Goal: Task Accomplishment & Management: Complete application form

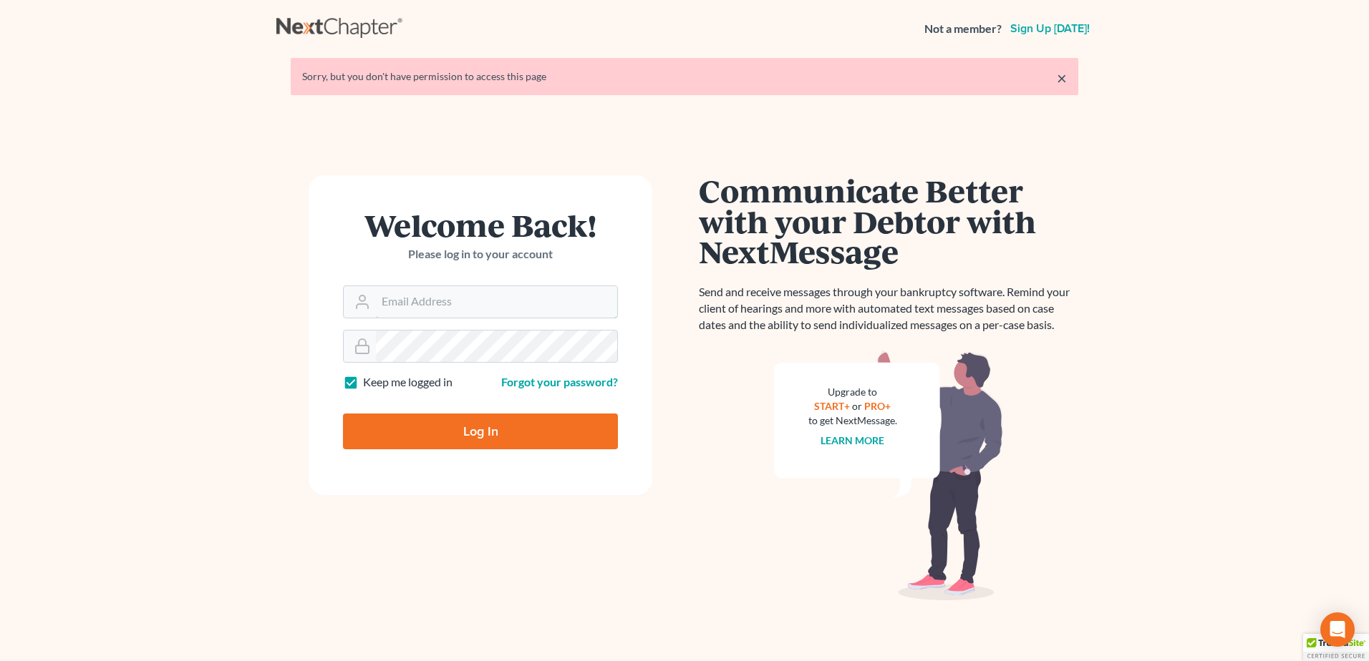
type input "[PERSON_NAME][EMAIL_ADDRESS][DOMAIN_NAME]"
click at [565, 441] on input "Log In" at bounding box center [480, 432] width 275 height 36
type input "Thinking..."
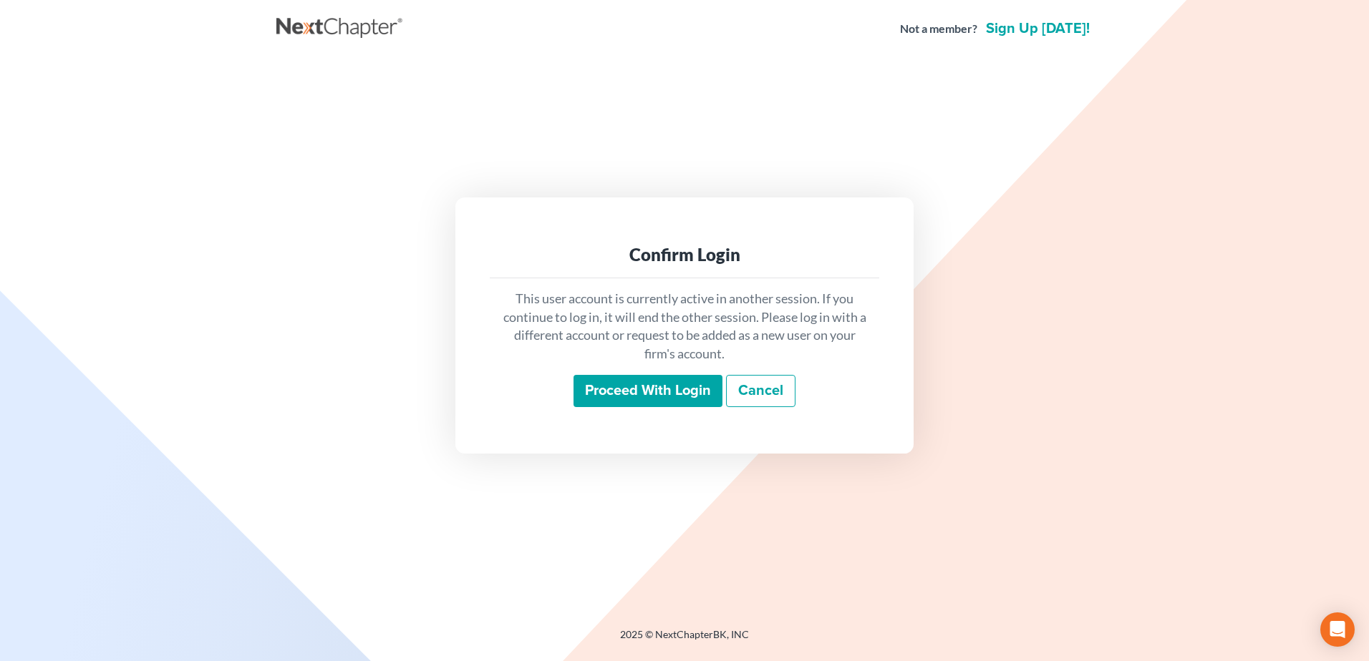
click at [667, 396] on input "Proceed with login" at bounding box center [647, 391] width 149 height 33
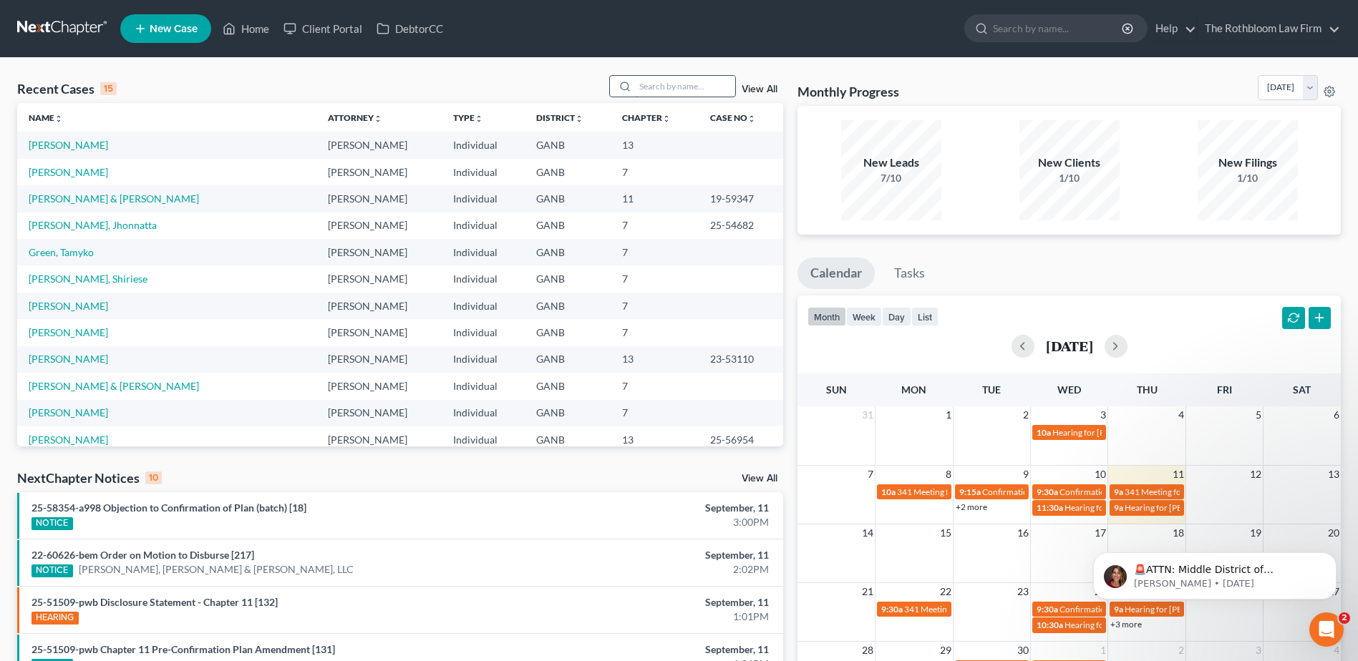
click at [653, 85] on input "search" at bounding box center [685, 86] width 100 height 21
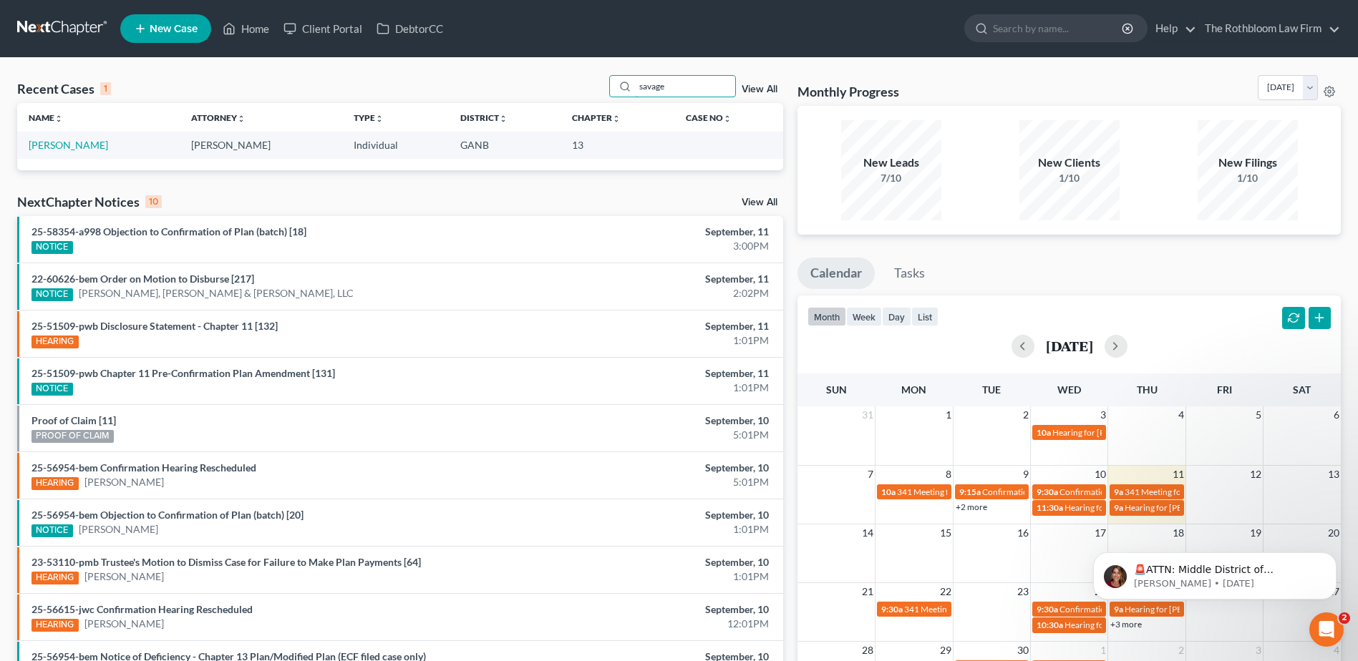
type input "savage"
click at [56, 136] on td "[PERSON_NAME]" at bounding box center [98, 145] width 162 height 26
click at [49, 138] on td "[PERSON_NAME]" at bounding box center [98, 145] width 162 height 26
click at [44, 144] on link "[PERSON_NAME]" at bounding box center [68, 145] width 79 height 12
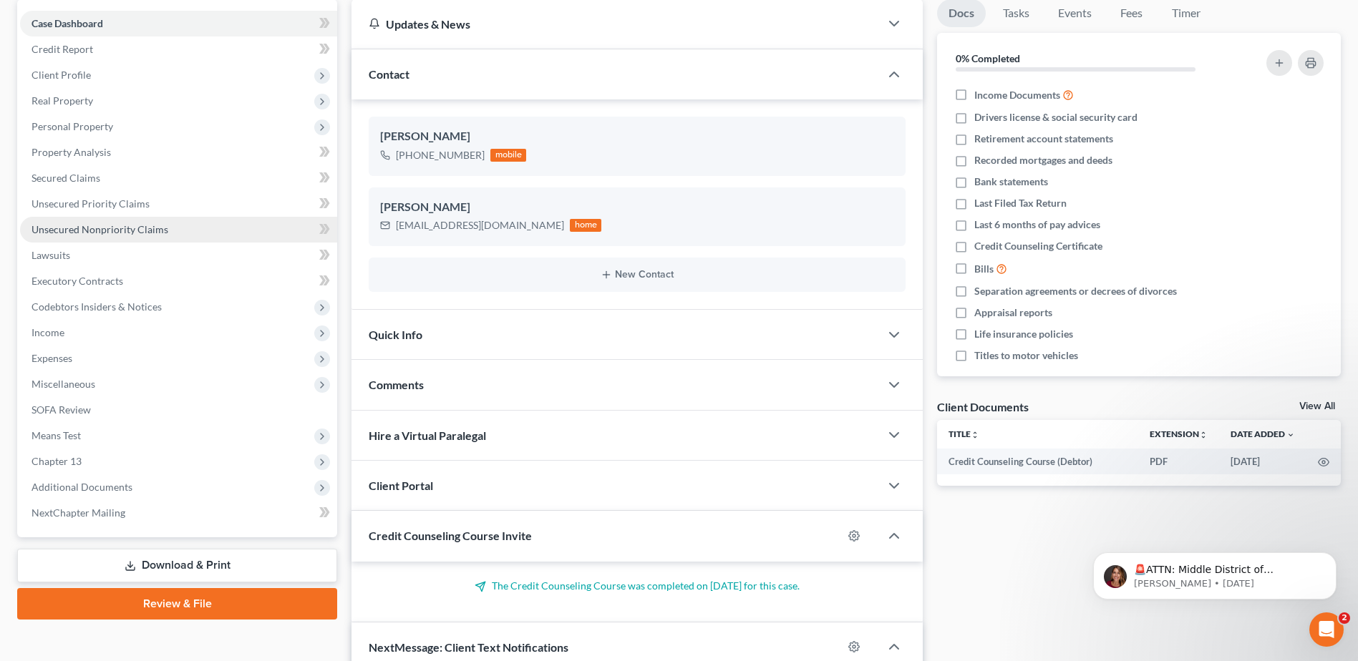
scroll to position [286, 0]
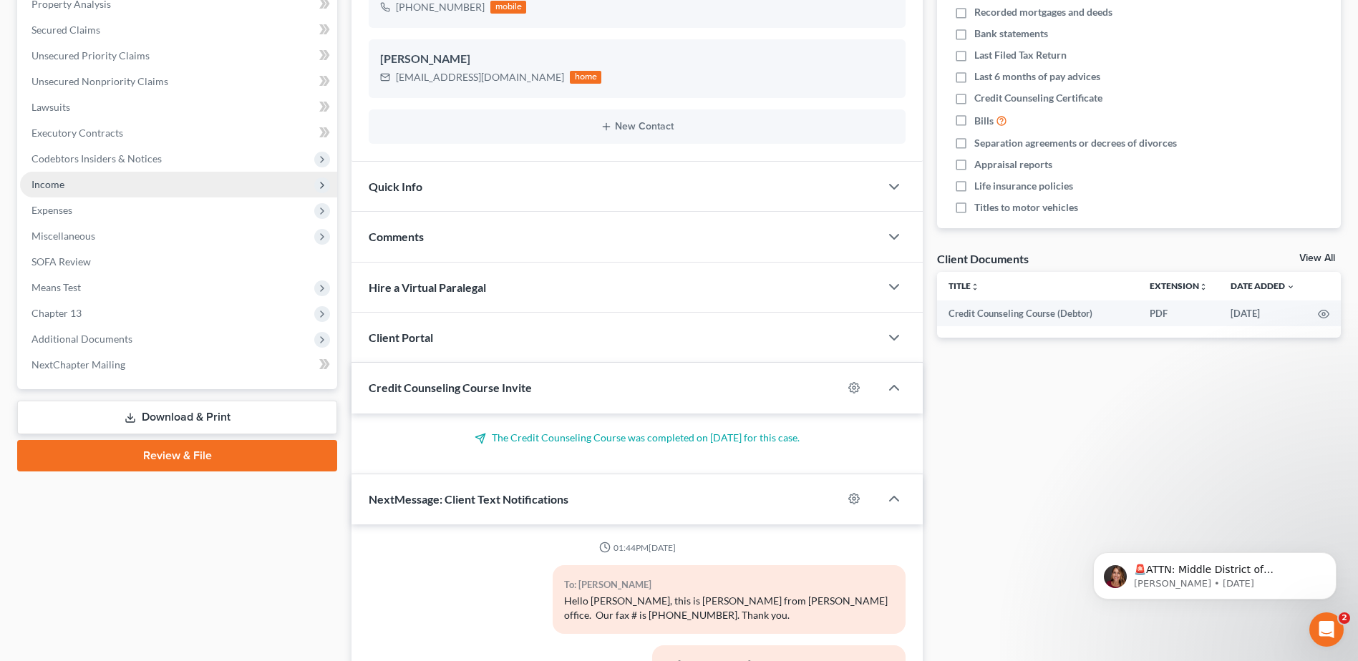
click at [72, 185] on span "Income" at bounding box center [178, 185] width 317 height 26
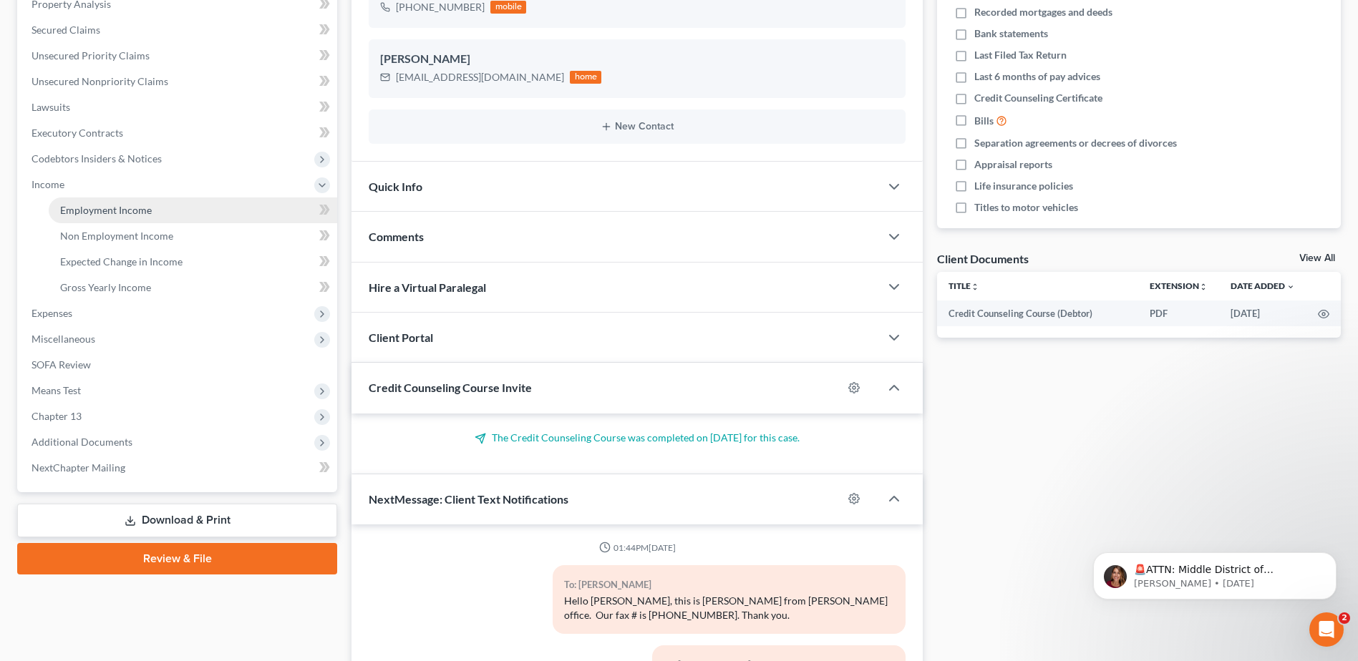
click at [105, 211] on span "Employment Income" at bounding box center [106, 210] width 92 height 12
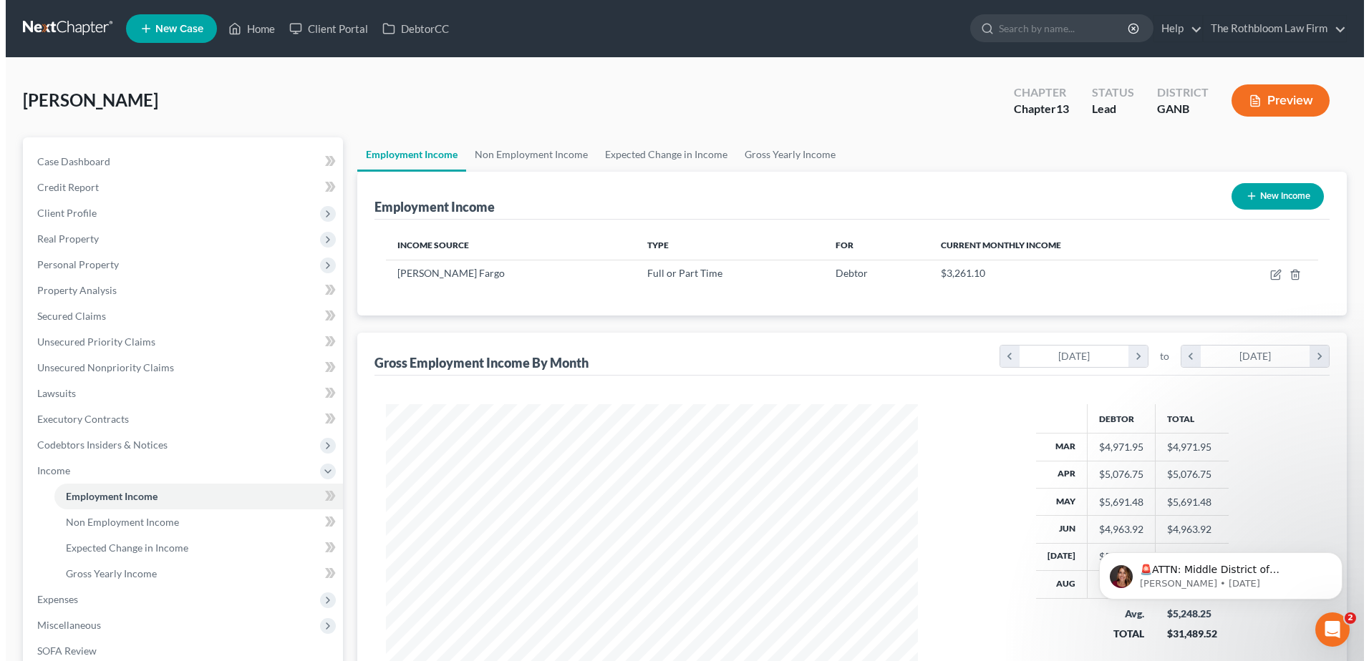
scroll to position [266, 560]
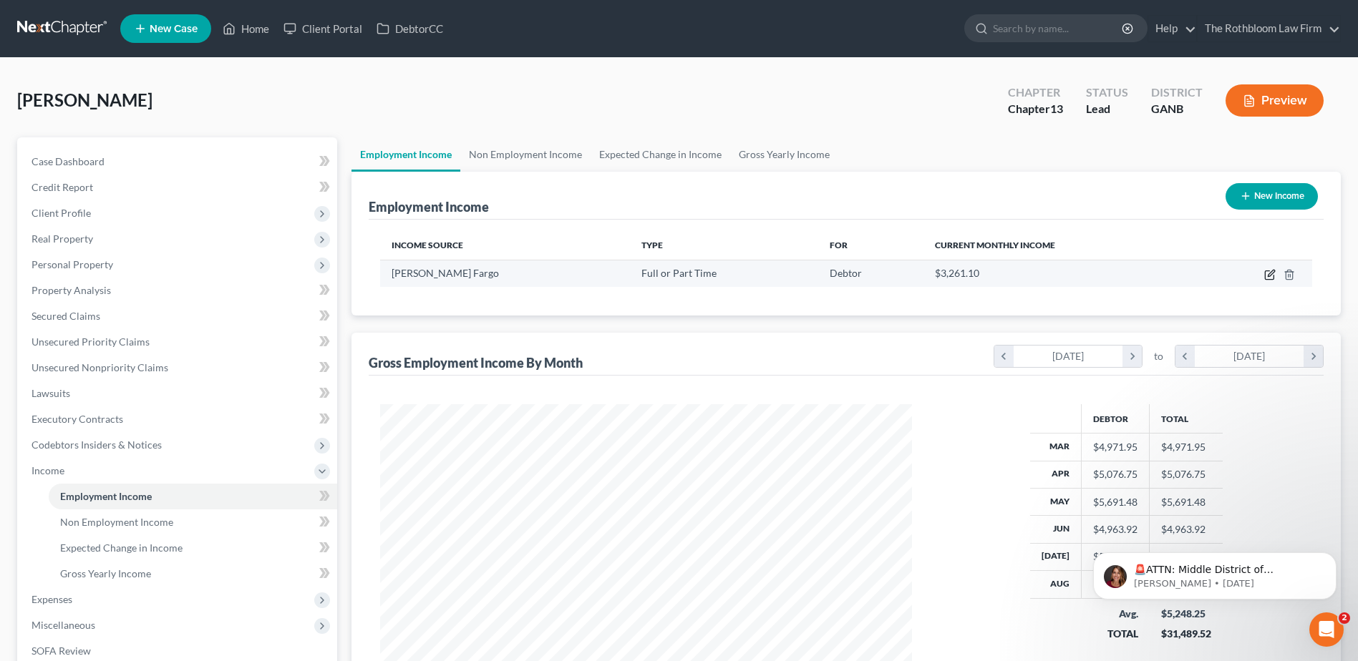
click at [1264, 276] on icon "button" at bounding box center [1269, 274] width 11 height 11
select select "0"
select select "10"
select select "0"
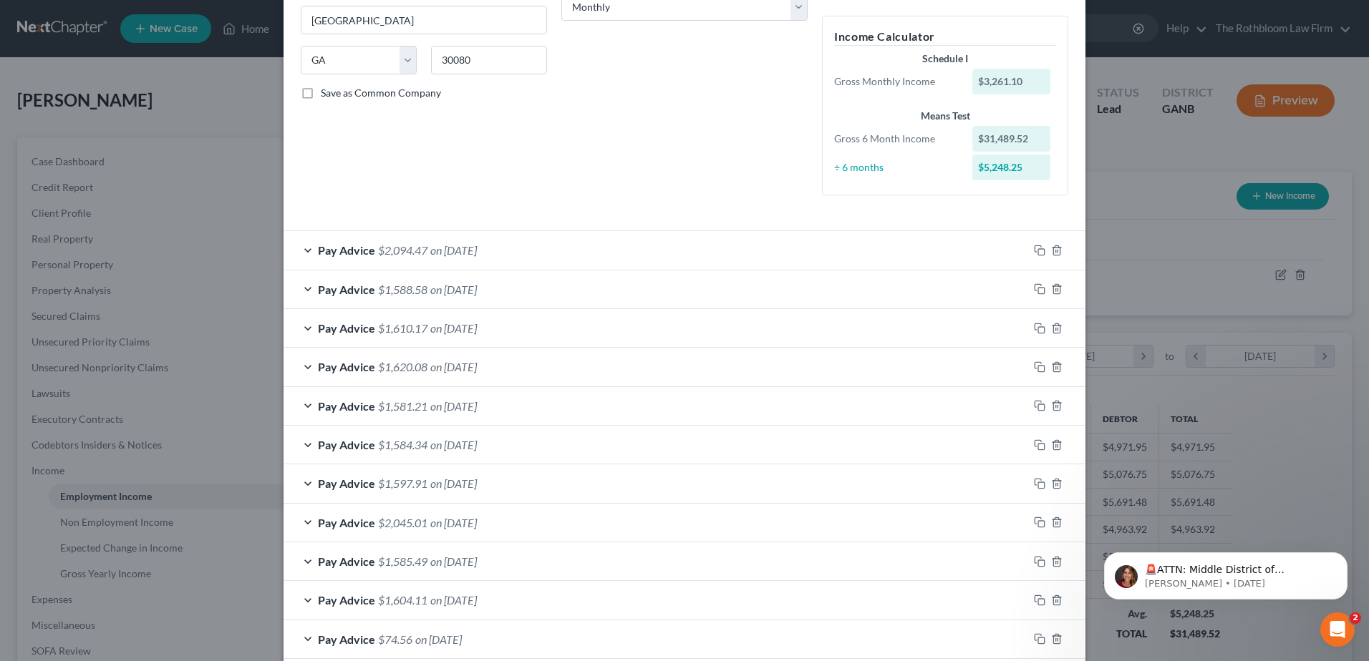
scroll to position [46, 0]
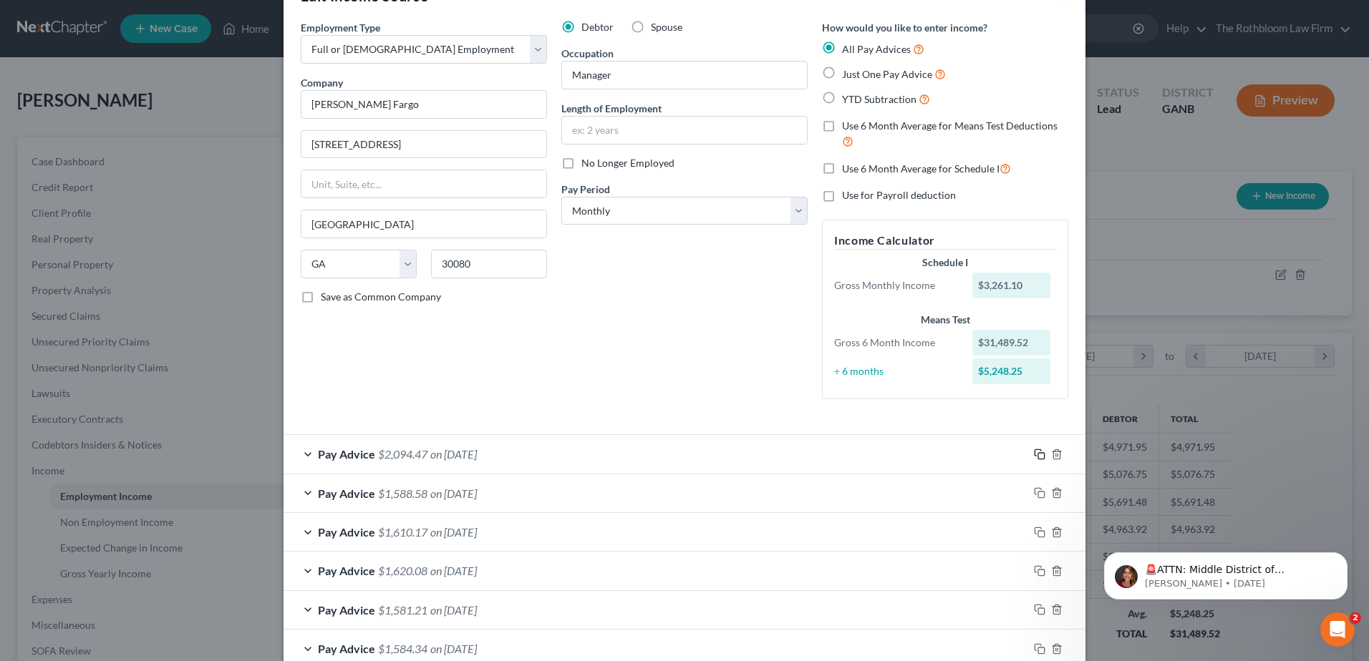
click at [1034, 455] on icon "button" at bounding box center [1039, 454] width 11 height 11
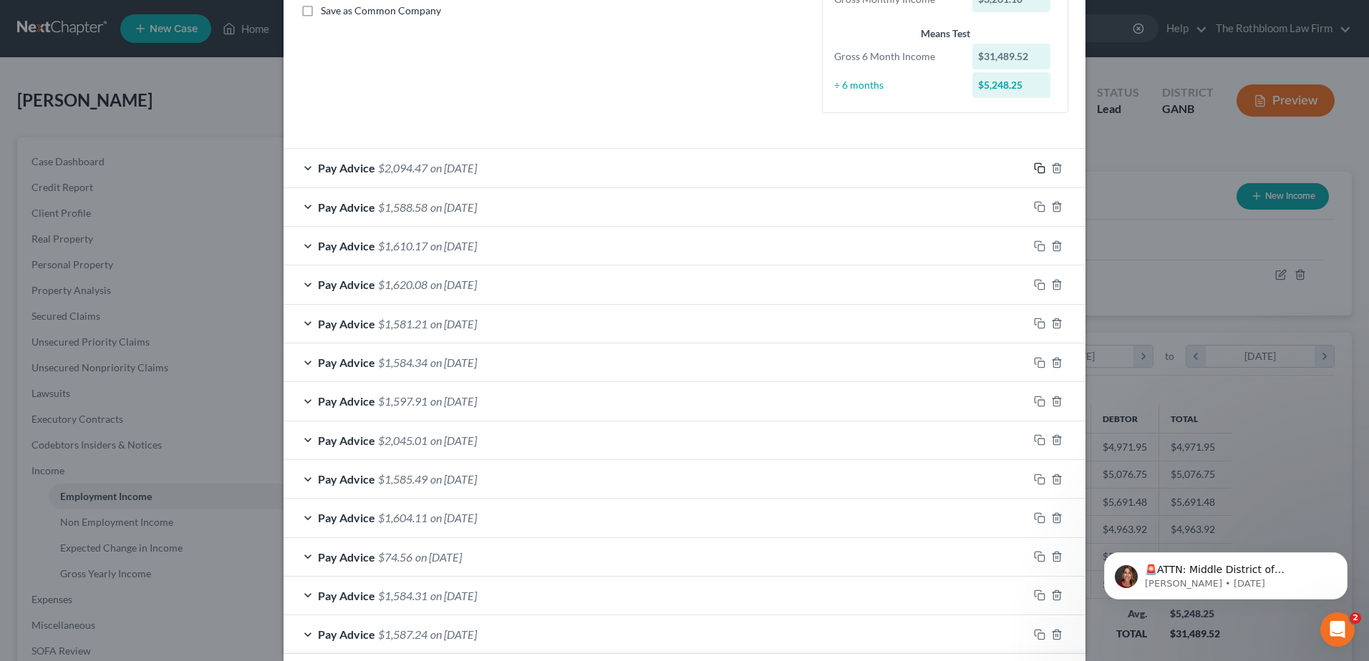
scroll to position [690, 0]
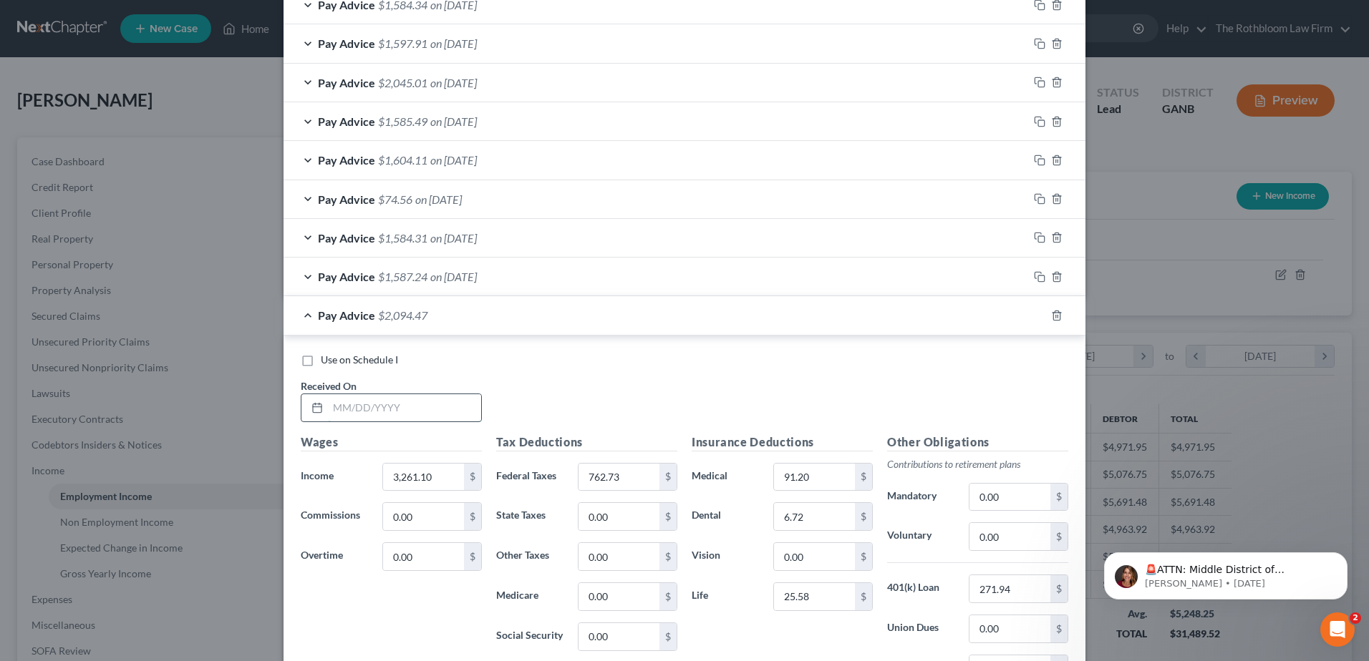
click at [382, 412] on input "text" at bounding box center [404, 407] width 153 height 27
type input "[DATE]"
type input "0"
type input "2,476.28"
click at [627, 480] on input "762.73" at bounding box center [618, 477] width 81 height 27
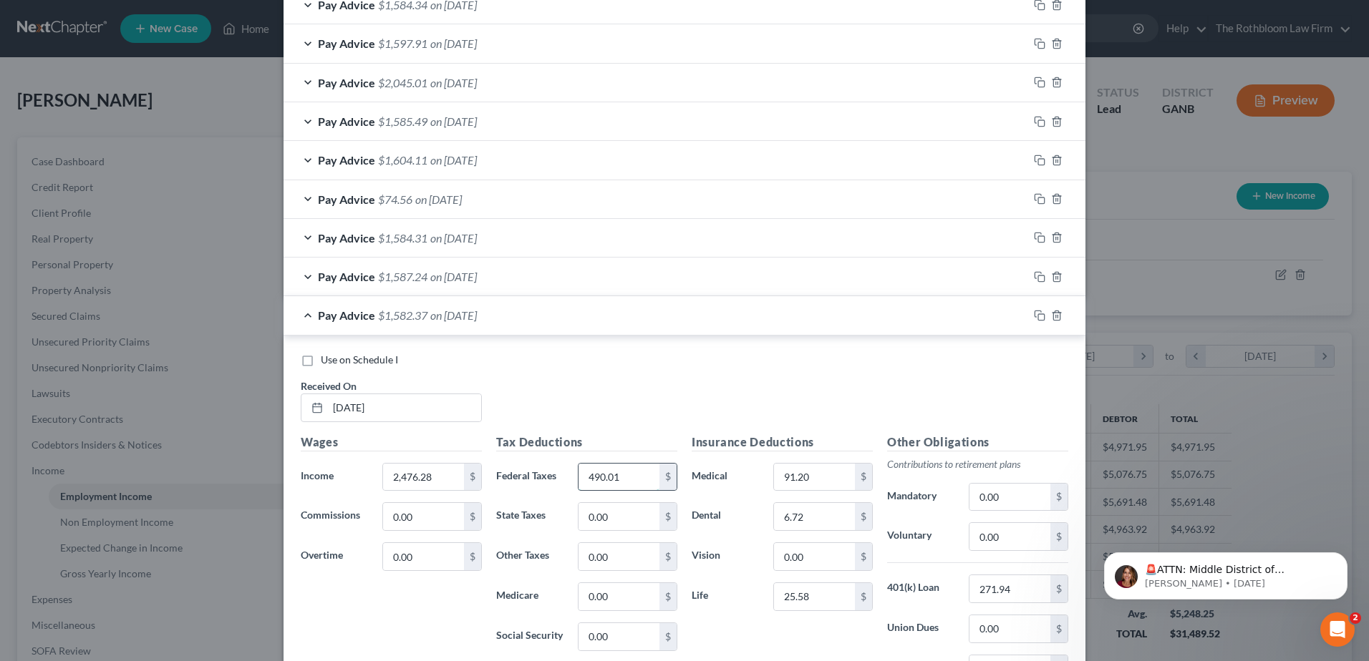
type input "490.01"
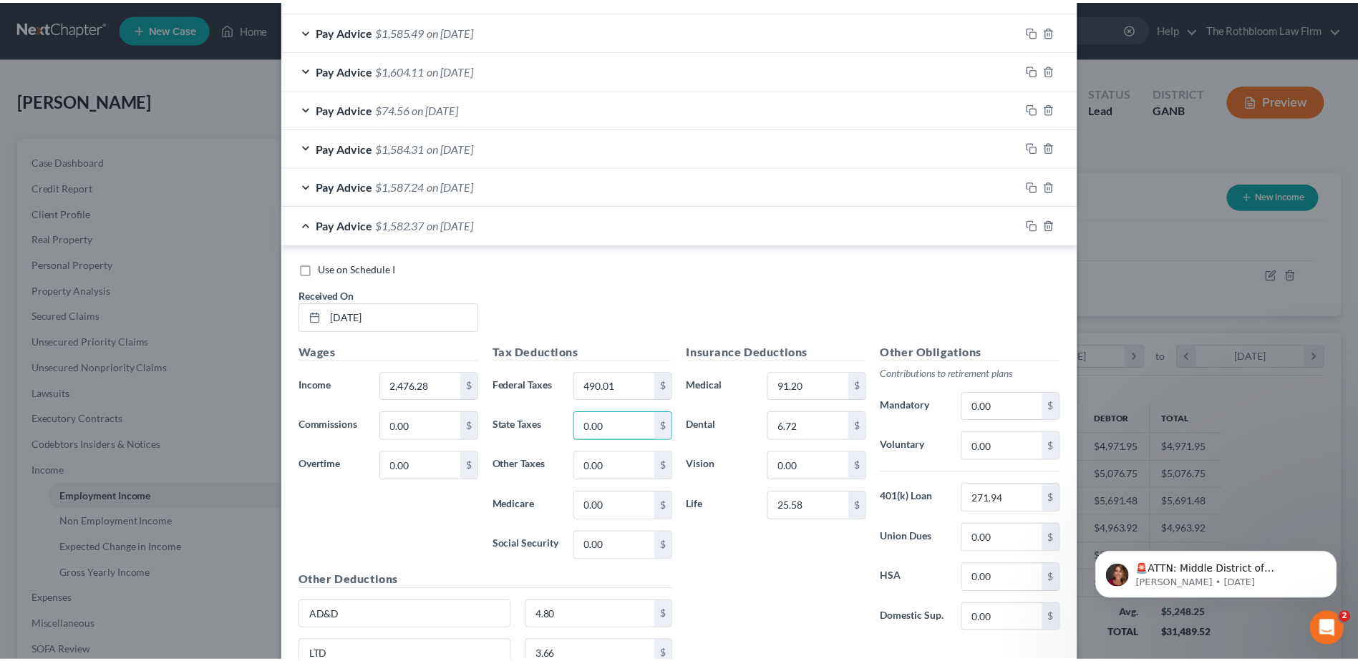
scroll to position [913, 0]
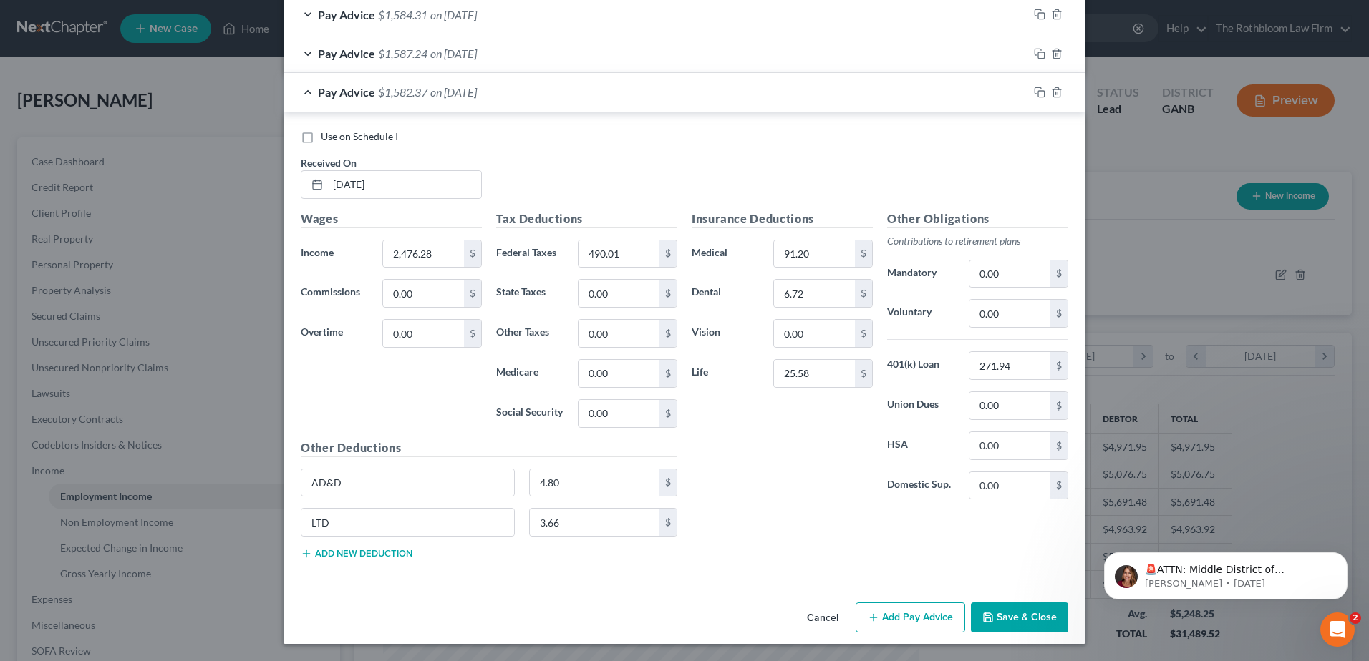
click at [976, 618] on button "Save & Close" at bounding box center [1019, 618] width 97 height 30
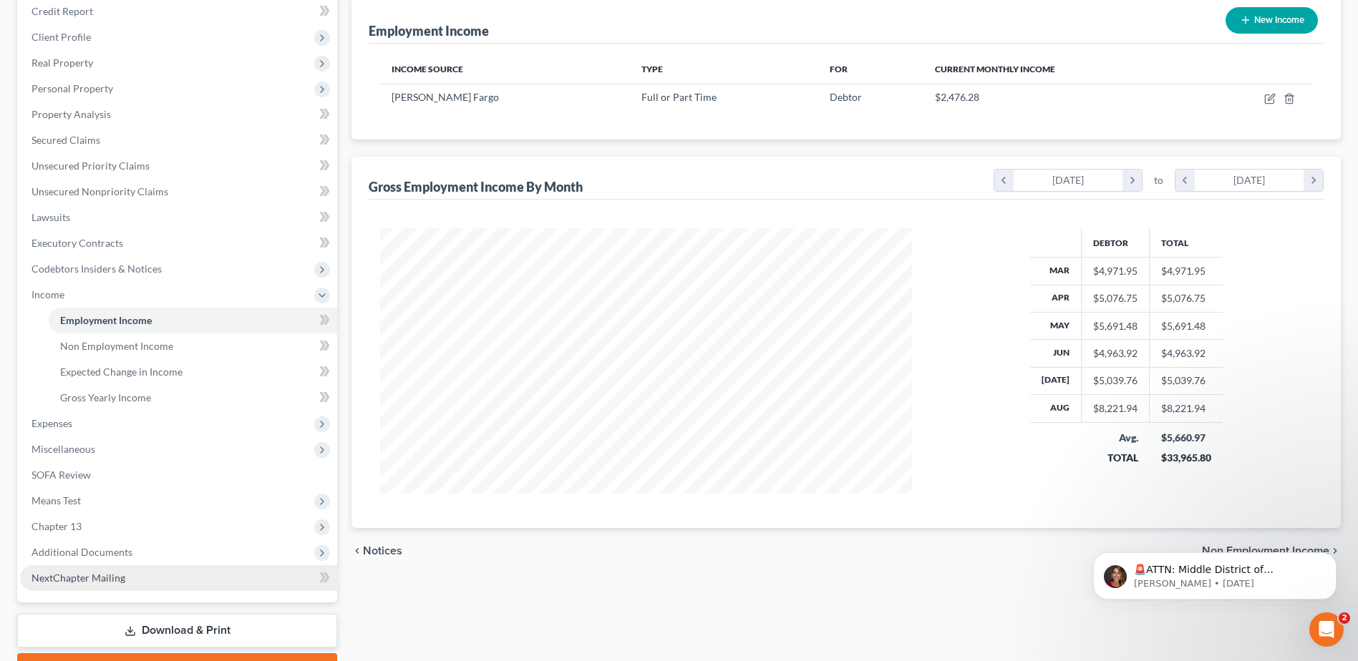
scroll to position [254, 0]
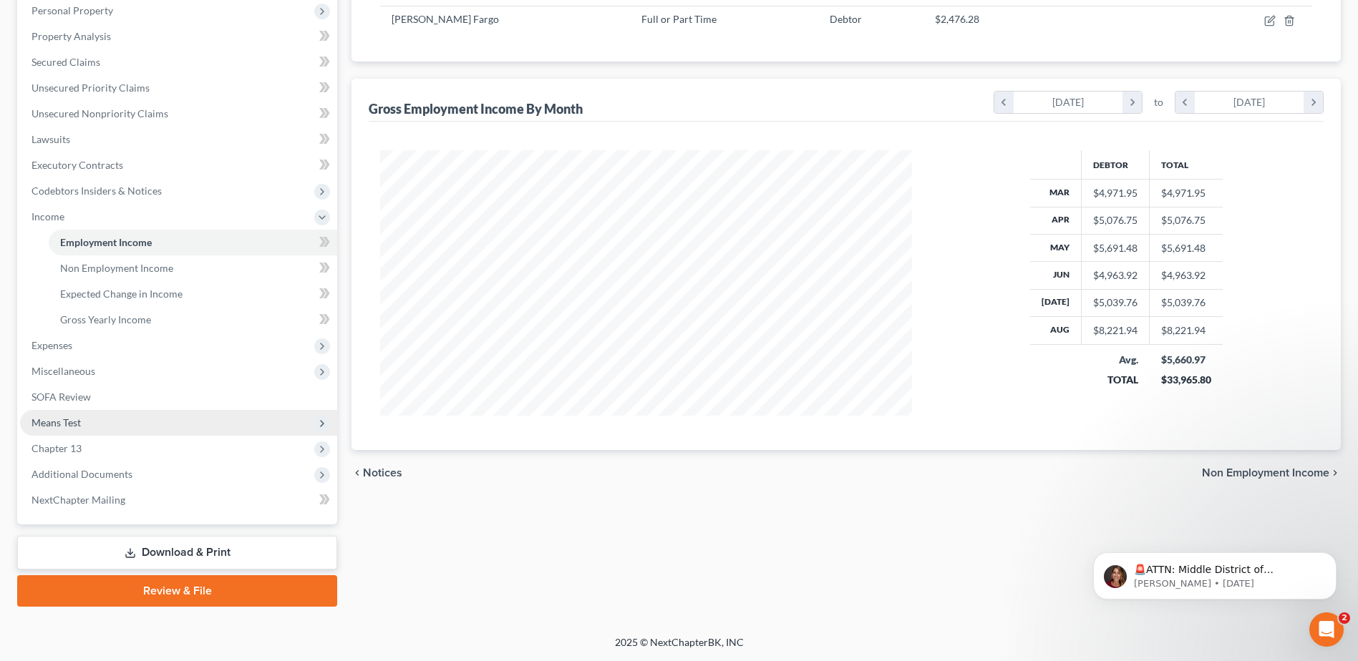
click at [84, 422] on span "Means Test" at bounding box center [178, 423] width 317 height 26
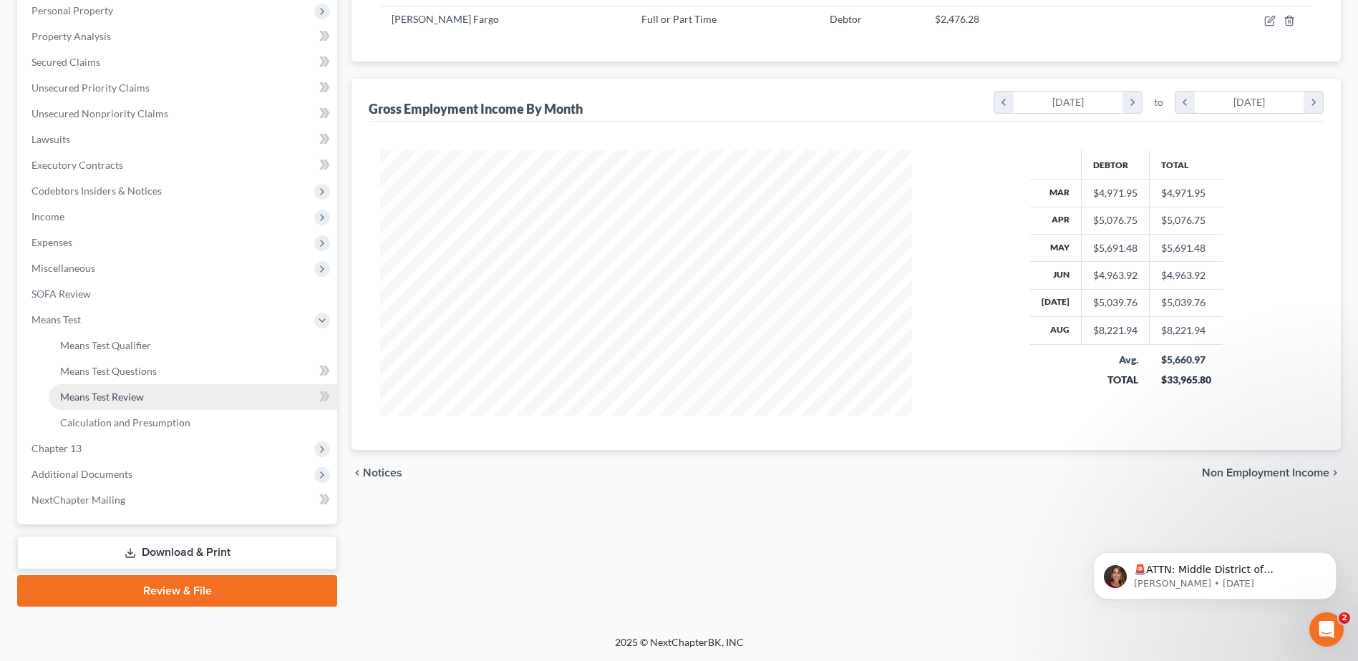
click at [82, 397] on span "Means Test Review" at bounding box center [102, 397] width 84 height 12
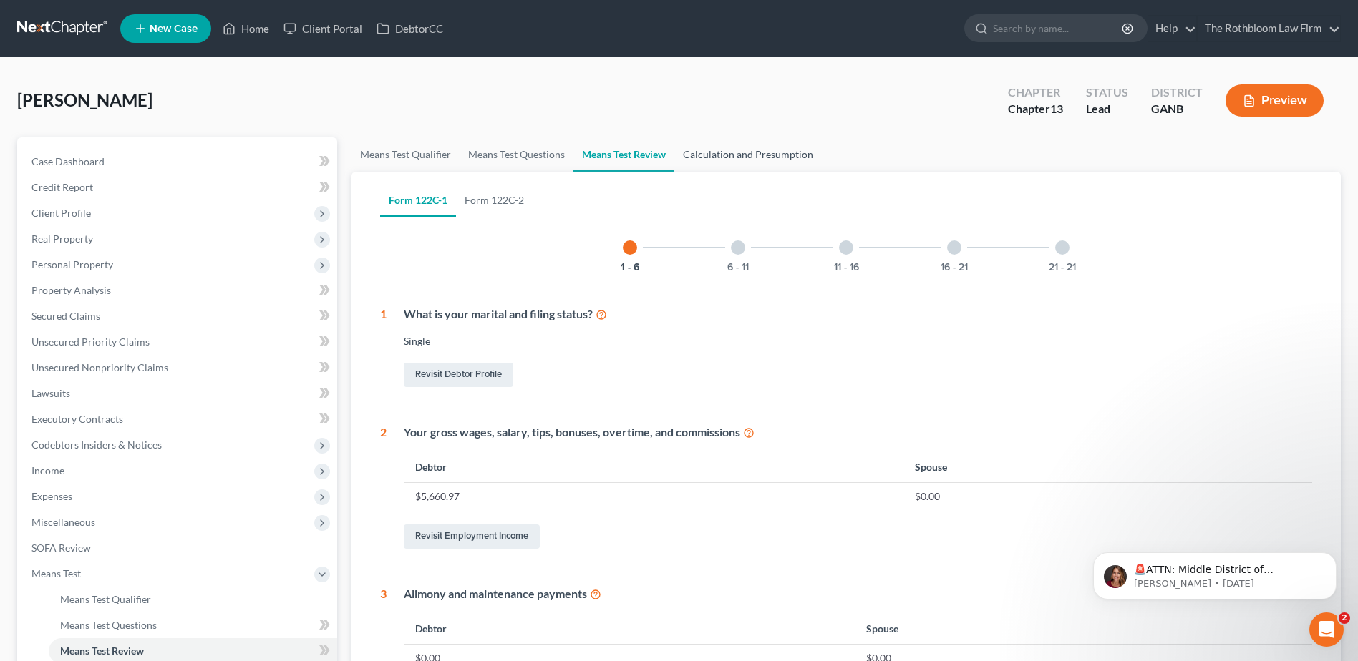
click at [752, 154] on link "Calculation and Presumption" at bounding box center [747, 154] width 147 height 34
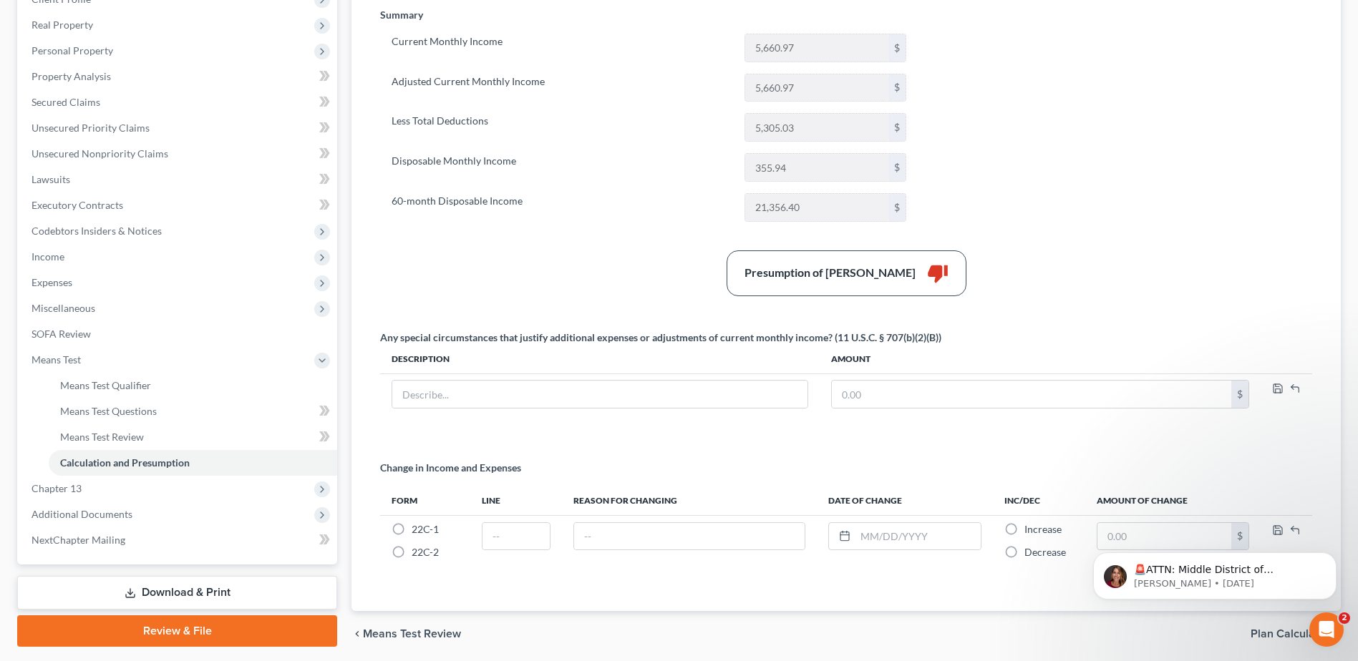
scroll to position [215, 0]
click at [58, 258] on span "Income" at bounding box center [47, 256] width 33 height 12
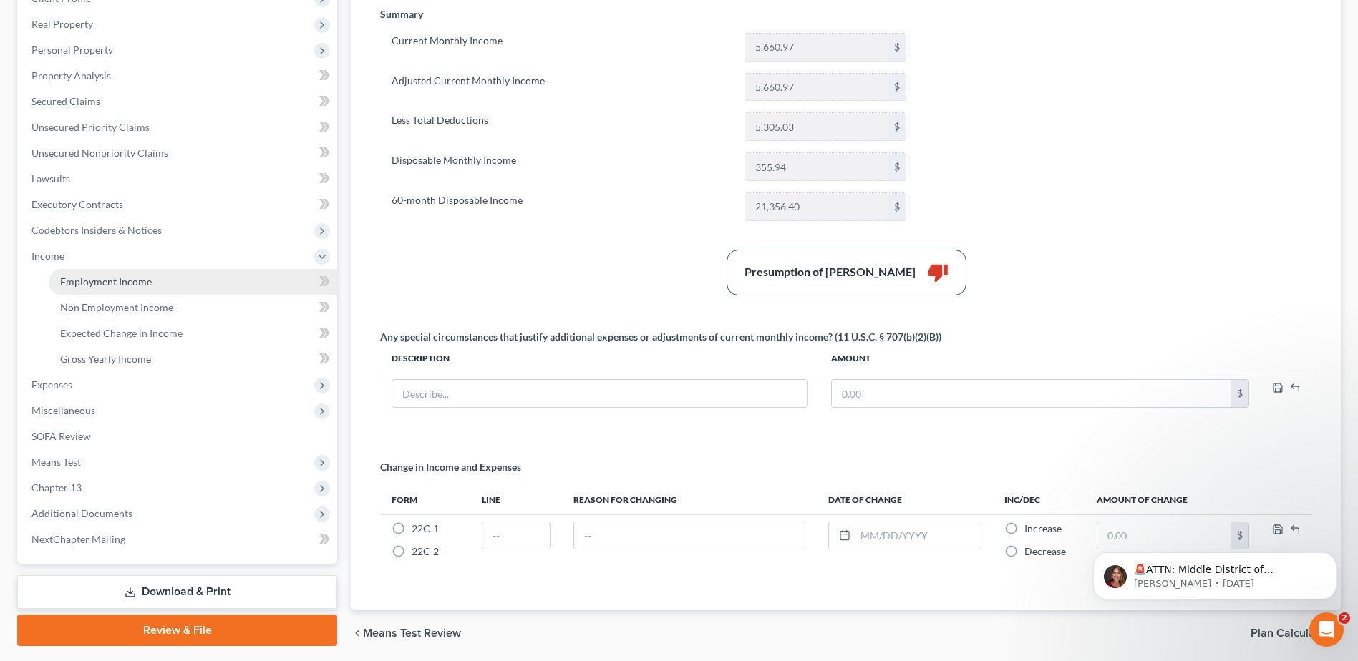
click at [86, 283] on span "Employment Income" at bounding box center [106, 282] width 92 height 12
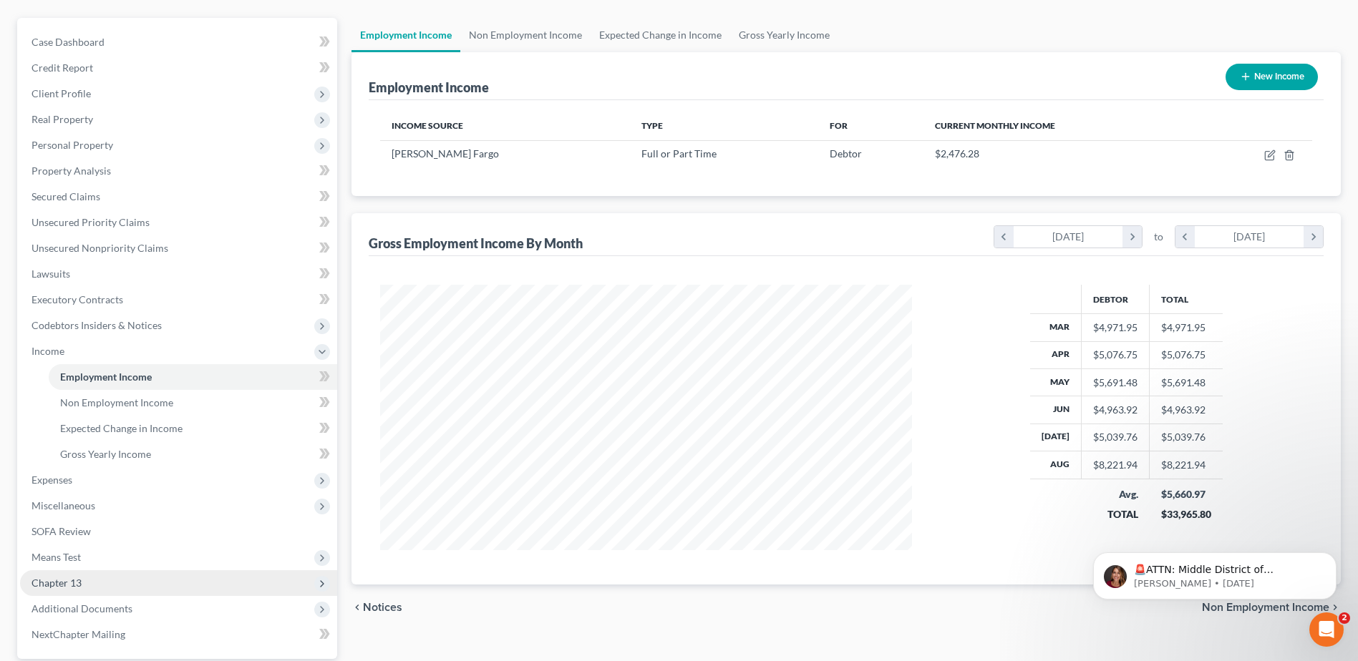
scroll to position [254, 0]
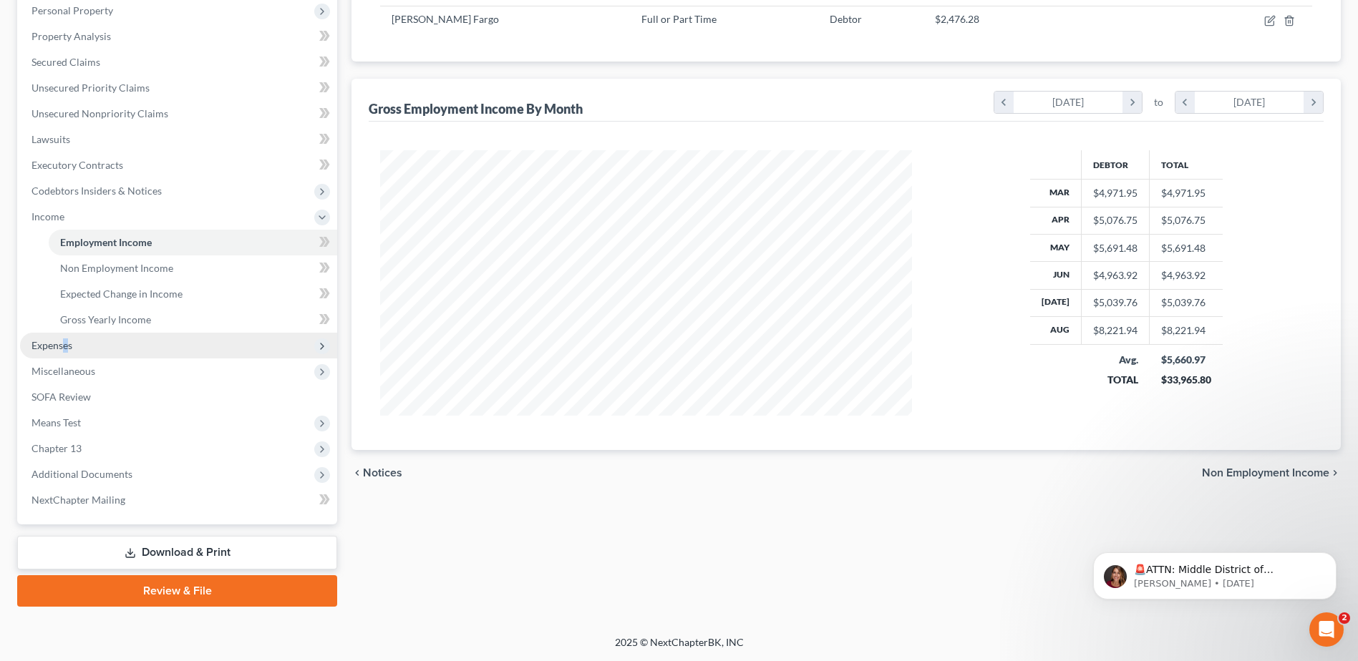
click at [66, 347] on span "Expenses" at bounding box center [51, 345] width 41 height 12
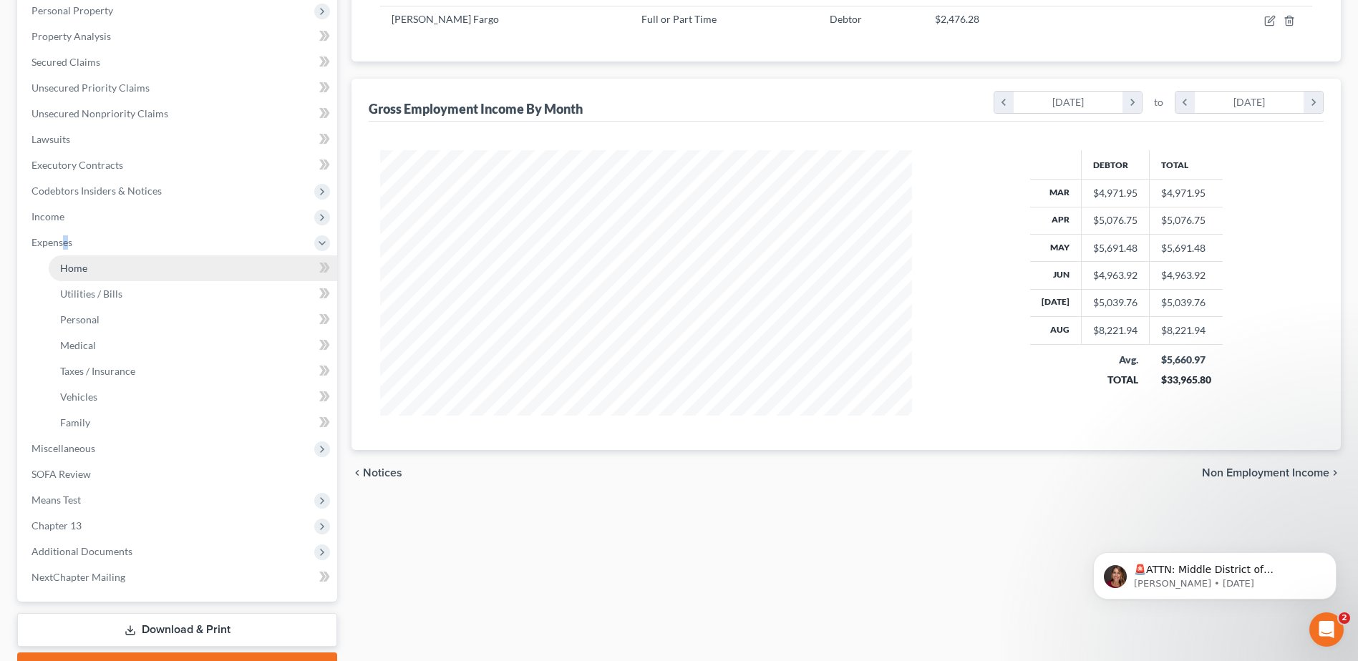
click at [64, 271] on span "Home" at bounding box center [73, 268] width 27 height 12
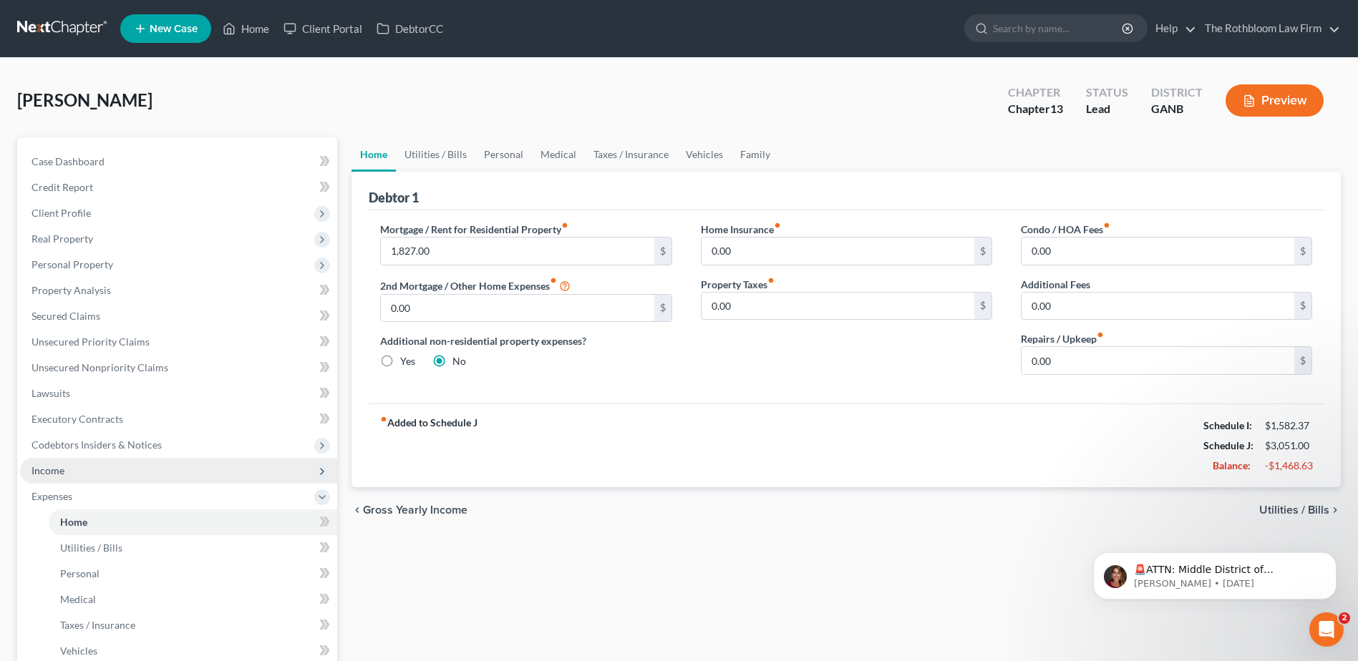
click at [58, 471] on span "Income" at bounding box center [47, 471] width 33 height 12
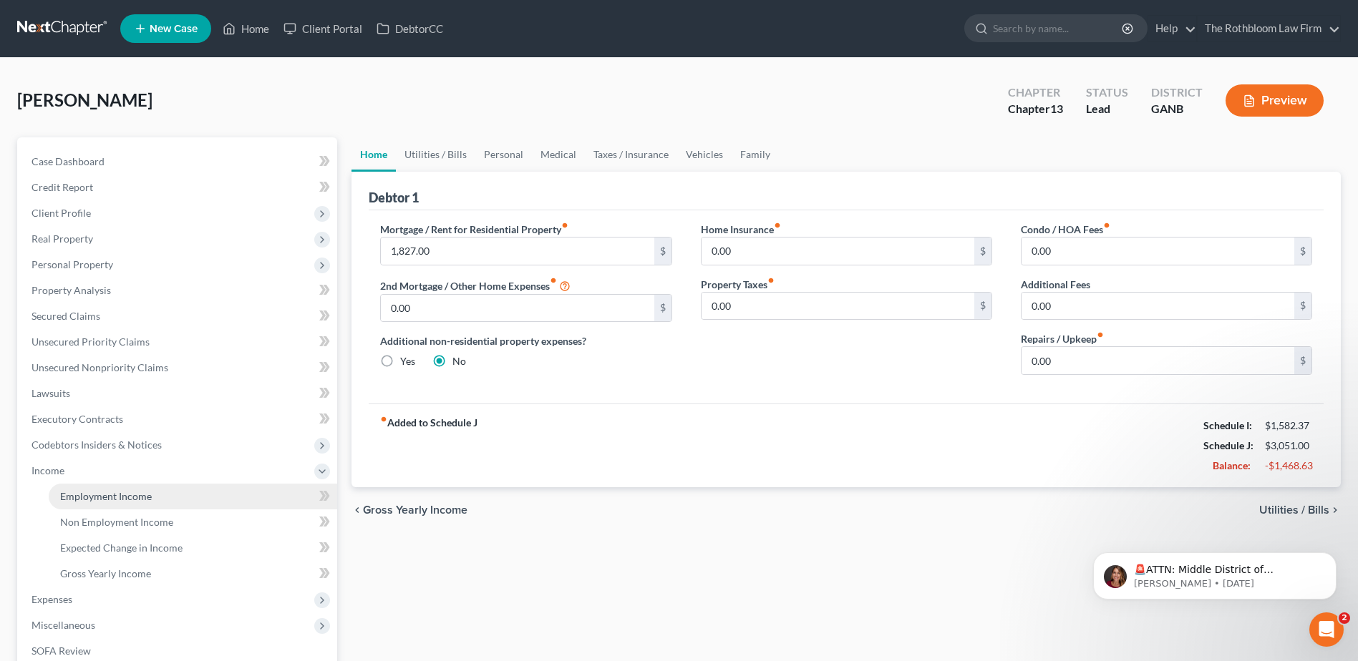
click at [96, 495] on span "Employment Income" at bounding box center [106, 496] width 92 height 12
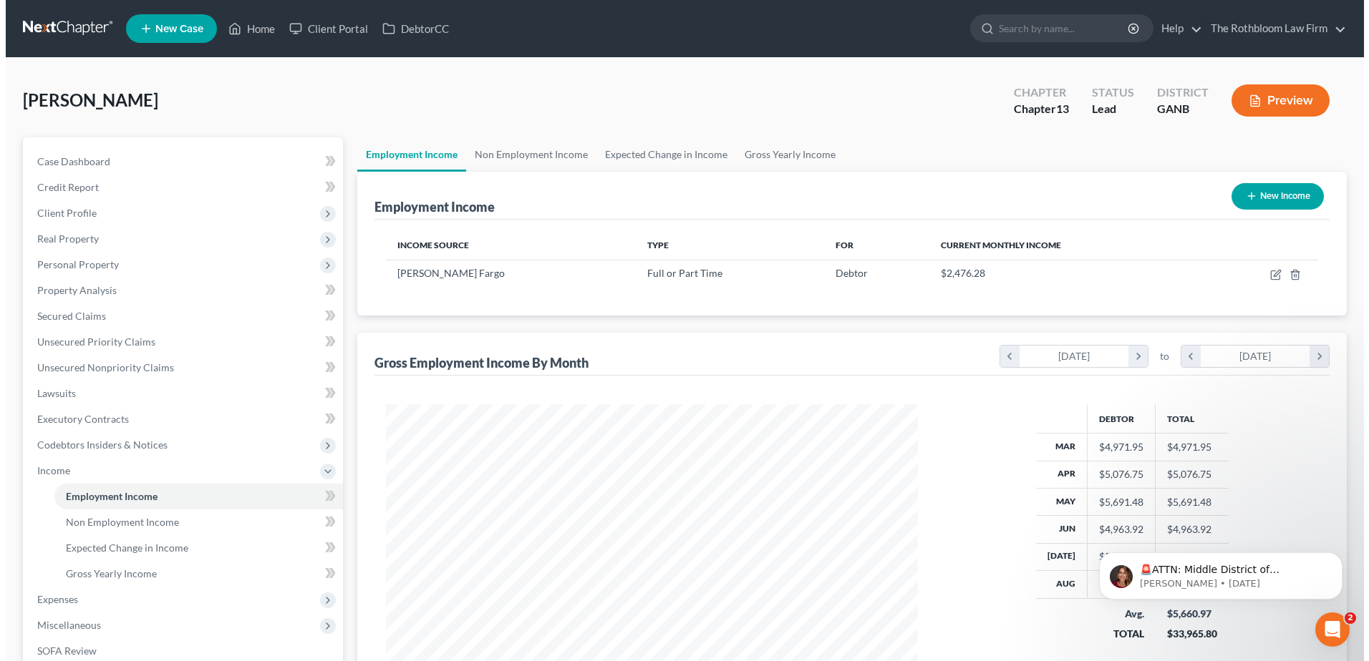
scroll to position [266, 560]
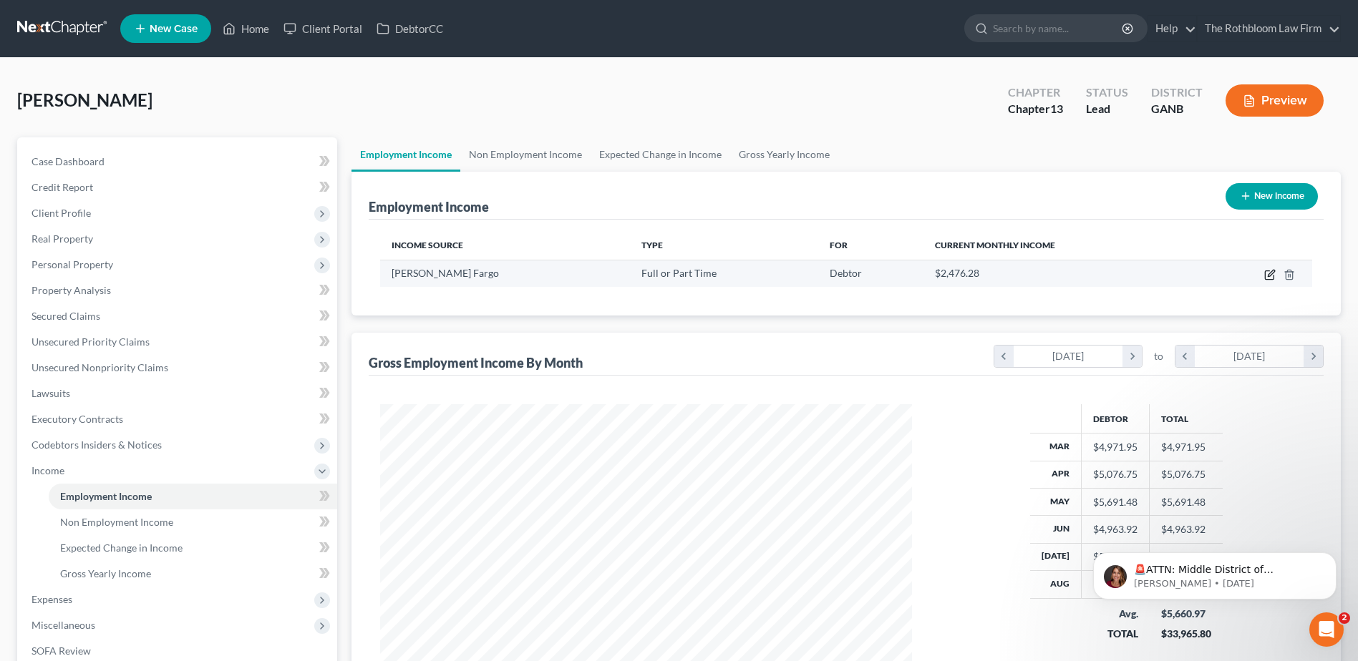
click at [1271, 277] on icon "button" at bounding box center [1269, 274] width 11 height 11
select select "0"
select select "10"
select select "0"
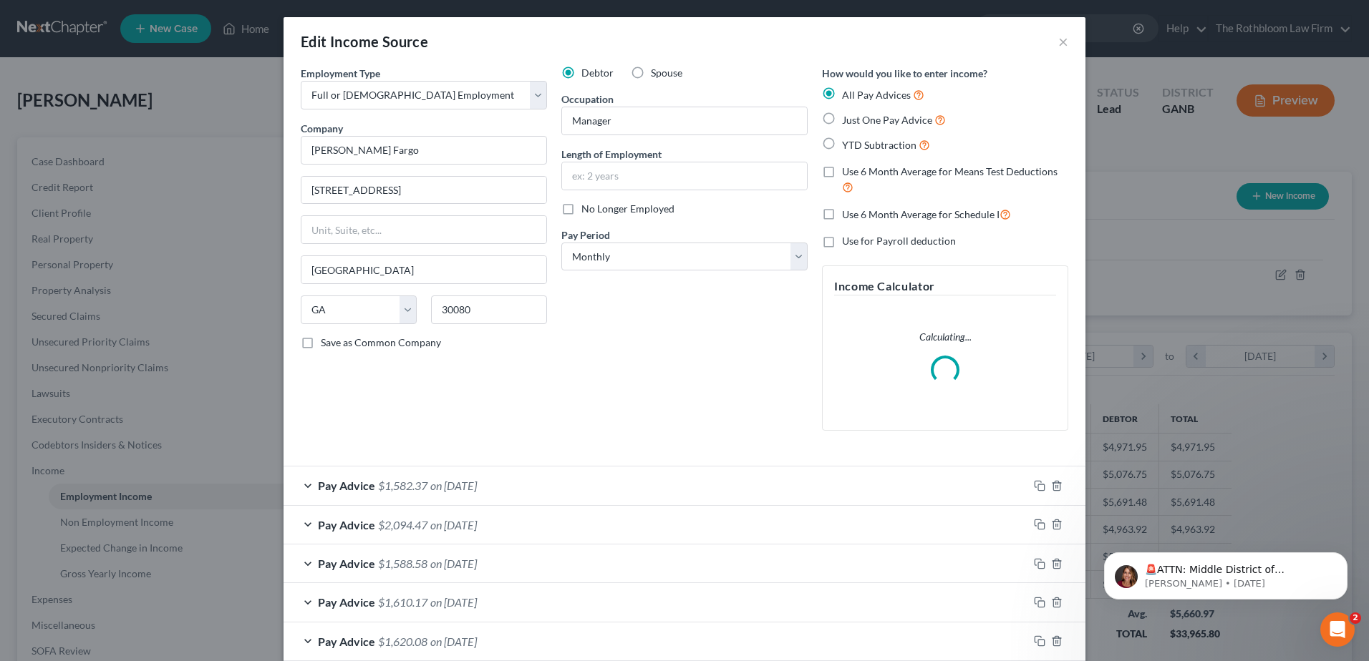
scroll to position [268, 565]
click at [842, 168] on label "Use 6 Month Average for Means Test Deductions" at bounding box center [955, 180] width 226 height 31
click at [848, 168] on input "Use 6 Month Average for Means Test Deductions" at bounding box center [852, 169] width 9 height 9
checkbox input "true"
click at [842, 216] on label "Use 6 Month Average for Schedule I" at bounding box center [926, 214] width 169 height 16
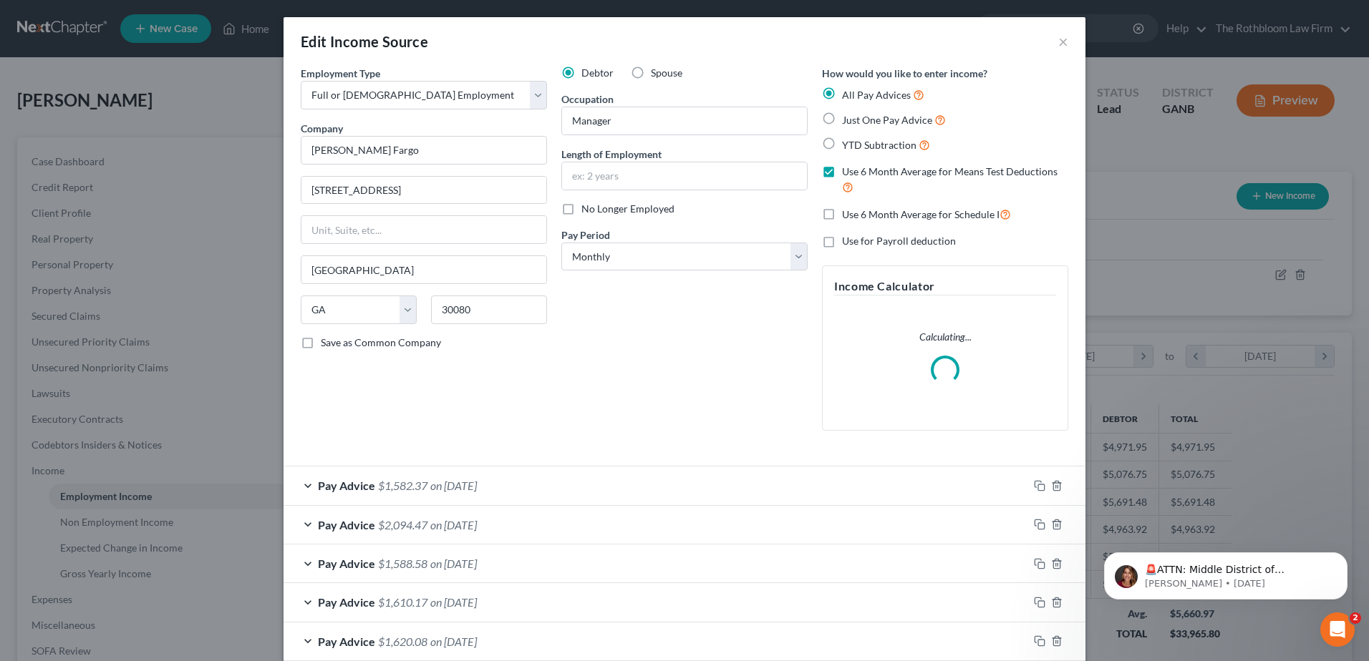
click at [848, 215] on input "Use 6 Month Average for Schedule I" at bounding box center [852, 210] width 9 height 9
checkbox input "true"
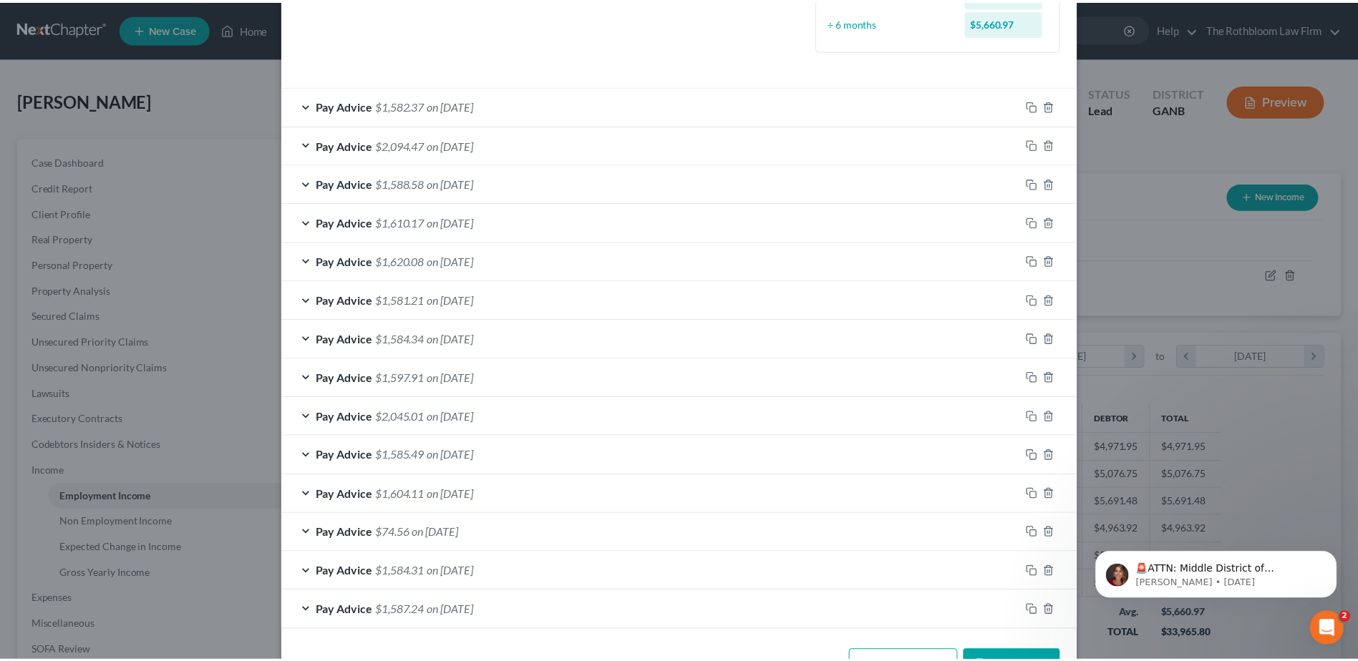
scroll to position [471, 0]
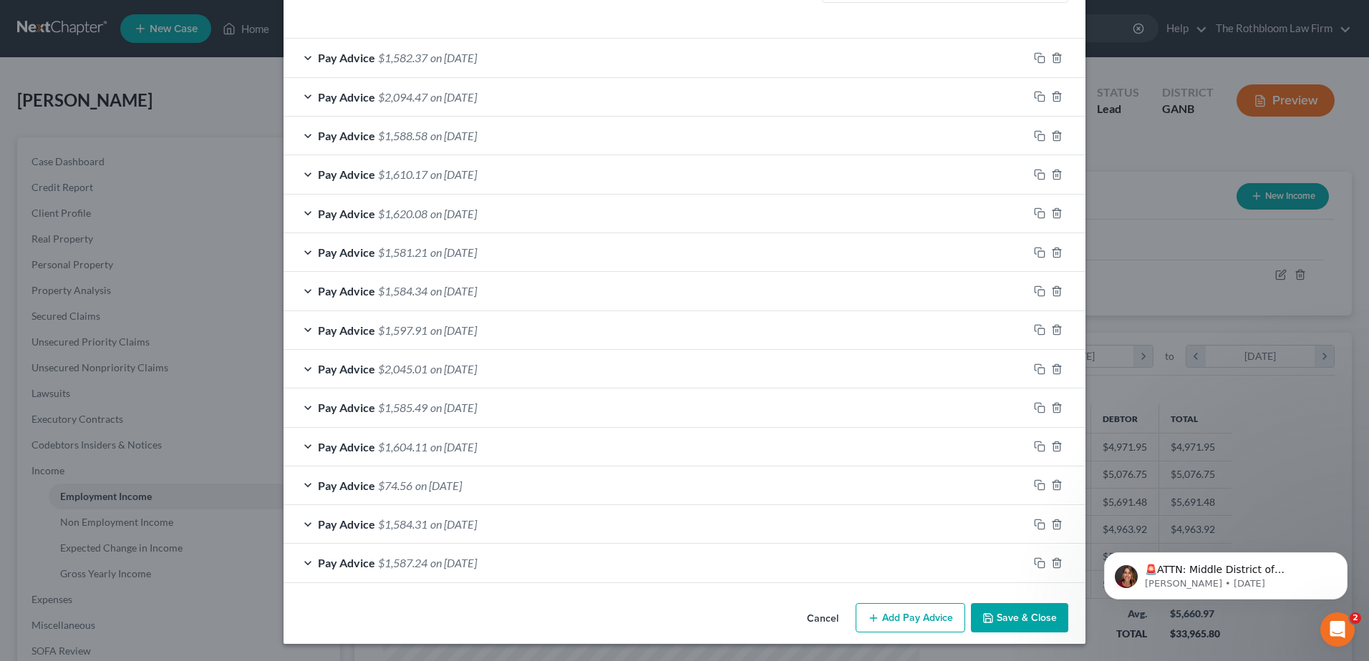
click at [1015, 617] on button "Save & Close" at bounding box center [1019, 618] width 97 height 30
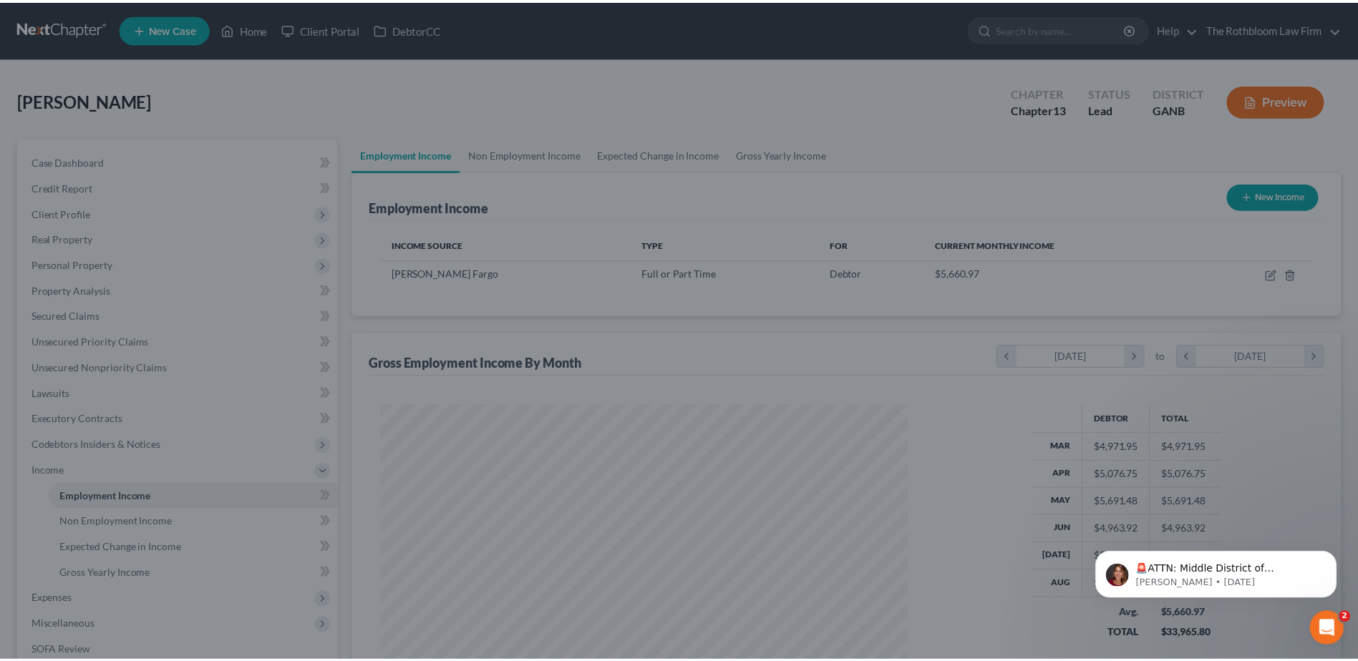
scroll to position [715553, 715258]
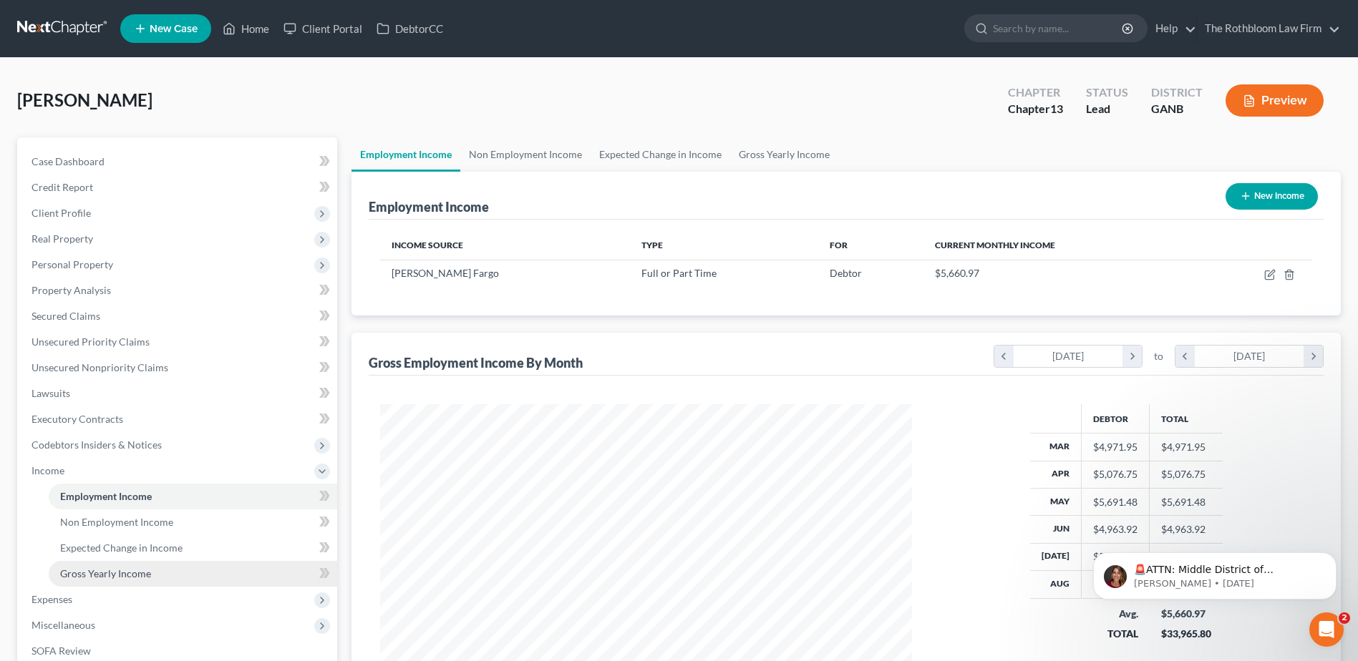
click at [91, 568] on span "Gross Yearly Income" at bounding box center [105, 574] width 91 height 12
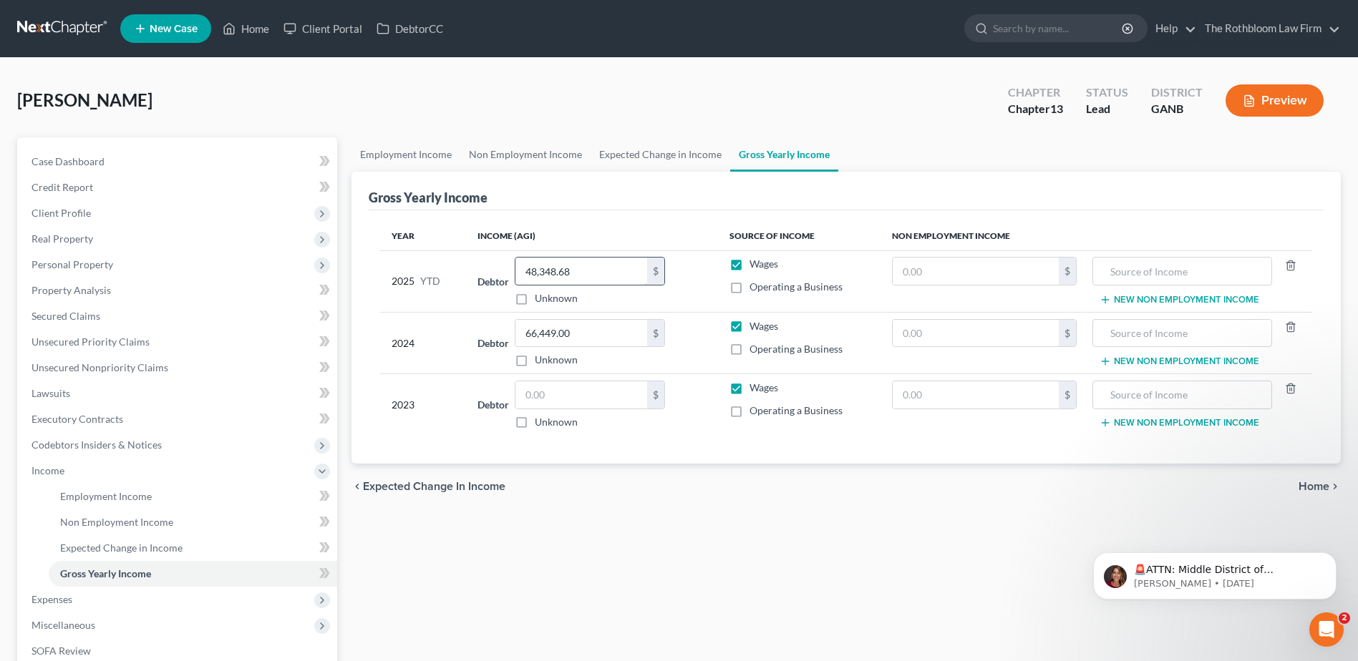
click at [606, 271] on input "48,348.68" at bounding box center [581, 271] width 132 height 27
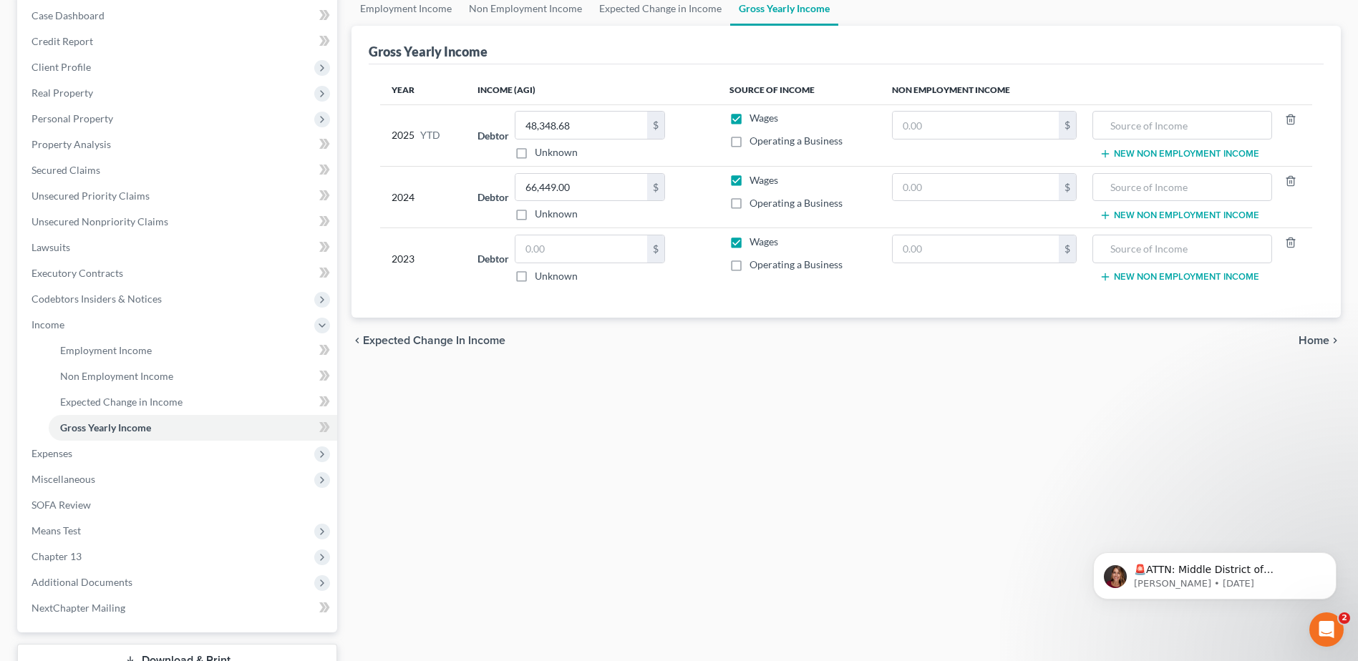
scroll to position [254, 0]
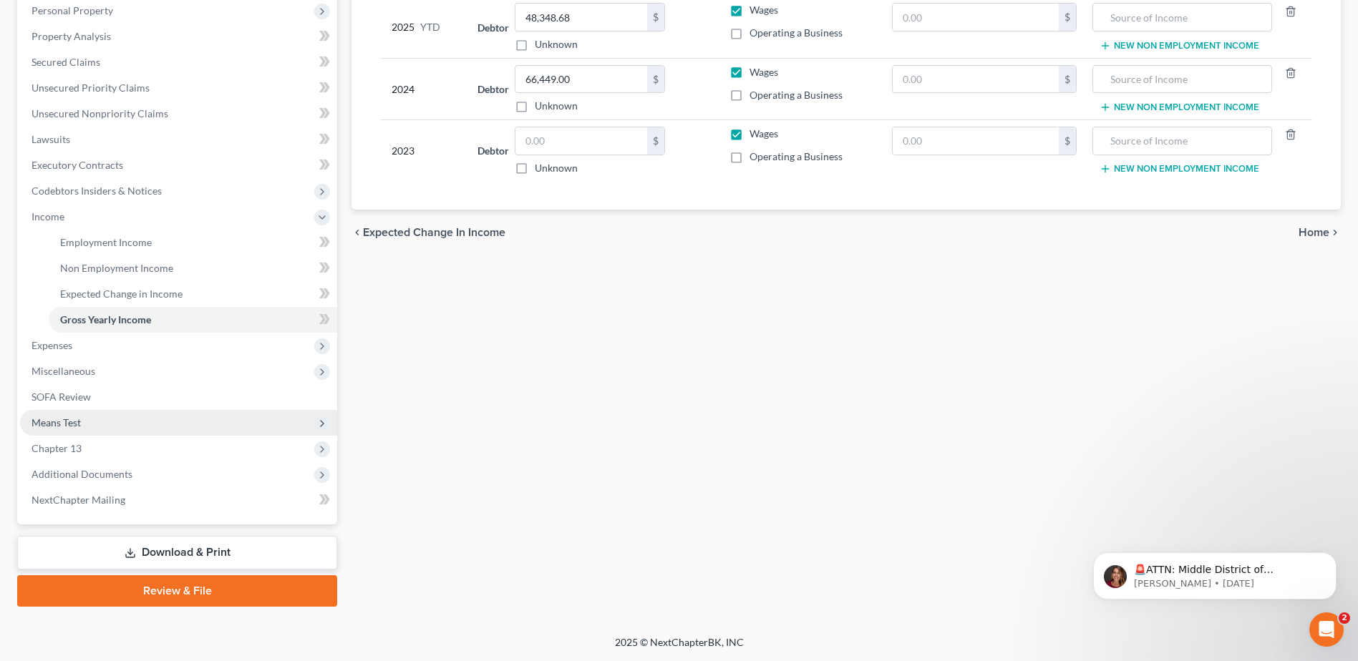
click at [61, 427] on span "Means Test" at bounding box center [55, 423] width 49 height 12
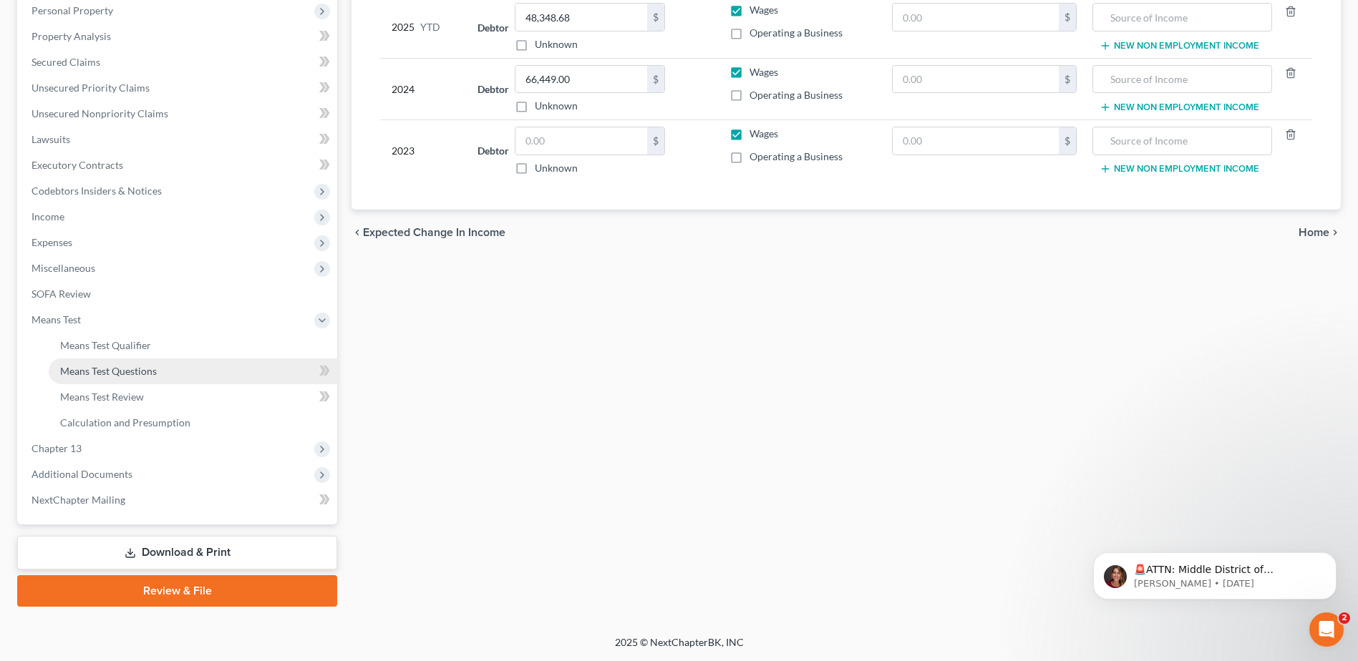
click at [137, 379] on link "Means Test Questions" at bounding box center [193, 372] width 288 height 26
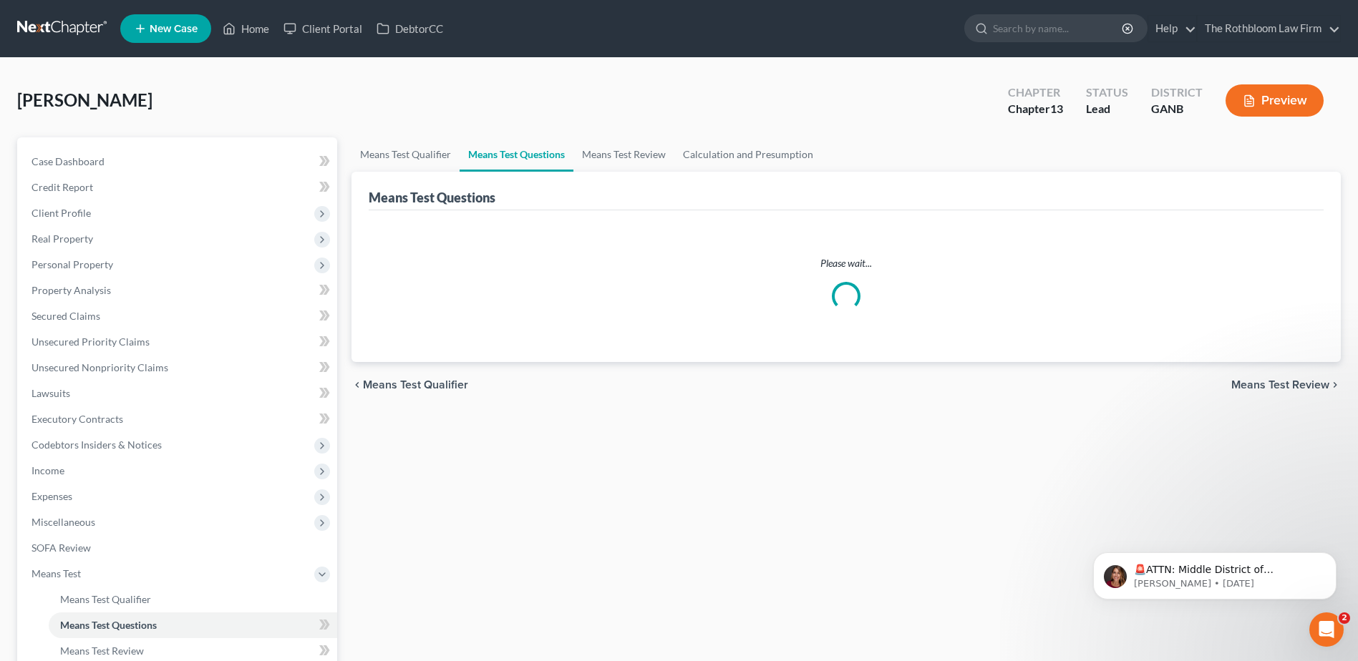
select select "1"
select select "0"
select select "60"
select select "1"
select select "60"
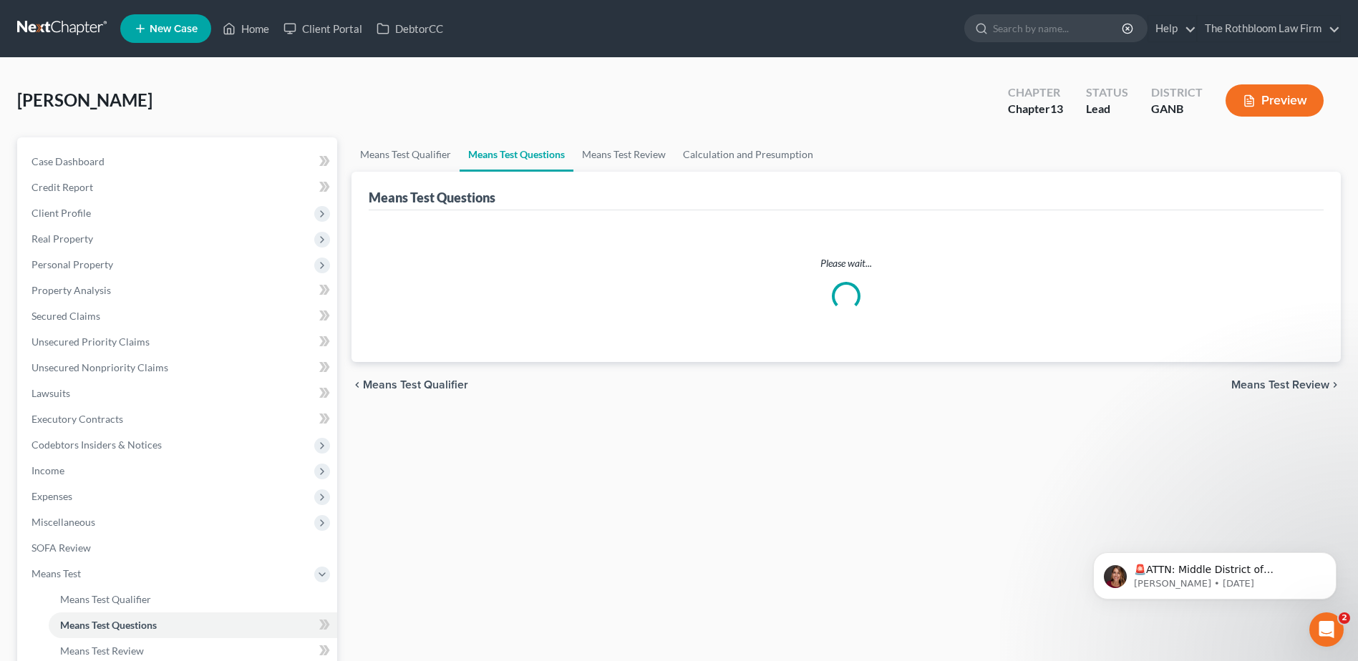
select select "1"
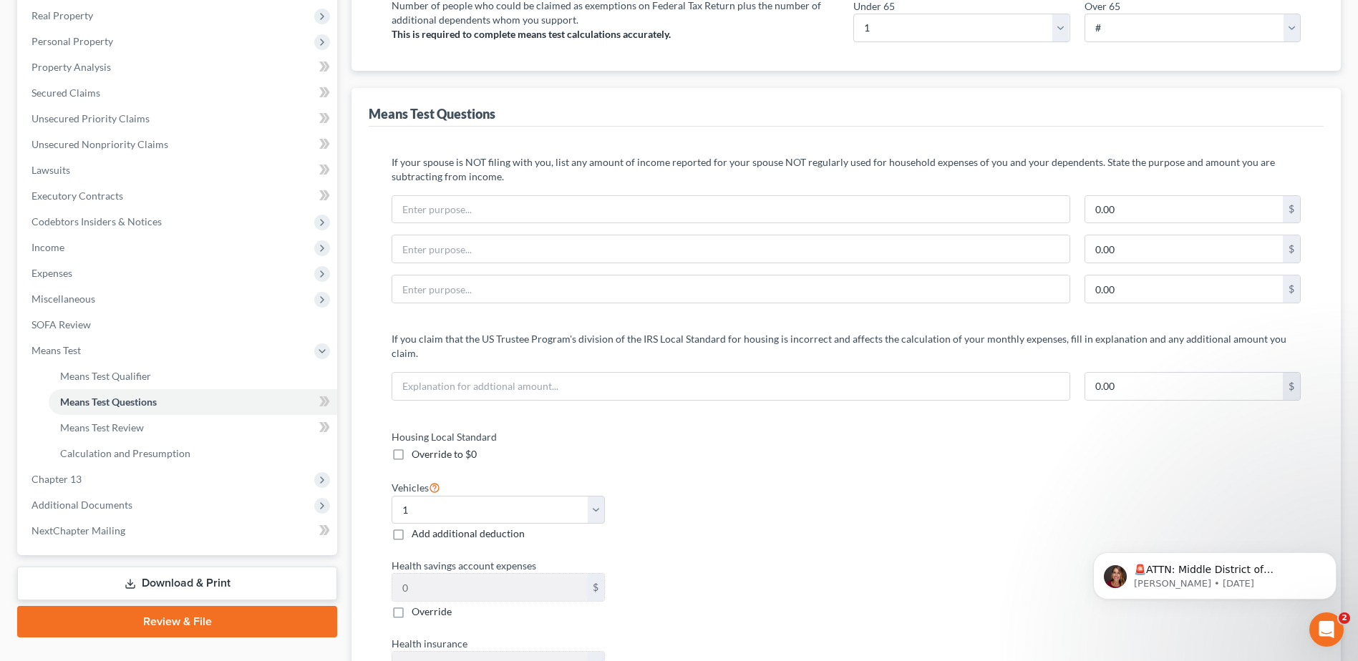
scroll to position [72, 0]
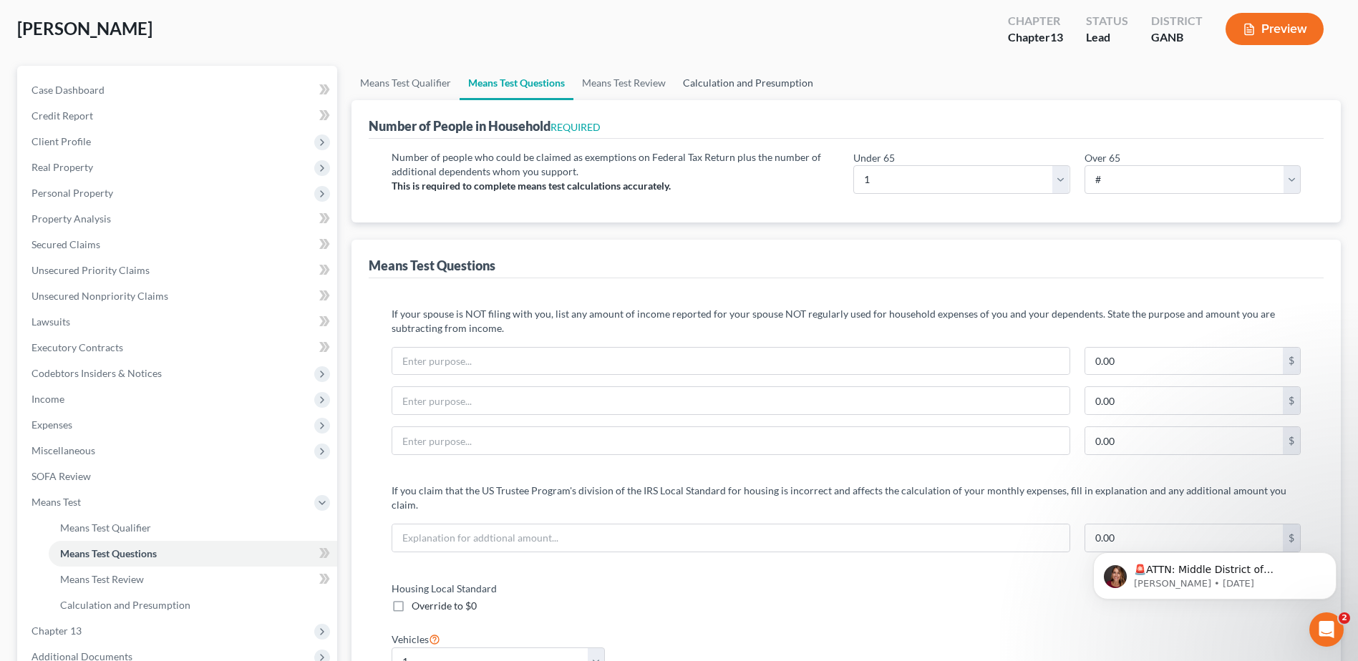
click at [719, 84] on link "Calculation and Presumption" at bounding box center [747, 83] width 147 height 34
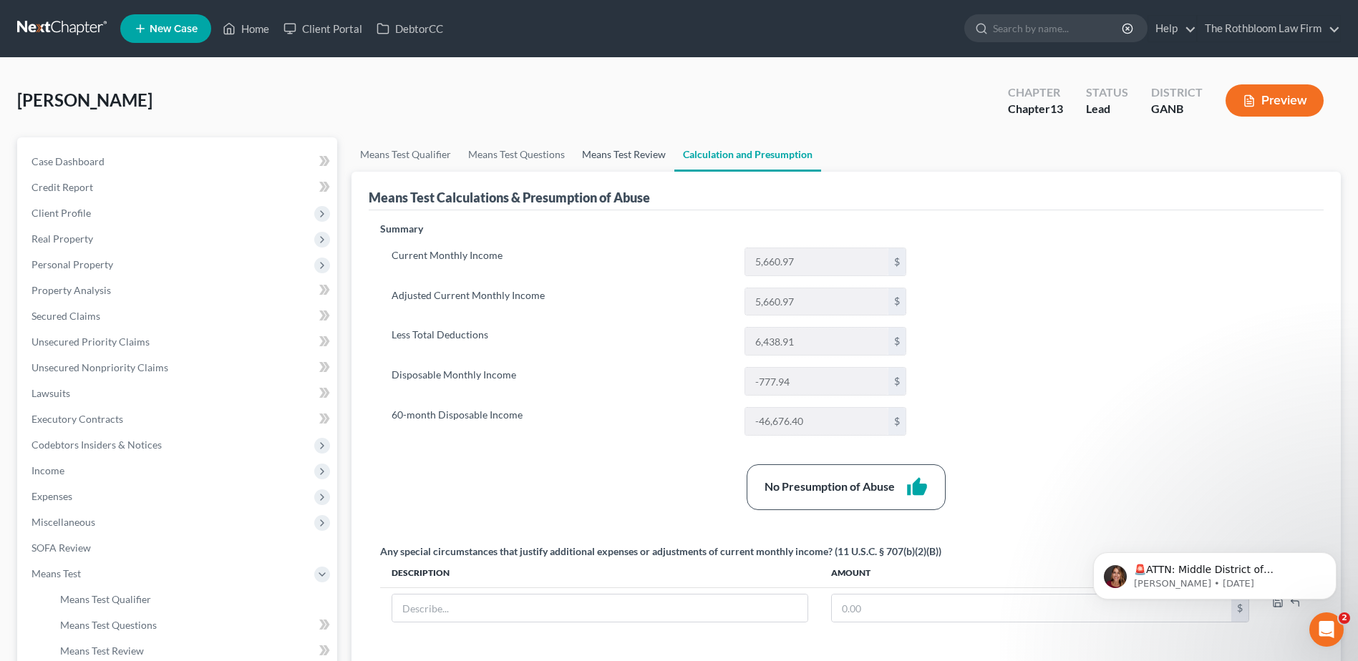
click at [608, 152] on link "Means Test Review" at bounding box center [623, 154] width 101 height 34
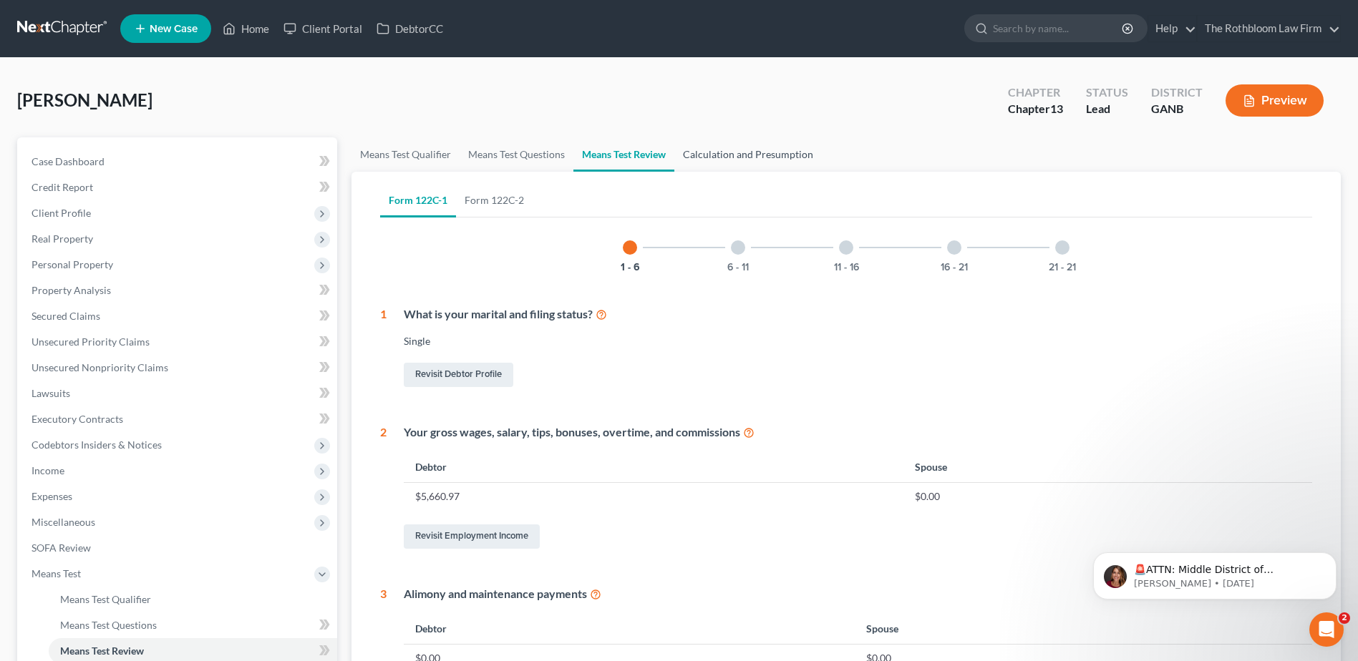
click at [752, 157] on link "Calculation and Presumption" at bounding box center [747, 154] width 147 height 34
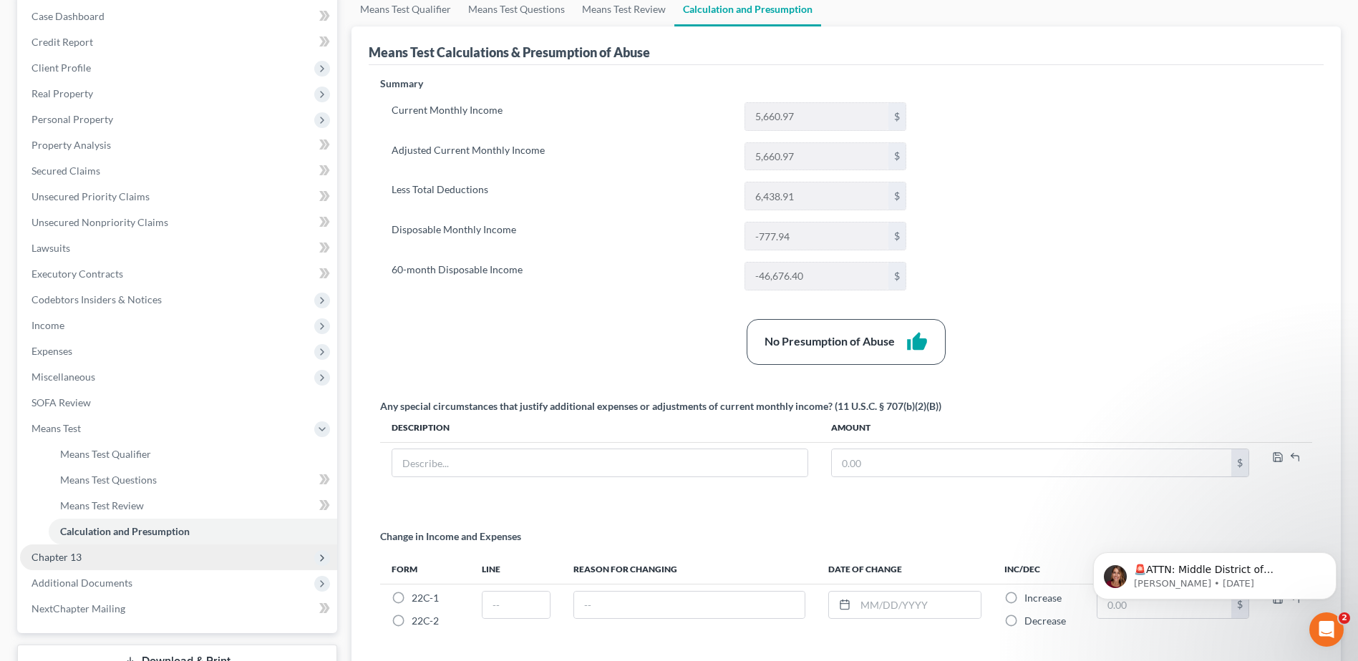
scroll to position [264, 0]
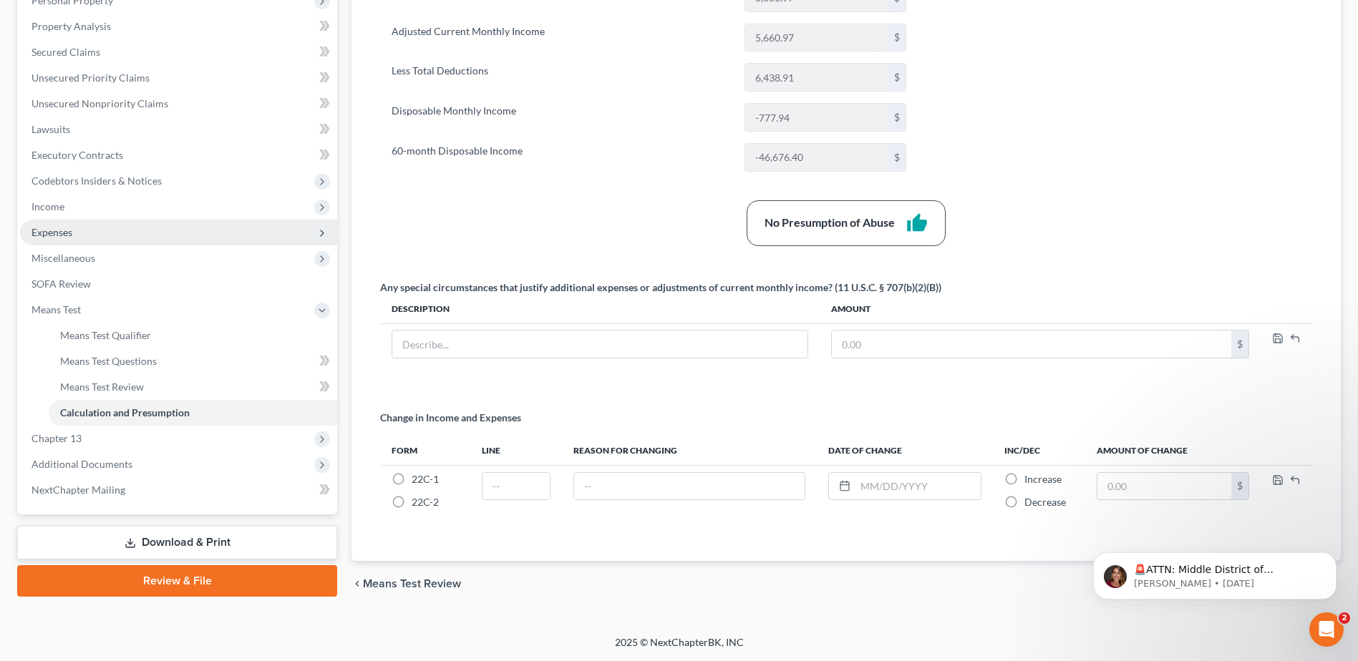
click at [62, 233] on span "Expenses" at bounding box center [51, 232] width 41 height 12
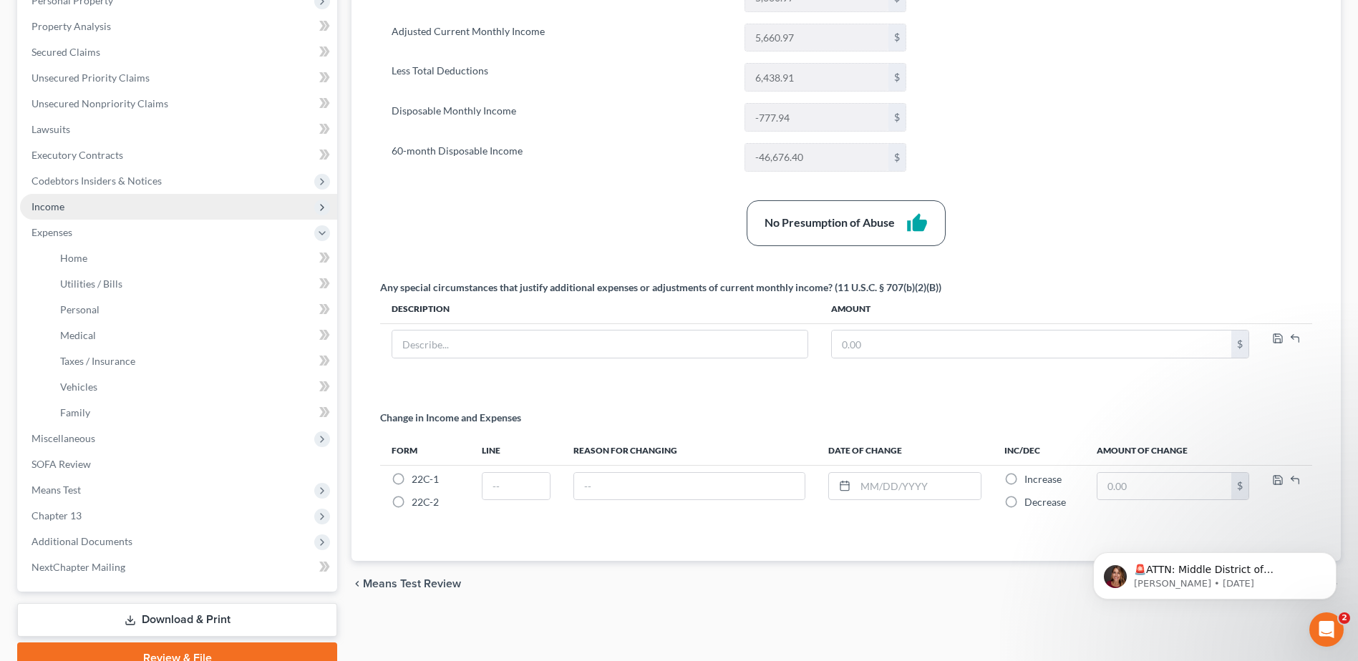
click at [52, 213] on span "Income" at bounding box center [178, 207] width 317 height 26
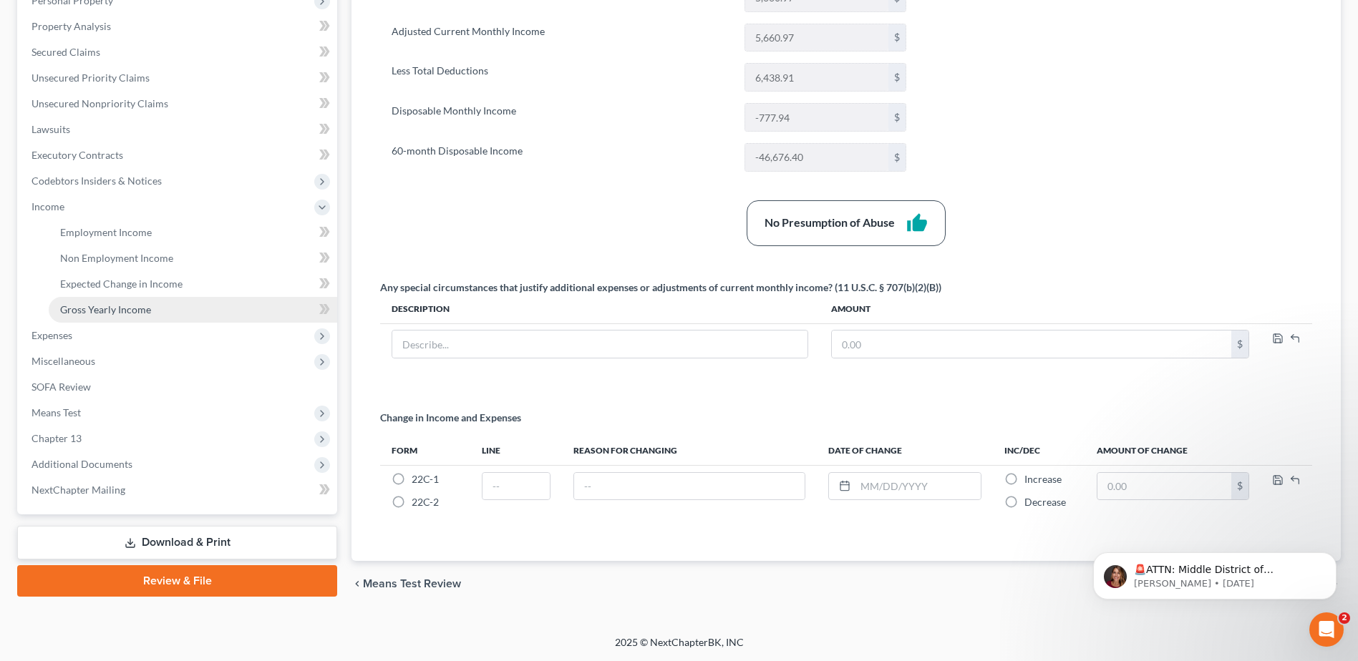
click at [107, 313] on span "Gross Yearly Income" at bounding box center [105, 310] width 91 height 12
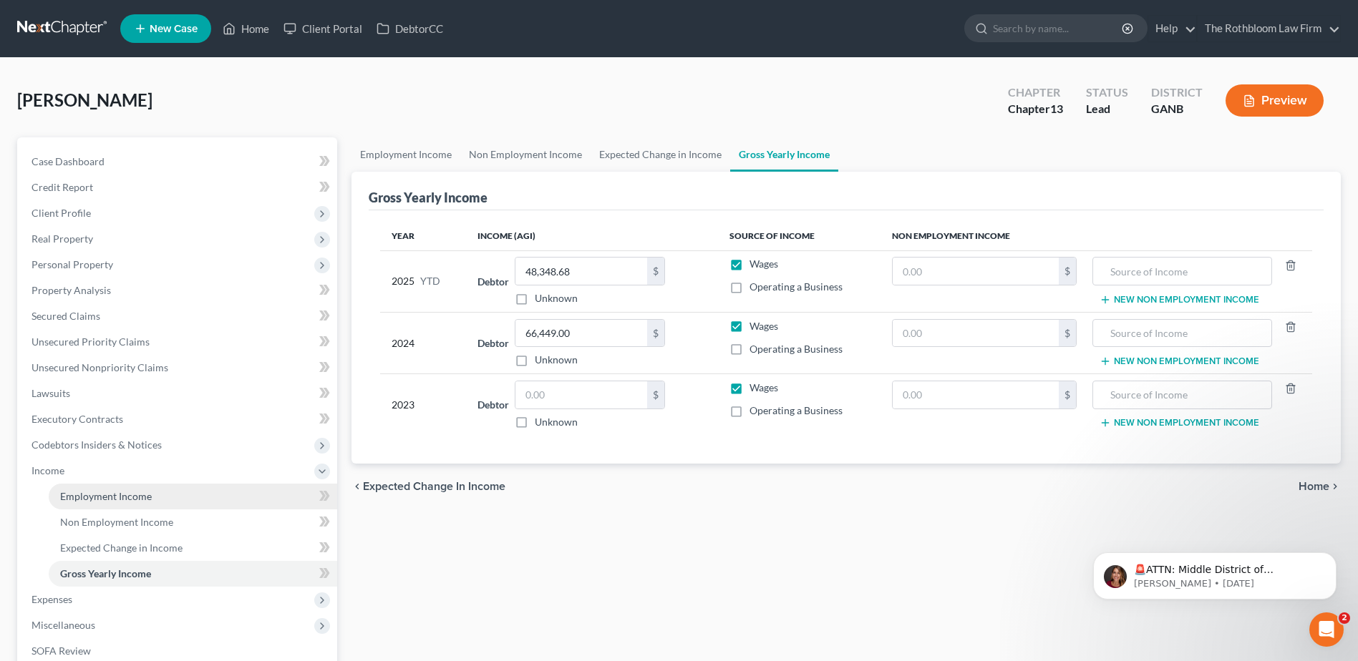
click at [94, 488] on link "Employment Income" at bounding box center [193, 497] width 288 height 26
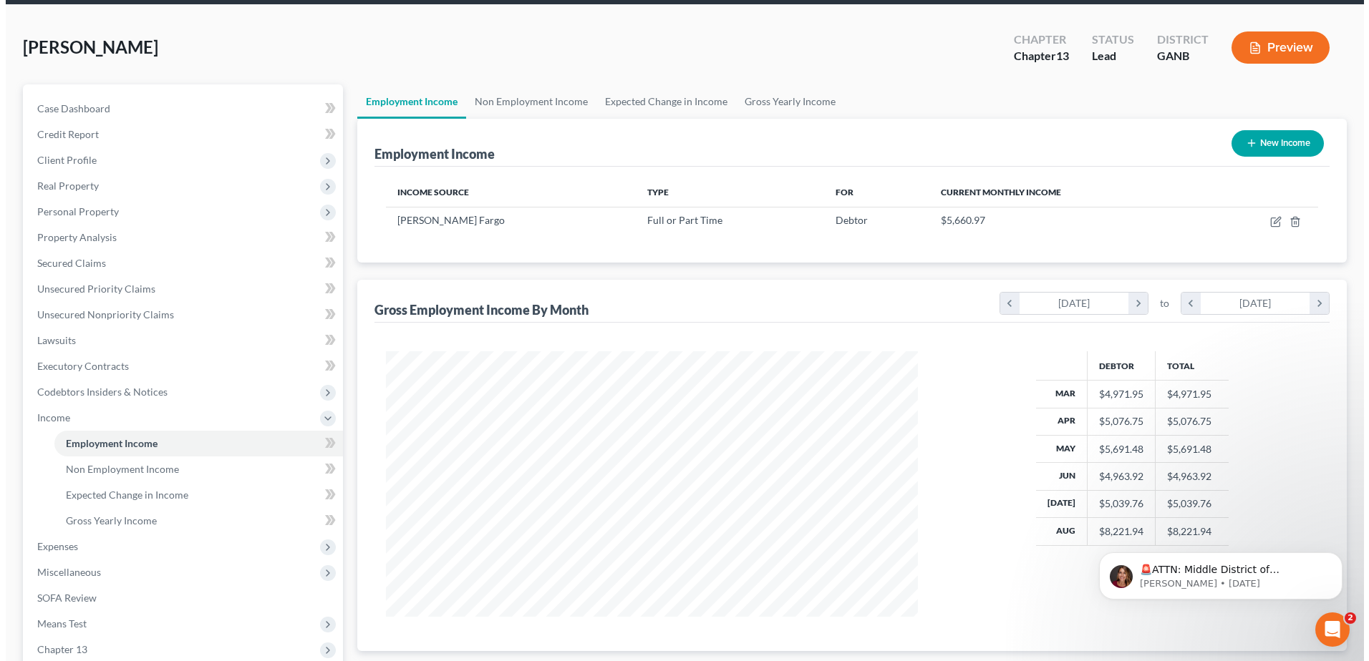
scroll to position [143, 0]
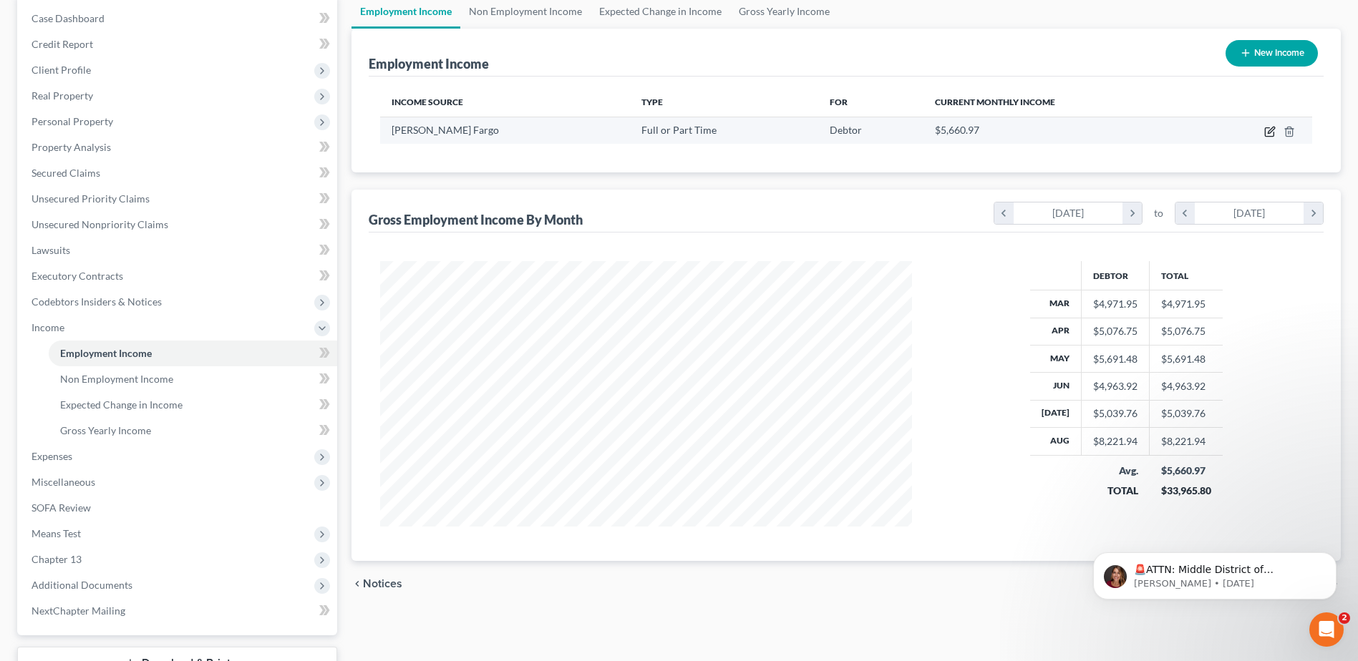
click at [1267, 130] on icon "button" at bounding box center [1269, 131] width 11 height 11
select select "0"
select select "10"
select select "0"
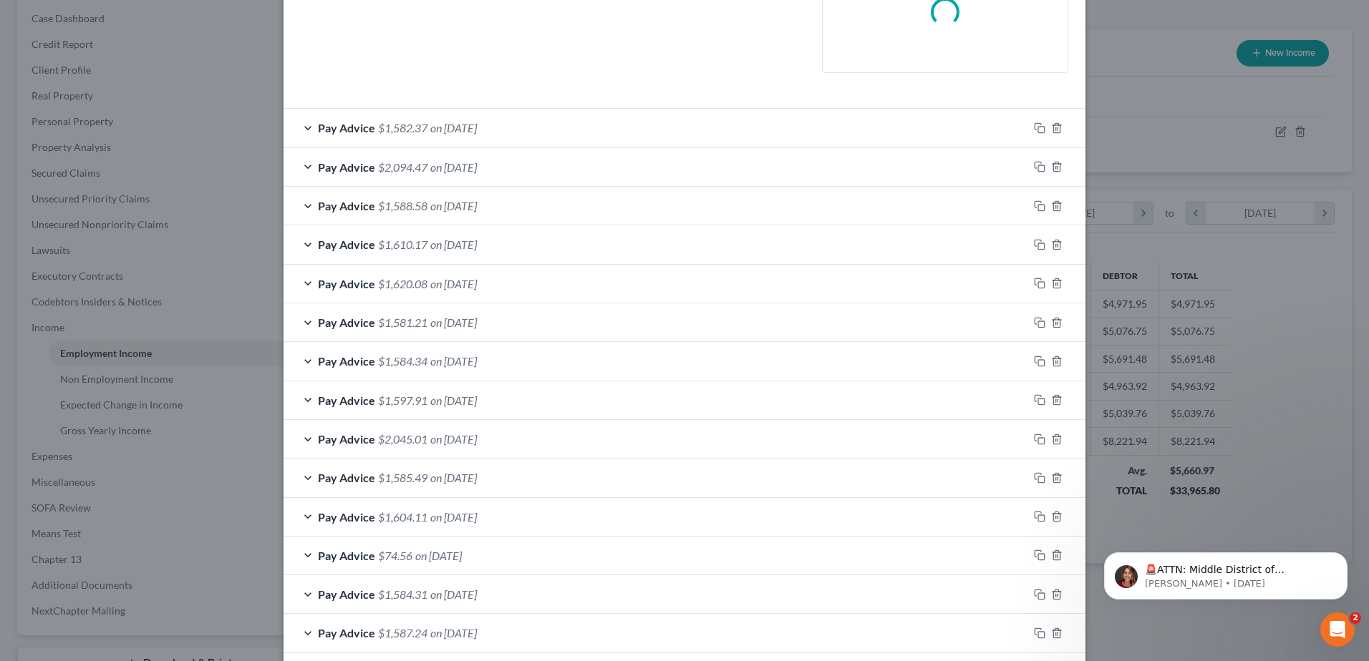
scroll to position [428, 0]
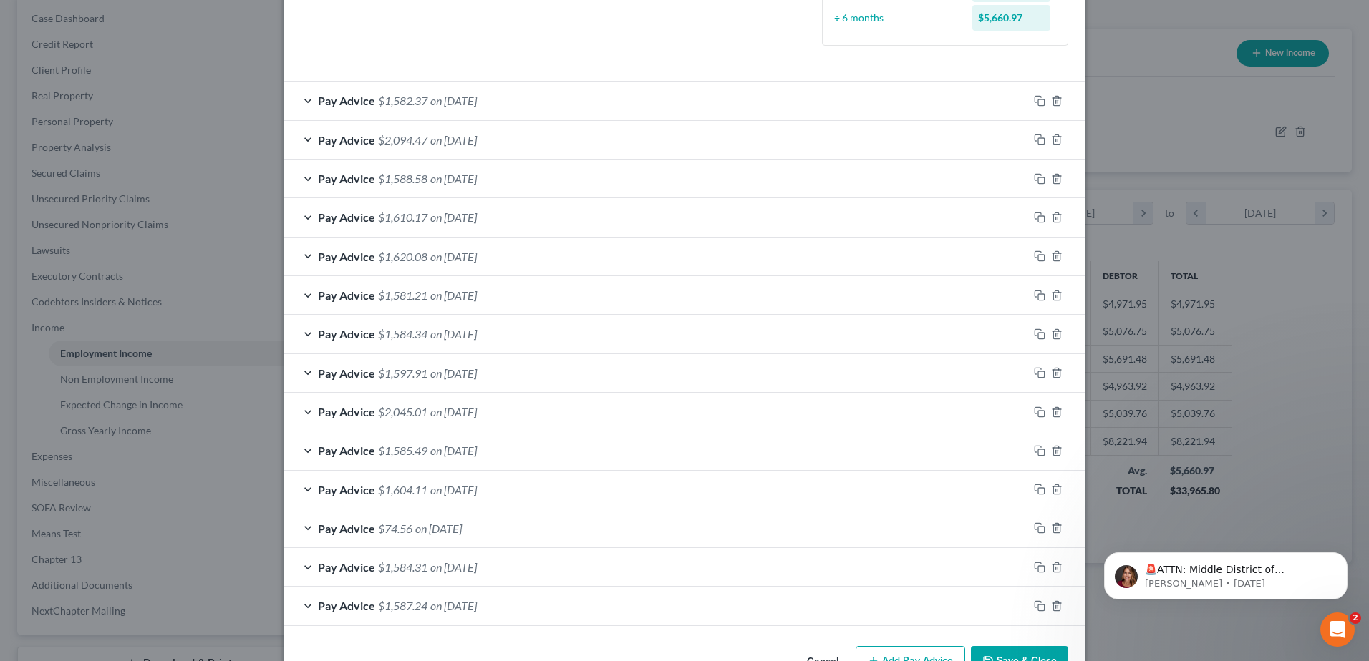
click at [434, 603] on span "on [DATE]" at bounding box center [453, 606] width 47 height 14
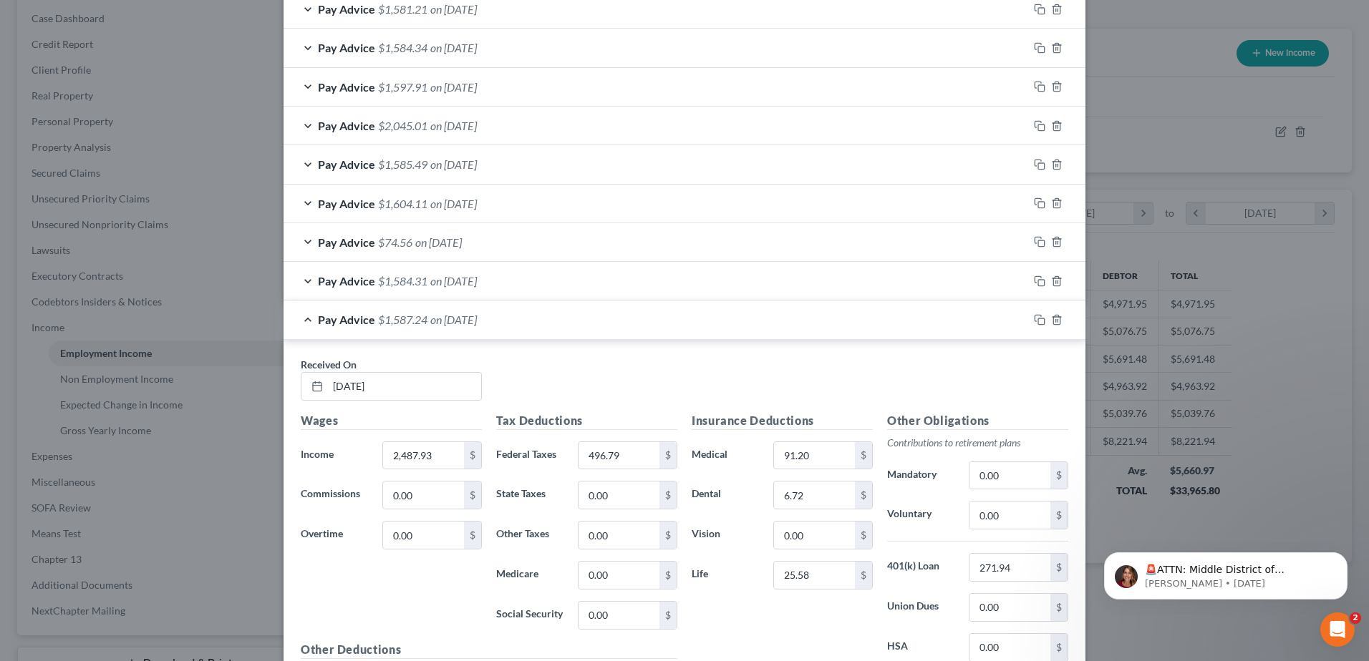
click at [411, 283] on span "$1,584.31" at bounding box center [402, 281] width 49 height 14
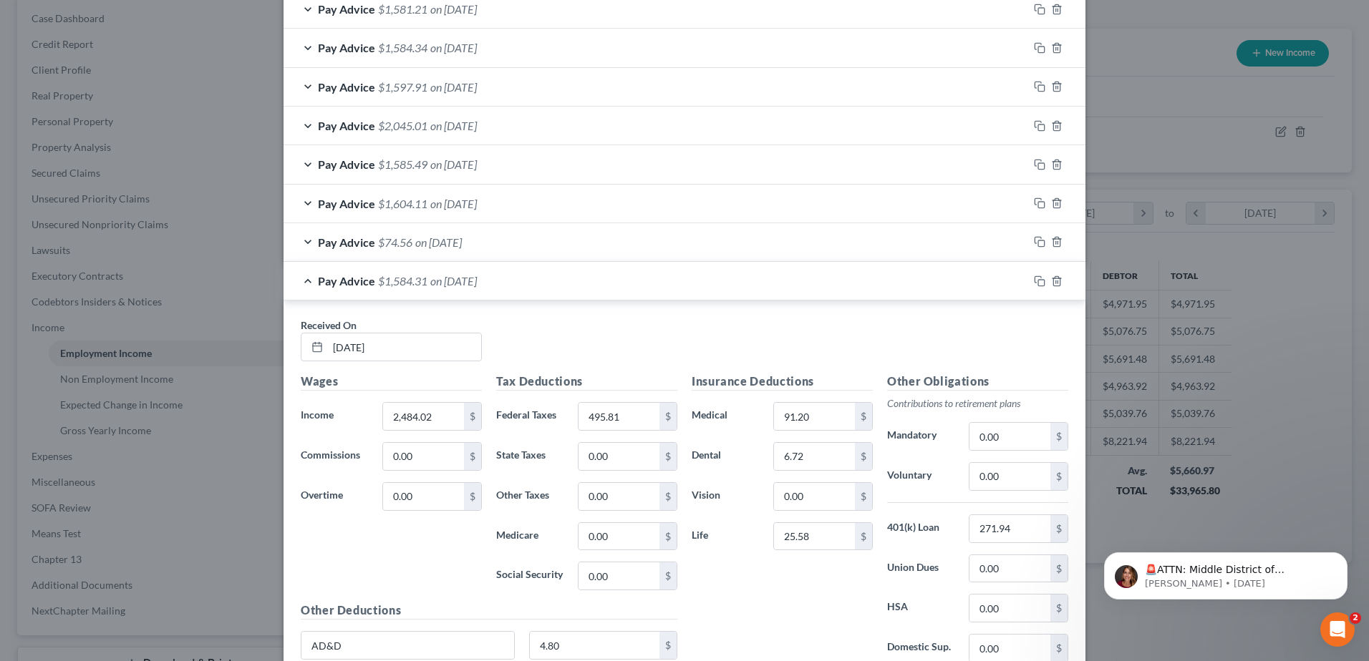
click at [403, 249] on div "Pay Advice $74.56 on 04/04/2025" at bounding box center [655, 242] width 744 height 38
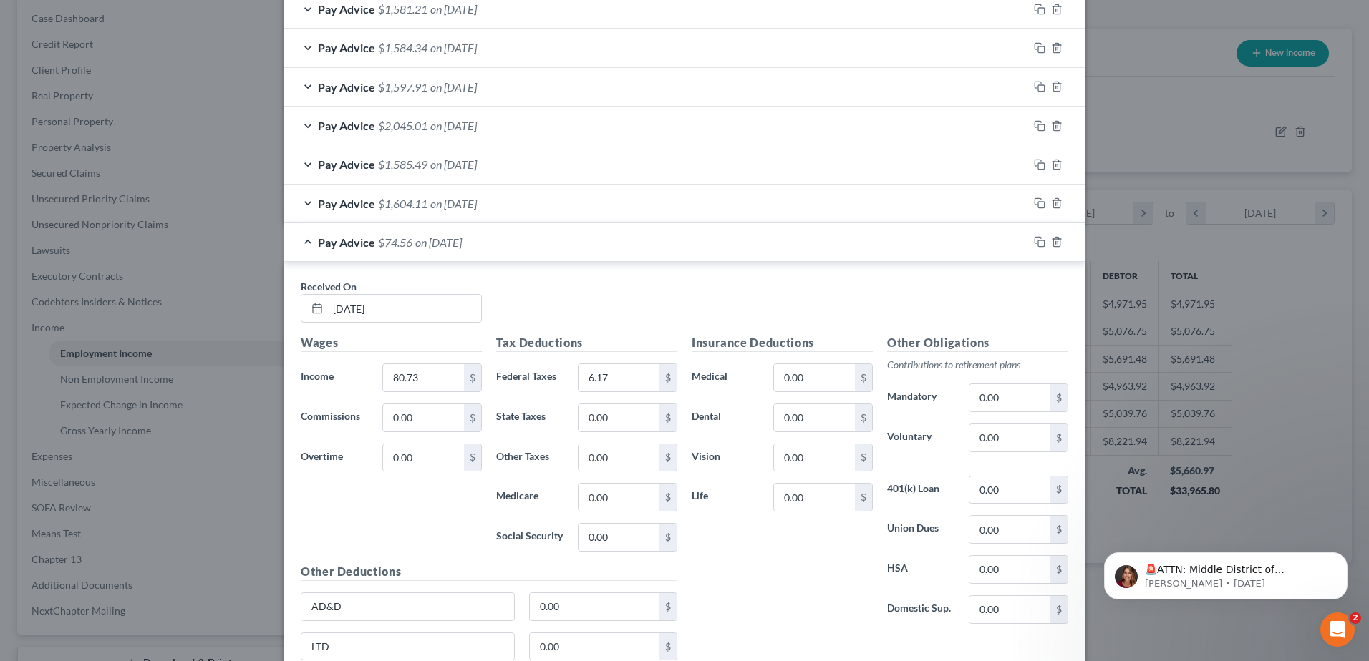
click at [392, 187] on div "Pay Advice $1,604.11 on 04/11/2025" at bounding box center [655, 204] width 744 height 38
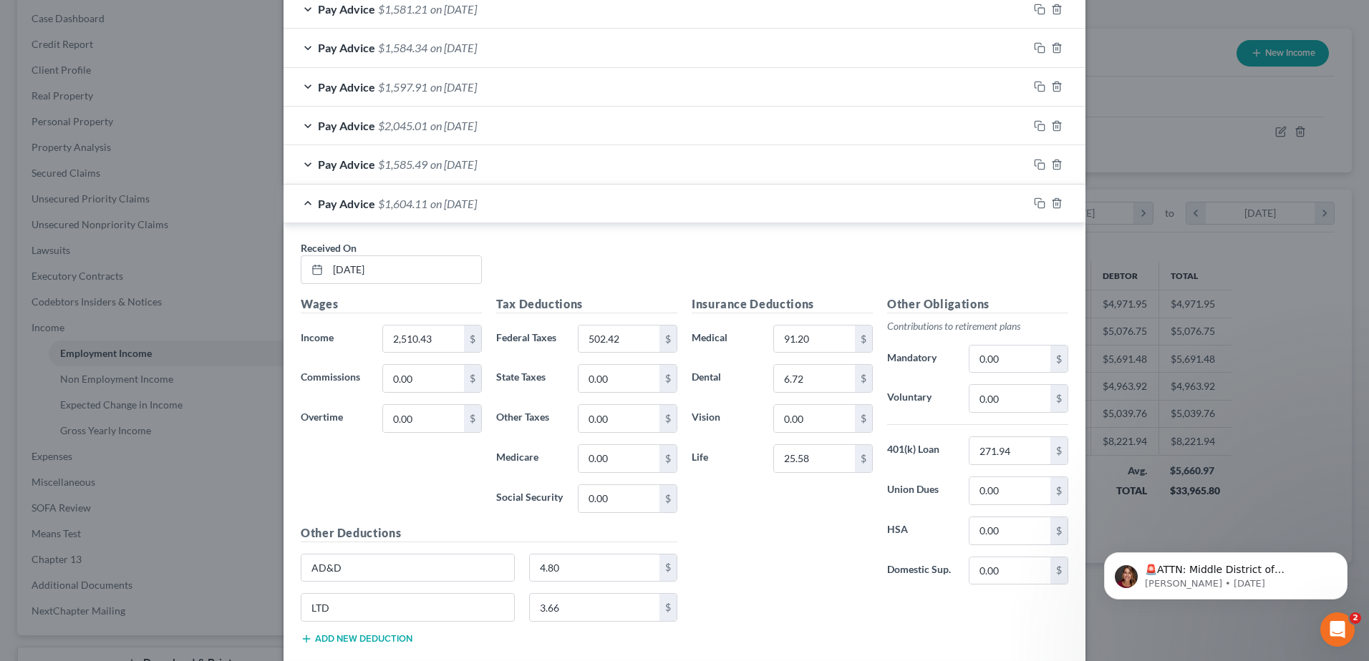
click at [392, 165] on span "$1,585.49" at bounding box center [402, 164] width 49 height 14
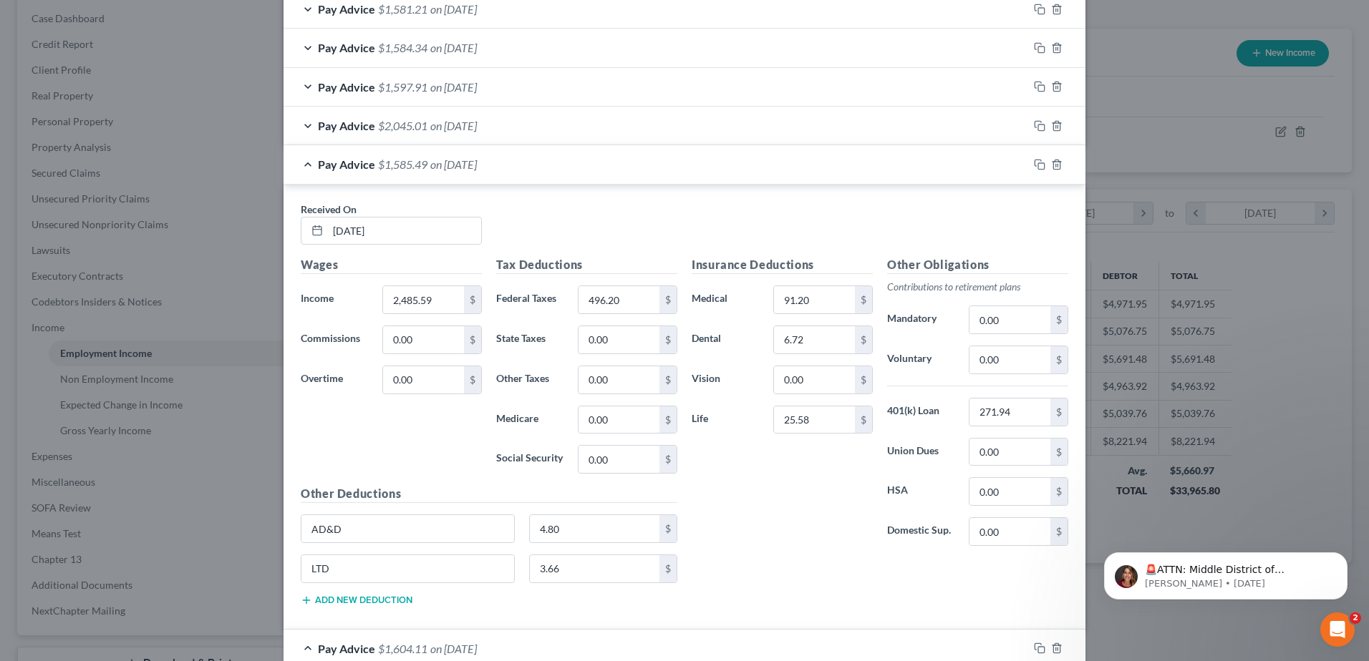
click at [395, 125] on span "$2,045.01" at bounding box center [402, 126] width 49 height 14
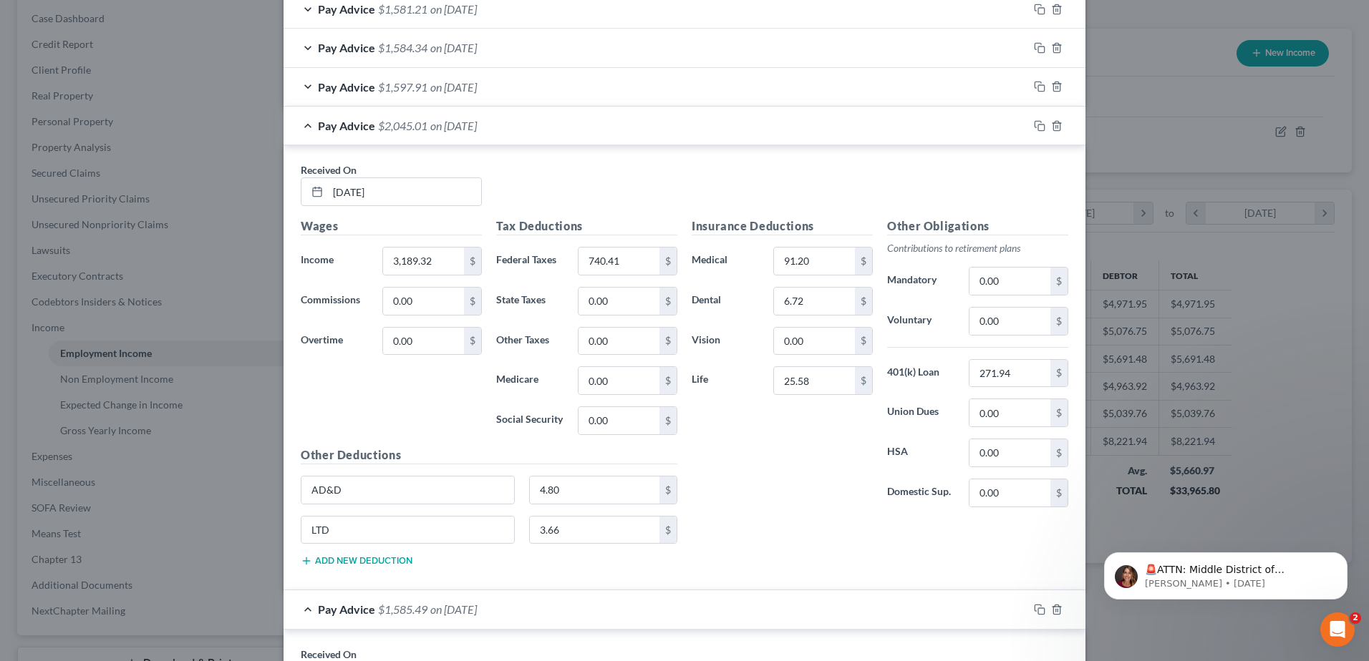
click at [395, 89] on span "$1,597.91" at bounding box center [402, 87] width 49 height 14
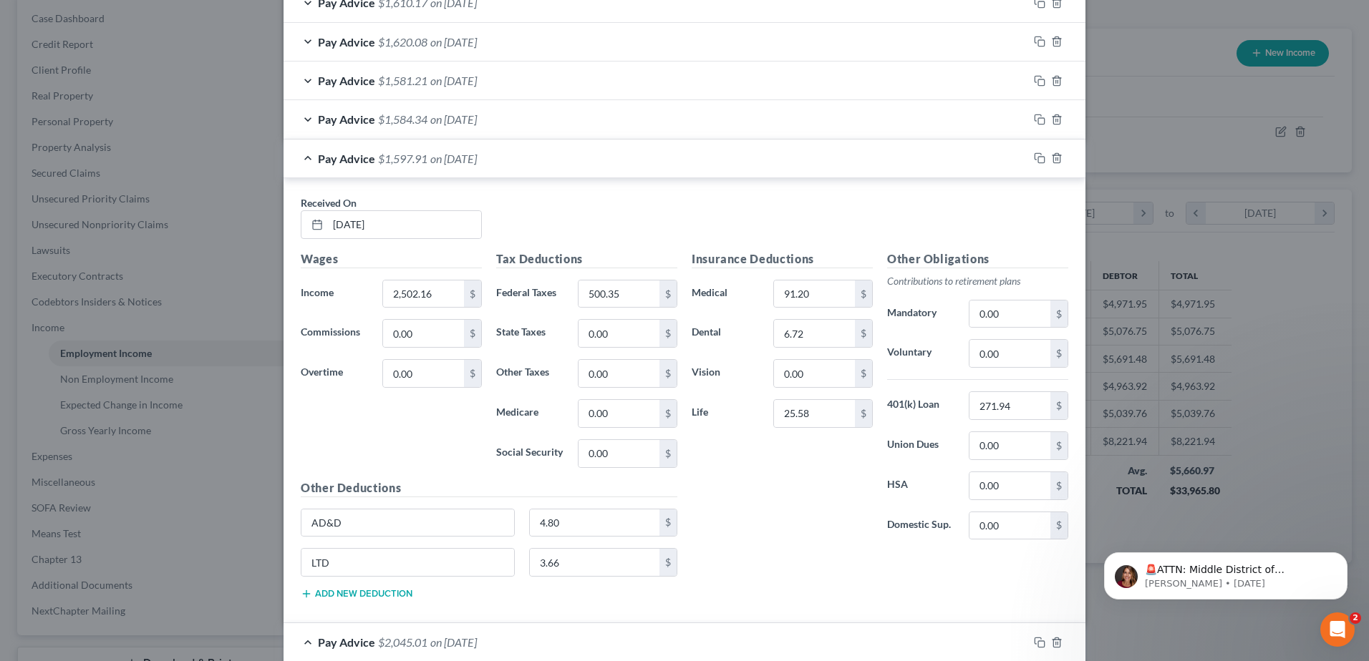
scroll to position [500, 0]
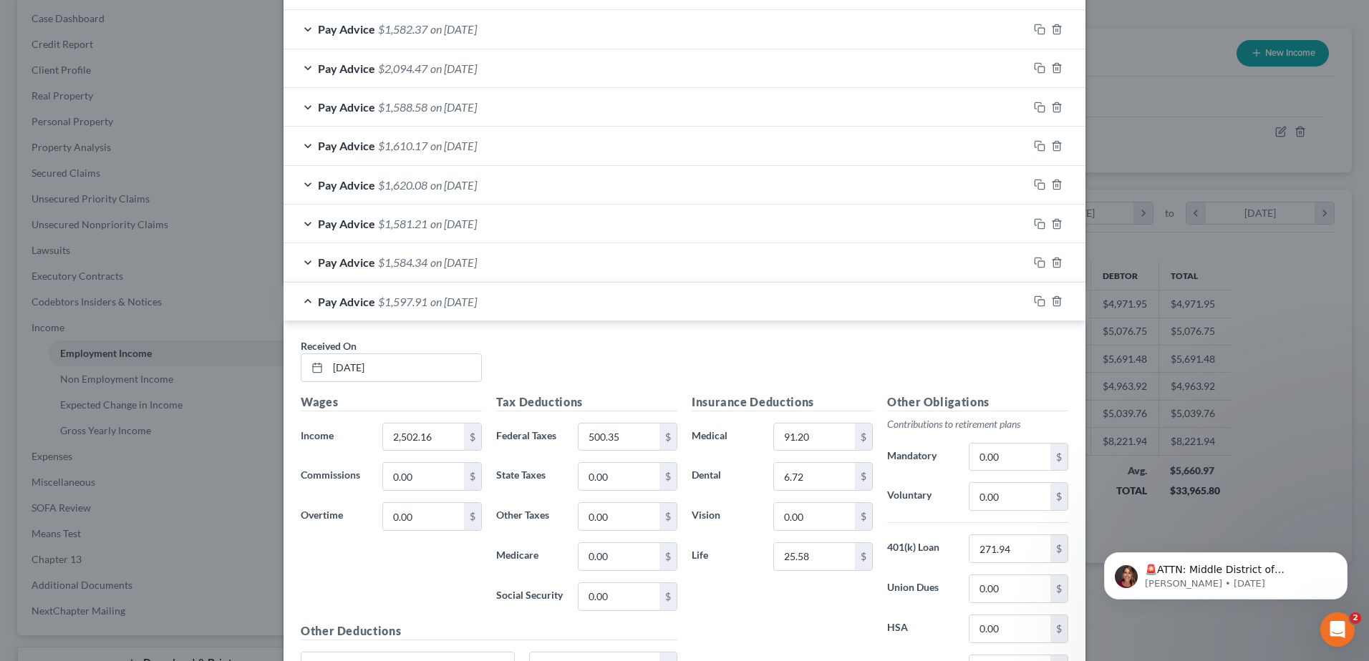
click at [406, 262] on span "$1,584.34" at bounding box center [402, 263] width 49 height 14
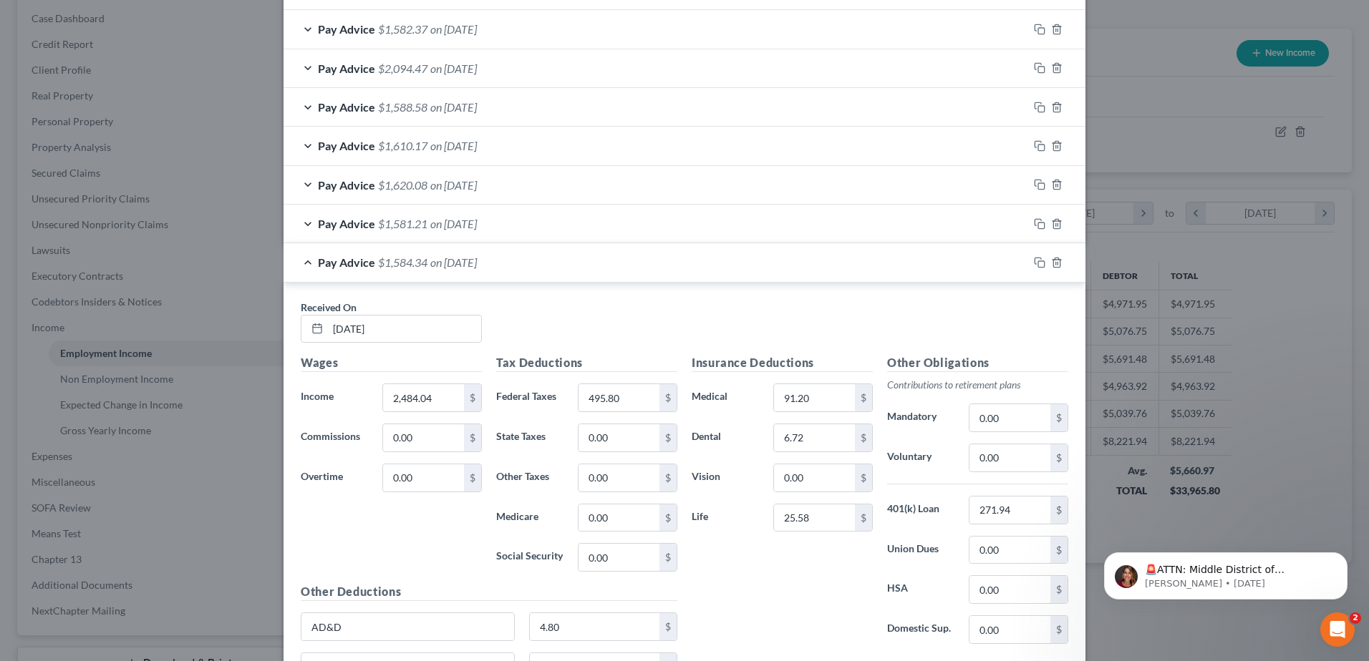
click at [396, 222] on span "$1,581.21" at bounding box center [402, 224] width 49 height 14
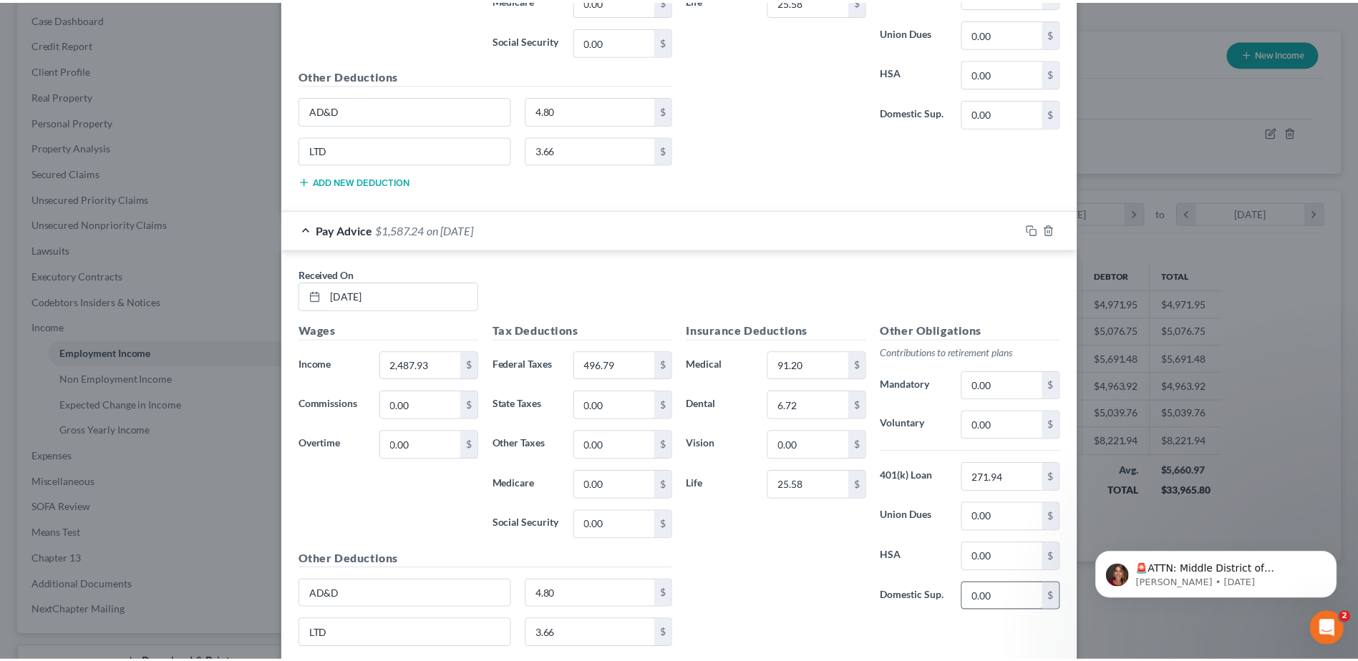
scroll to position [4480, 0]
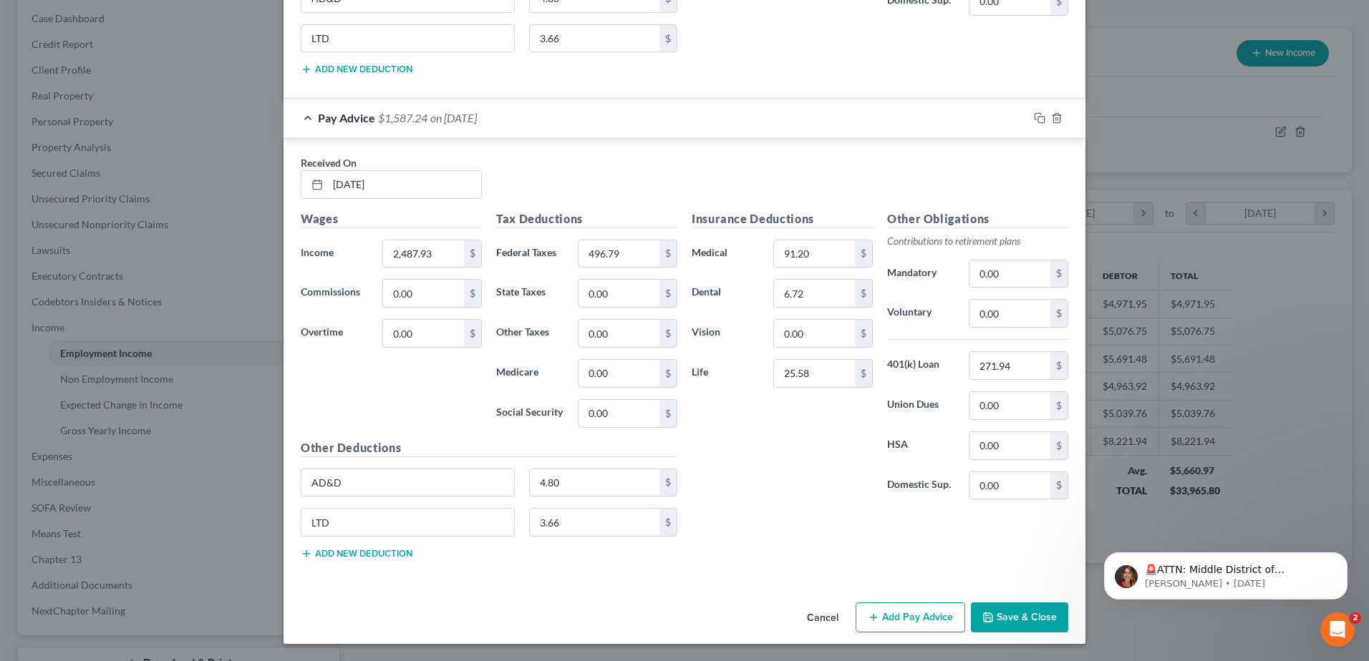
click at [1007, 614] on button "Save & Close" at bounding box center [1019, 618] width 97 height 30
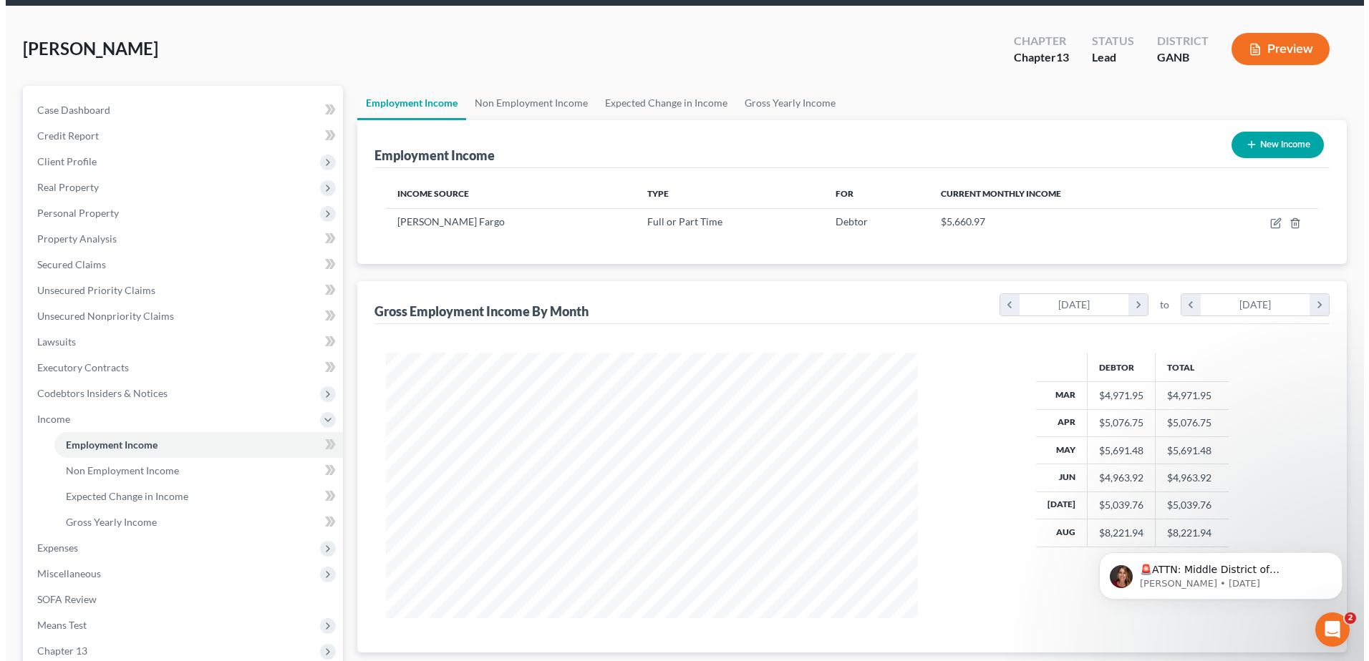
scroll to position [0, 0]
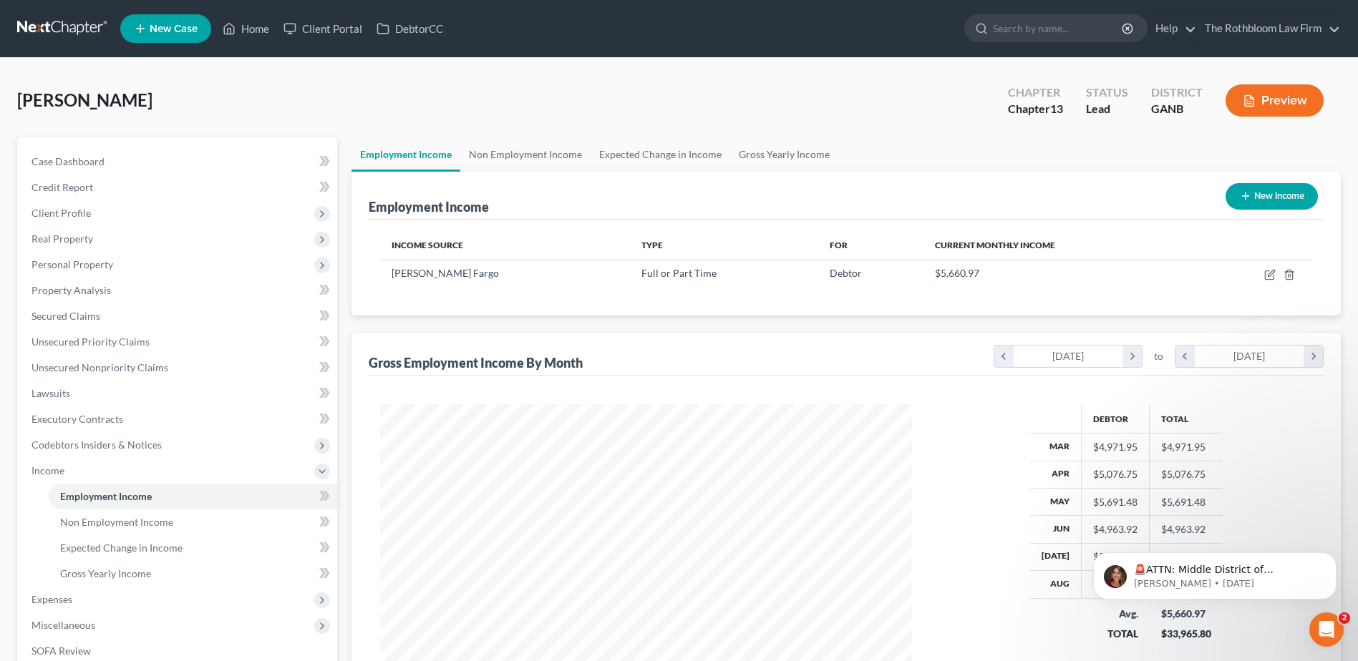
click at [1281, 97] on button "Preview" at bounding box center [1274, 100] width 98 height 32
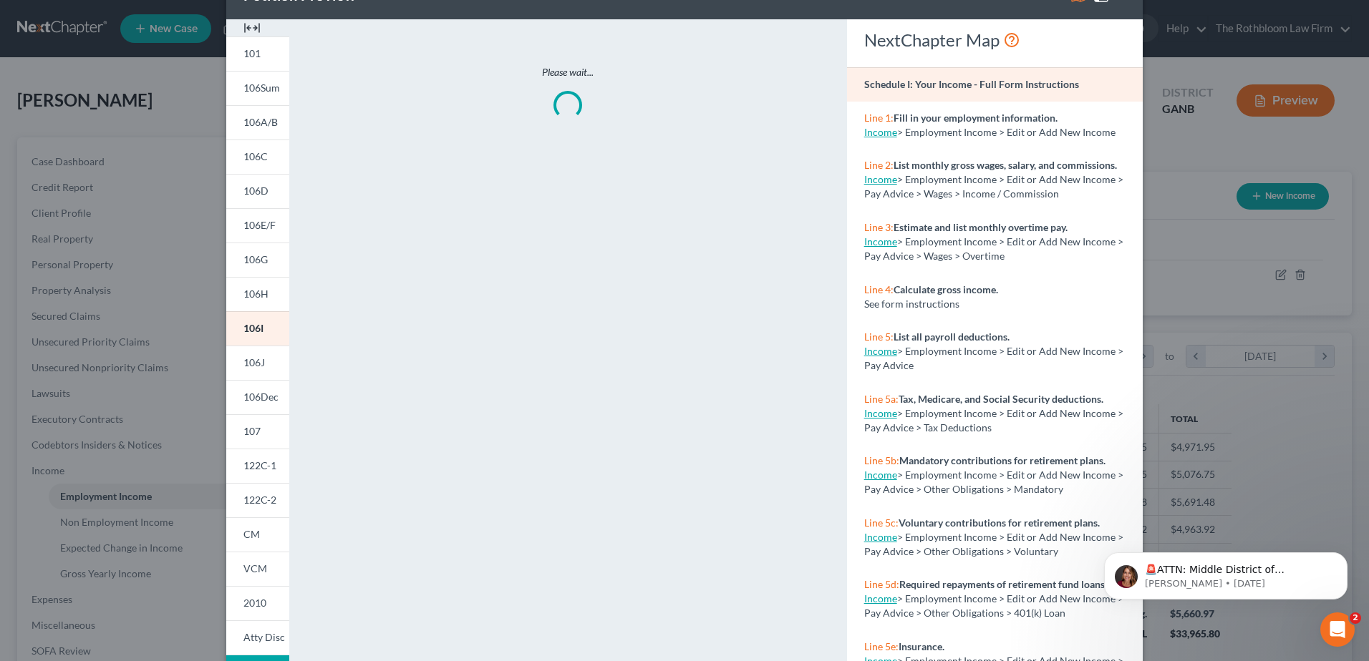
scroll to position [72, 0]
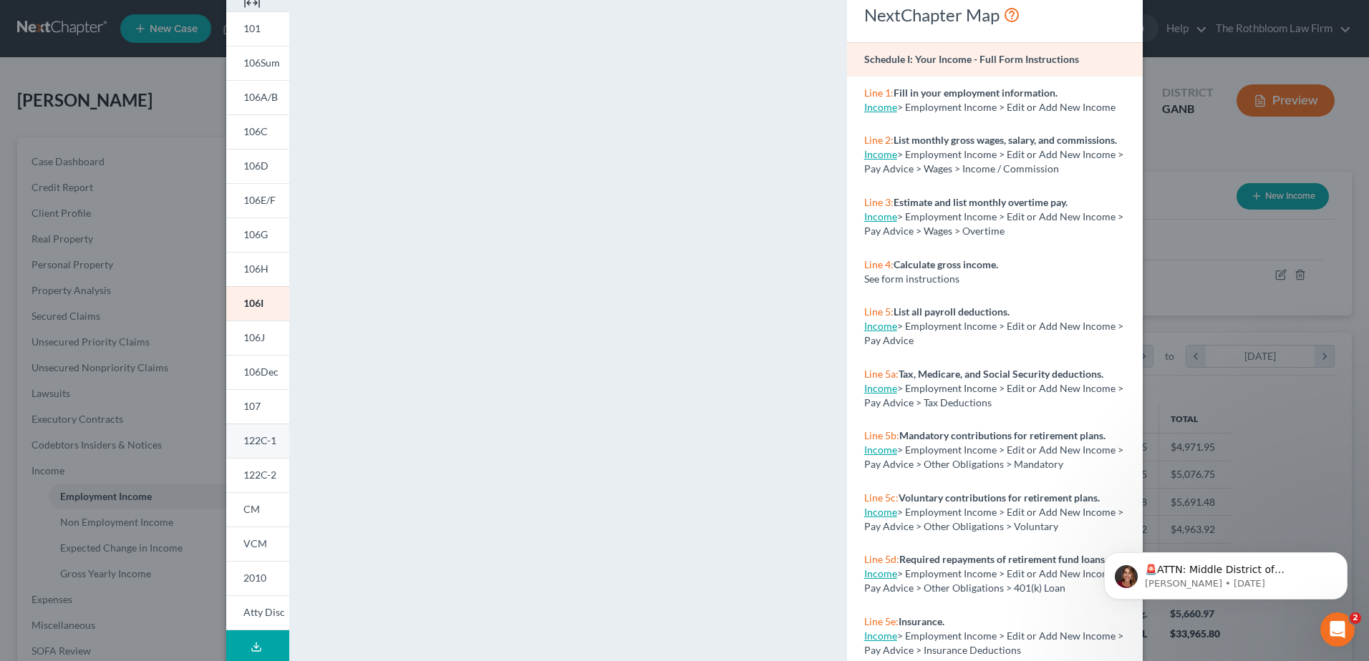
click at [254, 444] on span "122C-1" at bounding box center [259, 441] width 33 height 12
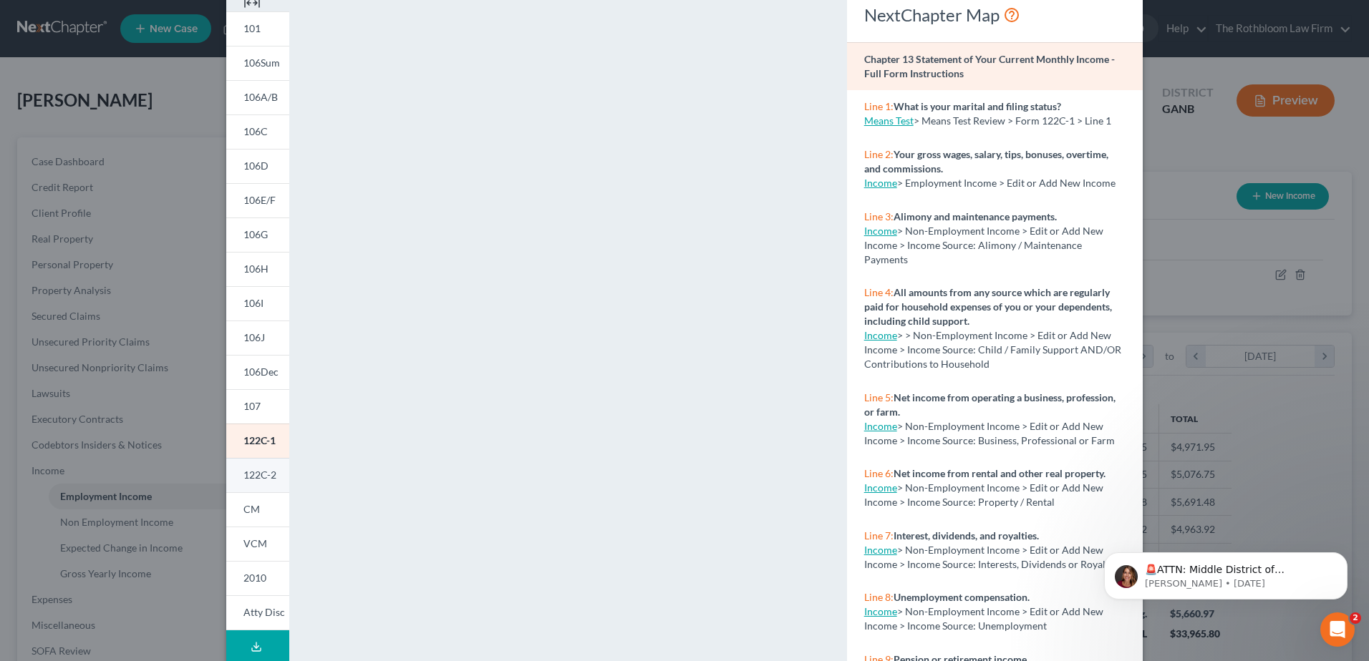
click at [243, 480] on span "122C-2" at bounding box center [259, 475] width 33 height 12
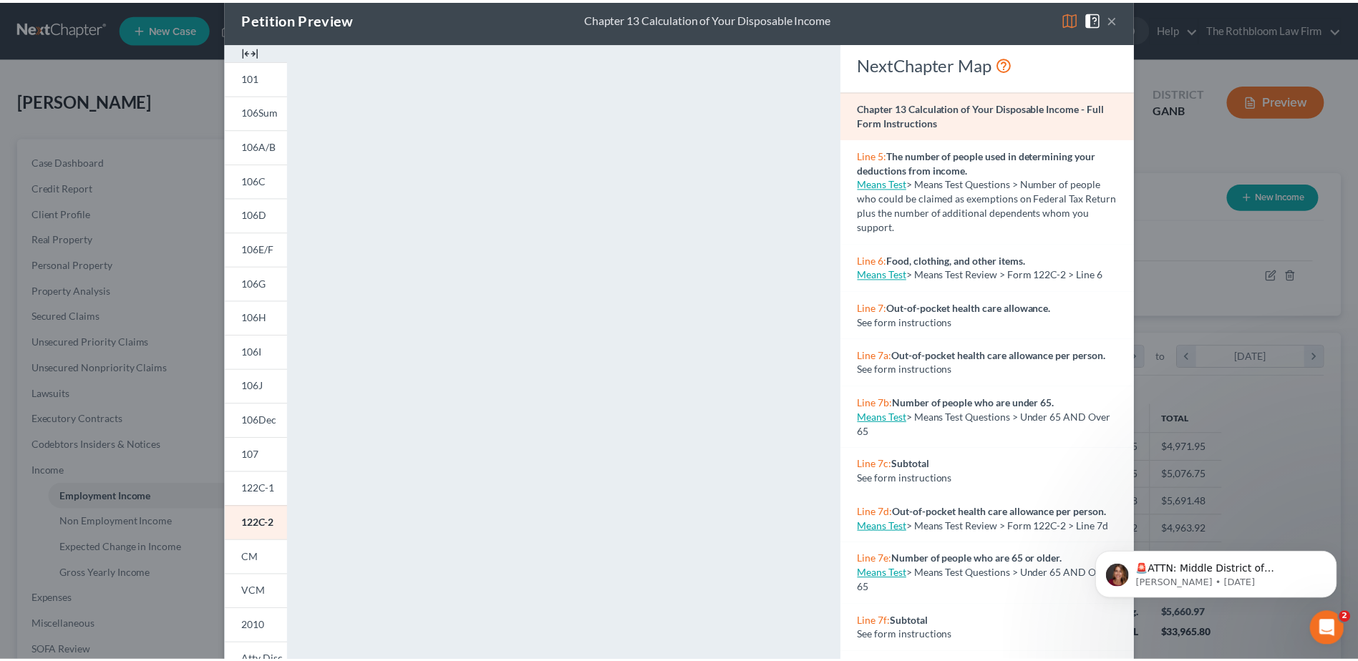
scroll to position [0, 0]
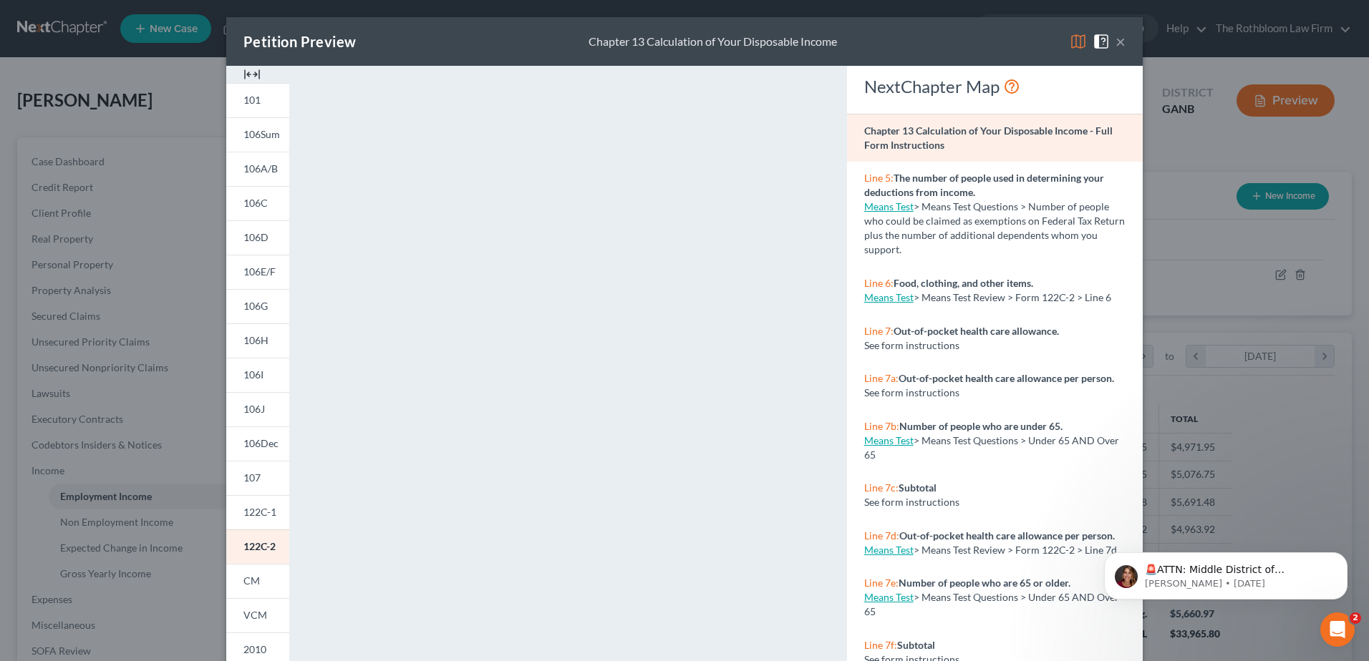
click at [1115, 43] on button "×" at bounding box center [1120, 41] width 10 height 17
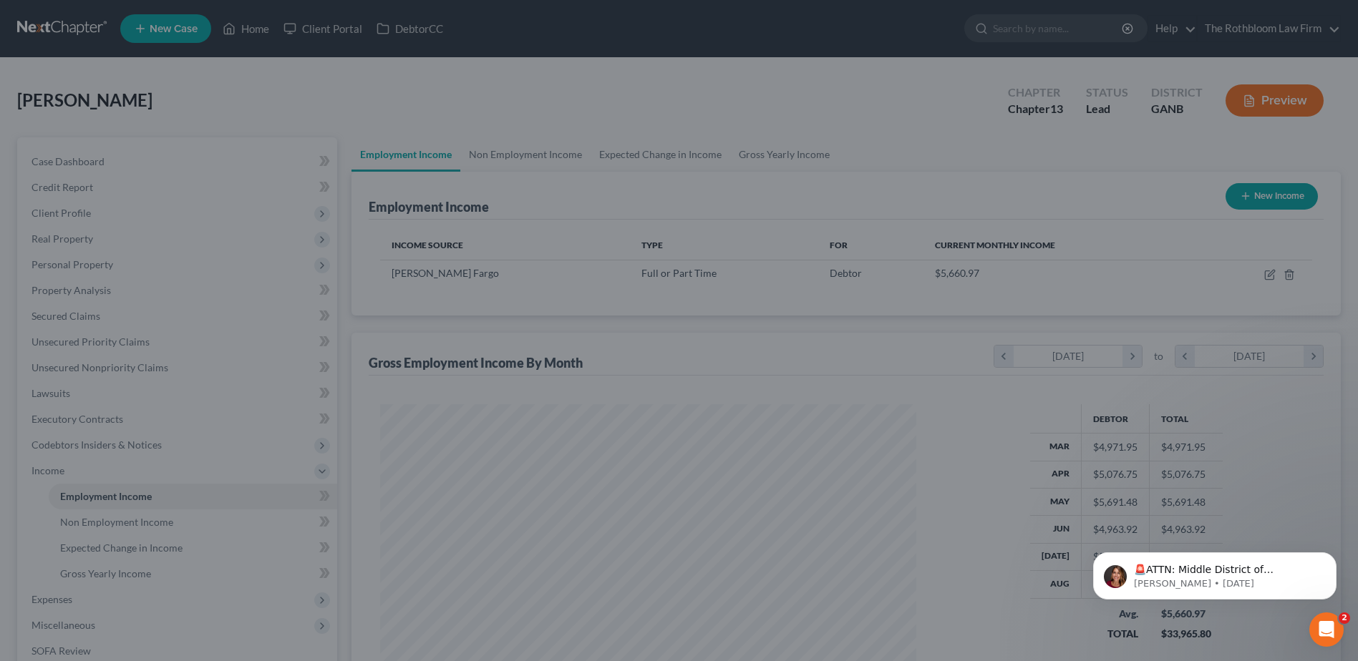
scroll to position [715553, 715258]
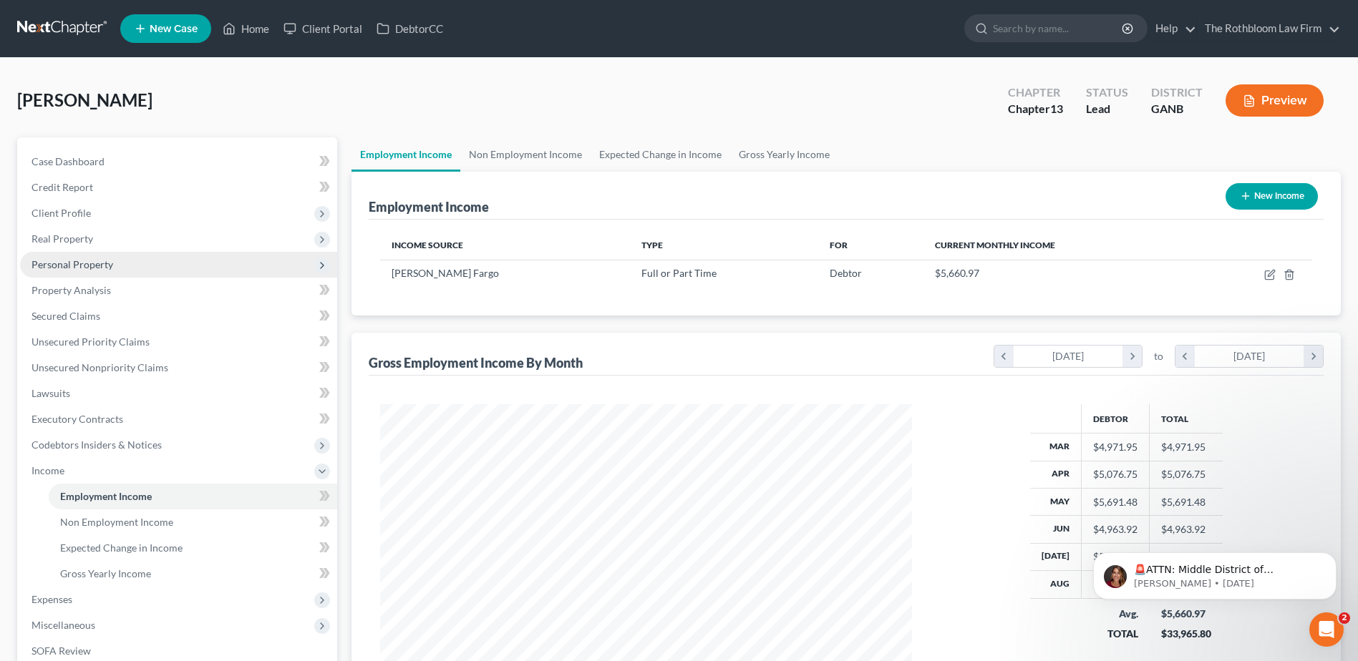
click at [56, 268] on span "Personal Property" at bounding box center [72, 264] width 82 height 12
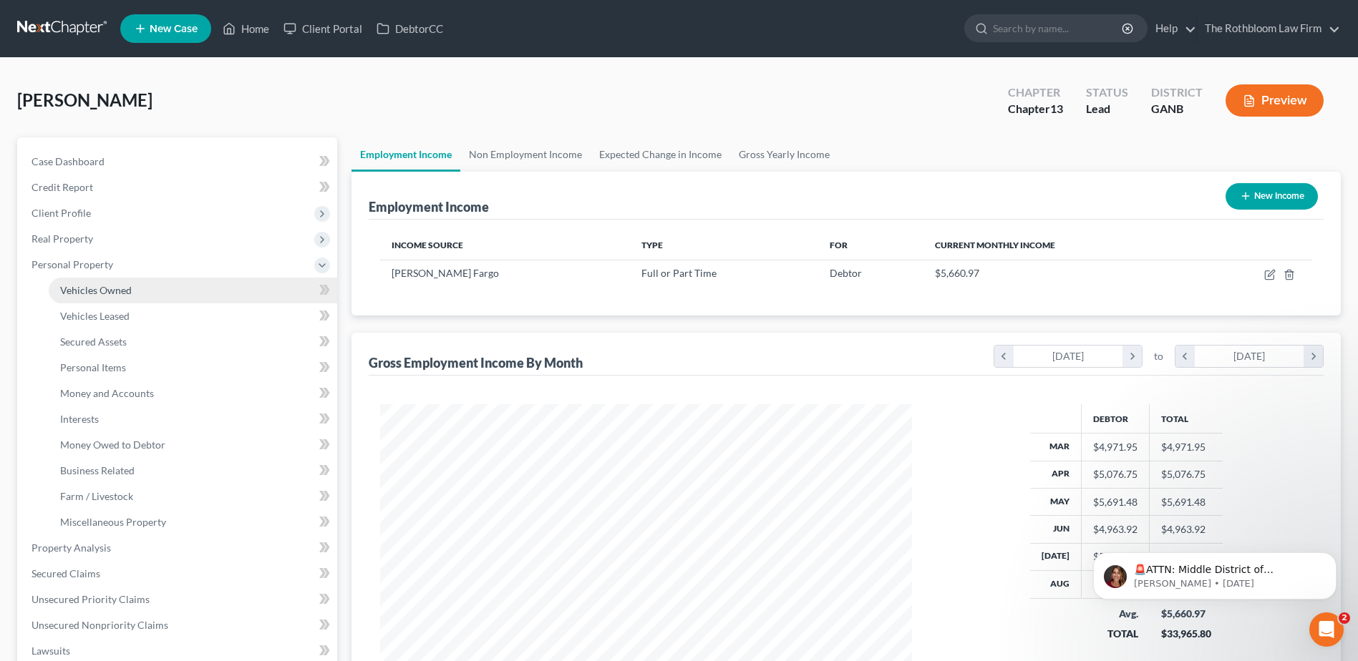
click at [70, 285] on span "Vehicles Owned" at bounding box center [96, 290] width 72 height 12
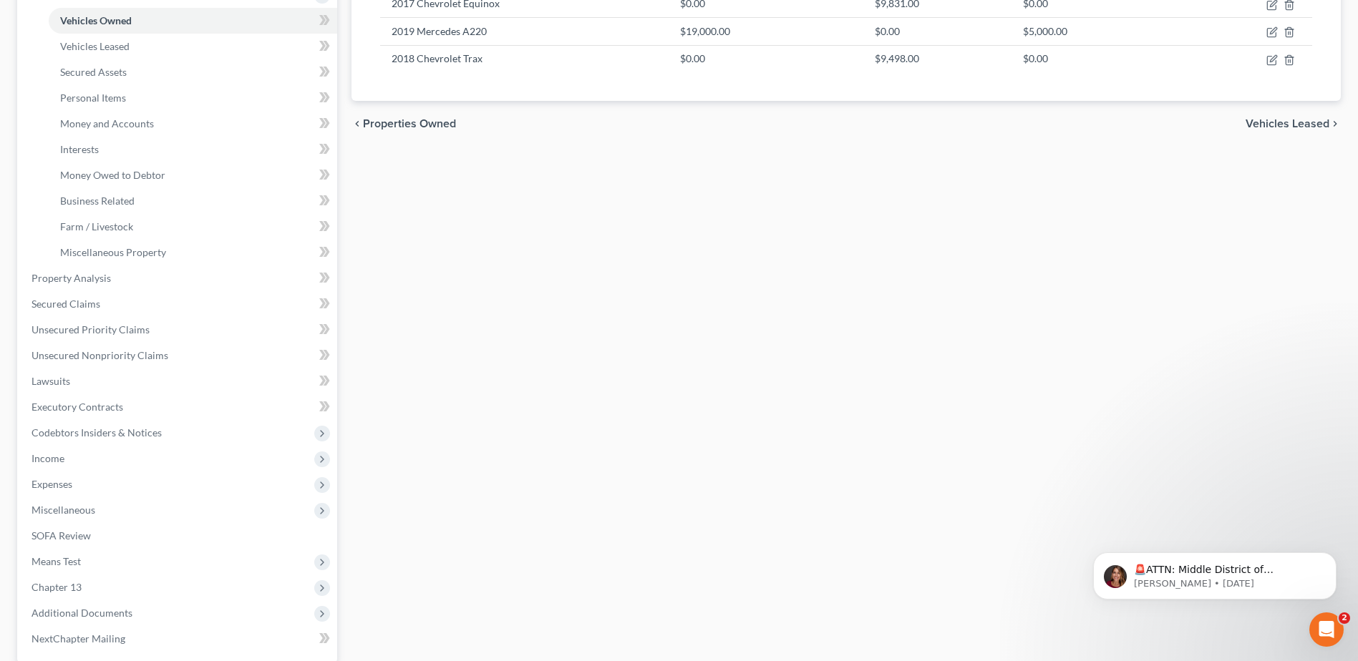
scroll to position [286, 0]
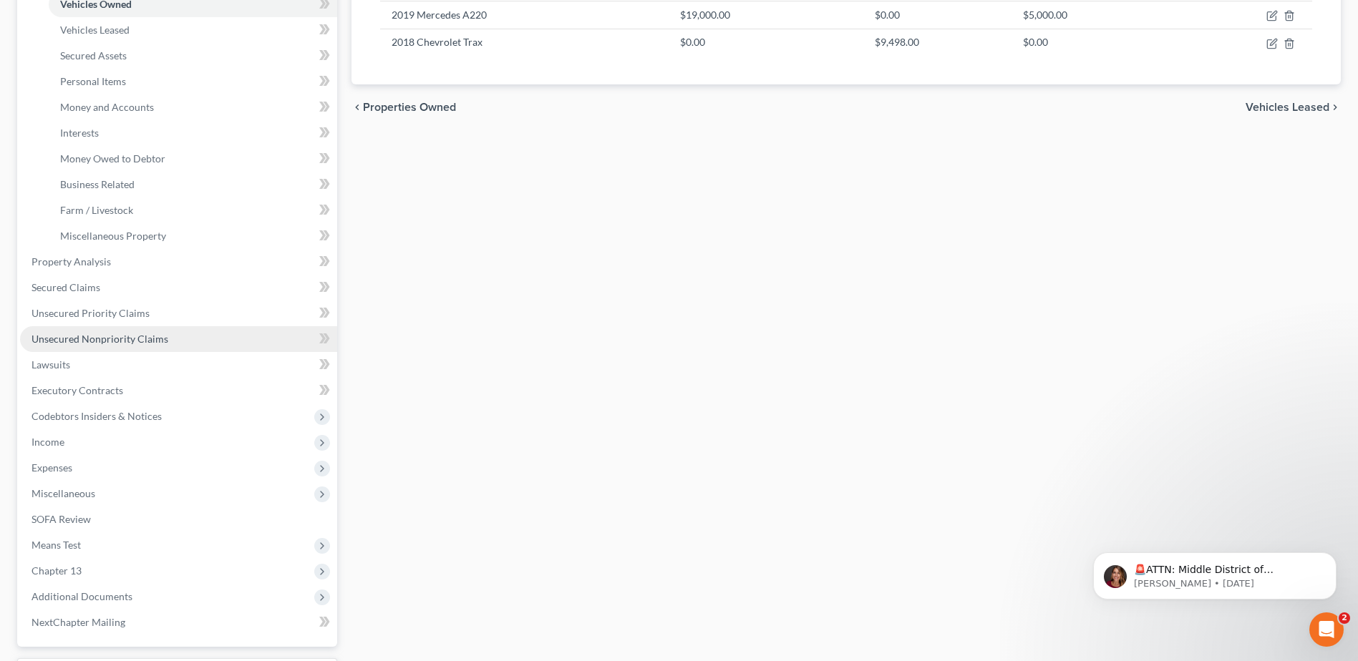
click at [114, 339] on span "Unsecured Nonpriority Claims" at bounding box center [99, 339] width 137 height 12
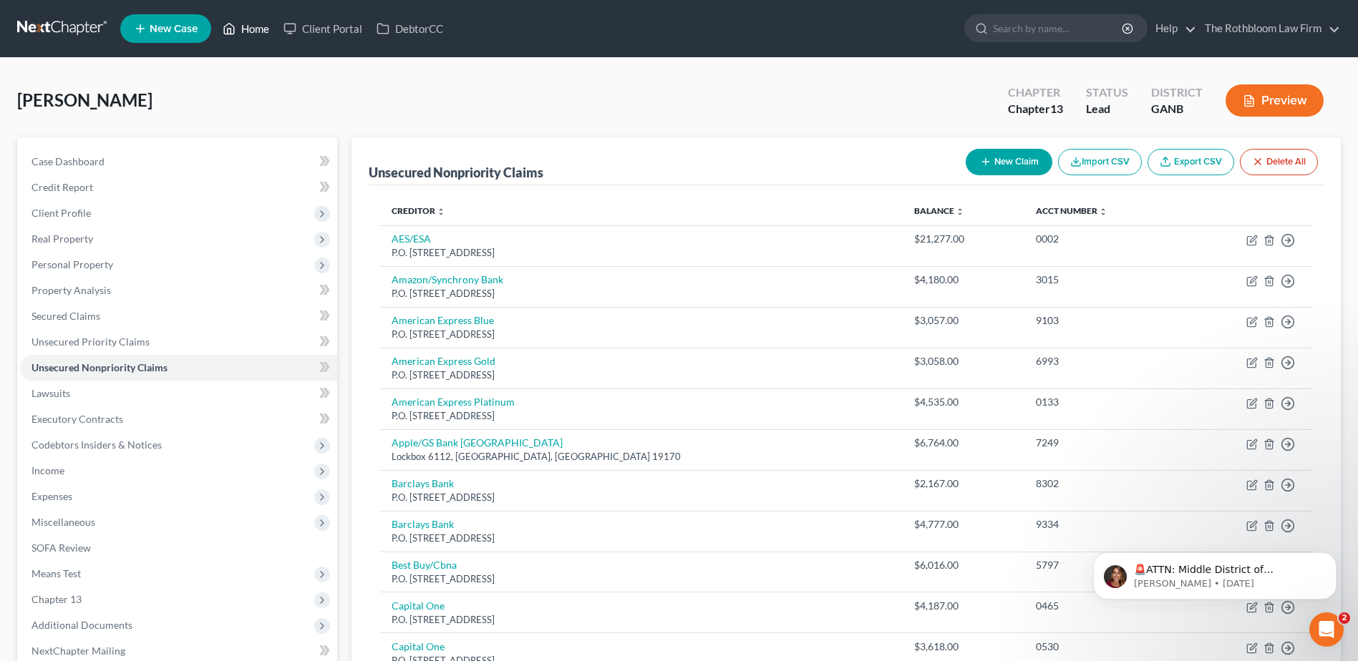
click at [262, 31] on link "Home" at bounding box center [245, 29] width 61 height 26
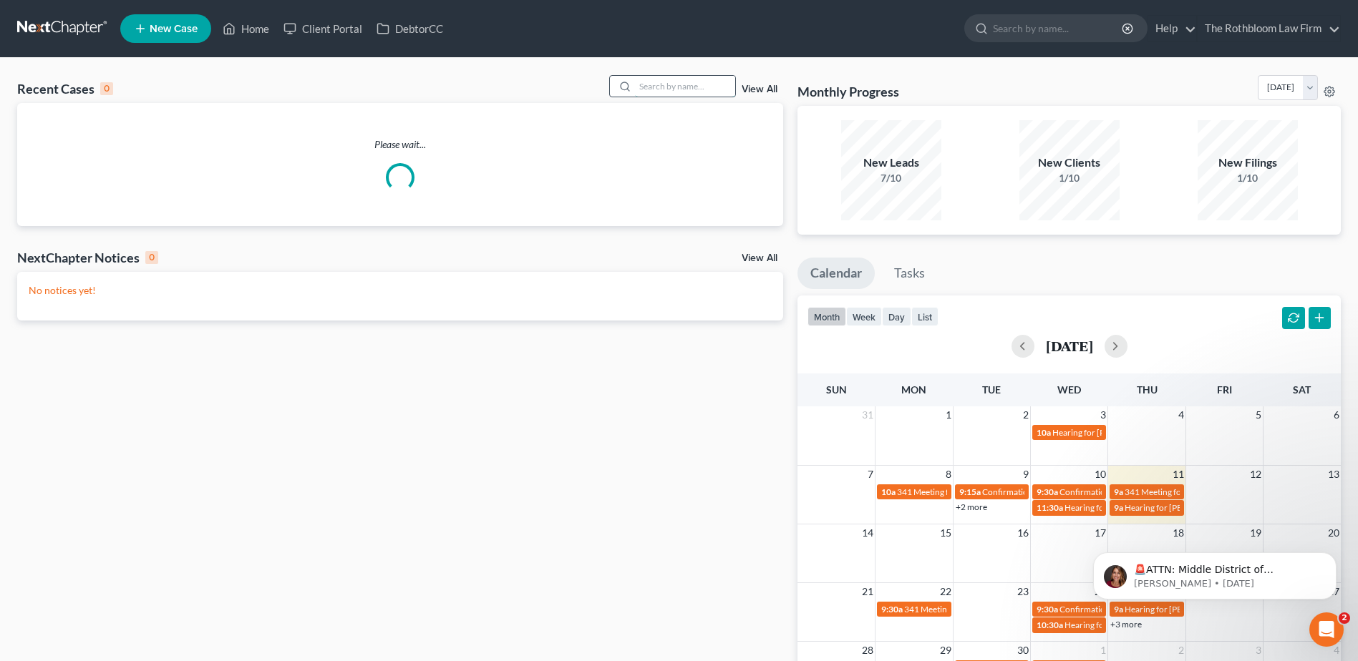
click at [665, 92] on input "search" at bounding box center [685, 86] width 100 height 21
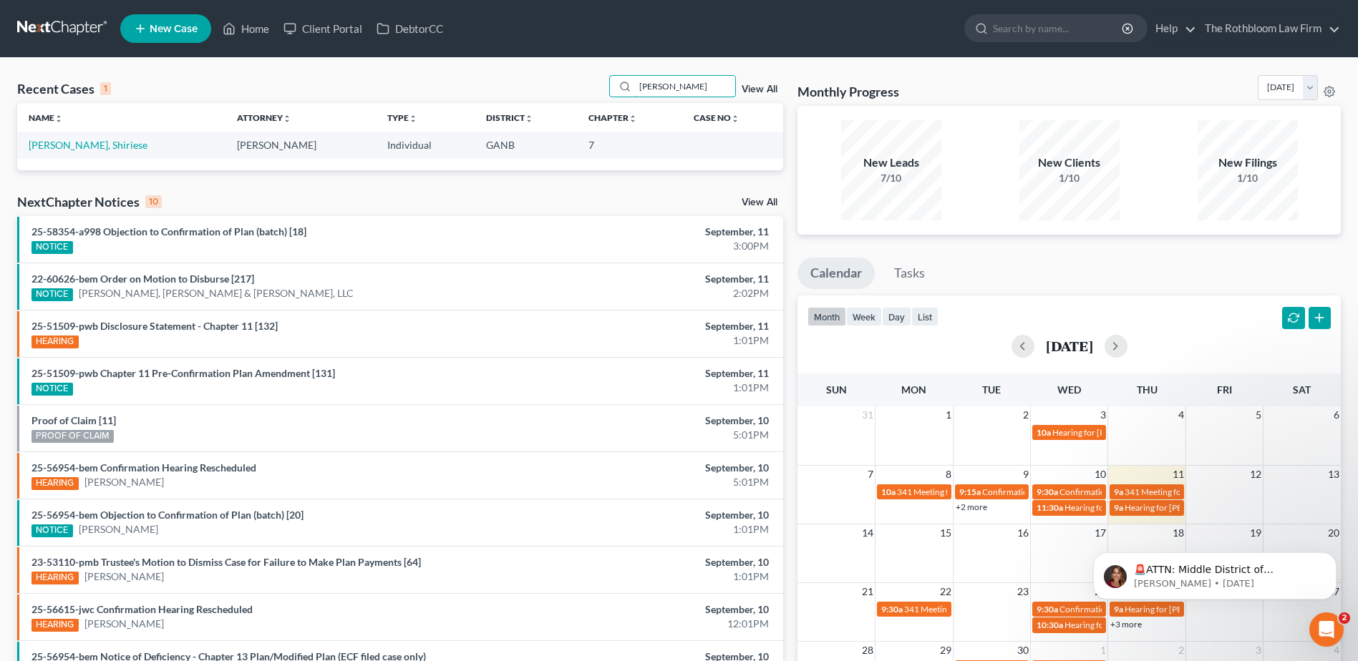
type input "dacosta"
click at [64, 146] on link "[PERSON_NAME], Shiriese" at bounding box center [88, 145] width 119 height 12
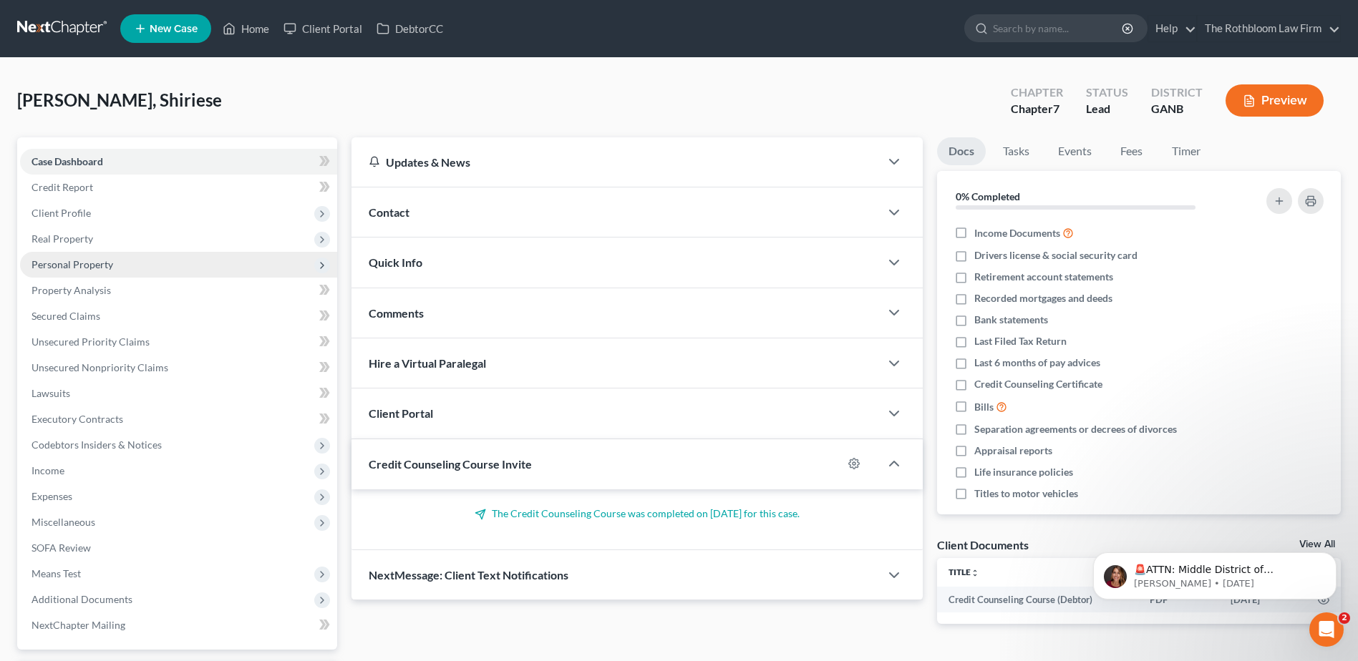
click at [86, 262] on span "Personal Property" at bounding box center [72, 264] width 82 height 12
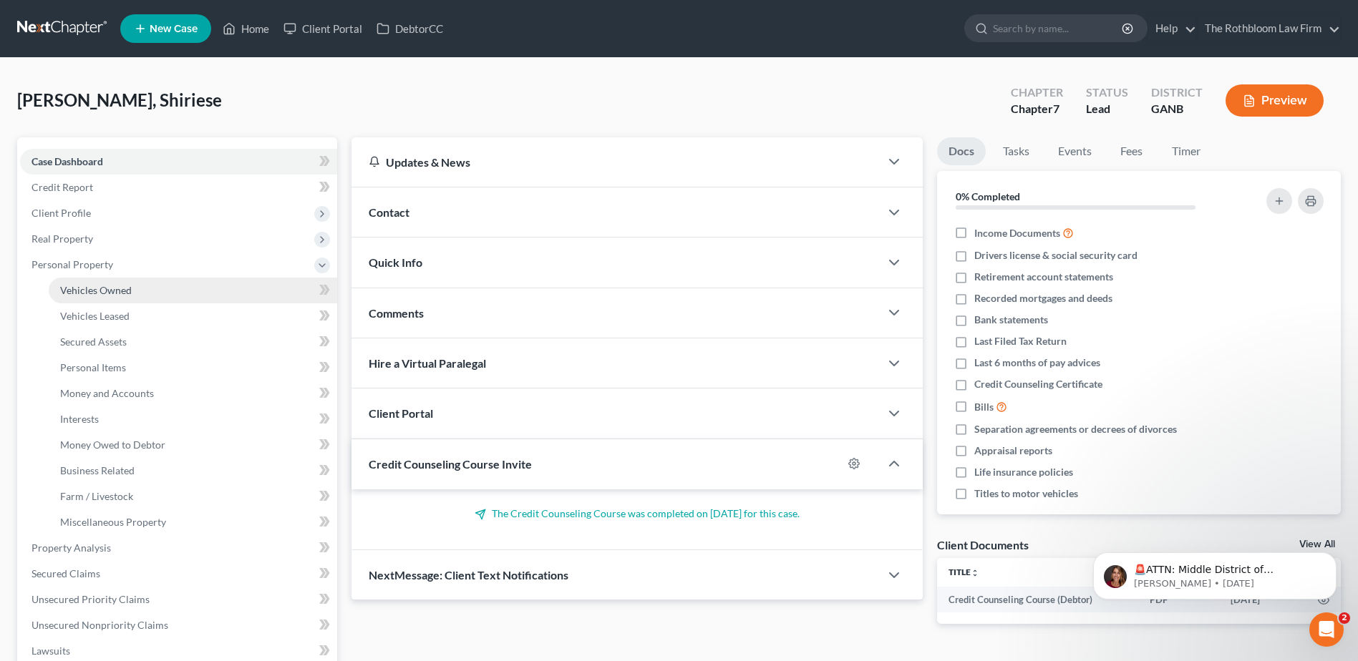
click at [86, 284] on span "Vehicles Owned" at bounding box center [96, 290] width 72 height 12
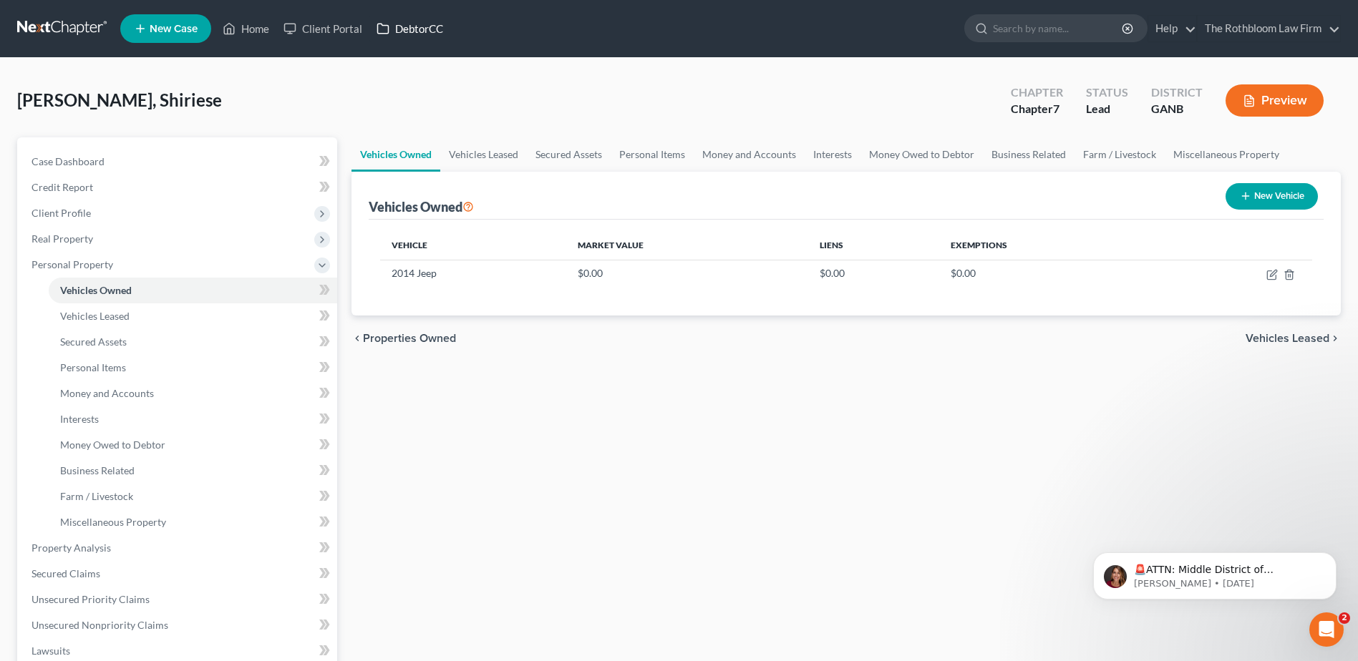
click at [421, 27] on link "DebtorCC" at bounding box center [409, 29] width 81 height 26
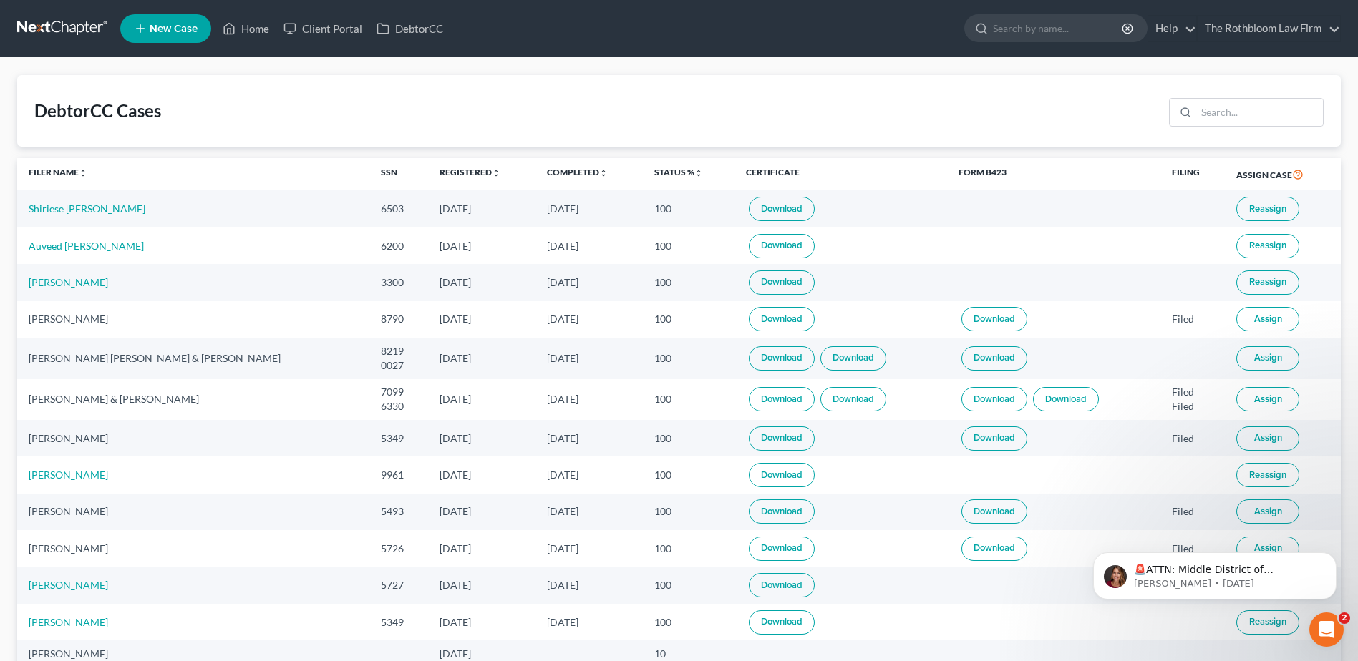
click at [749, 209] on link "Download" at bounding box center [782, 209] width 66 height 24
click at [749, 241] on link "Download" at bounding box center [782, 246] width 66 height 24
click at [751, 285] on link "Download" at bounding box center [782, 283] width 66 height 24
click at [42, 208] on link "Shiriese Dacosta" at bounding box center [87, 209] width 117 height 12
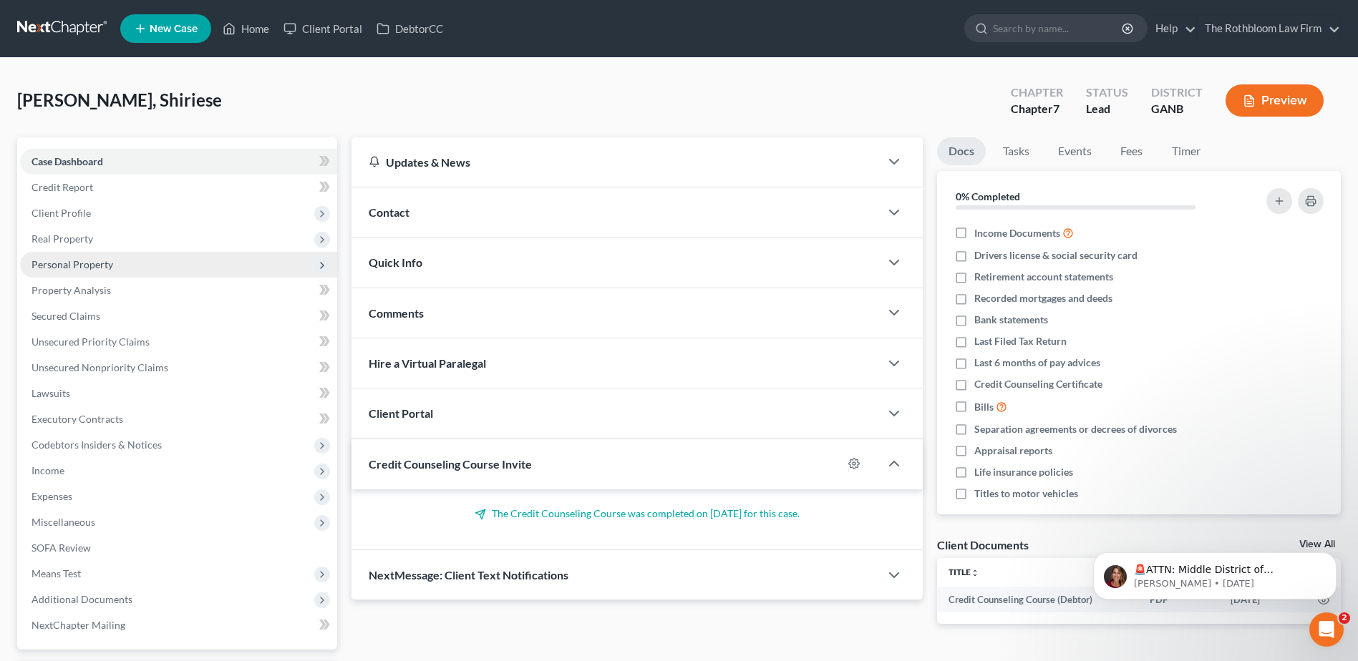
click at [61, 258] on span "Personal Property" at bounding box center [72, 264] width 82 height 12
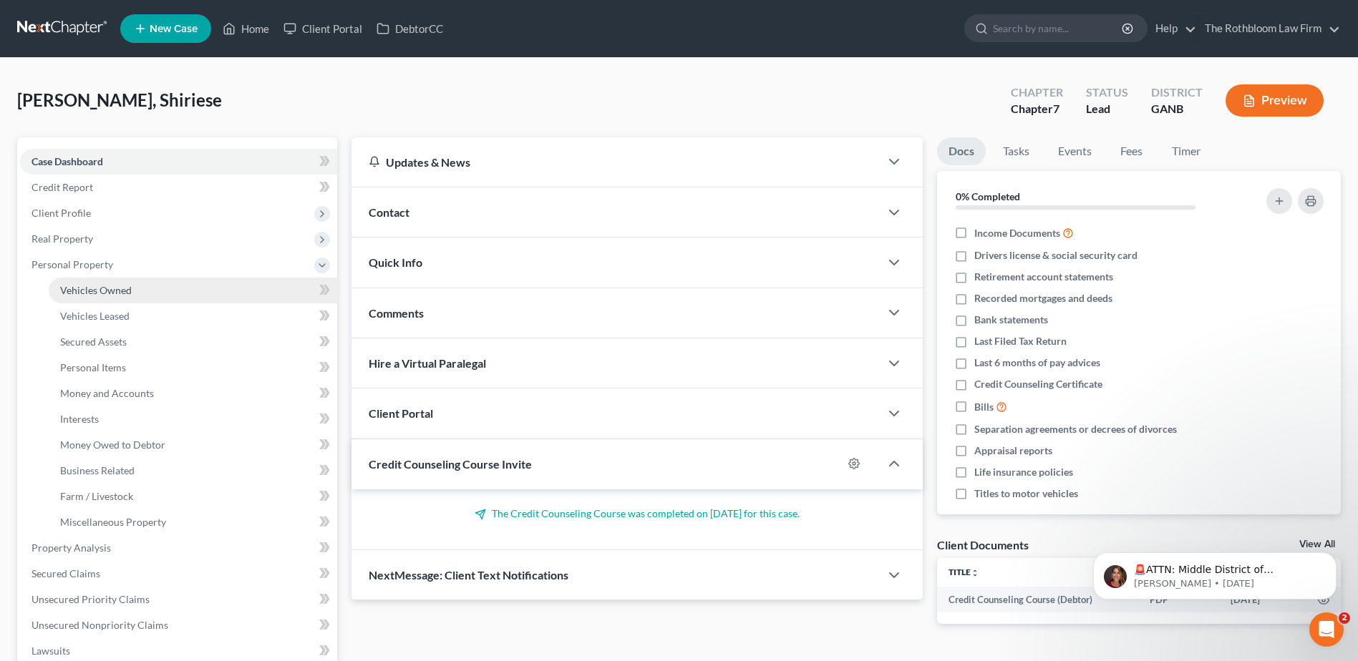
click at [122, 293] on span "Vehicles Owned" at bounding box center [96, 290] width 72 height 12
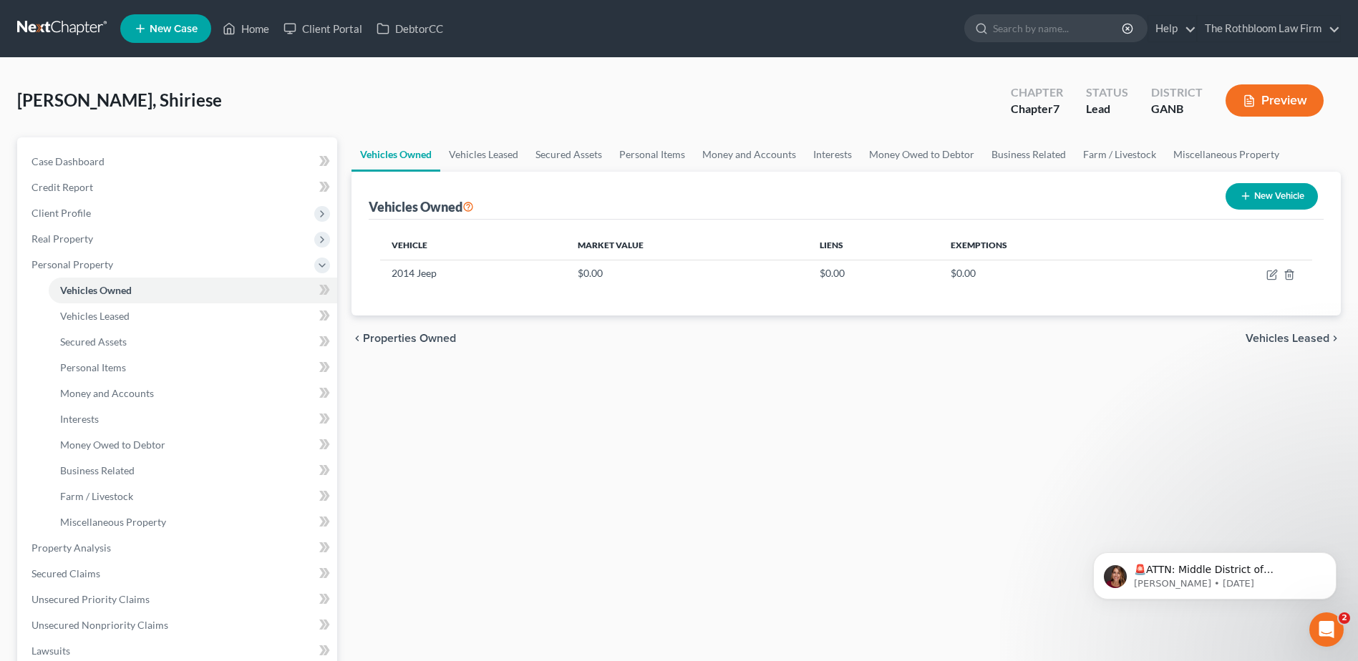
click at [45, 349] on ul "Vehicles Owned Vehicles Leased Machinery and Vehicles Office Related" at bounding box center [178, 407] width 317 height 258
click at [147, 364] on link "Personal Items" at bounding box center [193, 368] width 288 height 26
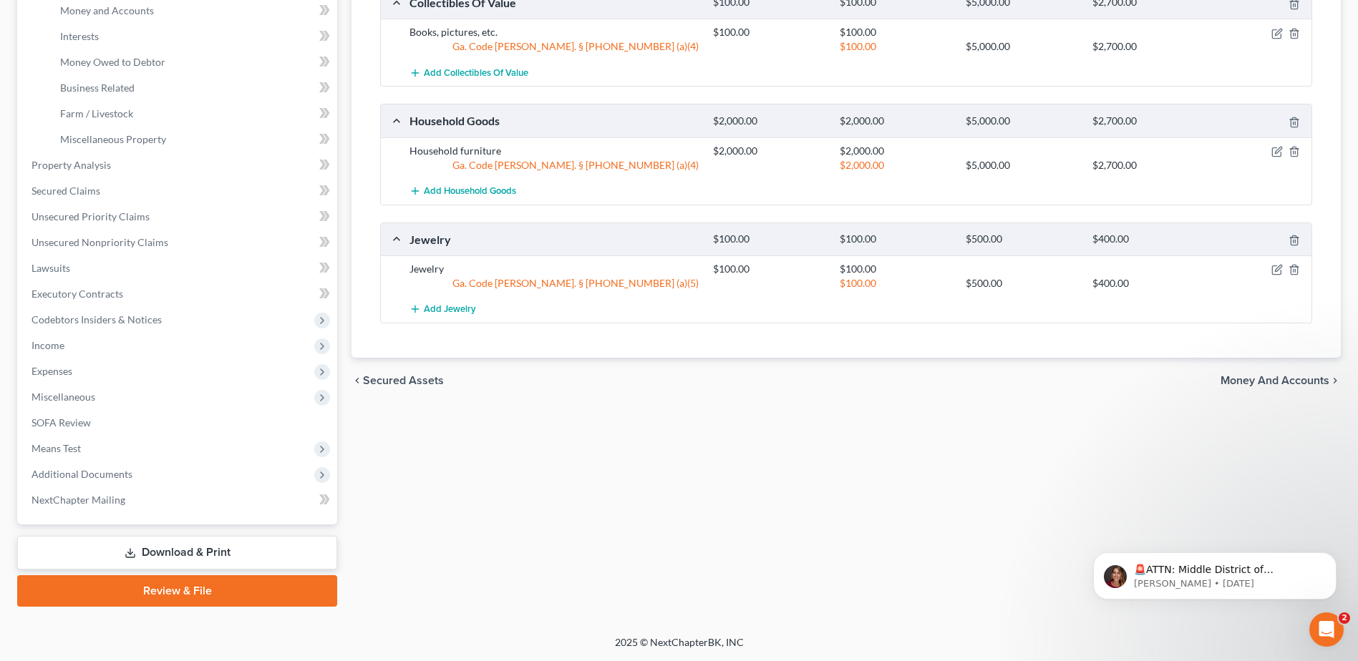
scroll to position [168, 0]
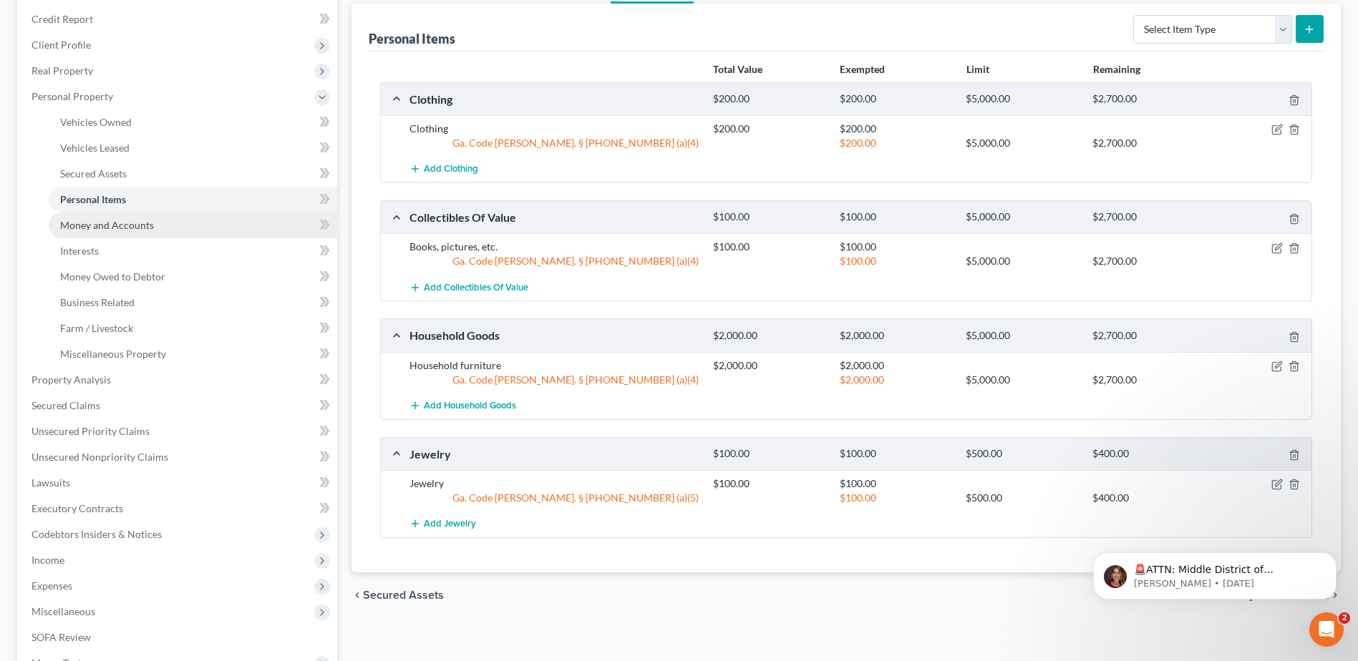
click at [116, 231] on link "Money and Accounts" at bounding box center [193, 226] width 288 height 26
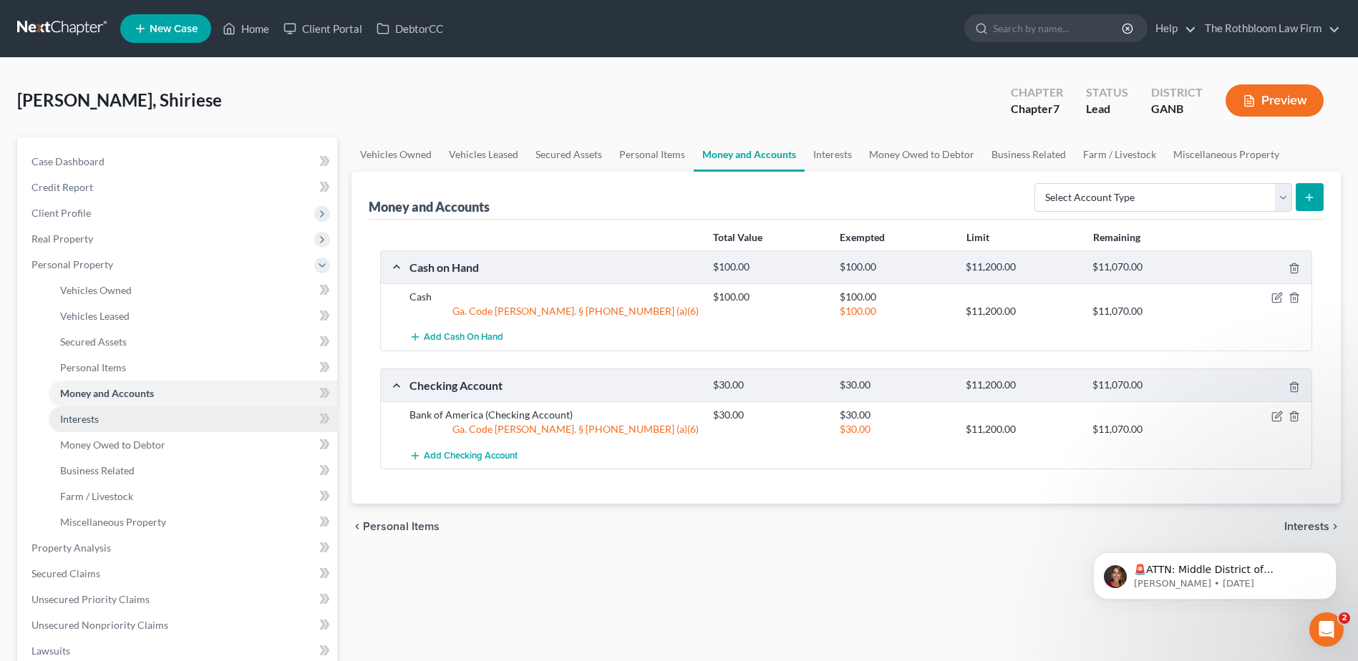
click at [86, 413] on span "Interests" at bounding box center [79, 419] width 39 height 12
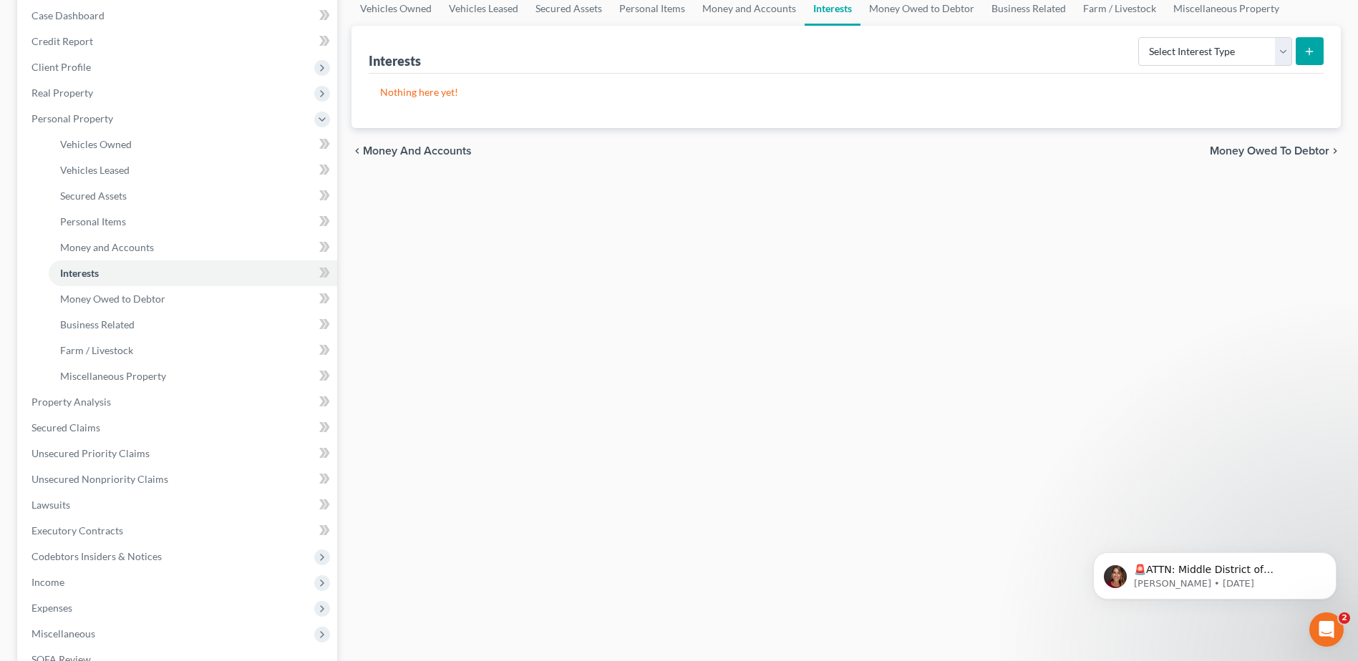
scroll to position [286, 0]
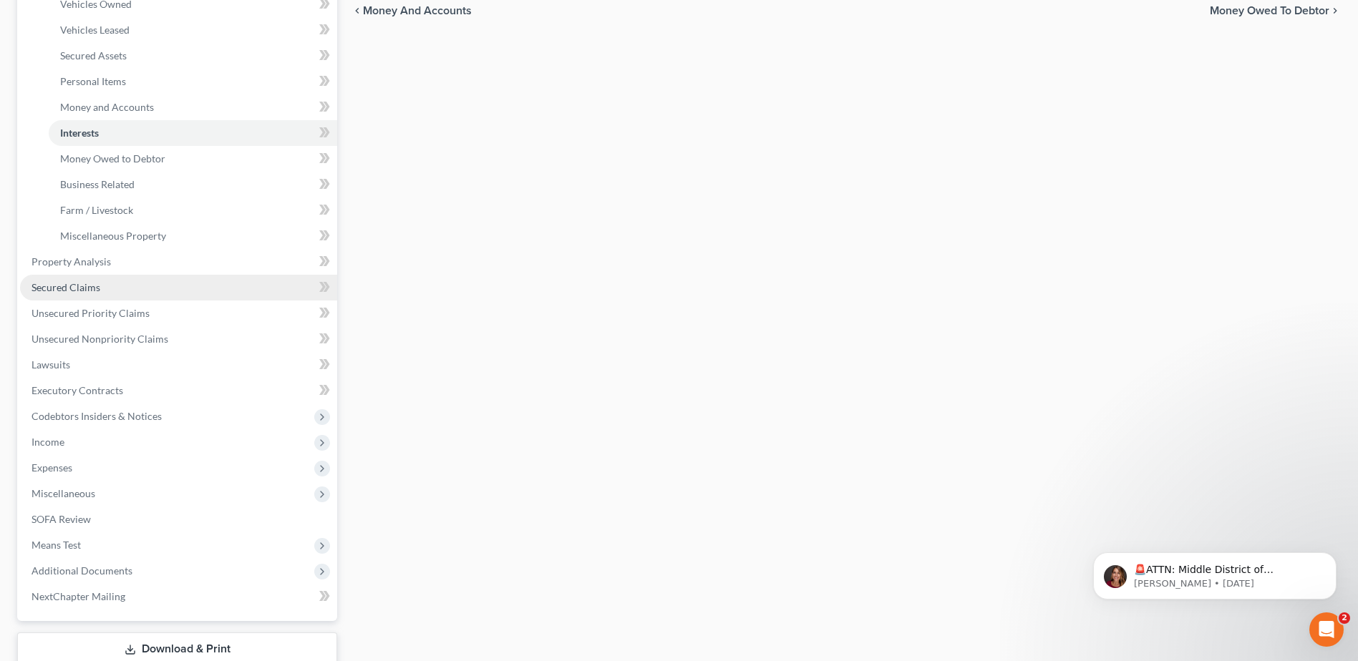
click at [88, 283] on span "Secured Claims" at bounding box center [65, 287] width 69 height 12
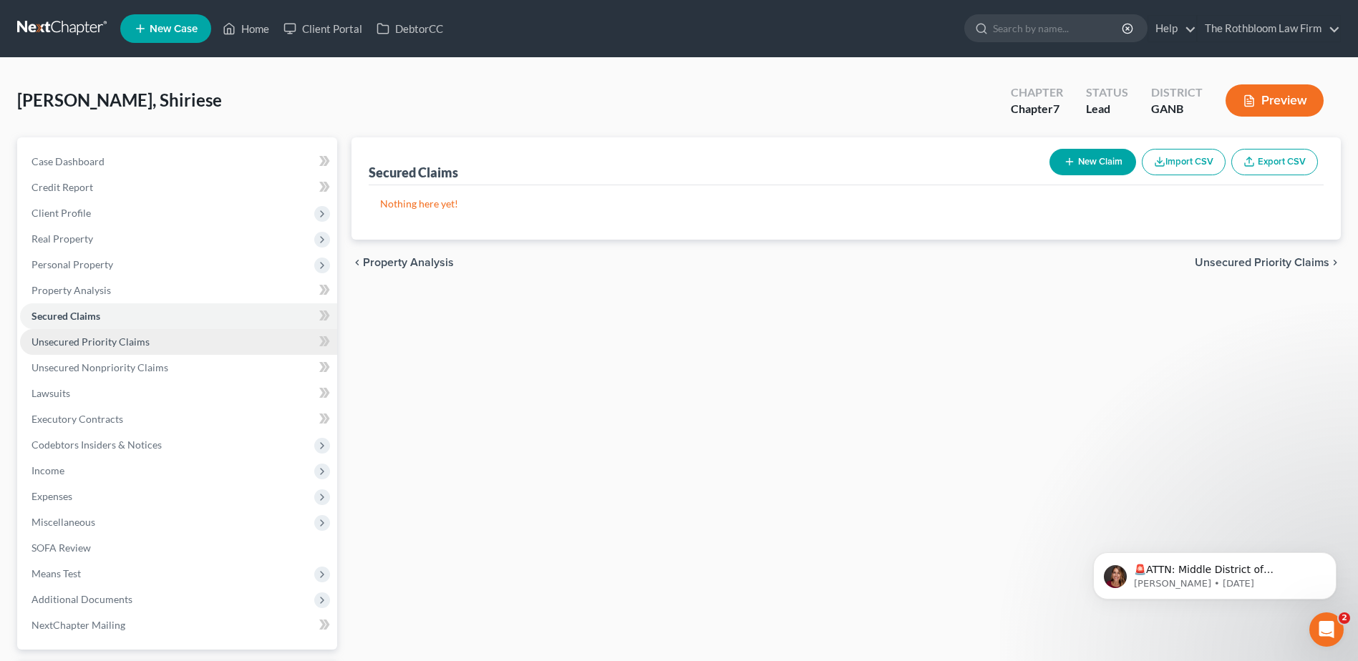
click at [80, 337] on span "Unsecured Priority Claims" at bounding box center [90, 342] width 118 height 12
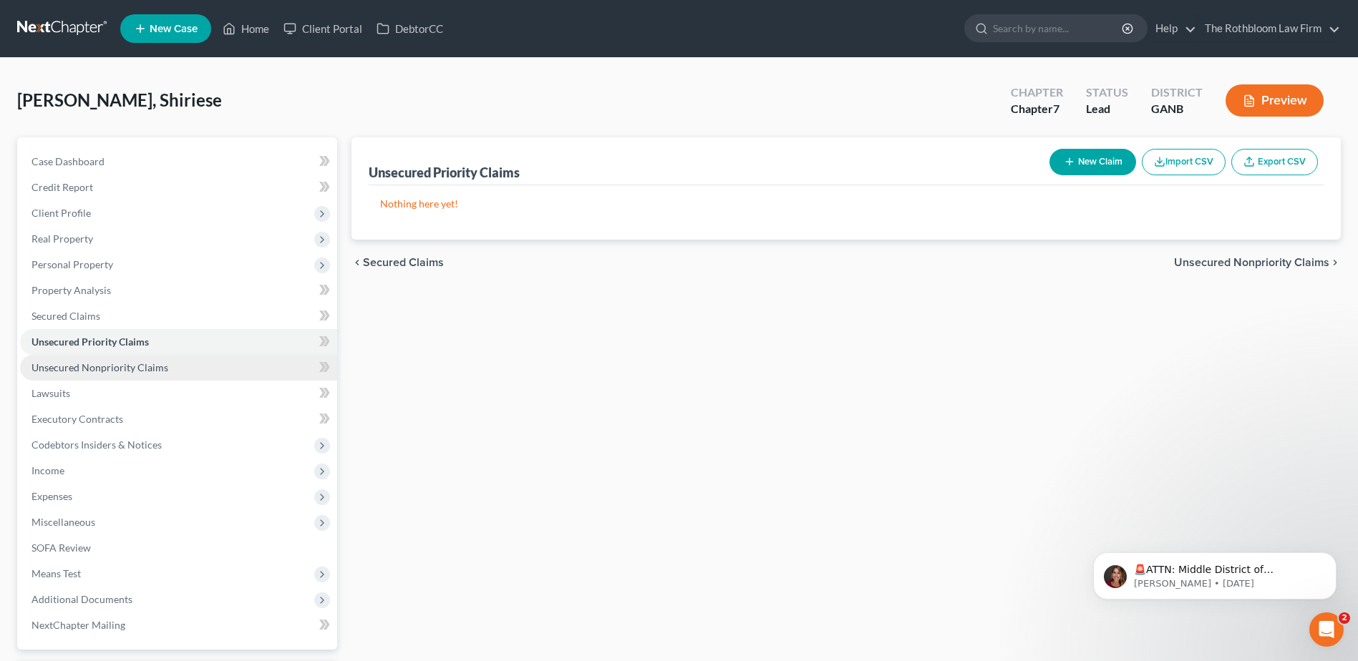
click at [63, 368] on span "Unsecured Nonpriority Claims" at bounding box center [99, 367] width 137 height 12
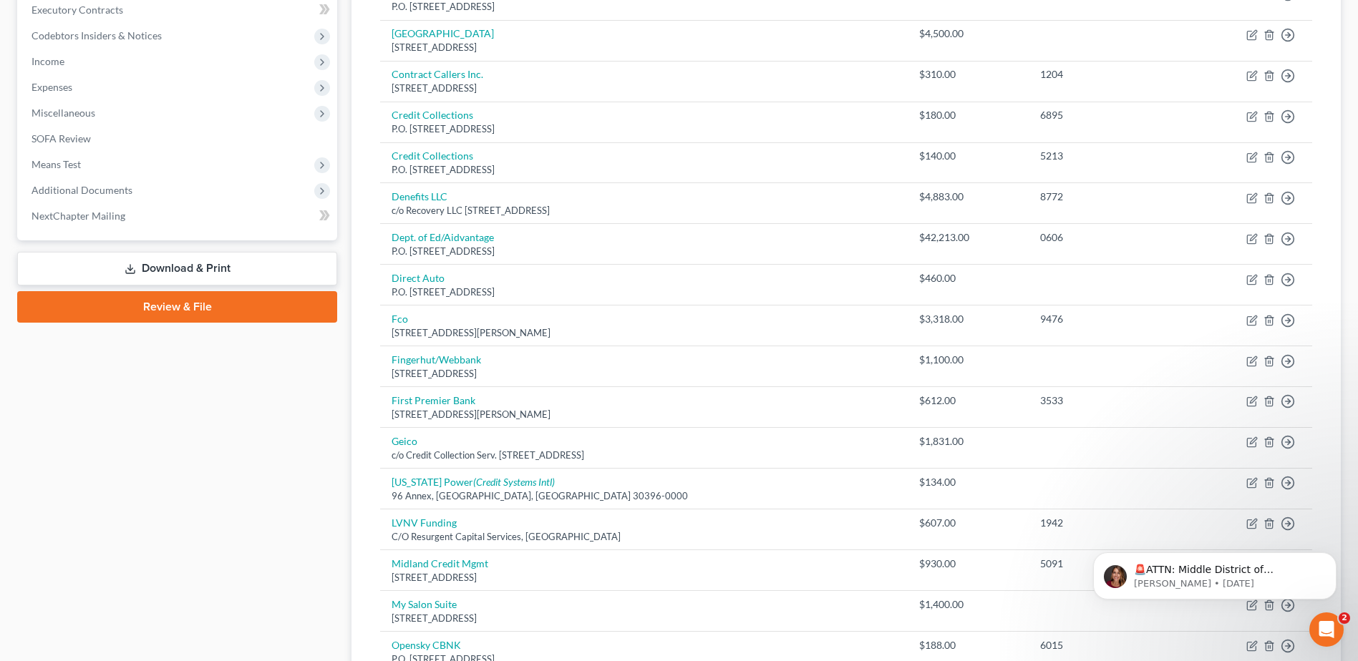
scroll to position [402, 0]
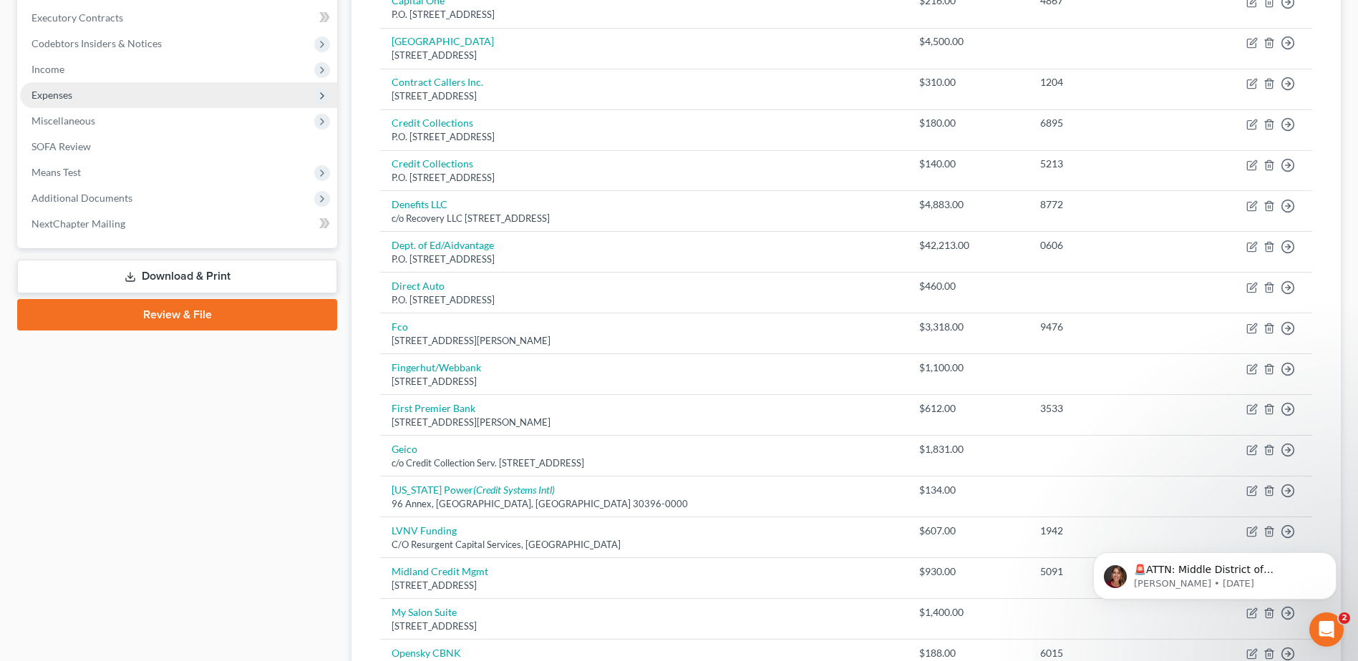
click at [35, 92] on span "Expenses" at bounding box center [51, 95] width 41 height 12
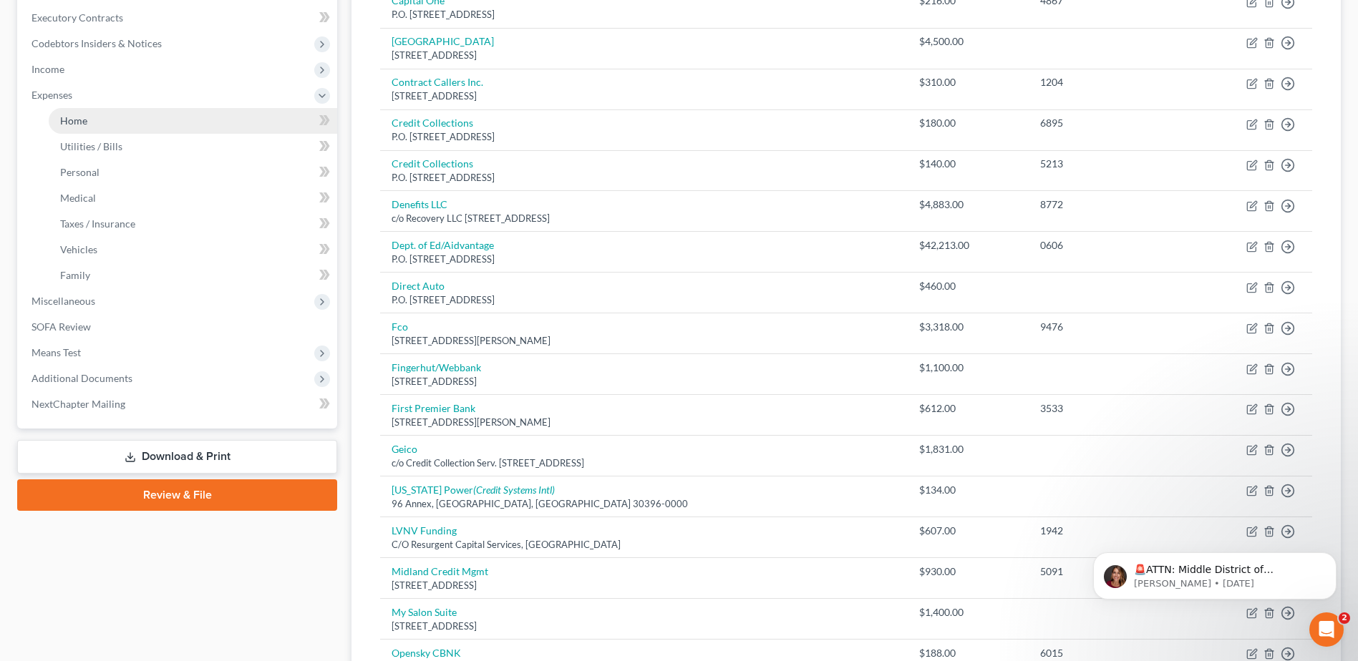
click at [92, 115] on link "Home" at bounding box center [193, 121] width 288 height 26
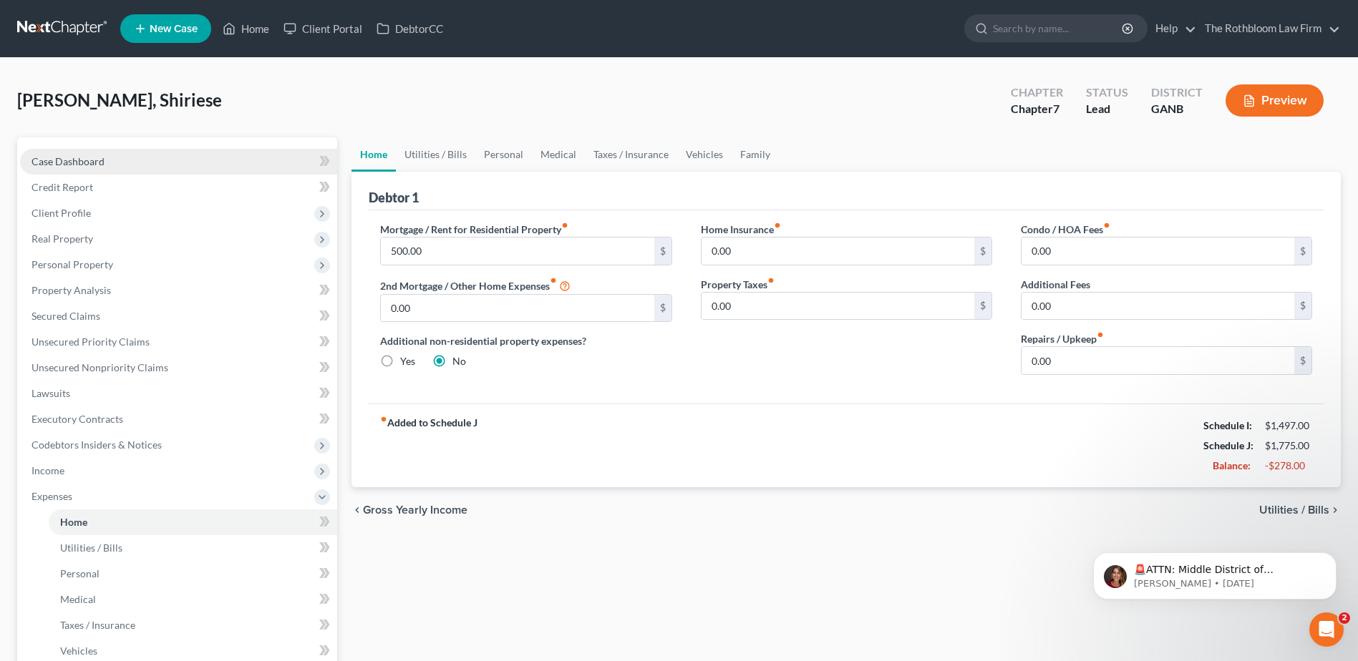
click at [72, 155] on span "Case Dashboard" at bounding box center [67, 161] width 73 height 12
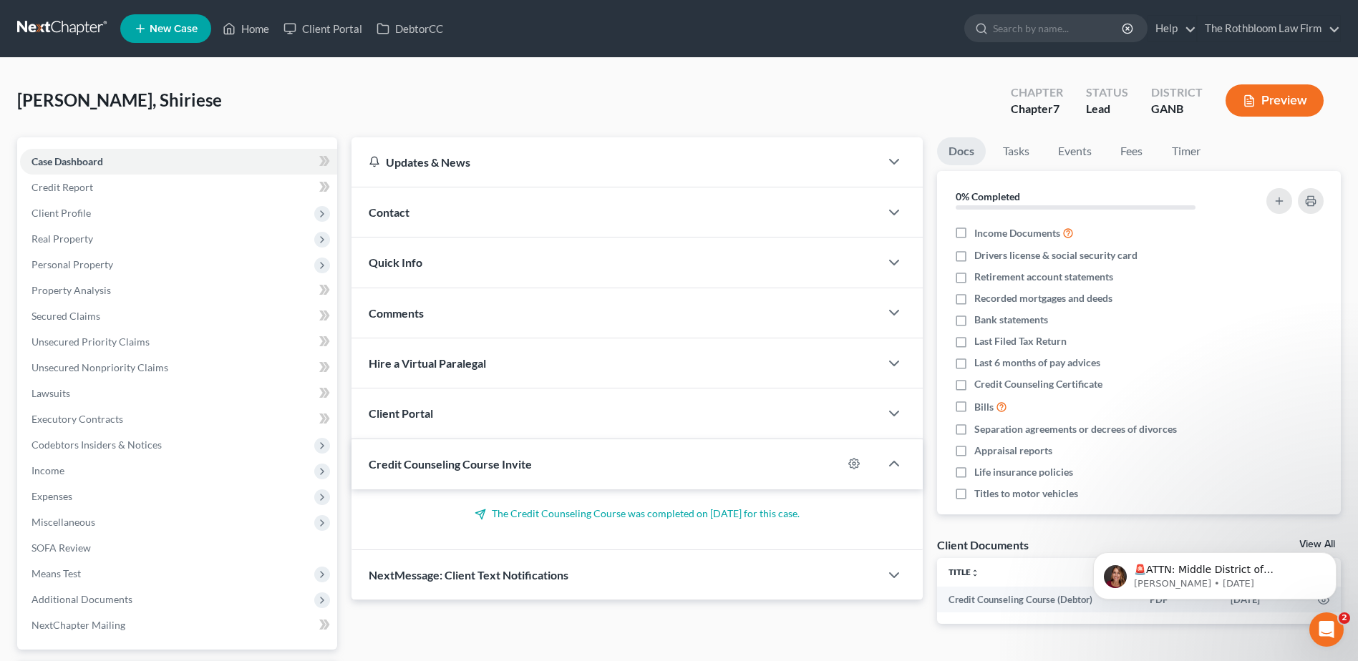
click at [416, 210] on div "Contact" at bounding box center [615, 212] width 528 height 49
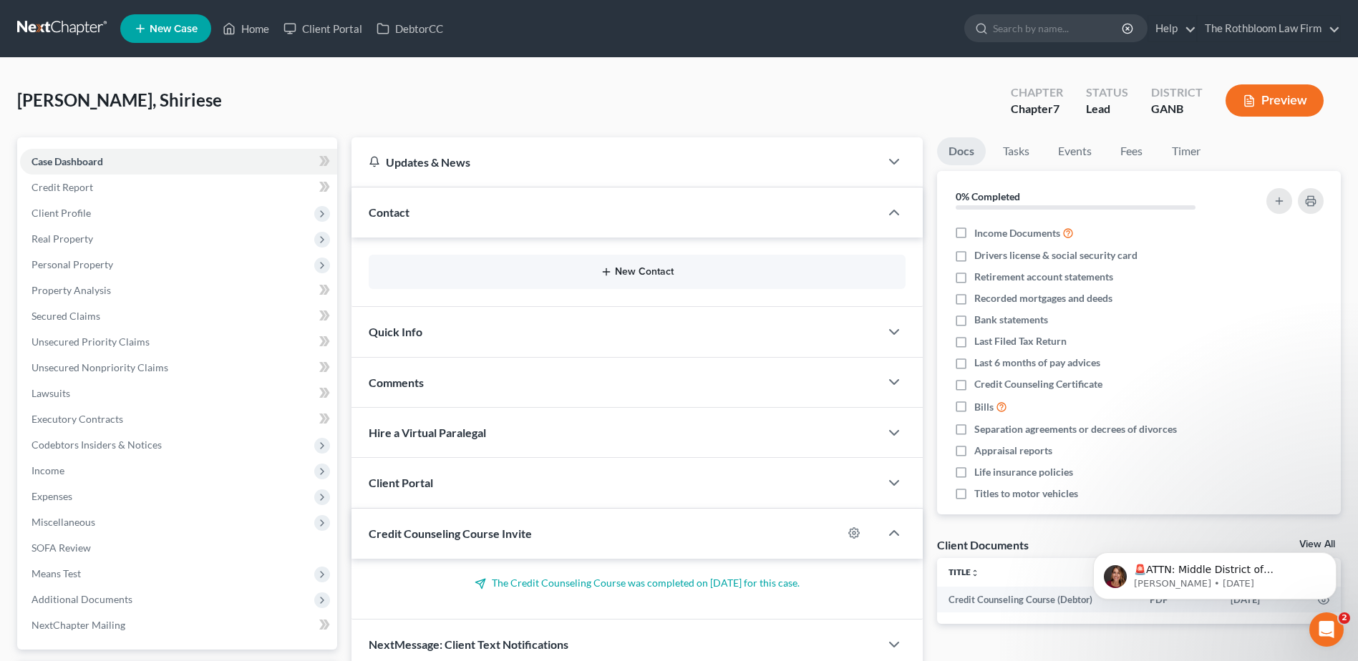
click at [478, 271] on button "New Contact" at bounding box center [637, 271] width 514 height 11
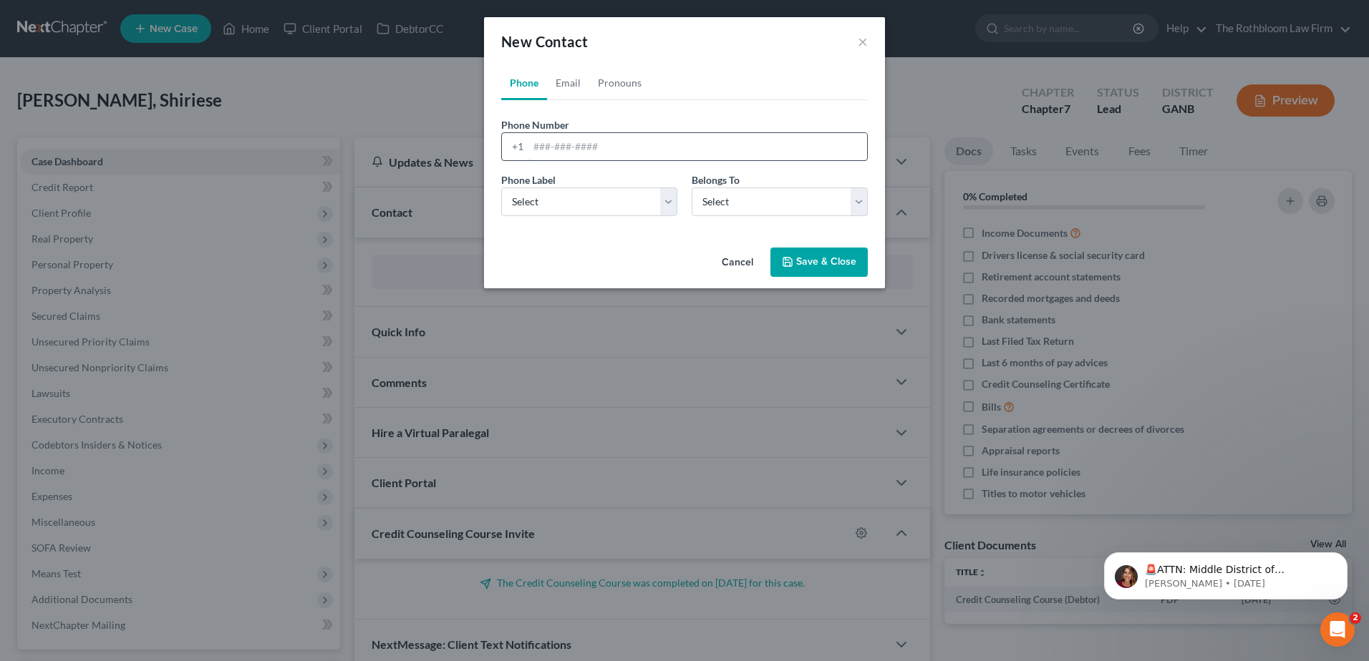
click at [549, 152] on input "tel" at bounding box center [697, 146] width 339 height 27
type input "6143326372"
drag, startPoint x: 548, startPoint y: 204, endPoint x: 545, endPoint y: 215, distance: 11.8
click at [548, 204] on select "Select Mobile Home Work Other" at bounding box center [589, 202] width 176 height 29
select select "0"
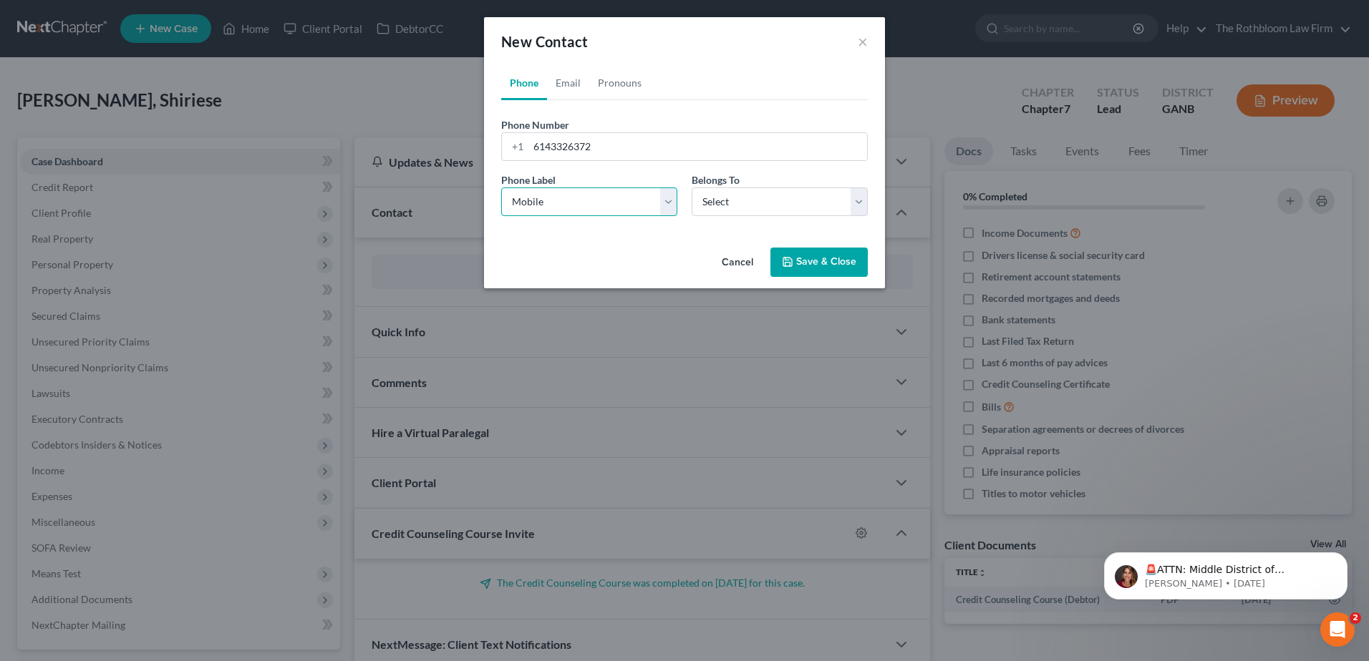
click at [501, 188] on select "Select Mobile Home Work Other" at bounding box center [589, 202] width 176 height 29
drag, startPoint x: 800, startPoint y: 210, endPoint x: 785, endPoint y: 209, distance: 14.4
click at [800, 210] on select "Select Client Other" at bounding box center [779, 202] width 176 height 29
select select "0"
click at [691, 188] on select "Select Client Other" at bounding box center [779, 202] width 176 height 29
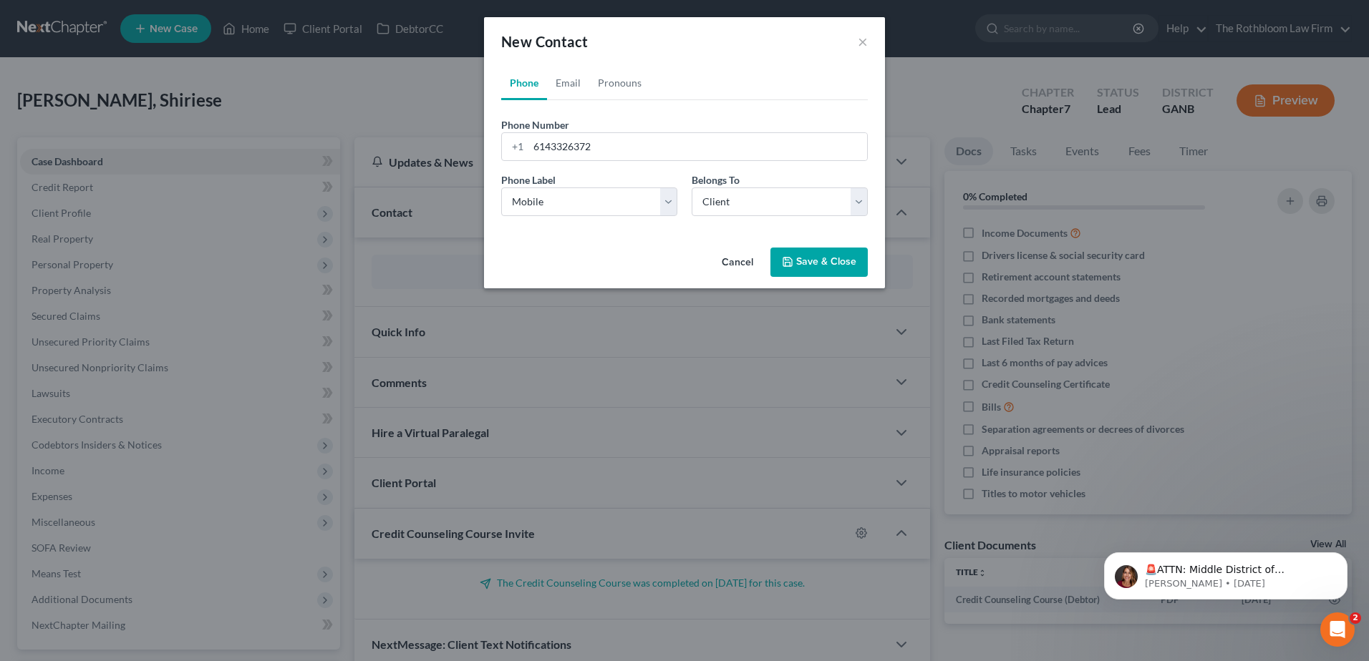
click at [807, 267] on button "Save & Close" at bounding box center [818, 263] width 97 height 30
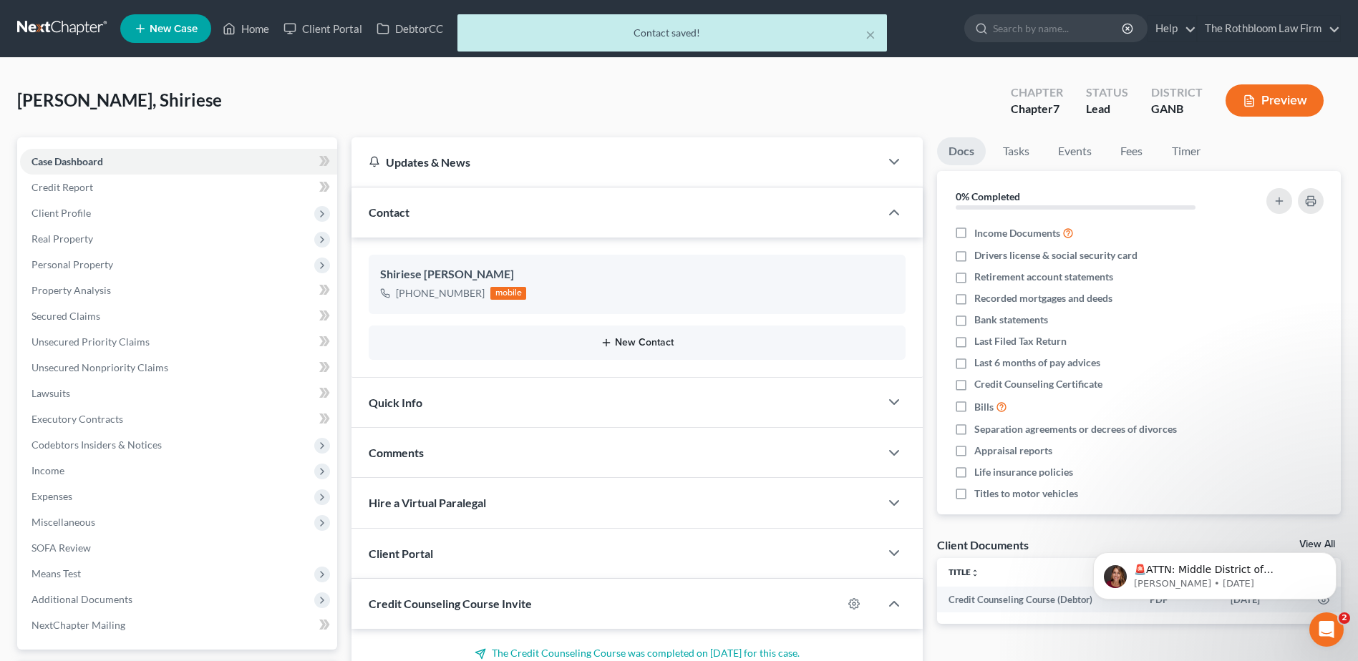
click at [627, 342] on button "New Contact" at bounding box center [637, 342] width 514 height 11
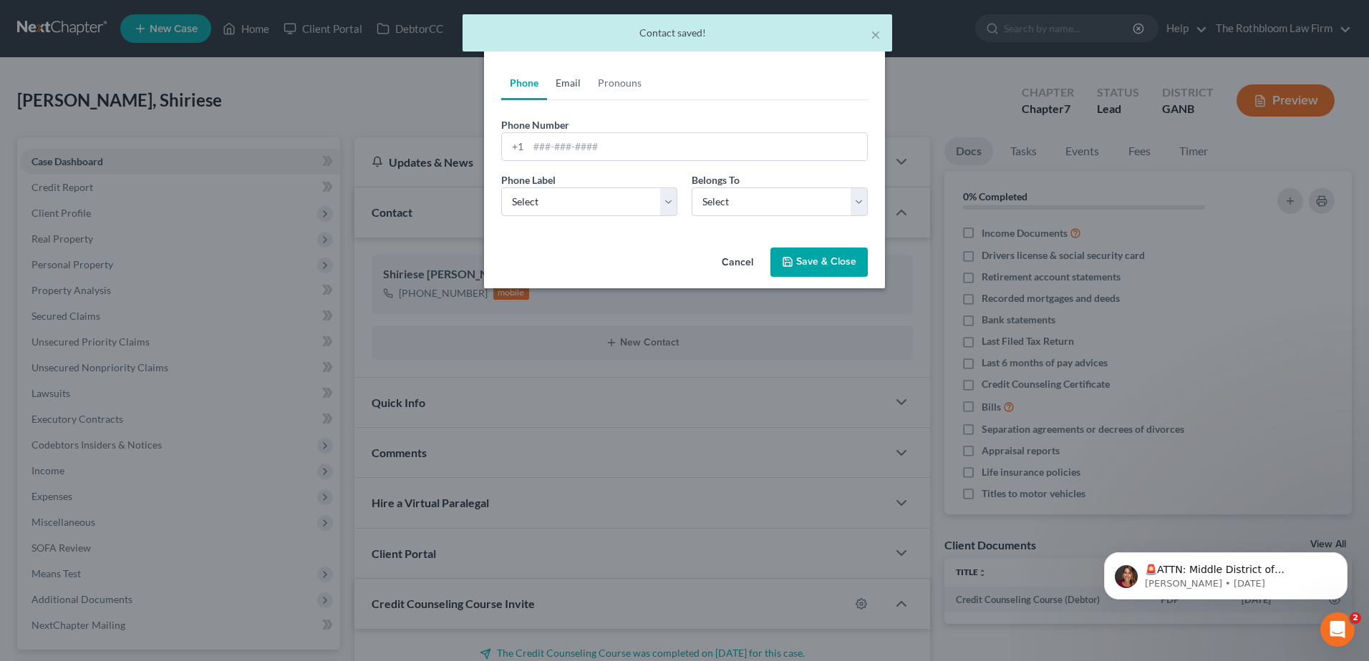
click at [567, 77] on link "Email" at bounding box center [568, 83] width 42 height 34
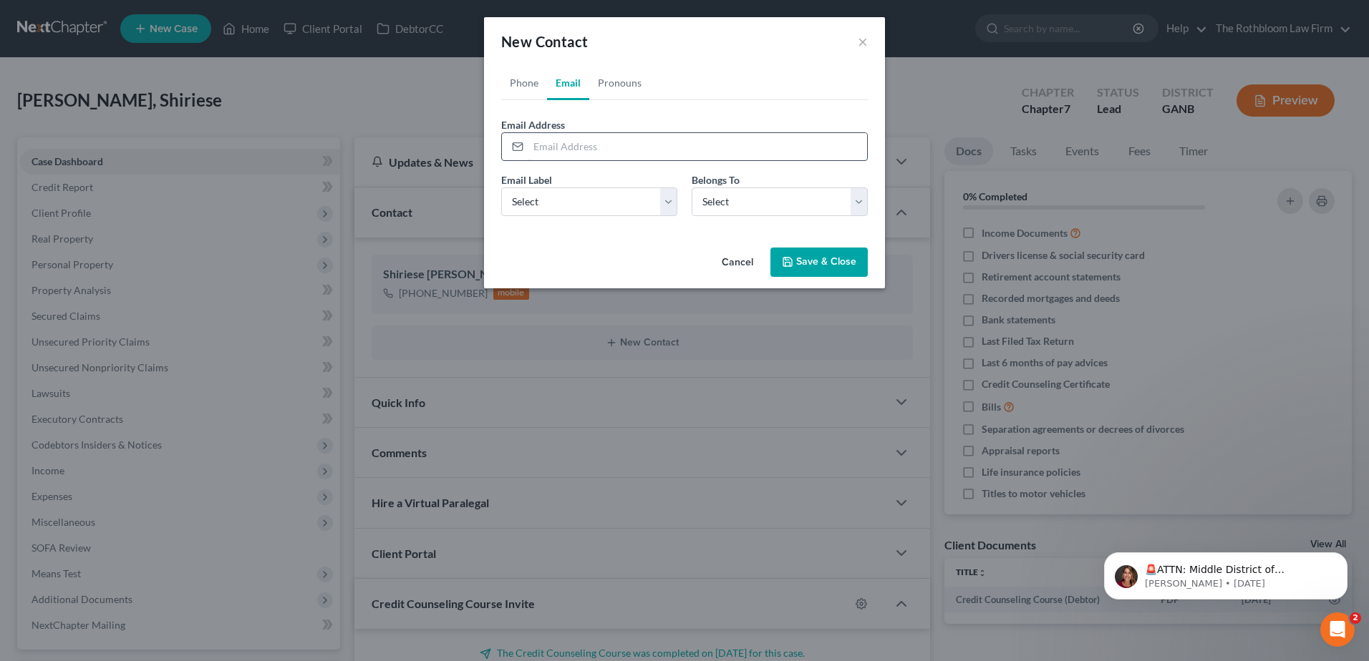
click at [546, 147] on input "email" at bounding box center [697, 146] width 339 height 27
type input "dacostagirl79@gmail.com"
click at [567, 198] on select "Select Home Work Other" at bounding box center [589, 202] width 176 height 29
select select "0"
click at [501, 188] on select "Select Home Work Other" at bounding box center [589, 202] width 176 height 29
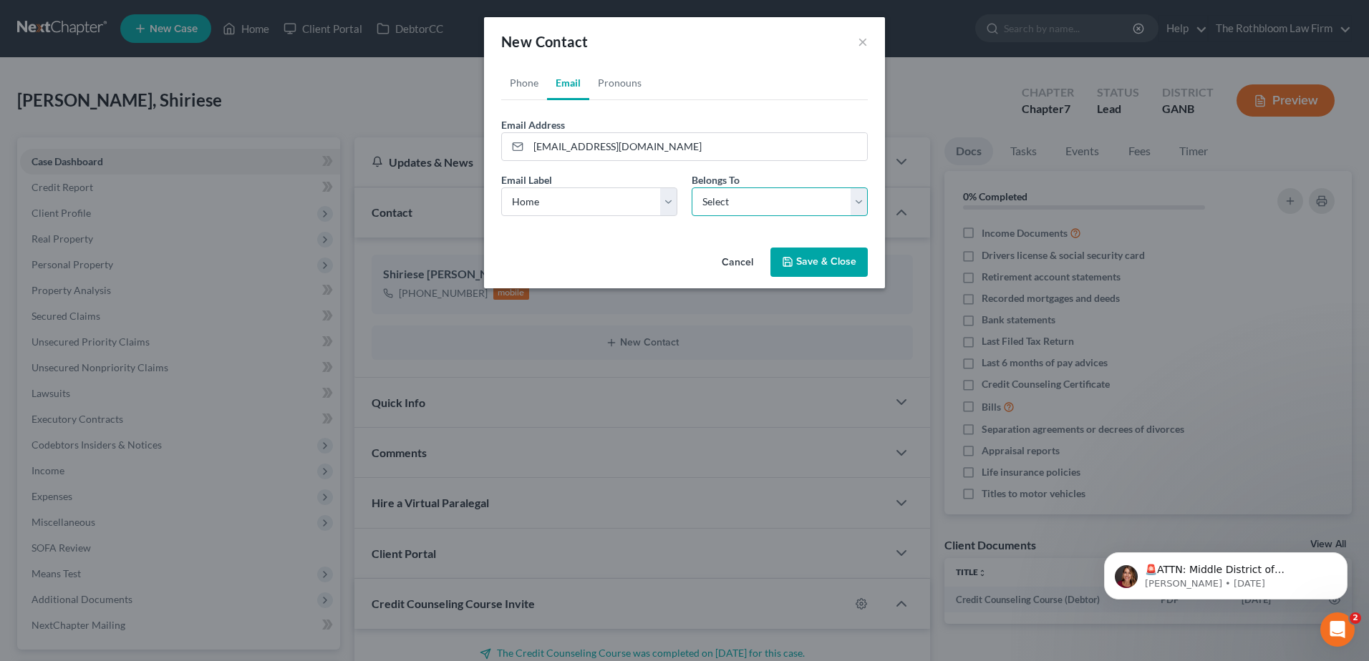
click at [765, 202] on select "Select Client Other" at bounding box center [779, 202] width 176 height 29
select select "0"
click at [691, 188] on select "Select Client Other" at bounding box center [779, 202] width 176 height 29
click at [817, 265] on button "Save & Close" at bounding box center [818, 263] width 97 height 30
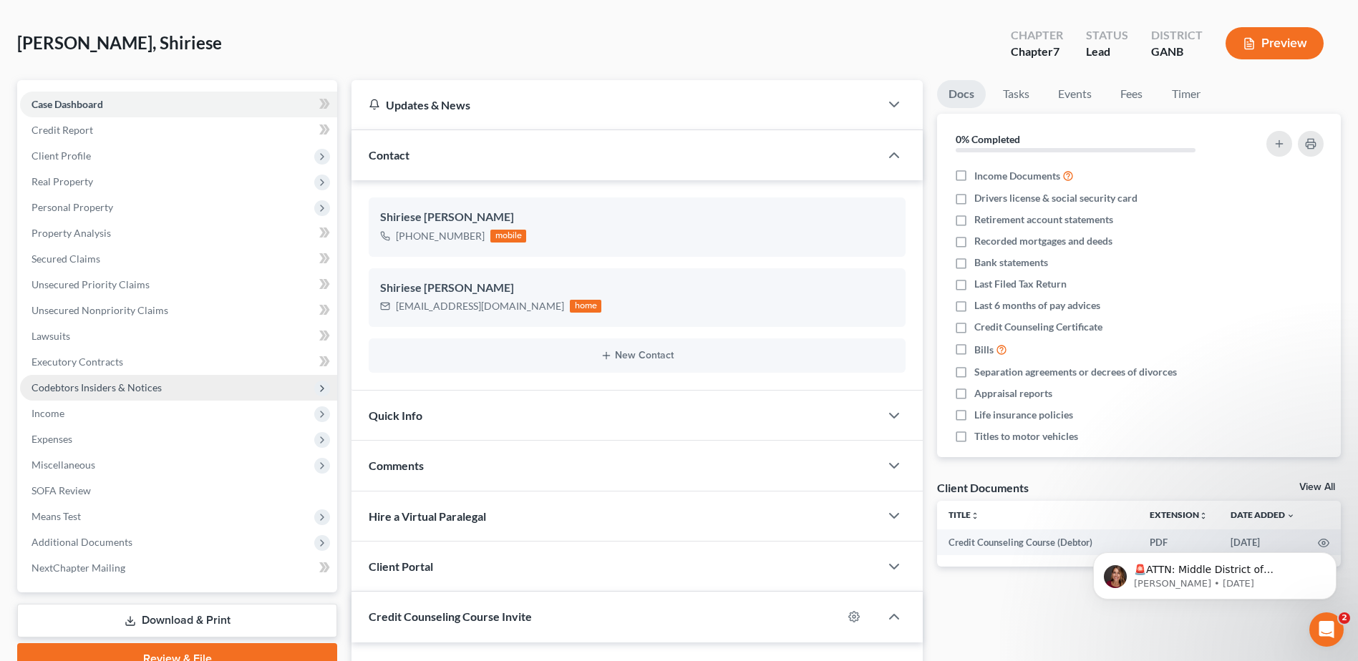
scroll to position [143, 0]
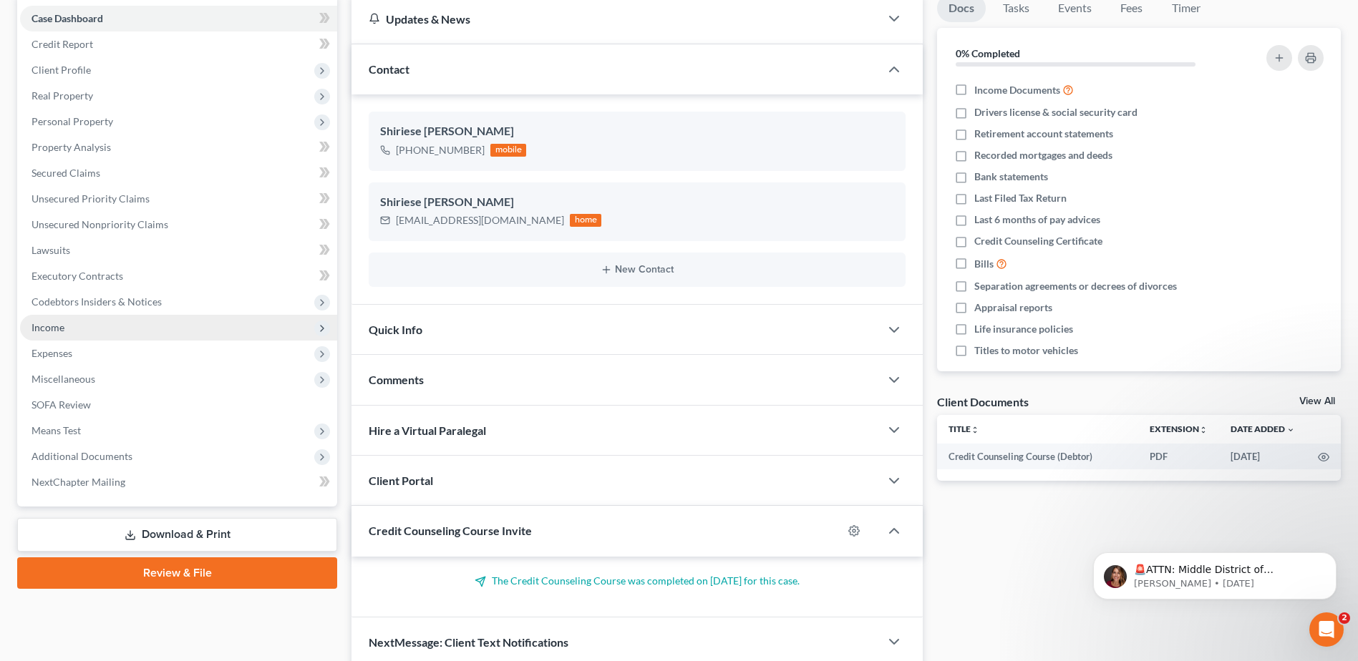
click at [70, 323] on span "Income" at bounding box center [178, 328] width 317 height 26
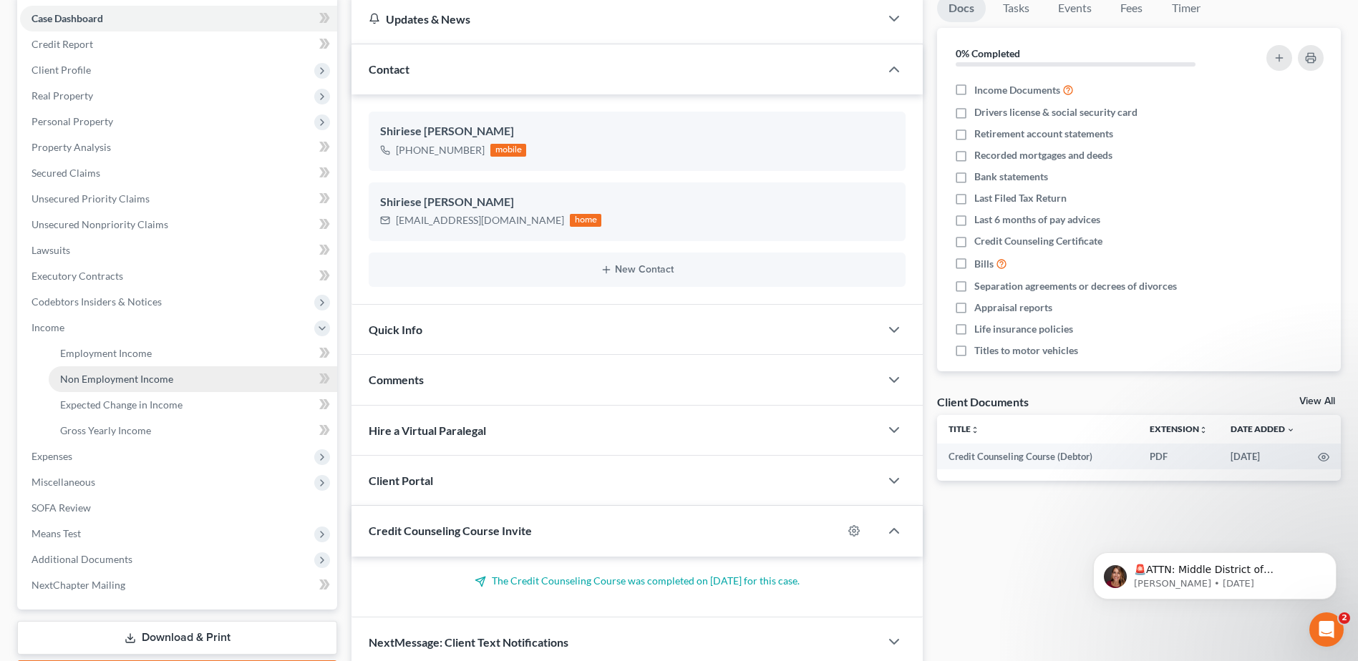
click at [87, 379] on span "Non Employment Income" at bounding box center [116, 379] width 113 height 12
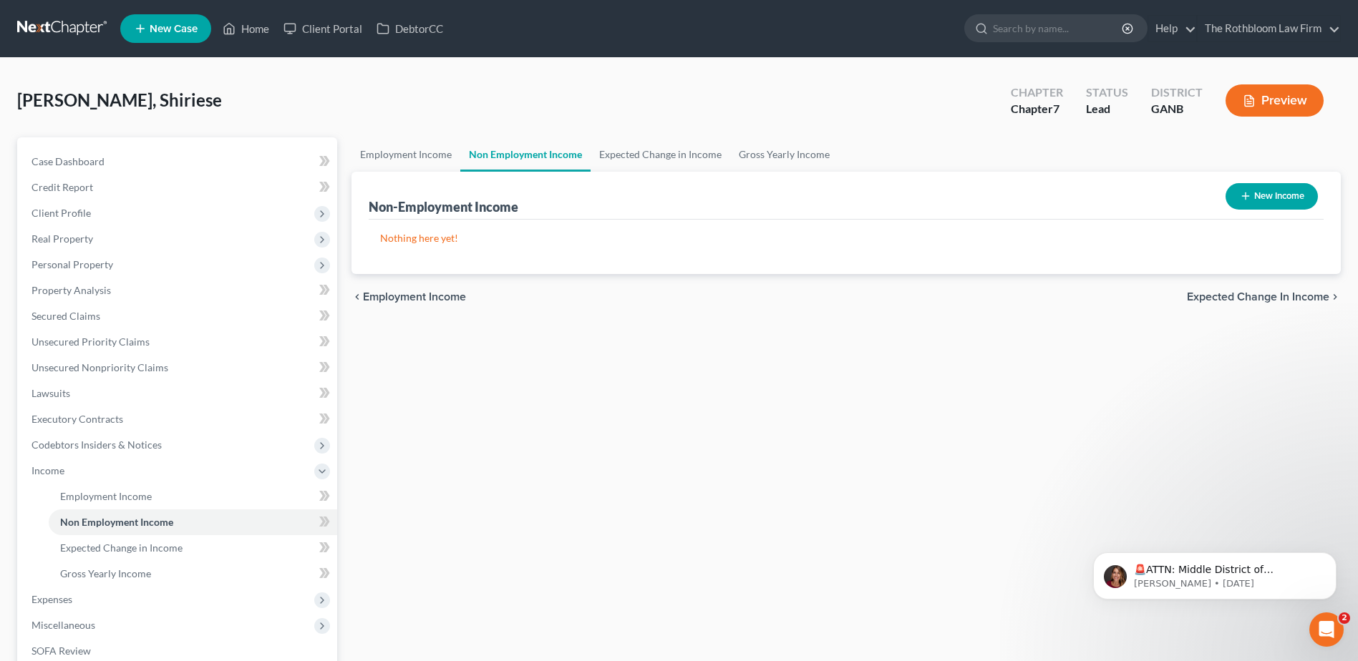
click at [1256, 198] on button "New Income" at bounding box center [1271, 196] width 92 height 26
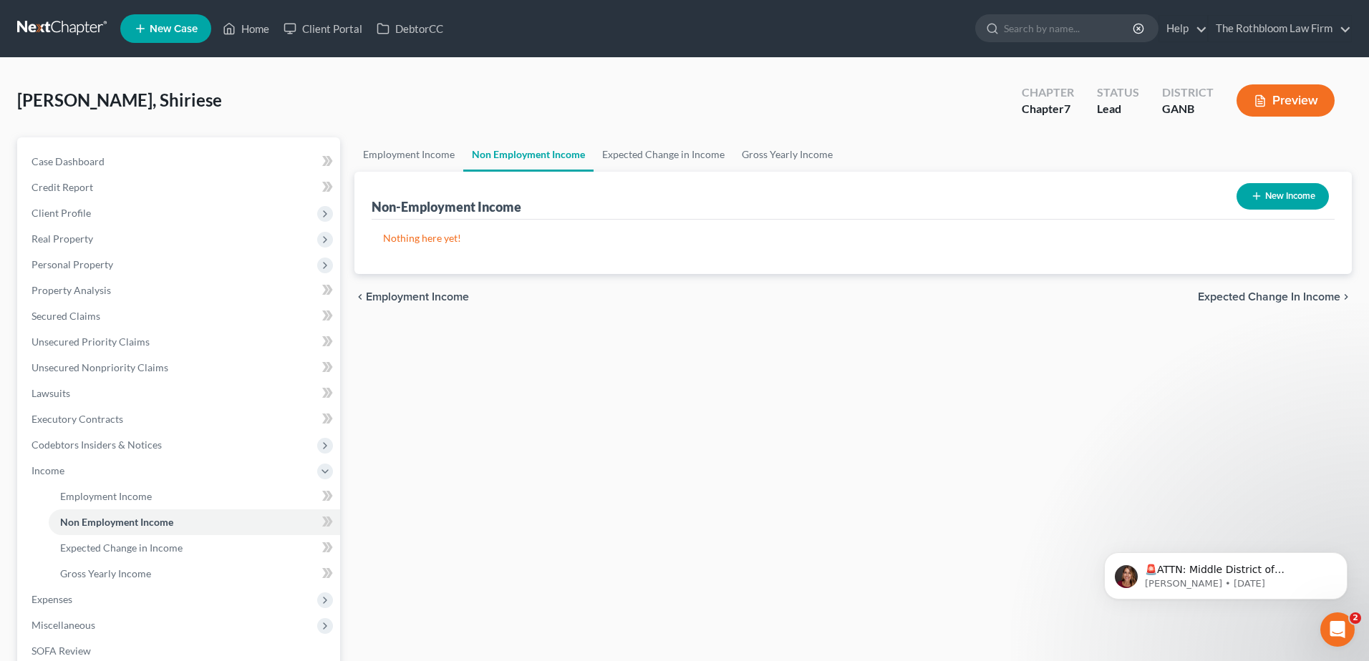
select select "0"
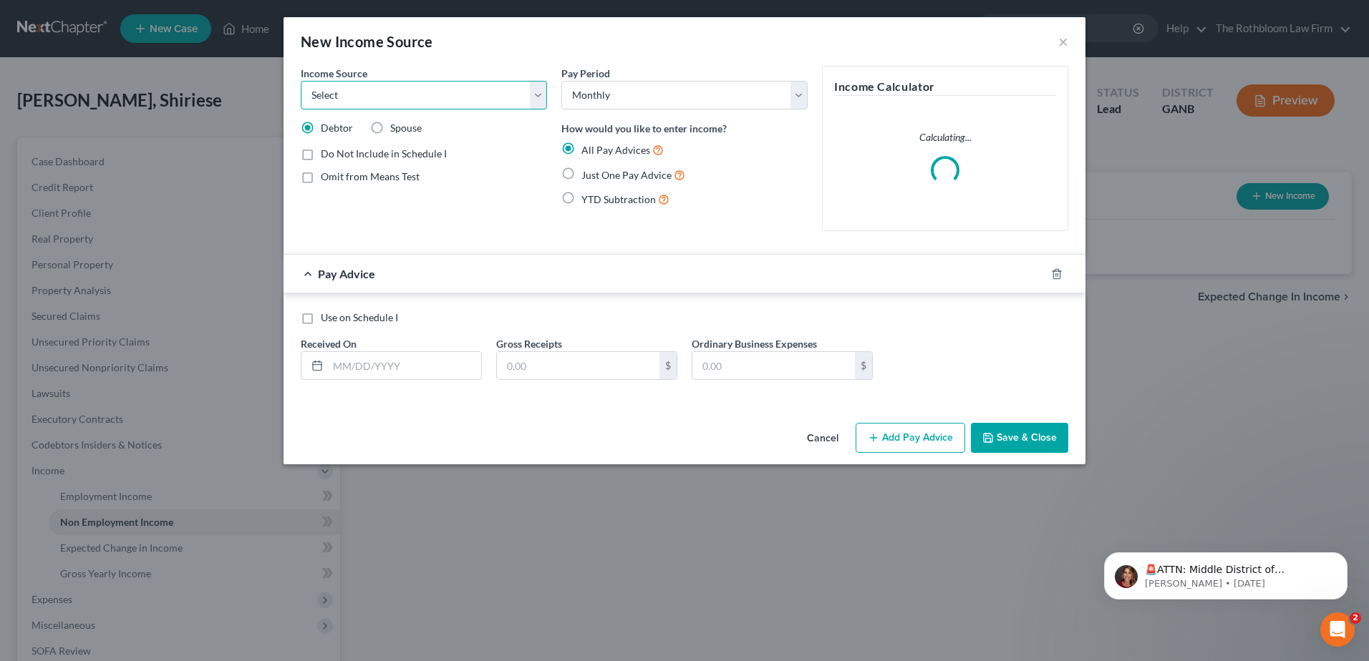
click at [346, 102] on select "Select Unemployment Disability (from employer) Pension Retirement Social Securi…" at bounding box center [424, 95] width 246 height 29
select select "7"
click at [301, 81] on select "Select Unemployment Disability (from employer) Pension Retirement Social Securi…" at bounding box center [424, 95] width 246 height 29
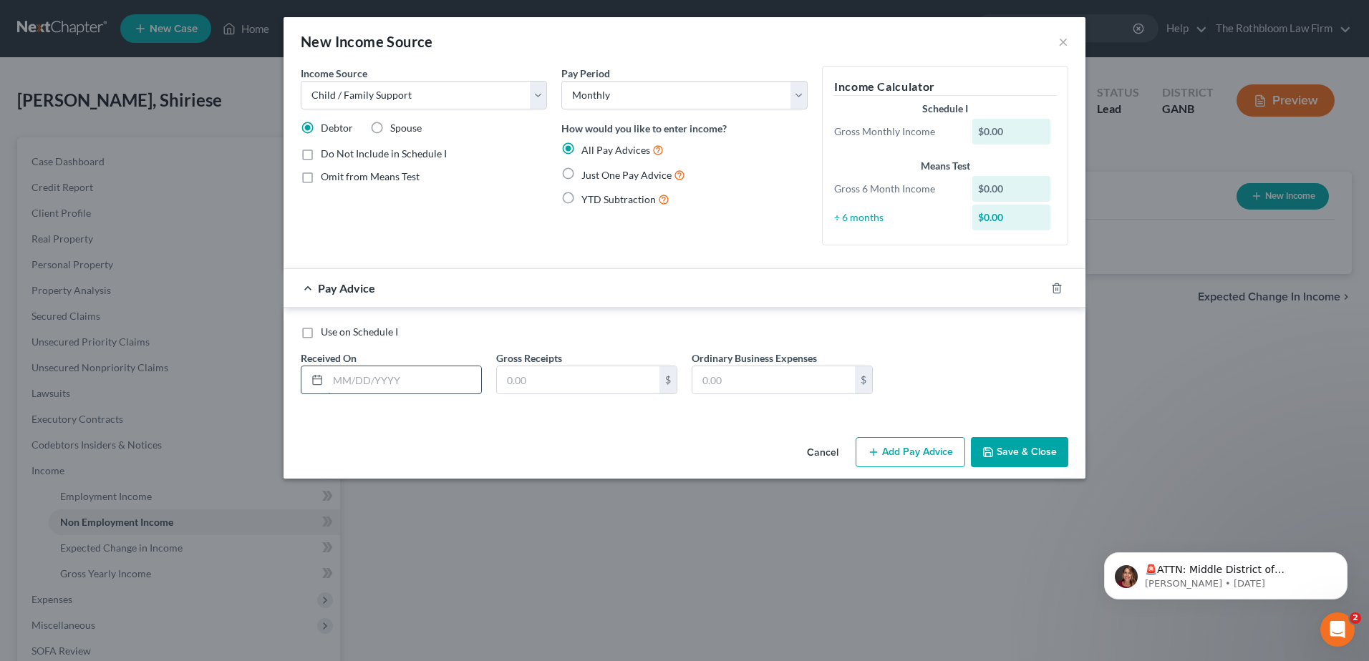
click at [383, 380] on input "text" at bounding box center [404, 379] width 153 height 27
type input "09/01/2025"
type input "700"
click at [581, 170] on label "Just One Pay Advice" at bounding box center [633, 175] width 104 height 16
click at [587, 170] on input "Just One Pay Advice" at bounding box center [591, 171] width 9 height 9
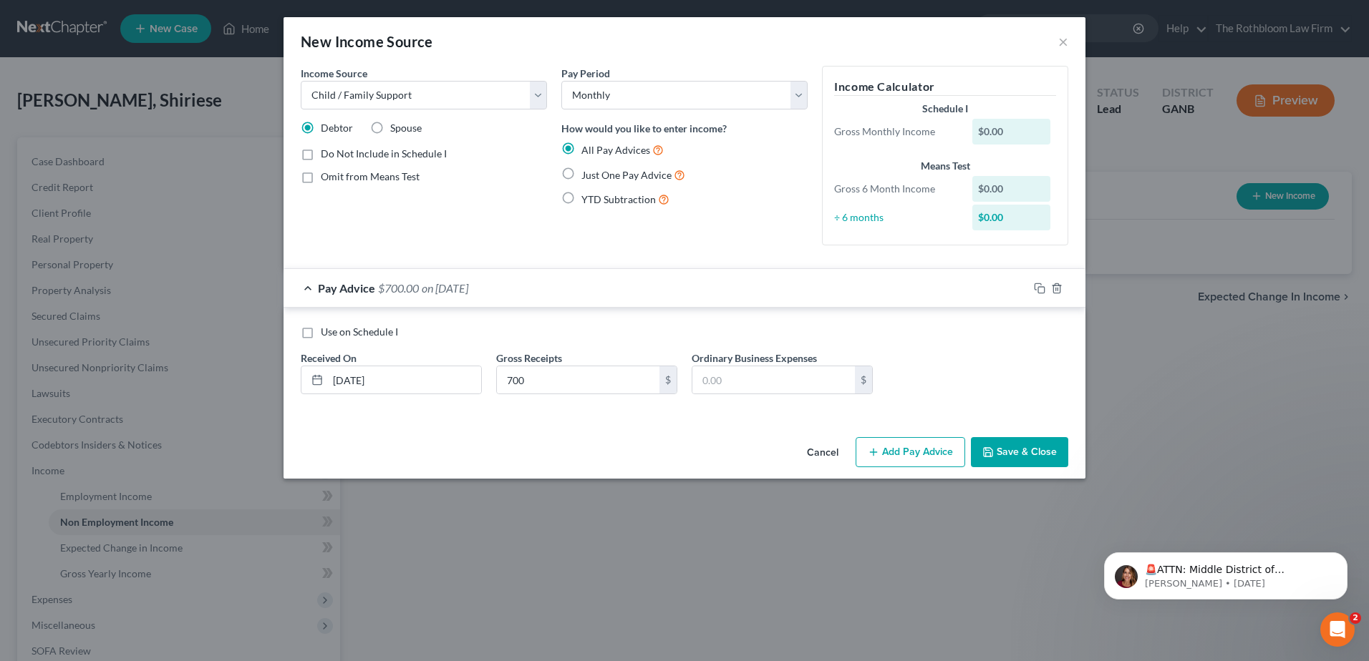
radio input "true"
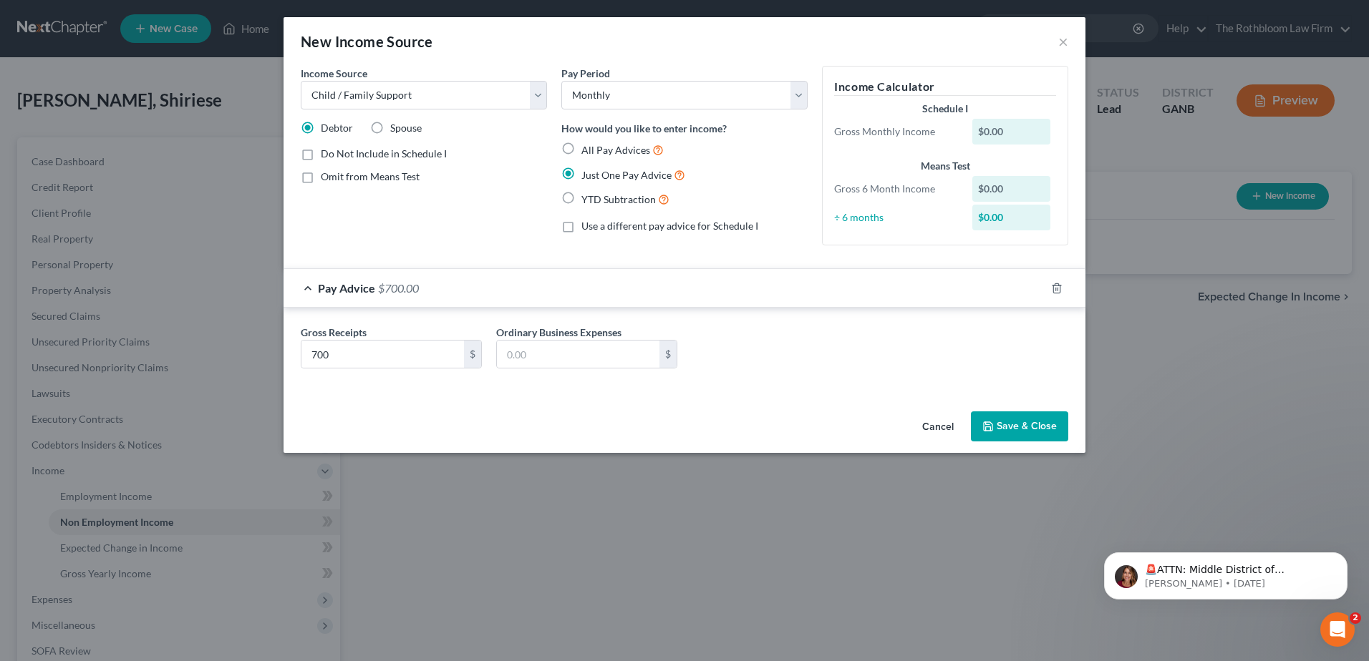
click at [1043, 435] on button "Save & Close" at bounding box center [1019, 427] width 97 height 30
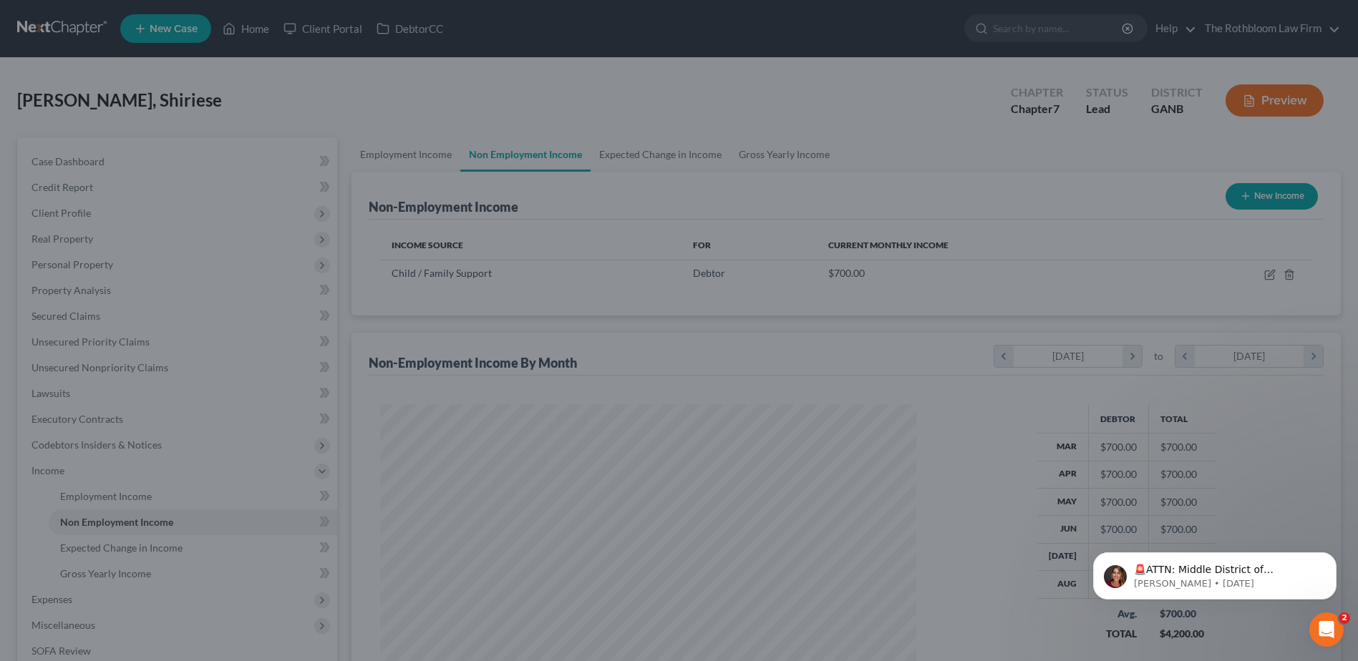
scroll to position [715553, 715258]
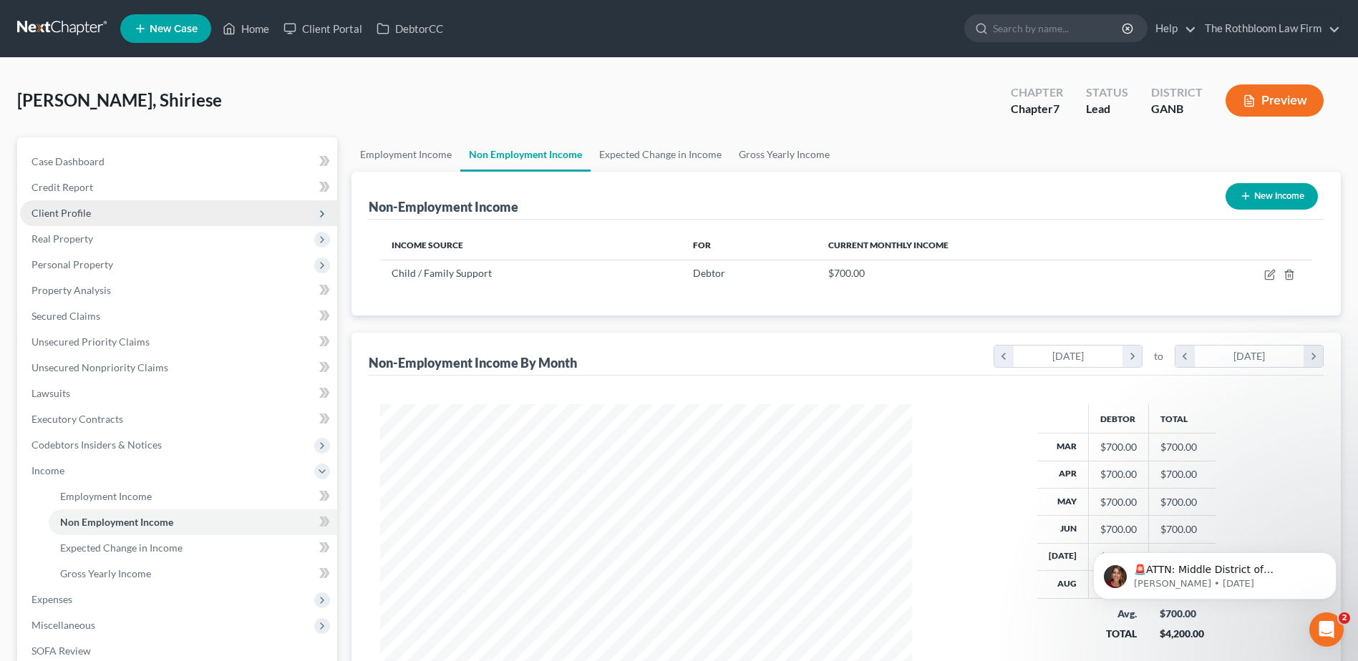
click at [85, 211] on span "Client Profile" at bounding box center [60, 213] width 59 height 12
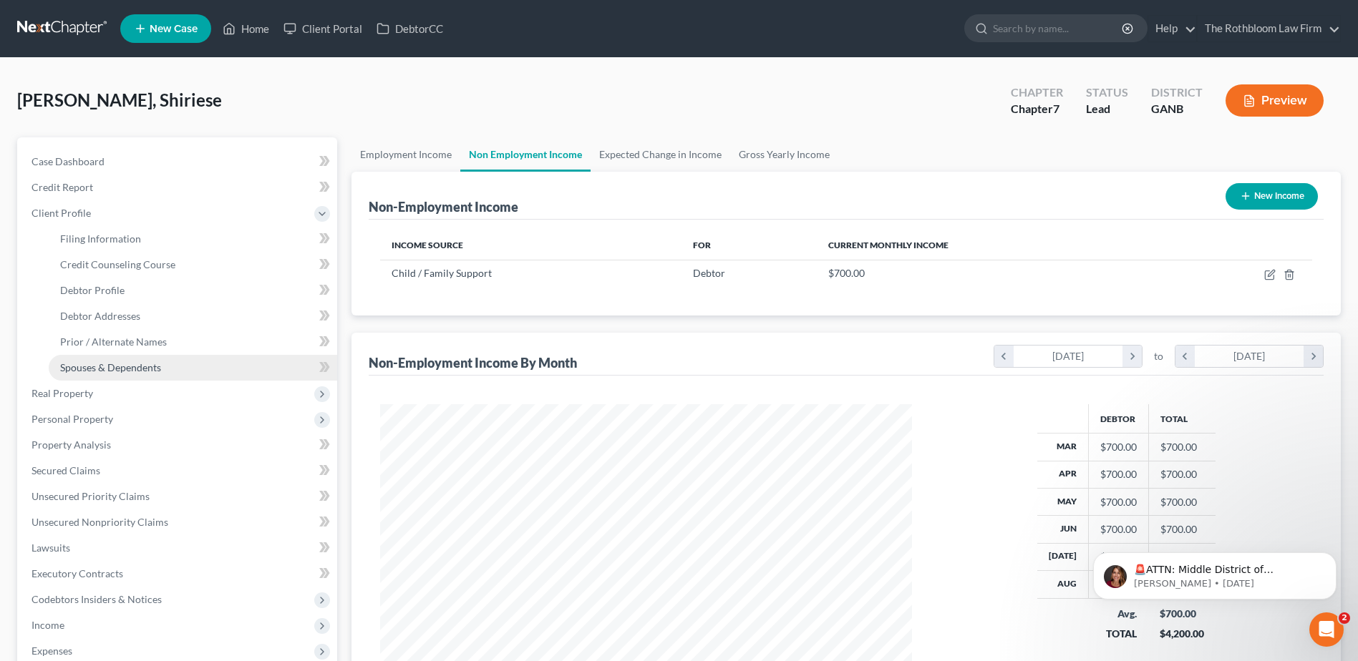
click at [141, 364] on span "Spouses & Dependents" at bounding box center [110, 367] width 101 height 12
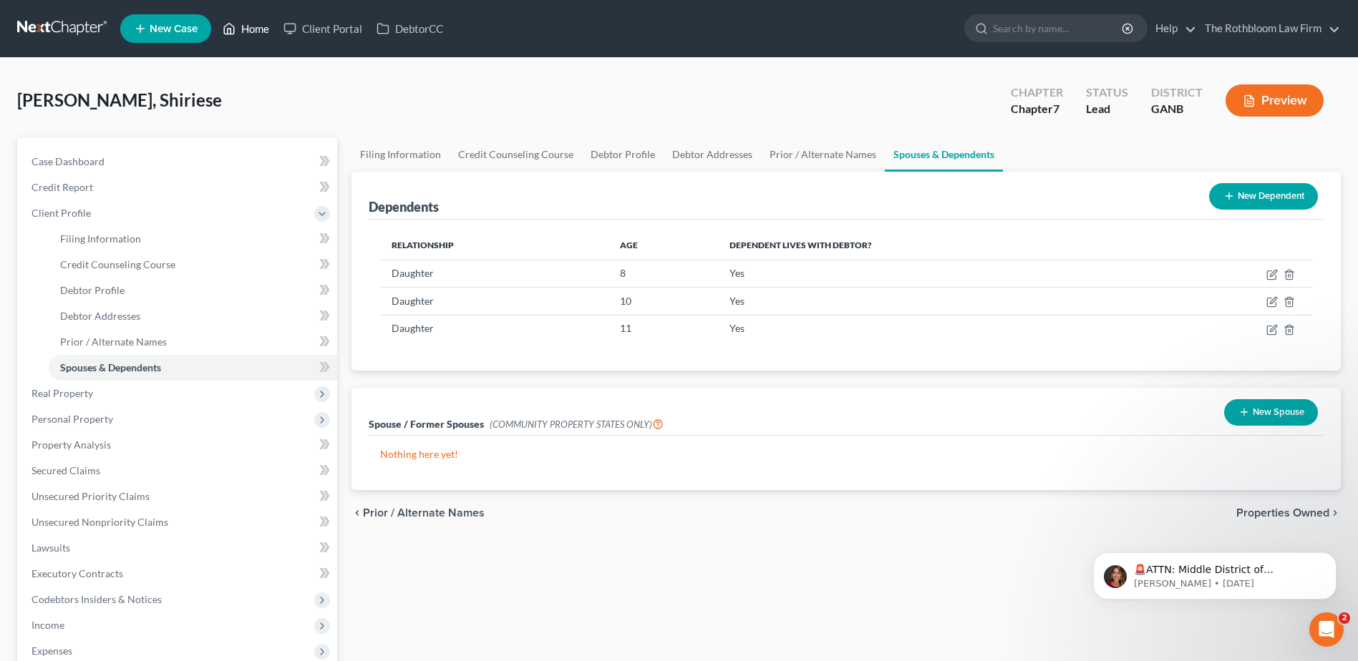
click at [253, 28] on link "Home" at bounding box center [245, 29] width 61 height 26
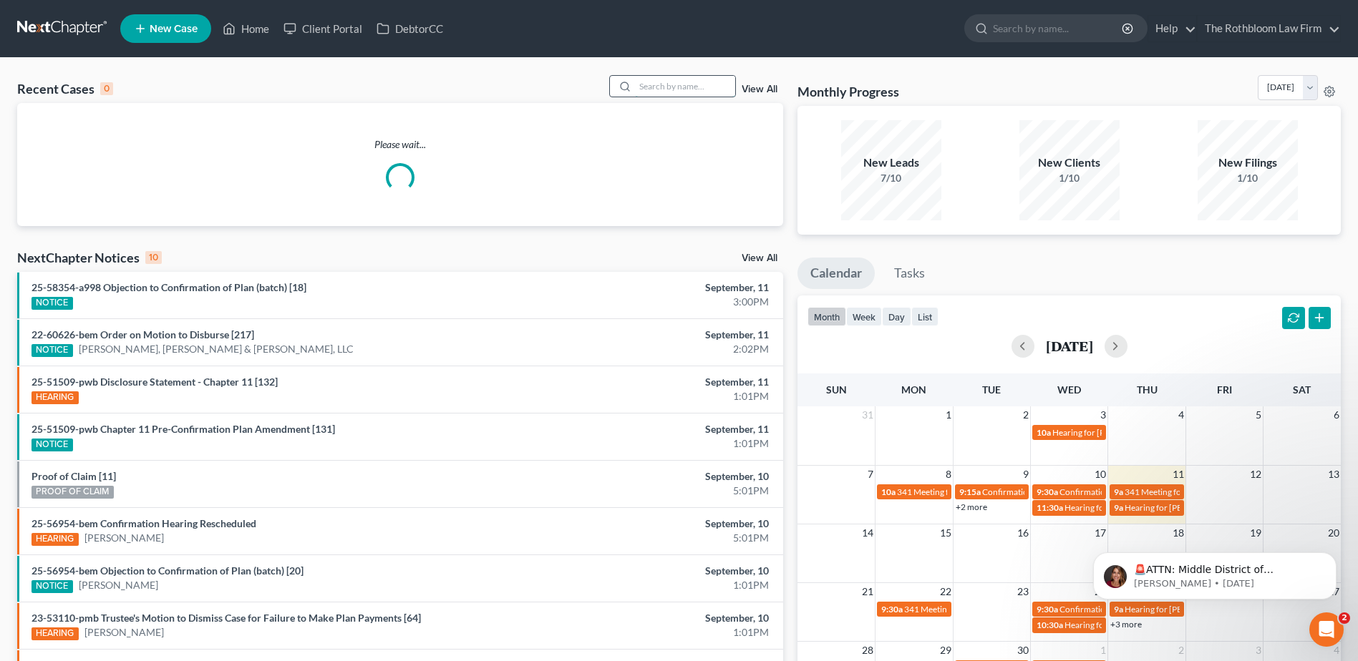
click at [667, 87] on input "search" at bounding box center [685, 86] width 100 height 21
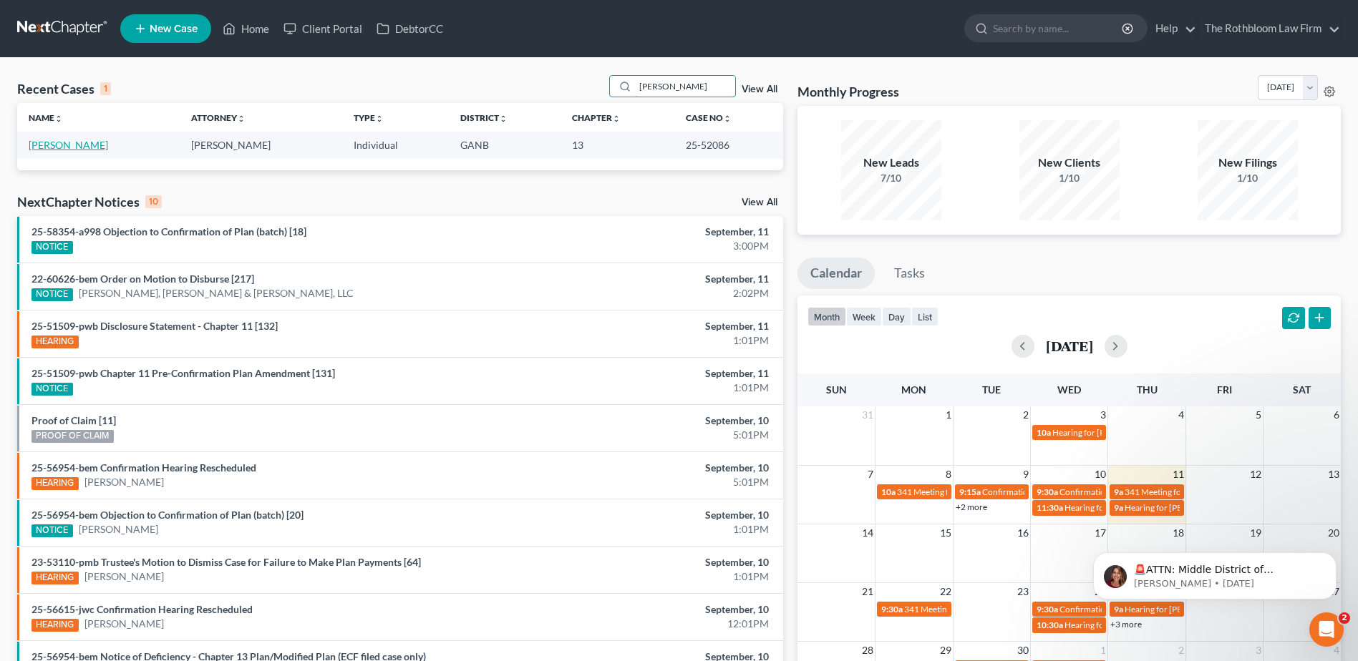
type input "stoddard"
click at [87, 143] on link "Stoddard, Frederick" at bounding box center [68, 145] width 79 height 12
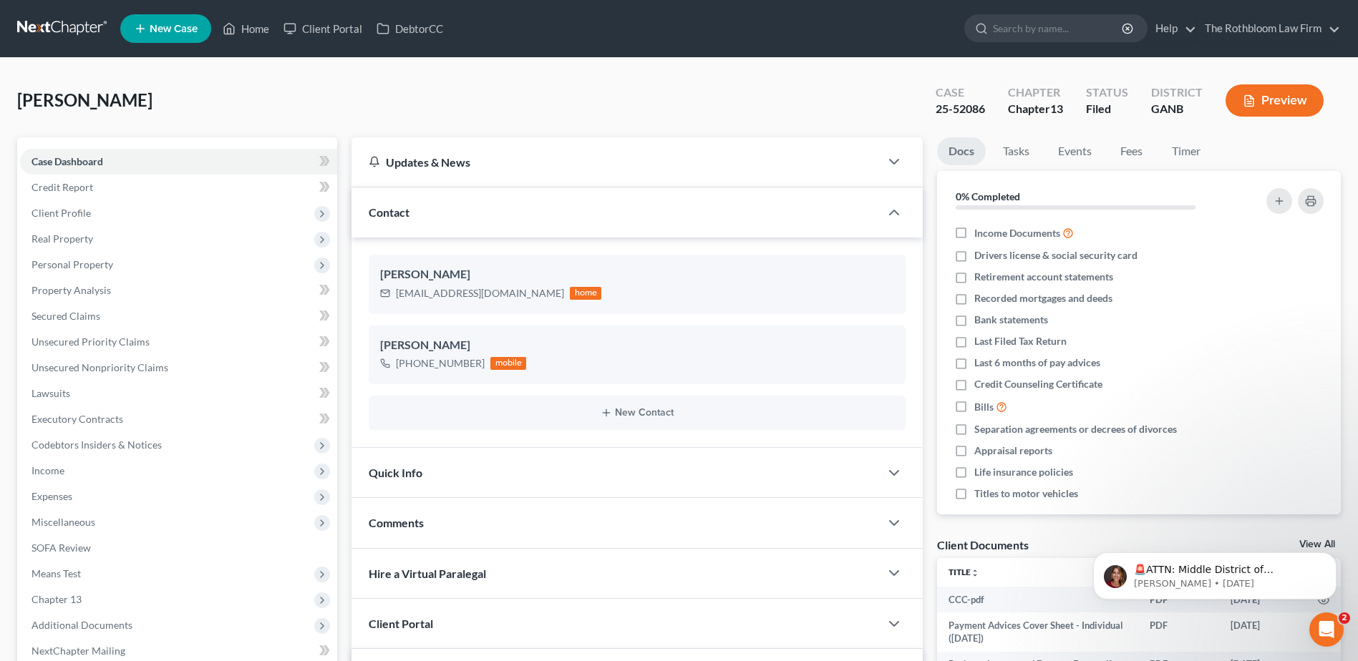
scroll to position [1767, 0]
click at [56, 321] on span "Secured Claims" at bounding box center [65, 316] width 69 height 12
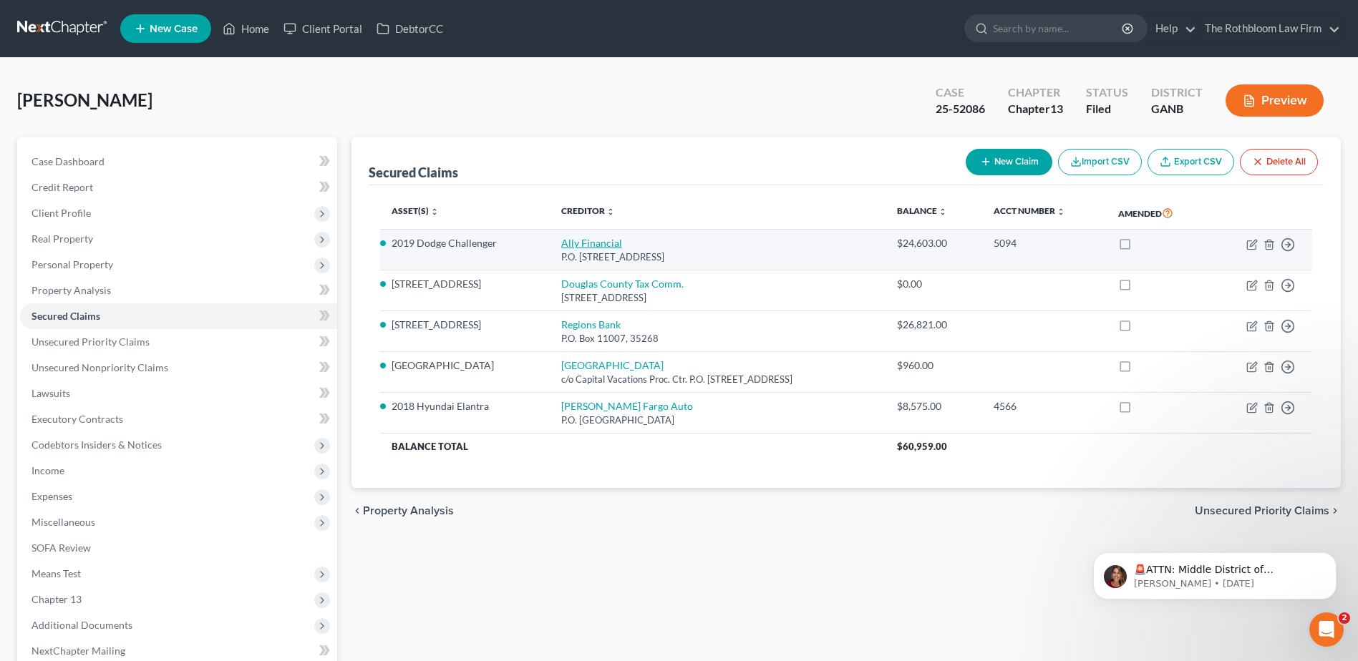
click at [573, 239] on link "Ally Financial" at bounding box center [591, 243] width 61 height 12
select select "24"
select select "0"
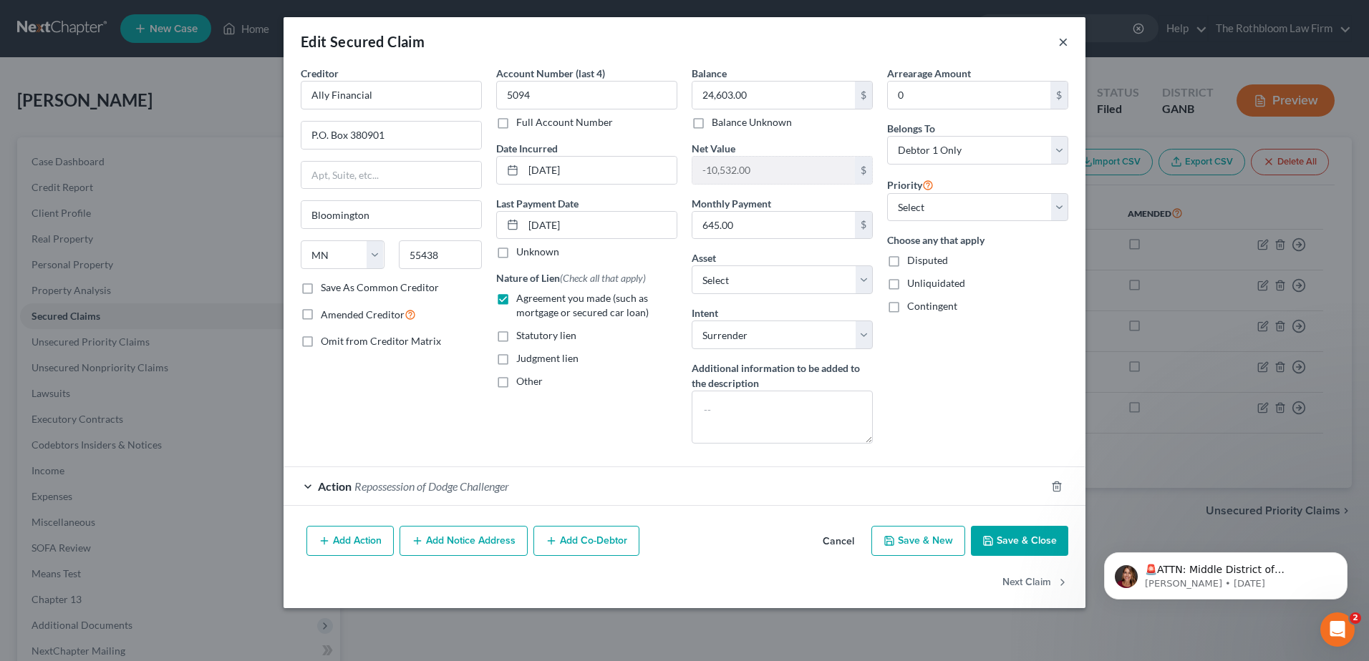
click at [1064, 44] on button "×" at bounding box center [1063, 41] width 10 height 17
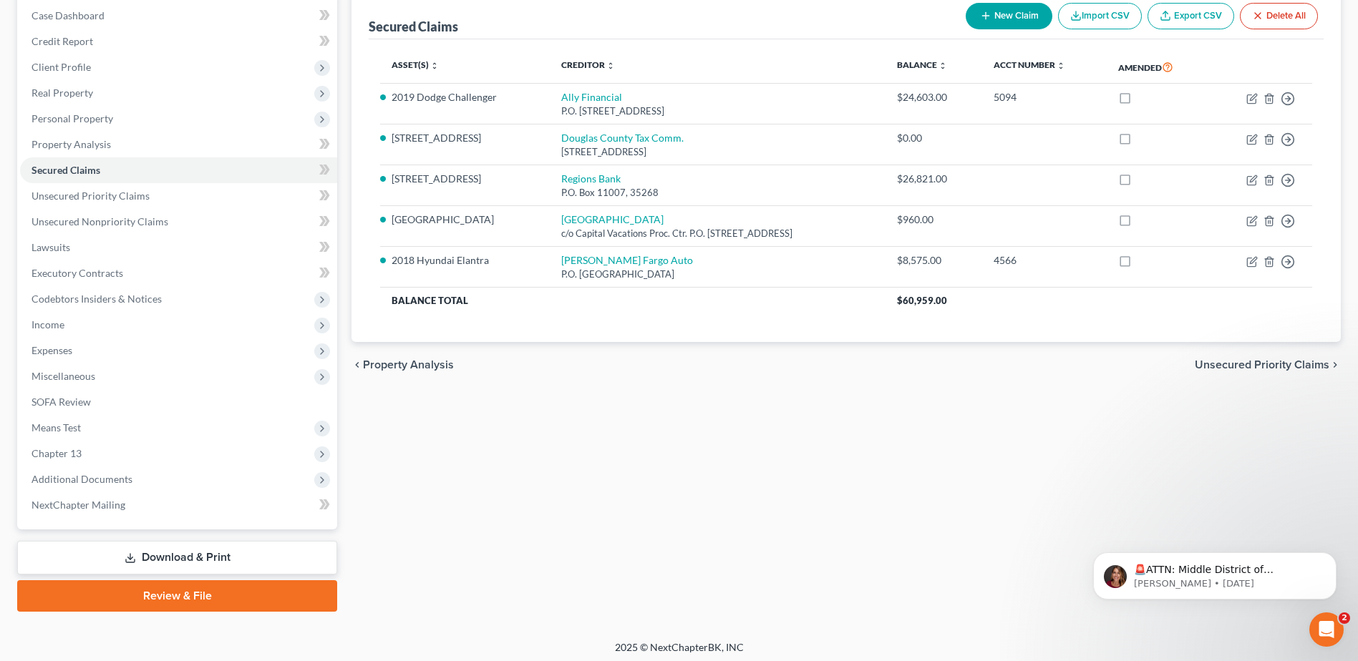
scroll to position [151, 0]
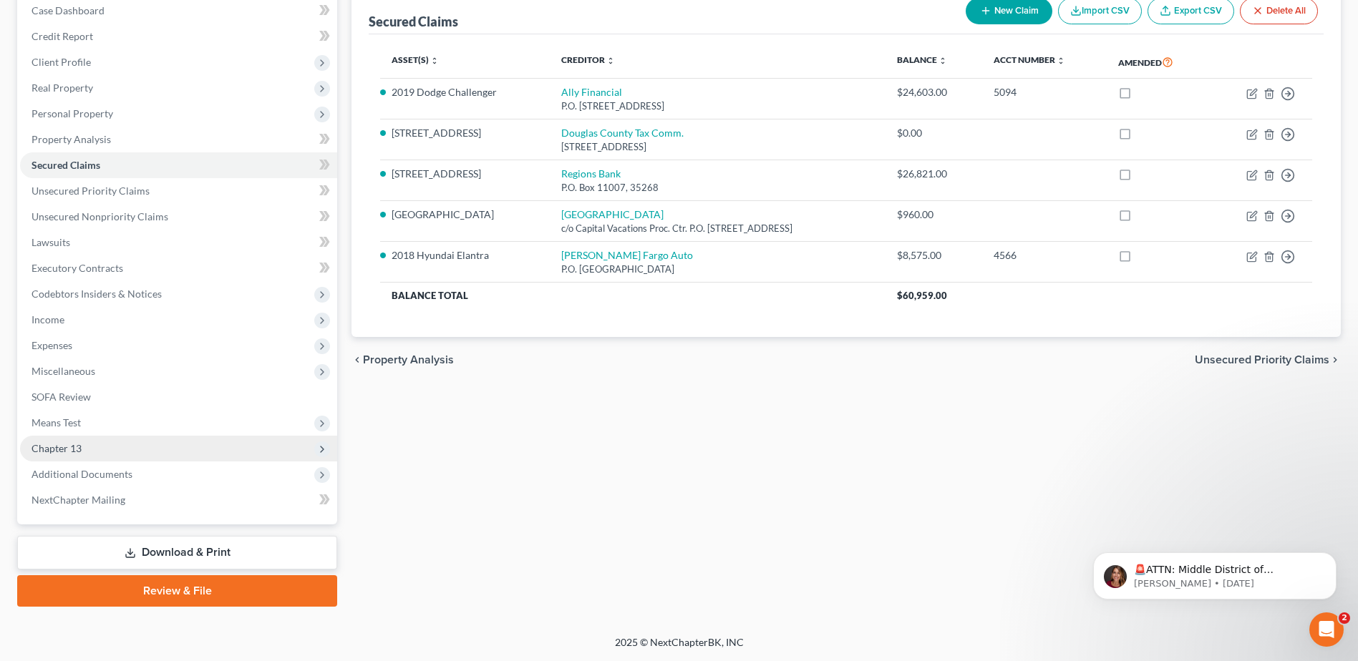
click at [65, 450] on span "Chapter 13" at bounding box center [56, 448] width 50 height 12
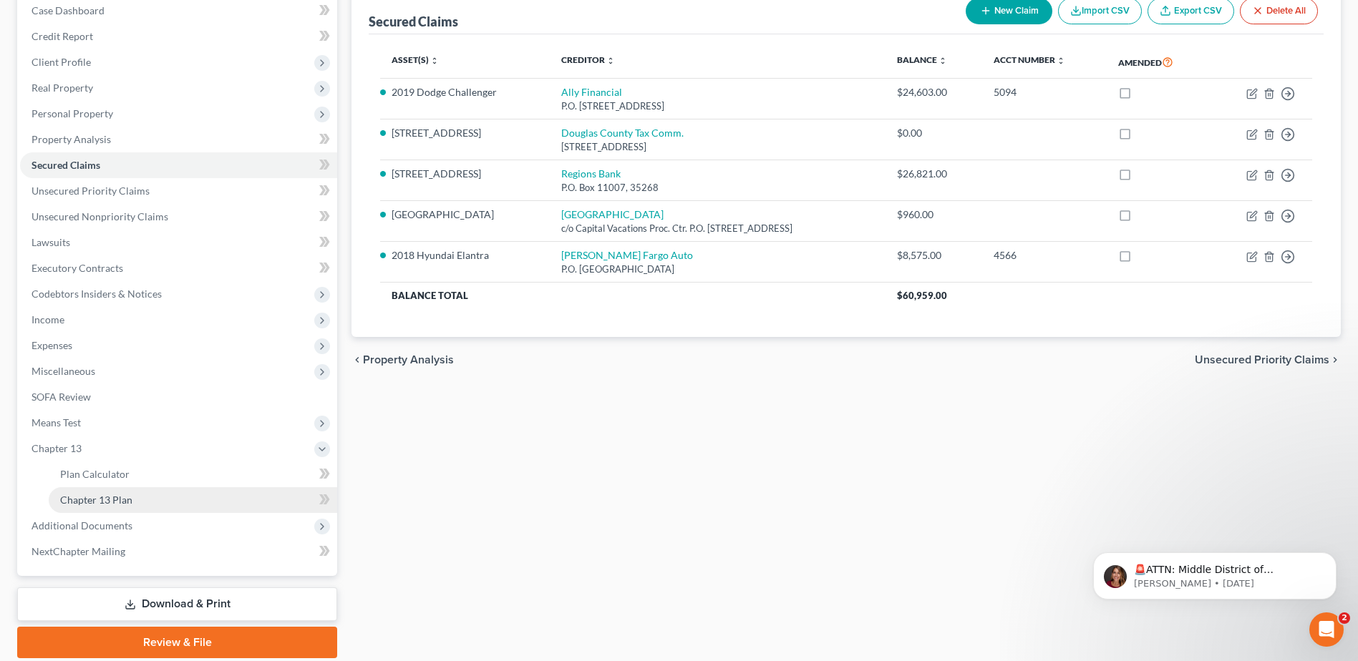
click at [94, 499] on span "Chapter 13 Plan" at bounding box center [96, 500] width 72 height 12
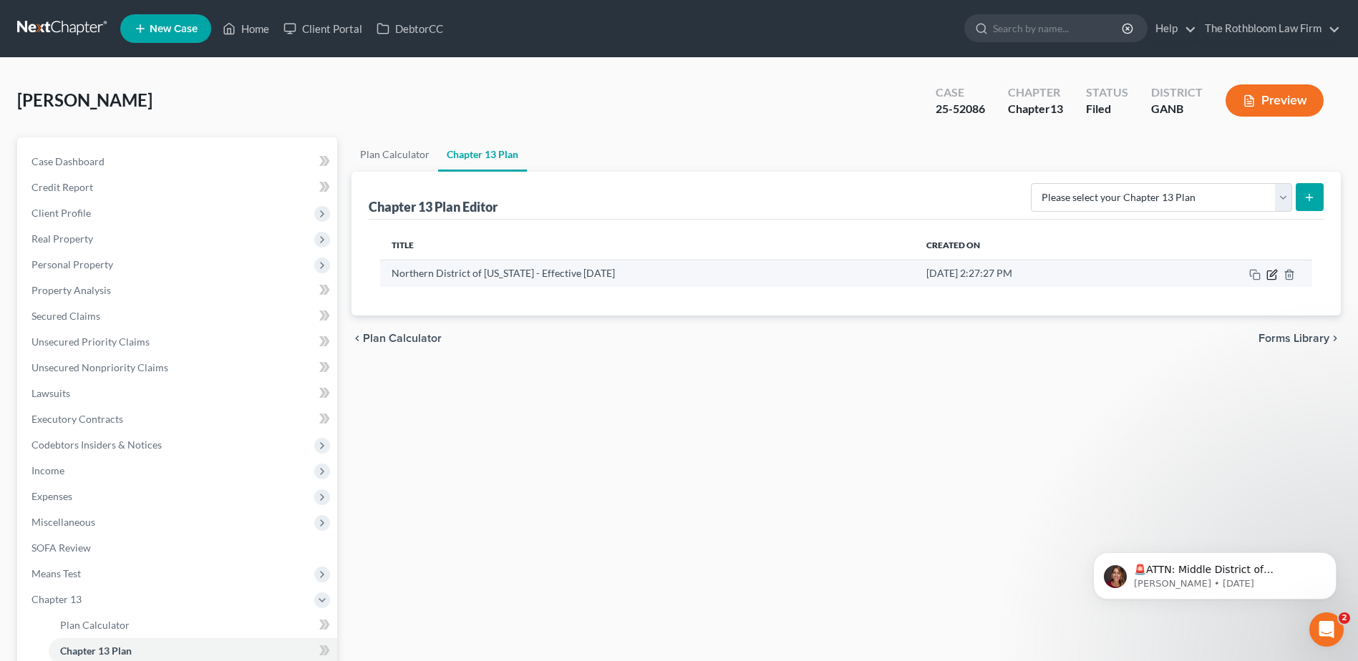
click at [1270, 278] on icon "button" at bounding box center [1271, 274] width 11 height 11
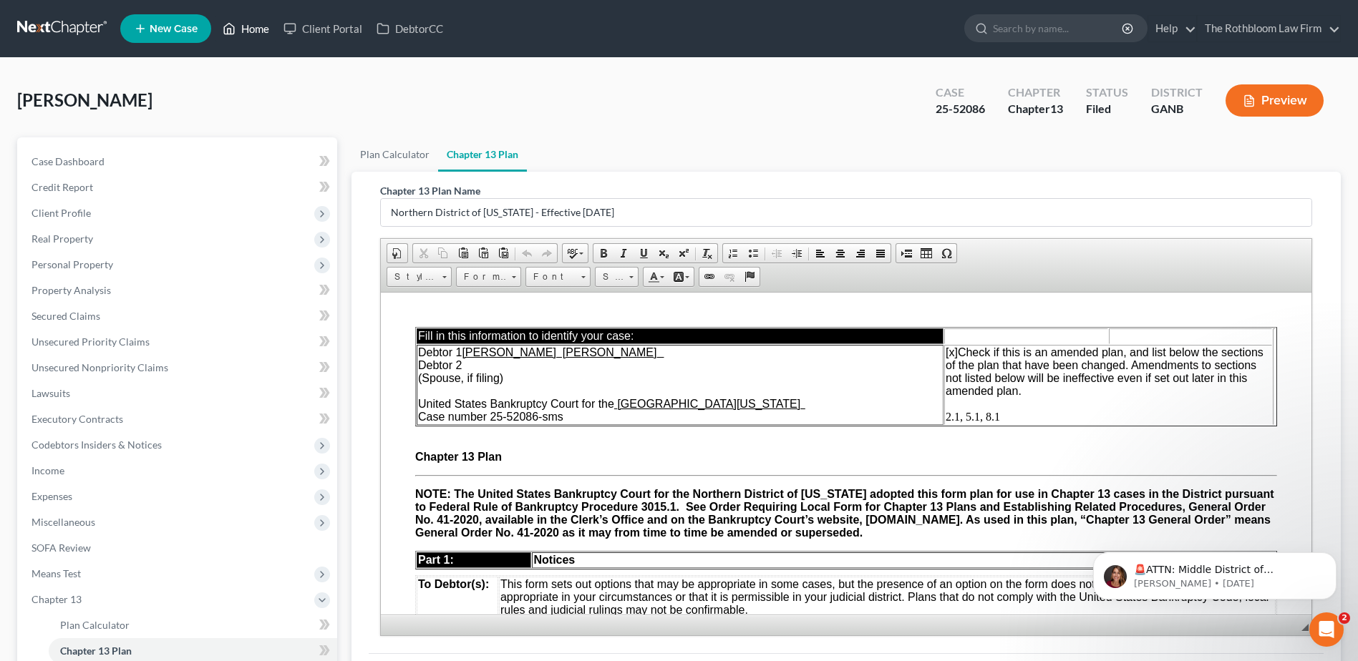
click at [262, 38] on link "Home" at bounding box center [245, 29] width 61 height 26
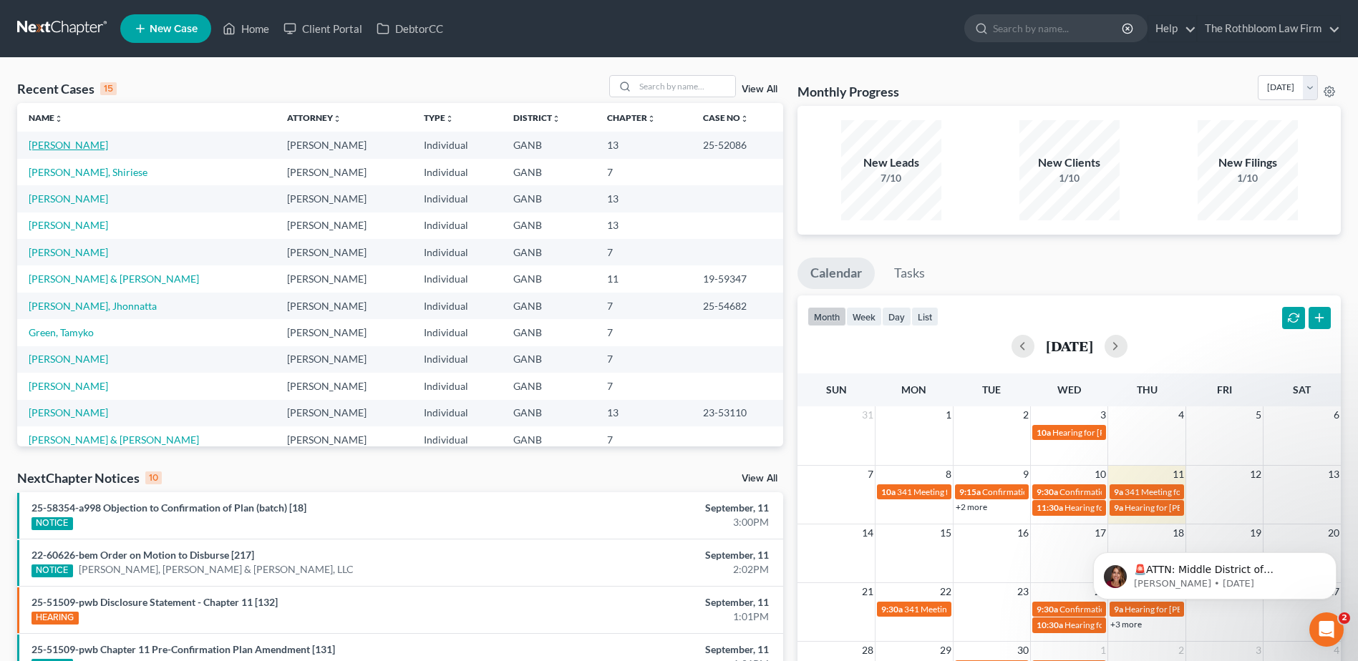
click at [95, 148] on link "Stoddard, Frederick" at bounding box center [68, 145] width 79 height 12
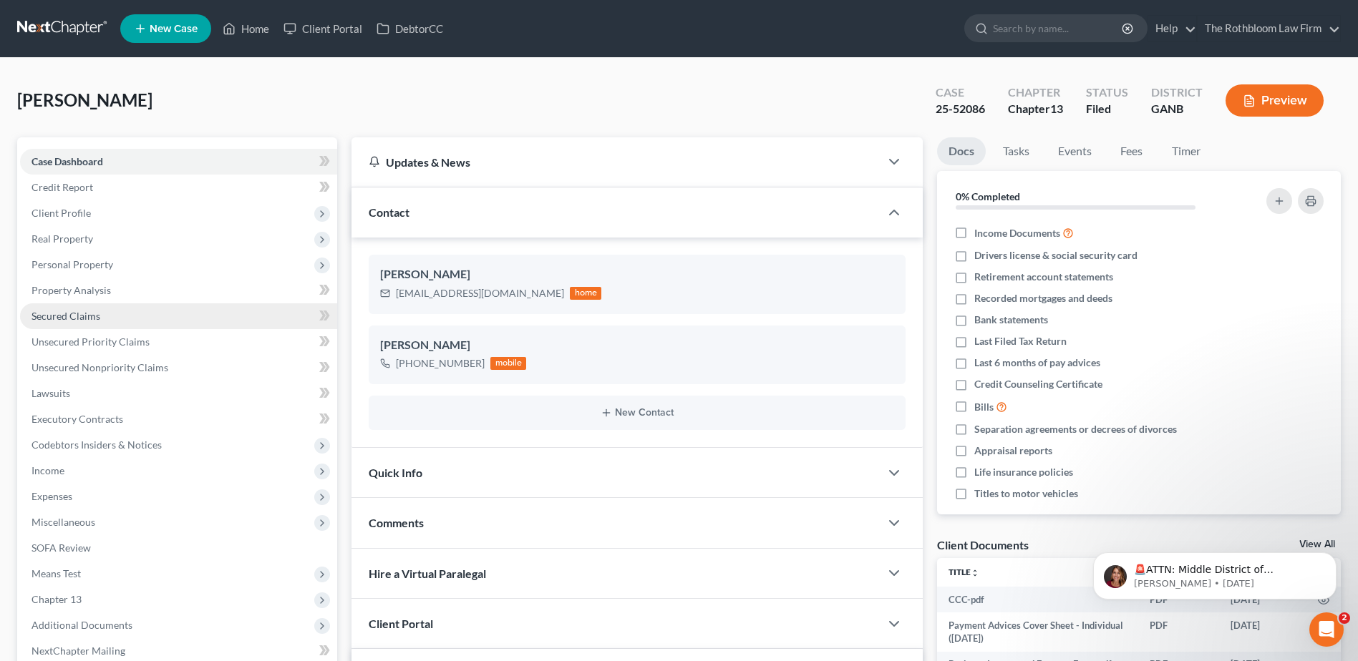
click at [91, 322] on link "Secured Claims" at bounding box center [178, 317] width 317 height 26
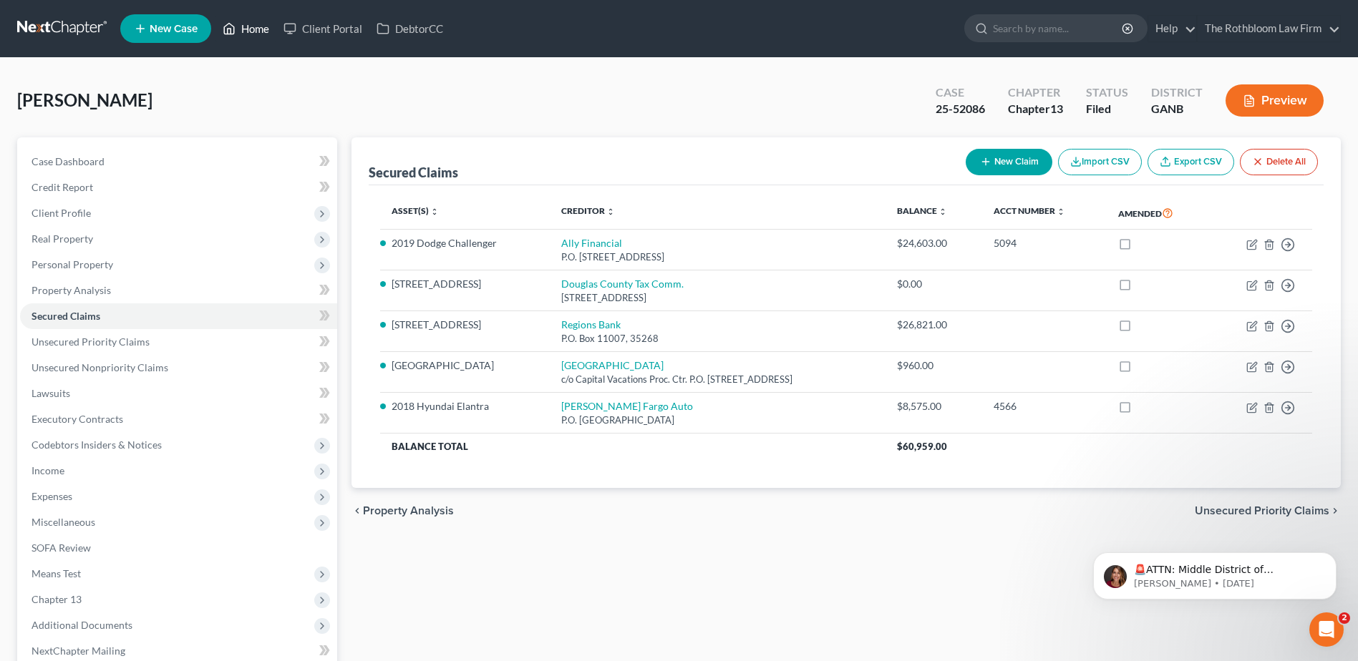
click at [245, 34] on link "Home" at bounding box center [245, 29] width 61 height 26
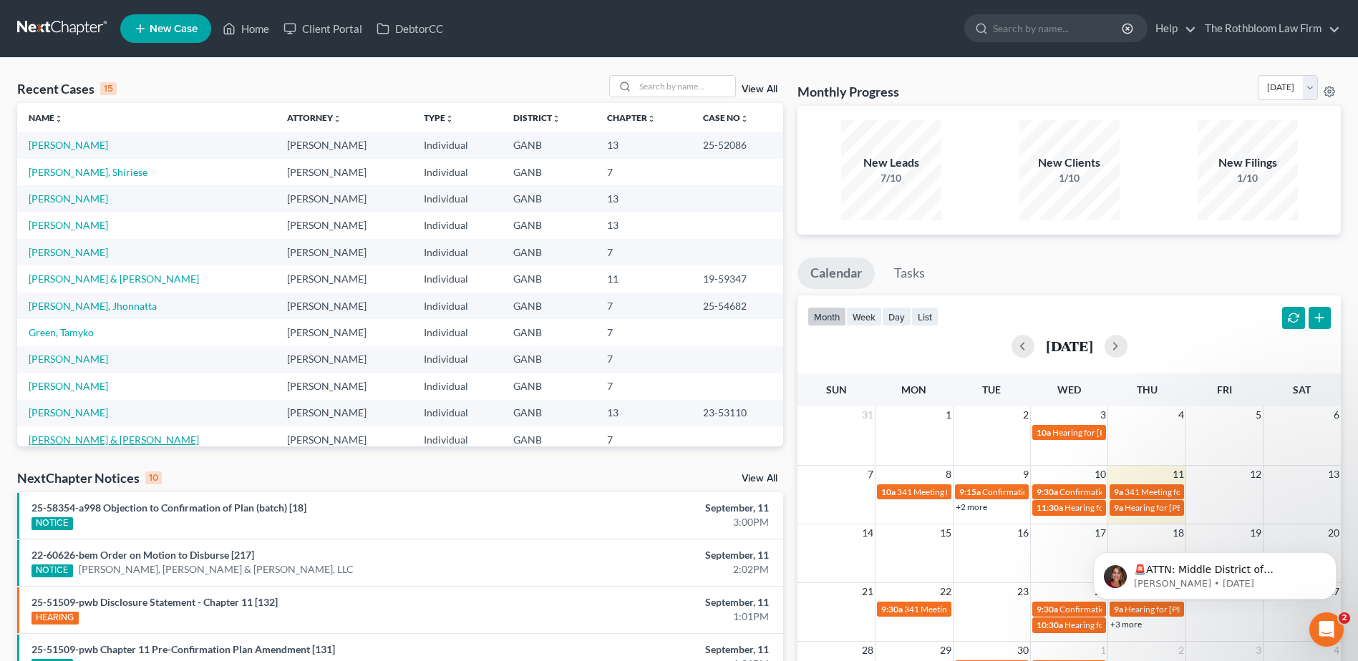
click at [64, 440] on link "[PERSON_NAME] & [PERSON_NAME]" at bounding box center [114, 440] width 170 height 12
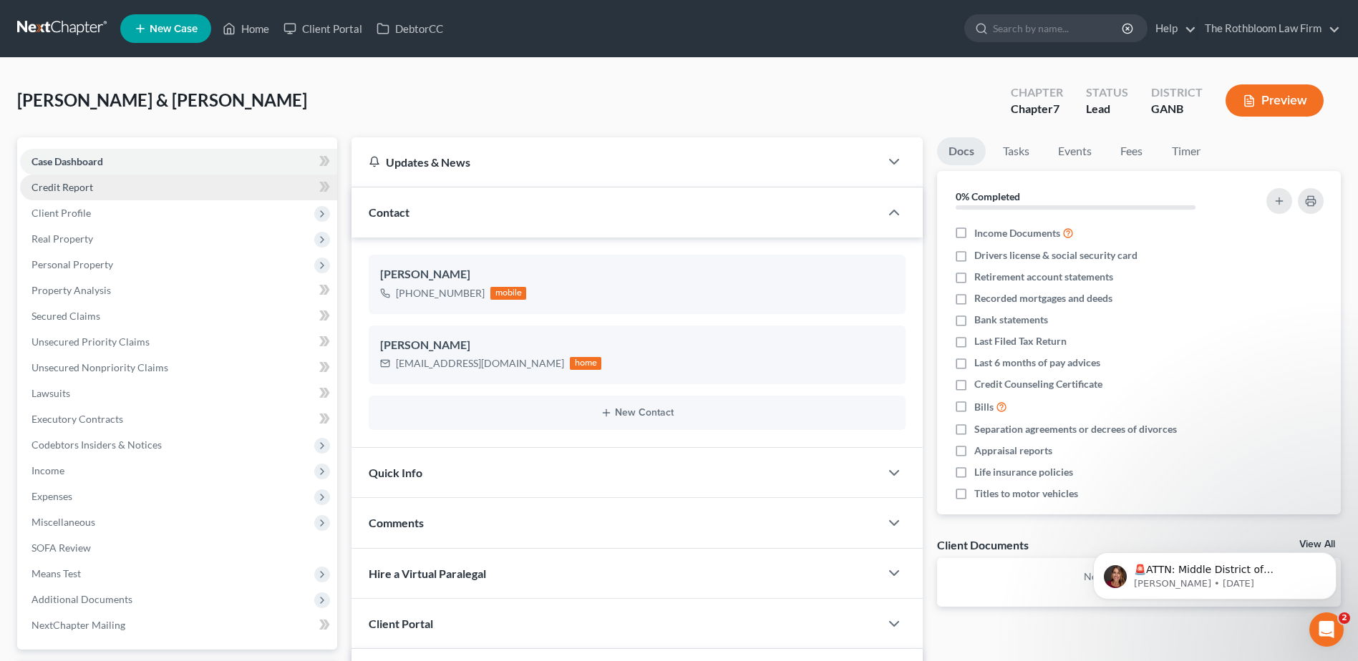
click at [69, 184] on span "Credit Report" at bounding box center [62, 187] width 62 height 12
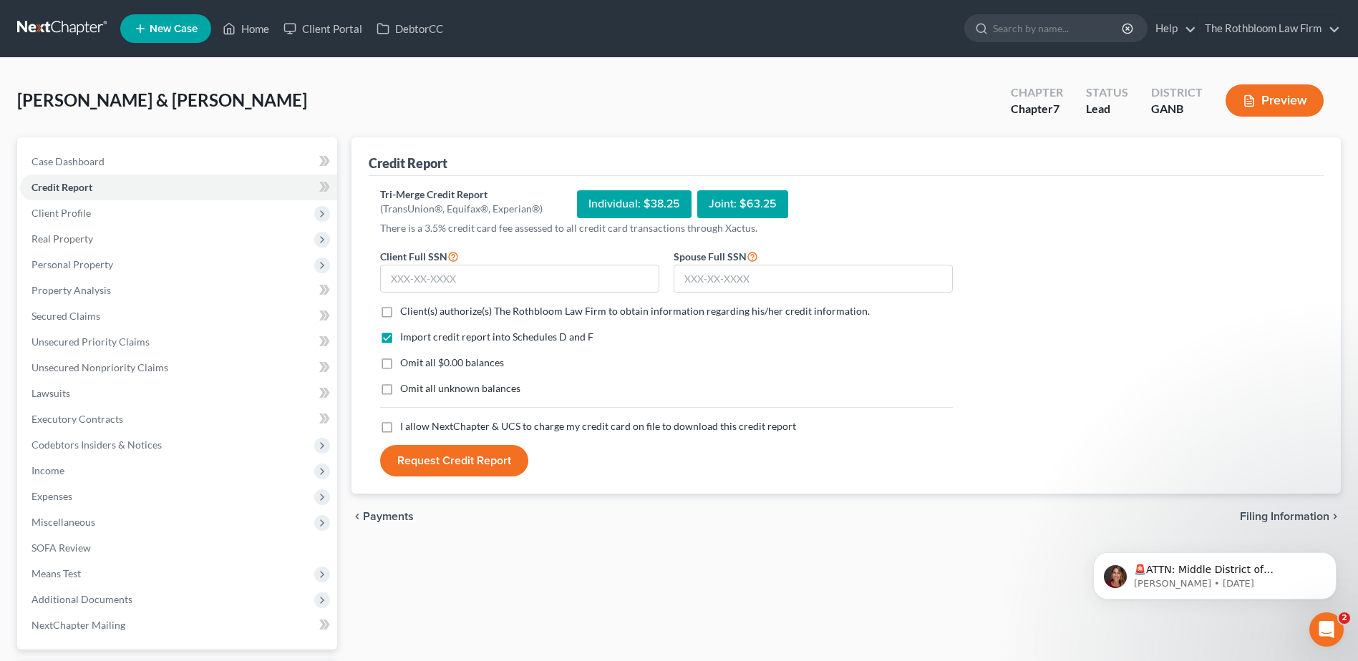
click at [729, 206] on div "Joint: $63.25" at bounding box center [742, 204] width 91 height 28
click at [393, 276] on input "text" at bounding box center [519, 279] width 279 height 29
type input "590-40-0223"
click at [684, 276] on input "text" at bounding box center [813, 279] width 279 height 29
type input "253-63-5410"
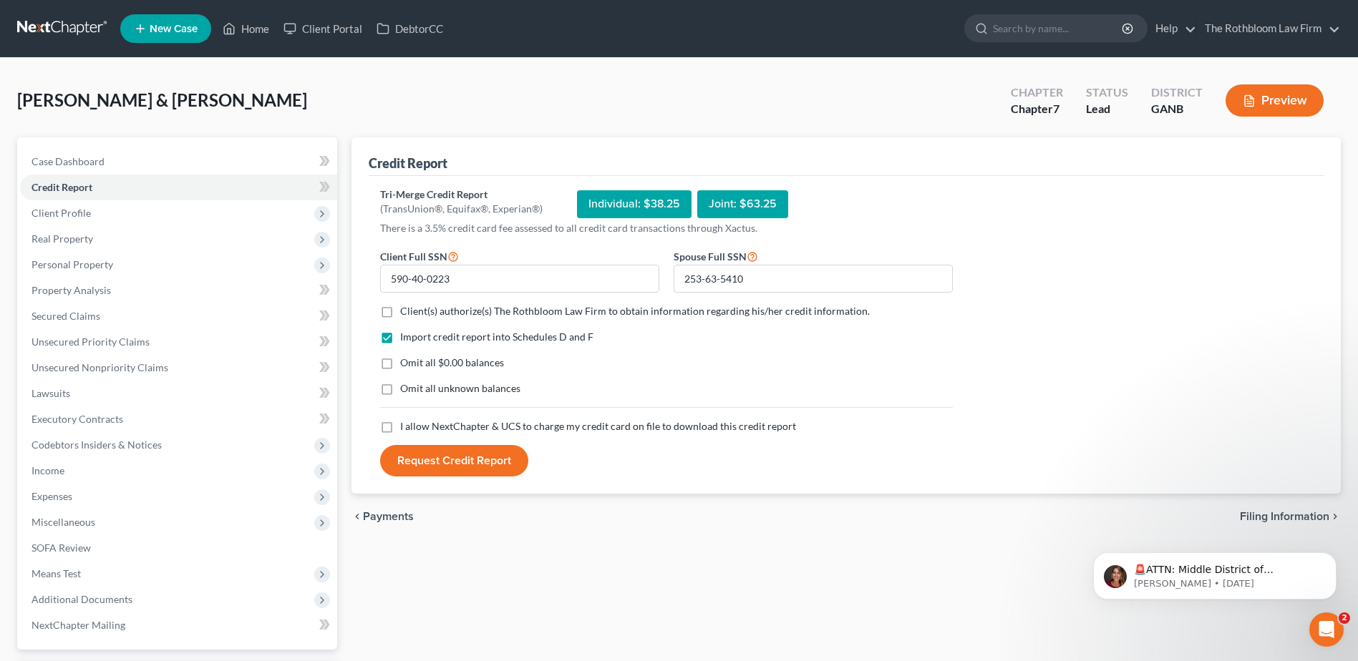
click at [400, 313] on label "Client(s) authorize(s) The Rothbloom Law Firm to obtain information regarding h…" at bounding box center [635, 311] width 470 height 14
click at [406, 313] on input "Client(s) authorize(s) The Rothbloom Law Firm to obtain information regarding h…" at bounding box center [410, 308] width 9 height 9
checkbox input "true"
click at [400, 364] on label "Omit all $0.00 balances" at bounding box center [452, 363] width 104 height 14
click at [406, 364] on input "Omit all $0.00 balances" at bounding box center [410, 360] width 9 height 9
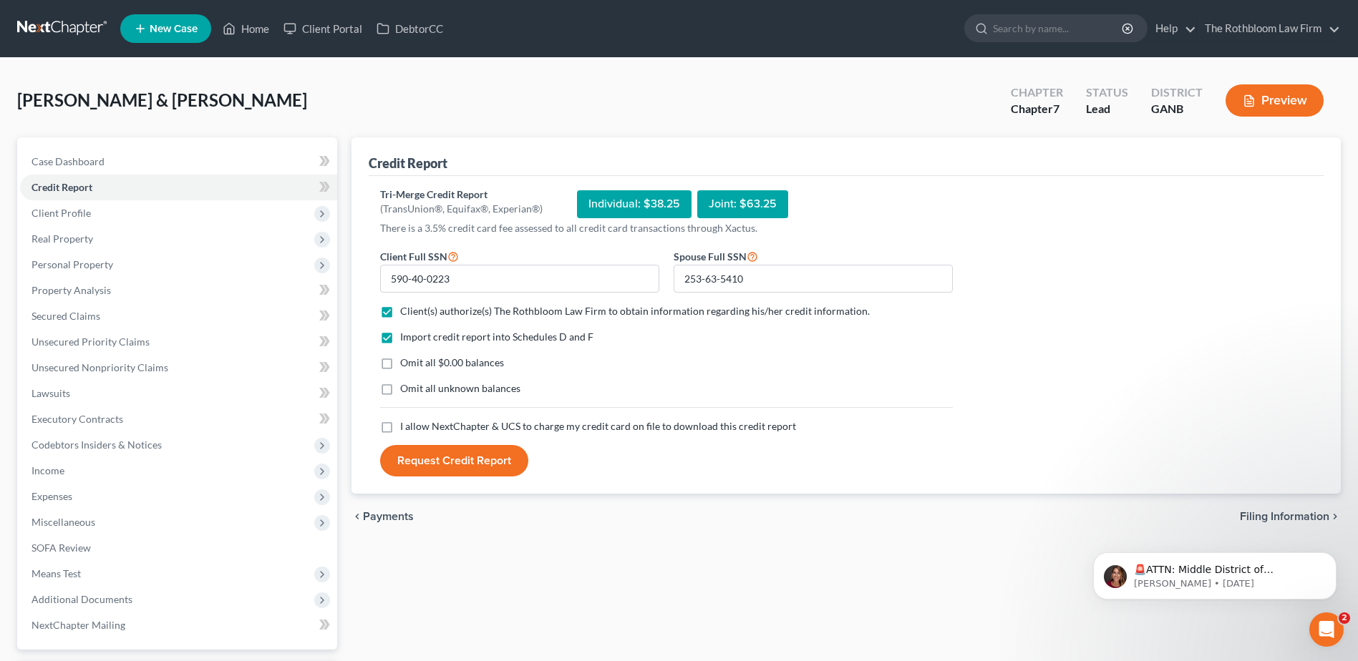
checkbox input "true"
click at [400, 427] on label "I allow NextChapter & UCS to charge my credit card on file to download this cre…" at bounding box center [598, 426] width 396 height 14
click at [406, 427] on input "I allow NextChapter & UCS to charge my credit card on file to download this cre…" at bounding box center [410, 423] width 9 height 9
checkbox input "true"
click at [446, 458] on button "Request Credit Report" at bounding box center [454, 460] width 148 height 31
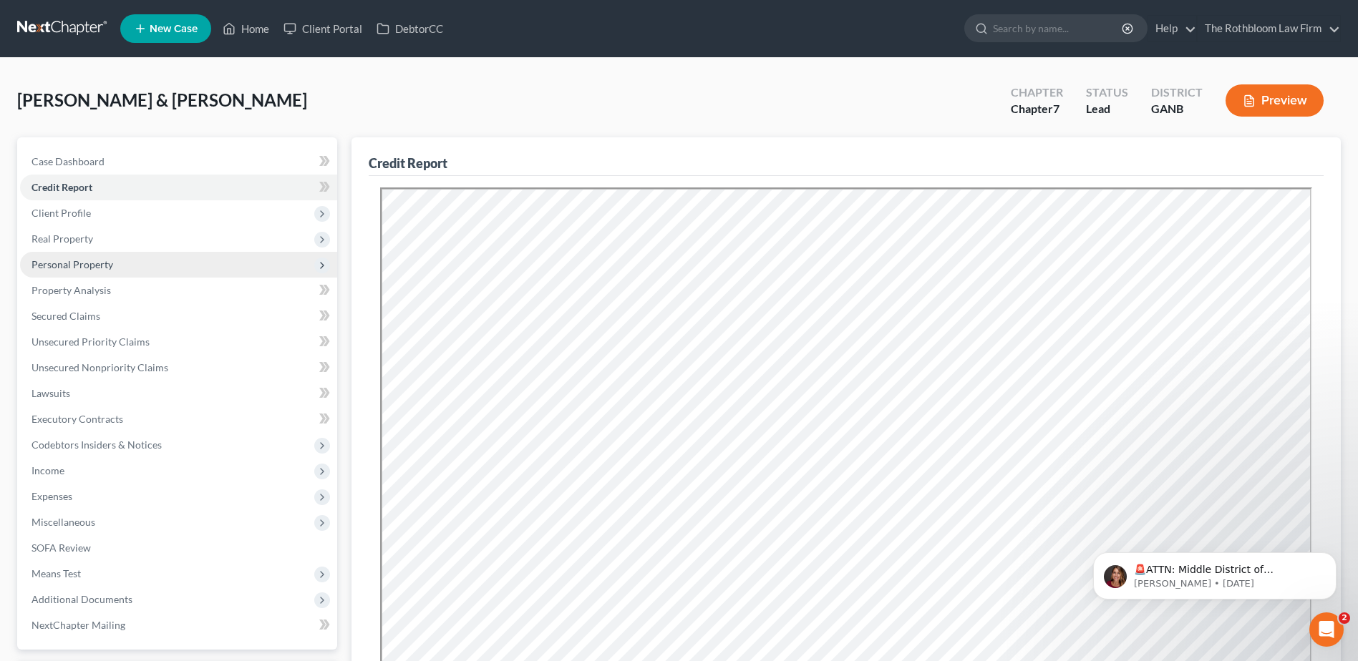
click at [76, 263] on span "Personal Property" at bounding box center [72, 264] width 82 height 12
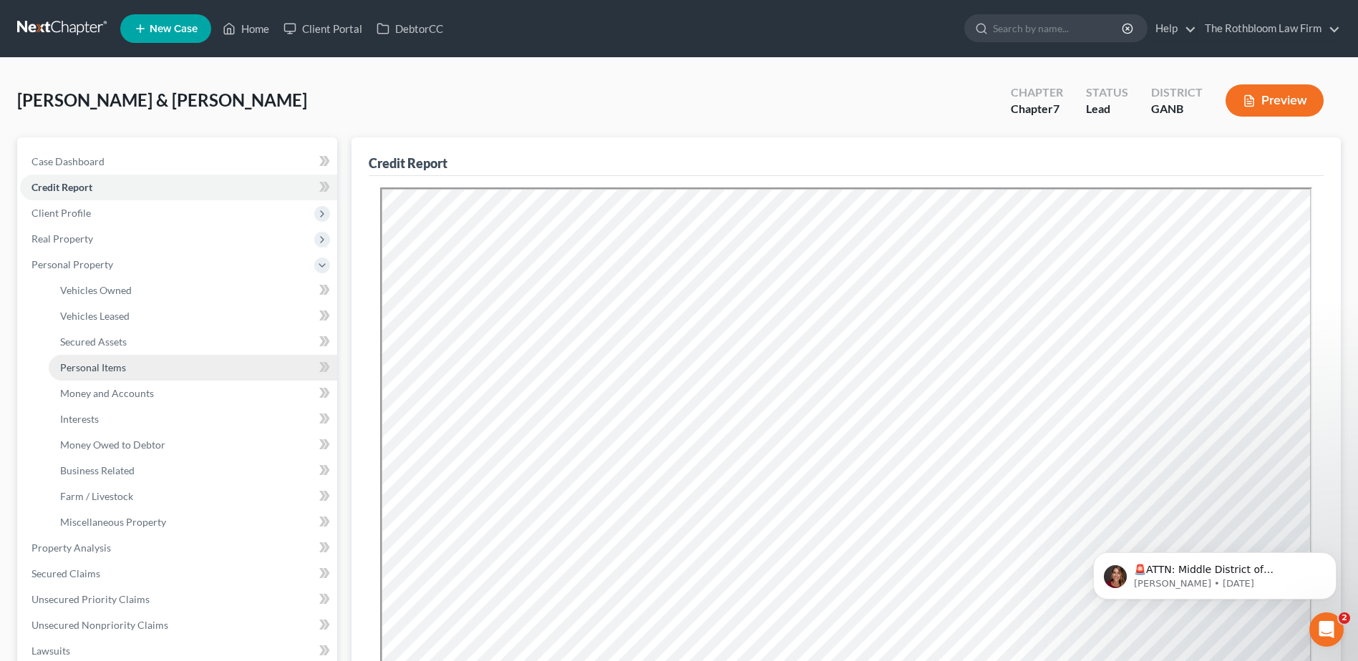
click at [85, 374] on link "Personal Items" at bounding box center [193, 368] width 288 height 26
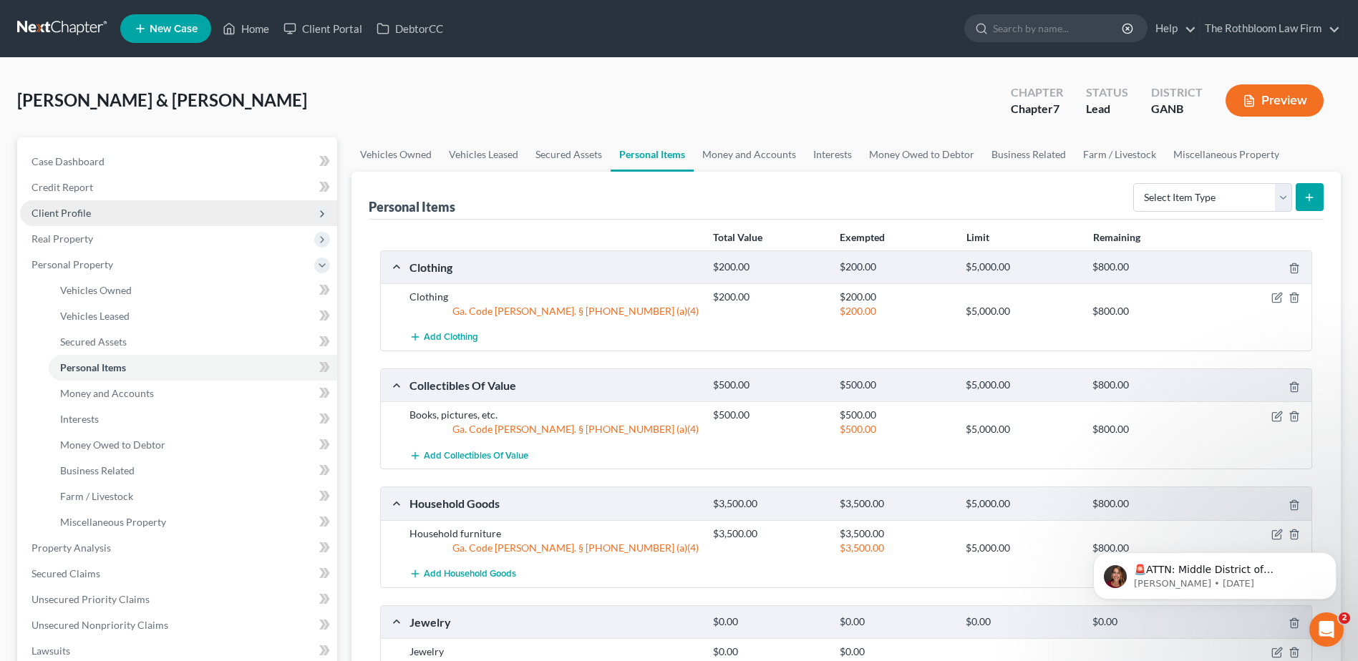
click at [82, 205] on span "Client Profile" at bounding box center [178, 213] width 317 height 26
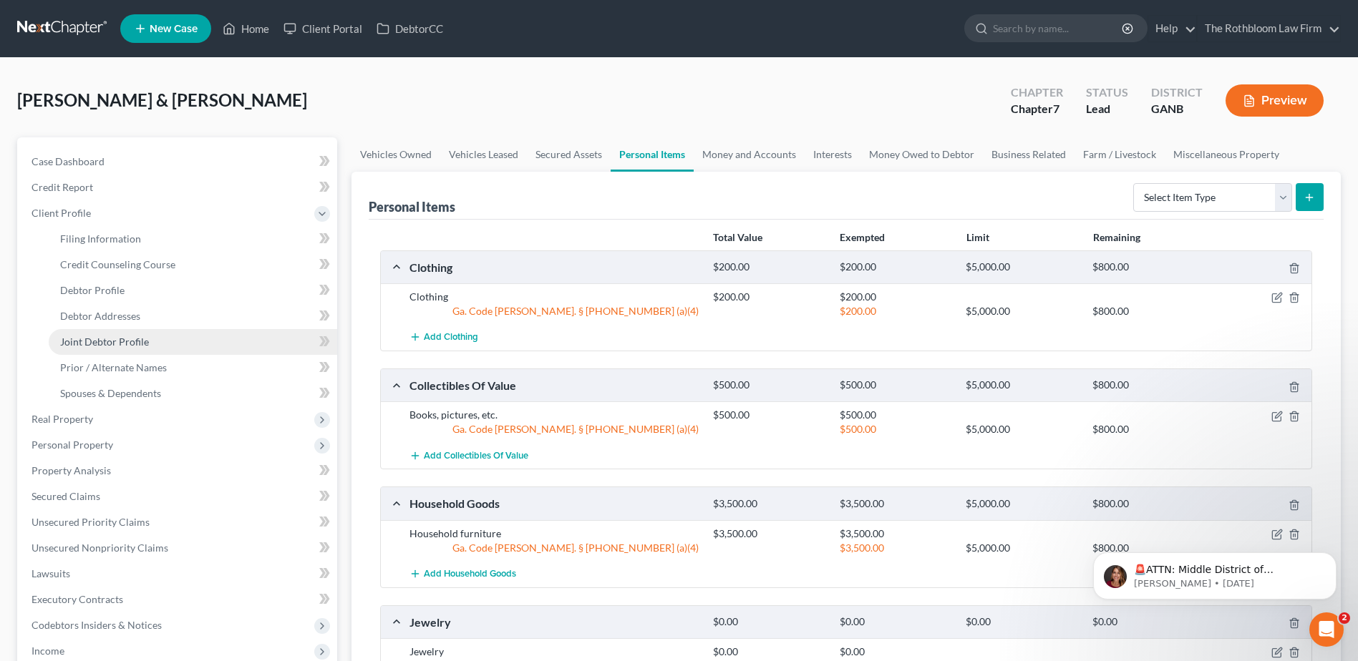
click at [113, 344] on span "Joint Debtor Profile" at bounding box center [104, 342] width 89 height 12
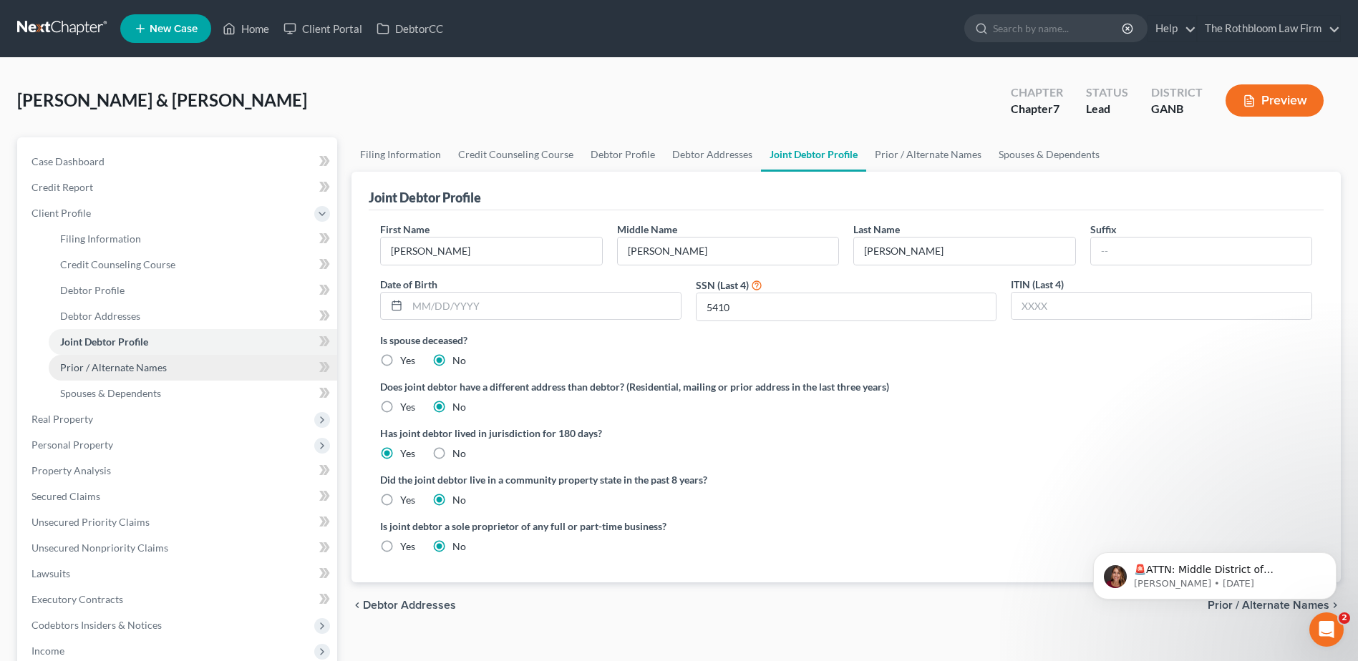
click at [104, 364] on span "Prior / Alternate Names" at bounding box center [113, 367] width 107 height 12
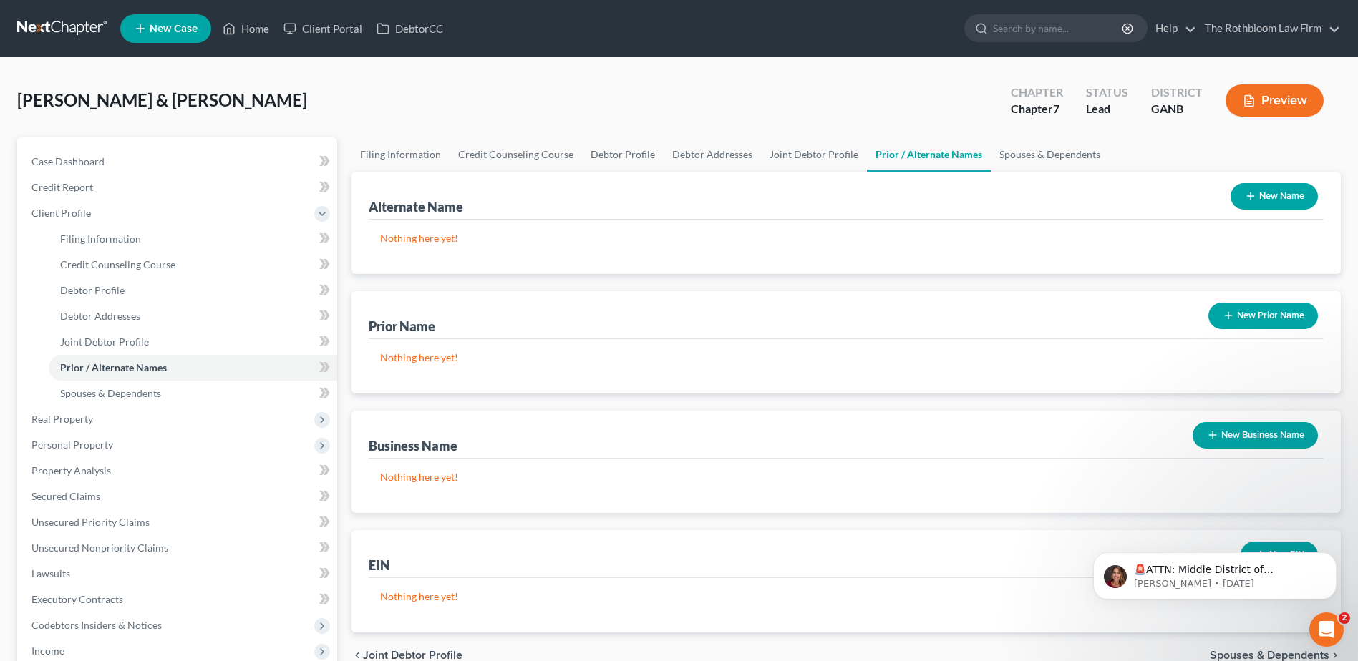
click at [1251, 309] on button "New Prior Name" at bounding box center [1263, 316] width 110 height 26
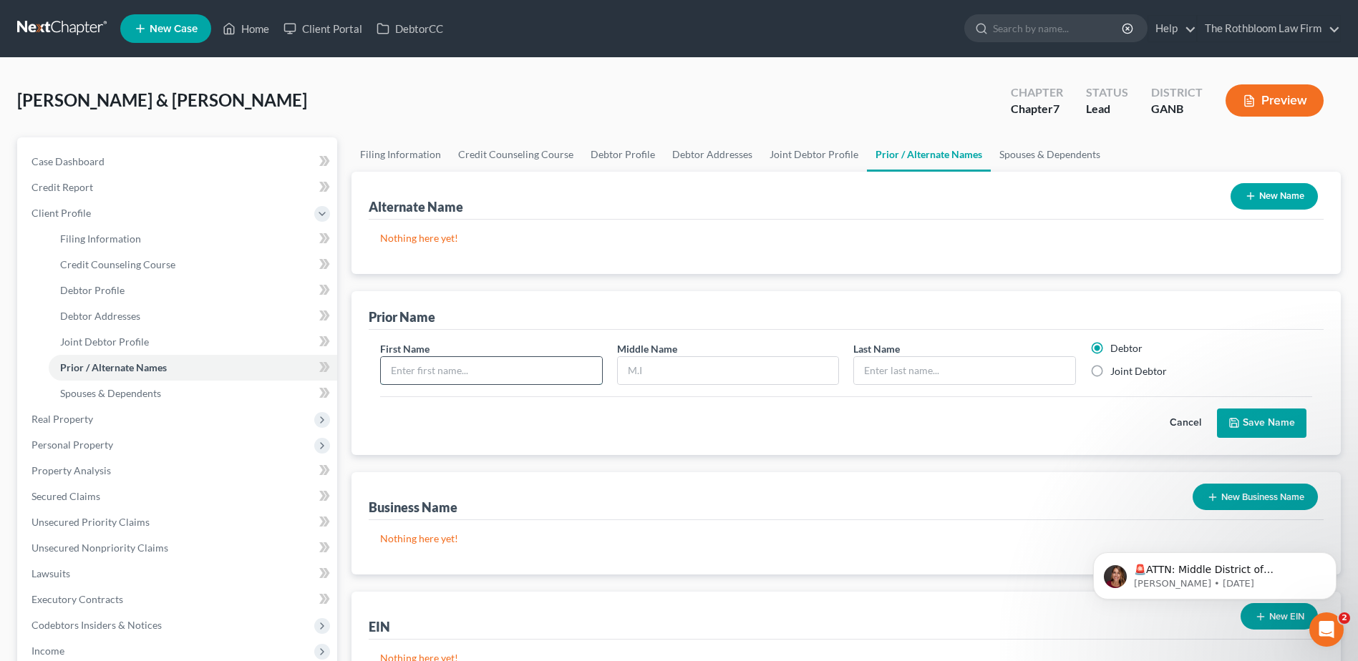
click at [451, 364] on input "text" at bounding box center [491, 370] width 220 height 27
type input "Bianca"
type input "Combs"
click at [1110, 372] on label "Joint Debtor" at bounding box center [1138, 371] width 57 height 14
click at [1116, 372] on input "Joint Debtor" at bounding box center [1120, 368] width 9 height 9
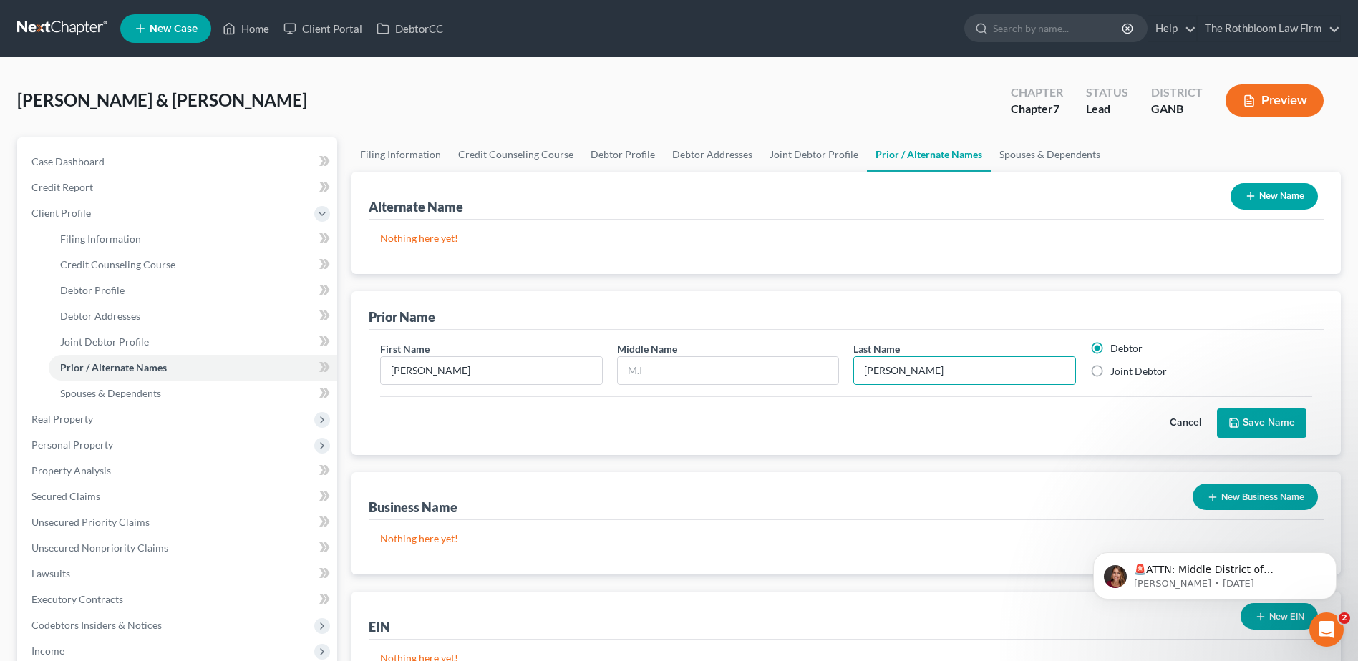
radio input "true"
radio input "false"
click at [1261, 421] on button "Save Name" at bounding box center [1261, 424] width 89 height 30
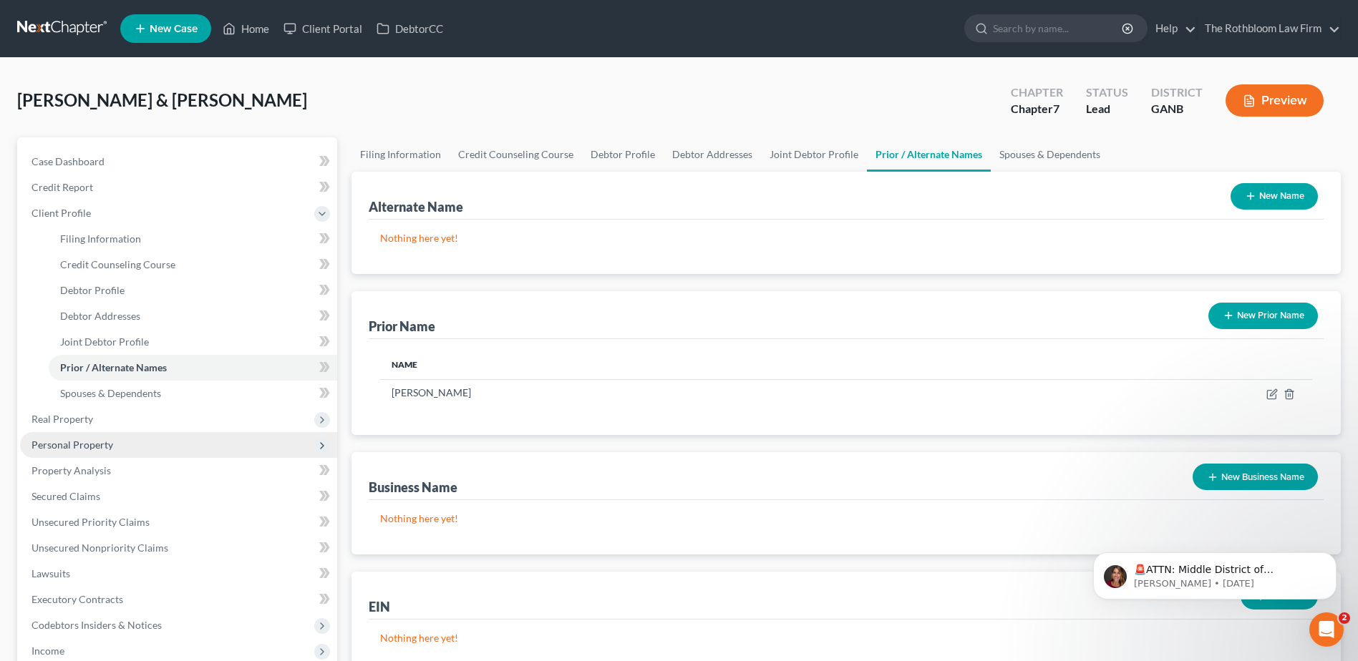
click at [75, 450] on span "Personal Property" at bounding box center [72, 445] width 82 height 12
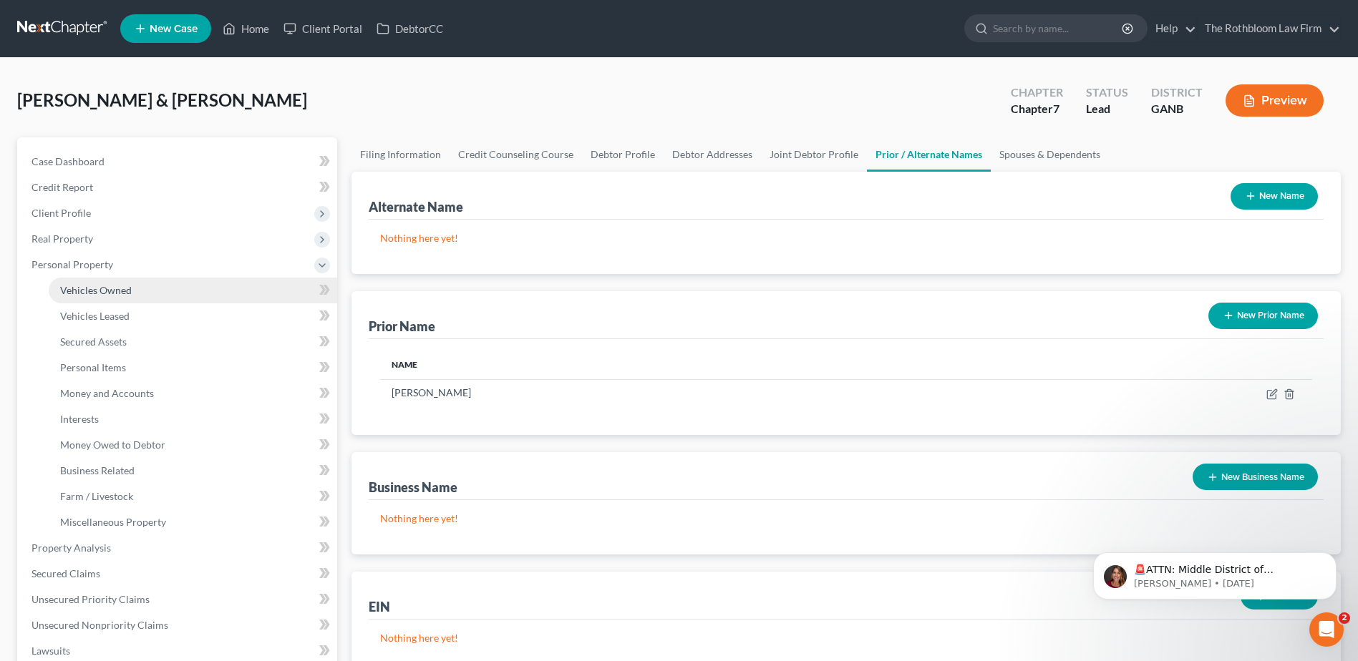
click at [116, 297] on link "Vehicles Owned" at bounding box center [193, 291] width 288 height 26
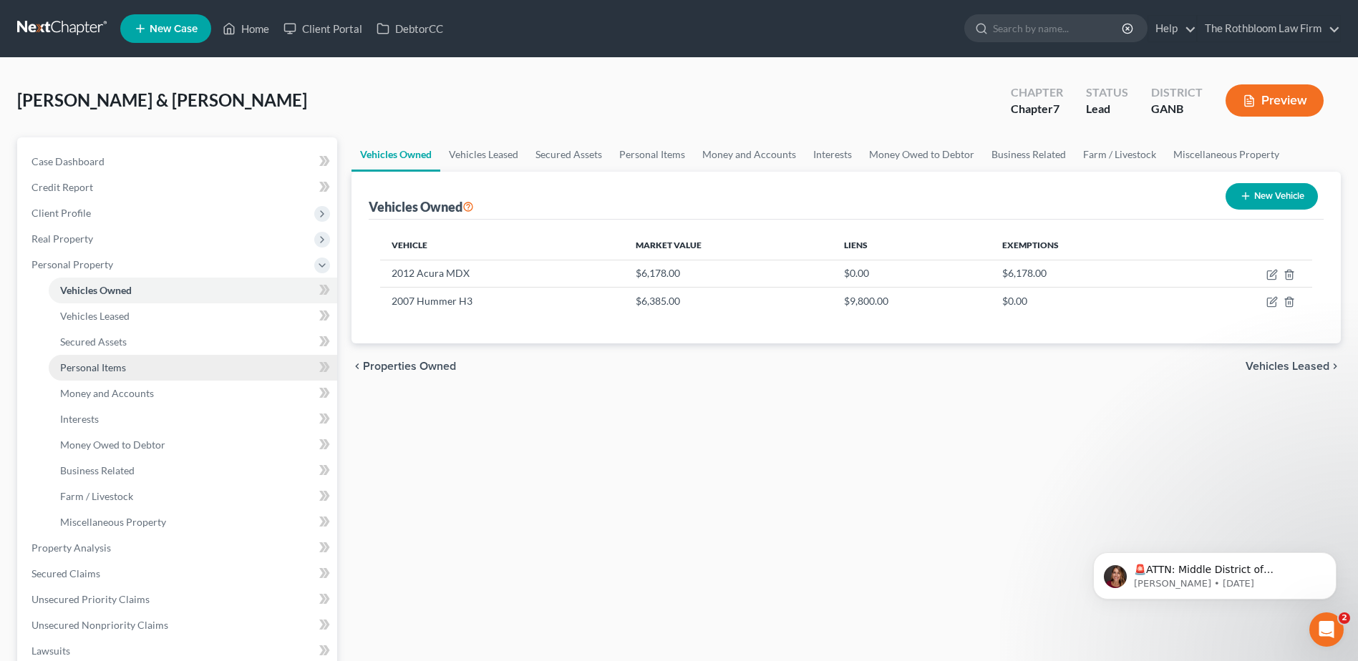
click at [88, 363] on span "Personal Items" at bounding box center [93, 367] width 66 height 12
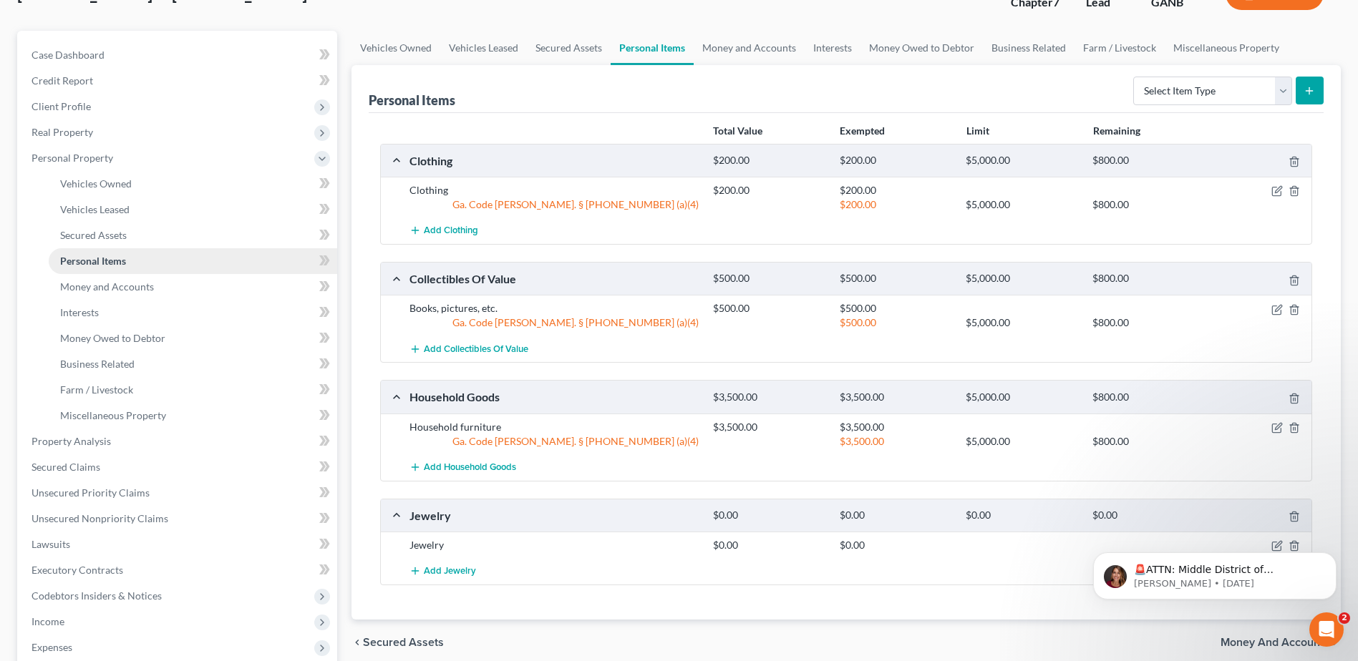
scroll to position [143, 0]
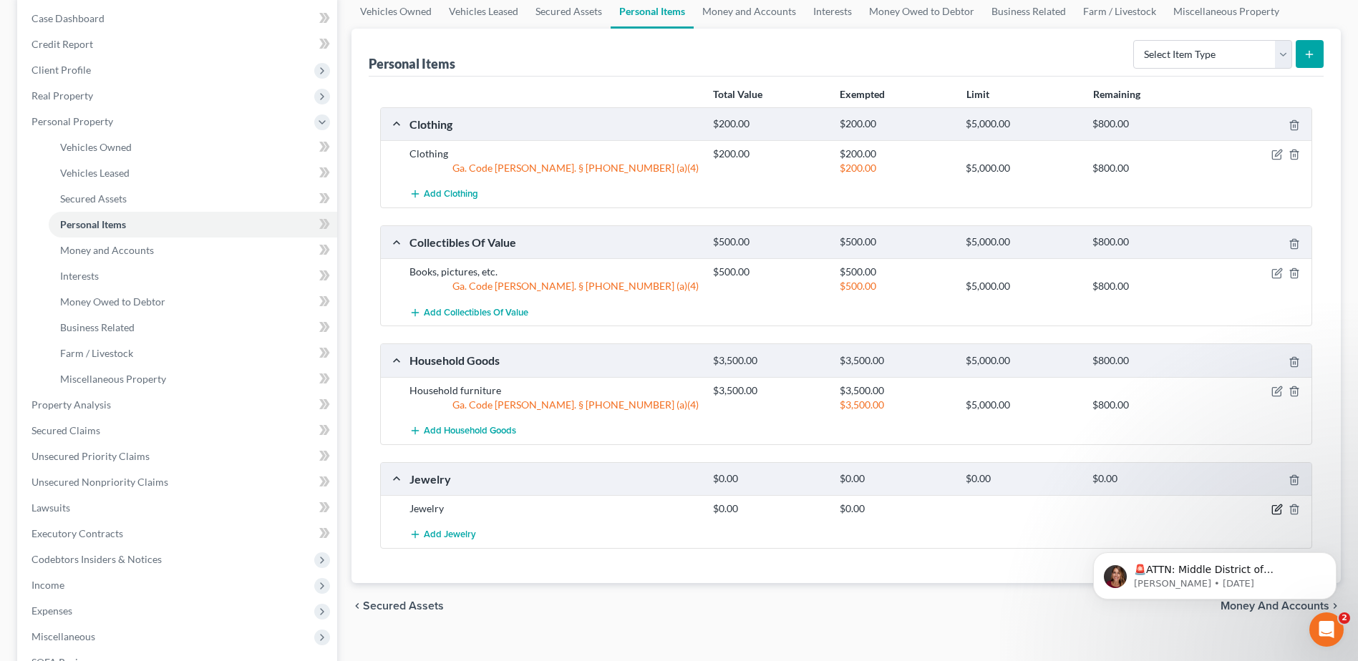
click at [1277, 508] on icon "button" at bounding box center [1276, 509] width 11 height 11
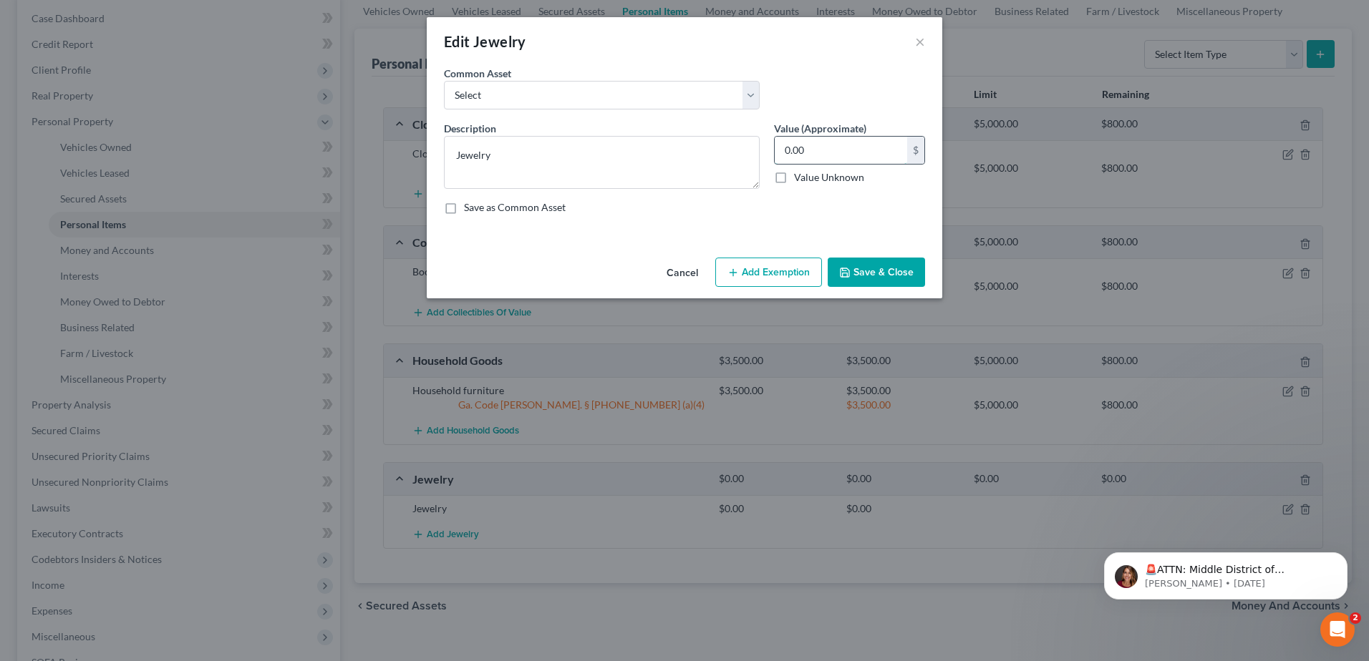
click at [848, 147] on input "0.00" at bounding box center [841, 150] width 132 height 27
type input "6,000"
click at [784, 266] on button "Add Exemption" at bounding box center [768, 273] width 107 height 30
select select "2"
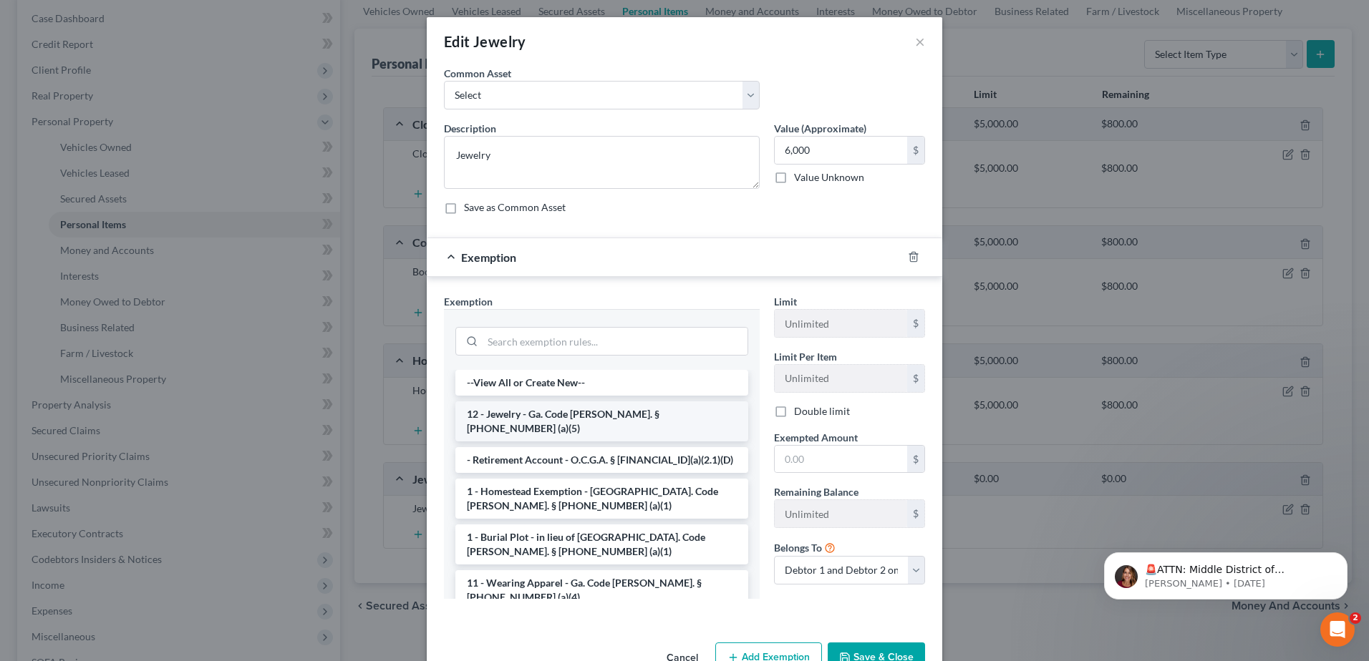
click at [531, 417] on li "12 - Jewelry - Ga. Code Ann. § 44-13-100 (a)(5)" at bounding box center [601, 422] width 293 height 40
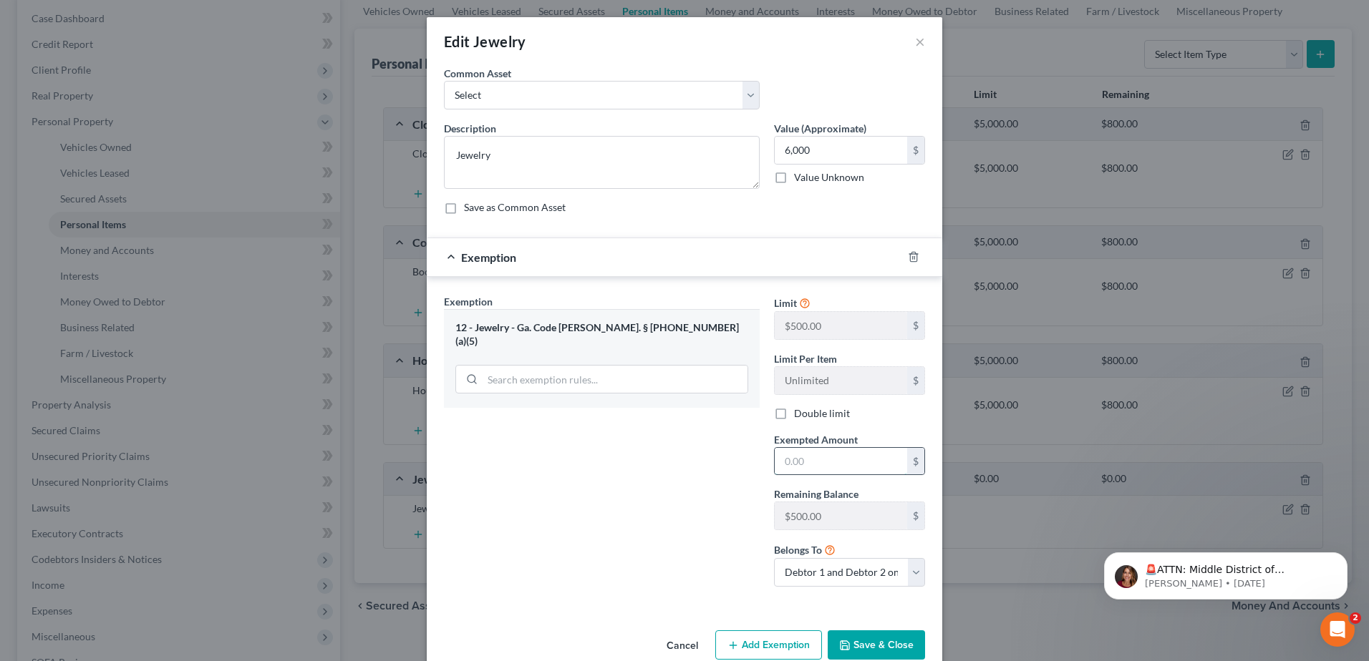
click at [834, 466] on input "text" at bounding box center [841, 461] width 132 height 27
type input "1,000"
click at [865, 649] on button "Save & Close" at bounding box center [875, 646] width 97 height 30
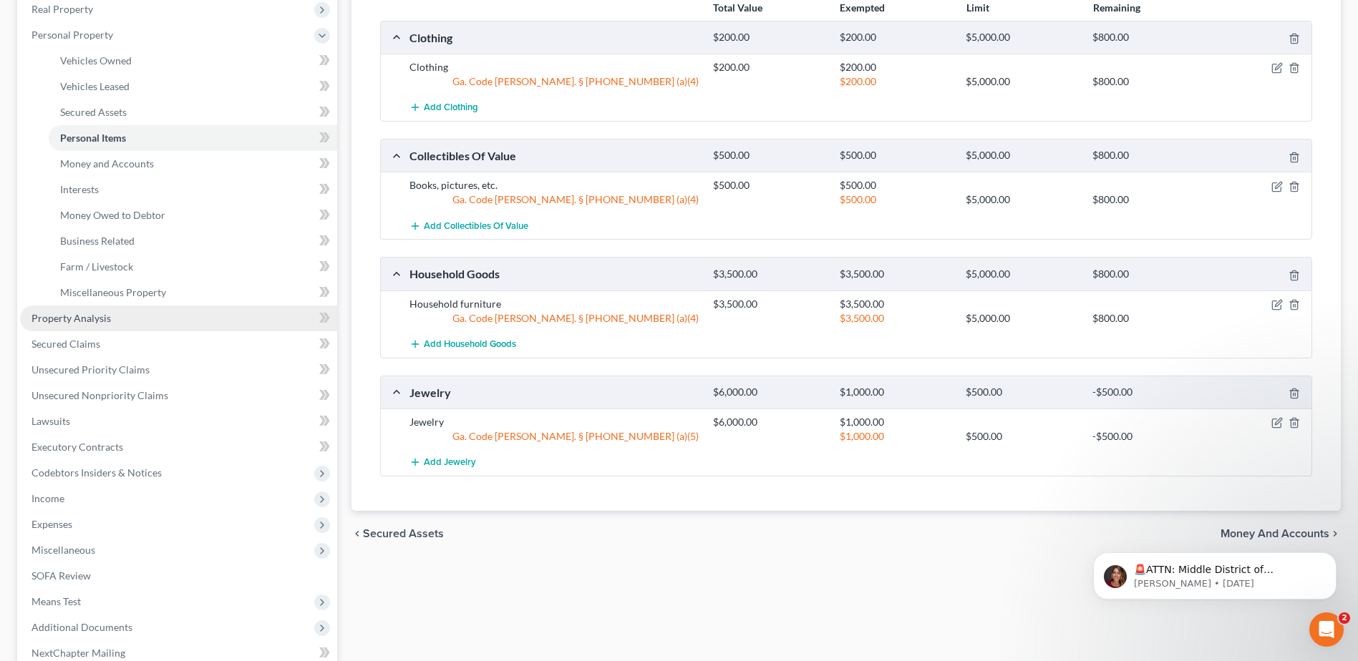
scroll to position [358, 0]
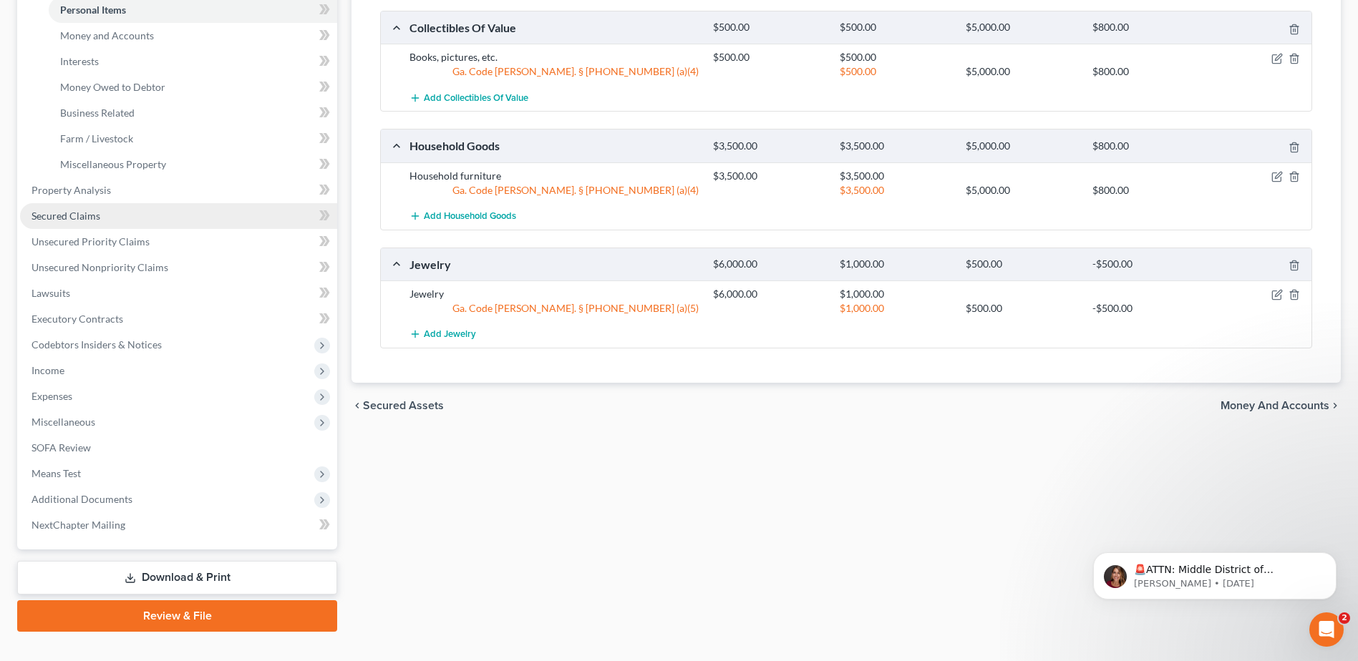
click at [84, 215] on span "Secured Claims" at bounding box center [65, 216] width 69 height 12
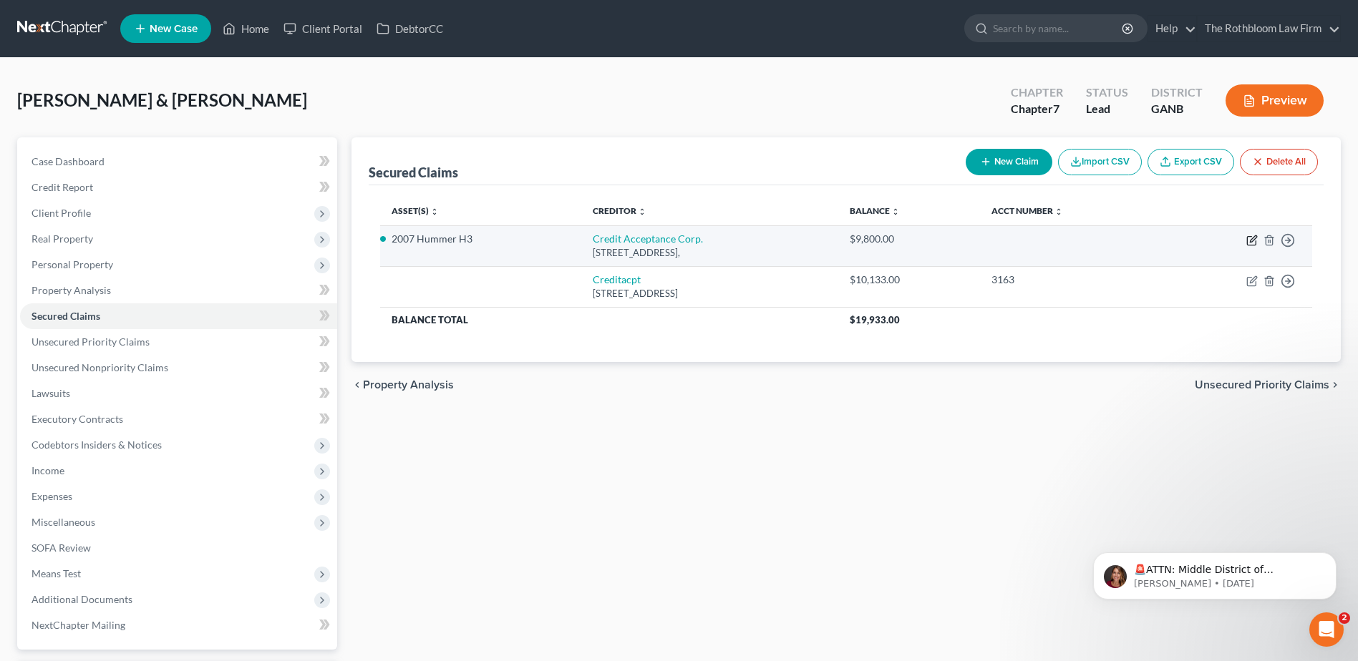
click at [1257, 240] on icon "button" at bounding box center [1251, 240] width 11 height 11
select select "0"
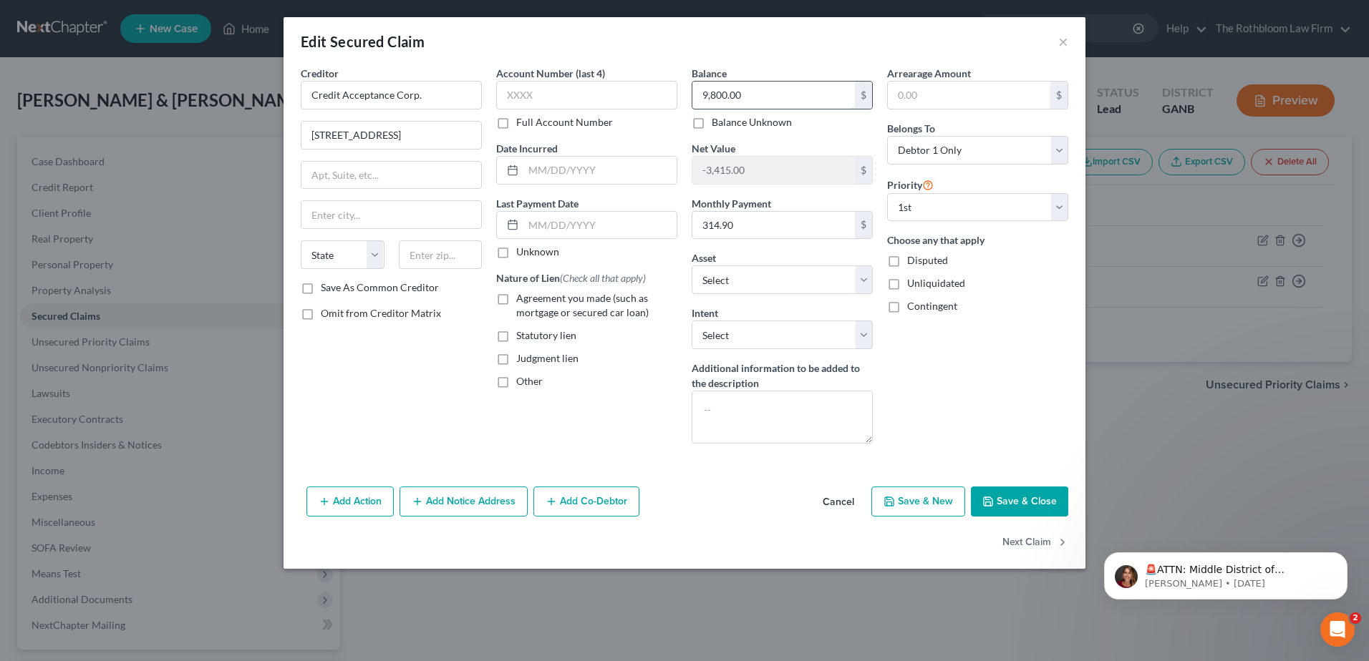
drag, startPoint x: 775, startPoint y: 98, endPoint x: 784, endPoint y: 99, distance: 9.3
click at [772, 98] on input "9,800.00" at bounding box center [773, 95] width 162 height 27
type input "10,133"
click at [516, 298] on label "Agreement you made (such as mortgage or secured car loan)" at bounding box center [596, 305] width 161 height 29
click at [522, 298] on input "Agreement you made (such as mortgage or secured car loan)" at bounding box center [526, 295] width 9 height 9
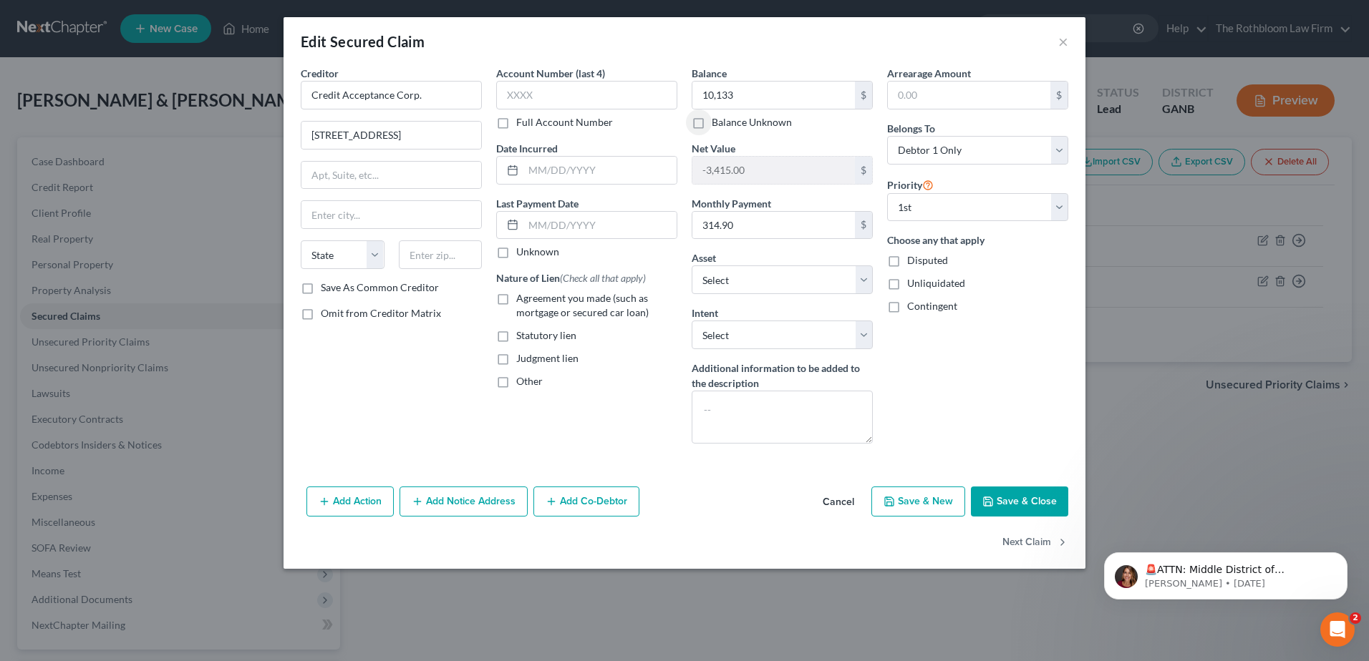
checkbox input "true"
click at [1011, 494] on button "Save & Close" at bounding box center [1019, 502] width 97 height 30
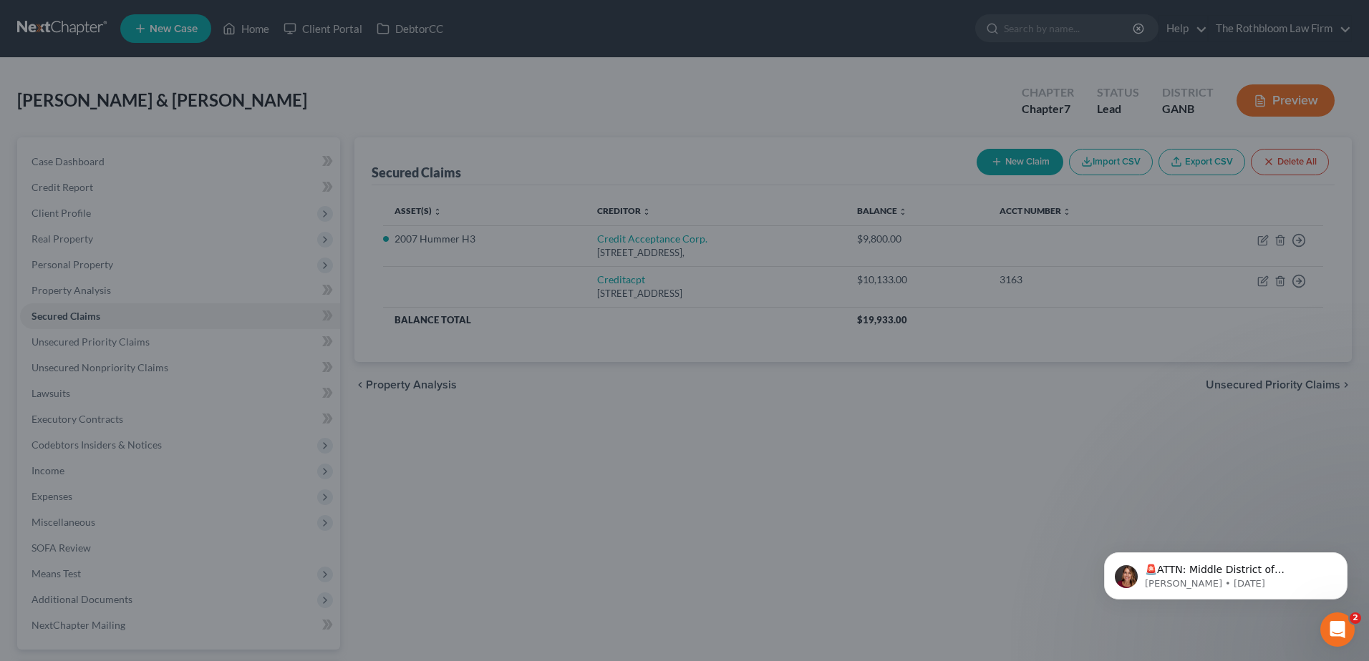
type input "10,133.00"
type input "-3,748.00"
select select "13"
type input "0"
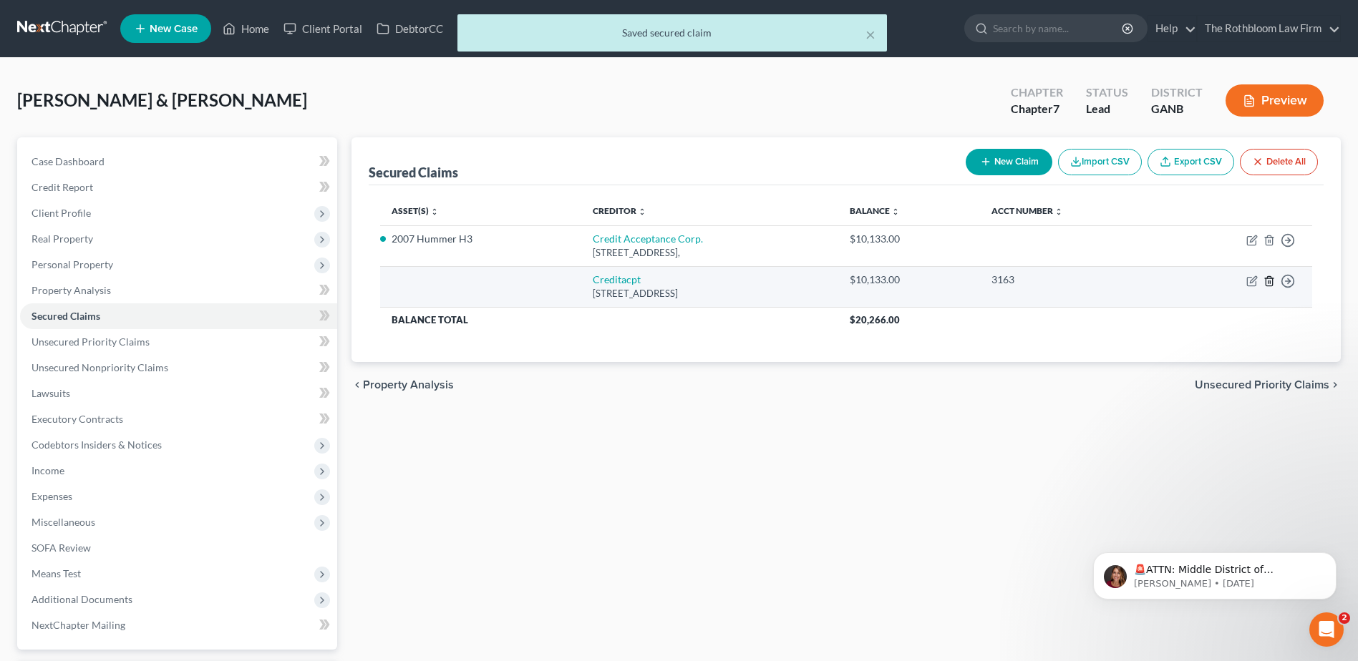
click at [1268, 285] on icon "button" at bounding box center [1268, 281] width 11 height 11
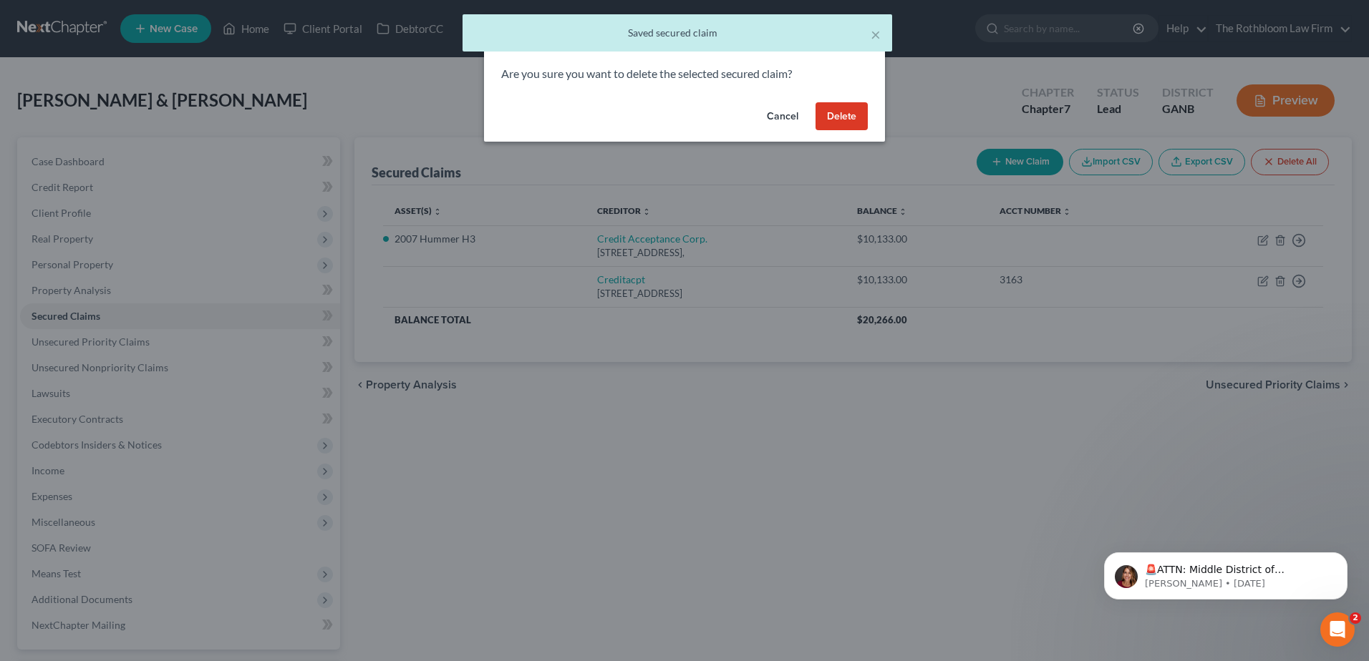
click at [851, 120] on button "Delete" at bounding box center [841, 116] width 52 height 29
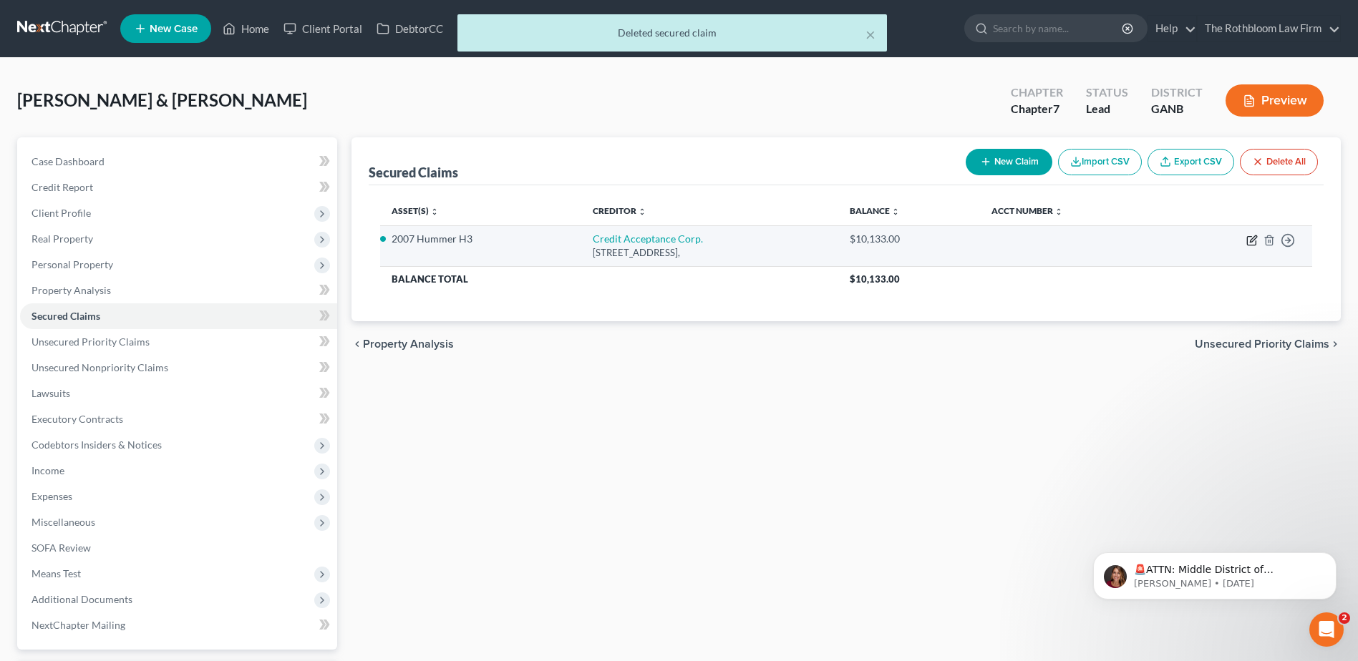
click at [1252, 241] on icon "button" at bounding box center [1251, 240] width 11 height 11
select select "0"
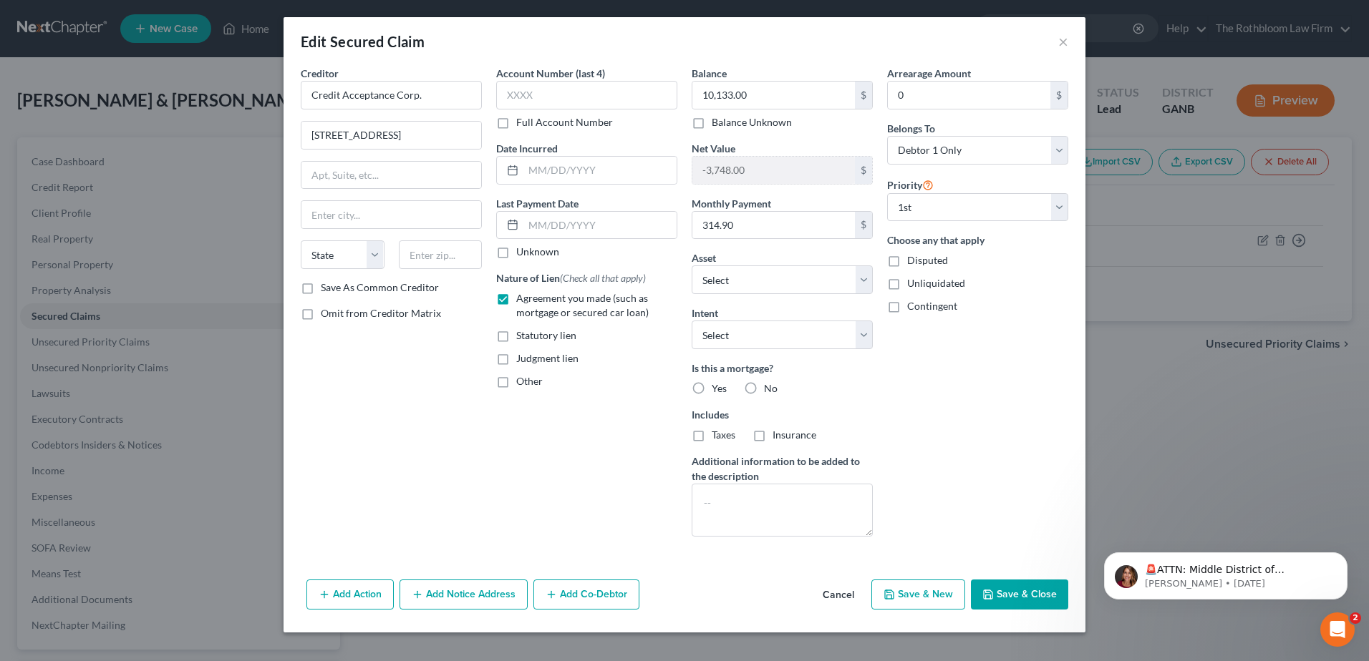
click at [551, 79] on label "Account Number (last 4)" at bounding box center [550, 73] width 109 height 15
click at [533, 99] on input "text" at bounding box center [586, 95] width 181 height 29
type input "3163"
click at [1023, 591] on button "Save & Close" at bounding box center [1019, 595] width 97 height 30
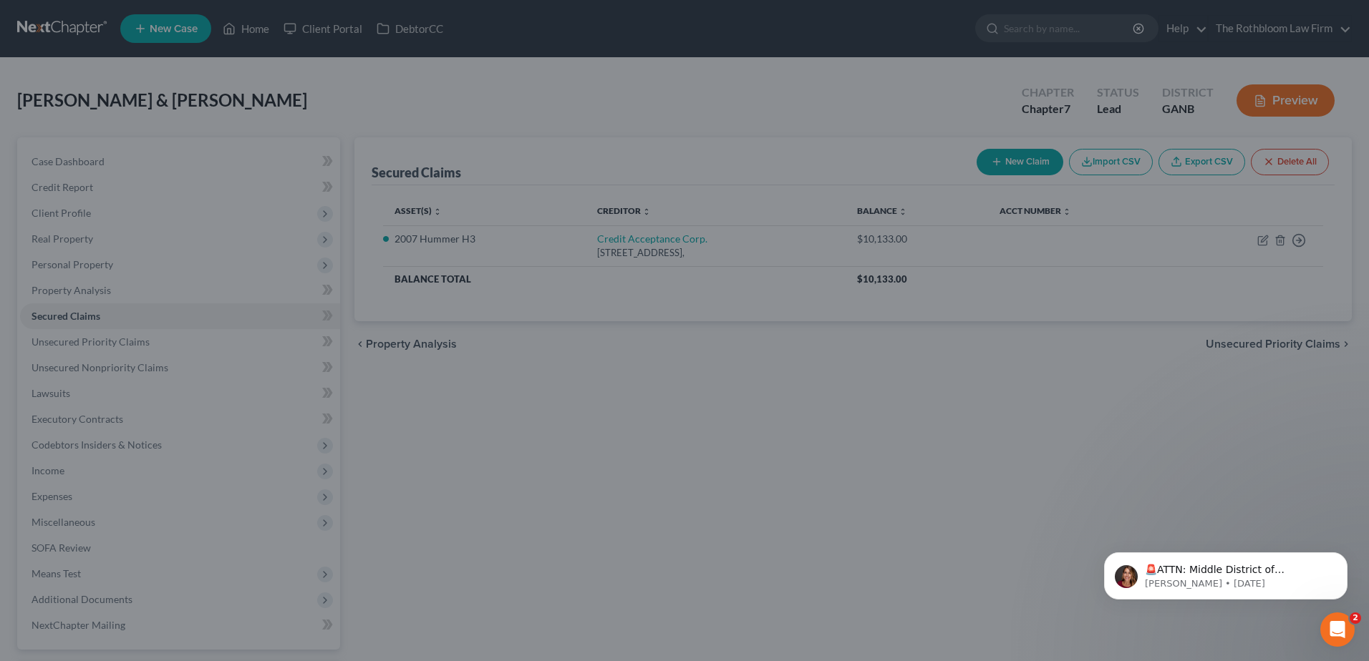
select select "13"
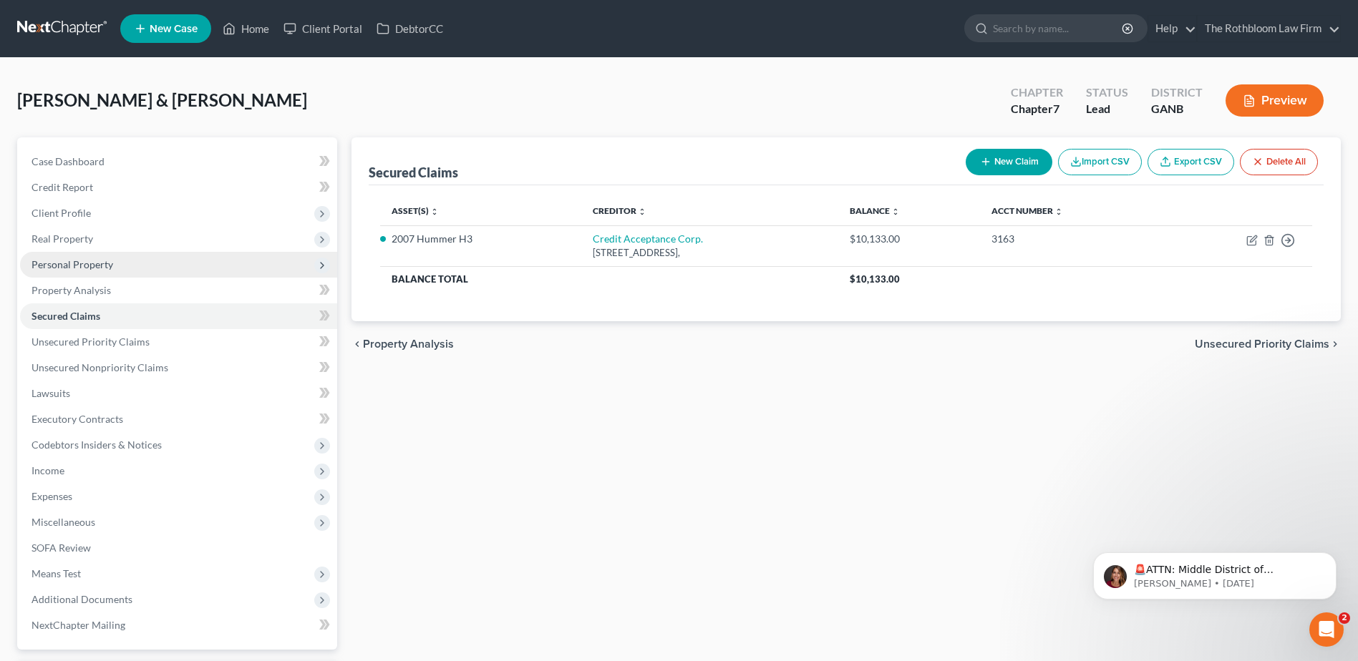
click at [61, 261] on span "Personal Property" at bounding box center [72, 264] width 82 height 12
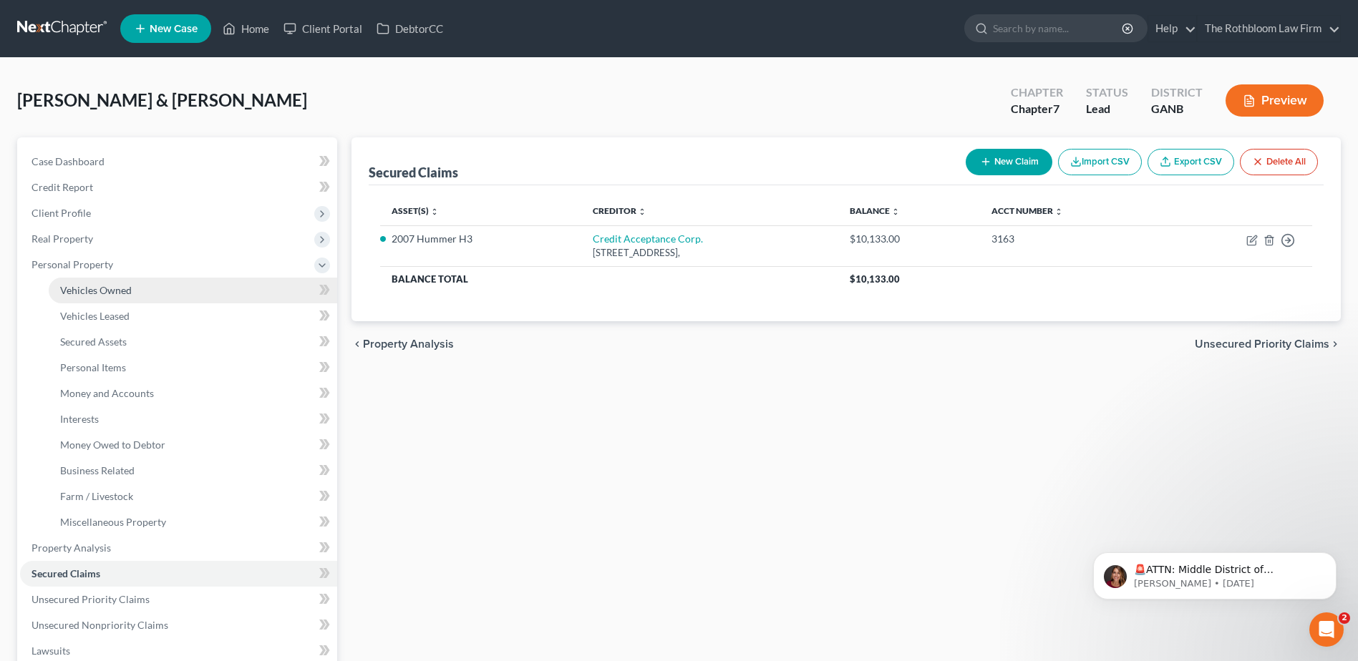
click at [107, 289] on span "Vehicles Owned" at bounding box center [96, 290] width 72 height 12
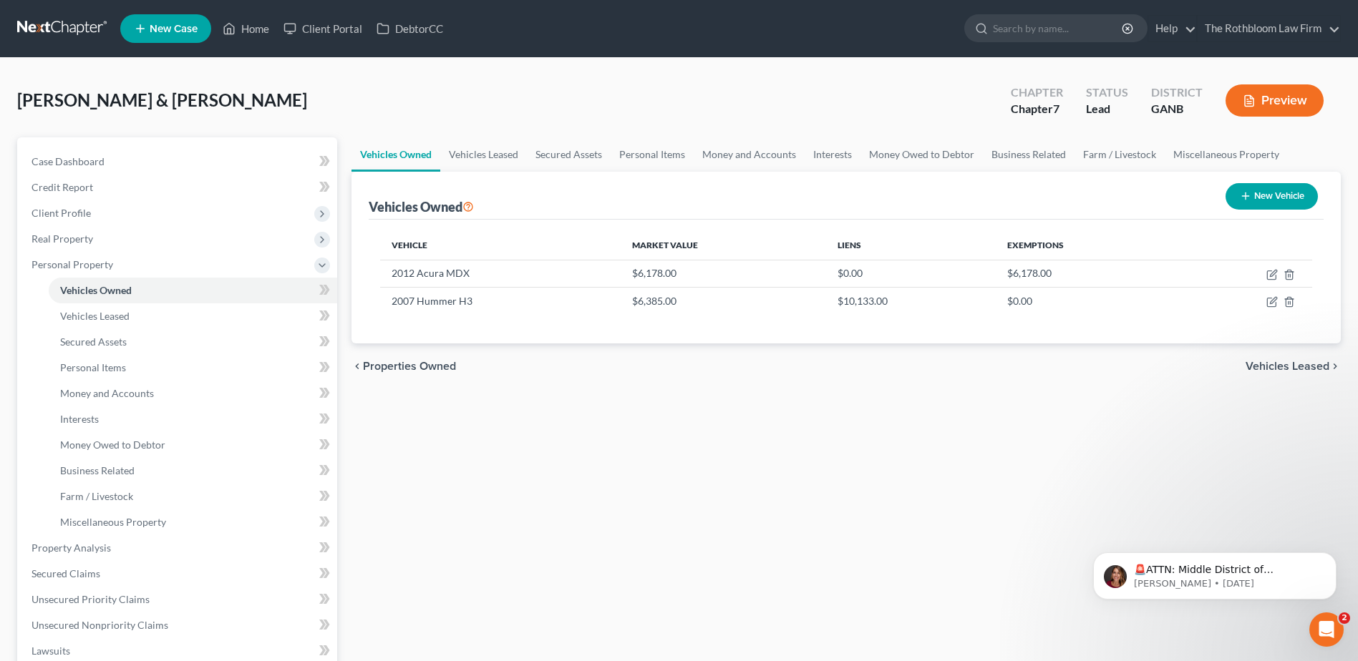
click at [1289, 195] on button "New Vehicle" at bounding box center [1271, 196] width 92 height 26
select select "0"
select select "2"
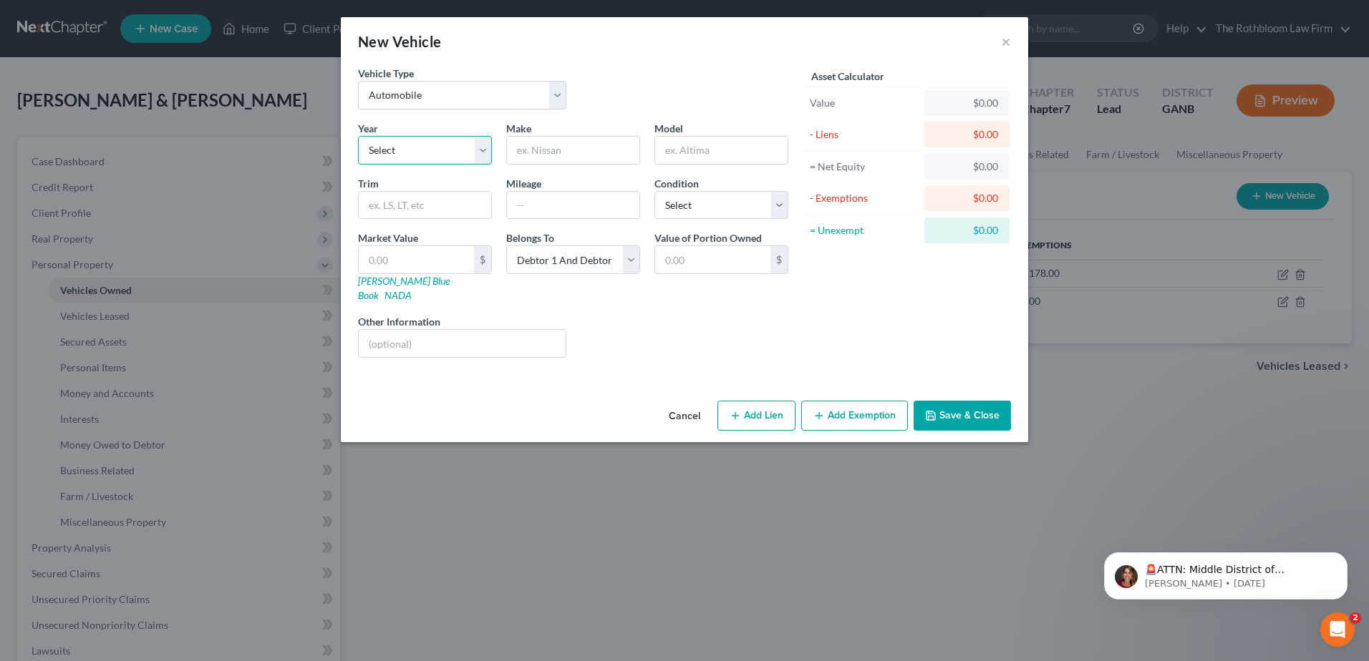
click at [387, 147] on select "Select 2026 2025 2024 2023 2022 2021 2020 2019 2018 2017 2016 2015 2014 2013 20…" at bounding box center [425, 150] width 134 height 29
select select "18"
click at [358, 136] on select "Select 2026 2025 2024 2023 2022 2021 2020 2019 2018 2017 2016 2015 2014 2013 20…" at bounding box center [425, 150] width 134 height 29
click at [545, 150] on input "text" at bounding box center [573, 150] width 132 height 27
type input "Toyota"
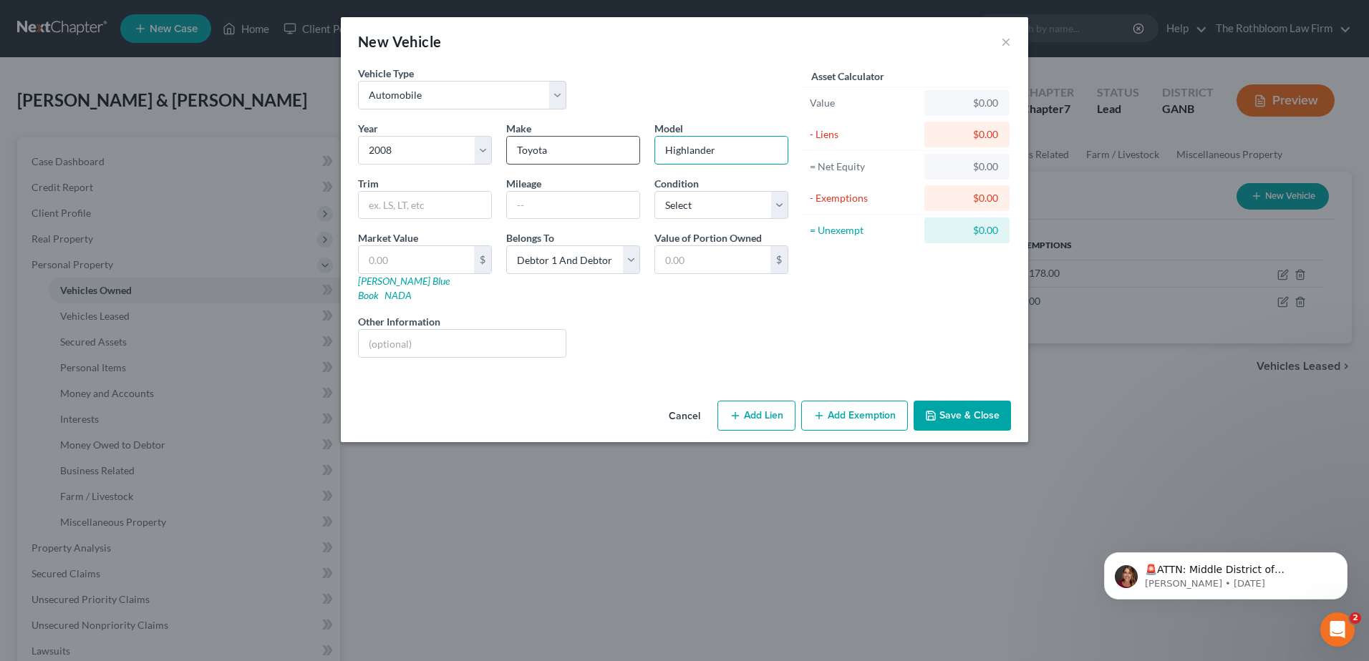
type input "Highlander"
type input "238000"
click at [779, 205] on select "Select Excellent Very Good Good Fair Poor" at bounding box center [721, 205] width 134 height 29
select select "2"
click at [654, 191] on select "Select Excellent Very Good Good Fair Poor" at bounding box center [721, 205] width 134 height 29
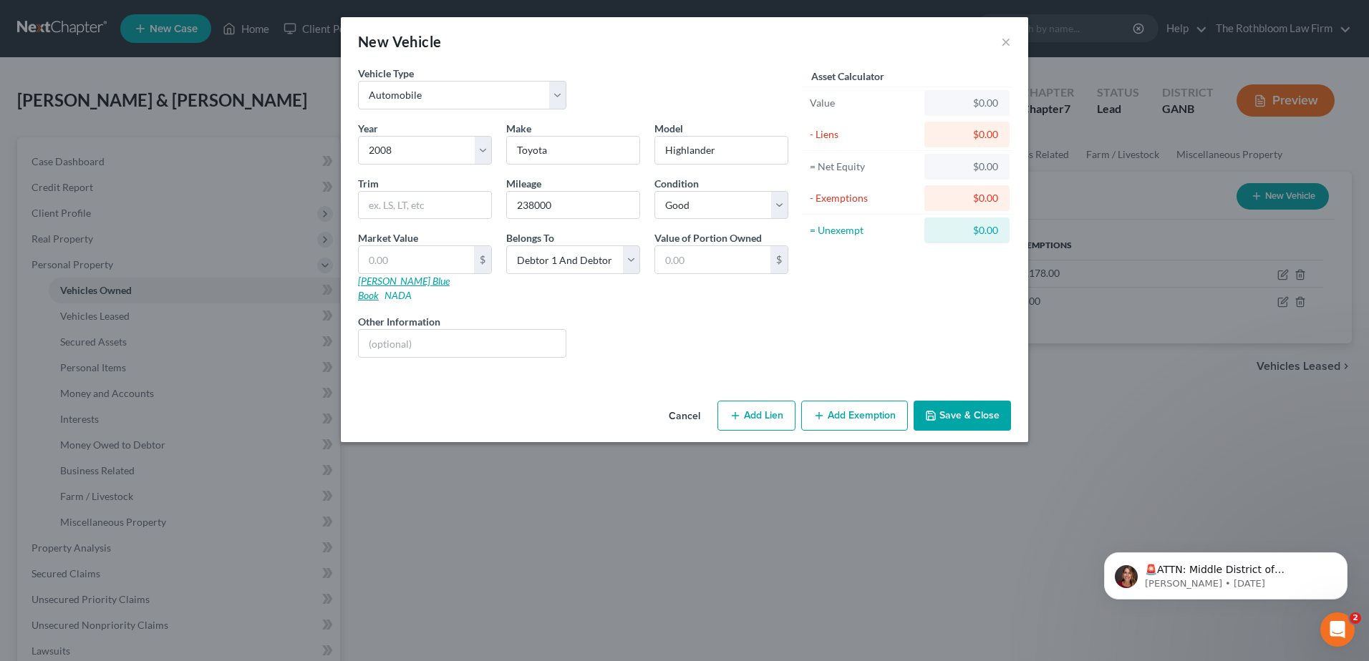
click at [392, 284] on link "Kelly Blue Book" at bounding box center [404, 288] width 92 height 26
click at [399, 251] on input "text" at bounding box center [416, 259] width 115 height 27
type input "4"
type input "4.00"
type input "48"
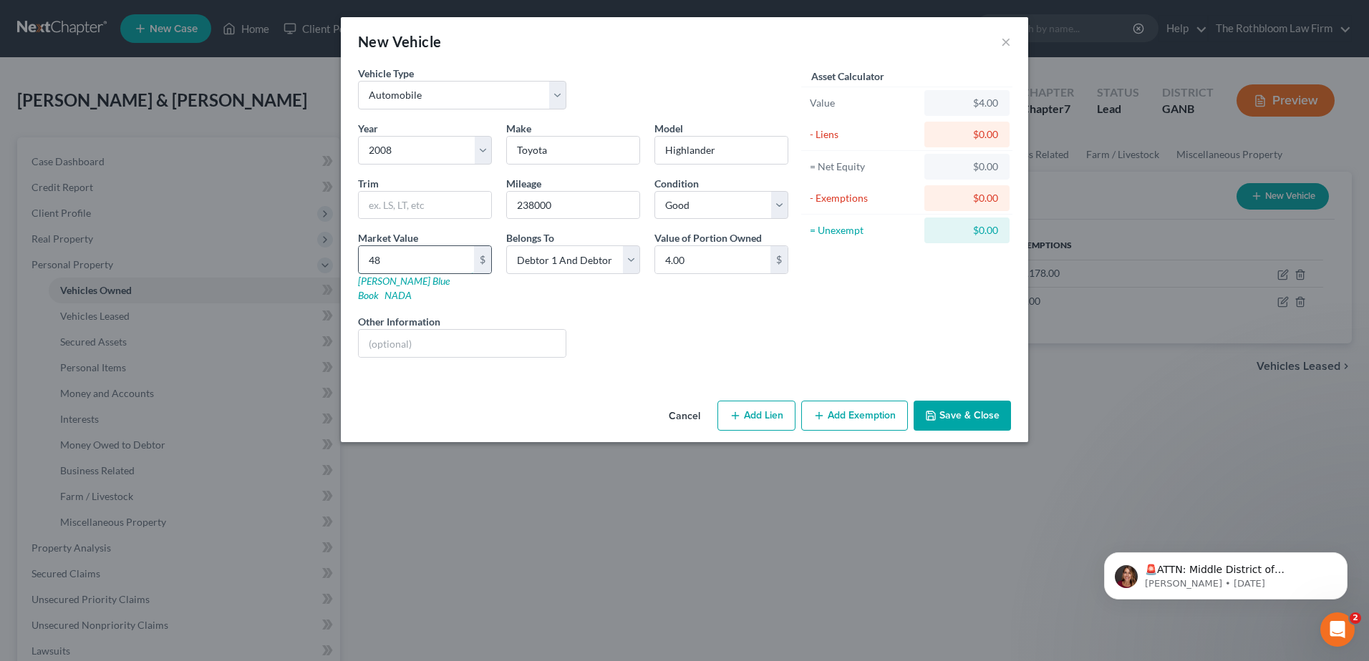
type input "48.00"
type input "484"
type input "484.00"
type input "4845"
type input "4,845.00"
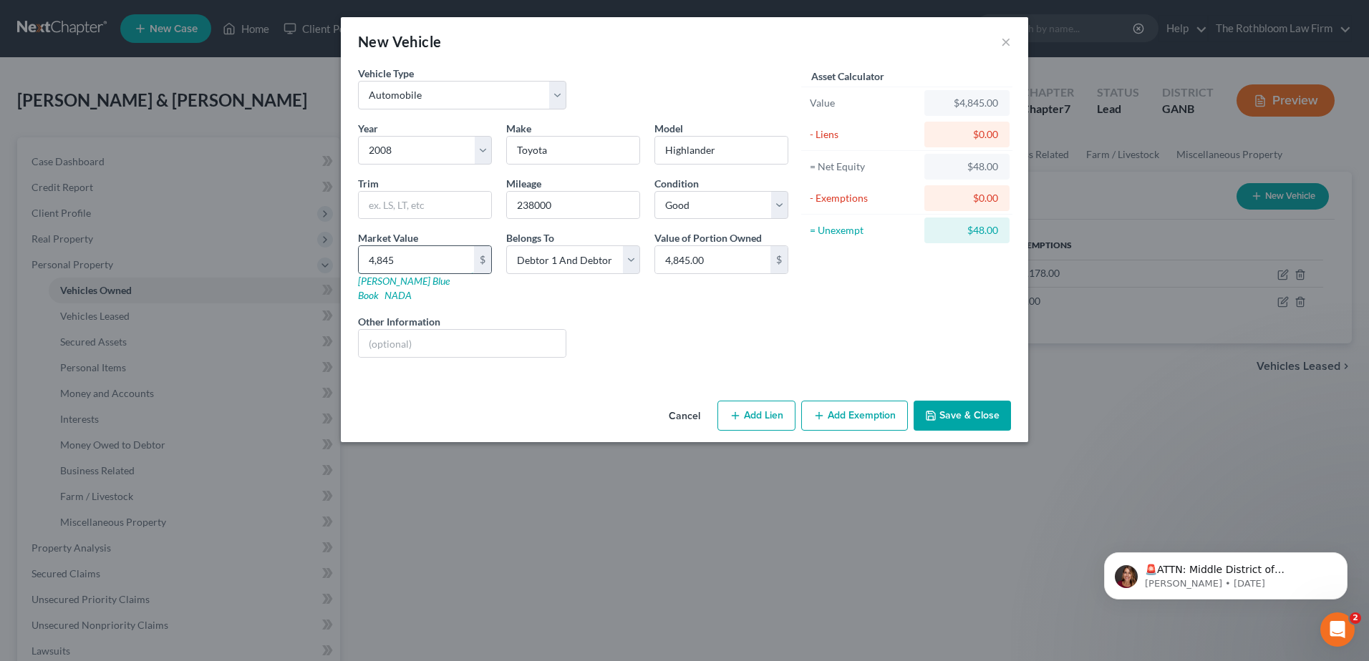
type input "4,845"
click at [857, 401] on button "Add Exemption" at bounding box center [854, 416] width 107 height 30
select select "2"
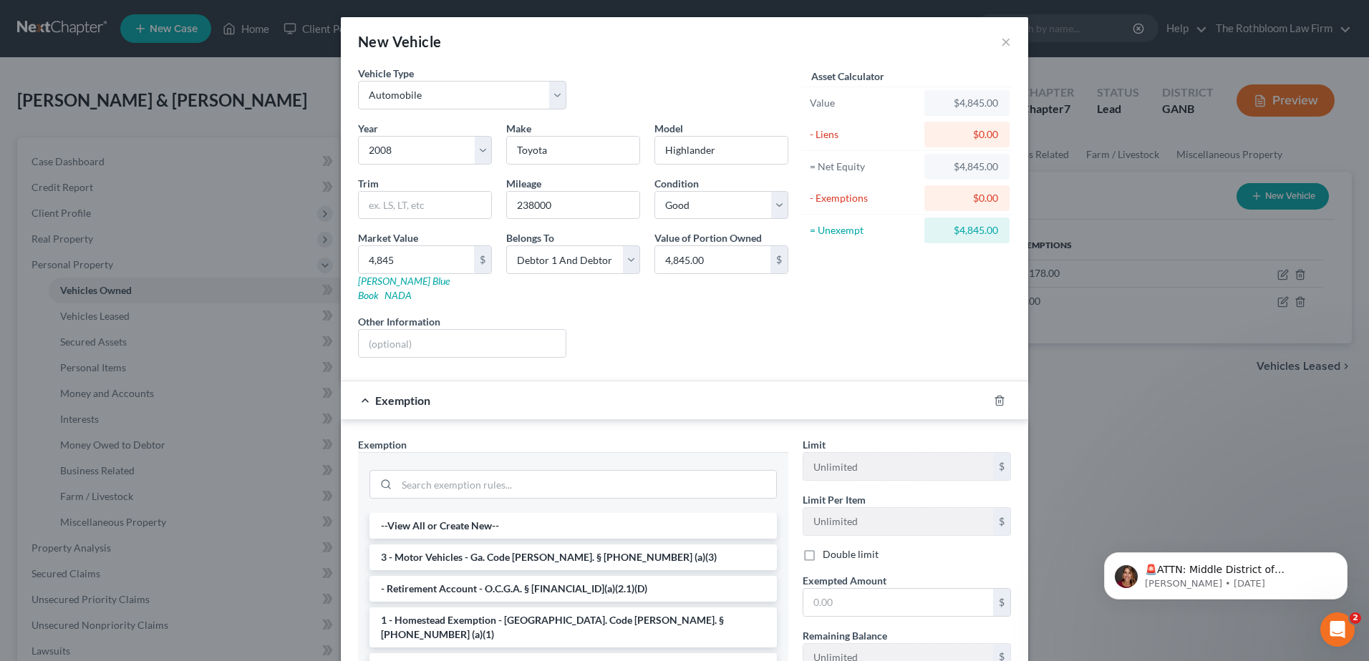
click at [427, 545] on li "3 - Motor Vehicles - Ga. Code Ann. § 44-13-100 (a)(3)" at bounding box center [572, 558] width 407 height 26
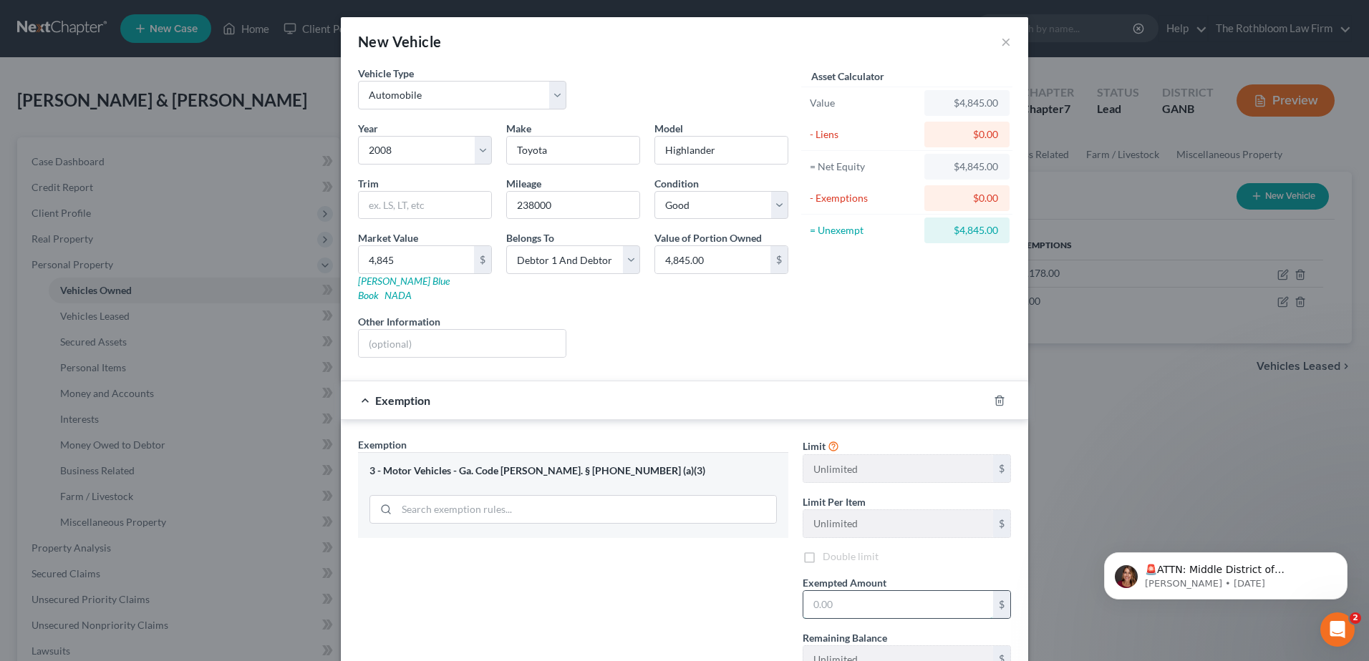
click at [834, 591] on input "text" at bounding box center [898, 604] width 190 height 27
type input "5,000"
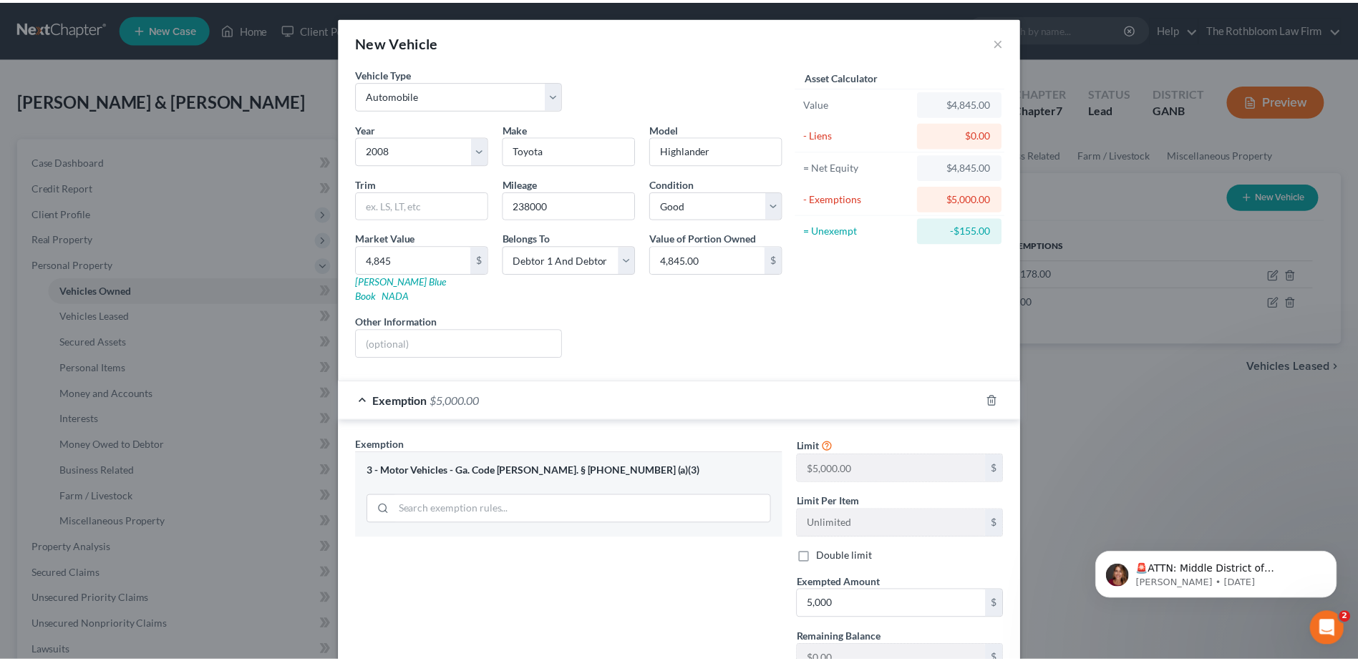
scroll to position [157, 0]
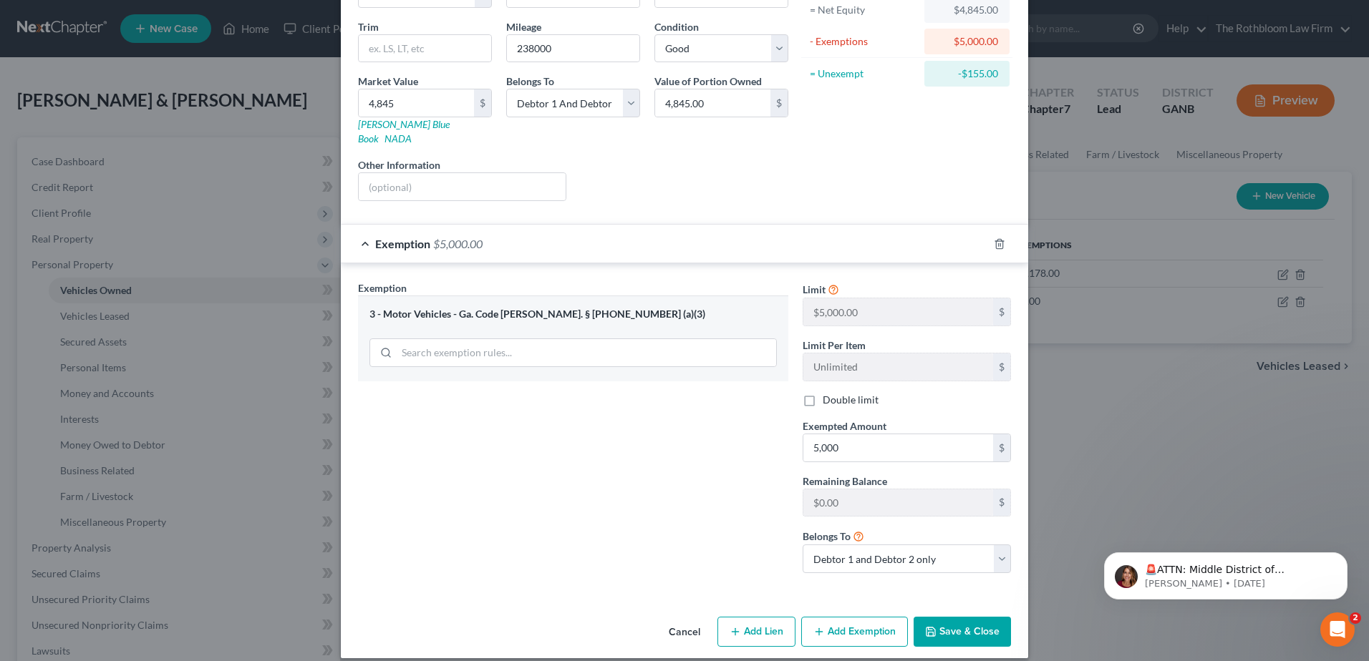
click at [981, 617] on button "Save & Close" at bounding box center [961, 632] width 97 height 30
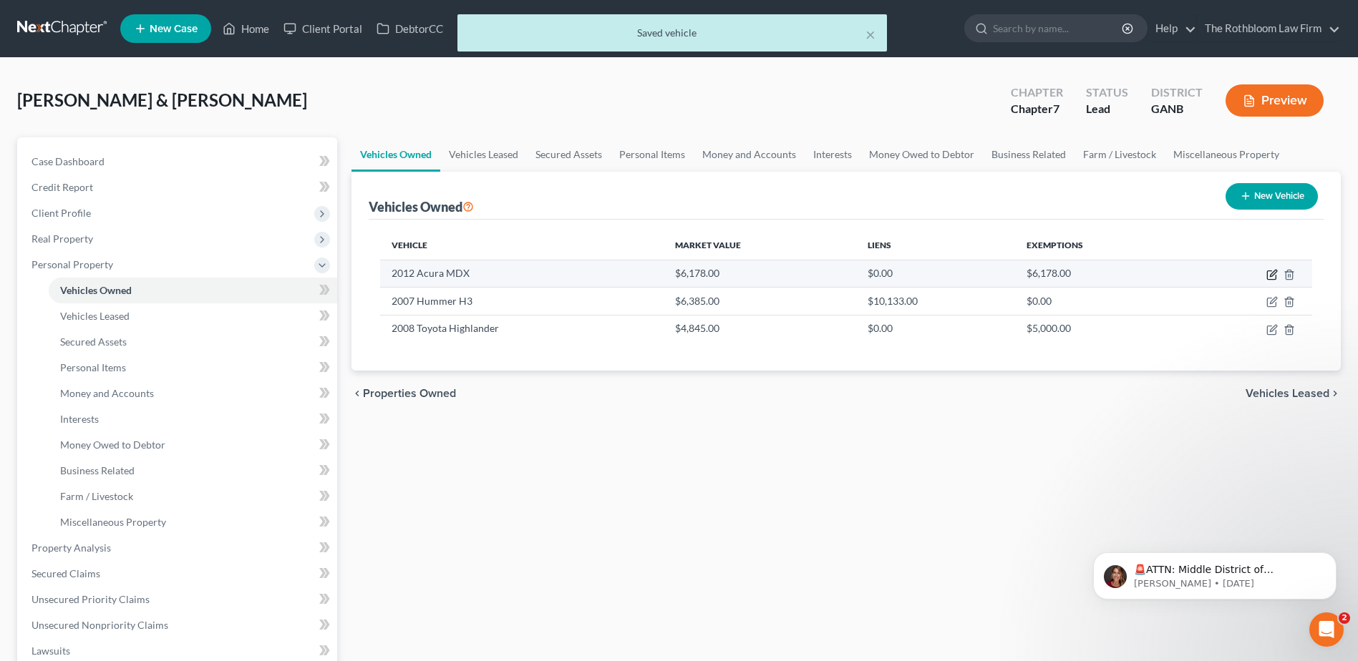
click at [1275, 273] on icon "button" at bounding box center [1273, 273] width 6 height 6
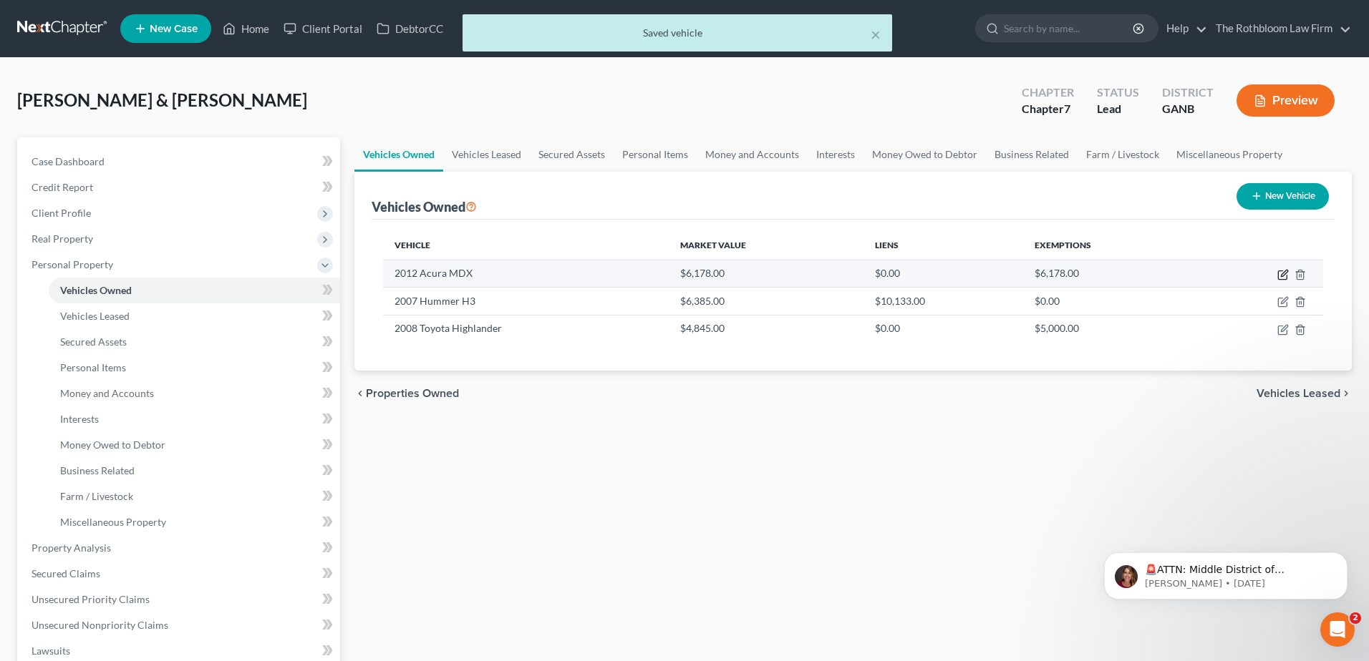
select select "0"
select select "14"
select select "2"
select select "0"
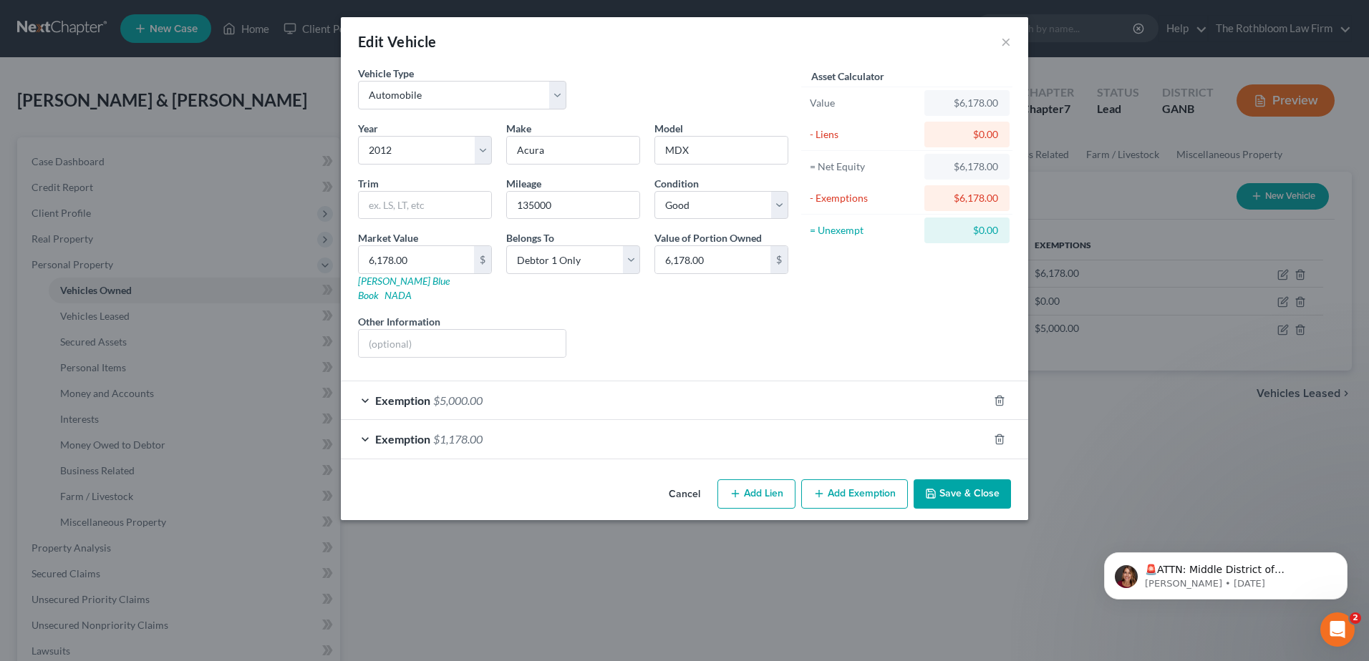
click at [953, 480] on button "Save & Close" at bounding box center [961, 495] width 97 height 30
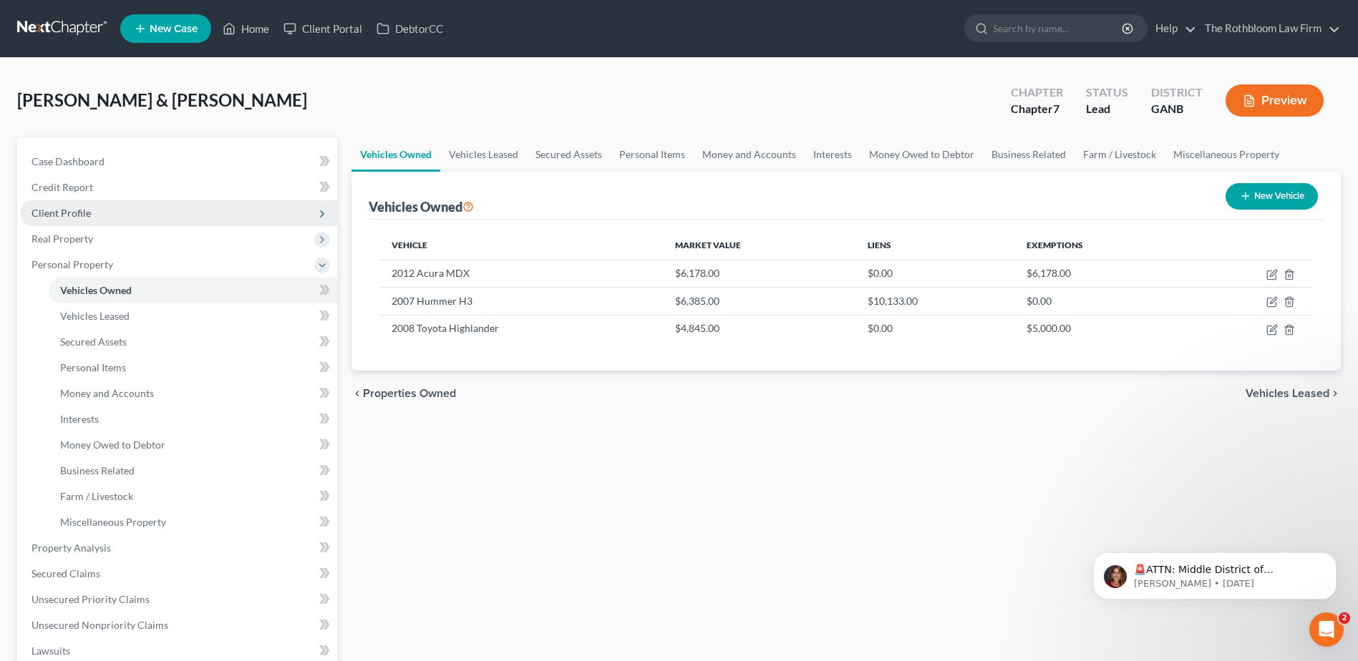
click at [54, 215] on span "Client Profile" at bounding box center [60, 213] width 59 height 12
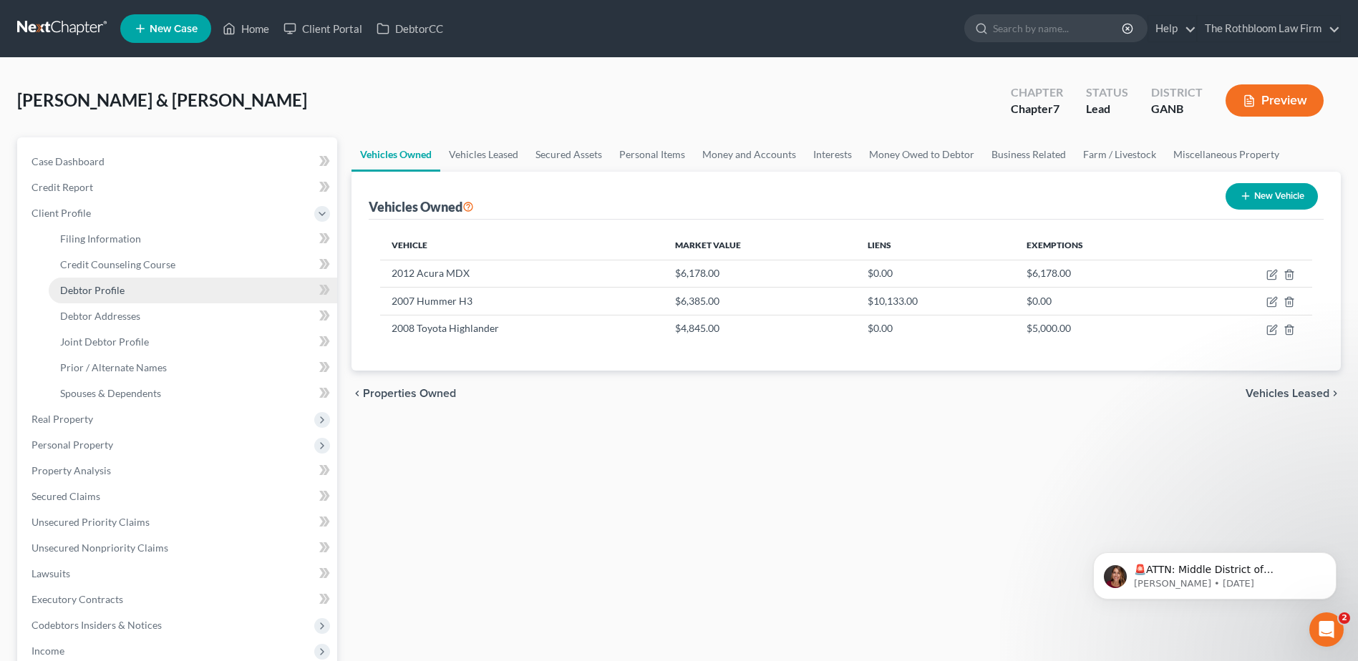
click at [92, 283] on link "Debtor Profile" at bounding box center [193, 291] width 288 height 26
select select "1"
select select "4"
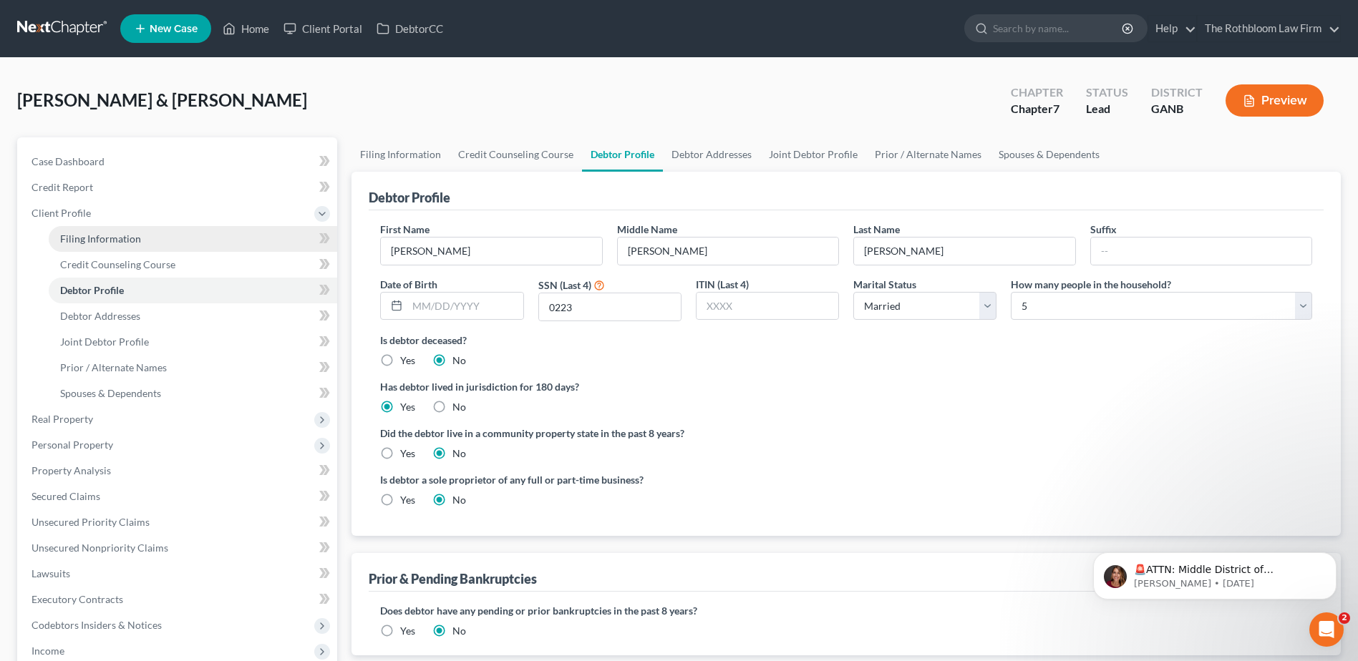
click at [102, 242] on span "Filing Information" at bounding box center [100, 239] width 81 height 12
select select "1"
select select "0"
select select "10"
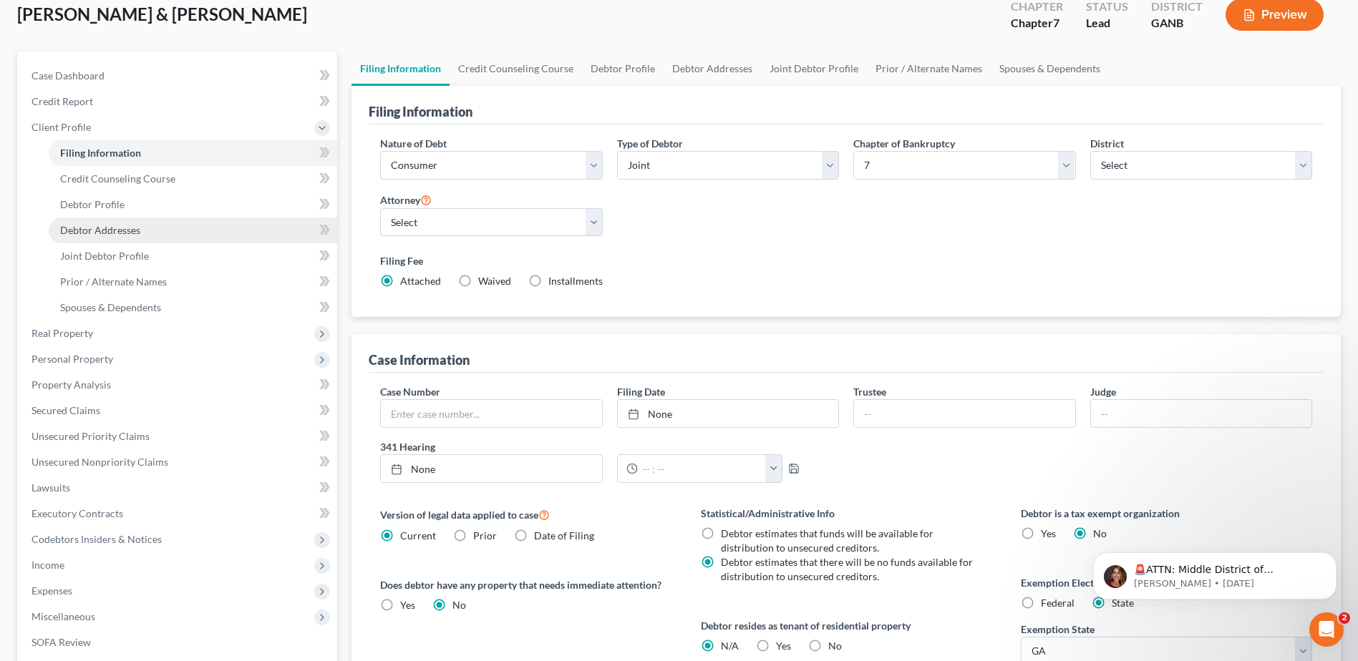
scroll to position [215, 0]
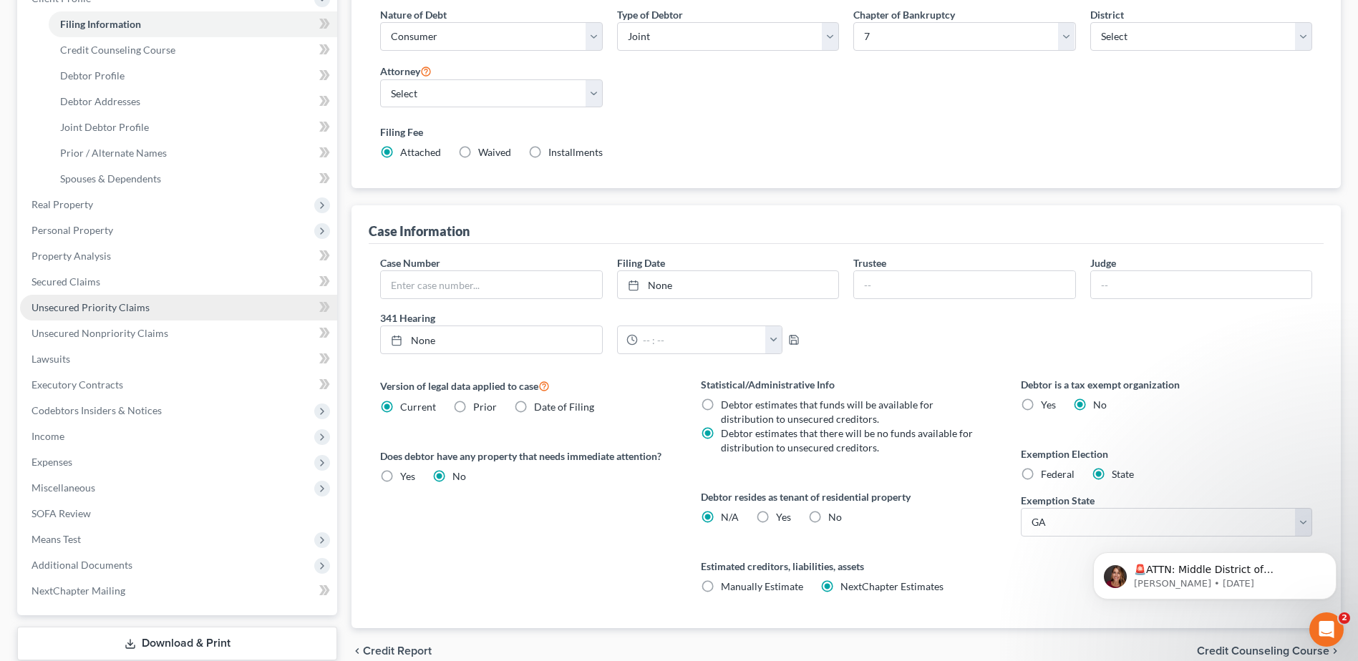
click at [72, 307] on span "Unsecured Priority Claims" at bounding box center [90, 307] width 118 height 12
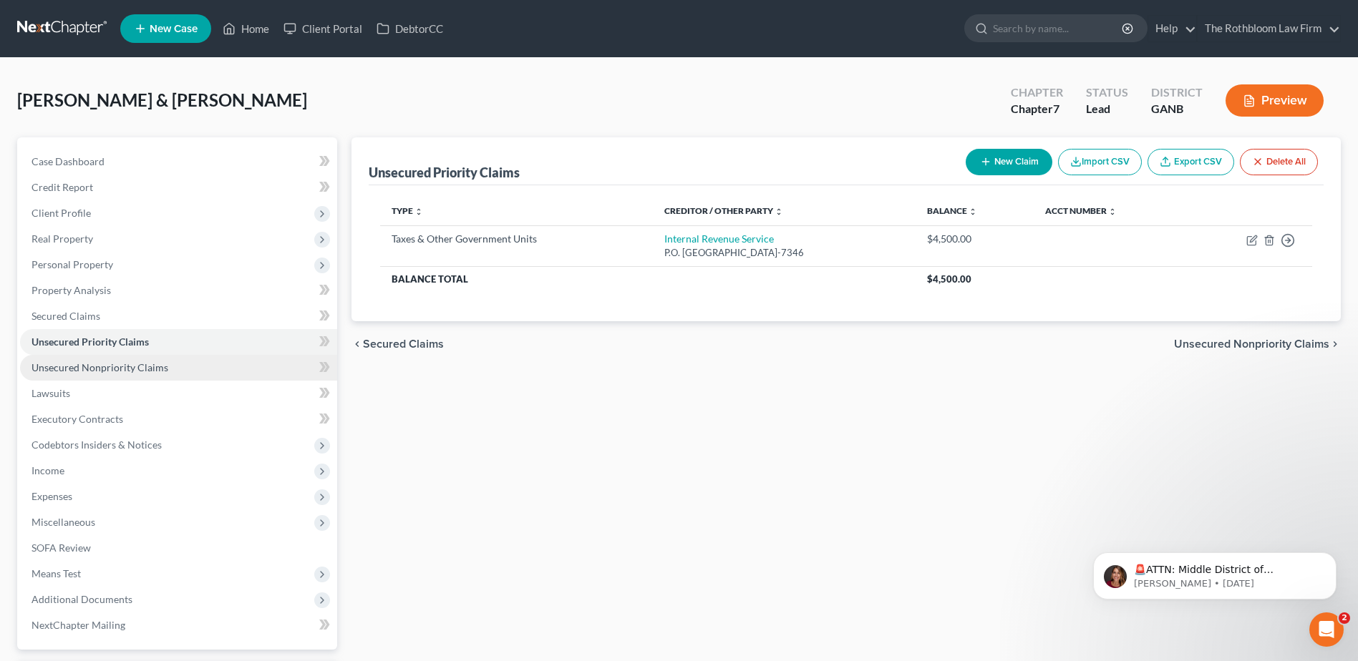
click at [148, 367] on span "Unsecured Nonpriority Claims" at bounding box center [99, 367] width 137 height 12
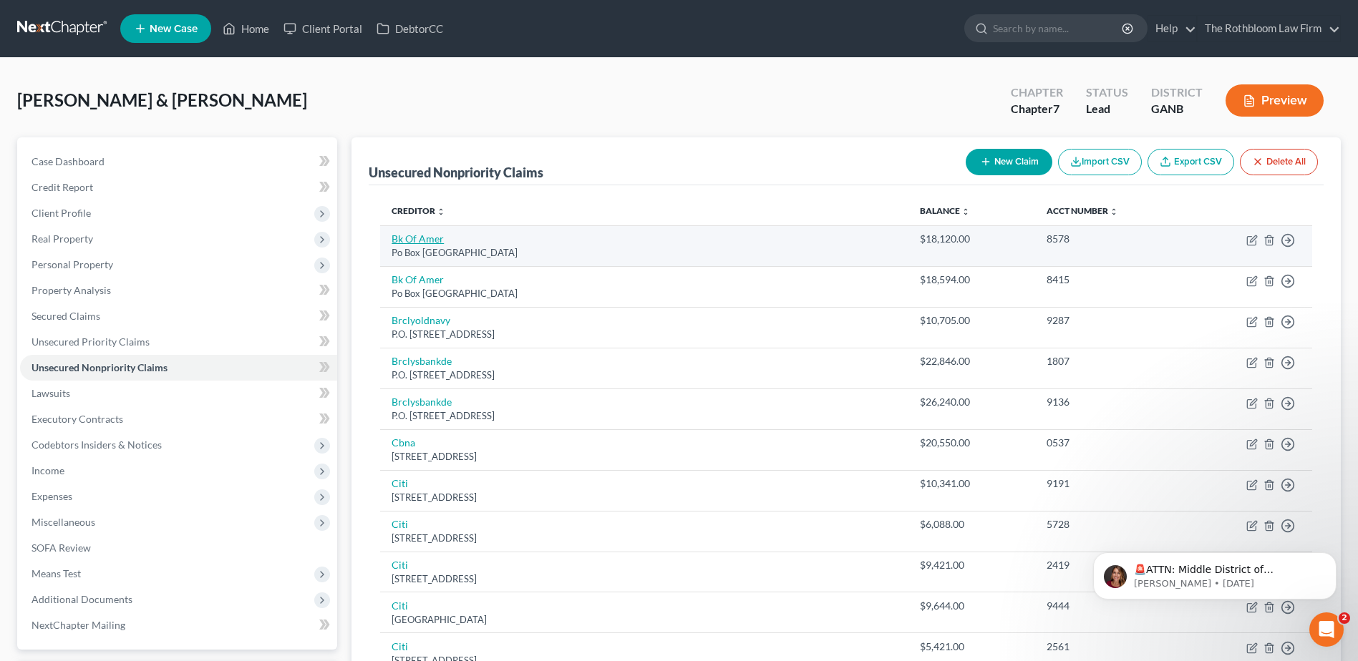
click at [408, 241] on link "Bk Of Amer" at bounding box center [418, 239] width 52 height 12
select select "45"
select select "2"
select select "0"
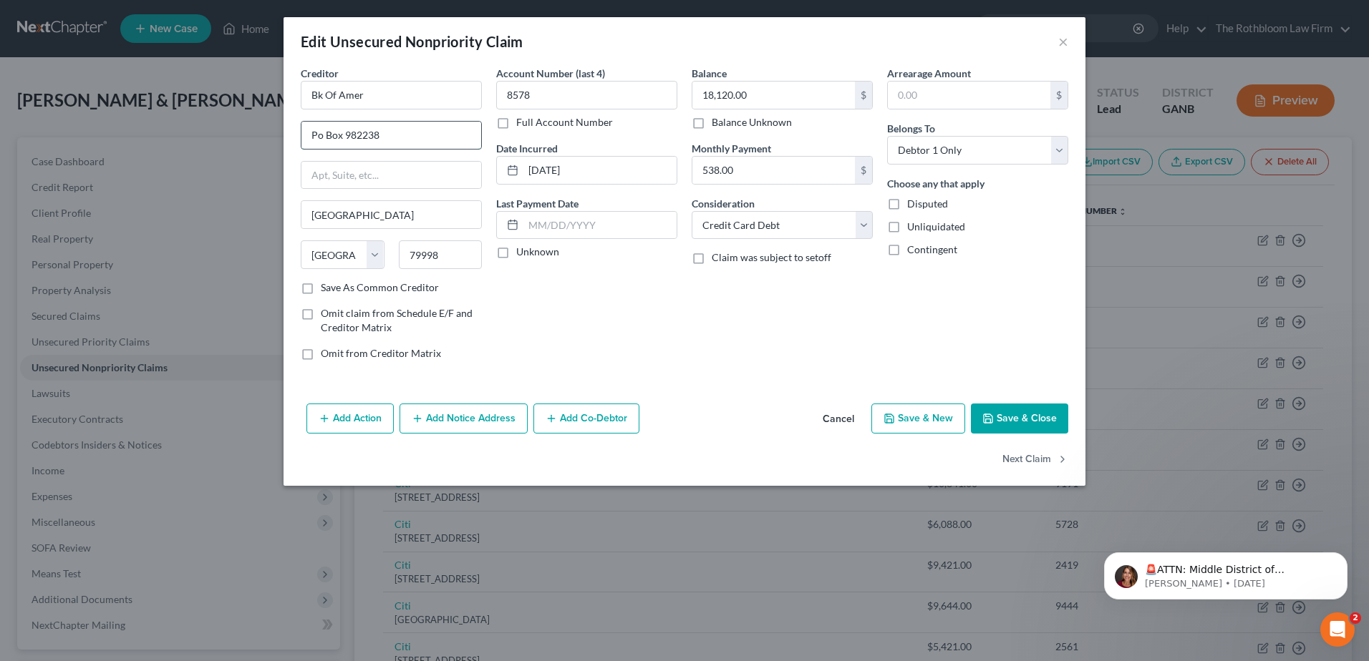
click at [316, 136] on input "Po Box 982238" at bounding box center [391, 135] width 180 height 27
type input "P.O. Box 982238"
drag, startPoint x: 407, startPoint y: 96, endPoint x: 254, endPoint y: 101, distance: 153.3
click at [254, 101] on div "Edit Unsecured Nonpriority Claim × Creditor * Bk Of Amer P.O. Box 982238 El Pas…" at bounding box center [684, 330] width 1369 height 661
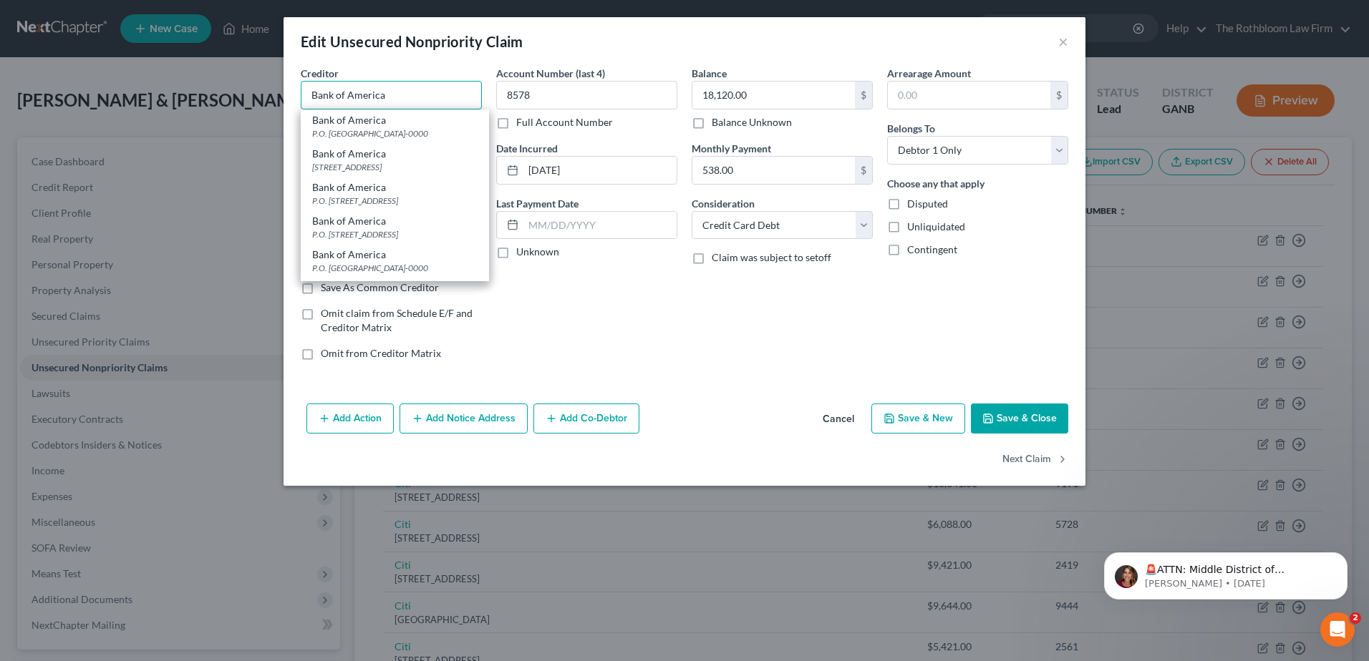
type input "Bank of America"
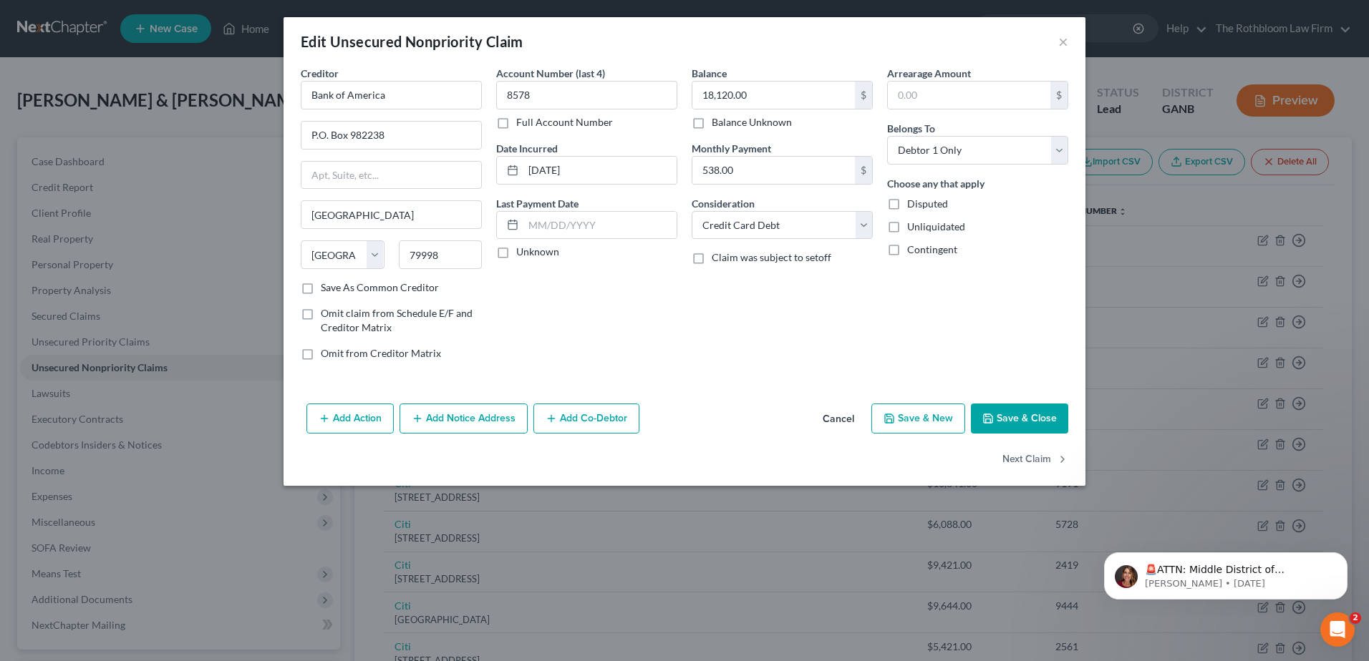
click at [1001, 409] on button "Save & Close" at bounding box center [1019, 419] width 97 height 30
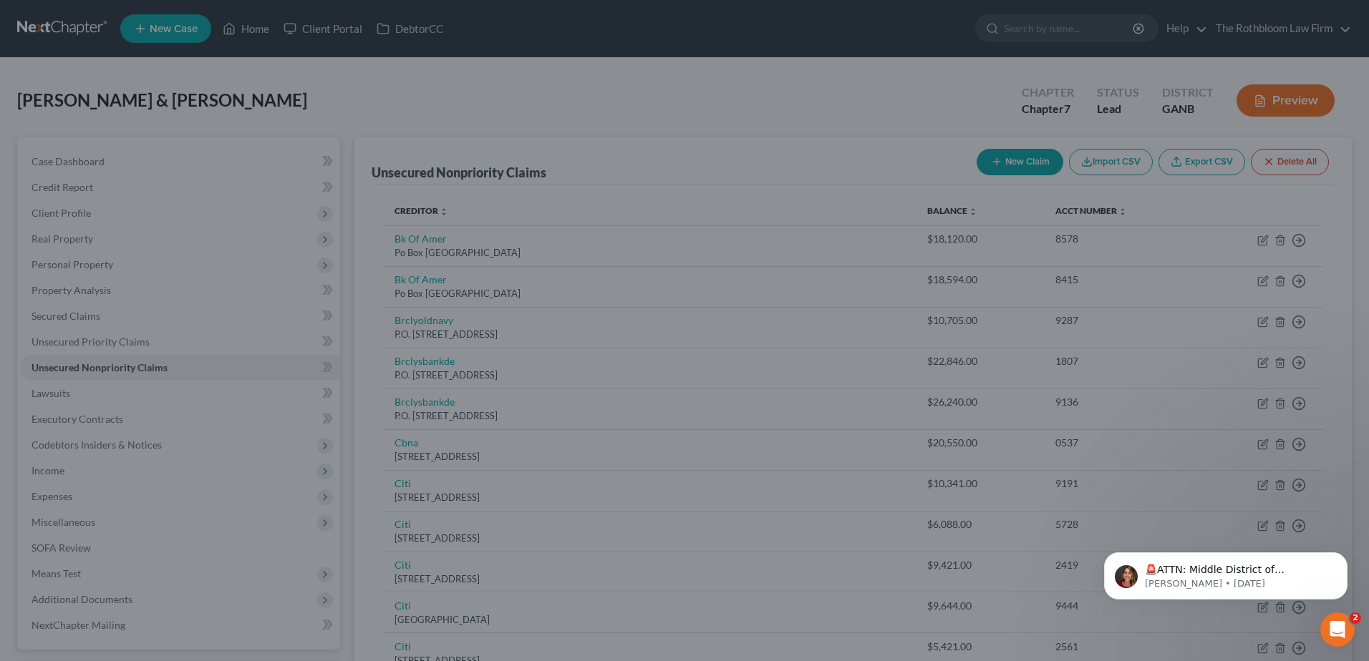
type input "0"
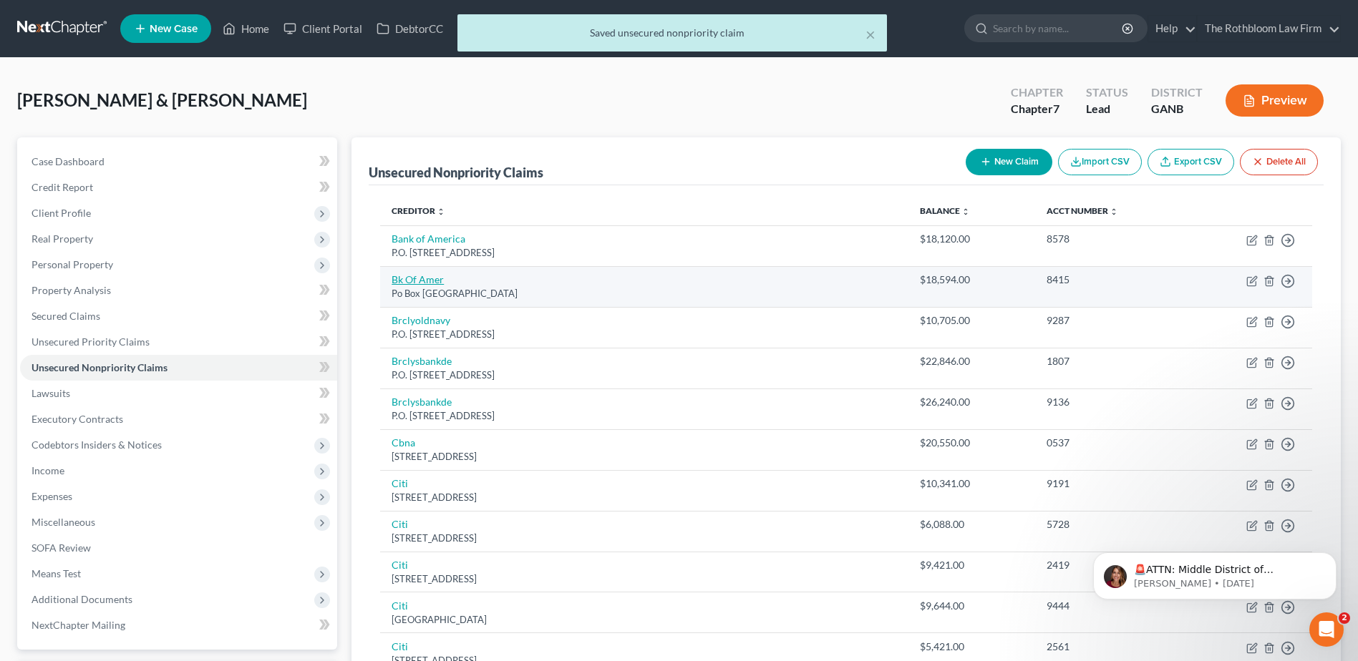
click at [424, 277] on link "Bk Of Amer" at bounding box center [418, 279] width 52 height 12
select select "45"
select select "2"
select select "0"
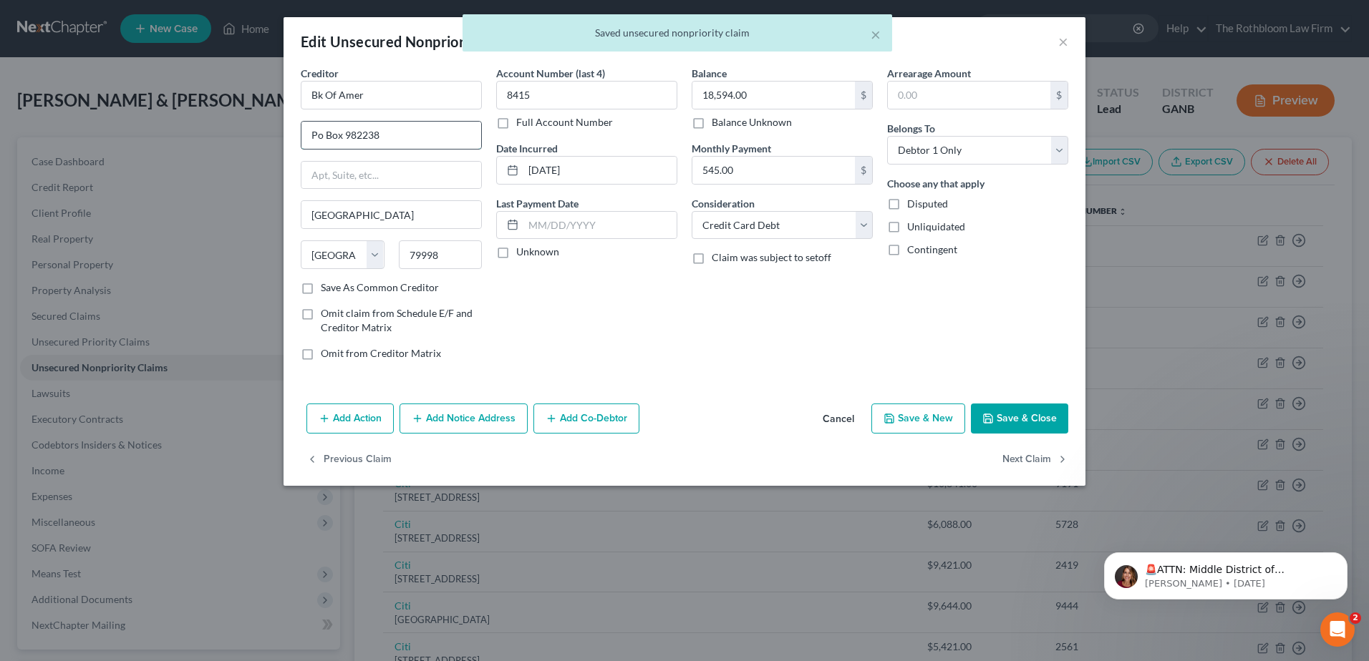
click at [315, 135] on input "Po Box 982238" at bounding box center [391, 135] width 180 height 27
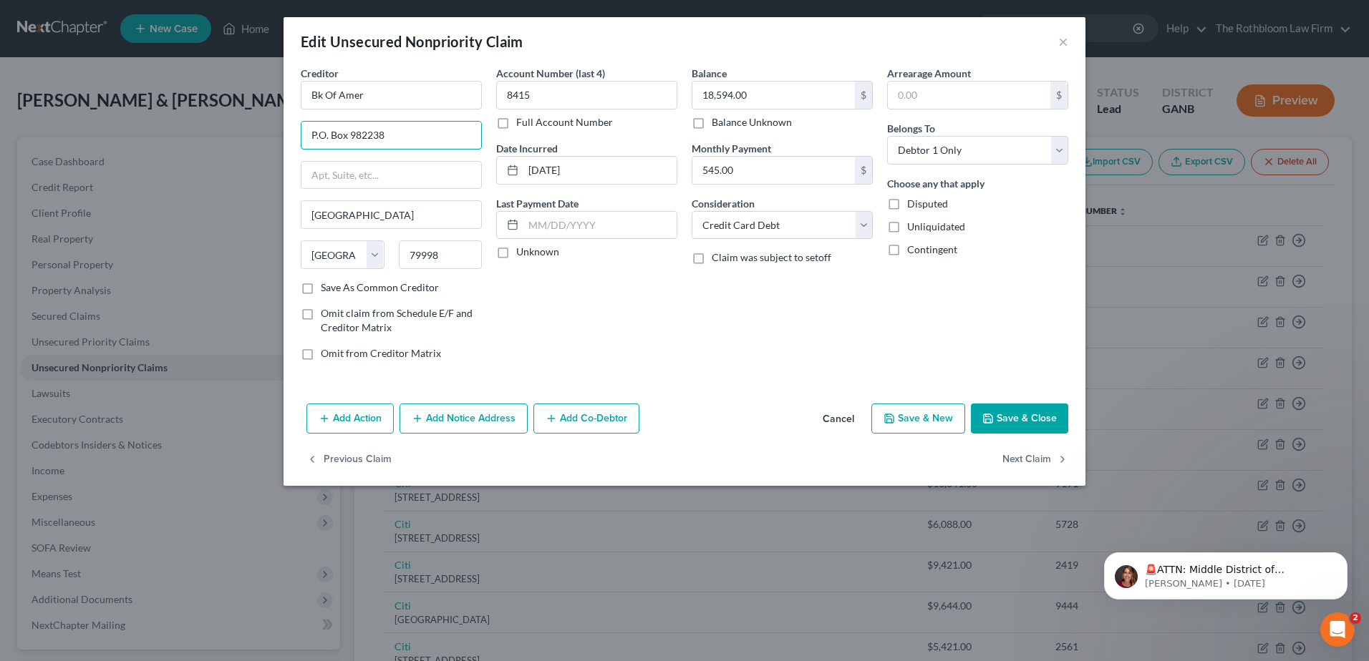
type input "P.O. Box 982238"
click at [188, 91] on div "Edit Unsecured Nonpriority Claim × Creditor * Bk Of Amer P.O. Box 982238 El Pas…" at bounding box center [684, 330] width 1369 height 661
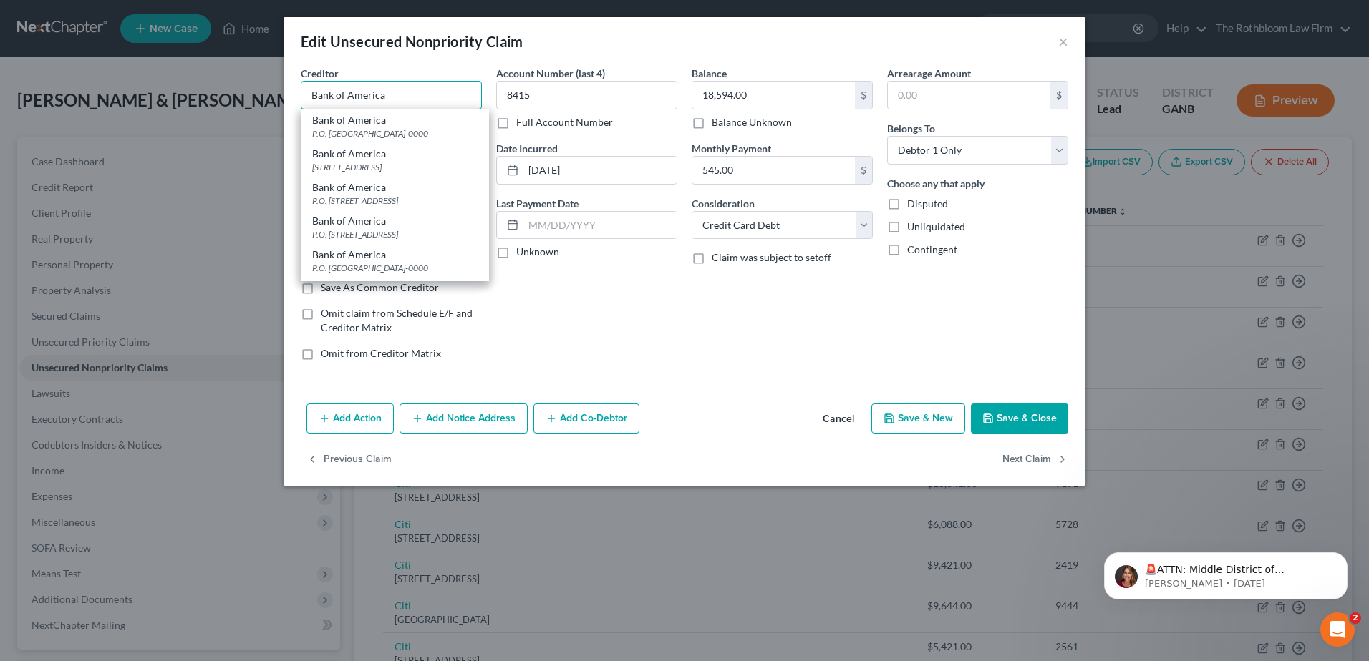
type input "Bank of America"
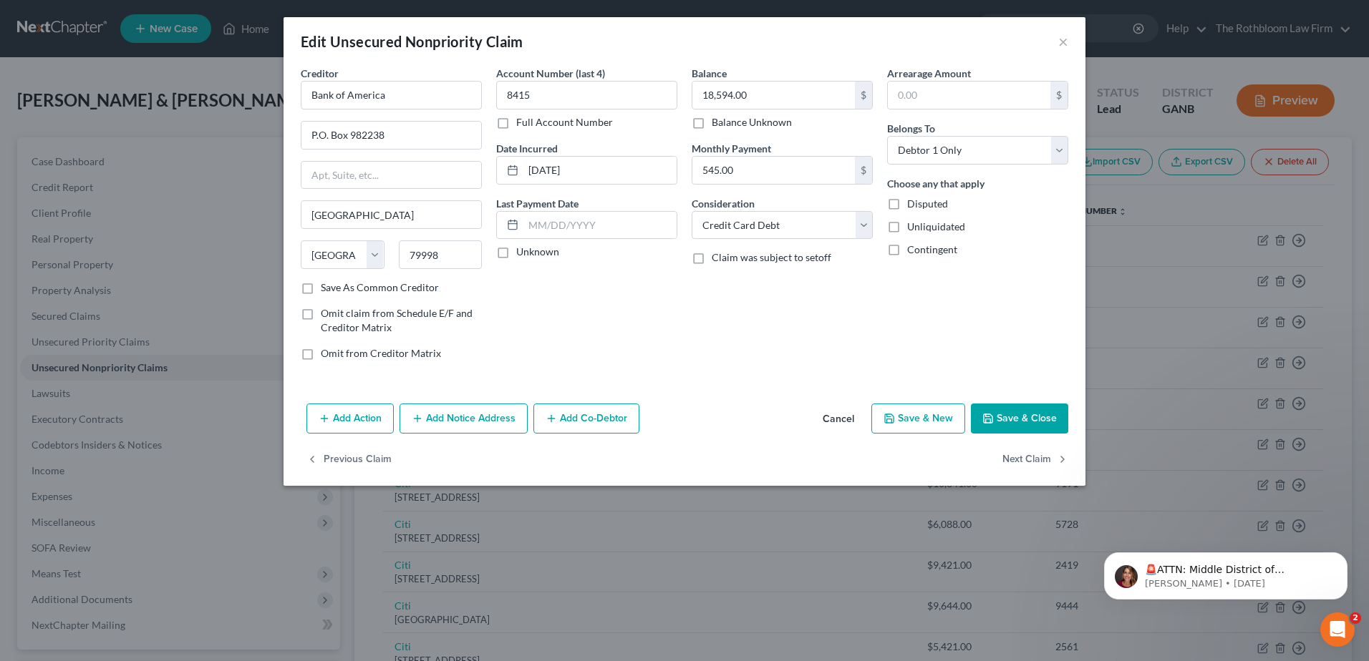
click at [1026, 414] on button "Save & Close" at bounding box center [1019, 419] width 97 height 30
type input "0"
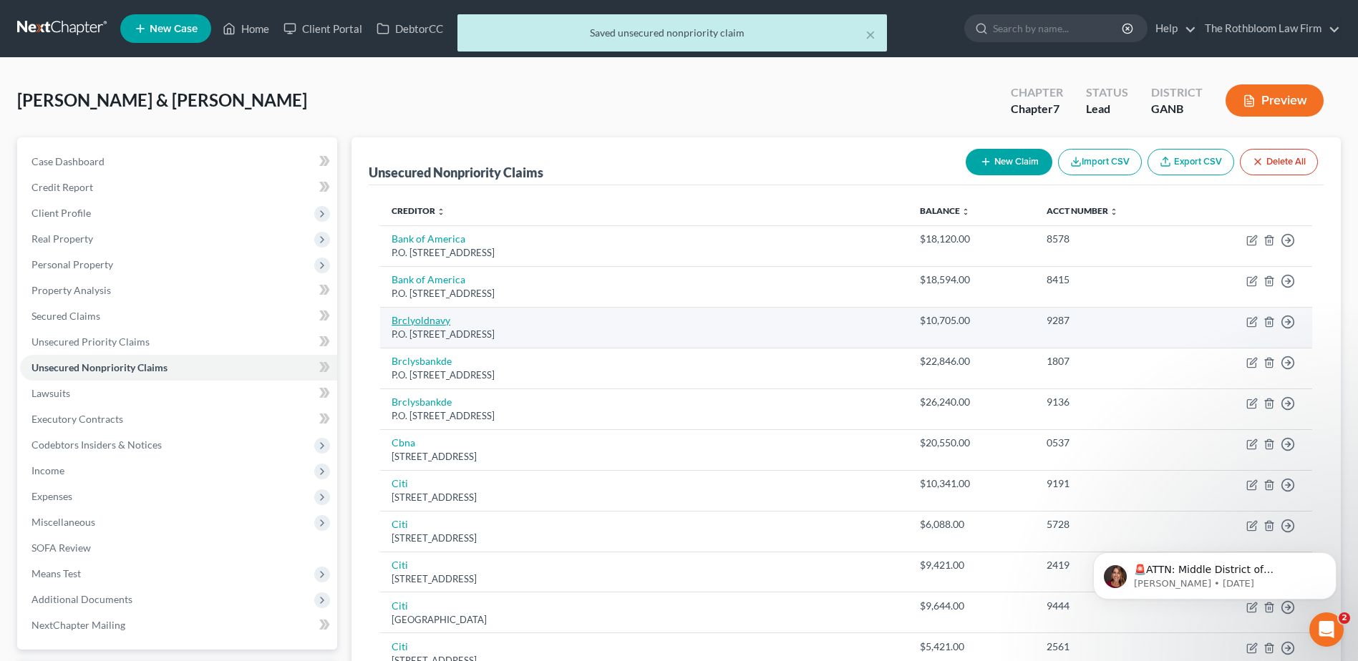
click at [431, 318] on link "Brclyoldnavy" at bounding box center [421, 320] width 59 height 12
select select "7"
select select "1"
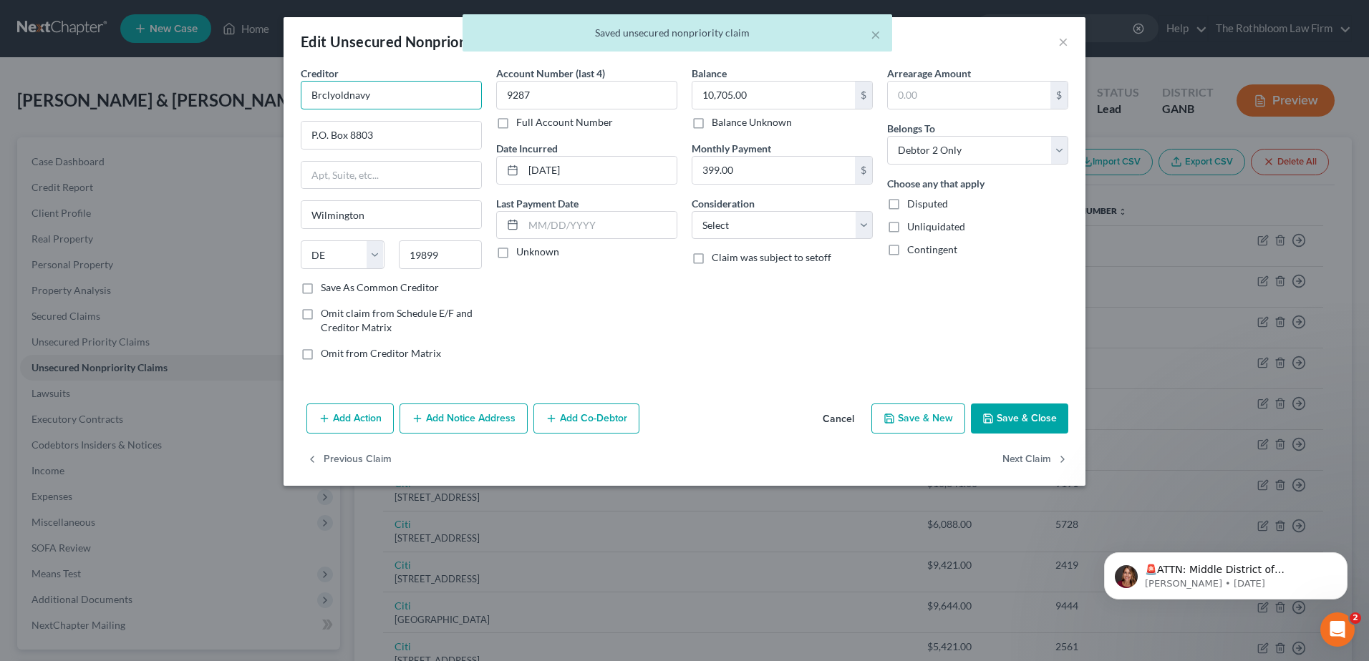
drag, startPoint x: 396, startPoint y: 97, endPoint x: 268, endPoint y: 97, distance: 127.4
click at [268, 97] on div "Edit Unsecured Nonpriority Claim × Creditor * Brclyoldnavy P.O. Box 8803 Wilmin…" at bounding box center [684, 330] width 1369 height 661
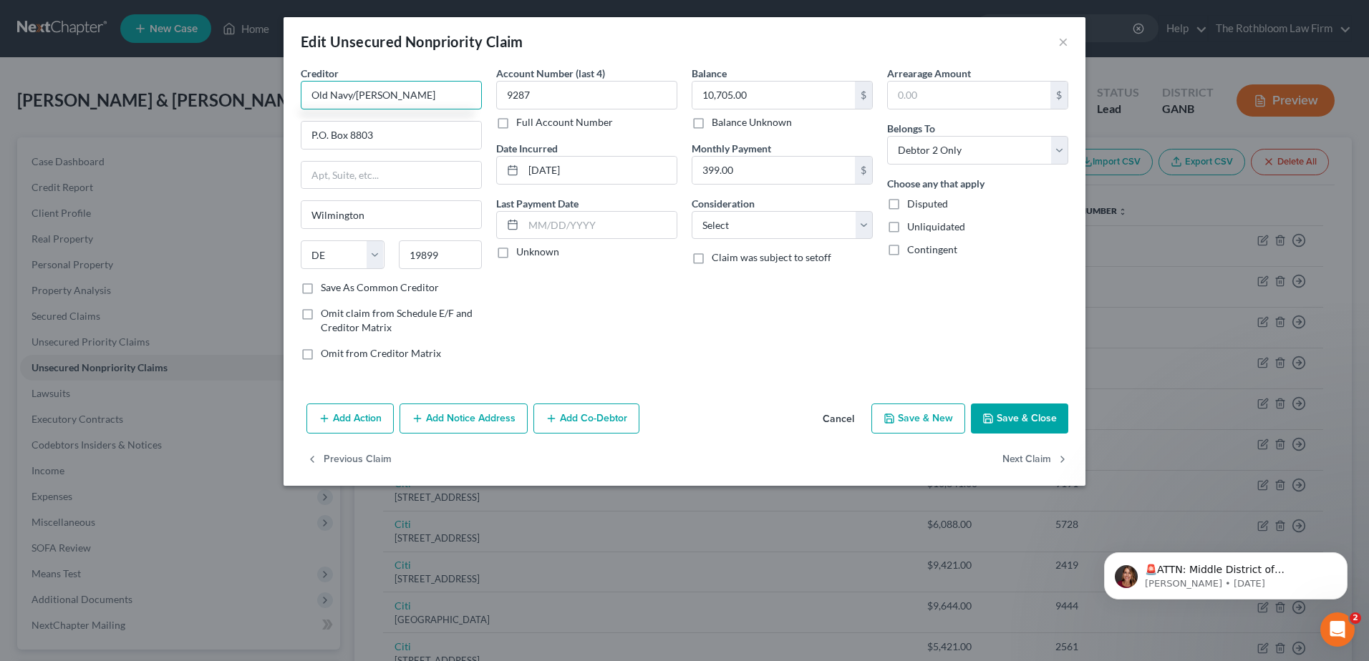
type input "Old Navy/Barclay"
click at [1001, 422] on button "Save & Close" at bounding box center [1019, 419] width 97 height 30
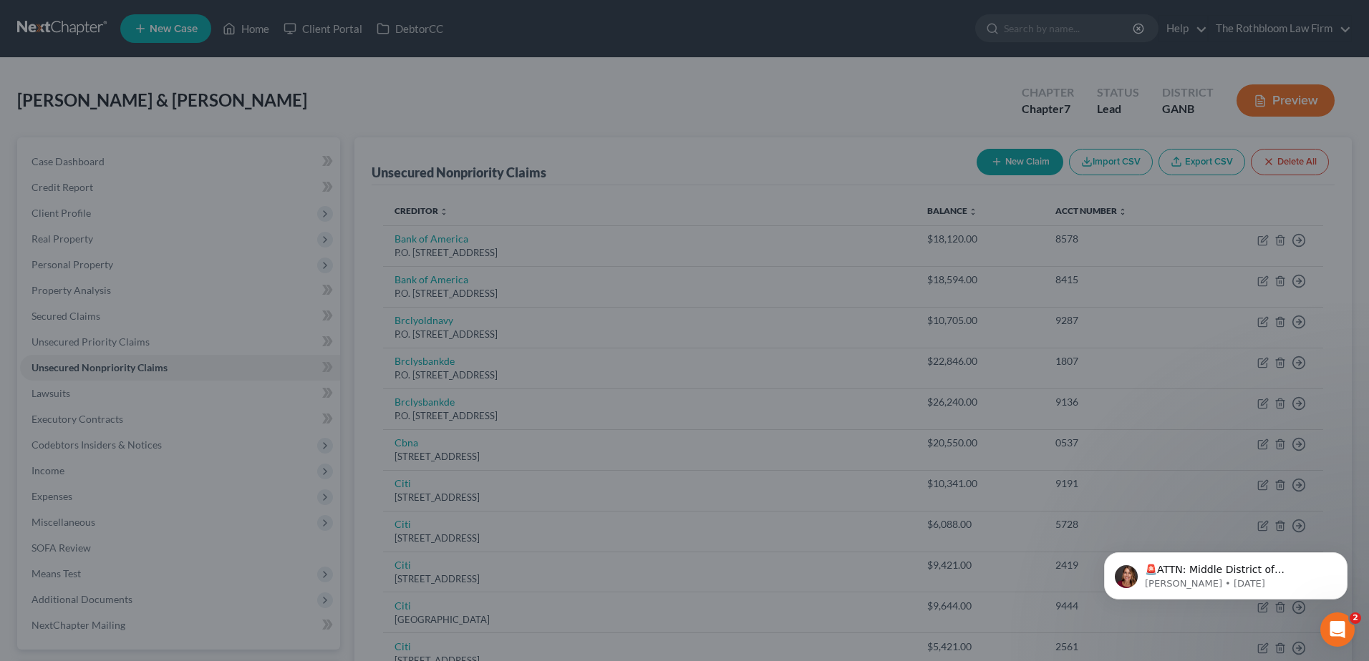
type input "0"
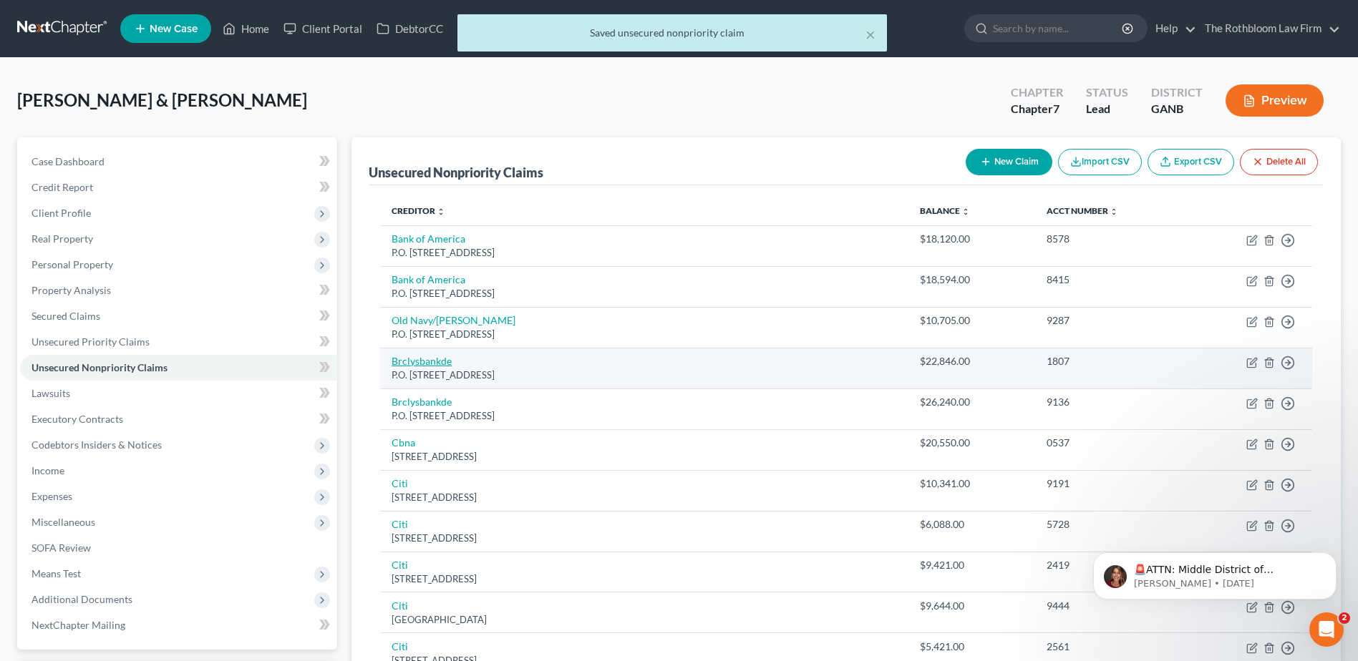
click at [432, 359] on link "Brclysbankde" at bounding box center [422, 361] width 60 height 12
select select "7"
select select "2"
select select "0"
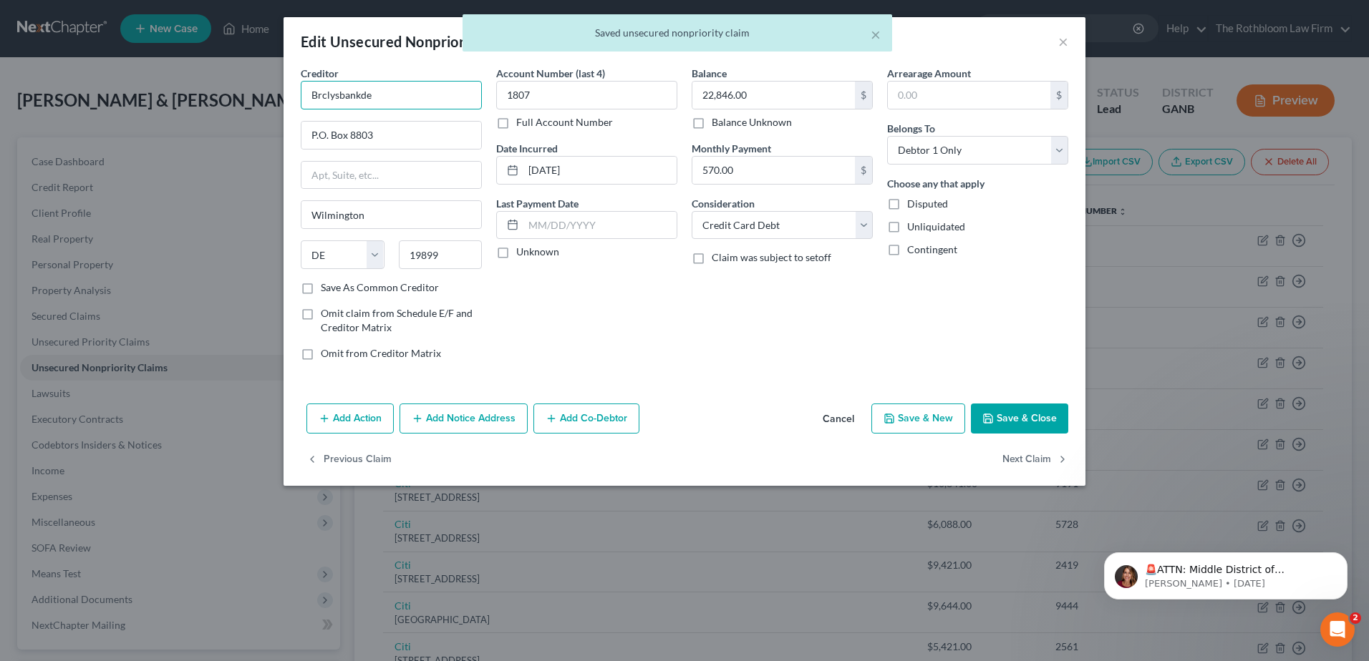
click at [274, 98] on div "Edit Unsecured Nonpriority Claim × Creditor * Brclysbankde P.O. Box 8803 Wilmin…" at bounding box center [684, 330] width 1369 height 661
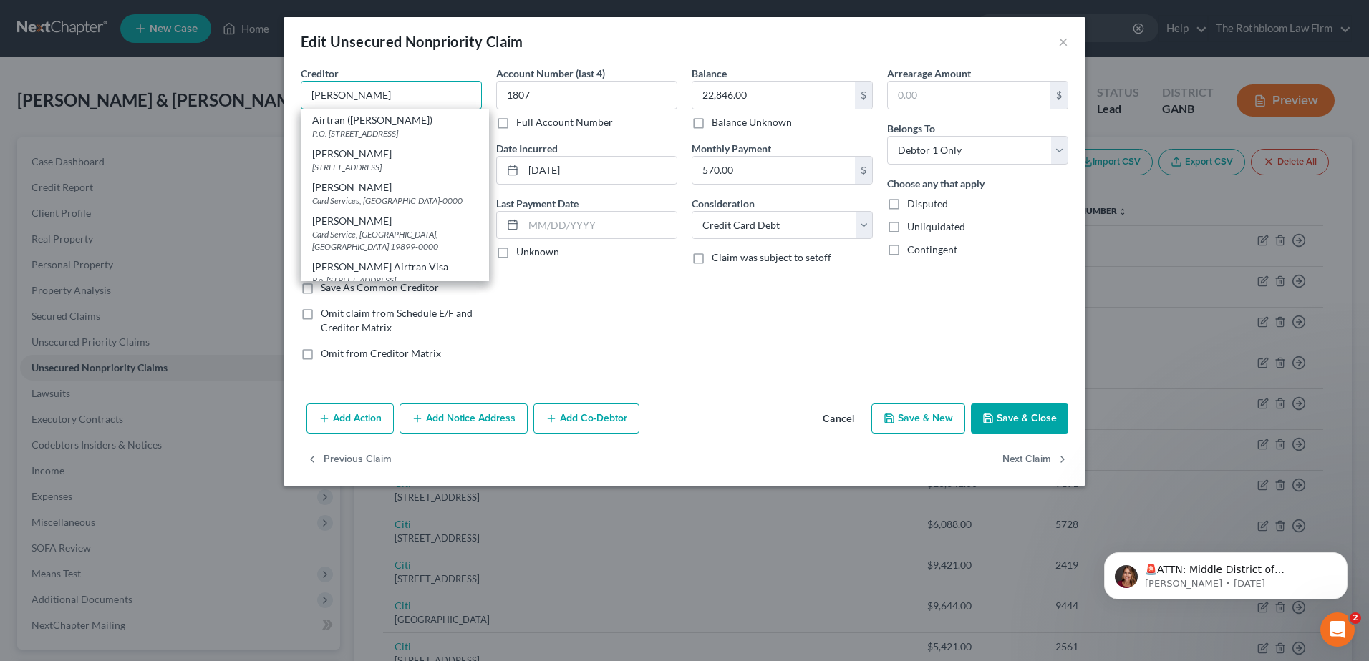
type input "Barclay"
click at [1014, 408] on button "Save & Close" at bounding box center [1019, 419] width 97 height 30
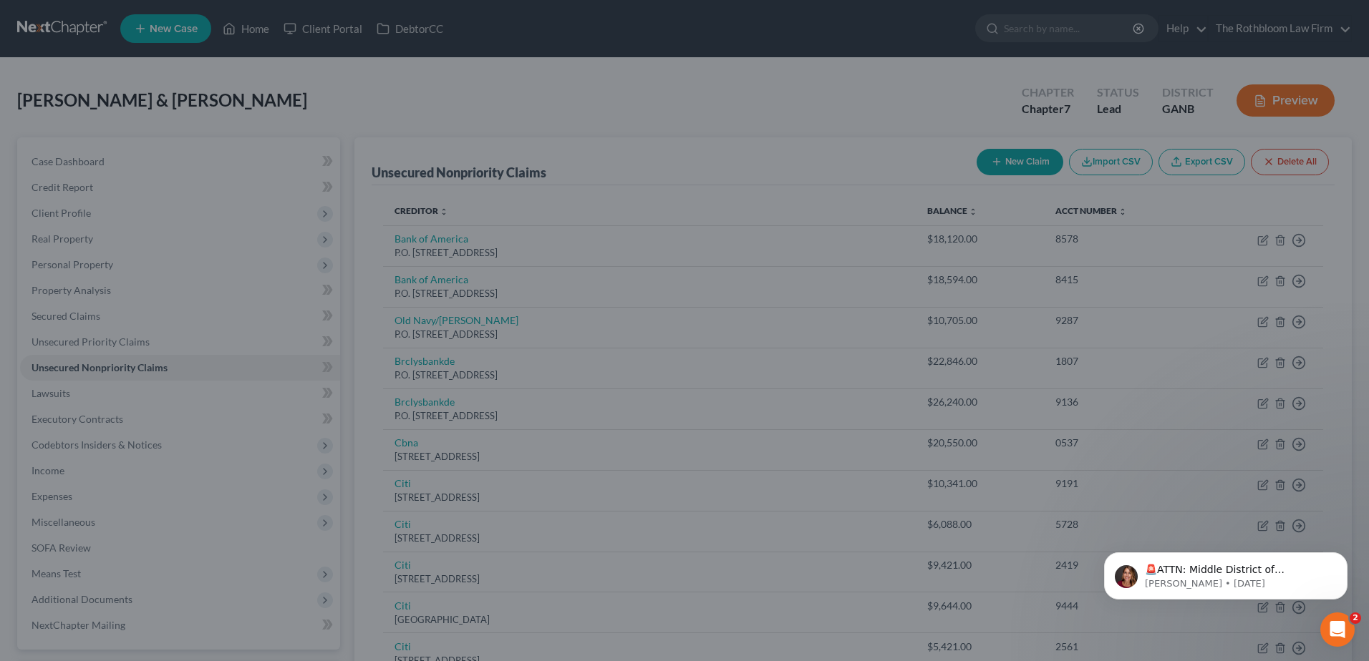
type input "0"
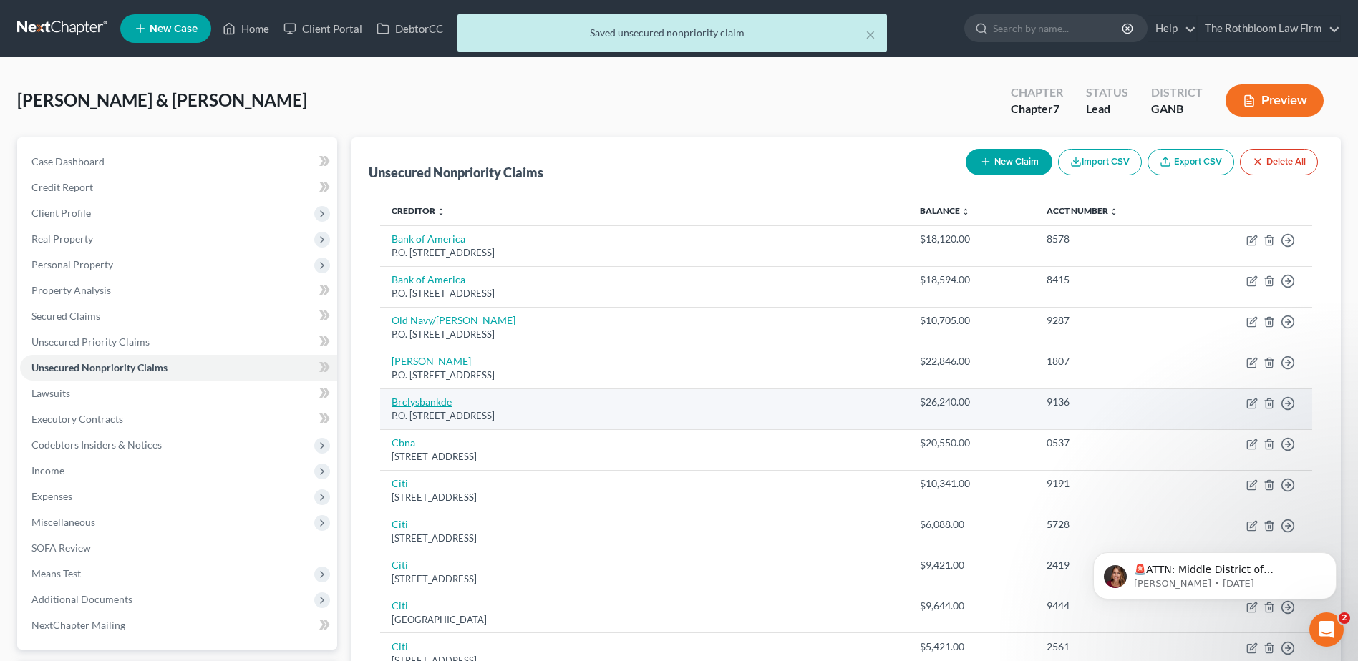
click at [417, 401] on link "Brclysbankde" at bounding box center [422, 402] width 60 height 12
select select "7"
select select "1"
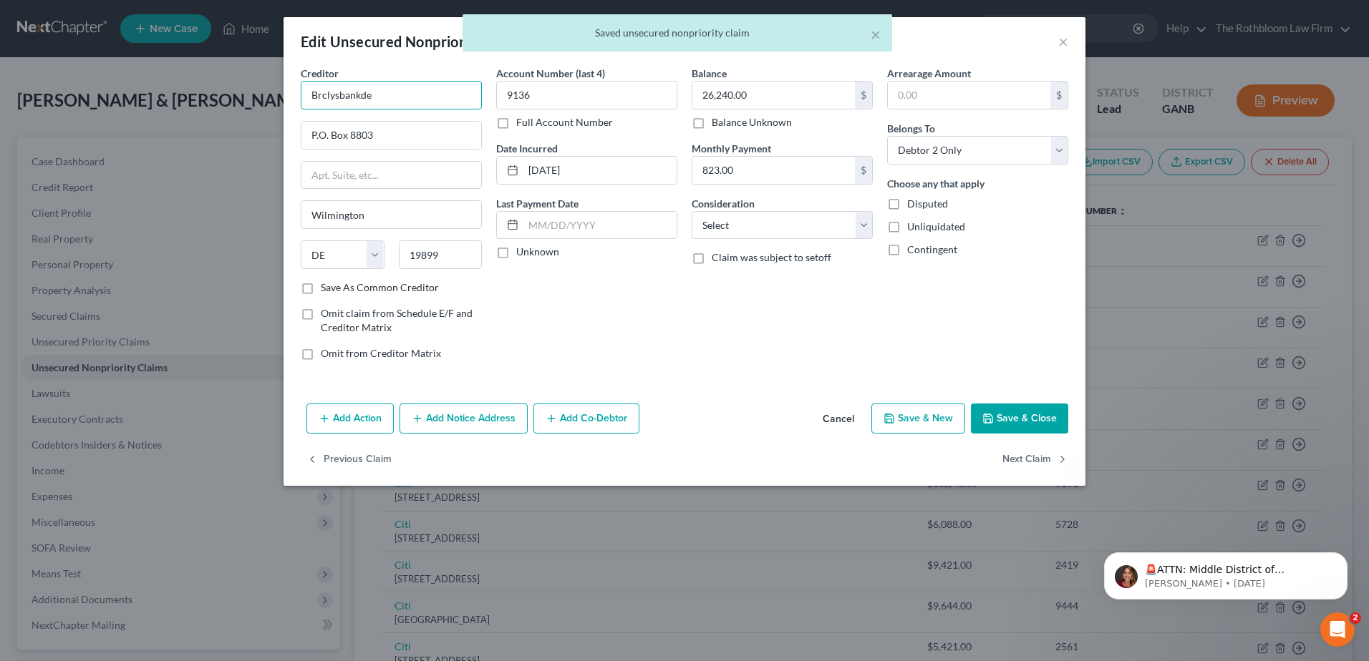
drag, startPoint x: 393, startPoint y: 98, endPoint x: 268, endPoint y: 96, distance: 125.3
click at [268, 96] on div "Edit Unsecured Nonpriority Claim × Creditor * Brclysbankde P.O. Box 8803 Wilmin…" at bounding box center [684, 330] width 1369 height 661
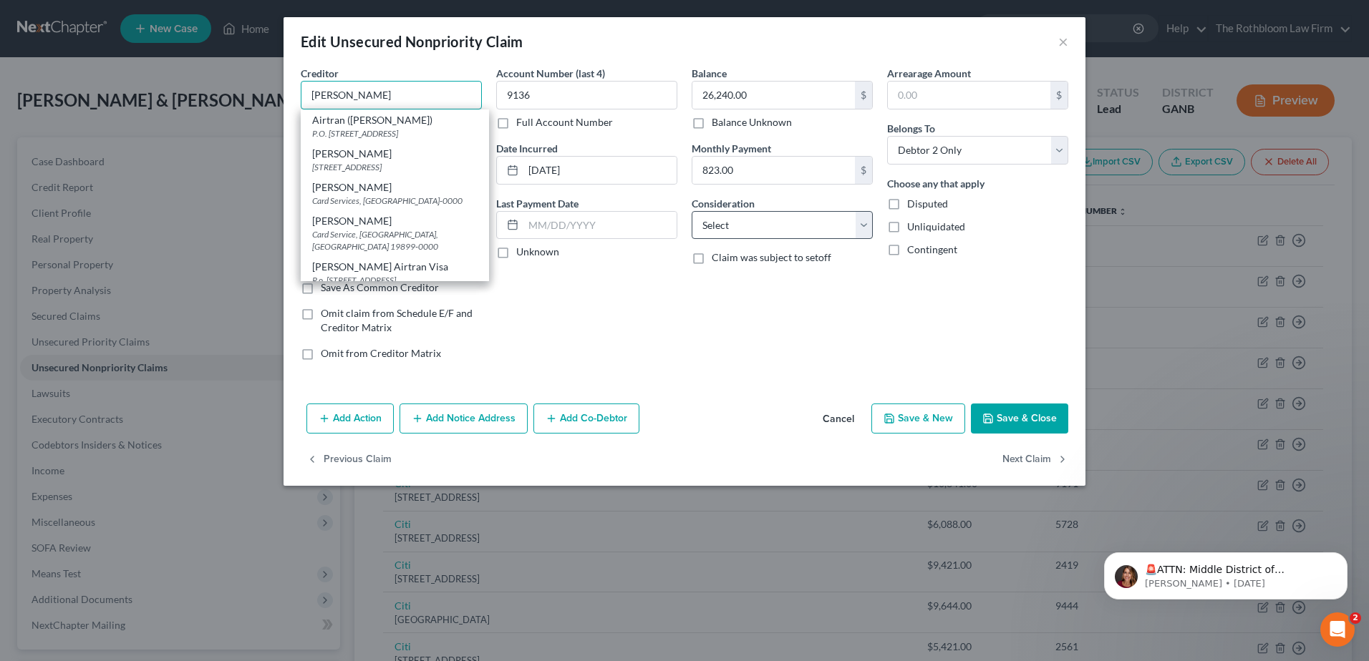
type input "Barclay"
click at [724, 225] on select "Select Cable / Satellite Services Collection Agency Credit Card Debt Debt Couns…" at bounding box center [781, 225] width 181 height 29
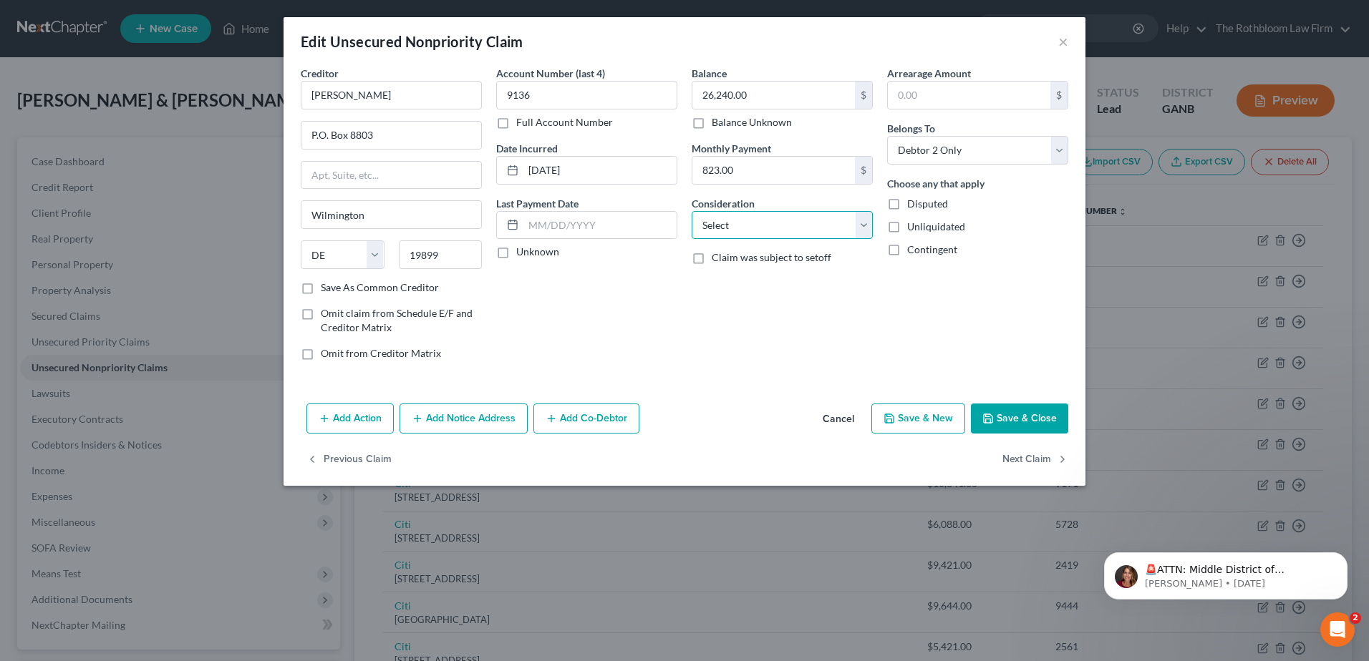
select select "2"
click at [691, 211] on select "Select Cable / Satellite Services Collection Agency Credit Card Debt Debt Couns…" at bounding box center [781, 225] width 181 height 29
click at [1030, 419] on button "Save & Close" at bounding box center [1019, 419] width 97 height 30
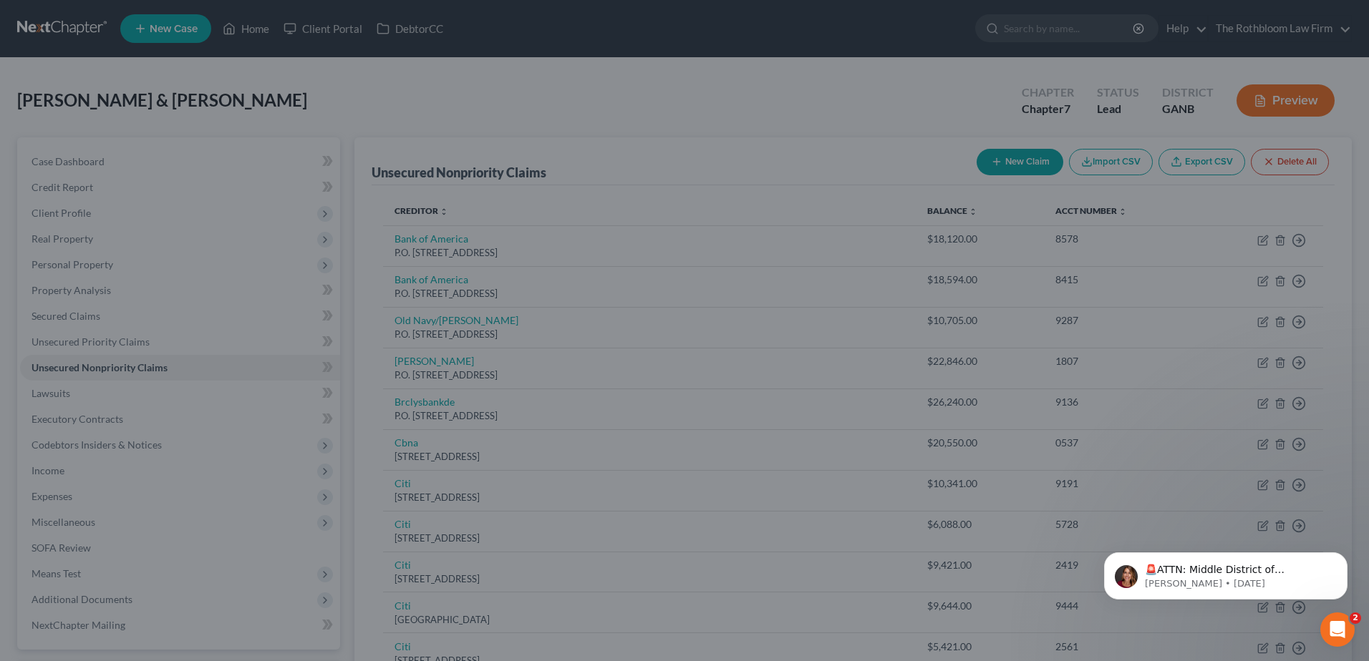
type input "0"
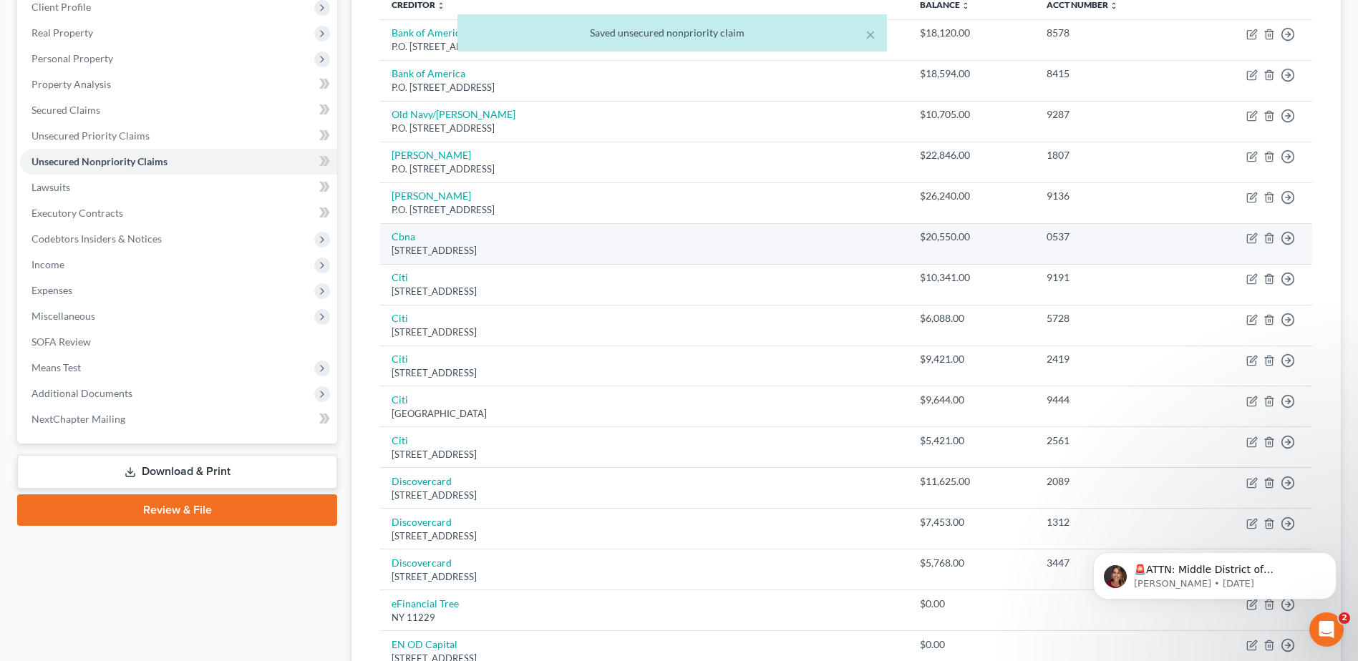
scroll to position [286, 0]
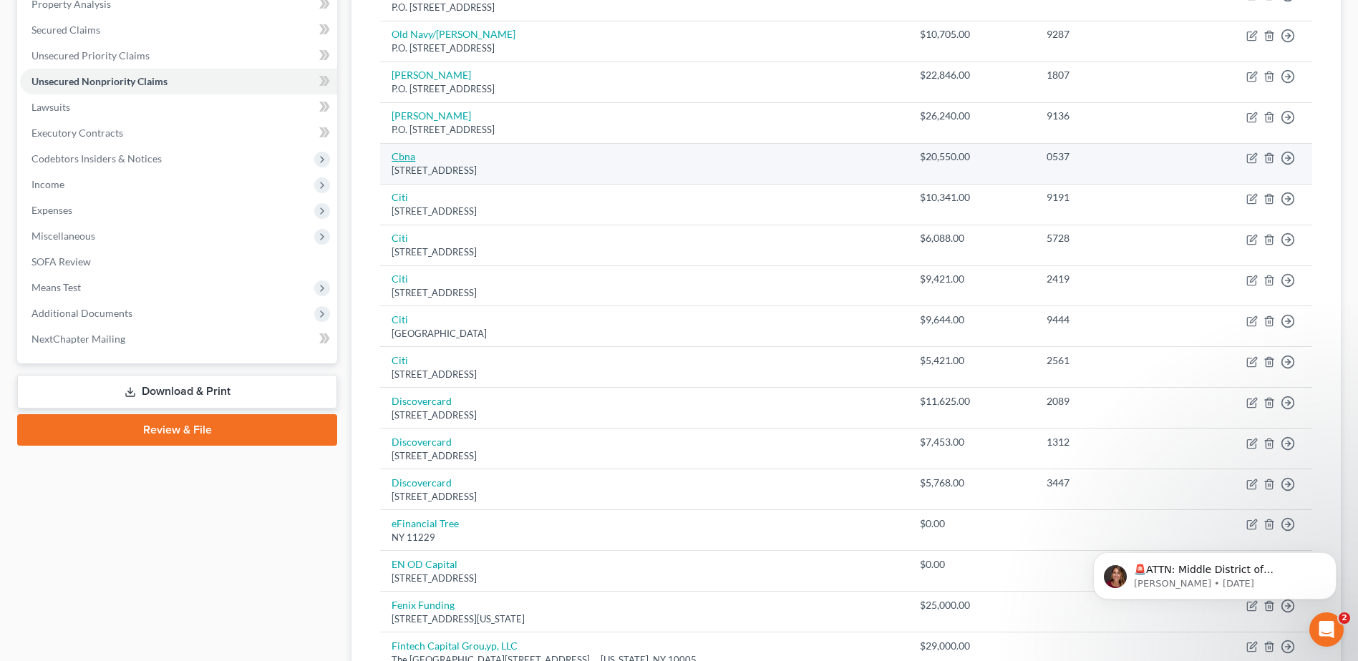
click at [414, 155] on link "Cbna" at bounding box center [404, 156] width 24 height 12
select select "43"
select select "2"
select select "0"
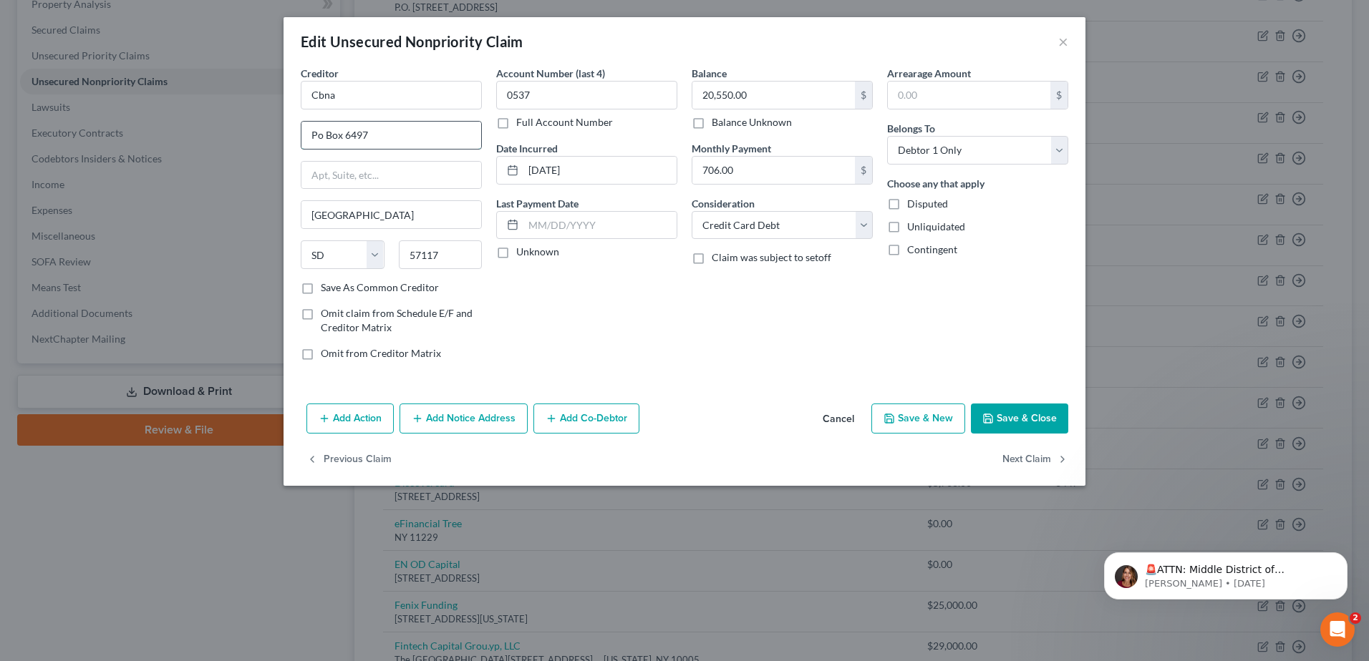
click at [318, 142] on input "Po Box 6497" at bounding box center [391, 135] width 180 height 27
type input "P.O. Box 6497"
drag, startPoint x: 347, startPoint y: 95, endPoint x: 262, endPoint y: 92, distance: 85.2
click at [262, 92] on div "Edit Unsecured Nonpriority Claim × Creditor * Cbna P.O. Box 6497 Sioux Falls St…" at bounding box center [684, 330] width 1369 height 661
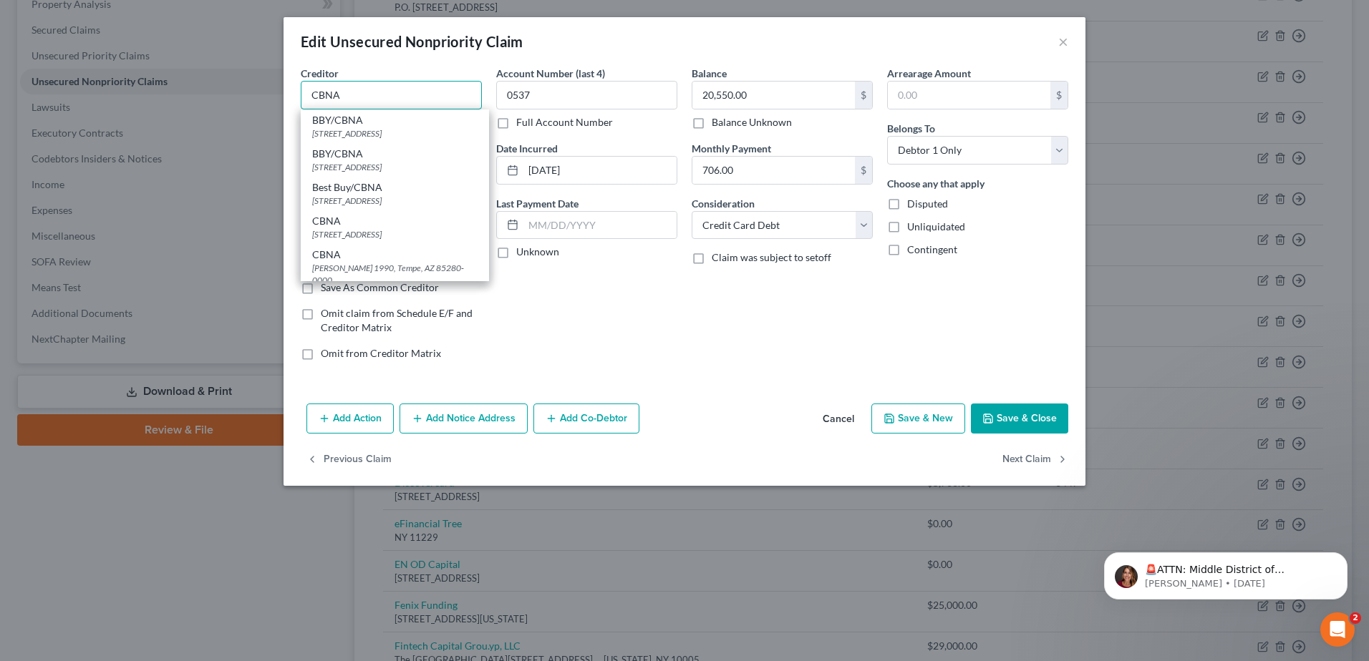
type input "CBNA"
click at [756, 308] on div "Balance 20,550.00 $ Balance Unknown Balance Undetermined 20,550.00 $ Balance Un…" at bounding box center [781, 219] width 195 height 306
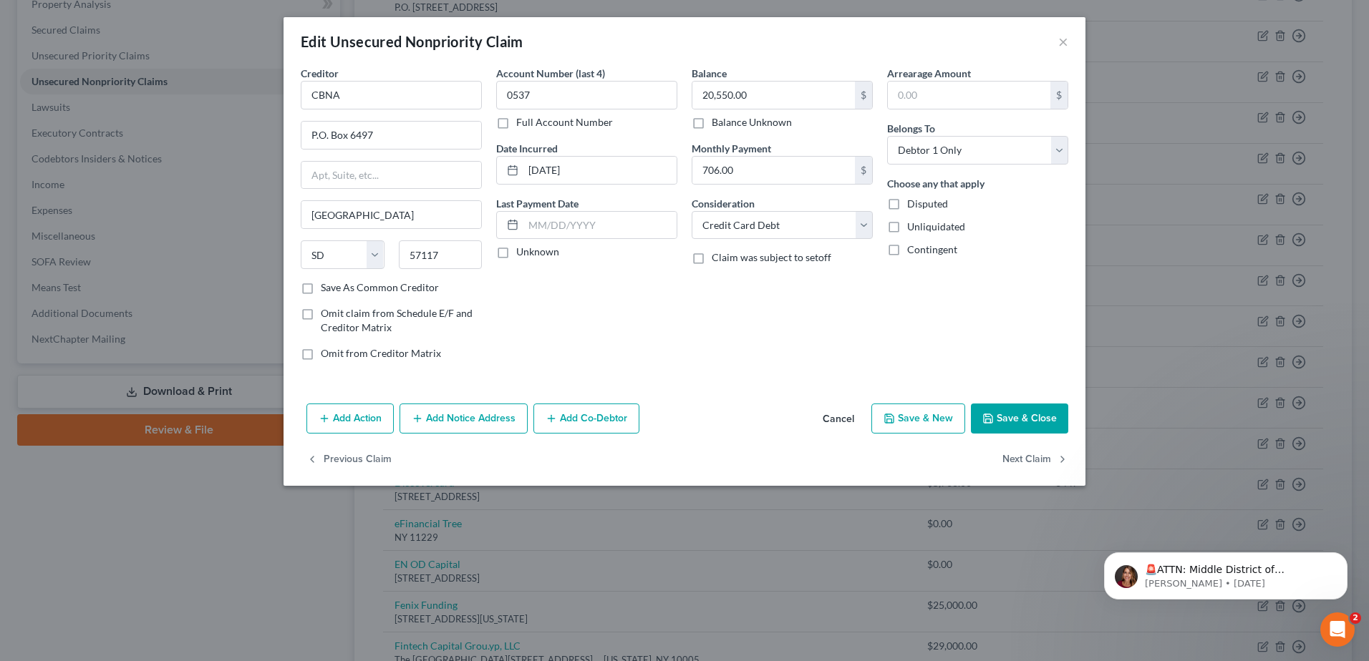
click at [1007, 414] on button "Save & Close" at bounding box center [1019, 419] width 97 height 30
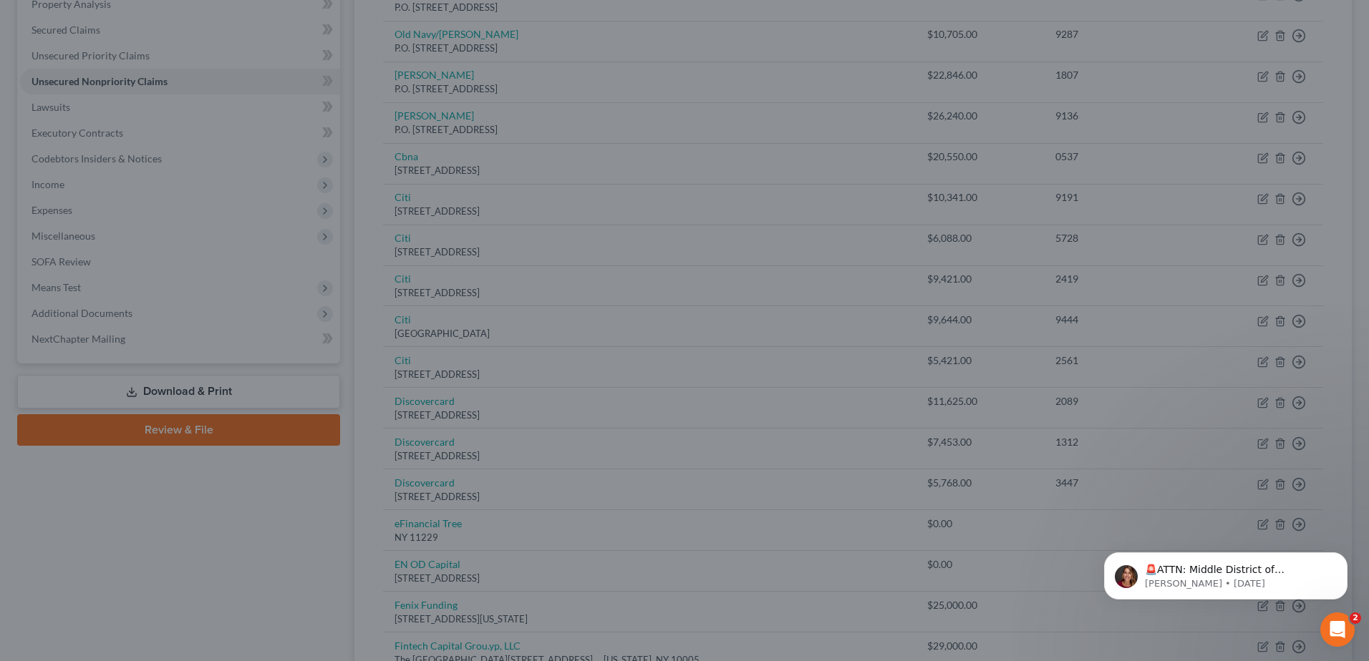
type input "0"
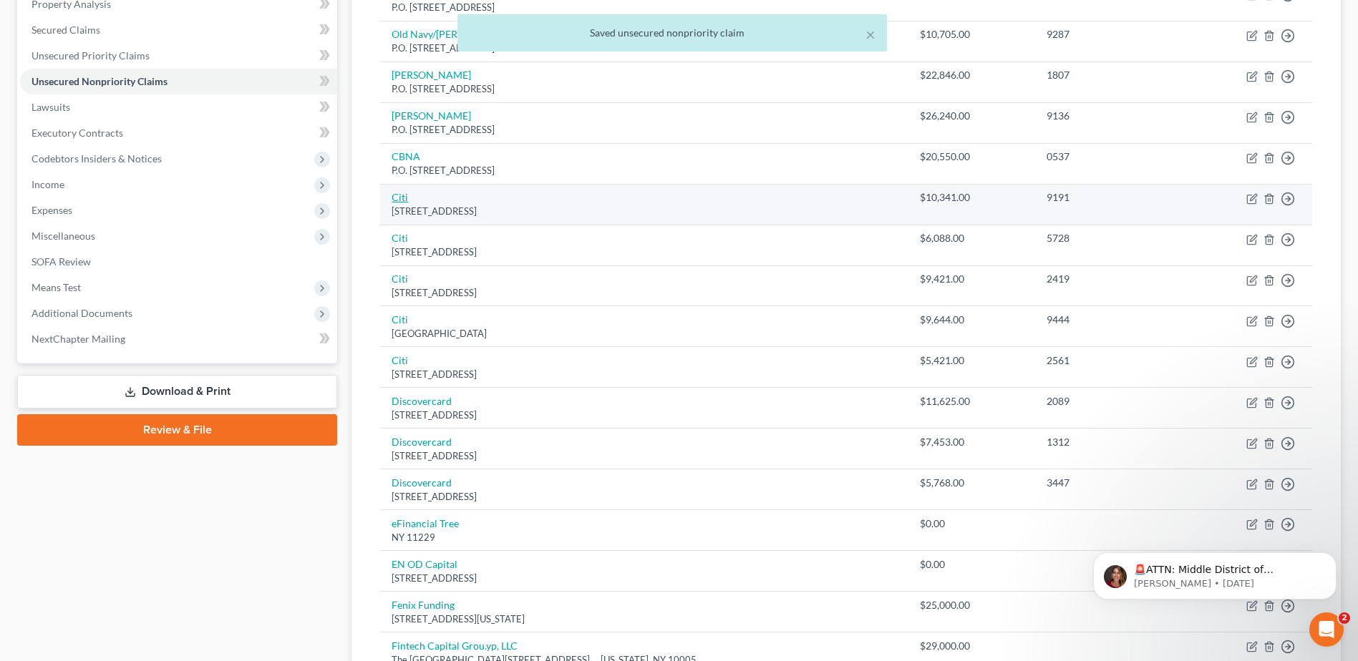
click at [397, 192] on link "Citi" at bounding box center [400, 197] width 16 height 12
select select "43"
select select "2"
select select "0"
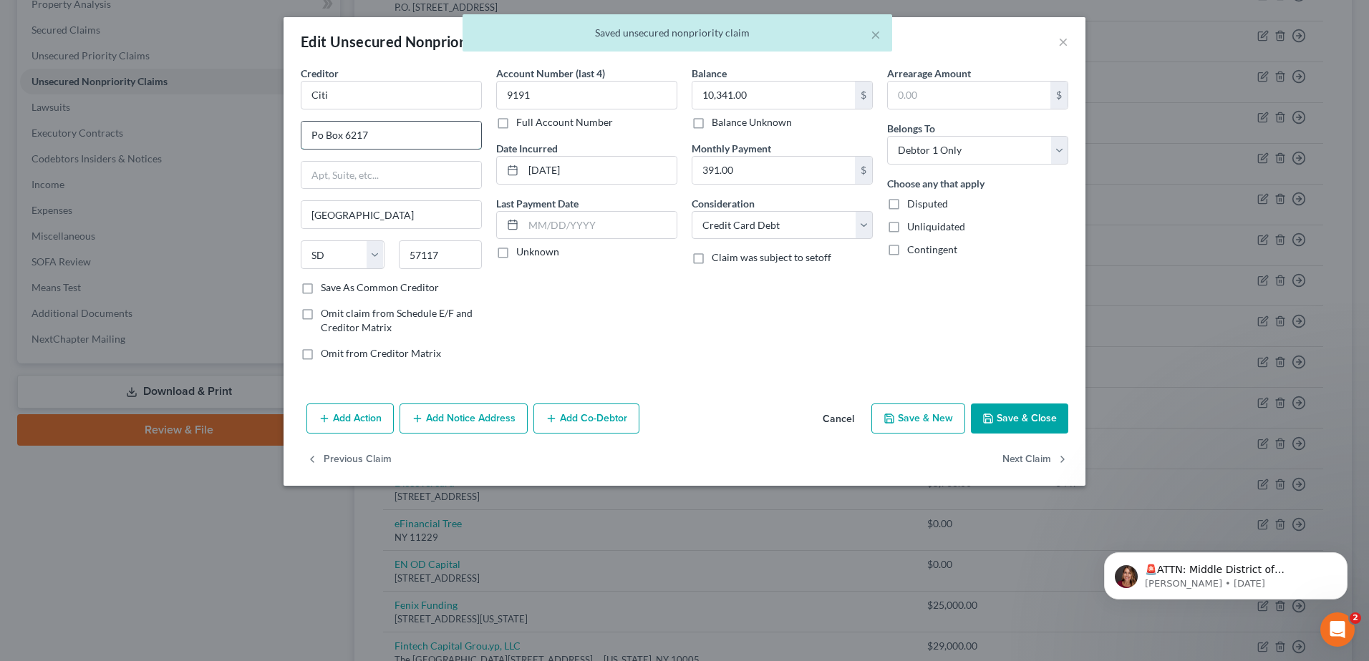
click at [316, 134] on input "Po Box 6217" at bounding box center [391, 135] width 180 height 27
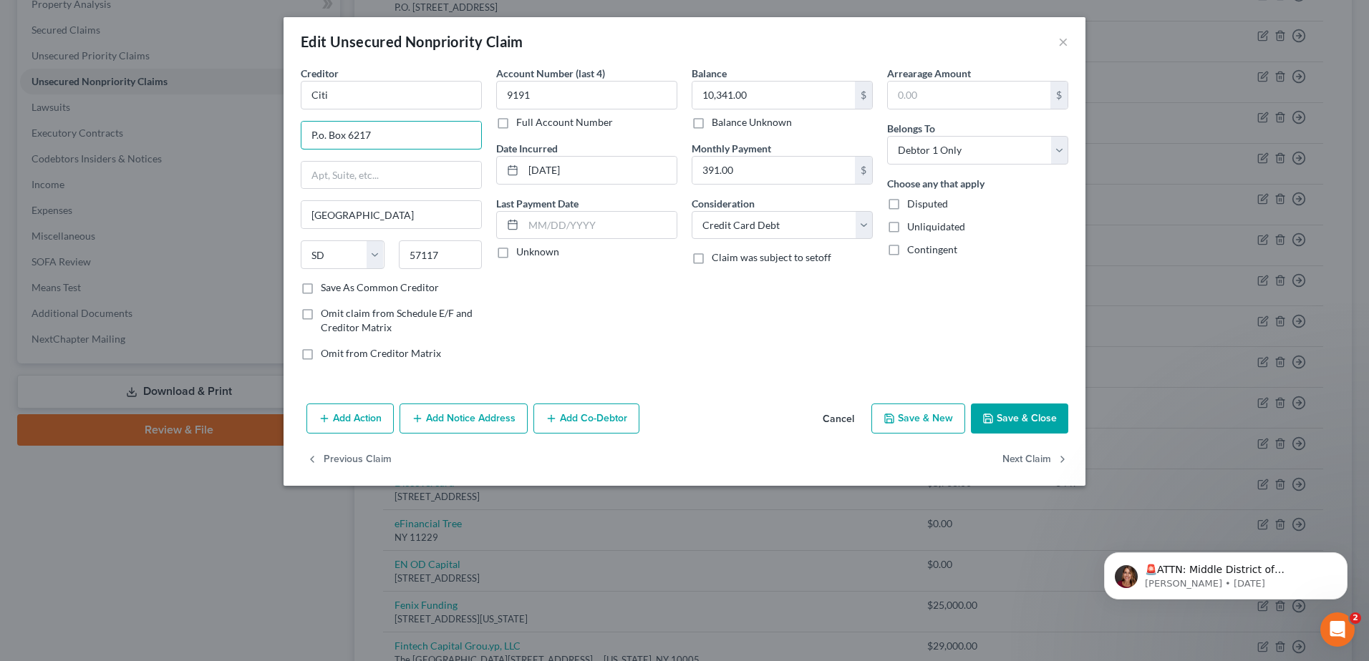
type input "P.o. Box 6217"
click at [1016, 422] on button "Save & Close" at bounding box center [1019, 419] width 97 height 30
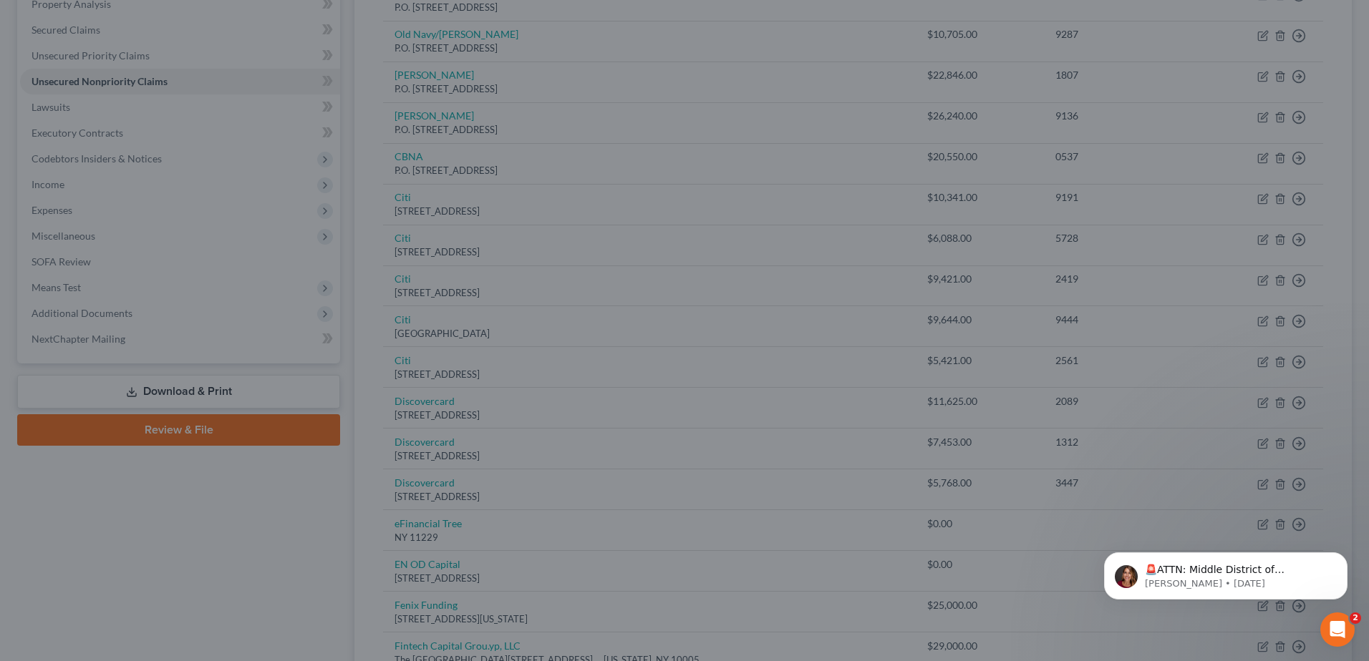
type input "0"
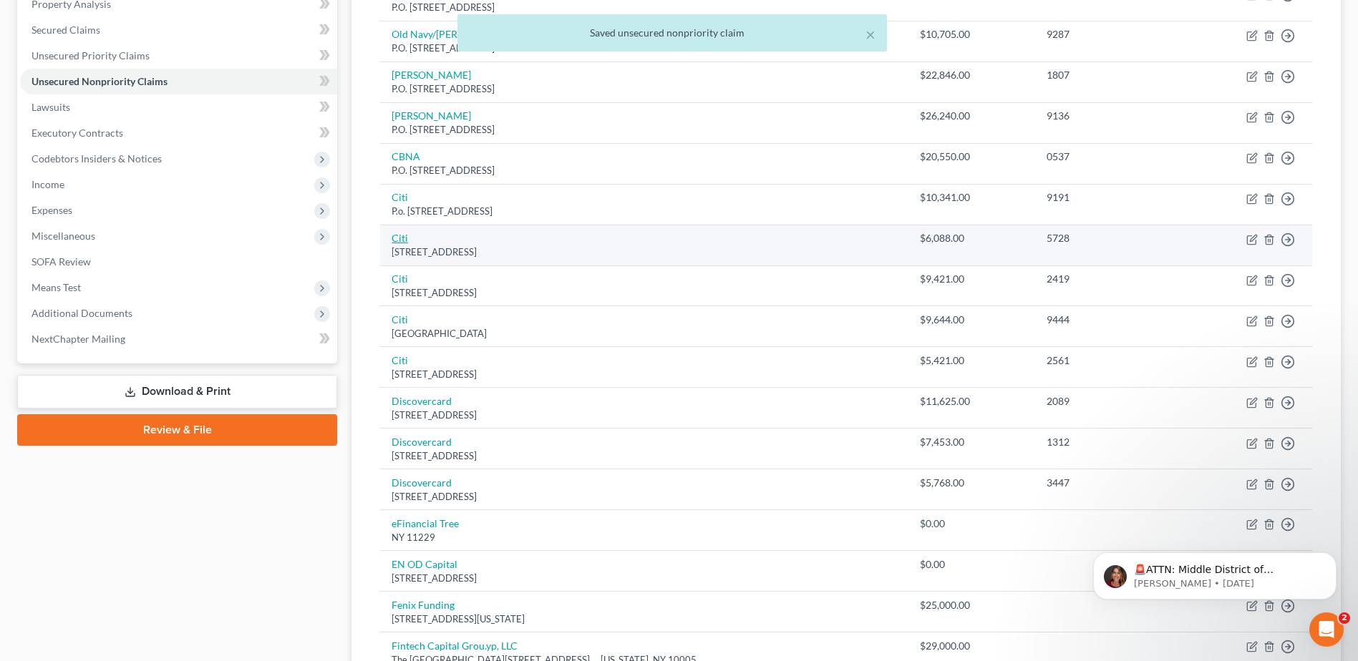
click at [399, 241] on link "Citi" at bounding box center [400, 238] width 16 height 12
select select "43"
select select "2"
select select "0"
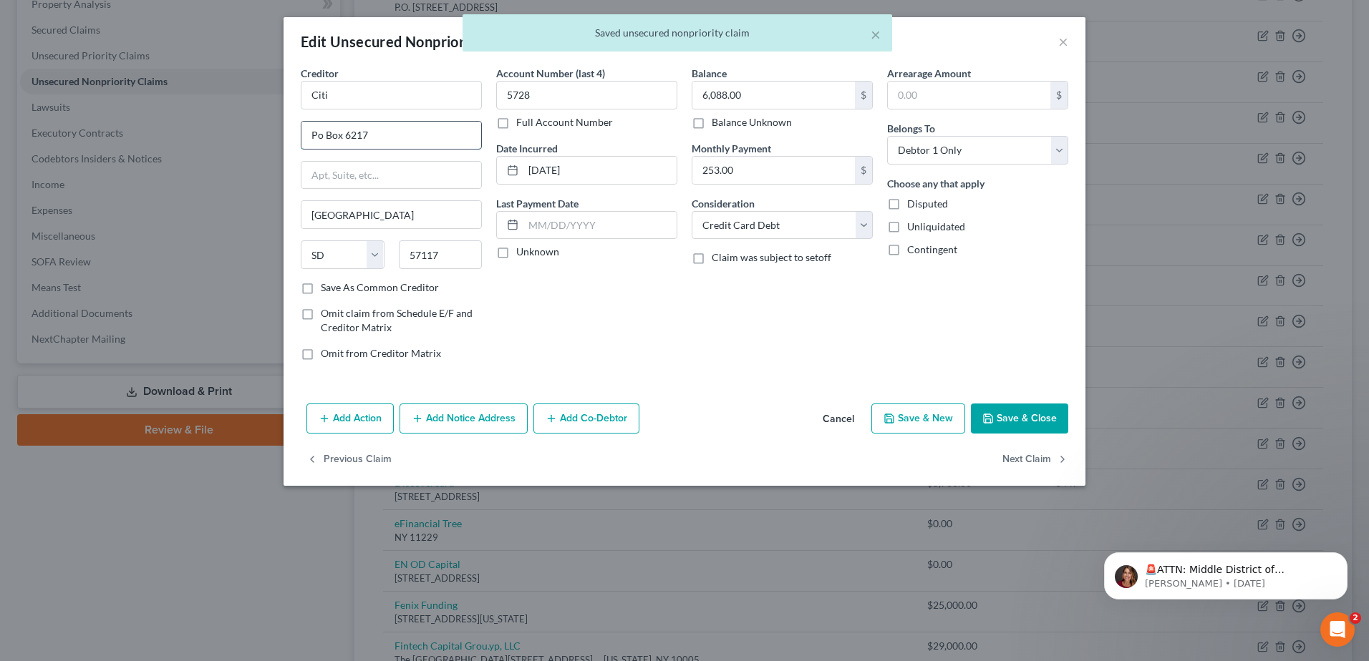
click at [317, 134] on input "Po Box 6217" at bounding box center [391, 135] width 180 height 27
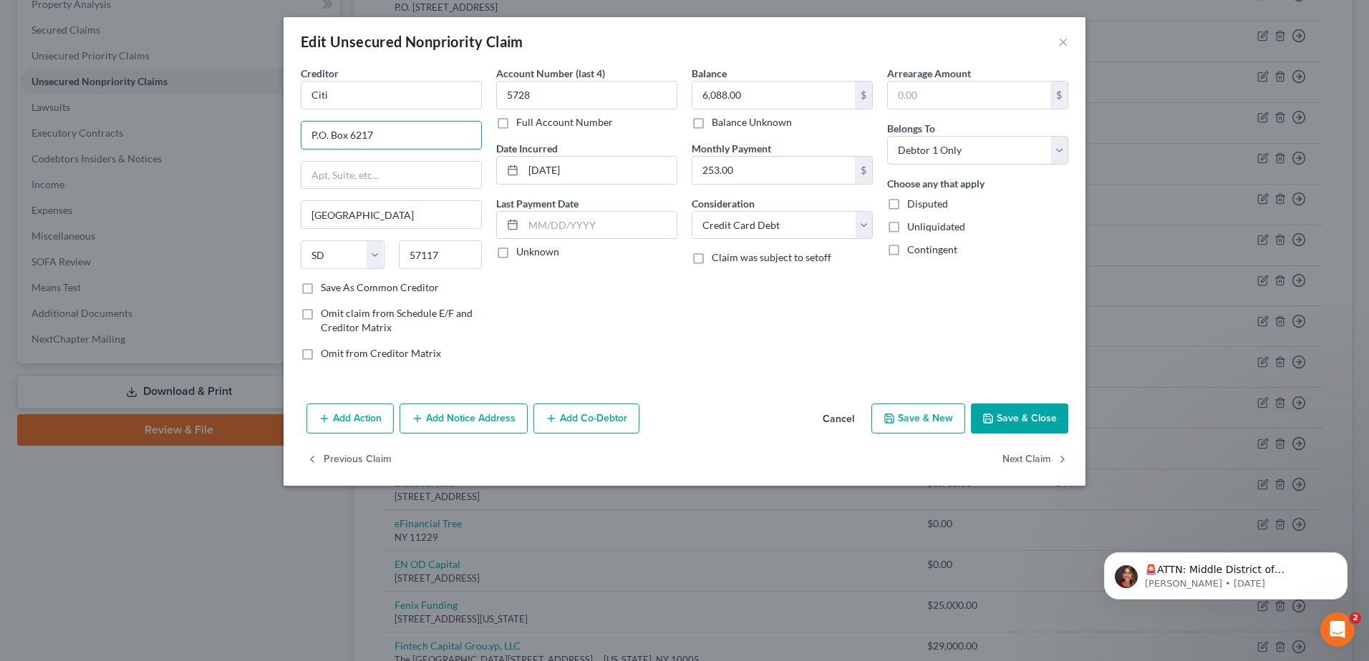
type input "P.O. Box 6217"
click at [1010, 415] on button "Save & Close" at bounding box center [1019, 419] width 97 height 30
type input "0"
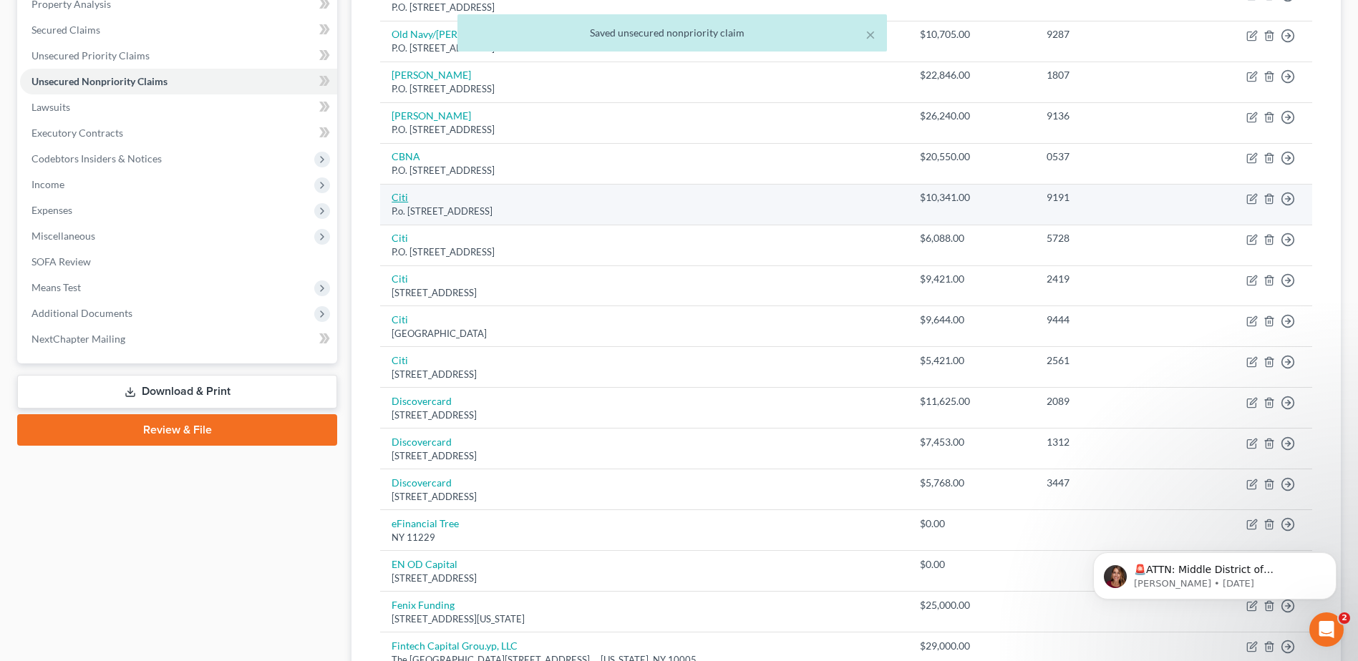
click at [395, 201] on link "Citi" at bounding box center [400, 197] width 16 height 12
select select "43"
select select "2"
select select "0"
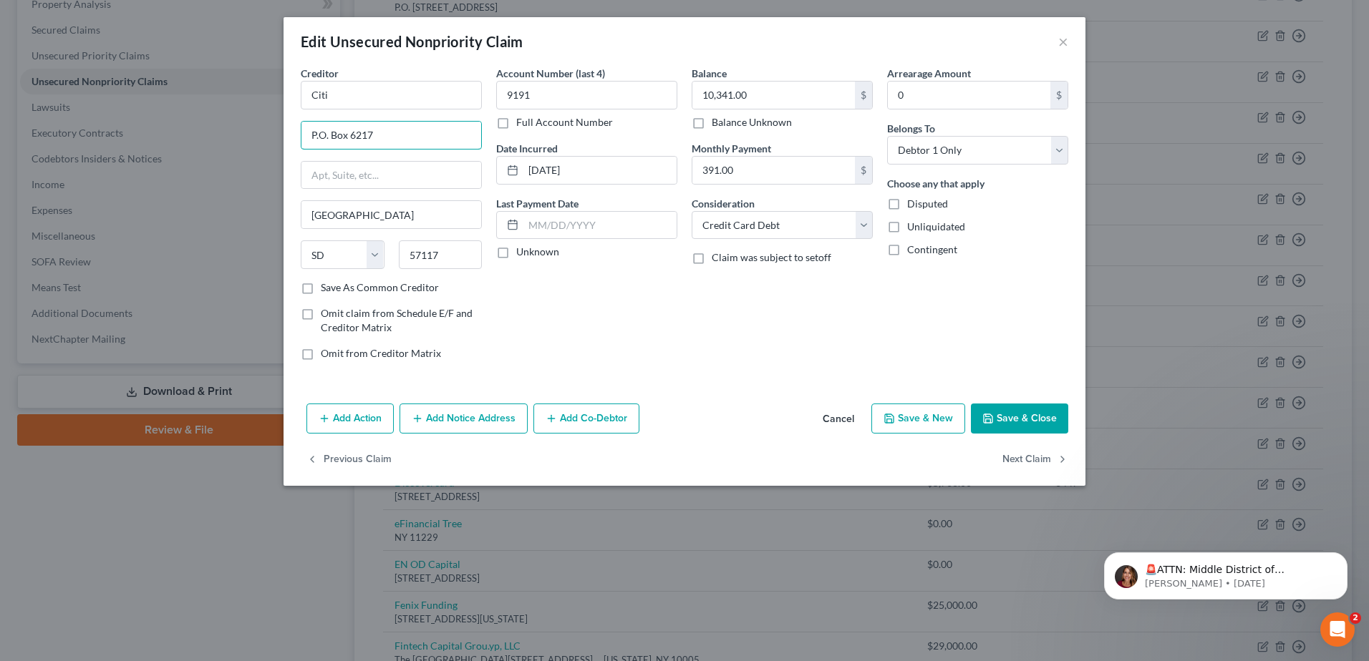
type input "P.O. Box 6217"
click at [1020, 409] on button "Save & Close" at bounding box center [1019, 419] width 97 height 30
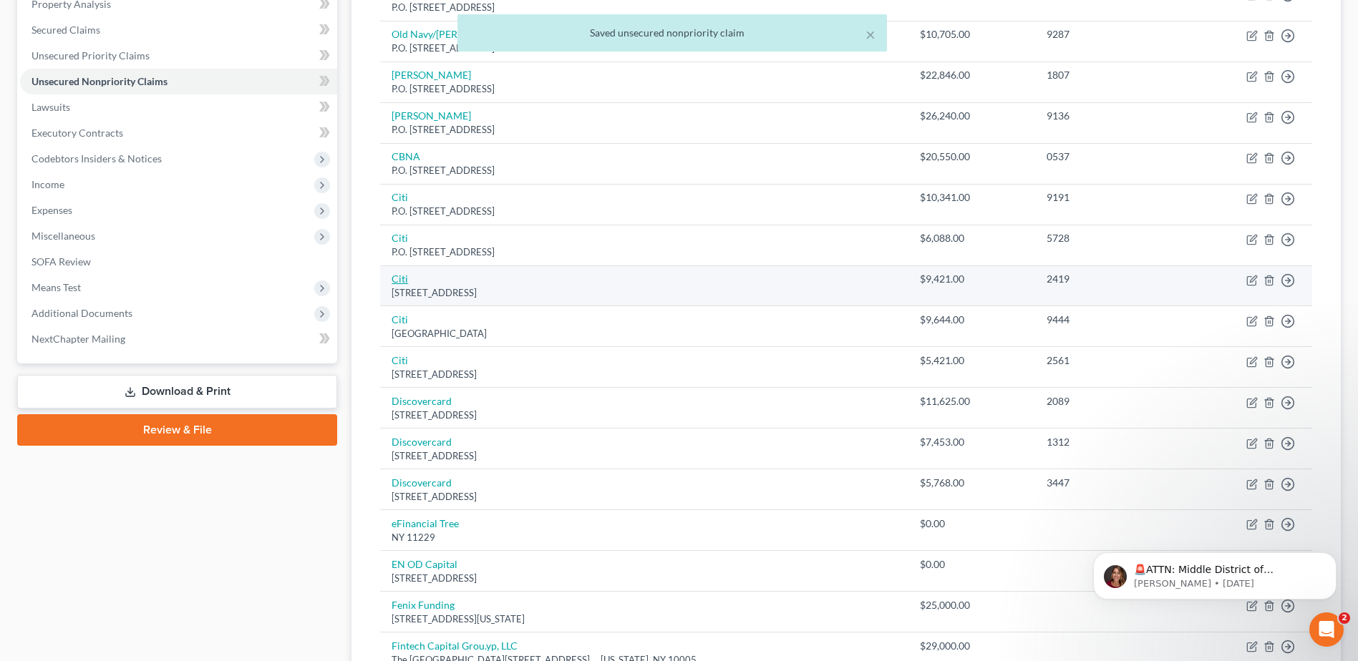
click at [400, 279] on link "Citi" at bounding box center [400, 279] width 16 height 12
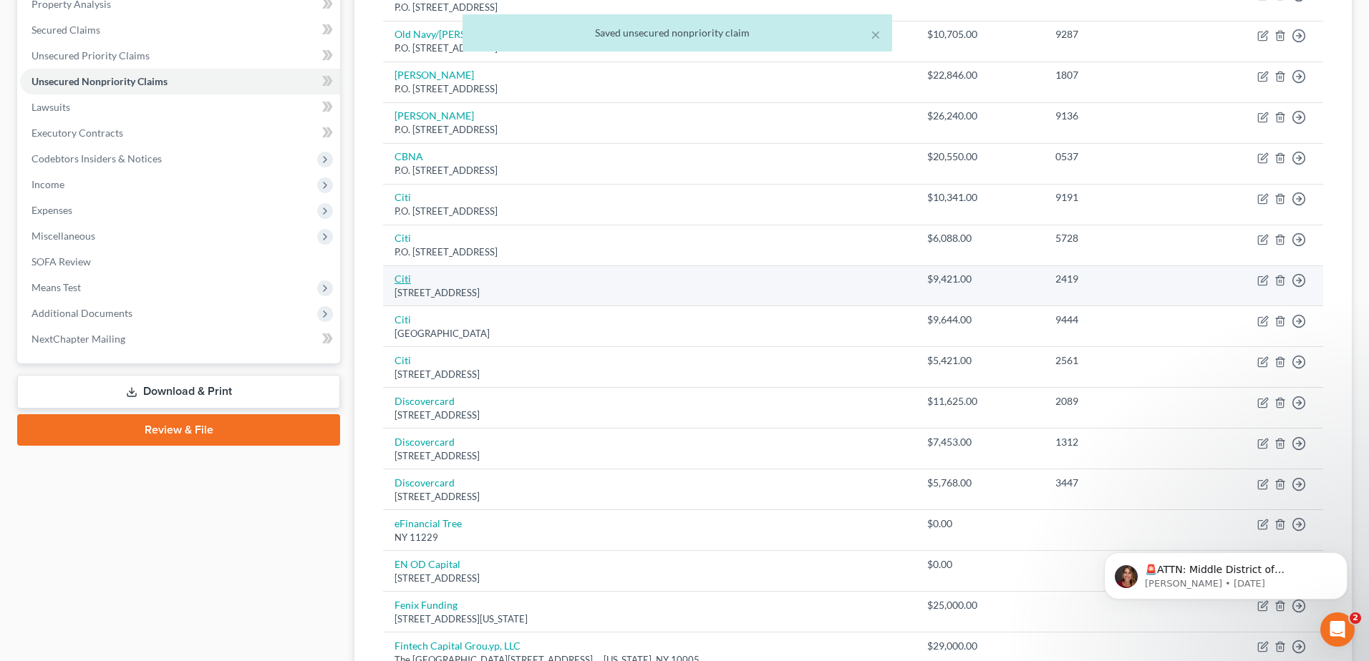
select select "43"
select select "2"
select select "1"
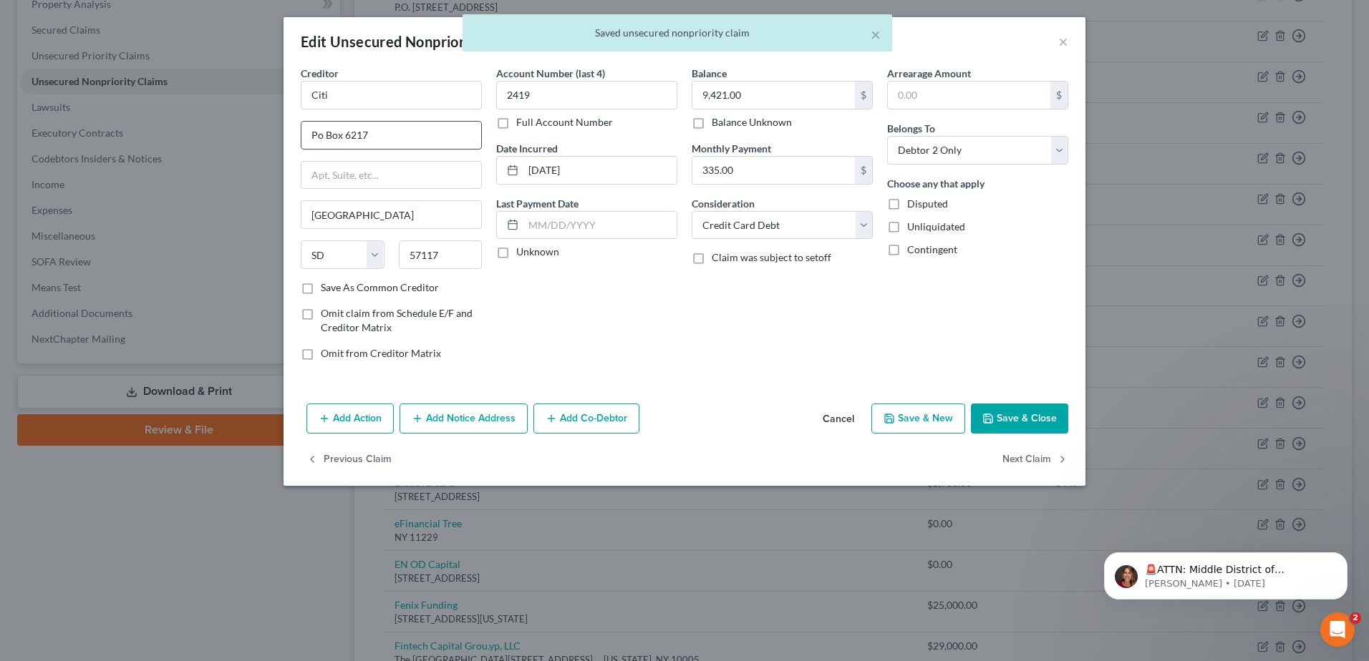
click at [318, 131] on input "Po Box 6217" at bounding box center [391, 135] width 180 height 27
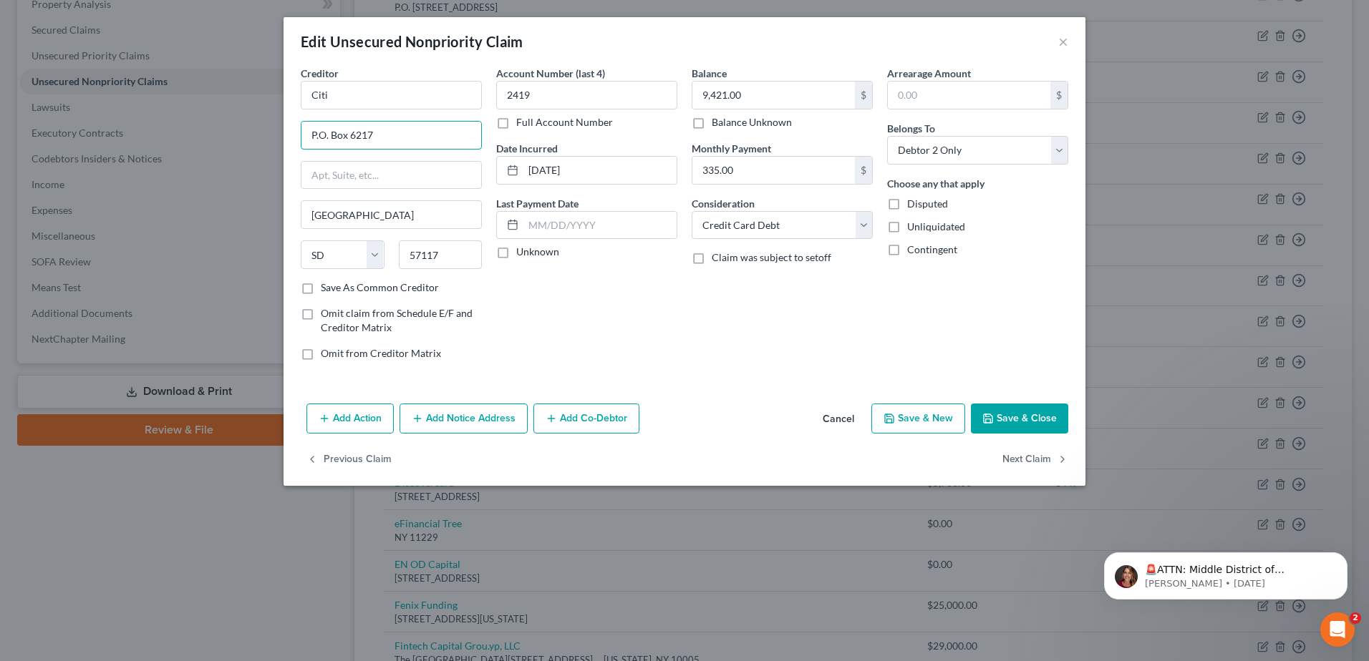
type input "P.O. Box 6217"
click at [1014, 417] on button "Save & Close" at bounding box center [1019, 419] width 97 height 30
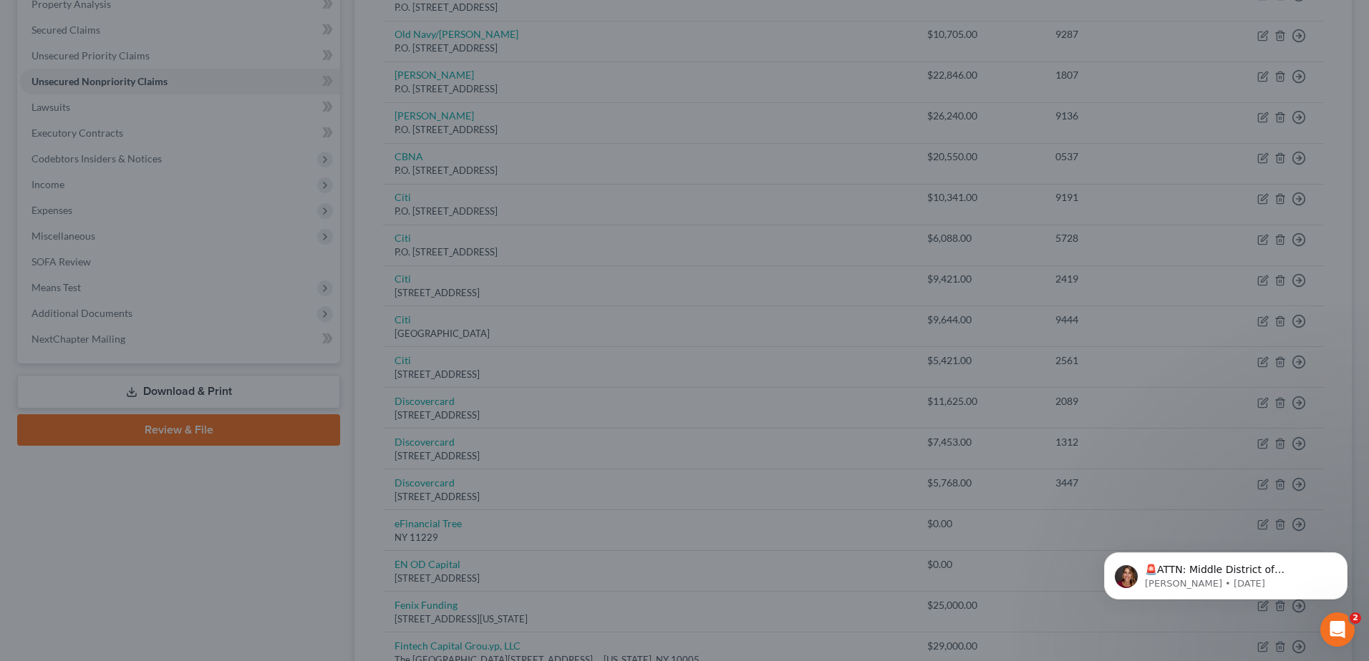
type input "0"
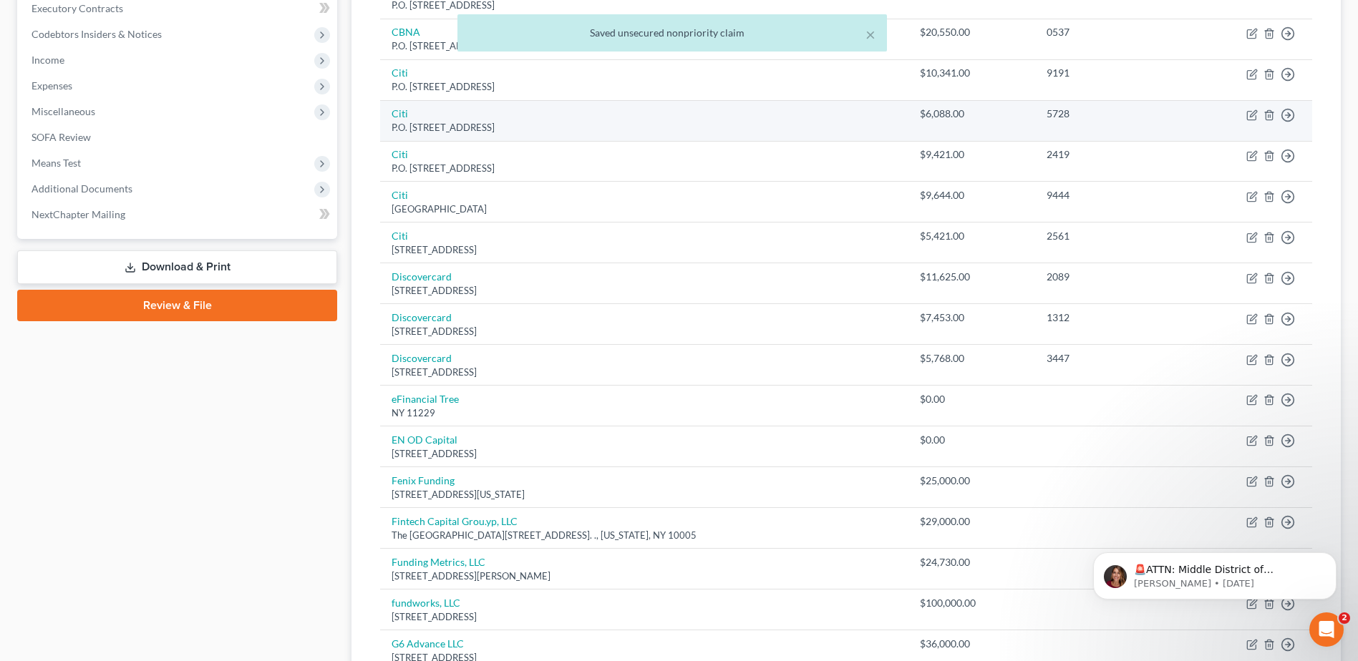
scroll to position [429, 0]
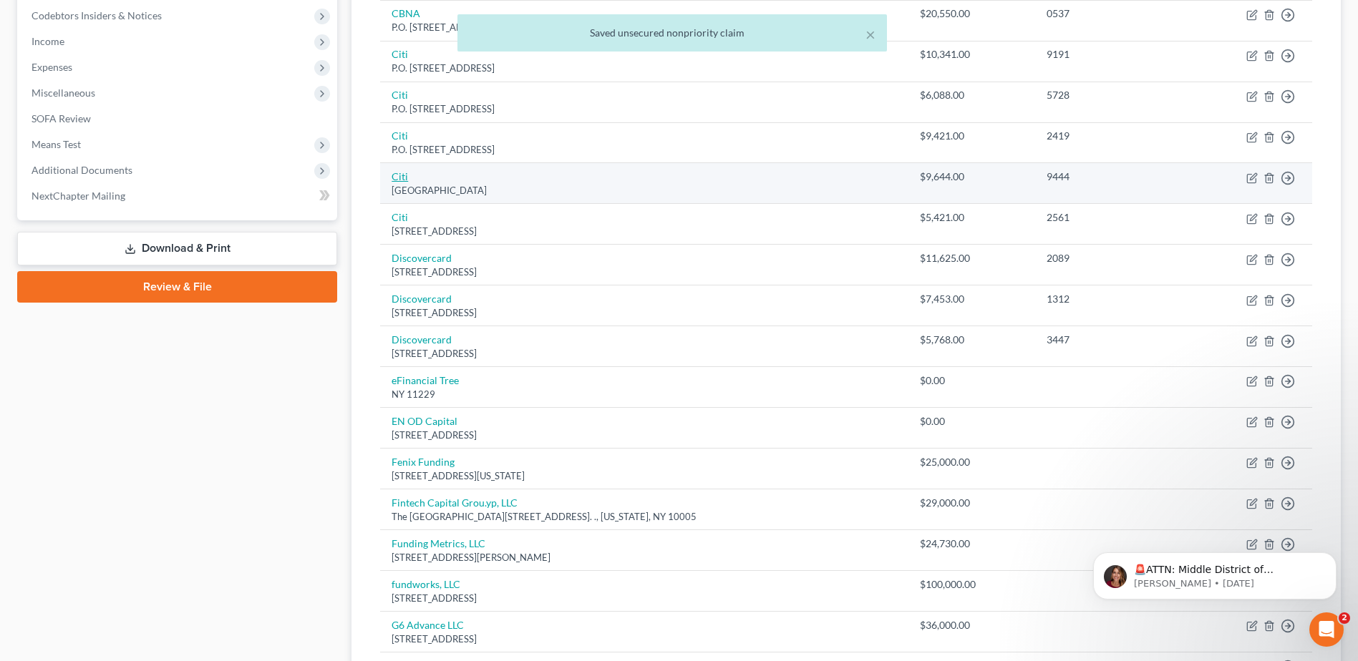
click at [392, 175] on link "Citi" at bounding box center [400, 176] width 16 height 12
select select "43"
select select "2"
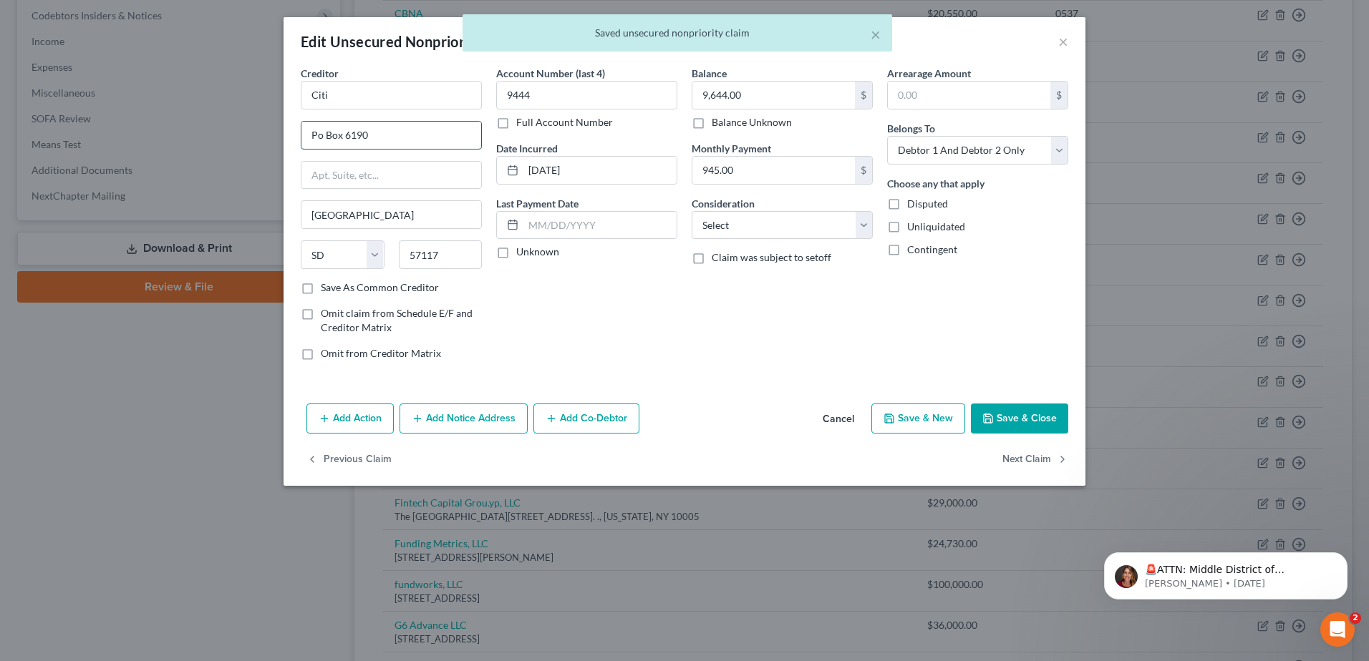
click at [320, 135] on input "Po Box 6190" at bounding box center [391, 135] width 180 height 27
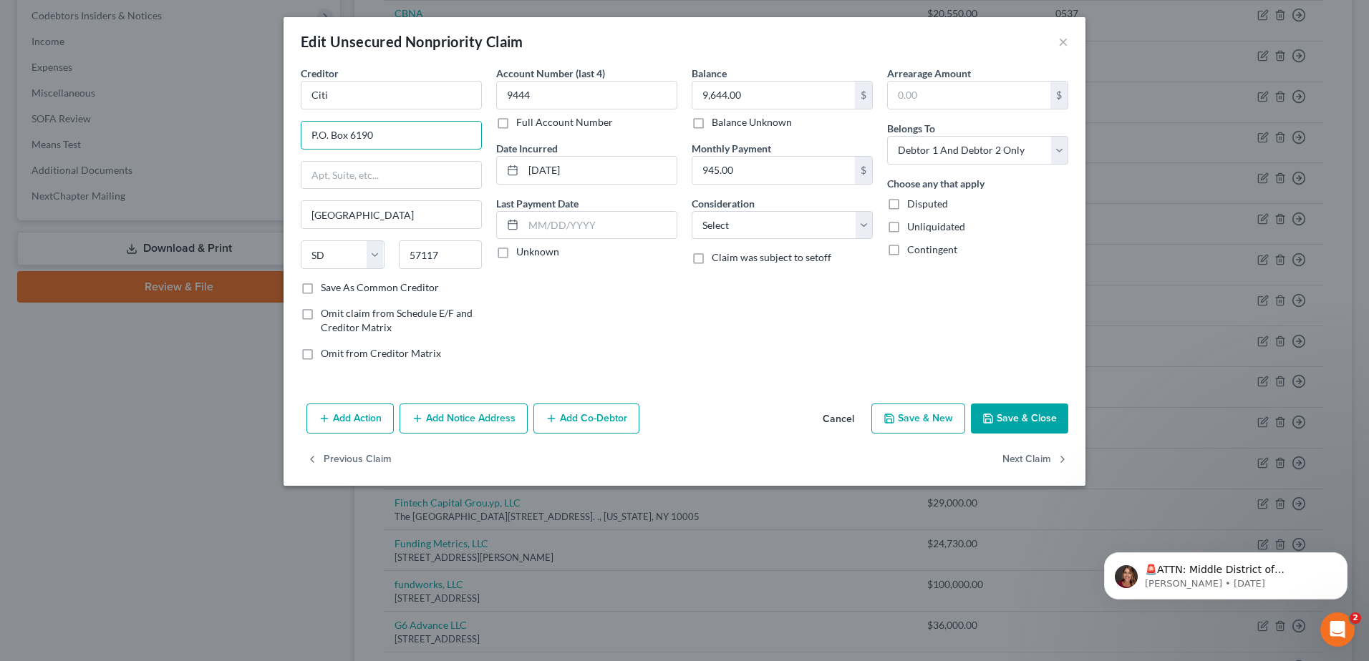
type input "P.O. Box 6190"
click at [1059, 415] on button "Save & Close" at bounding box center [1019, 419] width 97 height 30
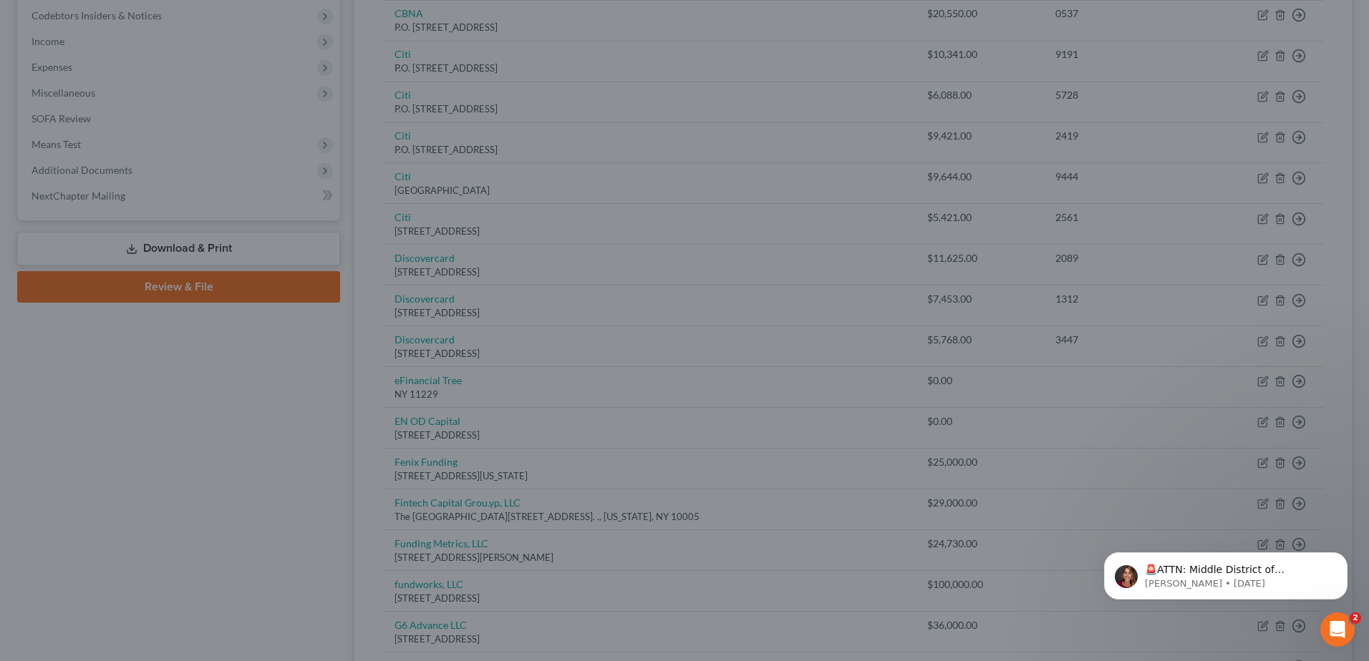
type input "0"
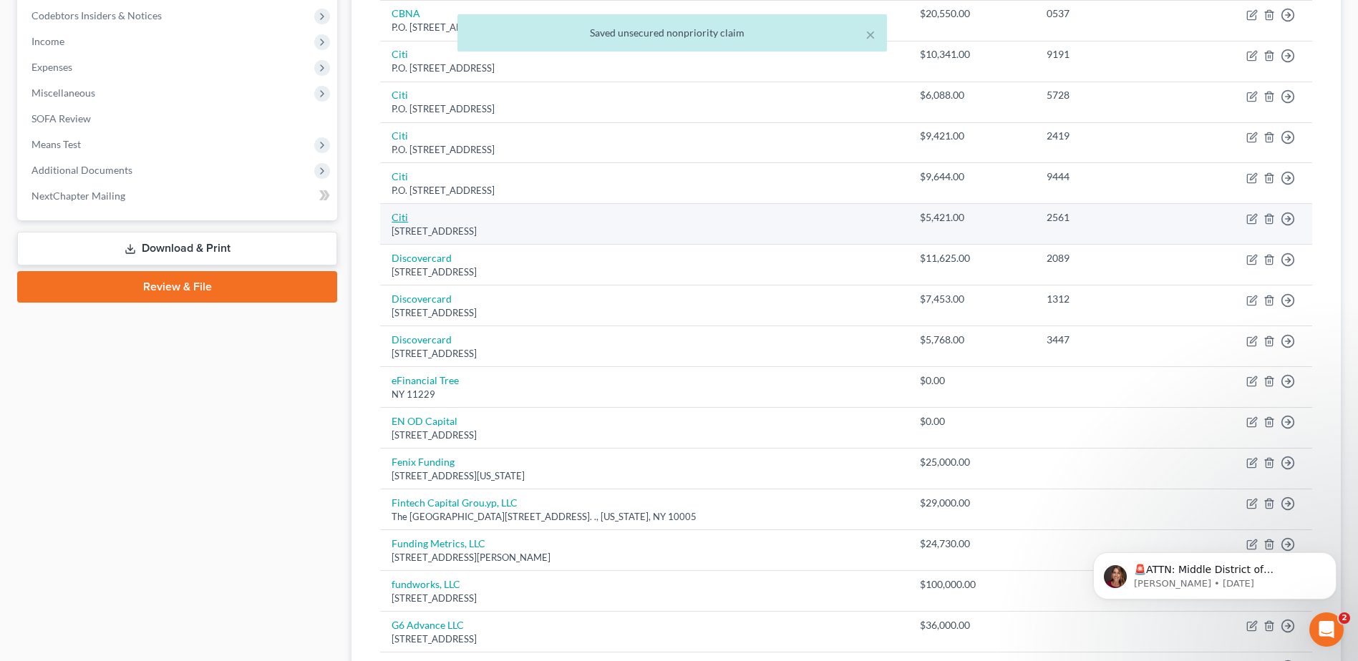
click at [406, 217] on link "Citi" at bounding box center [400, 217] width 16 height 12
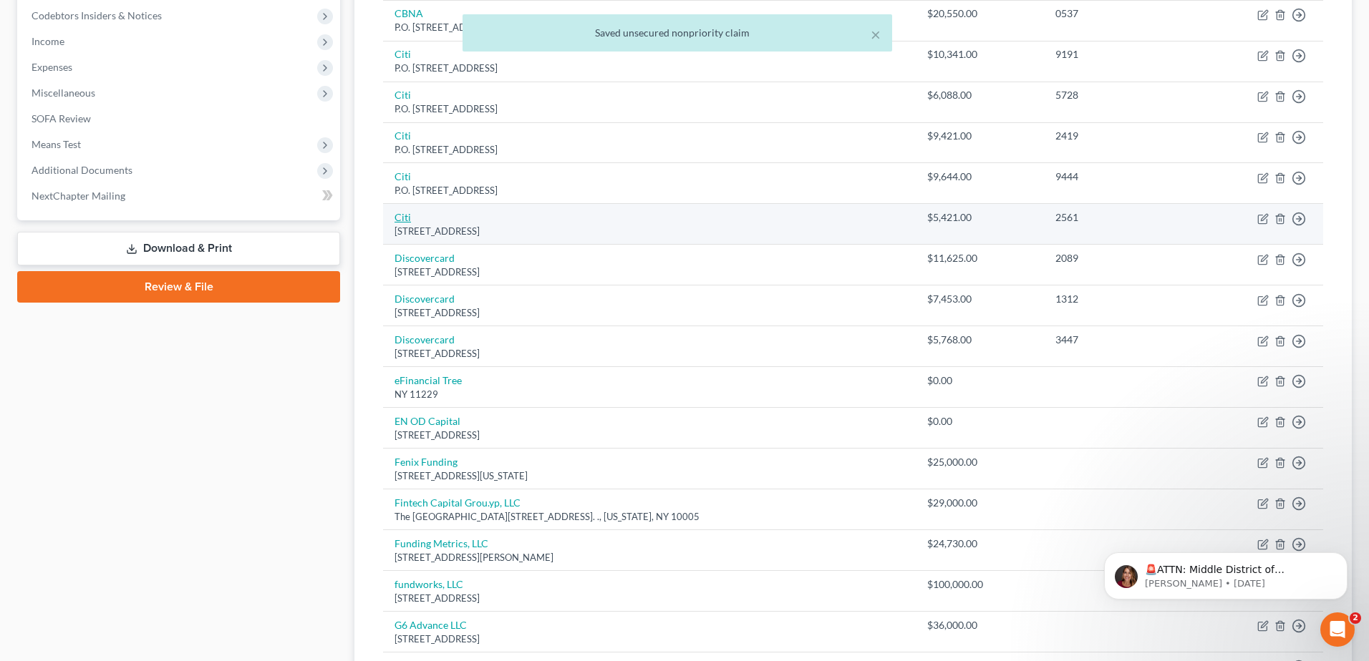
select select "43"
select select "2"
select select "0"
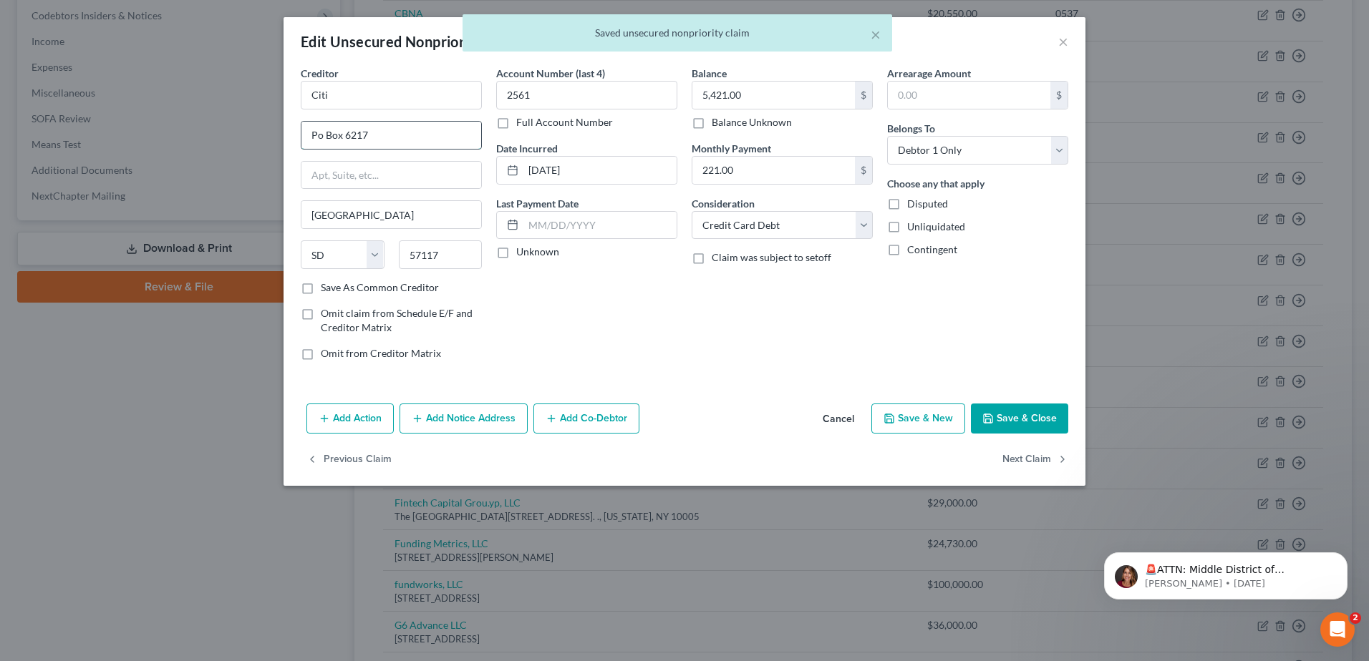
click at [316, 136] on input "Po Box 6217" at bounding box center [391, 135] width 180 height 27
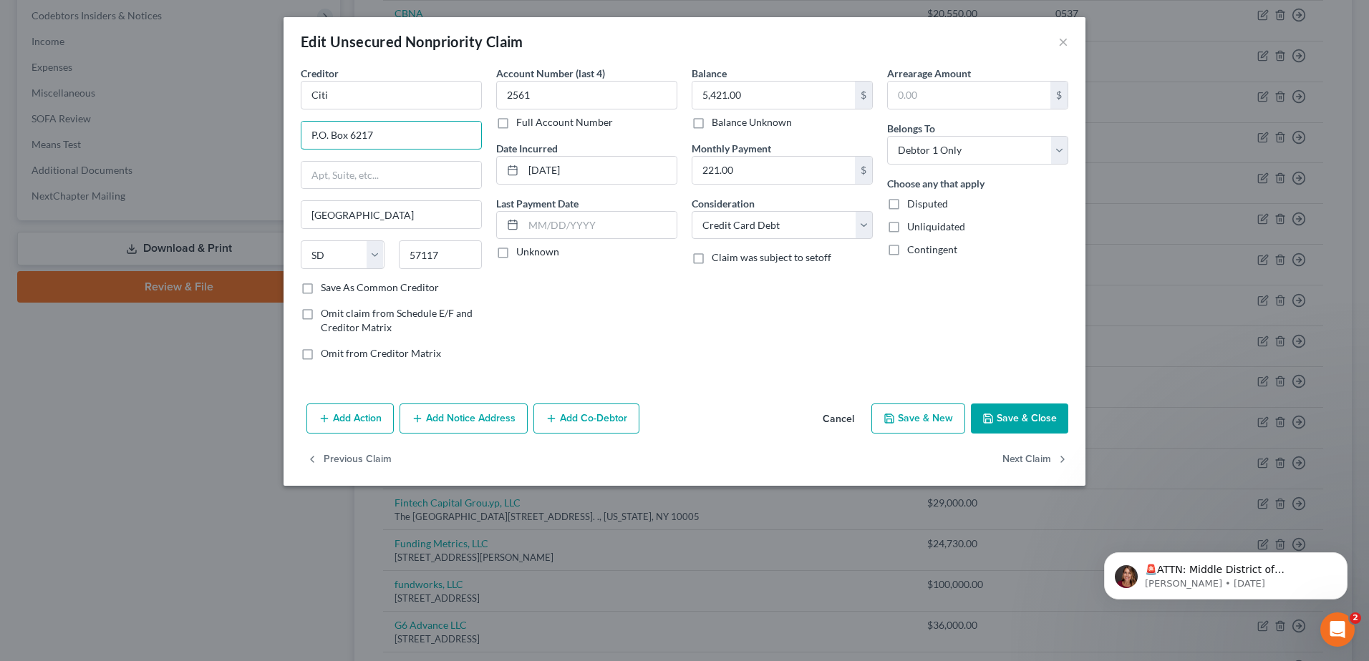
type input "P.O. Box 6217"
click at [1019, 418] on button "Save & Close" at bounding box center [1019, 419] width 97 height 30
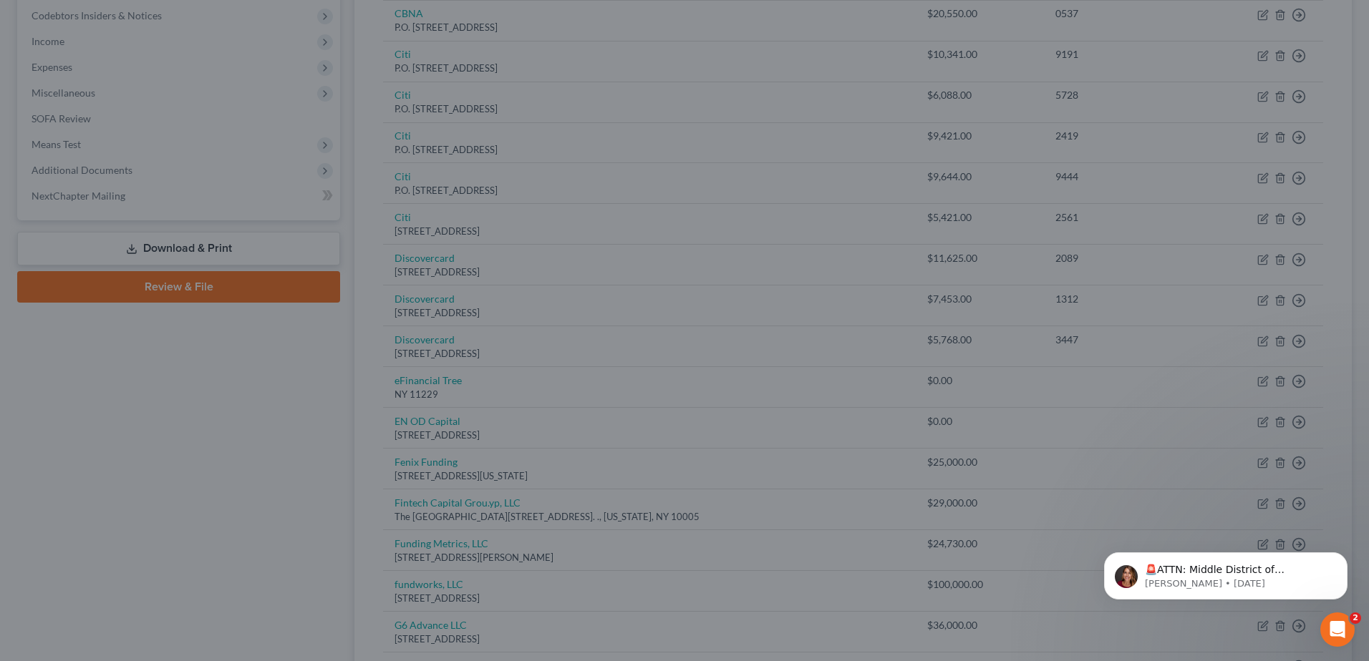
type input "0"
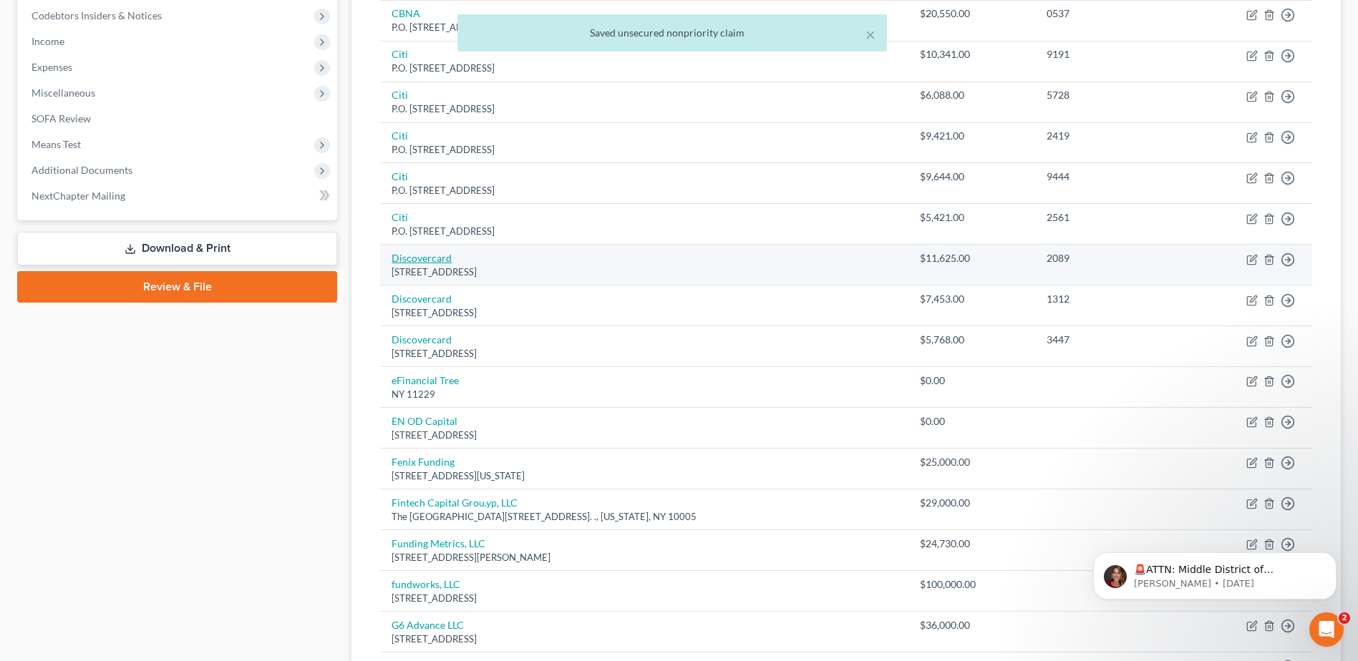
click at [419, 259] on link "Discovercard" at bounding box center [422, 258] width 60 height 12
select select "46"
select select "2"
select select "0"
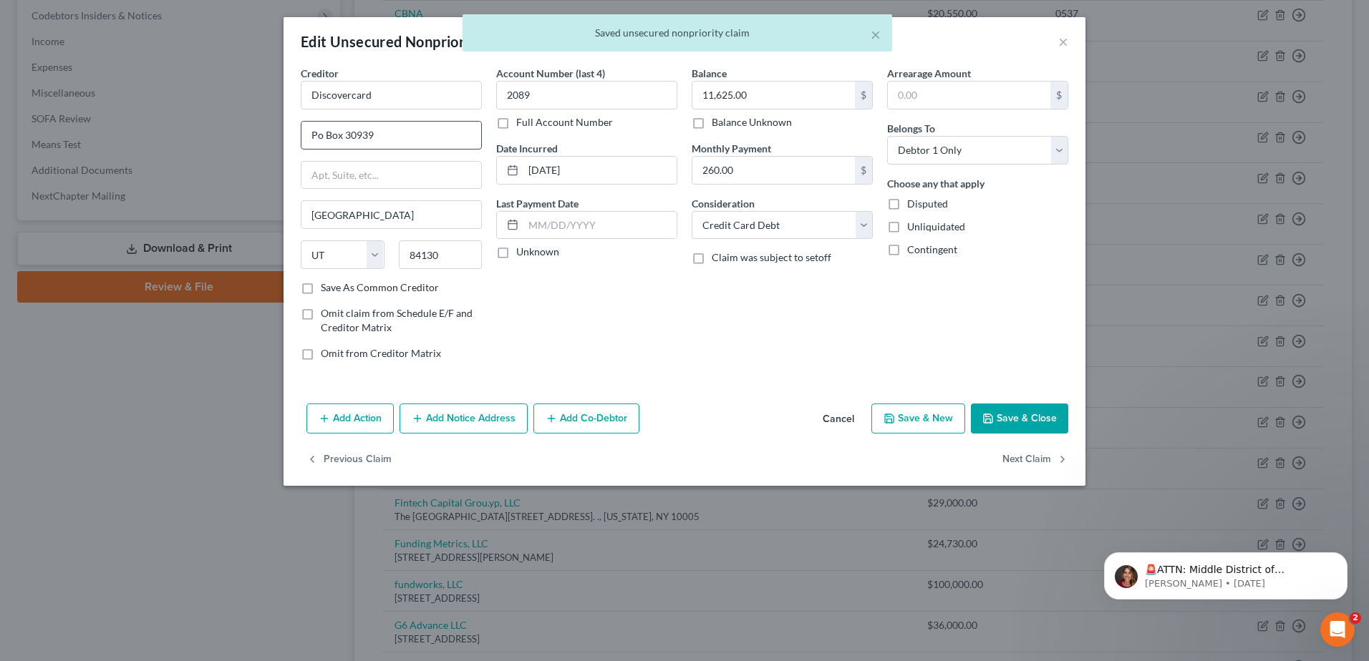
click at [316, 137] on input "Po Box 30939" at bounding box center [391, 135] width 180 height 27
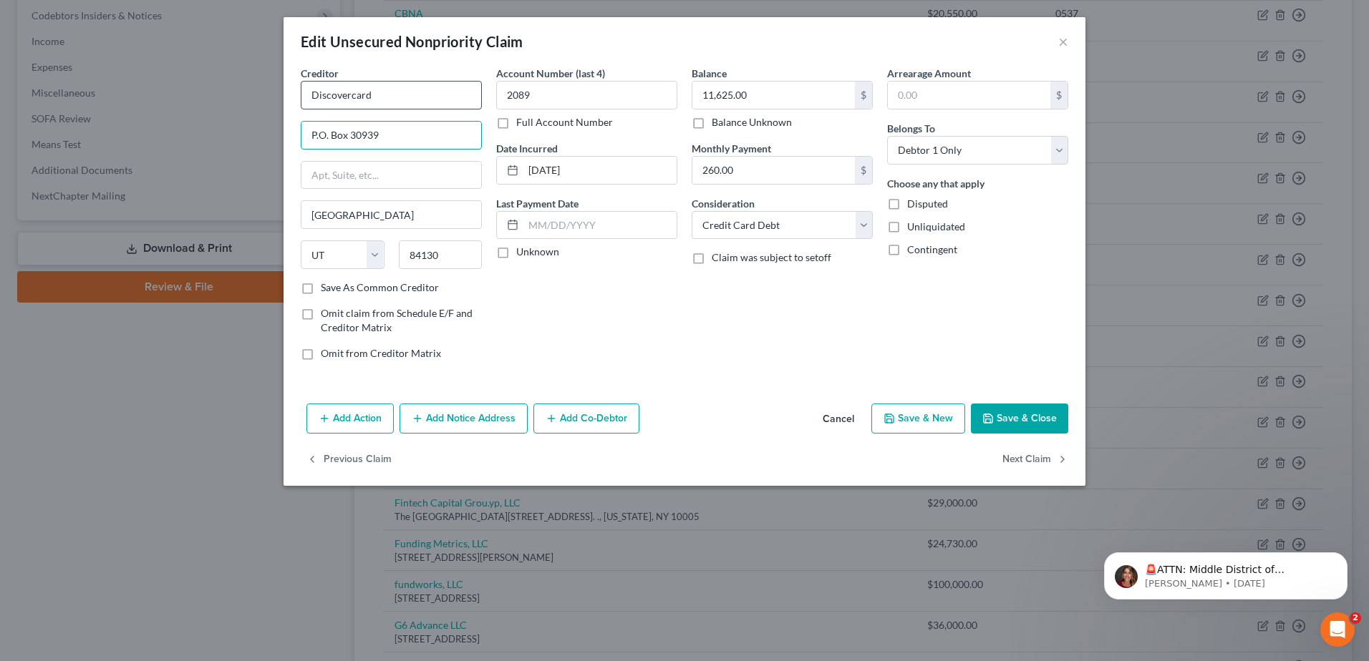
type input "P.O. Box 30939"
click at [391, 95] on input "Discovercard" at bounding box center [391, 95] width 181 height 29
type input "Discover"
click at [1024, 422] on button "Save & Close" at bounding box center [1019, 419] width 97 height 30
type input "0"
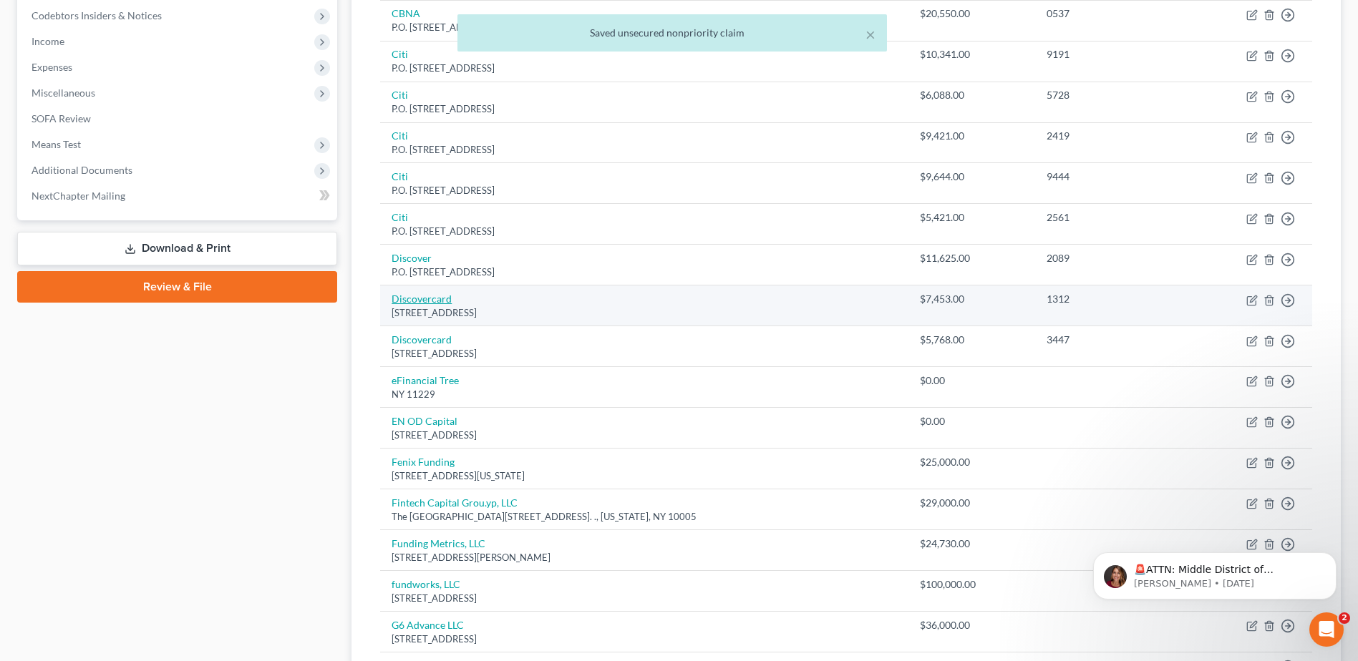
click at [427, 298] on link "Discovercard" at bounding box center [422, 299] width 60 height 12
select select "46"
select select "2"
select select "0"
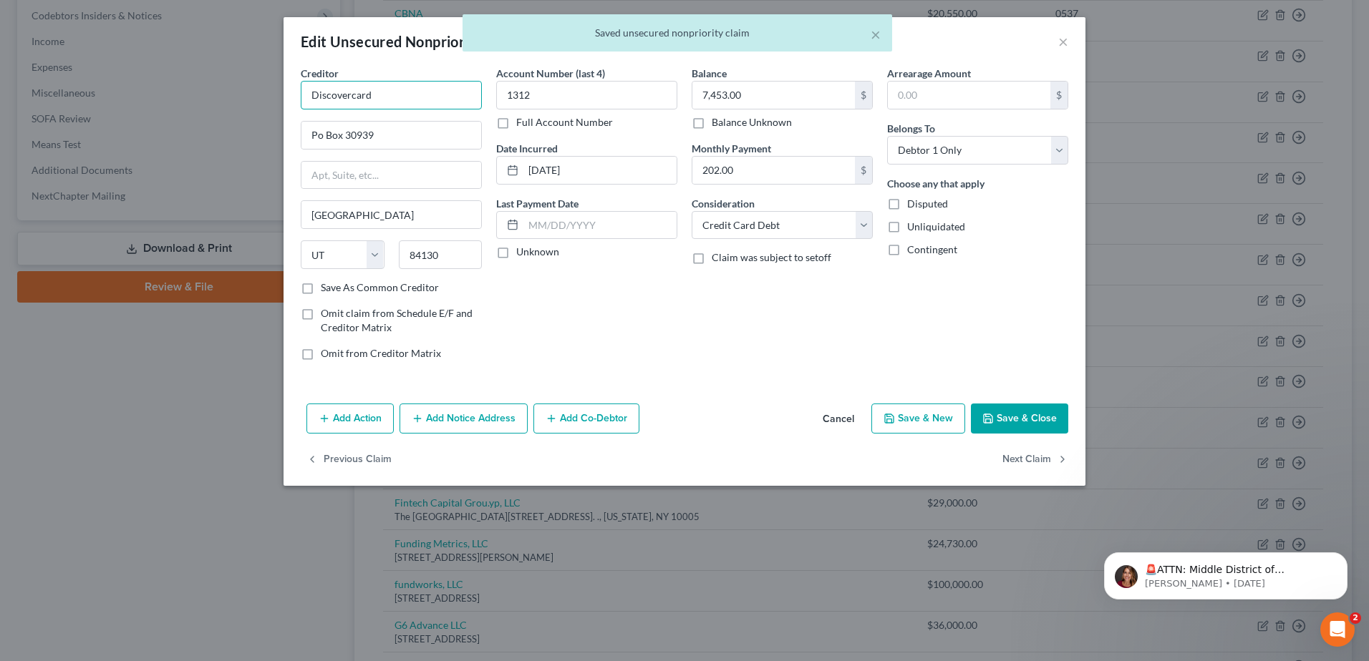
drag, startPoint x: 350, startPoint y: 93, endPoint x: 470, endPoint y: 99, distance: 120.4
click at [470, 99] on input "Discovercard" at bounding box center [391, 95] width 181 height 29
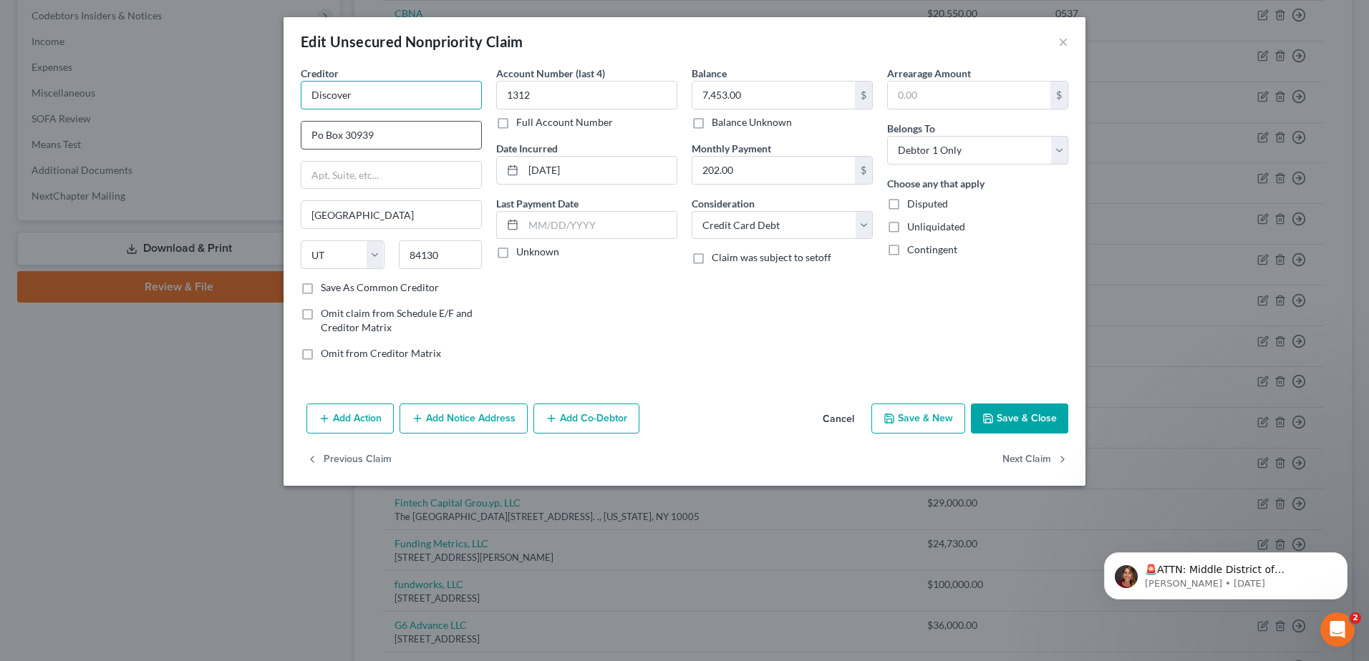
type input "Discover"
click at [318, 135] on input "Po Box 30939" at bounding box center [391, 135] width 180 height 27
type input "P.O. Box 30939"
click at [1034, 416] on button "Save & Close" at bounding box center [1019, 419] width 97 height 30
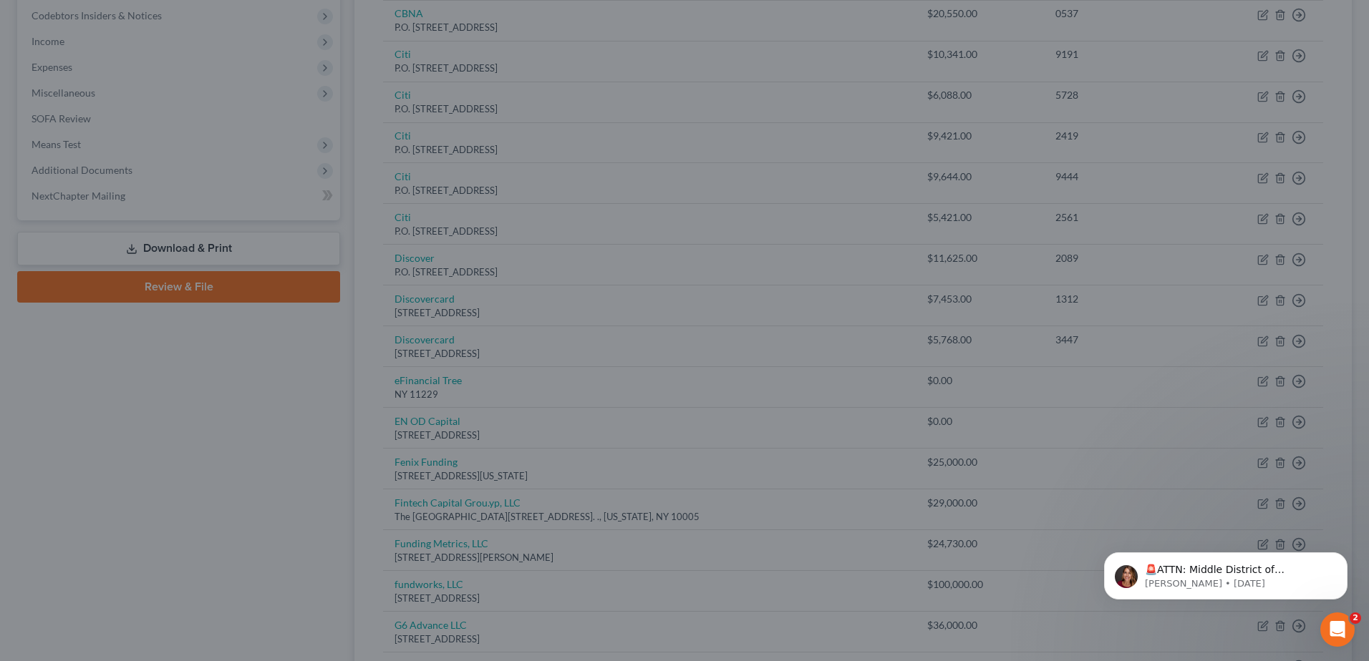
type input "0"
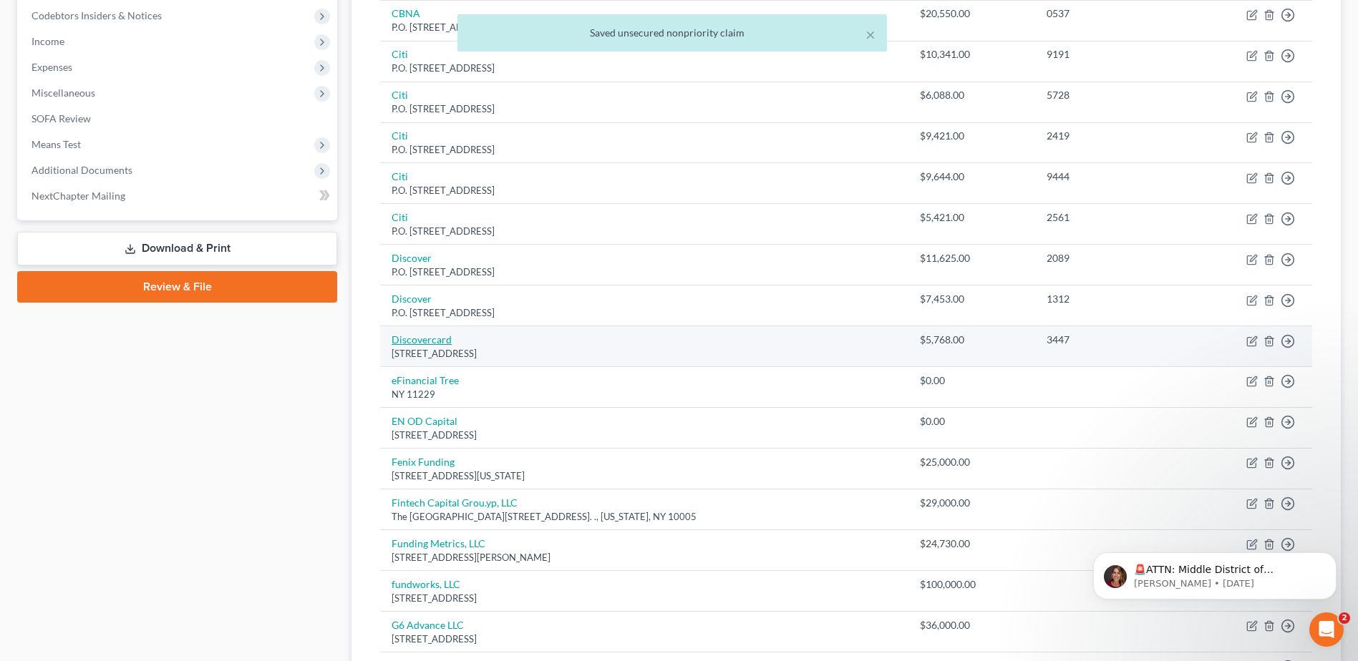
click at [420, 342] on link "Discovercard" at bounding box center [422, 340] width 60 height 12
select select "46"
select select "2"
select select "1"
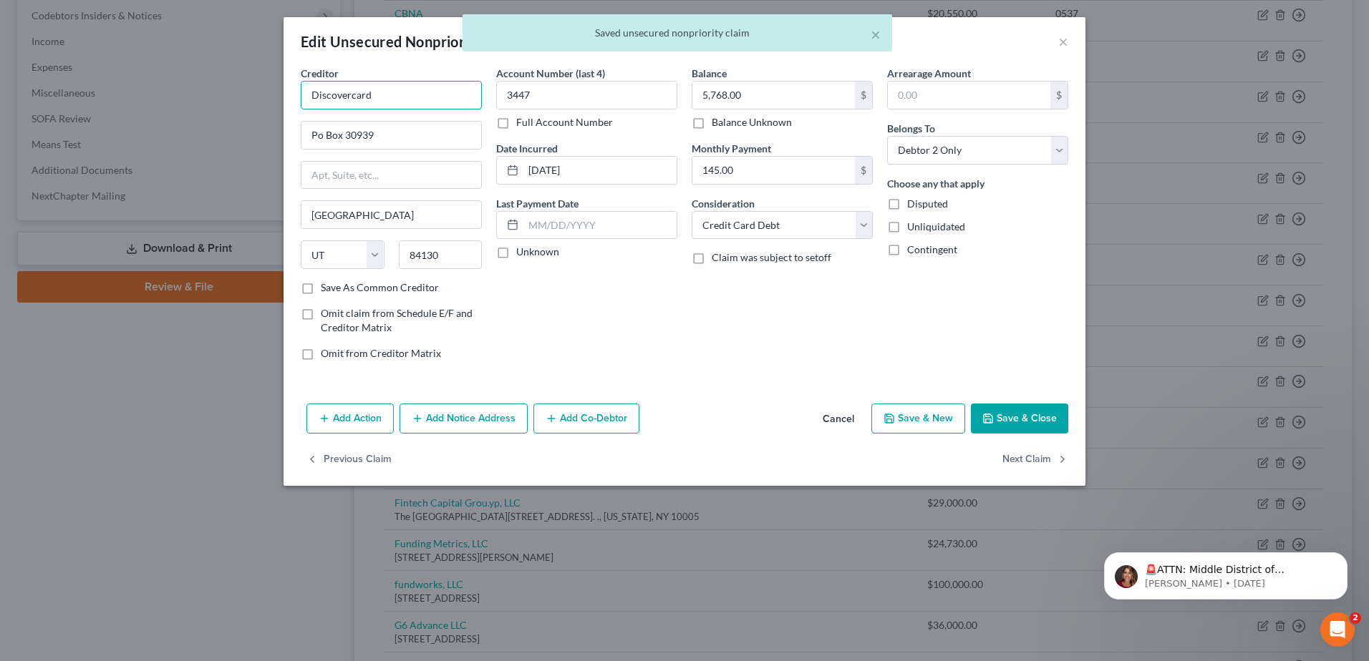
drag, startPoint x: 353, startPoint y: 98, endPoint x: 429, endPoint y: 103, distance: 76.0
click at [429, 103] on input "Discovercard" at bounding box center [391, 95] width 181 height 29
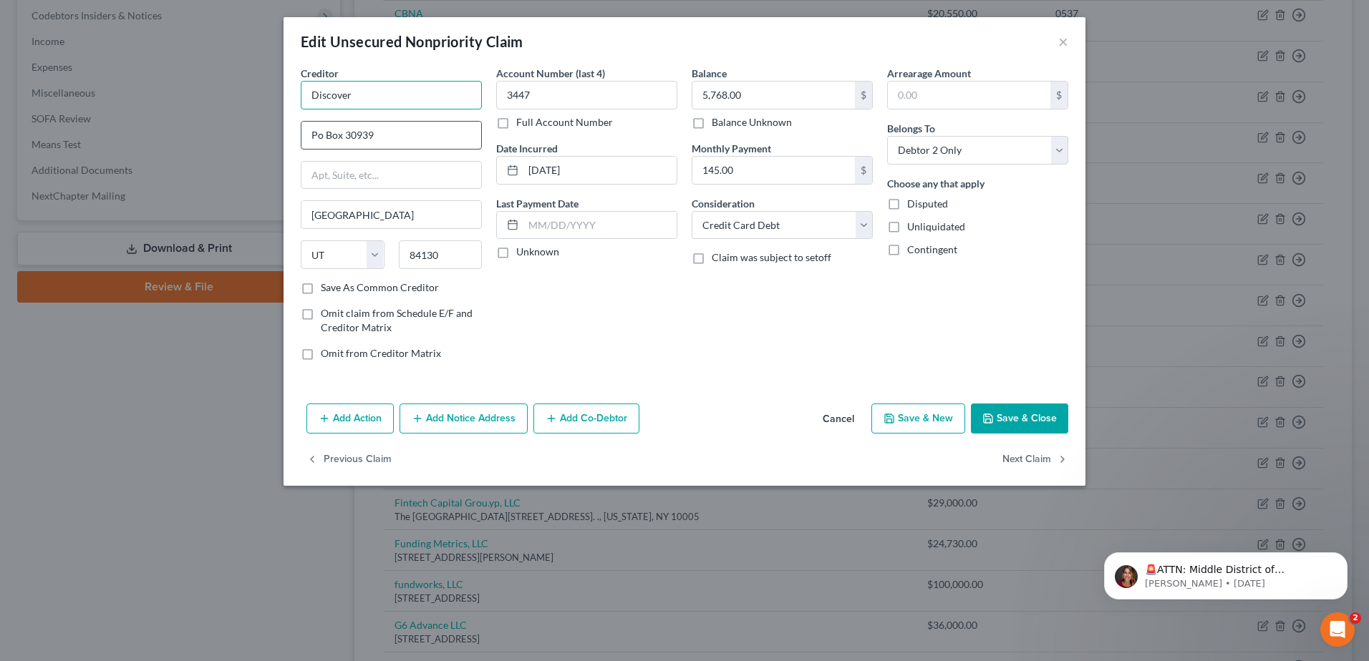
type input "Discover"
click at [317, 134] on input "Po Box 30939" at bounding box center [391, 135] width 180 height 27
type input "P.O. Box 30939"
click at [1016, 415] on button "Save & Close" at bounding box center [1019, 419] width 97 height 30
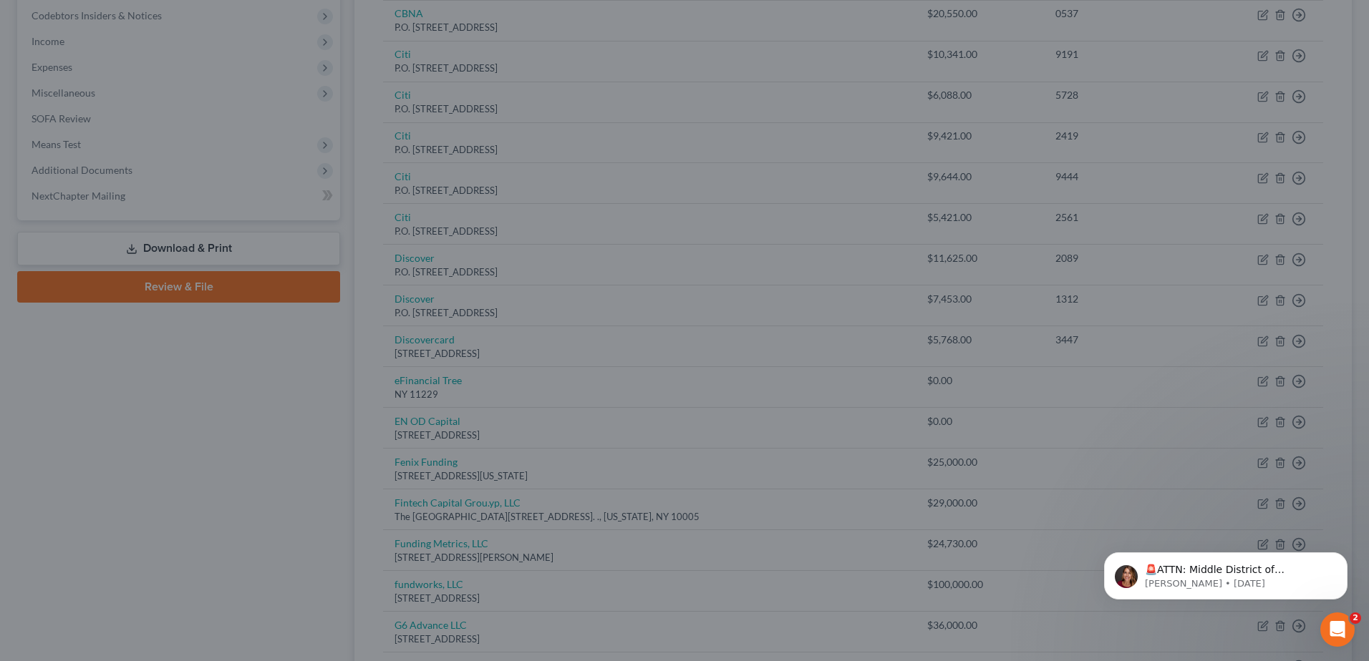
type input "0"
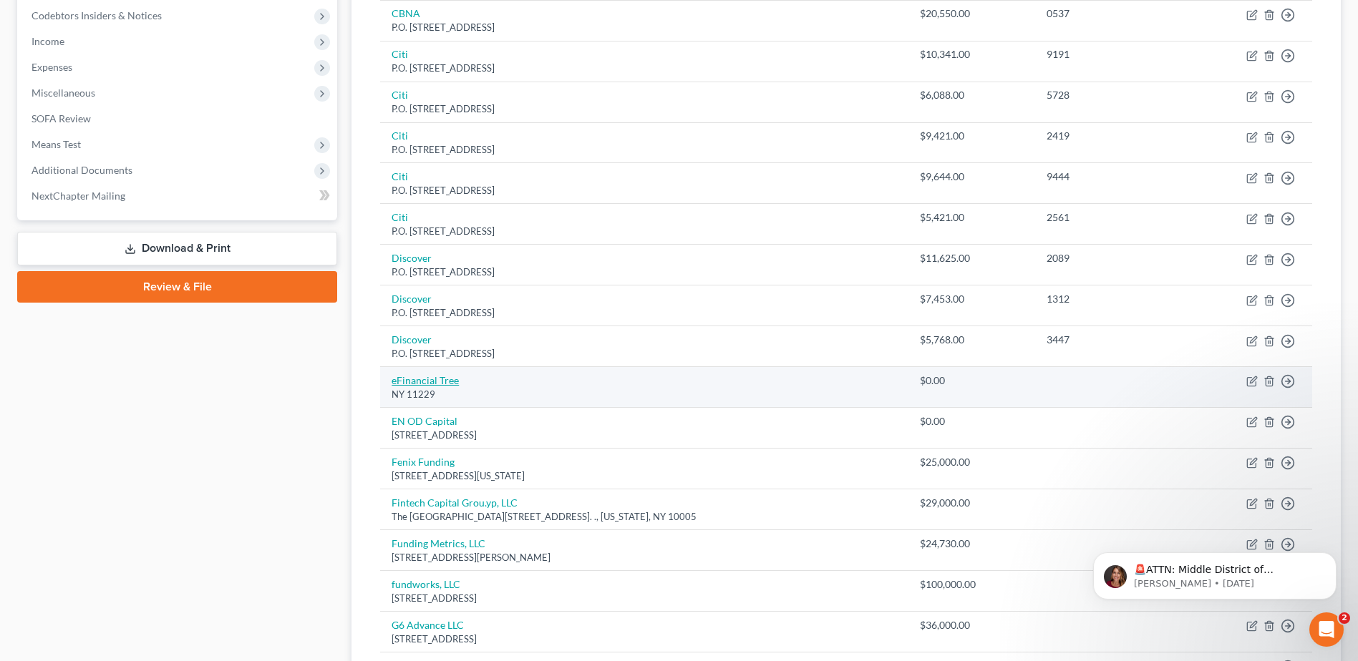
click at [432, 379] on link "eFinancial Tree" at bounding box center [425, 380] width 67 height 12
select select "35"
select select "14"
select select "0"
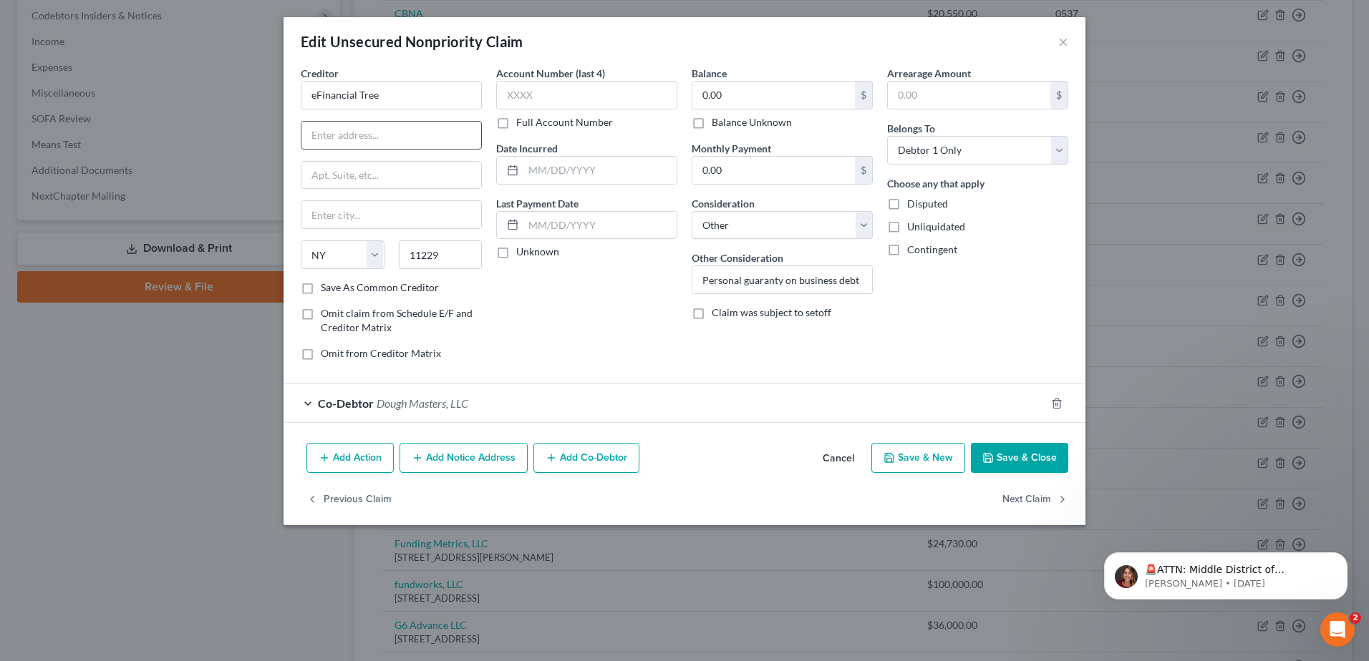
paste input "201 Broad St Ste 1002, Stamford, Connecticut"
type input "201 Broad St Ste 1002, Stamford, Connecticut"
drag, startPoint x: 447, startPoint y: 255, endPoint x: 364, endPoint y: 260, distance: 83.2
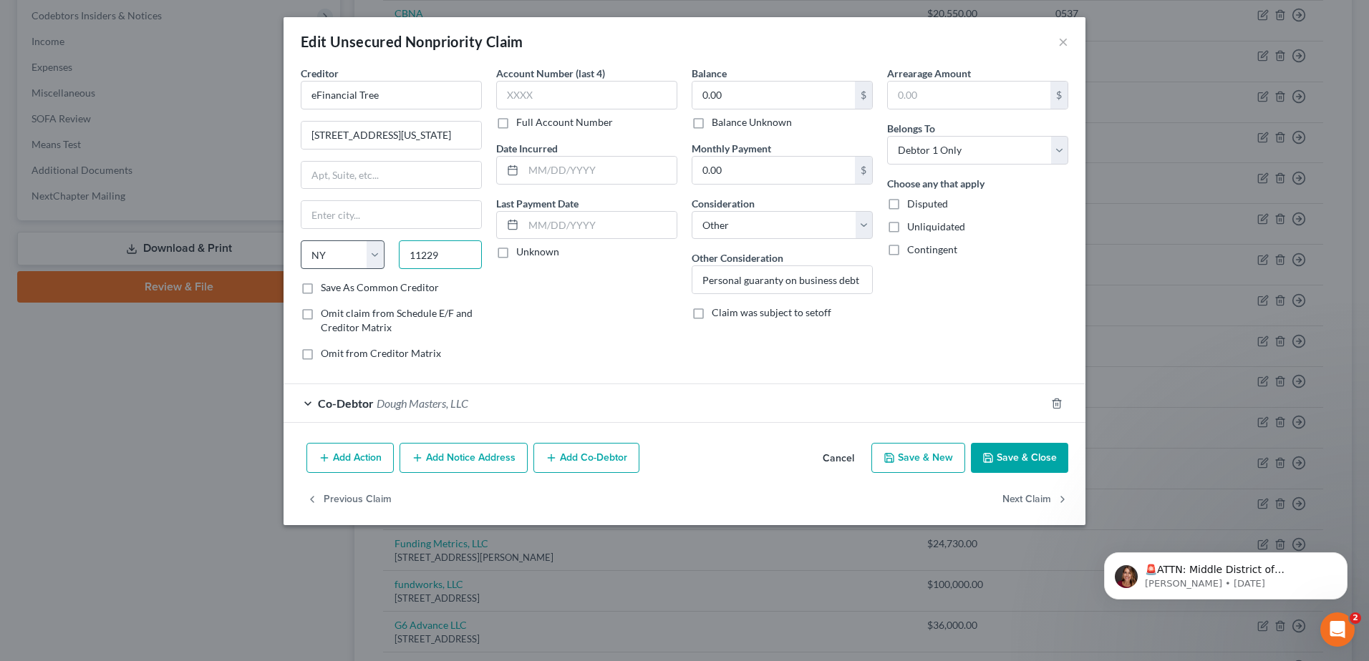
click at [363, 259] on div "State AL AK AR AZ CA CO CT DE DC FL GA GU HI ID IL IN IA KS KY LA ME MD MA MI M…" at bounding box center [390, 261] width 195 height 40
type input "06901"
type input "Stamford"
select select "6"
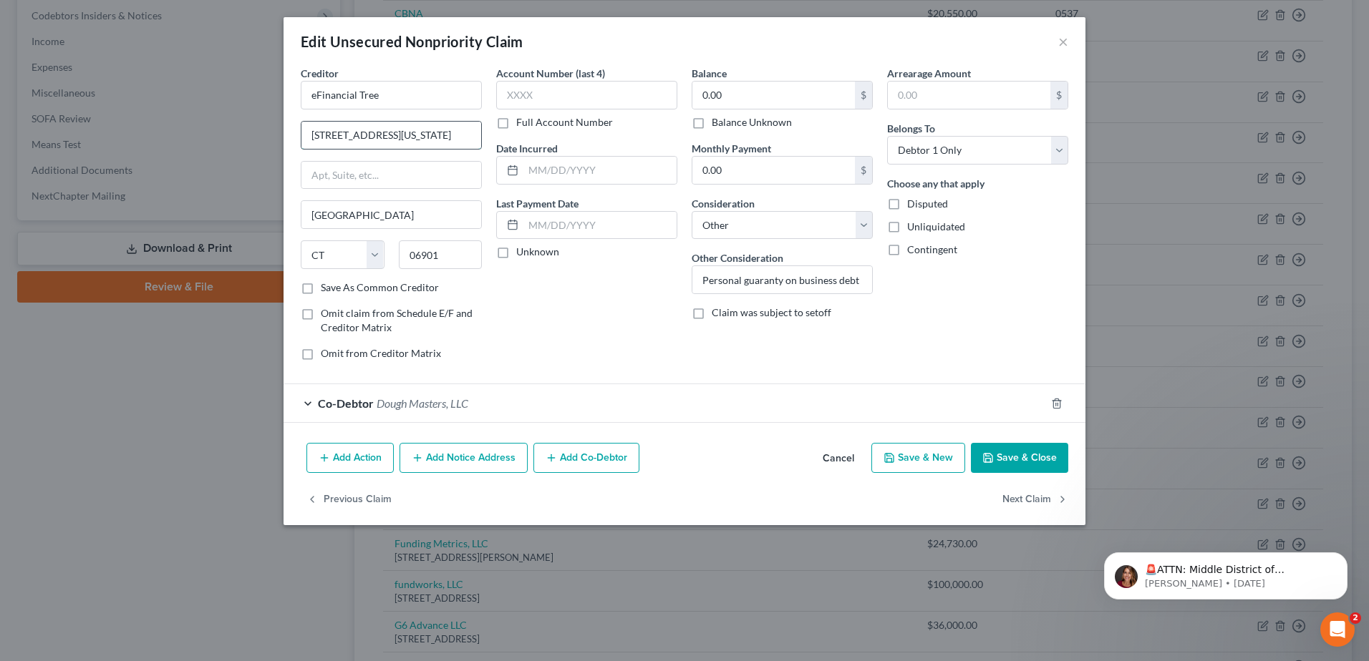
drag, startPoint x: 408, startPoint y: 141, endPoint x: 481, endPoint y: 132, distance: 73.6
click at [481, 132] on div "201 Broad St Ste 1002, Stamford, Connecticut" at bounding box center [391, 135] width 181 height 29
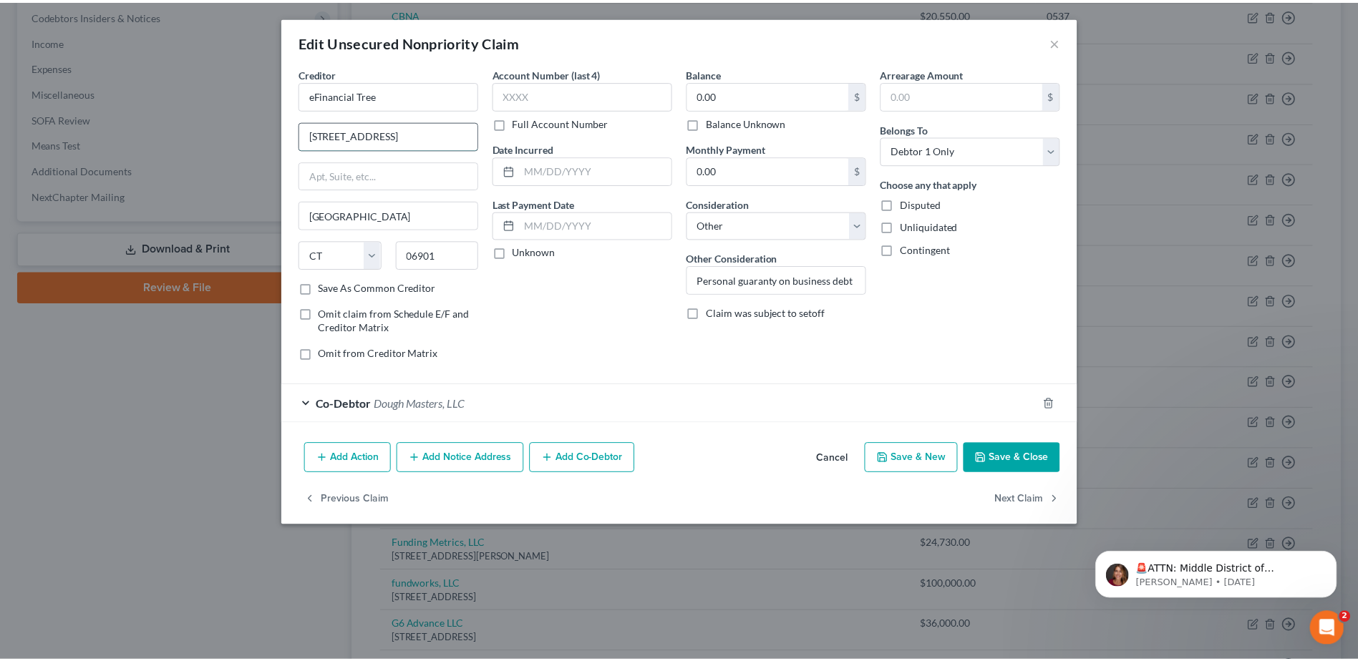
scroll to position [0, 0]
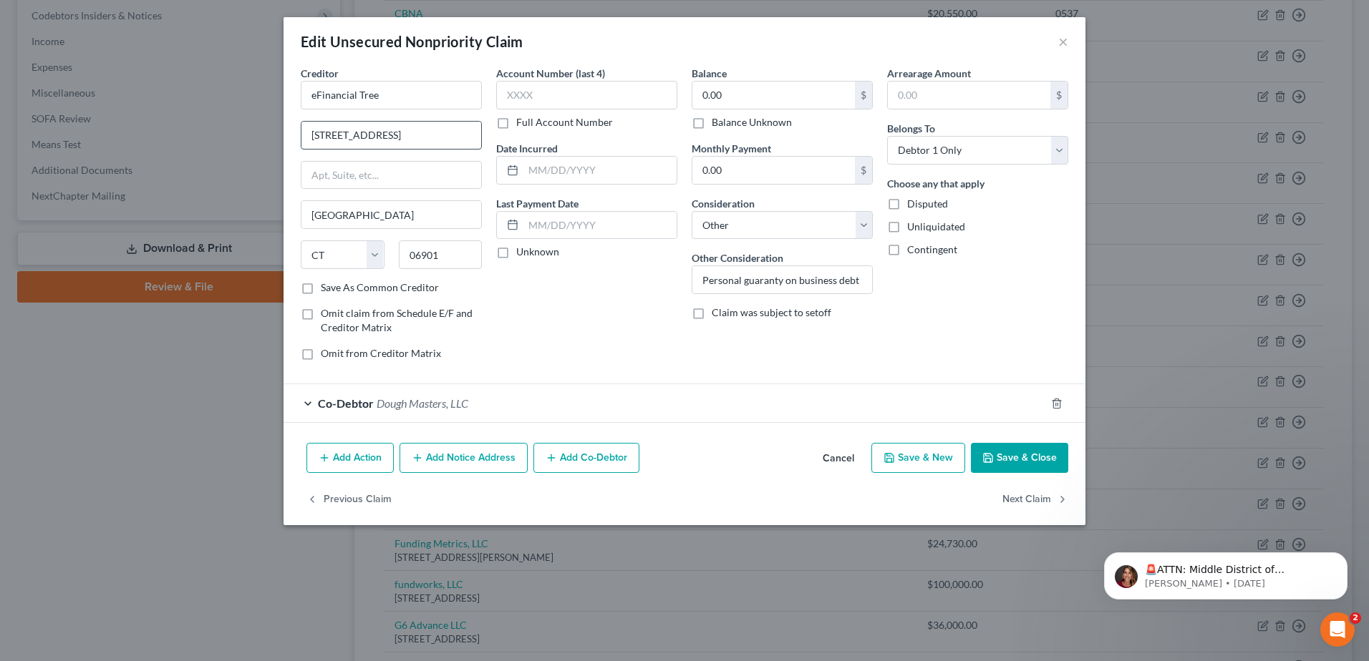
click at [369, 137] on input "201 Broad St Ste 1002" at bounding box center [391, 135] width 180 height 27
type input "201 Broad St, Ste 1002"
click at [1031, 461] on button "Save & Close" at bounding box center [1019, 458] width 97 height 30
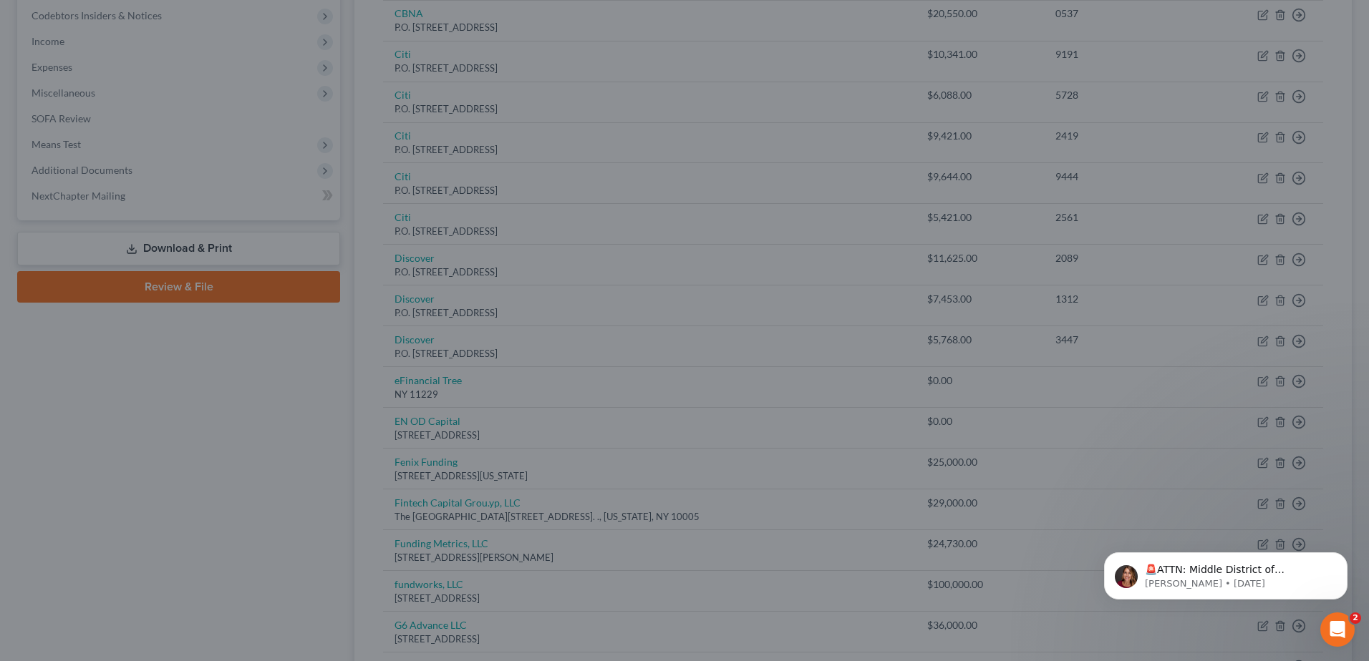
type input "0"
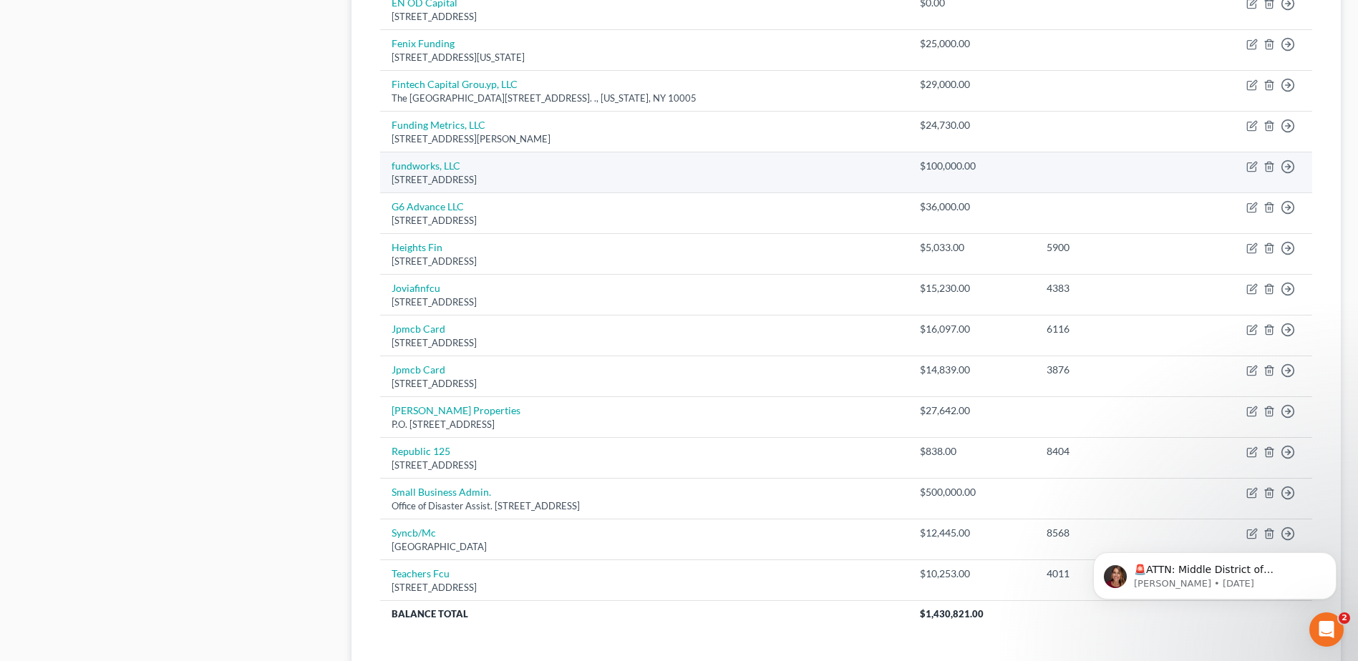
scroll to position [859, 0]
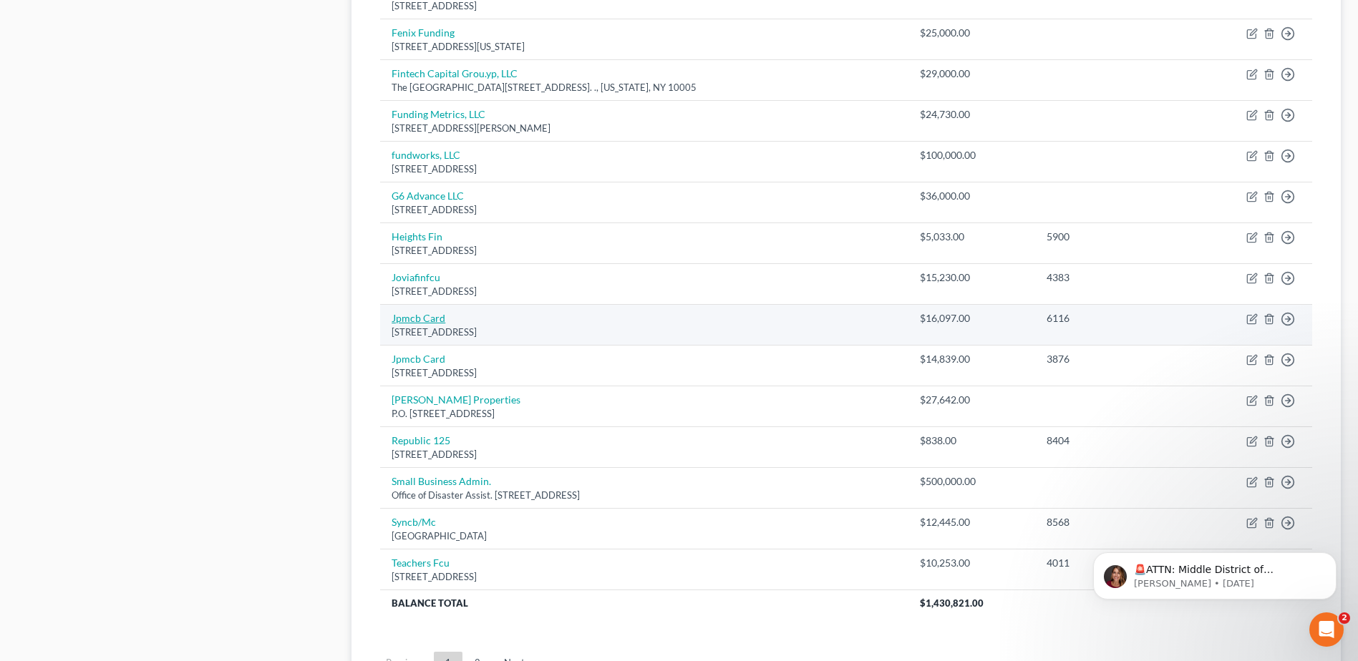
click at [429, 320] on link "Jpmcb Card" at bounding box center [419, 318] width 54 height 12
select select "7"
select select "0"
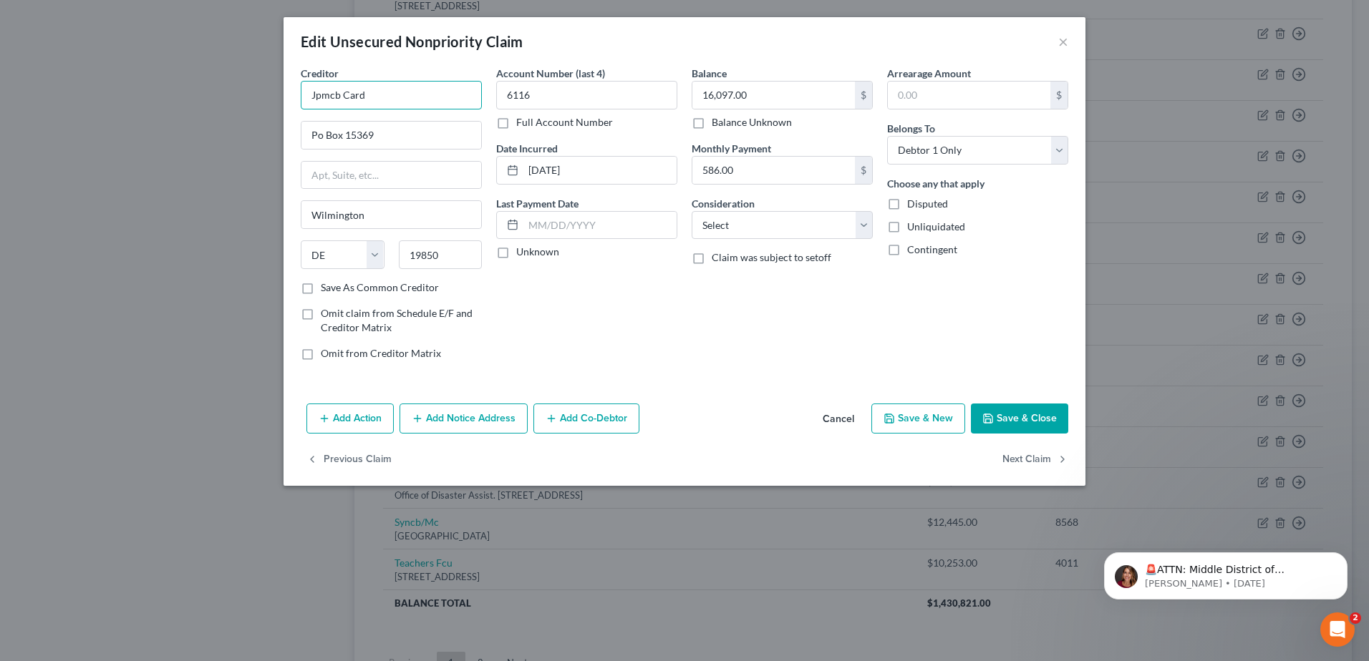
drag, startPoint x: 402, startPoint y: 89, endPoint x: 75, endPoint y: 108, distance: 327.0
click at [78, 90] on div "Edit Unsecured Nonpriority Claim × Creditor * Jpmcb Card Po Box 15369 Wilmingto…" at bounding box center [684, 330] width 1369 height 661
type input "Chase"
click at [320, 133] on input "Po Box 15369" at bounding box center [391, 135] width 180 height 27
type input "P.O. Box 15369"
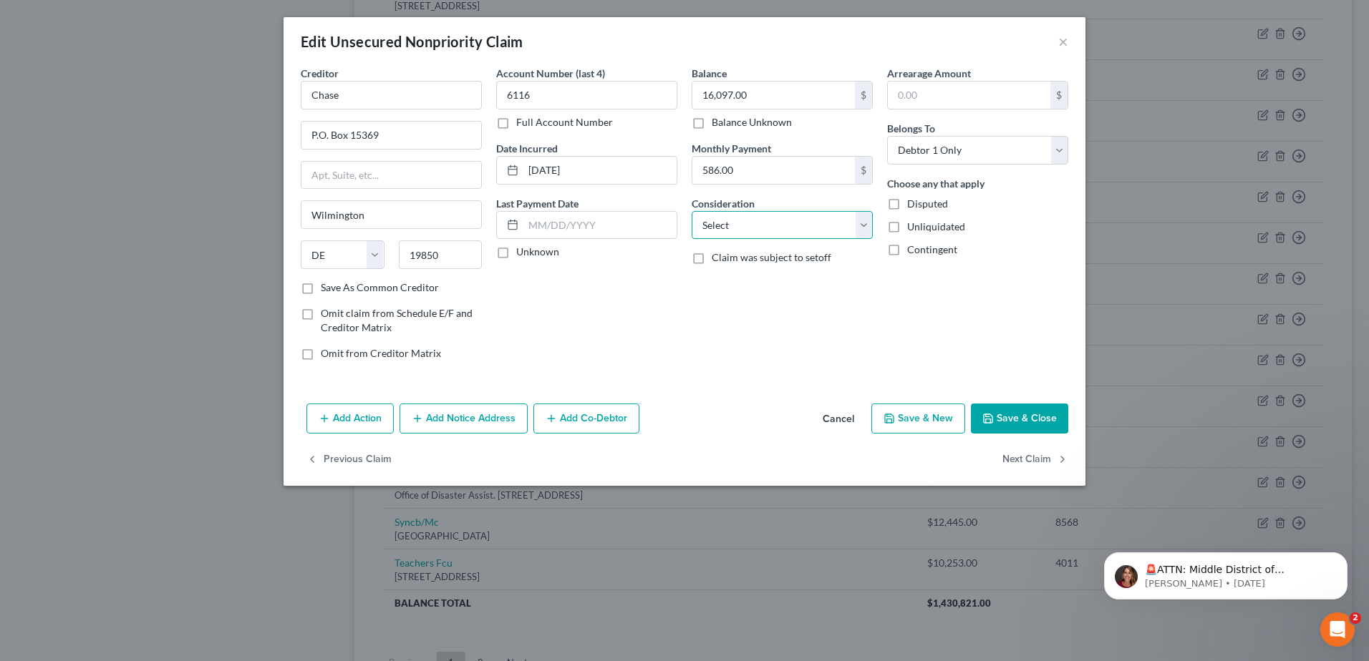
drag, startPoint x: 750, startPoint y: 218, endPoint x: 758, endPoint y: 227, distance: 12.2
click at [750, 218] on select "Select Cable / Satellite Services Collection Agency Credit Card Debt Debt Couns…" at bounding box center [781, 225] width 181 height 29
select select "2"
click at [691, 211] on select "Select Cable / Satellite Services Collection Agency Credit Card Debt Debt Couns…" at bounding box center [781, 225] width 181 height 29
click at [1020, 417] on button "Save & Close" at bounding box center [1019, 419] width 97 height 30
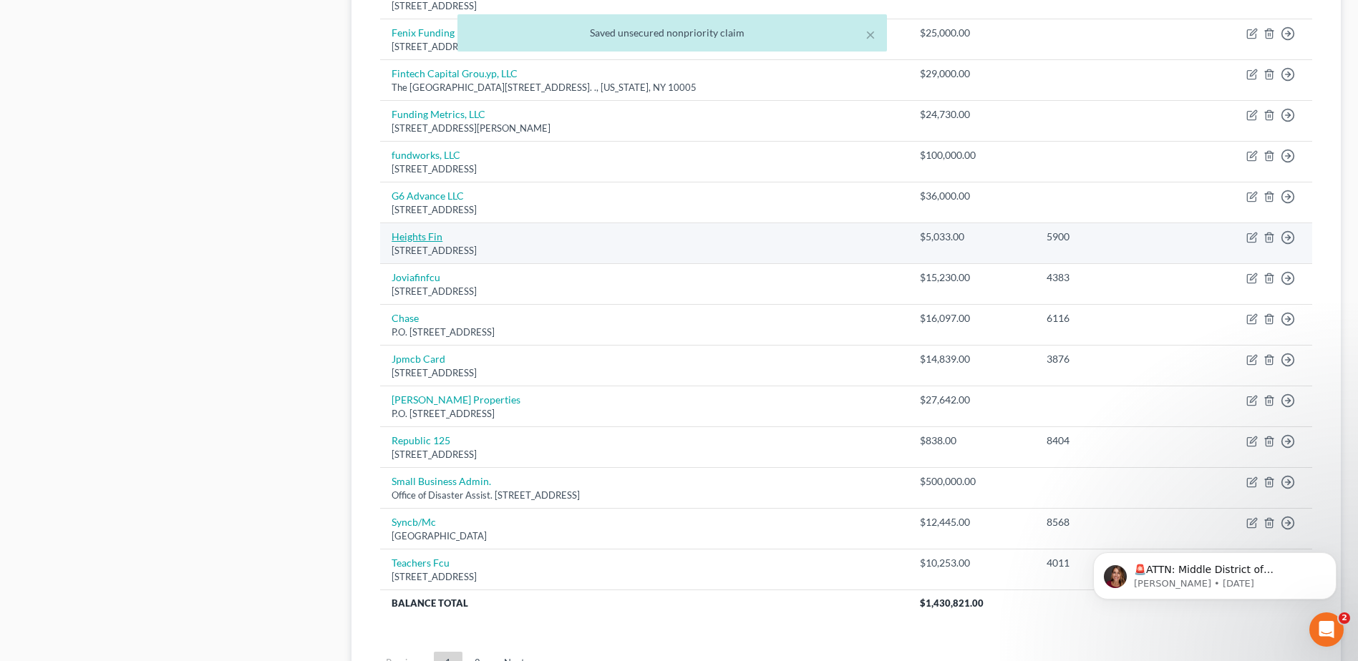
click at [430, 241] on link "Heights Fin" at bounding box center [417, 236] width 51 height 12
select select "42"
select select "0"
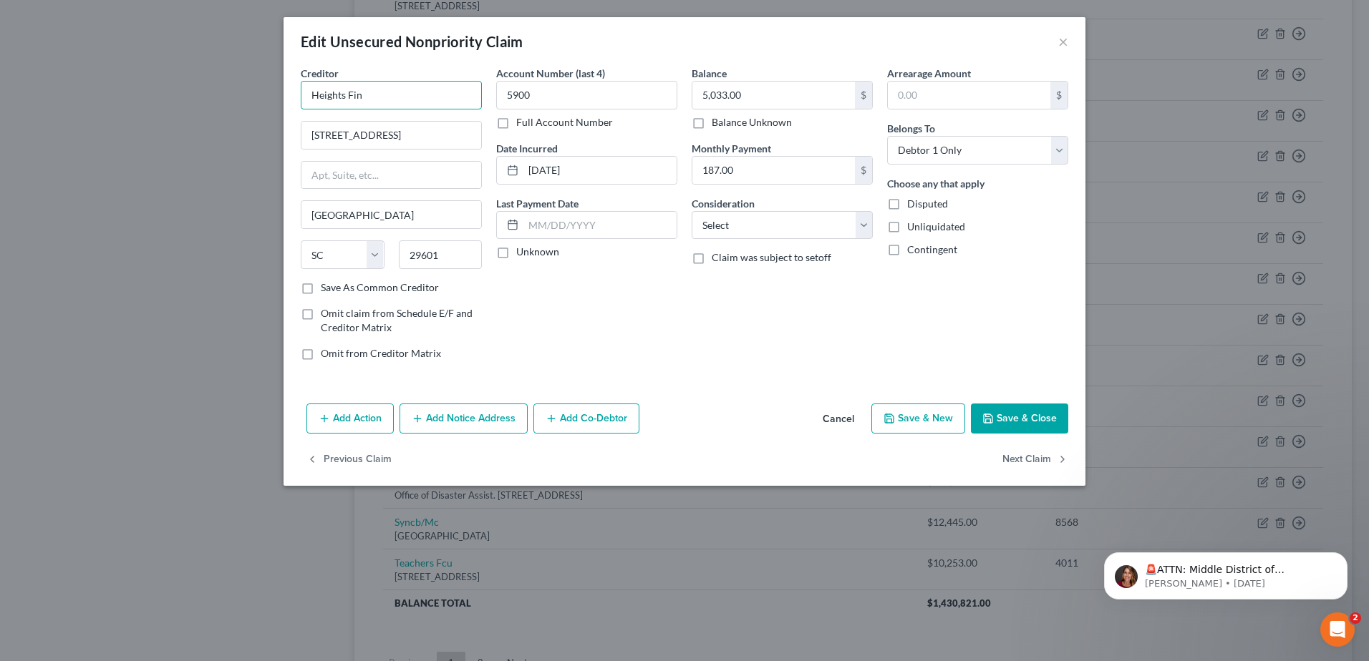
click at [392, 87] on input "Heights Fin" at bounding box center [391, 95] width 181 height 29
type input "Heights Financial"
click at [752, 220] on select "Select Cable / Satellite Services Collection Agency Credit Card Debt Debt Couns…" at bounding box center [781, 225] width 181 height 29
select select "14"
click at [691, 211] on select "Select Cable / Satellite Services Collection Agency Credit Card Debt Debt Couns…" at bounding box center [781, 225] width 181 height 29
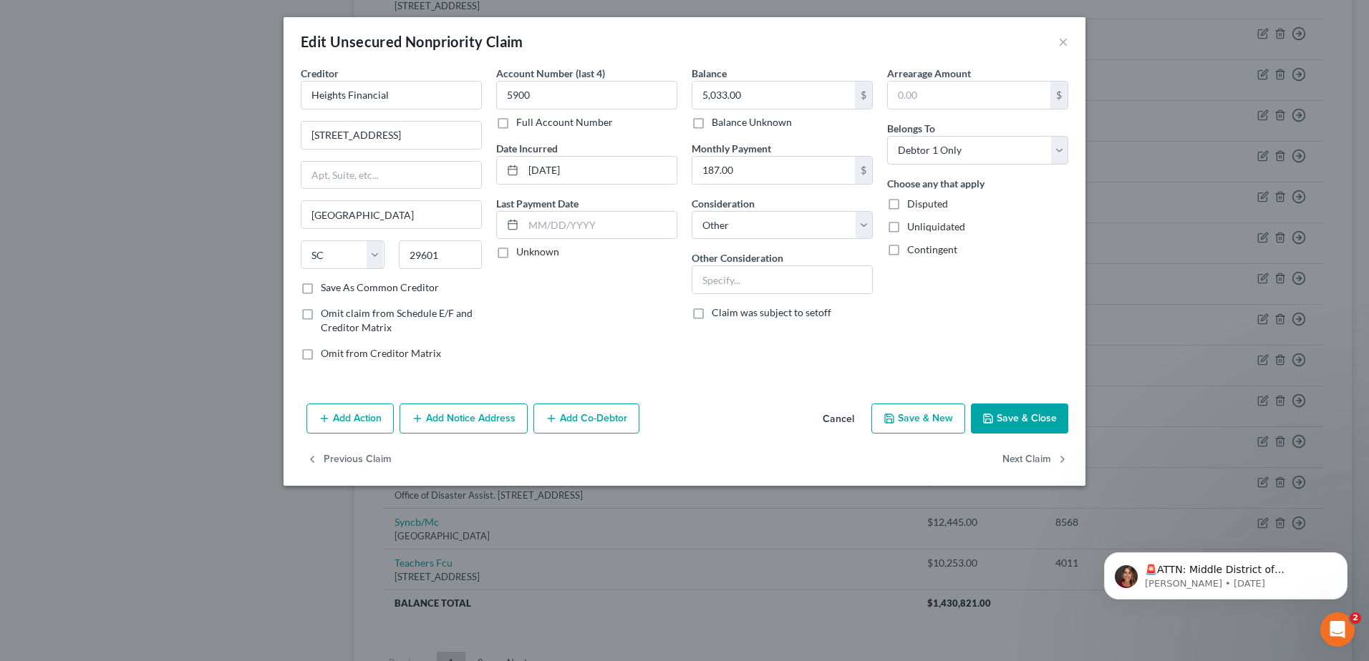
click at [1019, 421] on button "Save & Close" at bounding box center [1019, 419] width 97 height 30
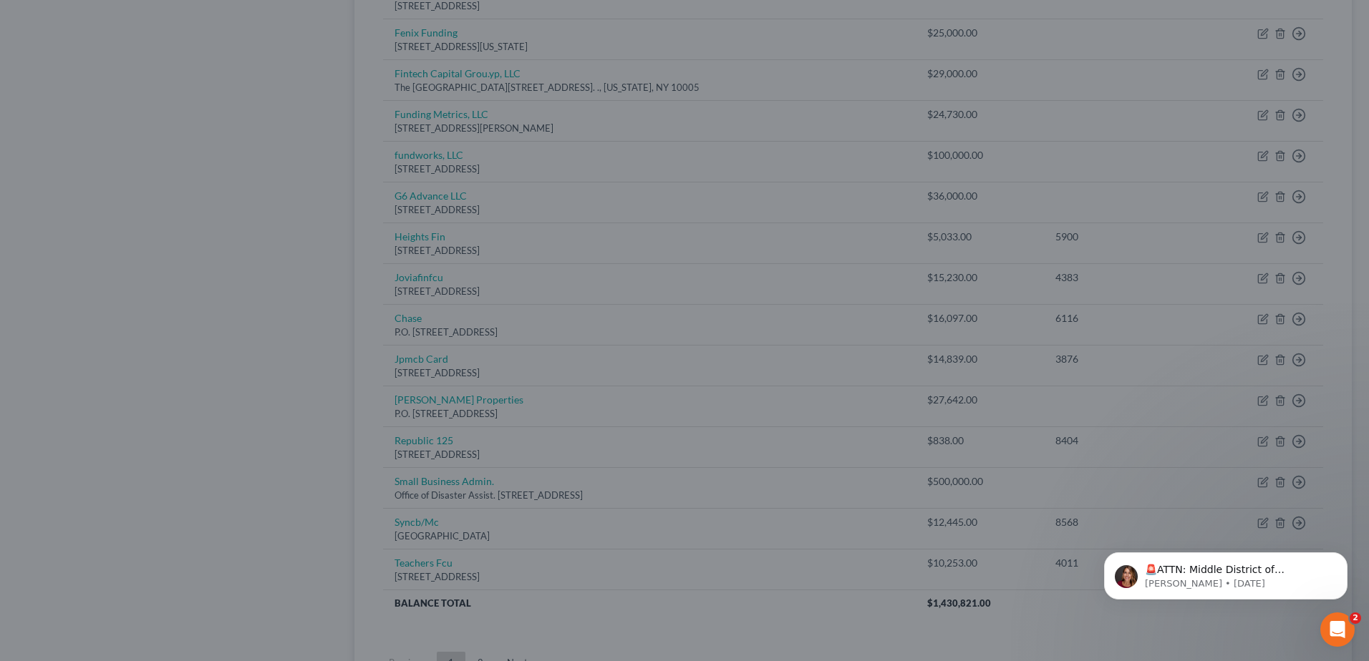
type input "0"
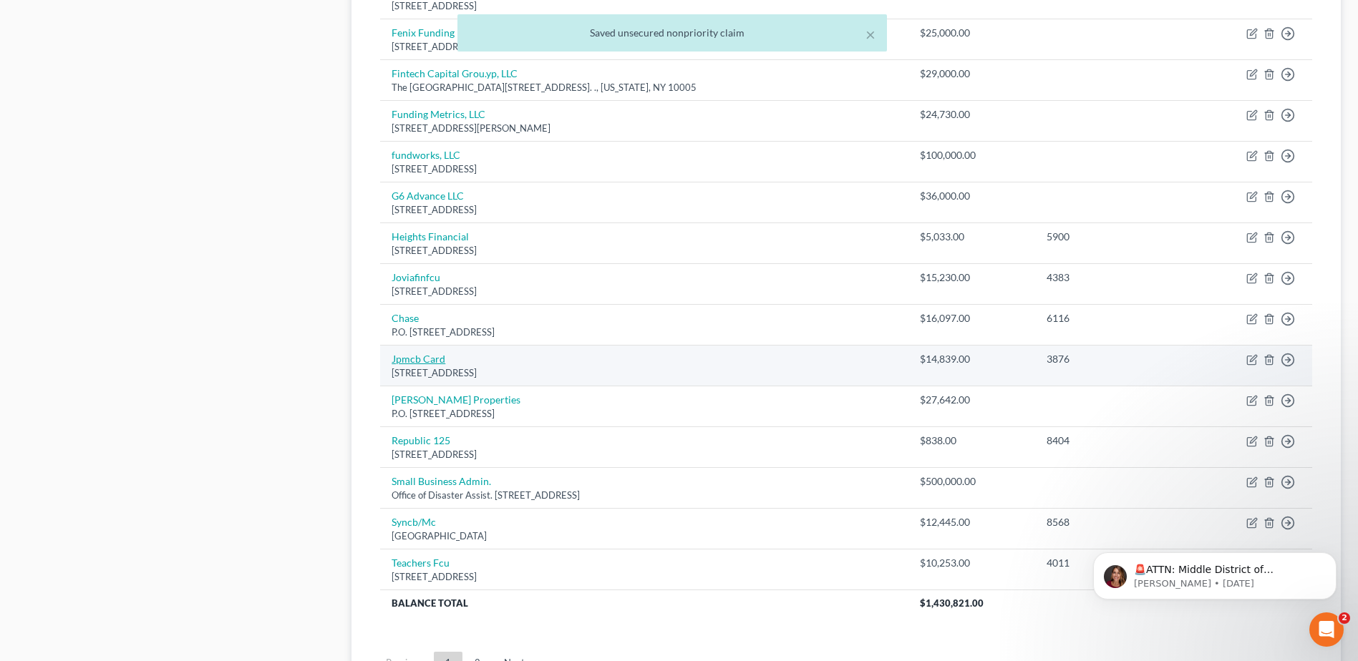
click at [429, 361] on link "Jpmcb Card" at bounding box center [419, 359] width 54 height 12
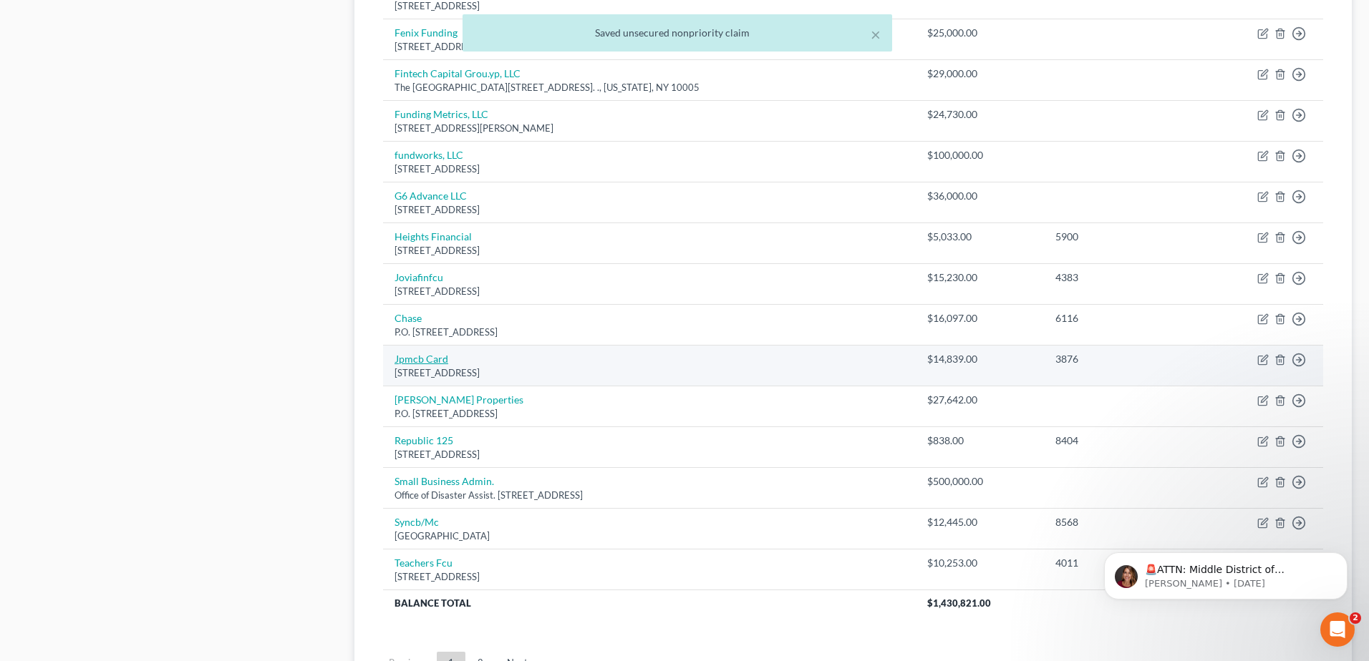
select select "7"
select select "2"
select select "1"
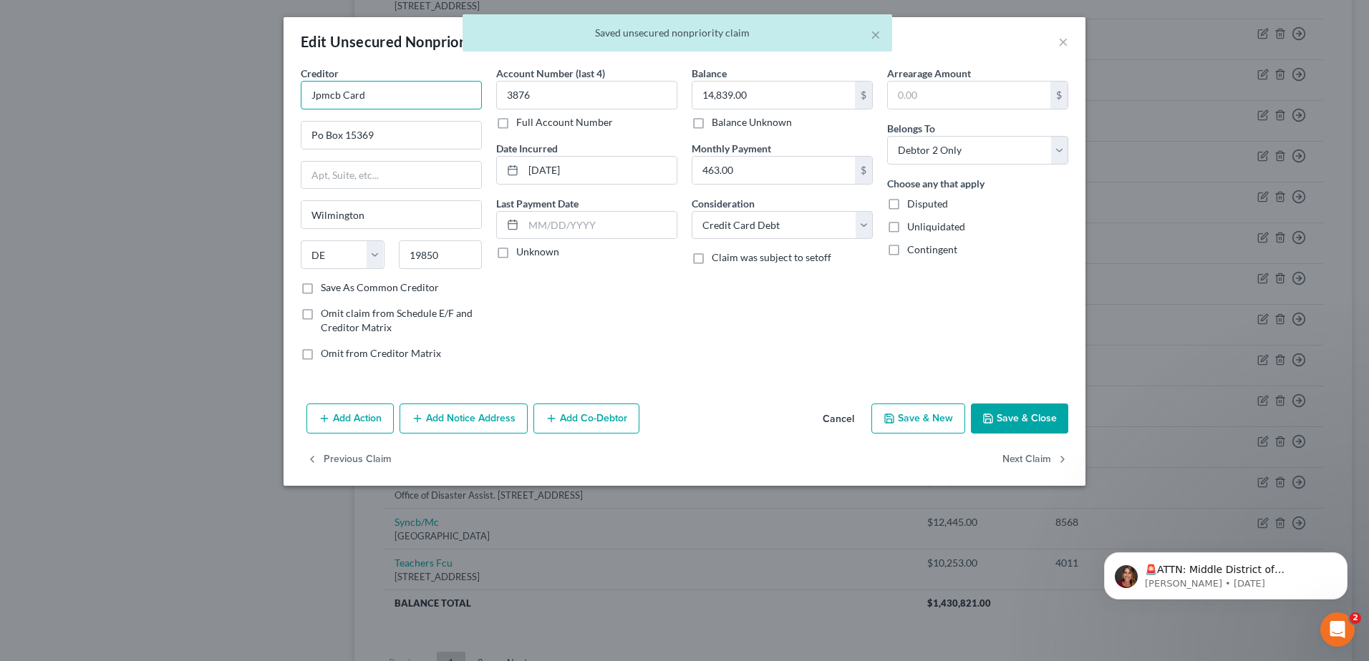
click at [348, 108] on input "Jpmcb Card" at bounding box center [391, 95] width 181 height 29
drag, startPoint x: 384, startPoint y: 95, endPoint x: 286, endPoint y: 105, distance: 98.5
click at [286, 105] on div "Creditor * Jpmcb Card Po Box 15369 Wilmington State AL AK AR AZ CA CO CT DE DC …" at bounding box center [684, 232] width 802 height 332
click at [321, 136] on input "Po Box 15369" at bounding box center [391, 135] width 180 height 27
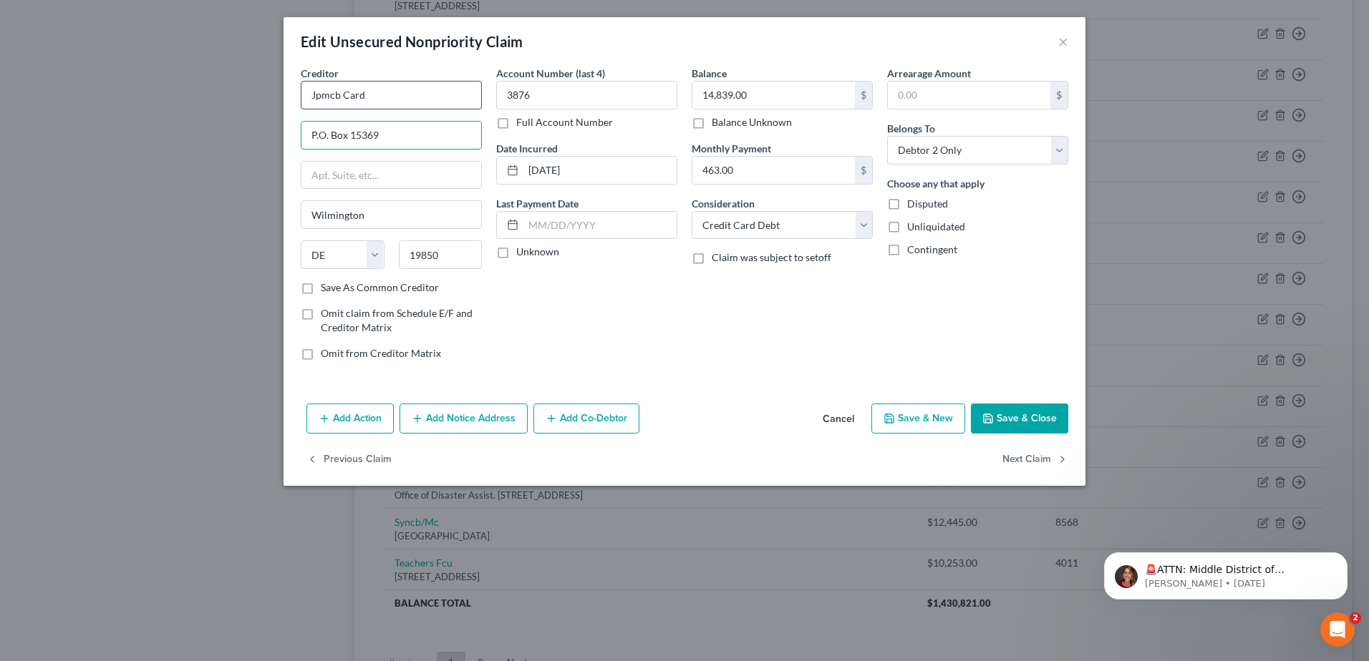
type input "P.O. Box 15369"
drag, startPoint x: 401, startPoint y: 85, endPoint x: 256, endPoint y: 93, distance: 145.5
click at [256, 93] on div "Edit Unsecured Nonpriority Claim × Creditor * Jpmcb Card P.O. Box 15369 Wilming…" at bounding box center [684, 330] width 1369 height 661
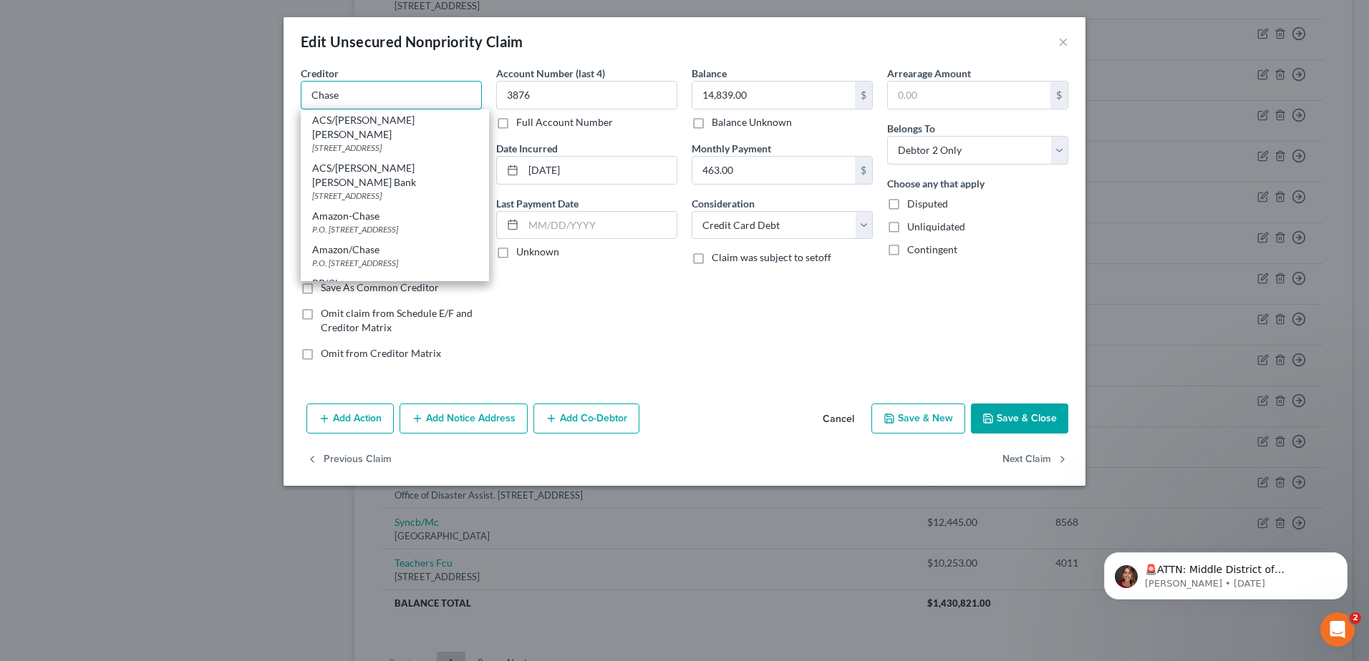
type input "Chase"
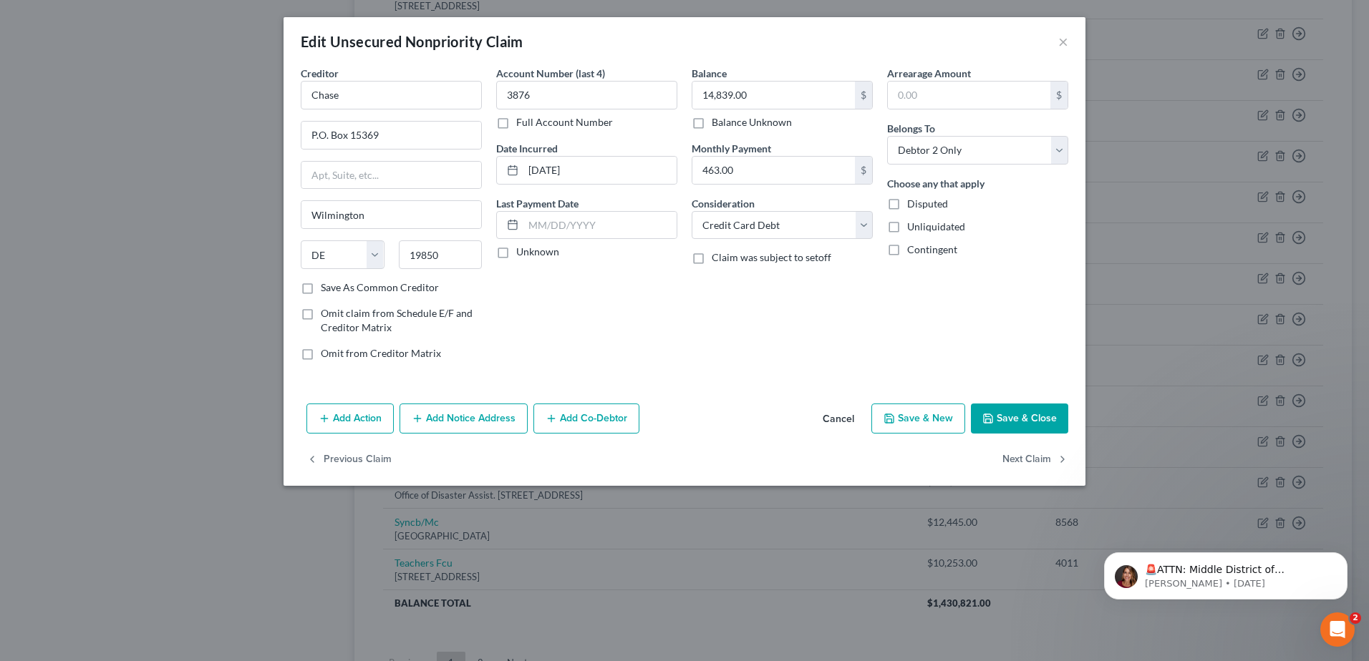
click at [1042, 425] on button "Save & Close" at bounding box center [1019, 419] width 97 height 30
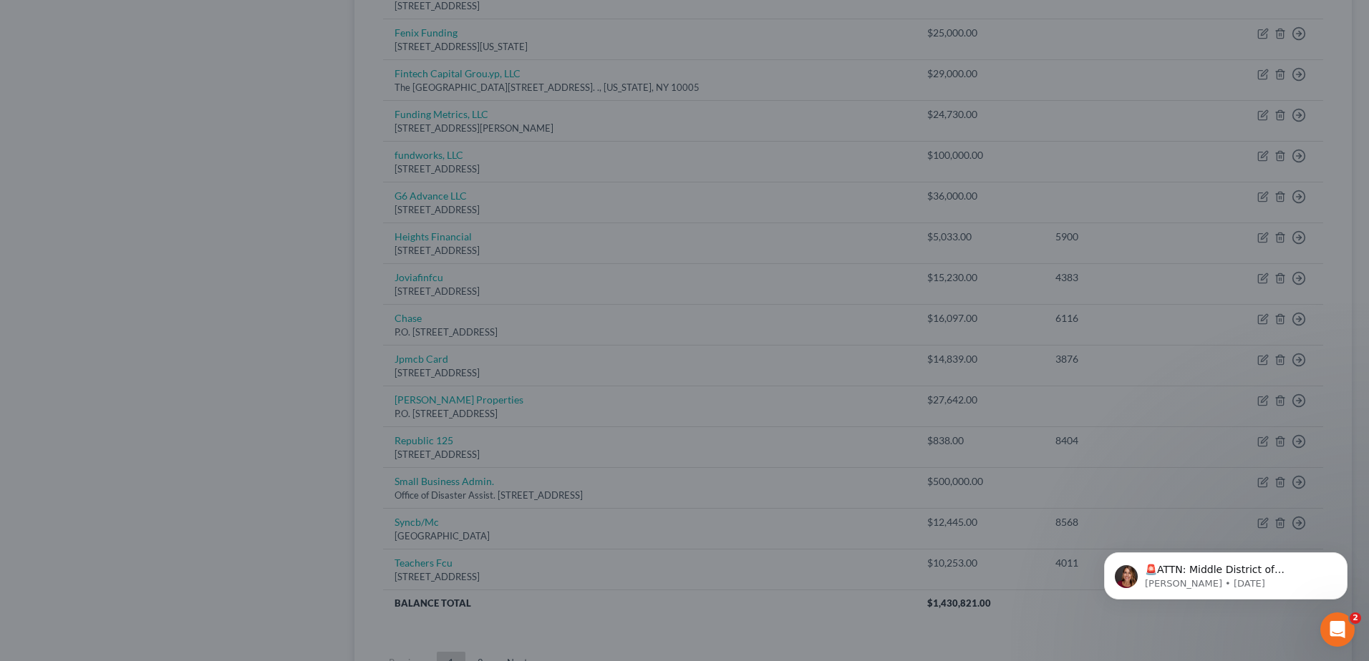
type input "0"
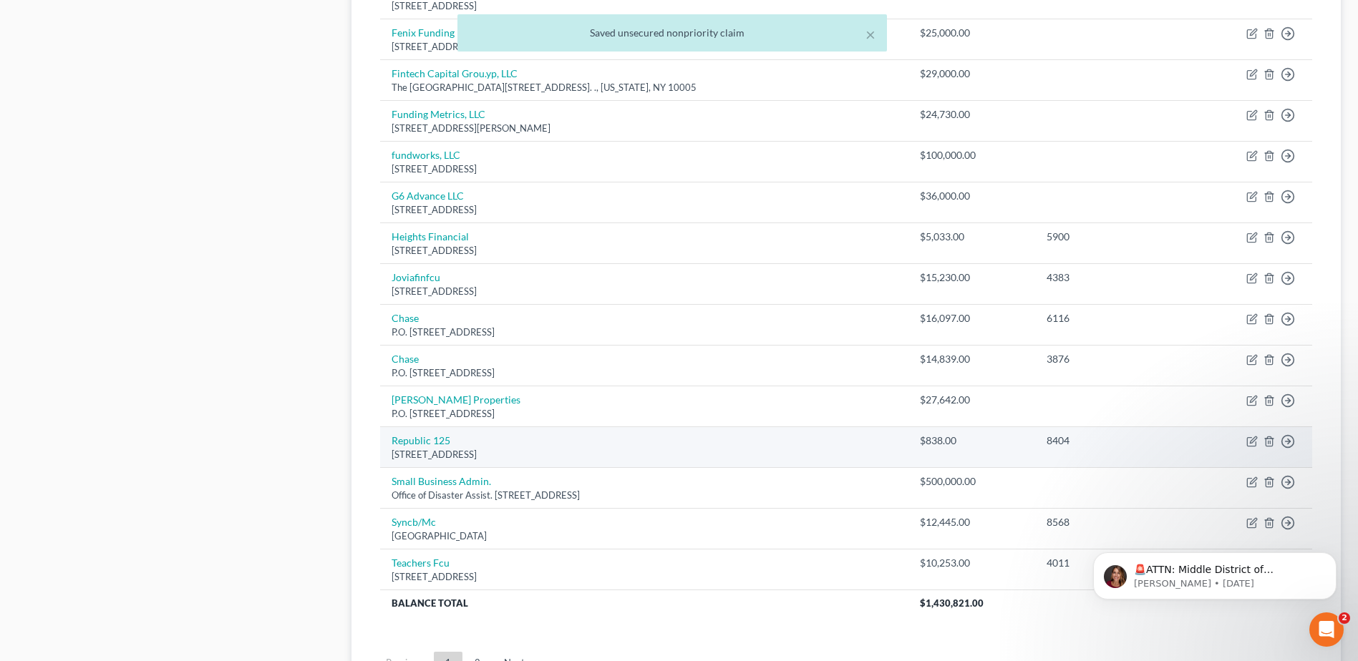
scroll to position [931, 0]
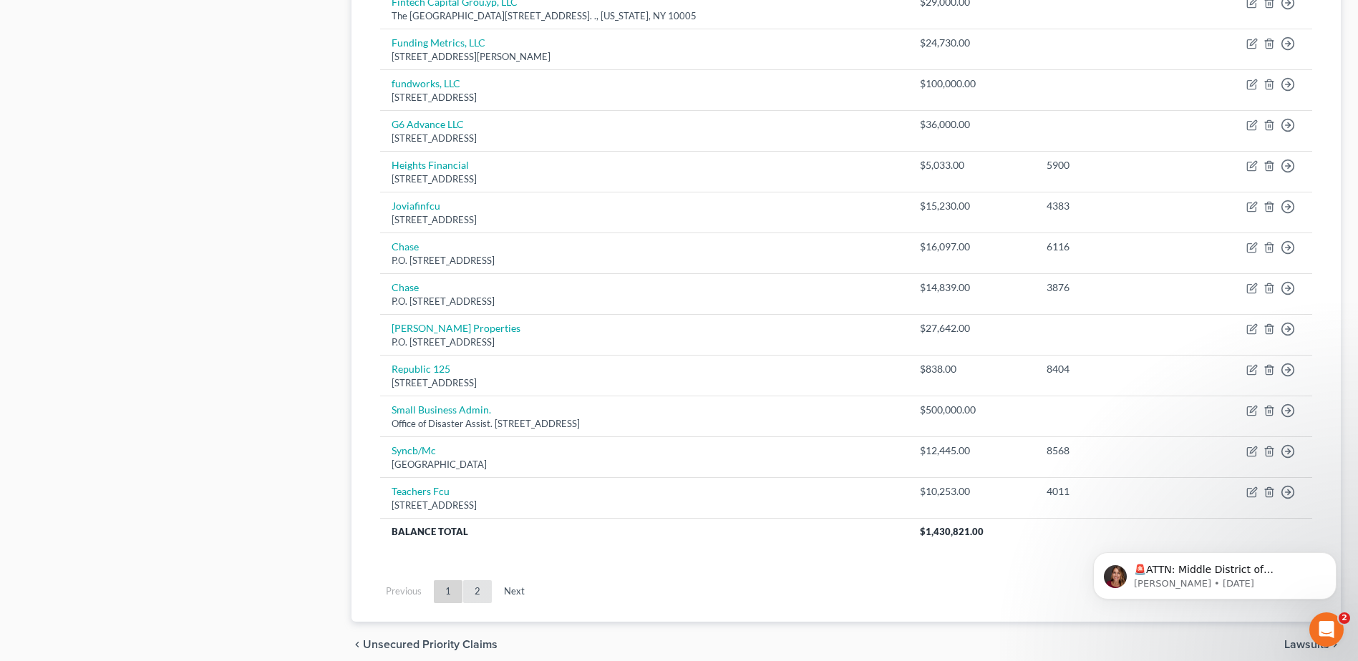
click at [477, 598] on link "2" at bounding box center [477, 592] width 29 height 23
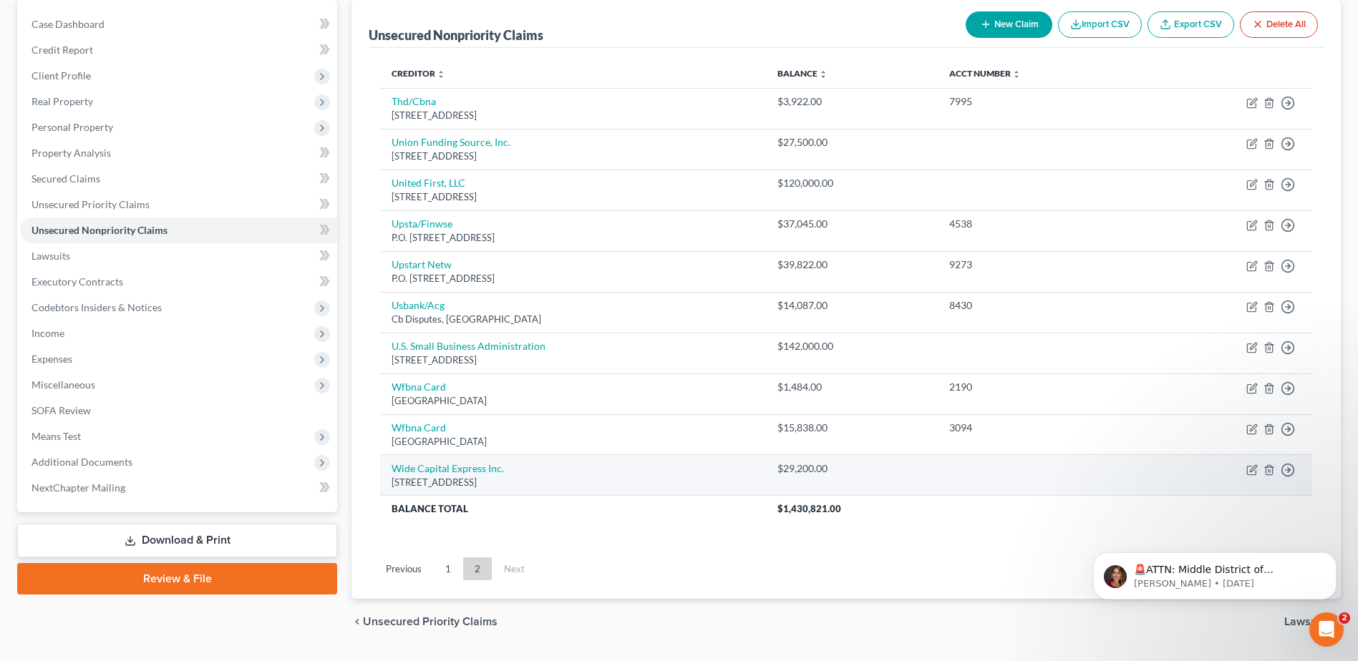
scroll to position [104, 0]
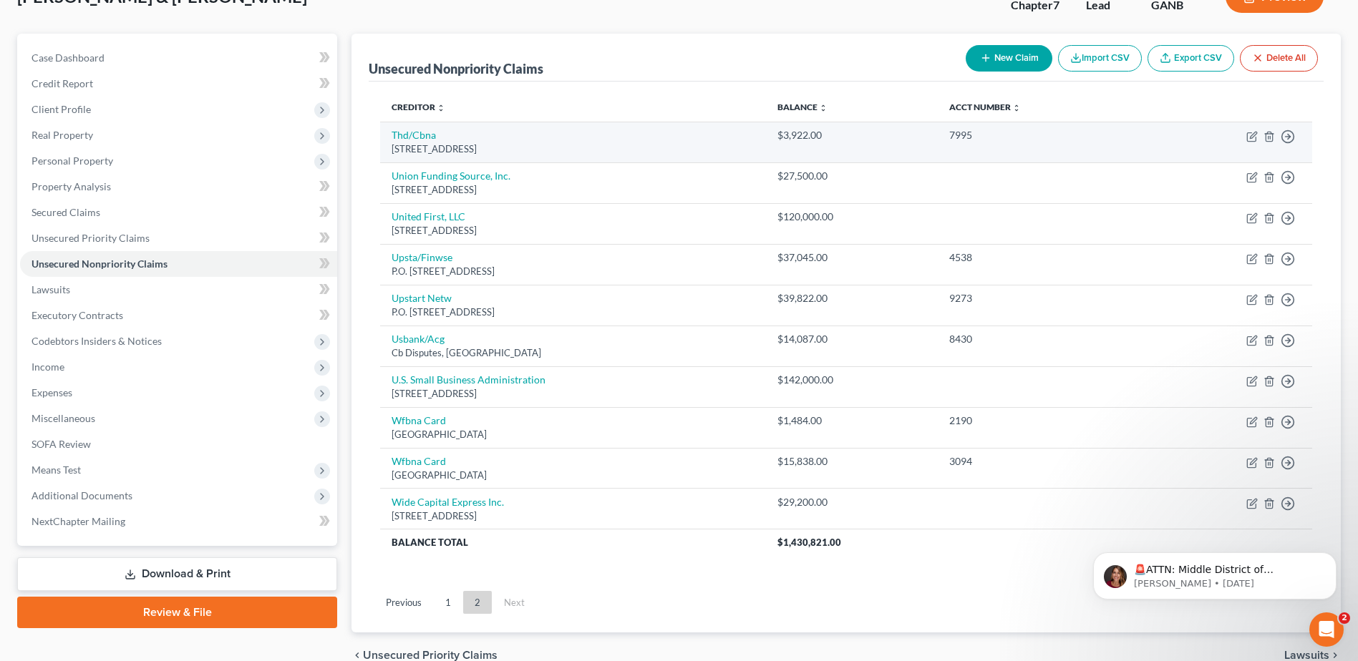
click at [408, 142] on div "Po Box 6497, Sioux Falls, SD 57117" at bounding box center [573, 149] width 363 height 14
click at [409, 132] on link "Thd/Cbna" at bounding box center [414, 135] width 44 height 12
select select "43"
select select "2"
select select "0"
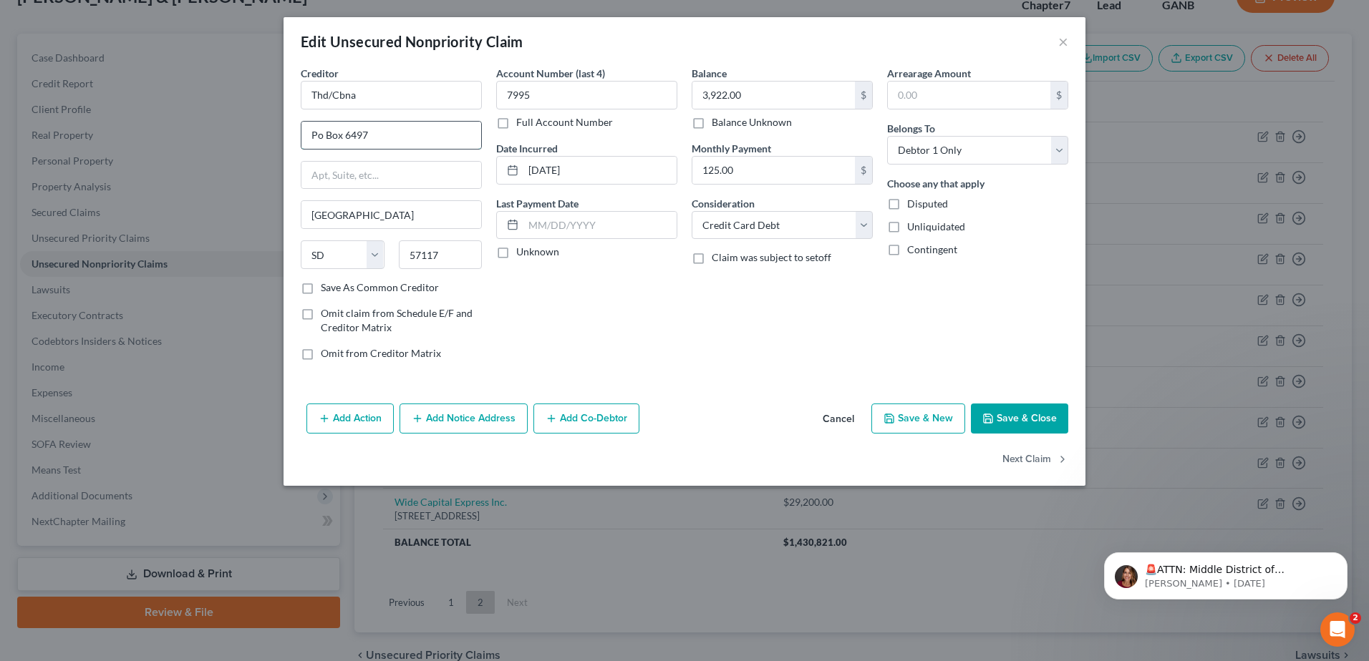
click at [318, 137] on input "Po Box 6497" at bounding box center [391, 135] width 180 height 27
type input "P.O. Box 6497"
click at [1037, 417] on button "Save & Close" at bounding box center [1019, 419] width 97 height 30
type input "0"
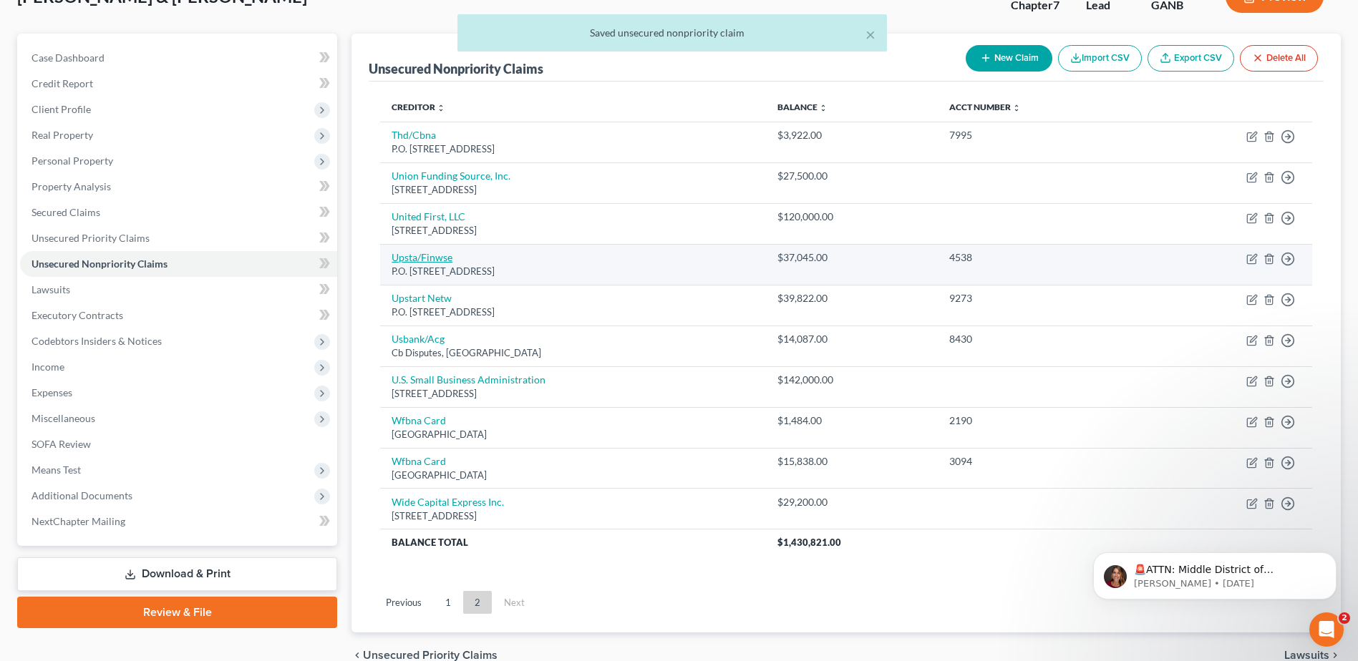
click at [418, 261] on link "Upsta/Finwse" at bounding box center [422, 257] width 61 height 12
select select "4"
select select "0"
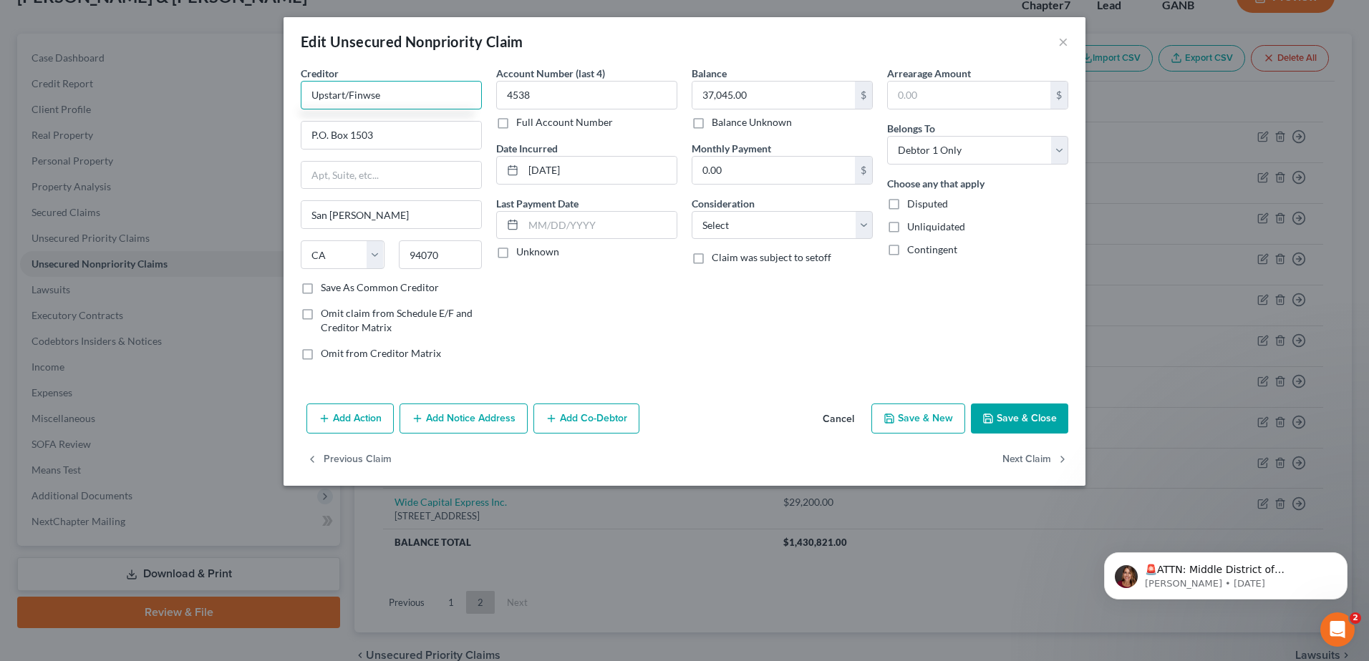
type input "Upstart/Finwse"
click at [998, 409] on button "Save & Close" at bounding box center [1019, 419] width 97 height 30
type input "0"
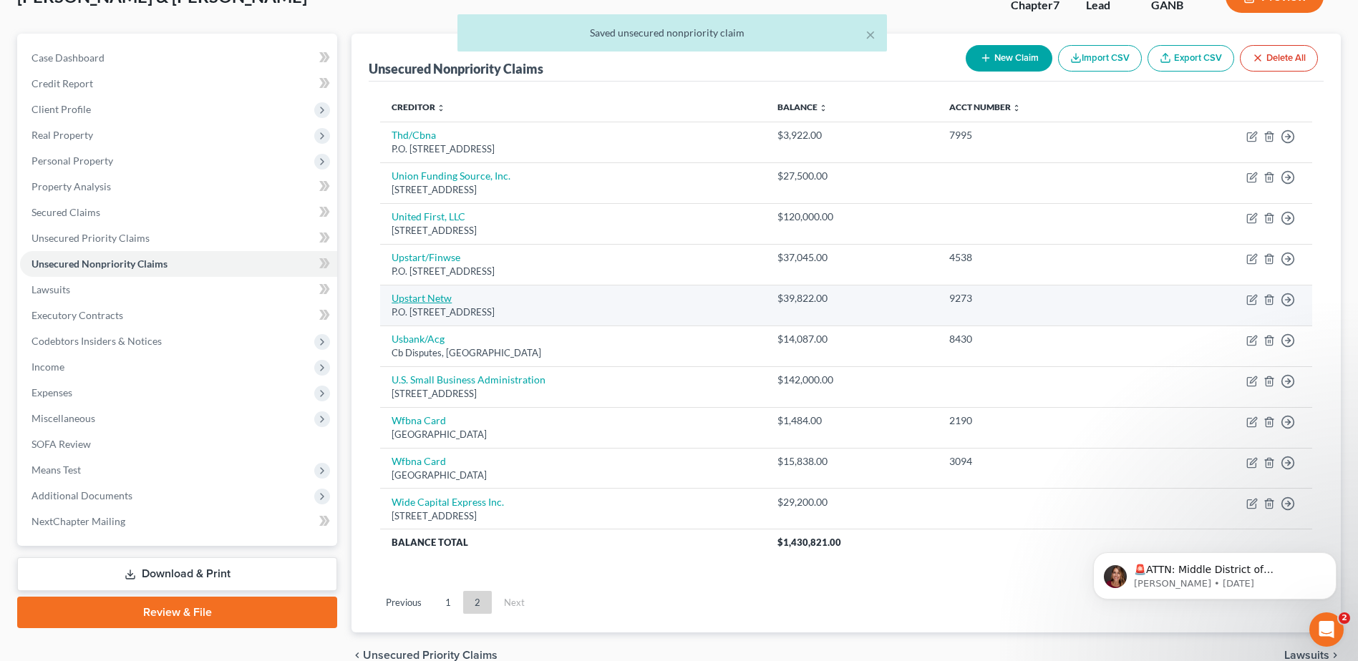
click at [416, 296] on link "Upstart Netw" at bounding box center [422, 298] width 60 height 12
select select "4"
select select "1"
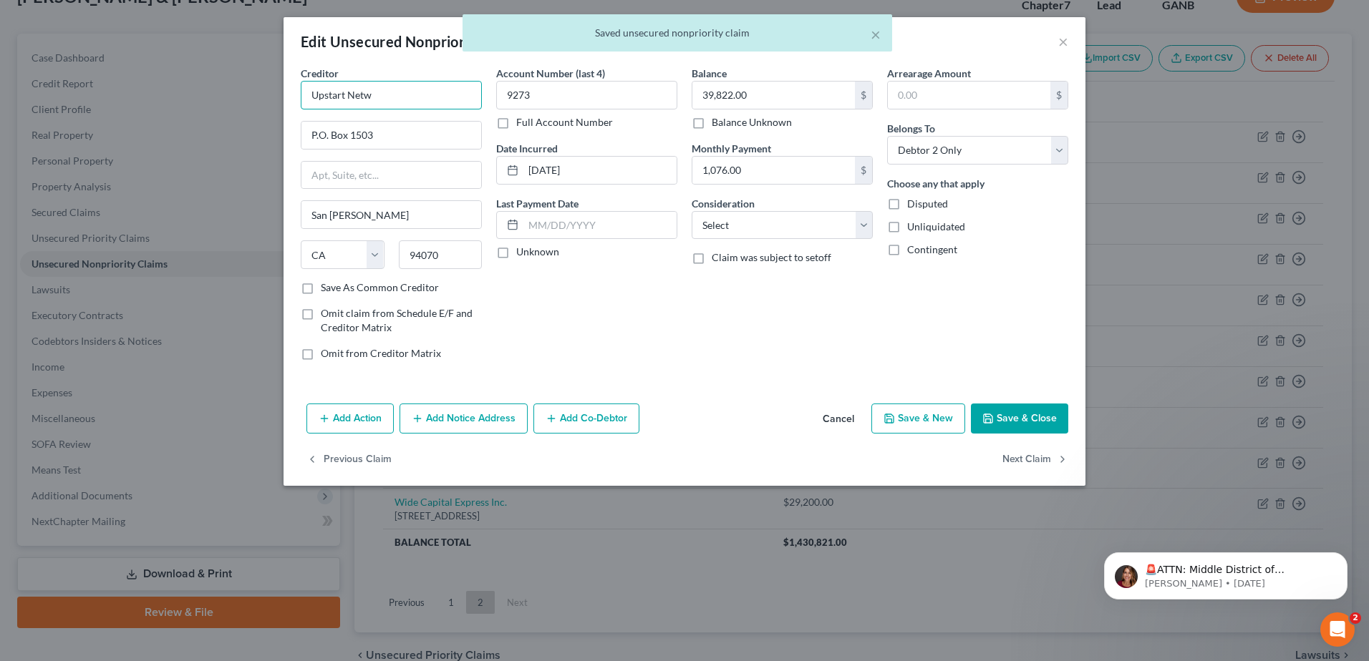
drag, startPoint x: 349, startPoint y: 93, endPoint x: 410, endPoint y: 99, distance: 61.1
click at [410, 99] on input "Upstart Netw" at bounding box center [391, 95] width 181 height 29
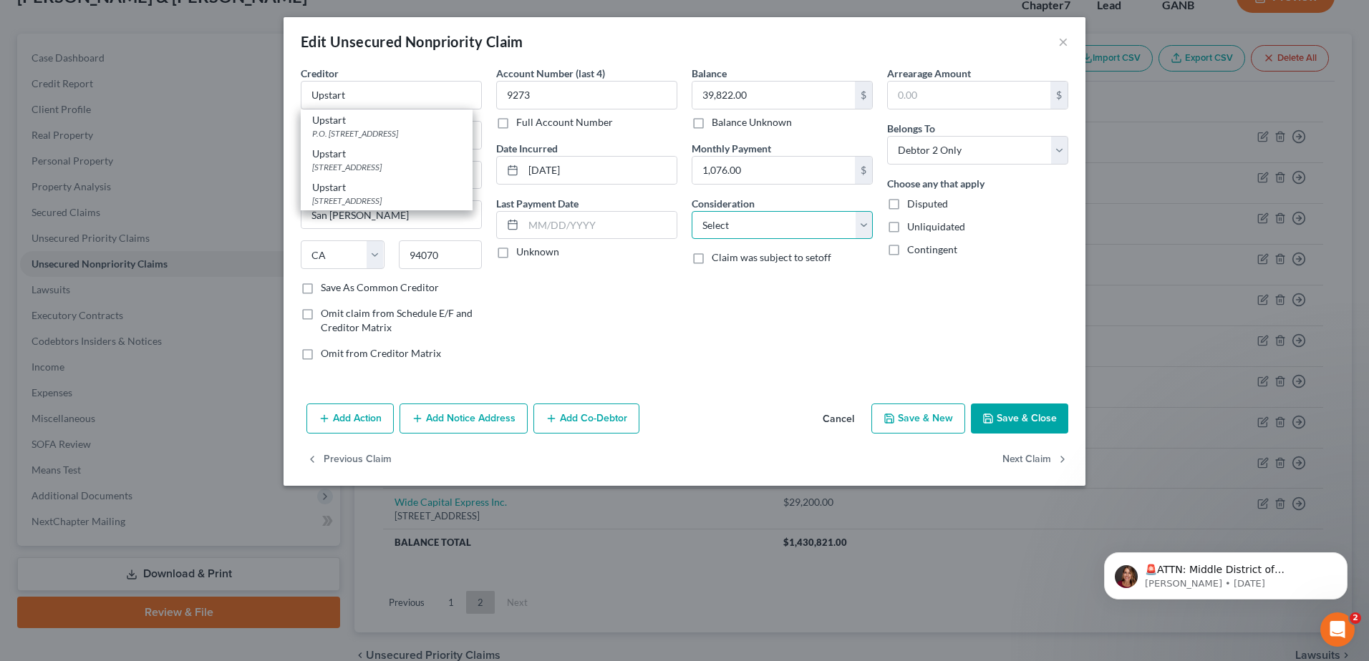
click at [744, 227] on select "Select Cable / Satellite Services Collection Agency Credit Card Debt Debt Couns…" at bounding box center [781, 225] width 181 height 29
type input "Upstart"
select select "10"
click at [691, 211] on select "Select Cable / Satellite Services Collection Agency Credit Card Debt Debt Couns…" at bounding box center [781, 225] width 181 height 29
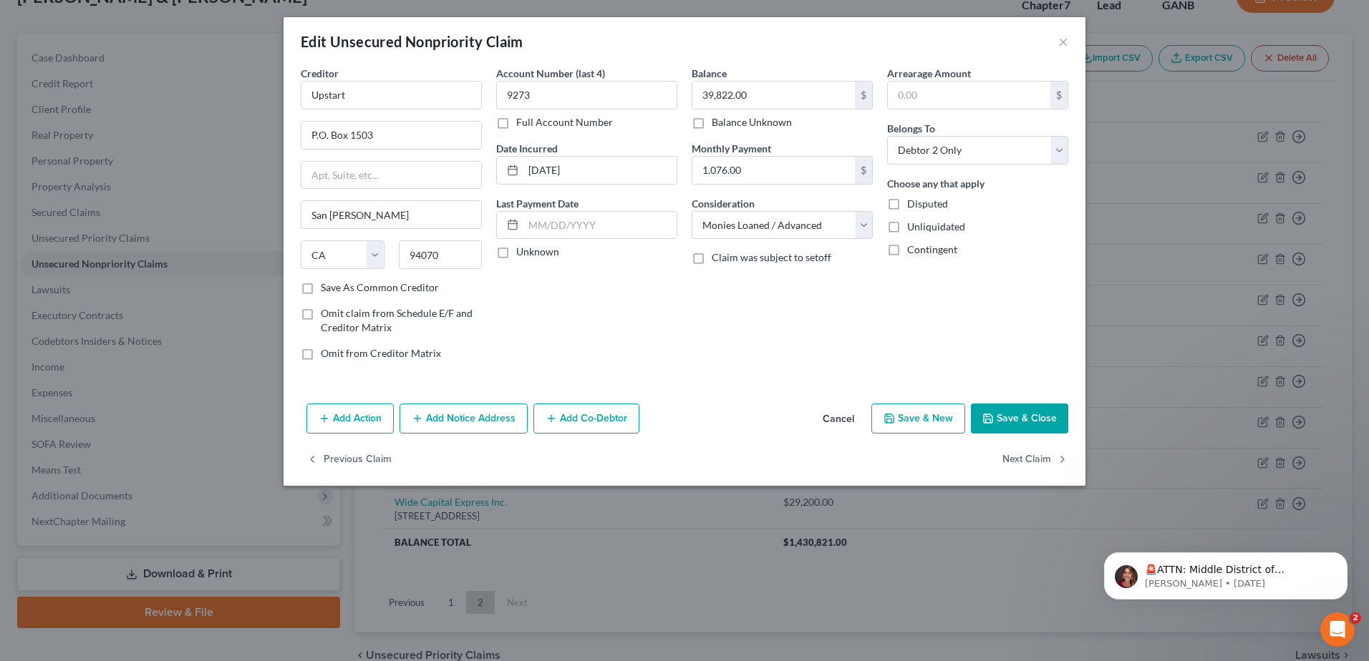
click at [1016, 425] on button "Save & Close" at bounding box center [1019, 419] width 97 height 30
type input "0"
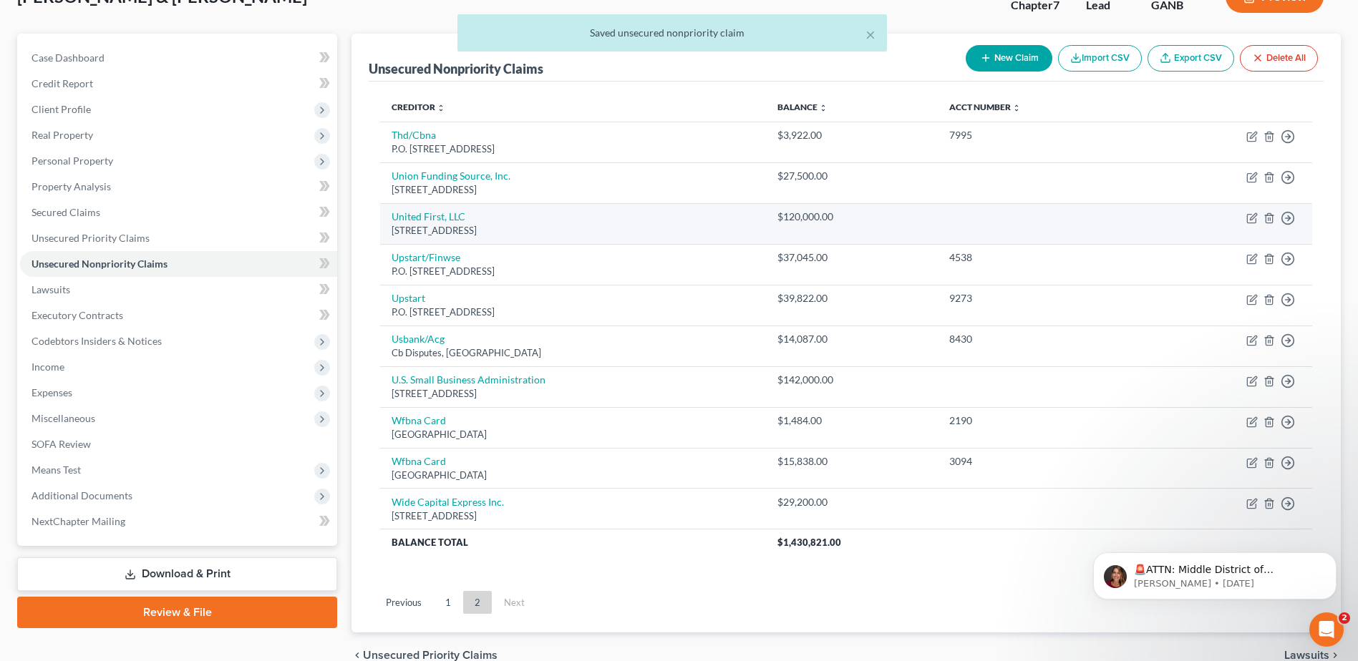
scroll to position [175, 0]
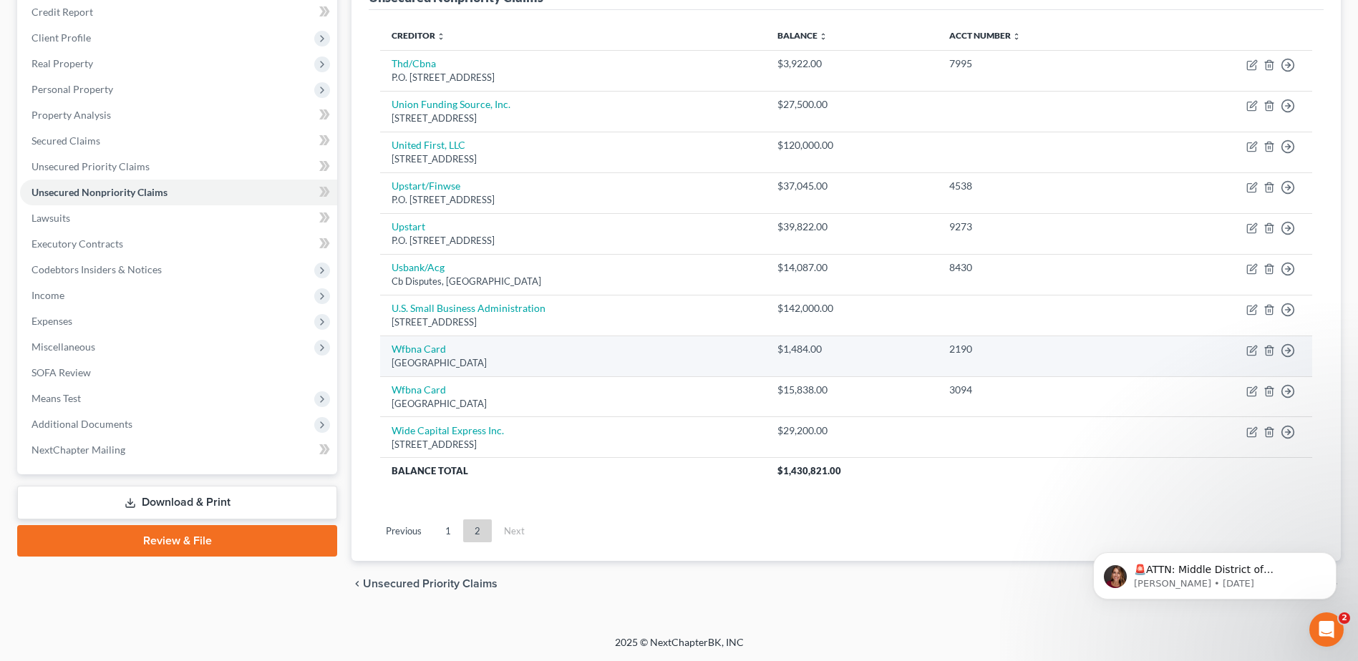
click at [419, 342] on td "Wfbna Card Po Box 393, Minneapolis, MN 55480" at bounding box center [573, 356] width 386 height 41
click at [409, 351] on link "Wfbna Card" at bounding box center [419, 349] width 54 height 12
select select "24"
select select "2"
select select "0"
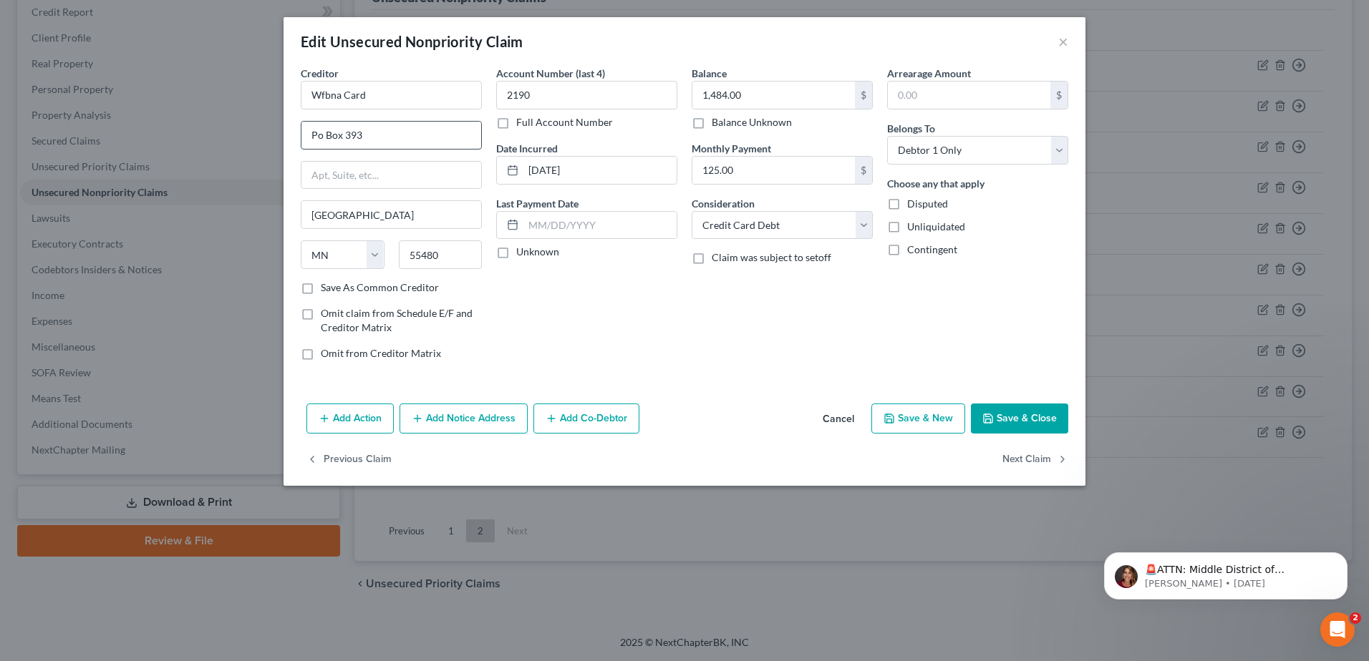
click at [317, 137] on input "Po Box 393" at bounding box center [391, 135] width 180 height 27
type input "P.O. Box 393"
drag, startPoint x: 364, startPoint y: 97, endPoint x: 266, endPoint y: 107, distance: 98.6
click at [266, 107] on div "Edit Unsecured Nonpriority Claim × Creditor * Wfbna Card P.O. Box 393 Minneapol…" at bounding box center [684, 330] width 1369 height 661
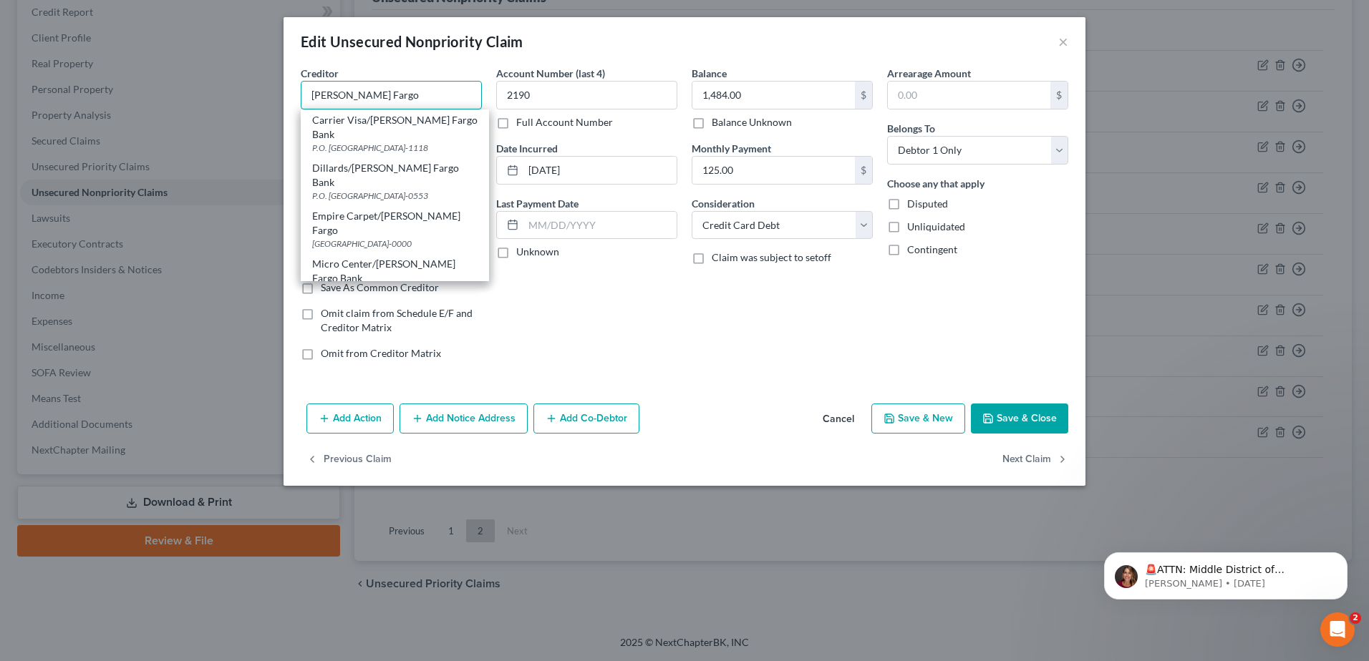
type input "[PERSON_NAME] Fargo"
click at [1016, 417] on button "Save & Close" at bounding box center [1019, 419] width 97 height 30
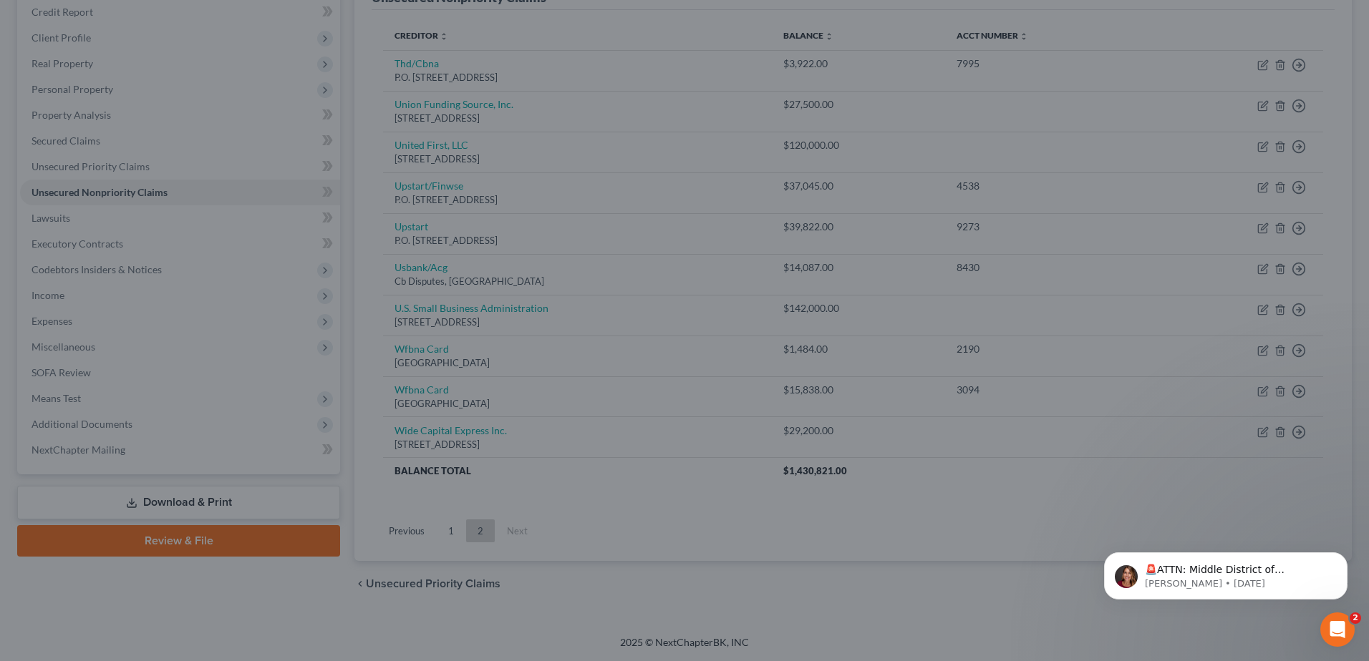
type input "0"
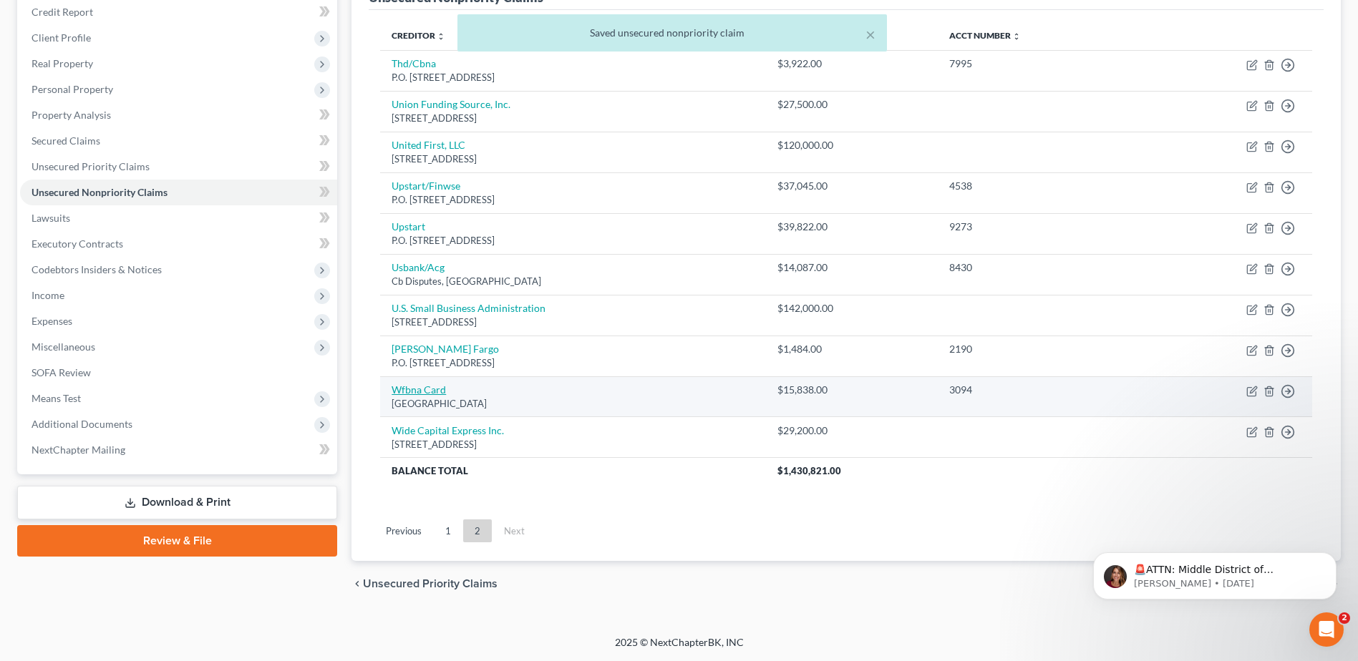
click at [412, 390] on link "Wfbna Card" at bounding box center [419, 390] width 54 height 12
select select "24"
select select "0"
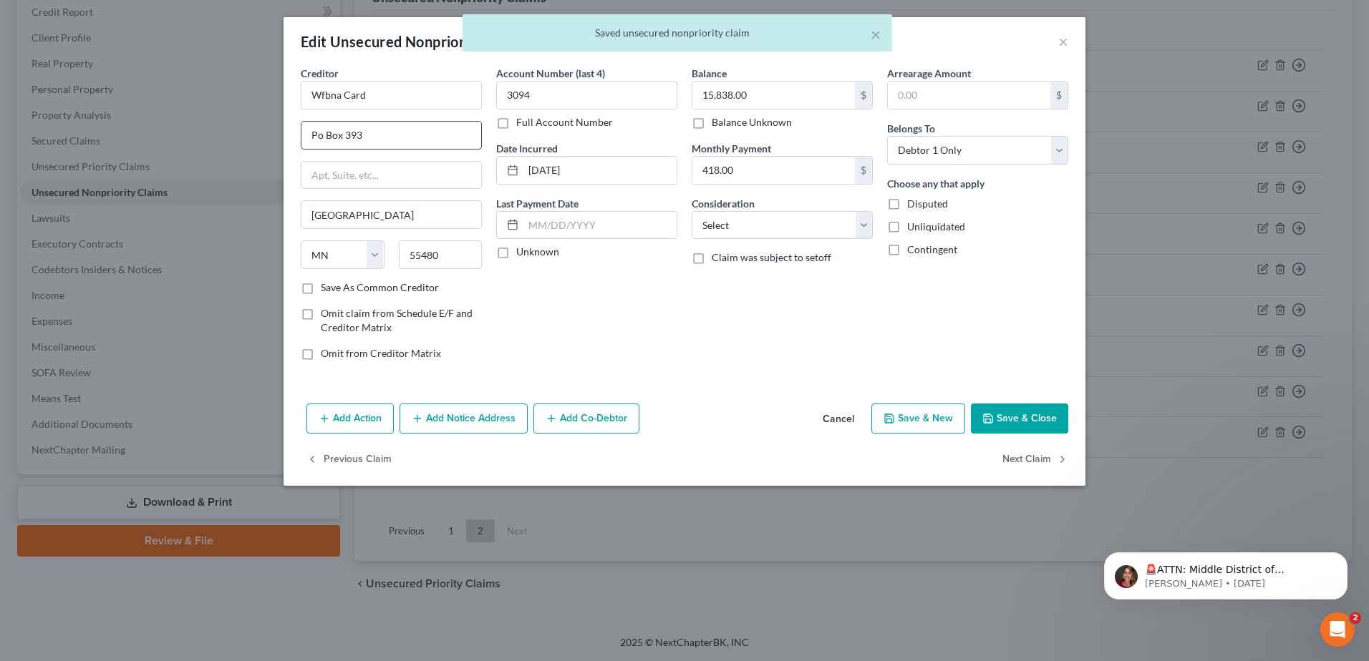
click at [321, 140] on input "Po Box 393" at bounding box center [391, 135] width 180 height 27
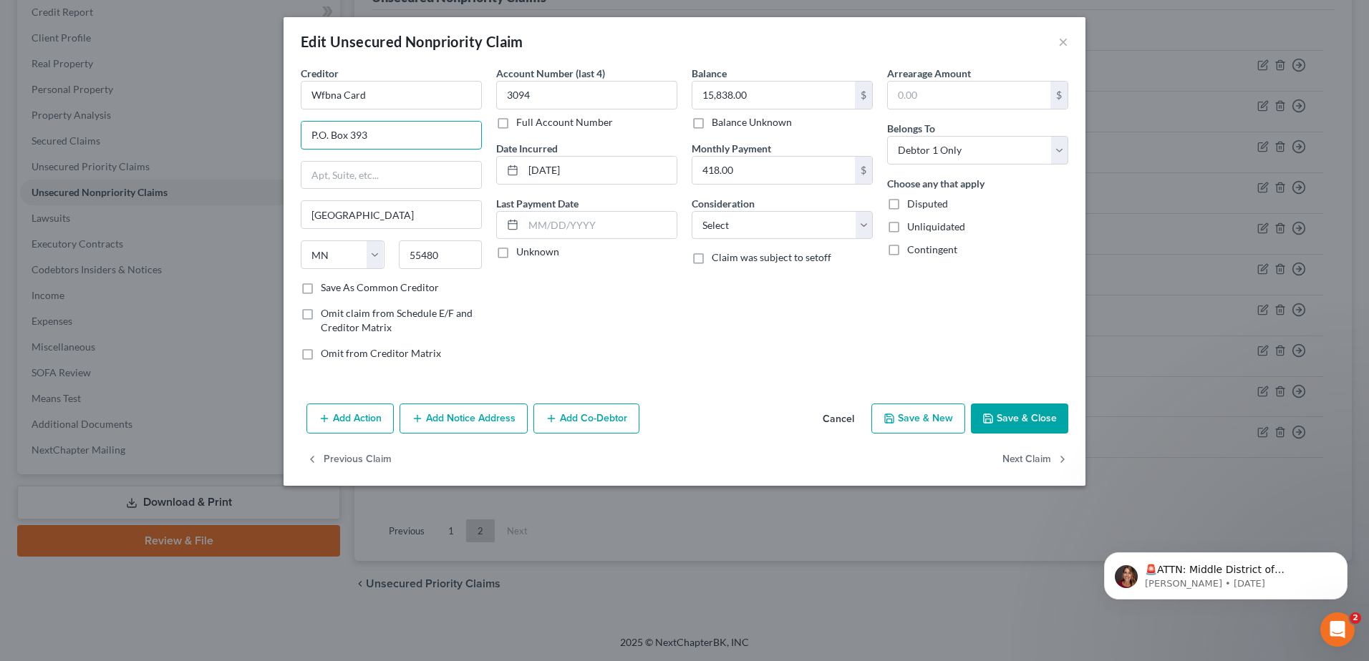
type input "P.O. Box 393"
drag, startPoint x: 265, startPoint y: 84, endPoint x: 247, endPoint y: 83, distance: 18.0
click at [247, 83] on div "Edit Unsecured Nonpriority Claim × Creditor * Wfbna Card P.O. Box 393 Minneapol…" at bounding box center [684, 330] width 1369 height 661
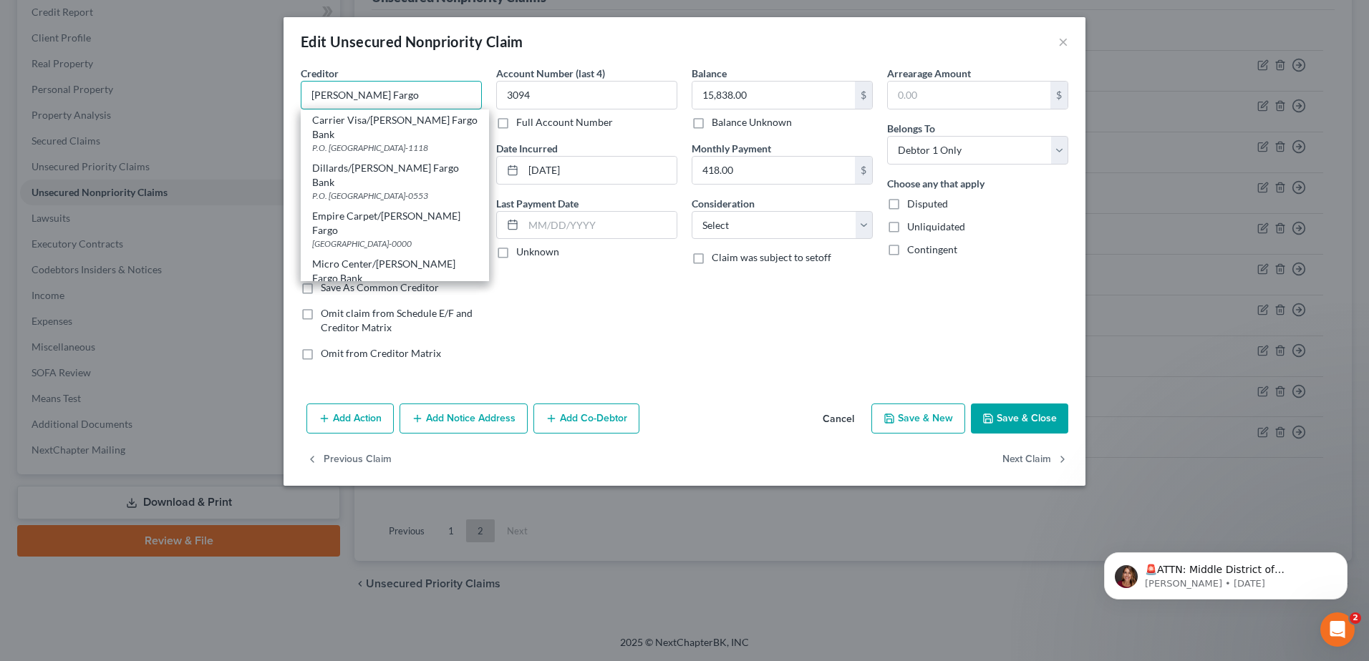
type input "[PERSON_NAME] Fargo"
click at [794, 241] on div "Balance 15,838.00 $ Balance Unknown Balance Undetermined 15,838.00 $ Balance Un…" at bounding box center [781, 219] width 195 height 306
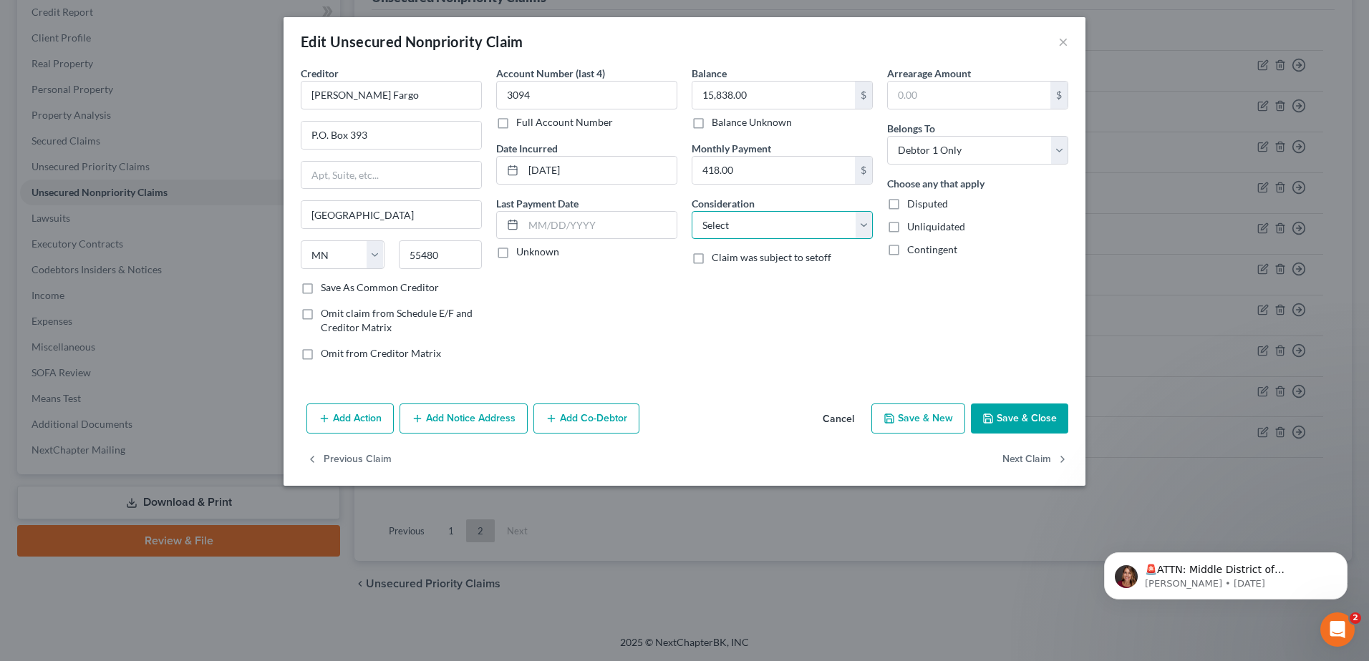
click at [791, 220] on select "Select Cable / Satellite Services Collection Agency Credit Card Debt Debt Couns…" at bounding box center [781, 225] width 181 height 29
select select "2"
click at [691, 211] on select "Select Cable / Satellite Services Collection Agency Credit Card Debt Debt Couns…" at bounding box center [781, 225] width 181 height 29
click at [1021, 409] on button "Save & Close" at bounding box center [1019, 419] width 97 height 30
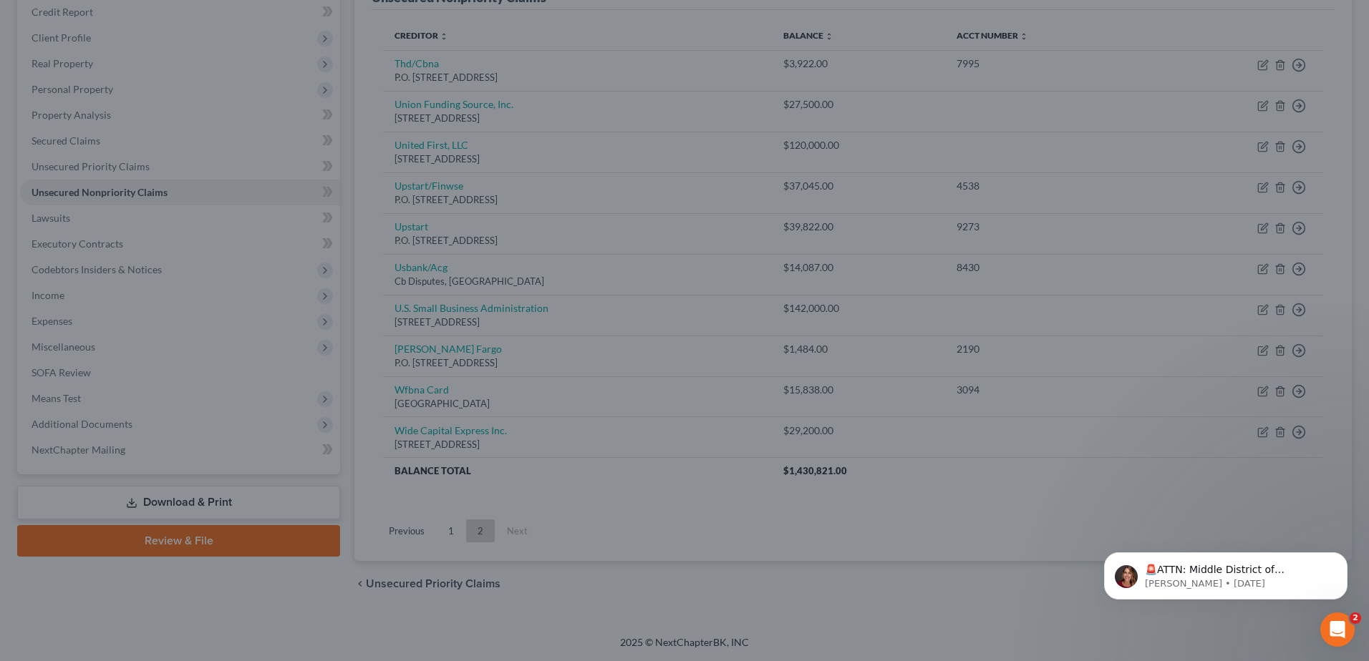
type input "0"
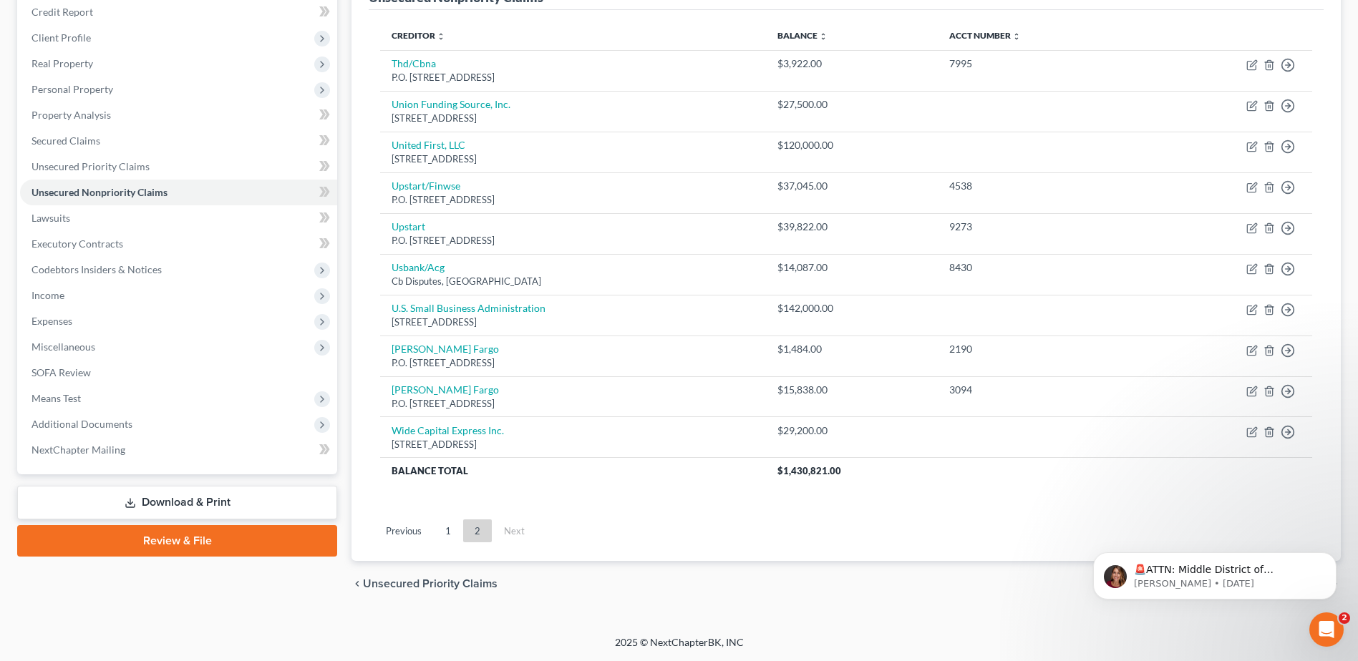
drag, startPoint x: 447, startPoint y: 532, endPoint x: 445, endPoint y: 525, distance: 7.5
click at [446, 530] on link "1" at bounding box center [448, 531] width 29 height 23
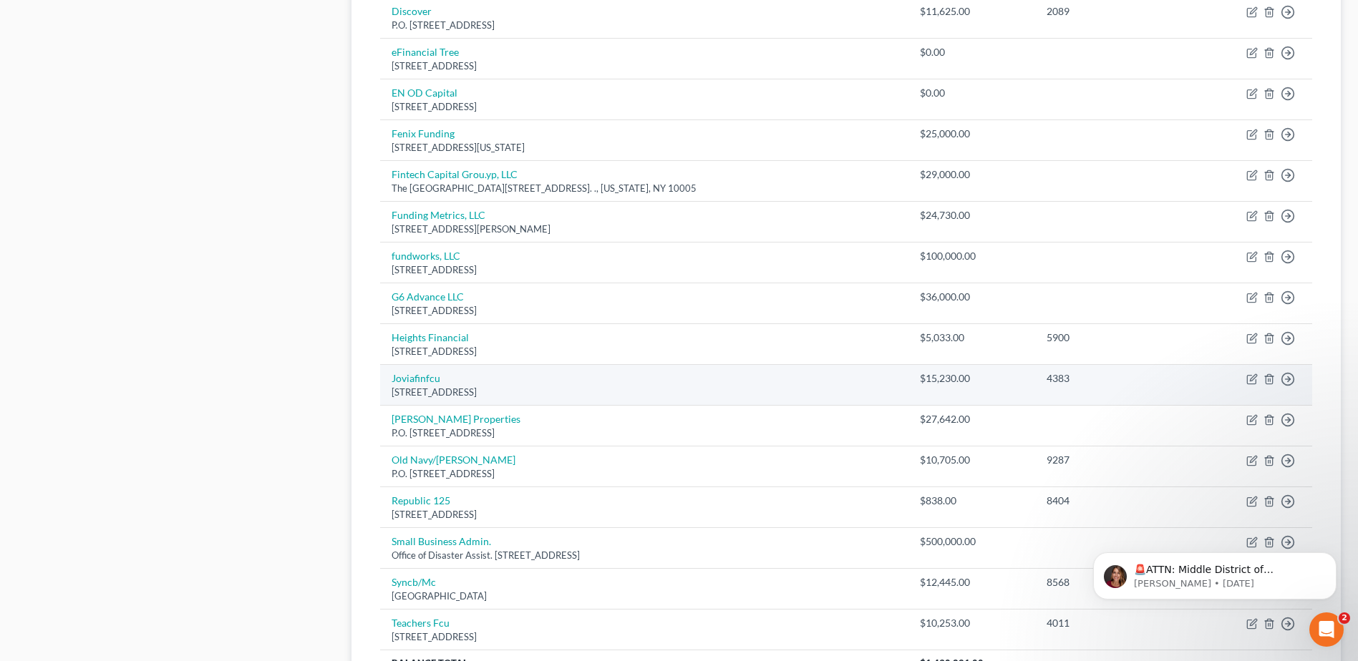
scroll to position [891, 0]
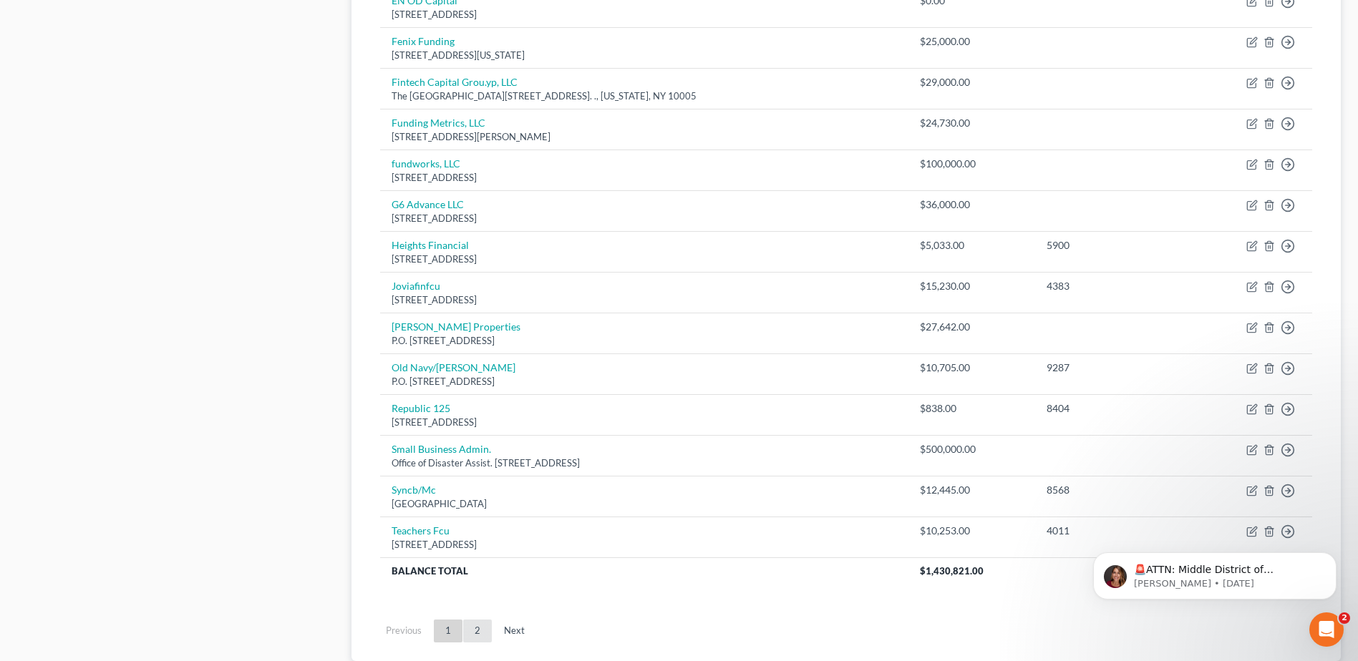
click at [480, 631] on link "2" at bounding box center [477, 631] width 29 height 23
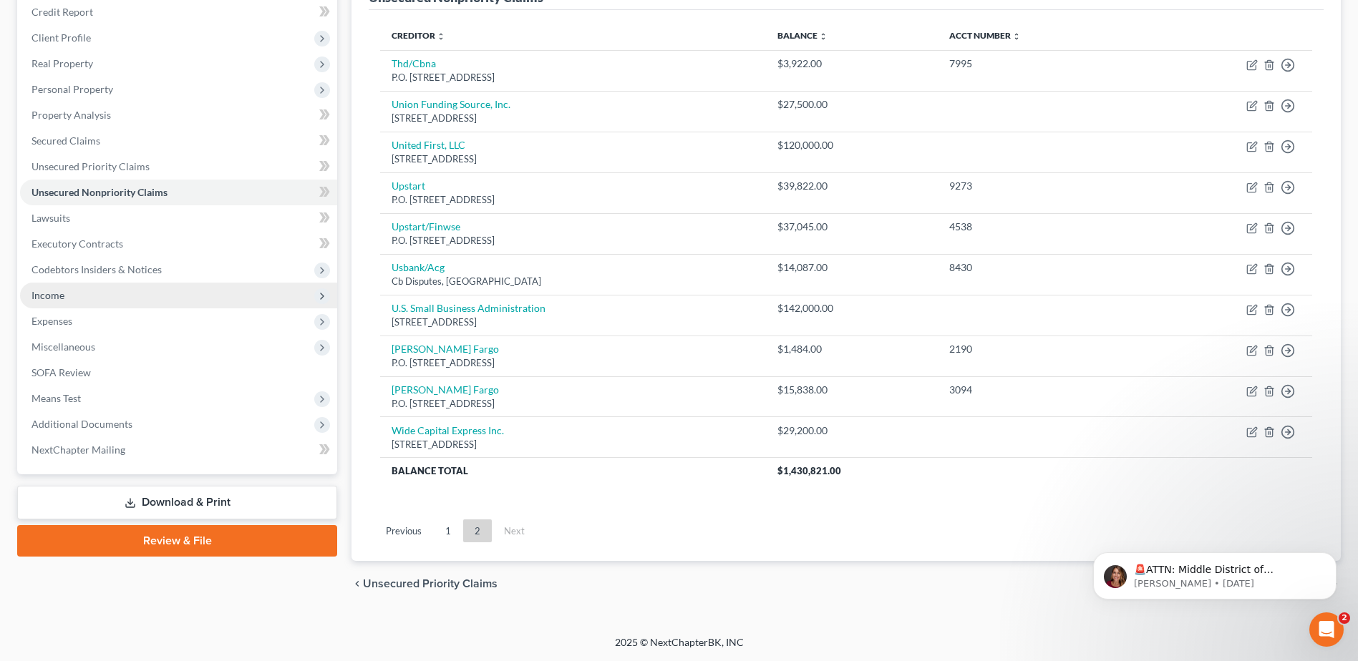
click at [34, 288] on span "Income" at bounding box center [178, 296] width 317 height 26
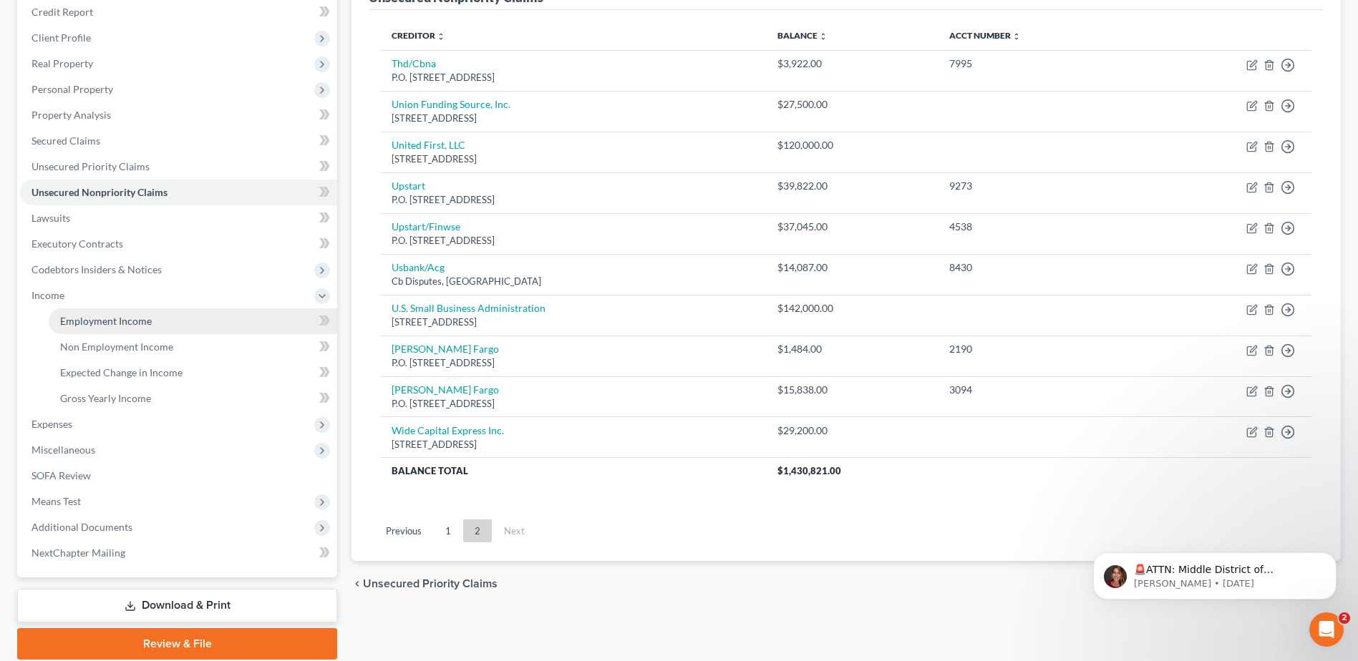
click at [115, 325] on span "Employment Income" at bounding box center [106, 321] width 92 height 12
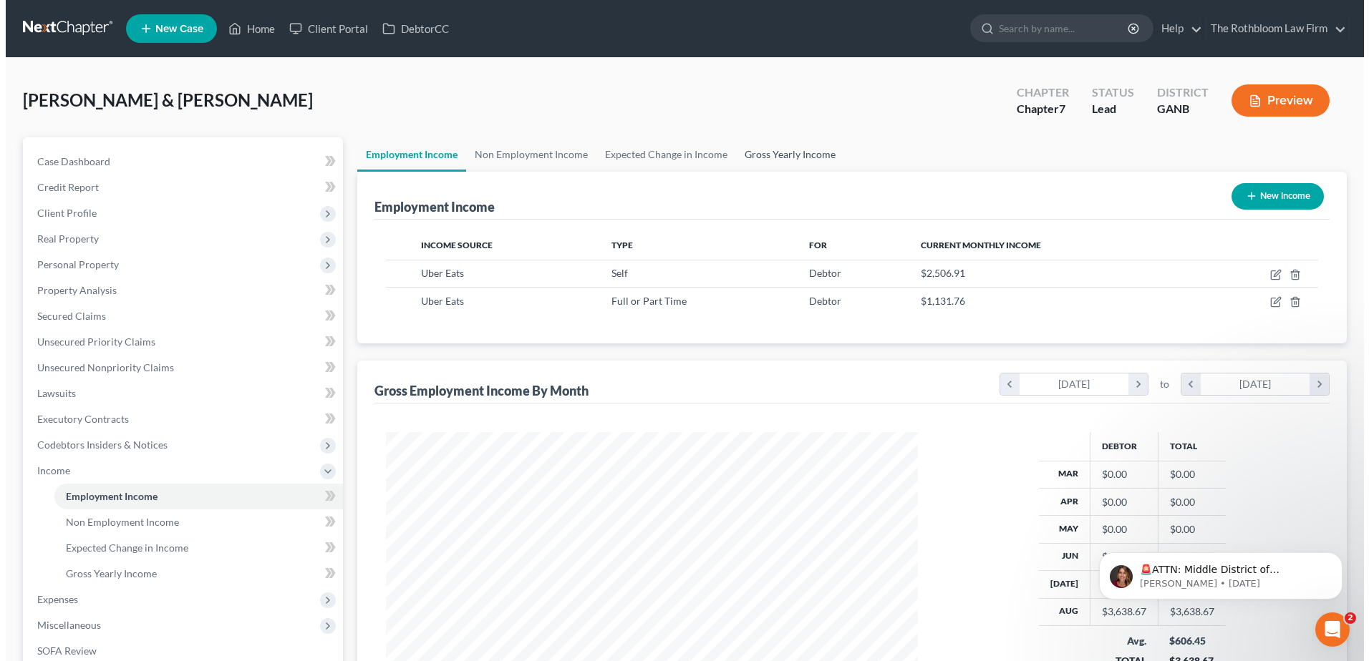
scroll to position [266, 560]
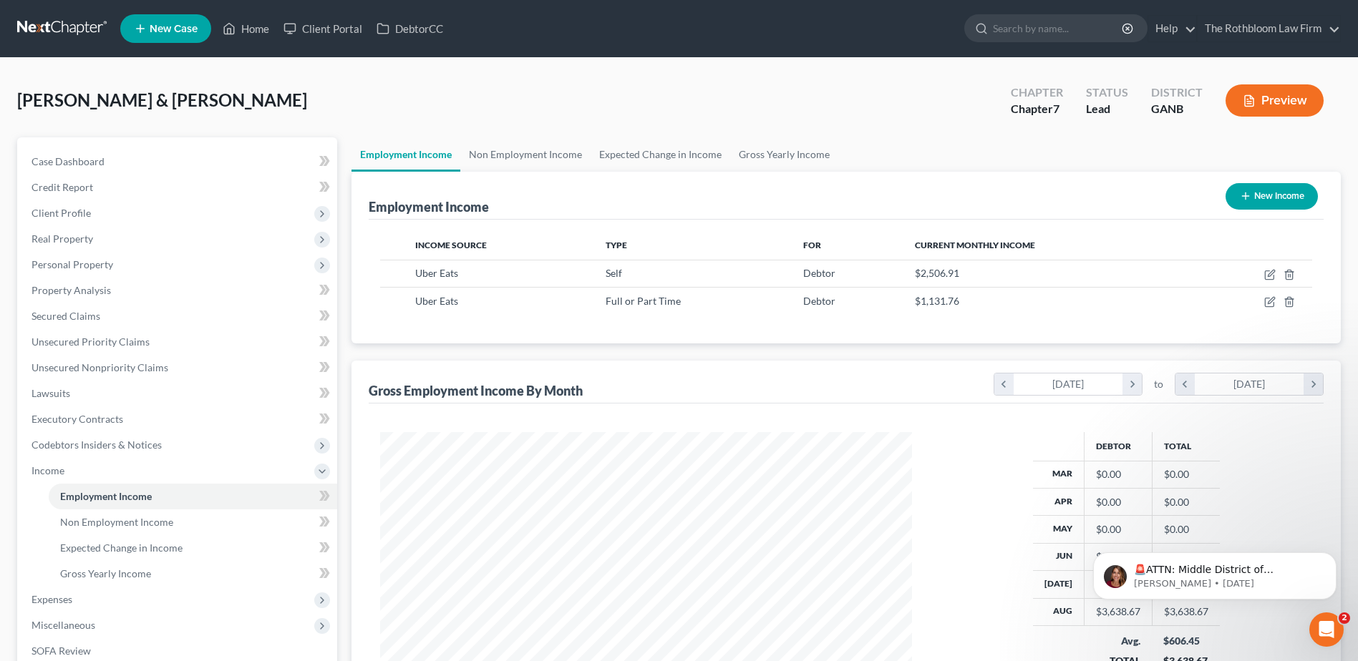
click at [1281, 196] on button "New Income" at bounding box center [1271, 196] width 92 height 26
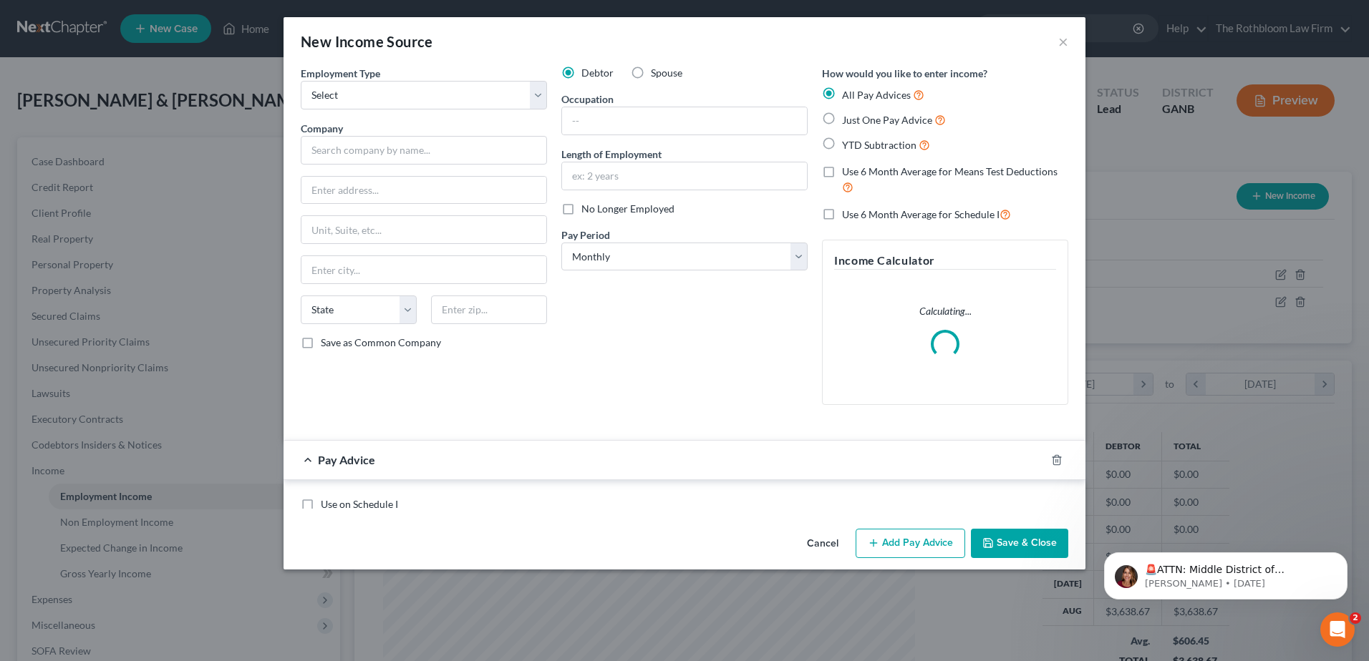
scroll to position [268, 565]
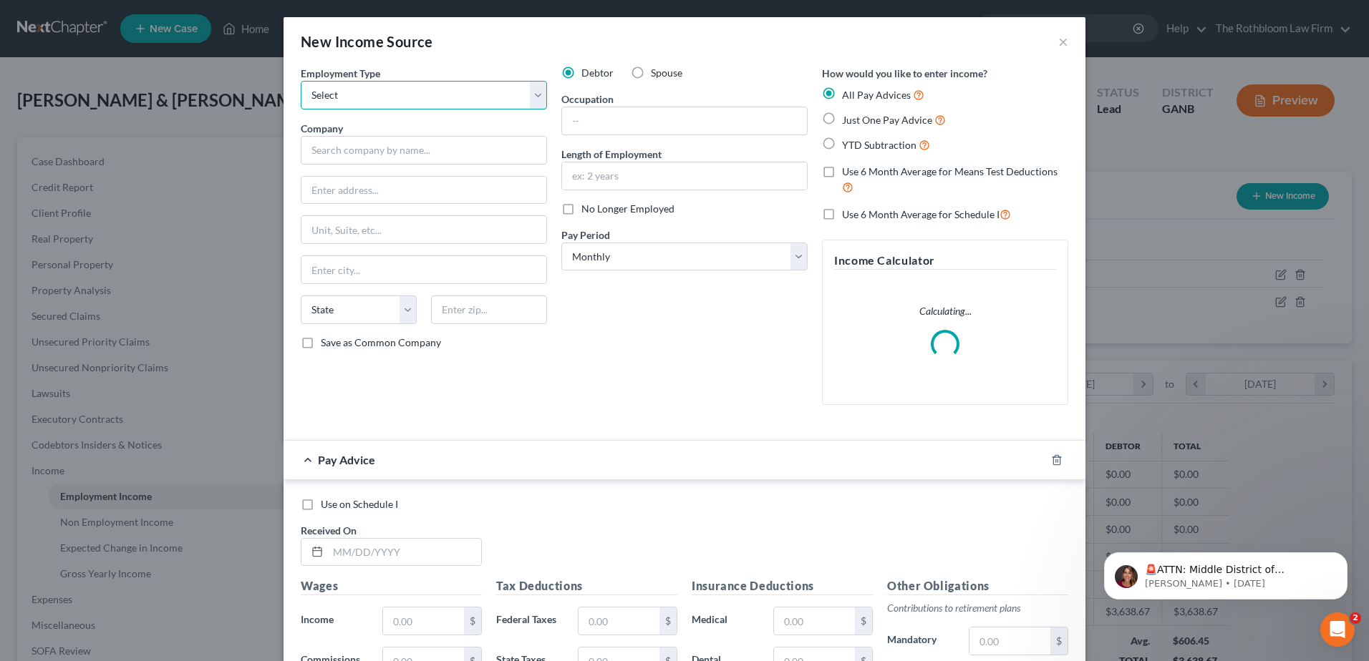
click at [353, 88] on select "Select Full or Part Time Employment Self Employment" at bounding box center [424, 95] width 246 height 29
click at [301, 81] on select "Select Full or Part Time Employment Self Employment" at bounding box center [424, 95] width 246 height 29
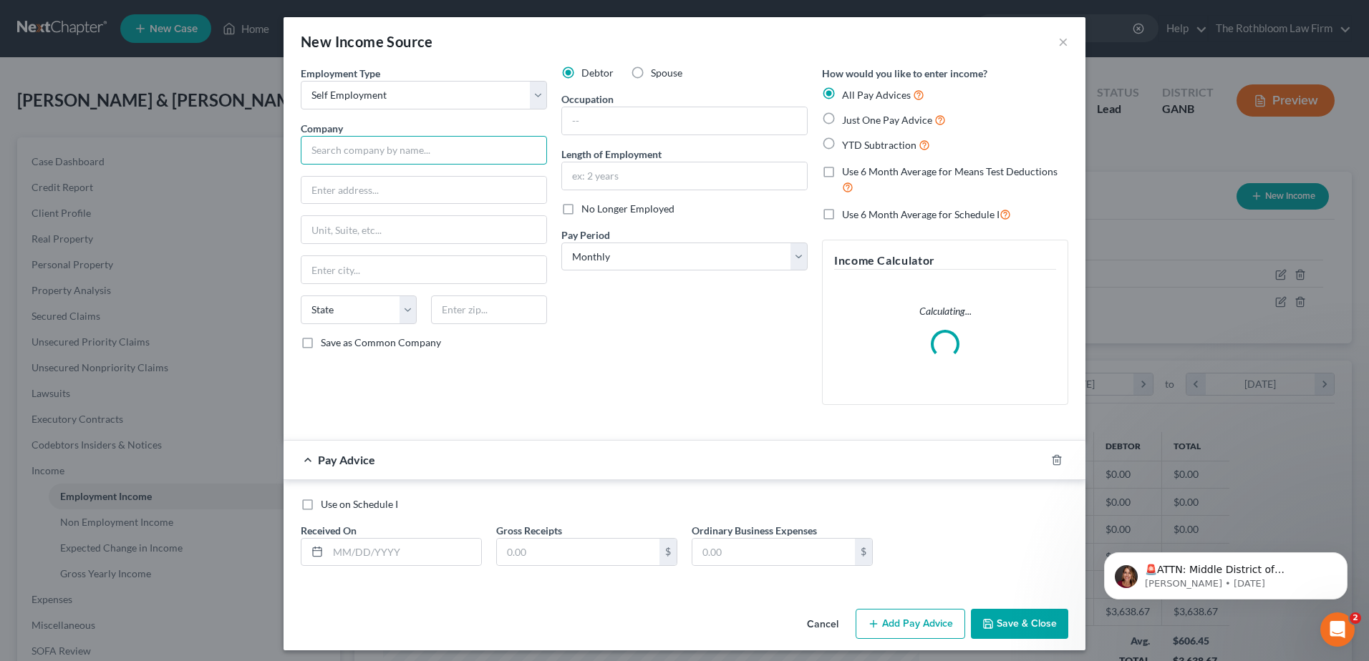
click at [351, 160] on input "text" at bounding box center [424, 150] width 246 height 29
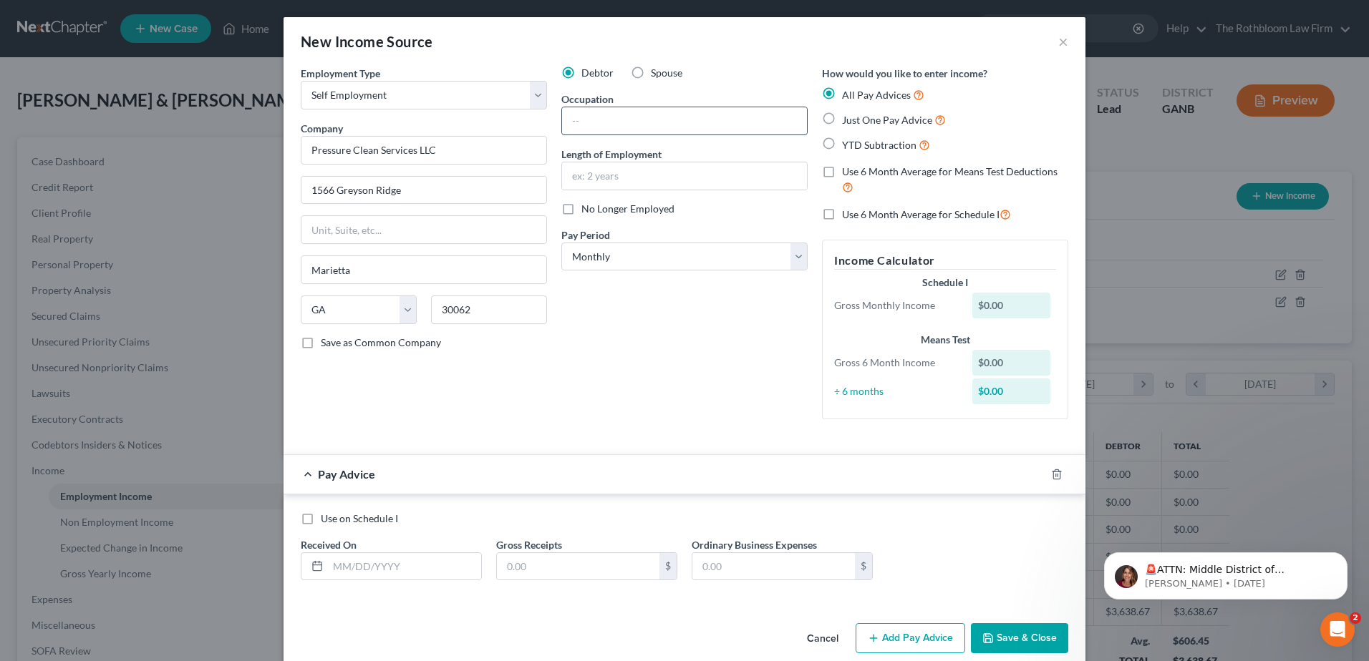
click at [601, 112] on input "text" at bounding box center [684, 120] width 245 height 27
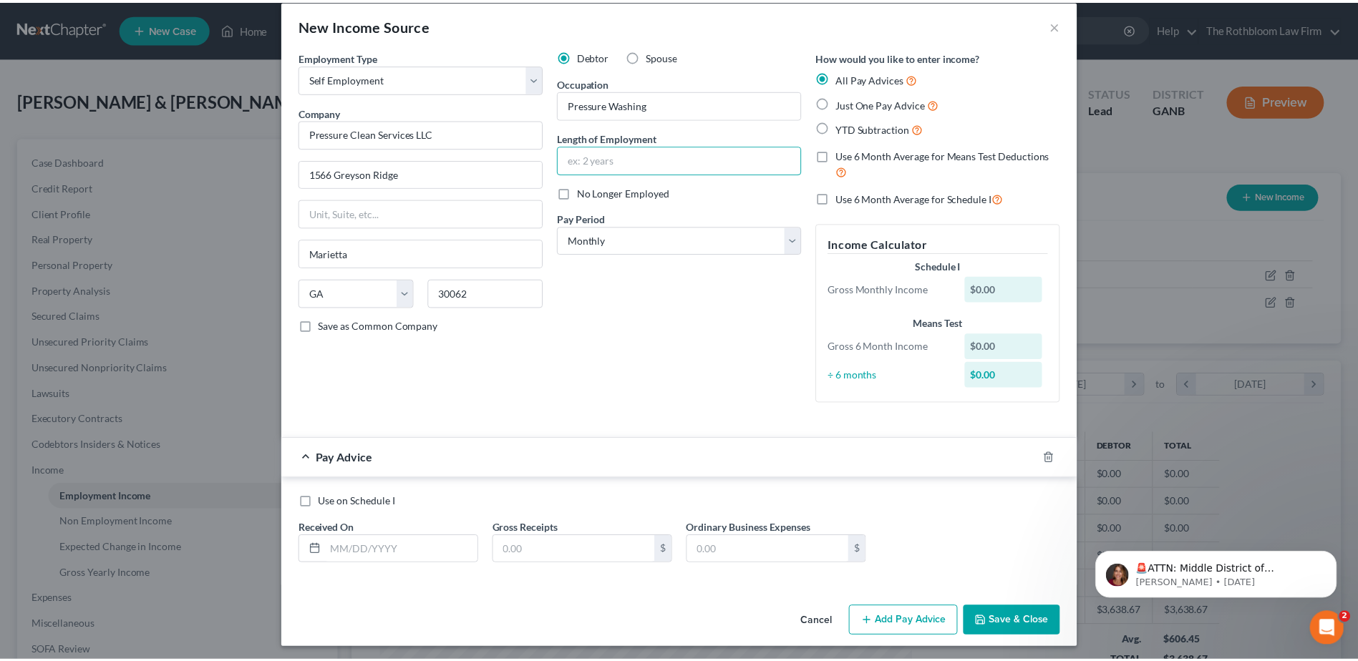
scroll to position [21, 0]
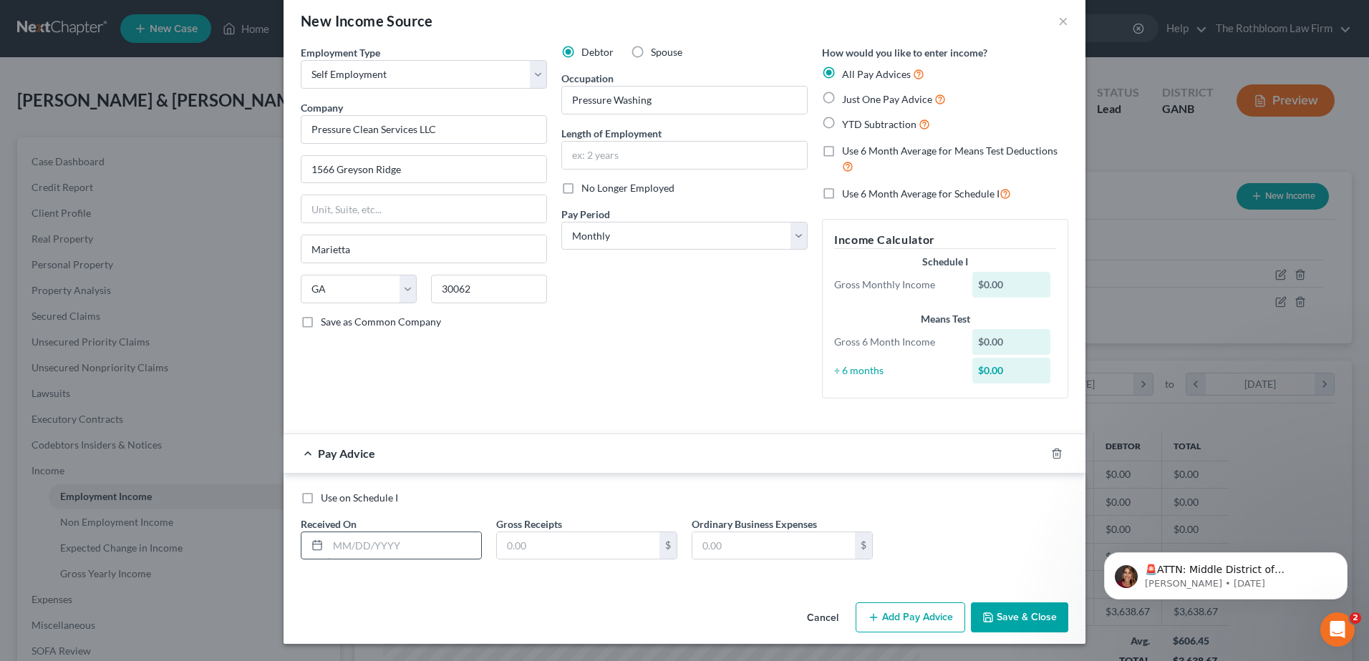
click at [398, 535] on input "text" at bounding box center [404, 546] width 153 height 27
click at [544, 555] on input "text" at bounding box center [578, 546] width 162 height 27
click at [998, 619] on button "Save & Close" at bounding box center [1019, 618] width 97 height 30
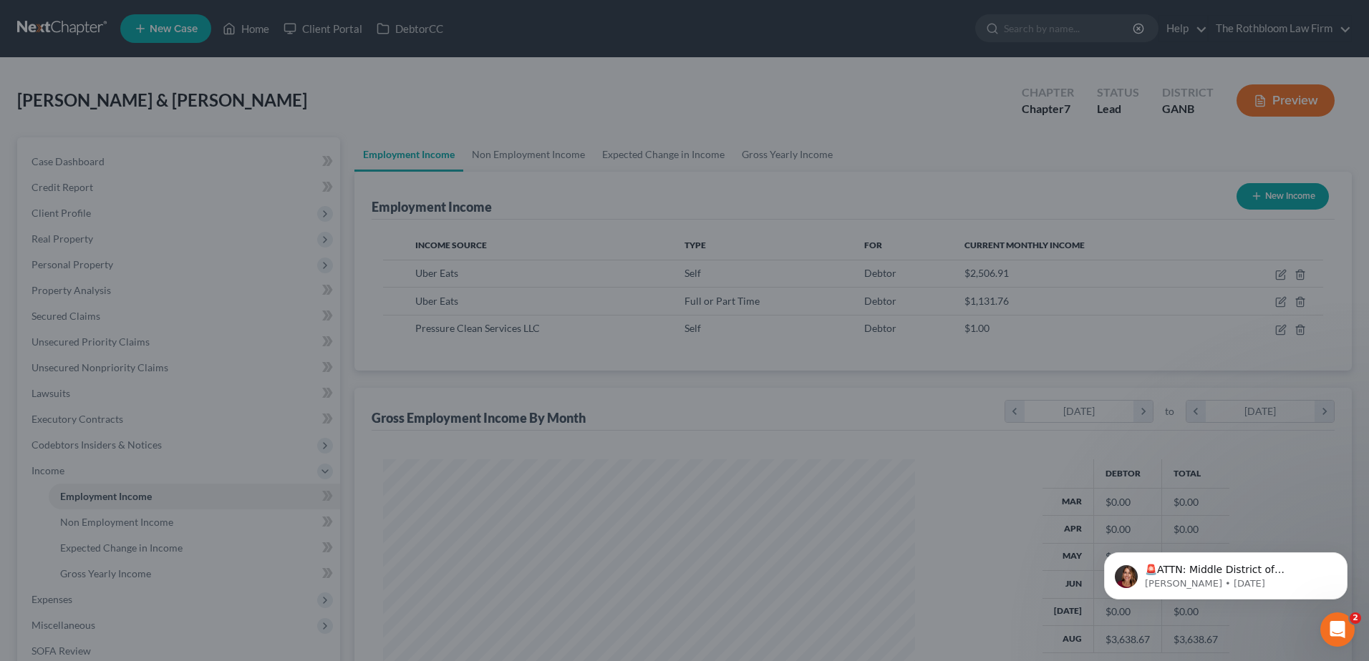
scroll to position [715553, 715258]
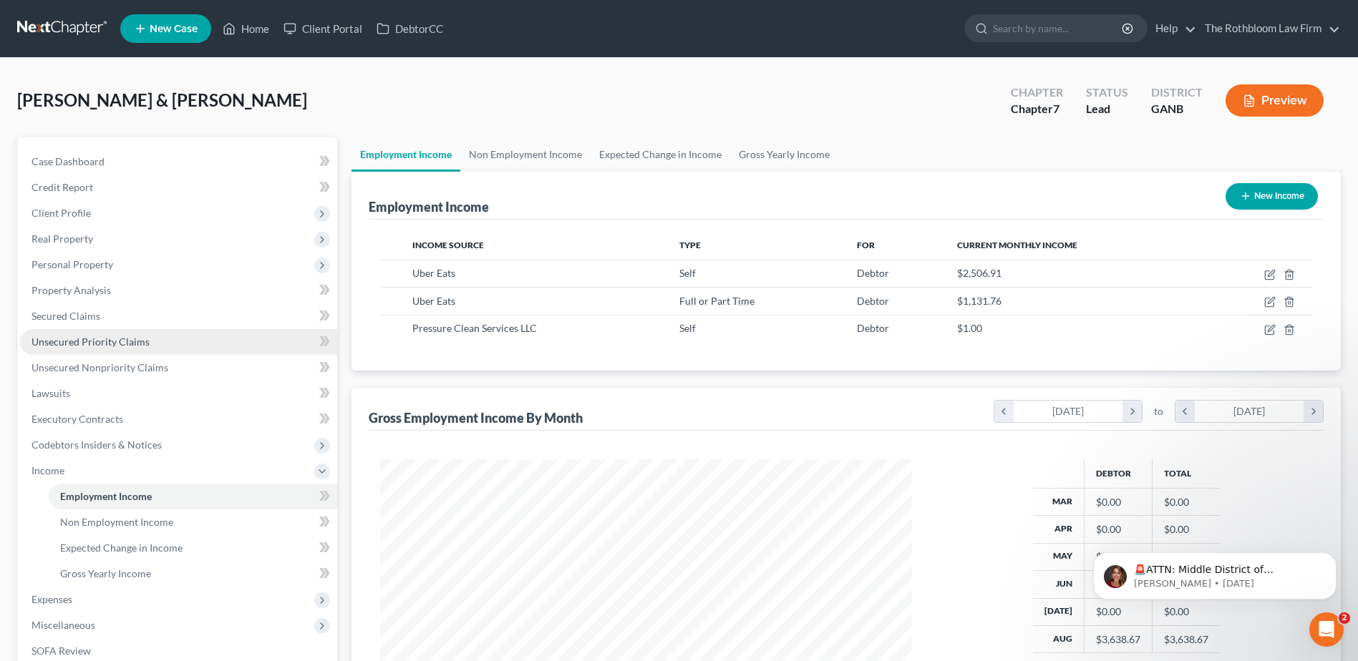
click at [130, 339] on span "Unsecured Priority Claims" at bounding box center [90, 342] width 118 height 12
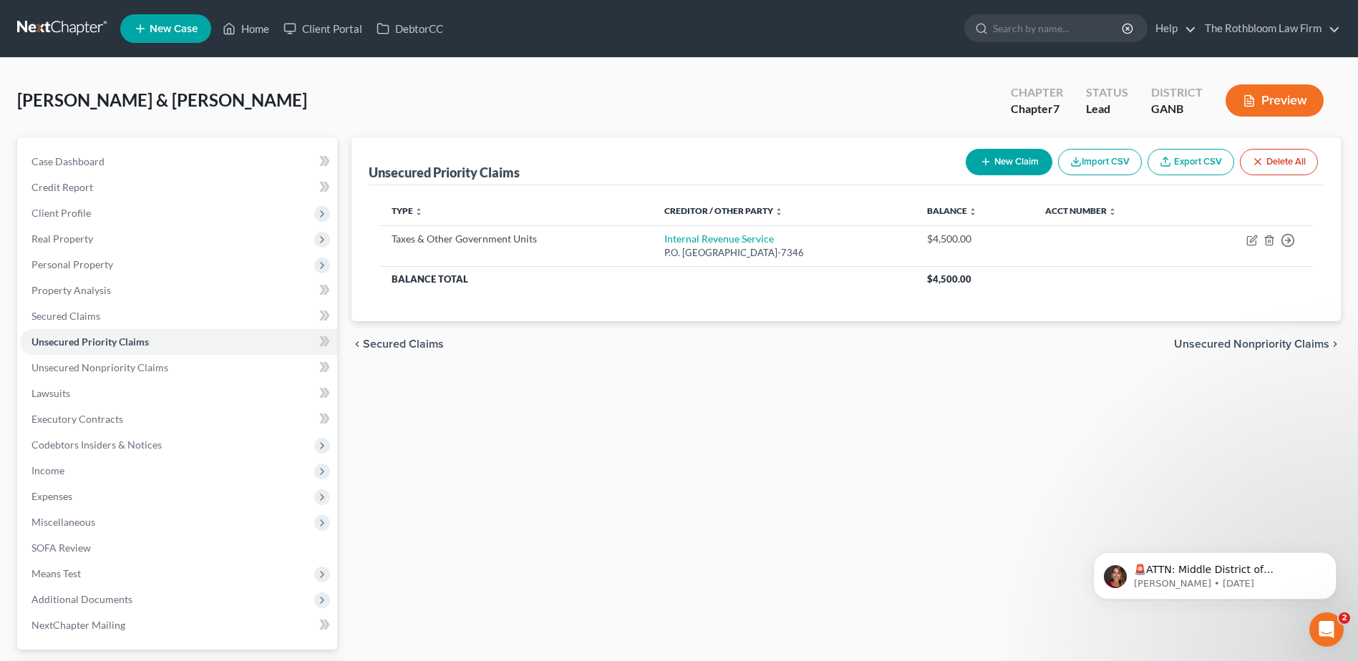
click at [1010, 162] on button "New Claim" at bounding box center [1009, 162] width 87 height 26
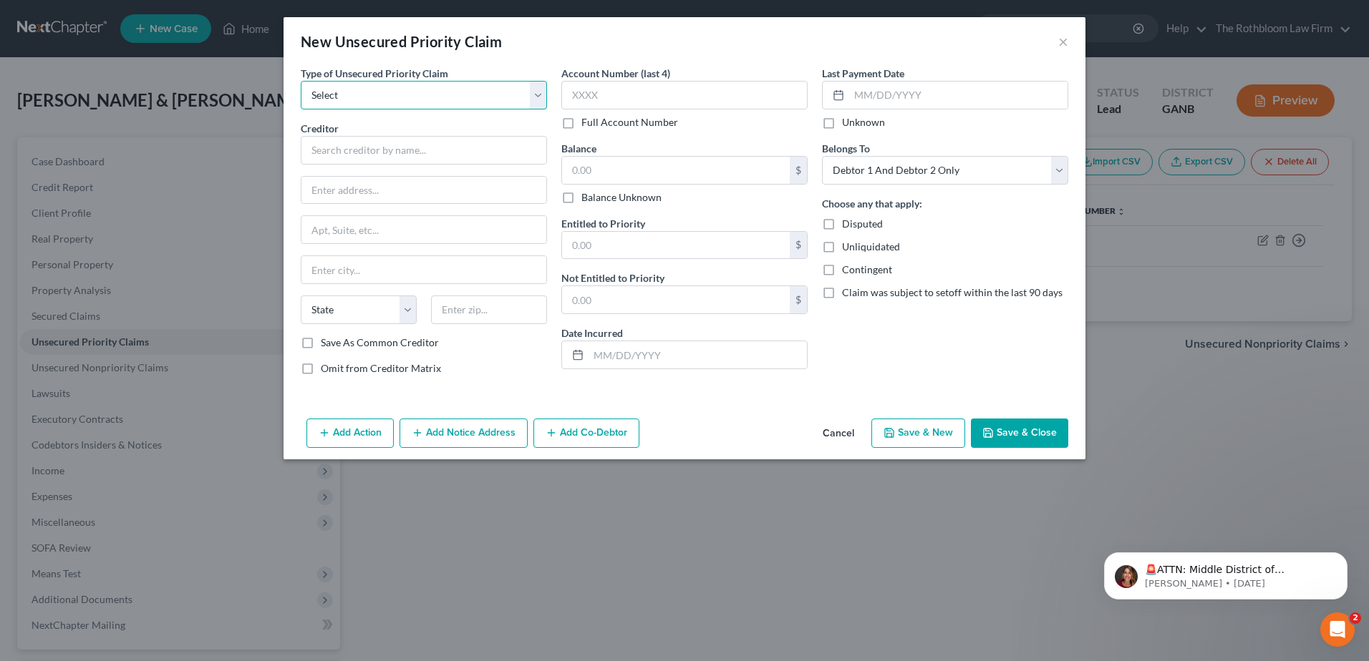
click at [324, 91] on select "Select Taxes & Other Government Units Domestic Support Obligations Extensions o…" at bounding box center [424, 95] width 246 height 29
click at [301, 81] on select "Select Taxes & Other Government Units Domestic Support Obligations Extensions o…" at bounding box center [424, 95] width 246 height 29
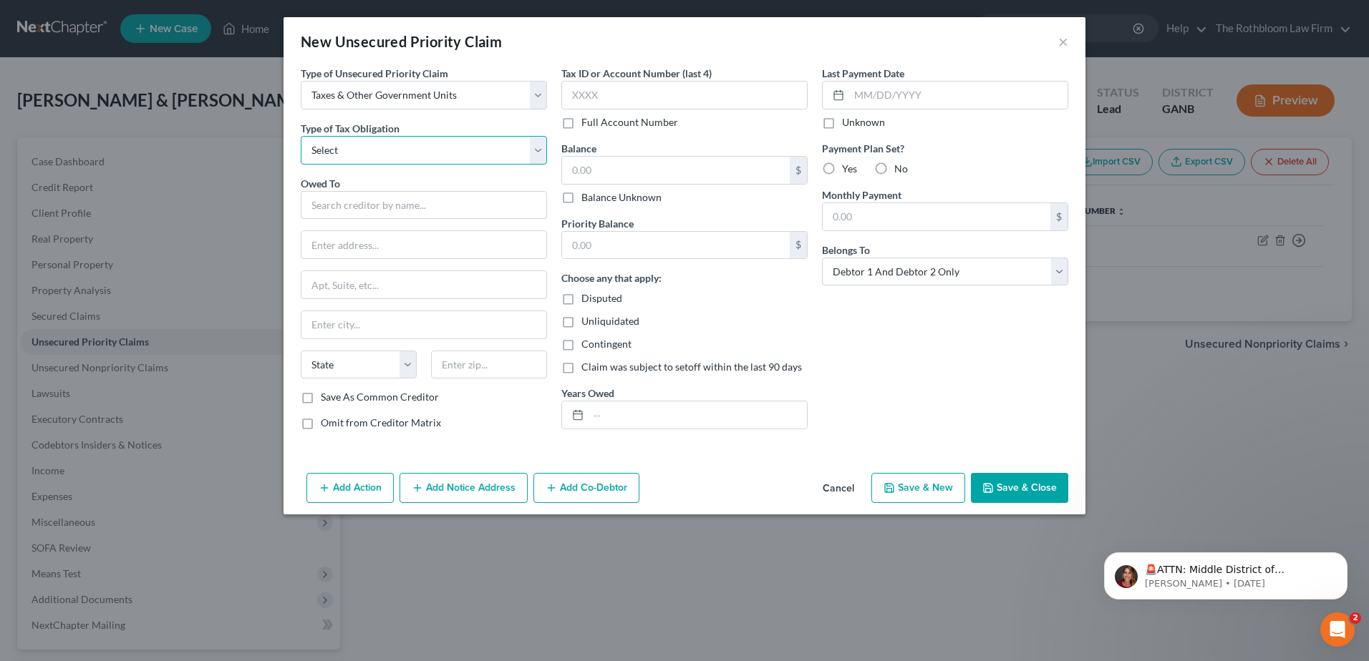
click at [343, 155] on select "Select Federal City State Franchise Tax Board Other" at bounding box center [424, 150] width 246 height 29
click at [301, 136] on select "Select Federal City State Franchise Tax Board Other" at bounding box center [424, 150] width 246 height 29
click at [377, 200] on input "text" at bounding box center [424, 205] width 246 height 29
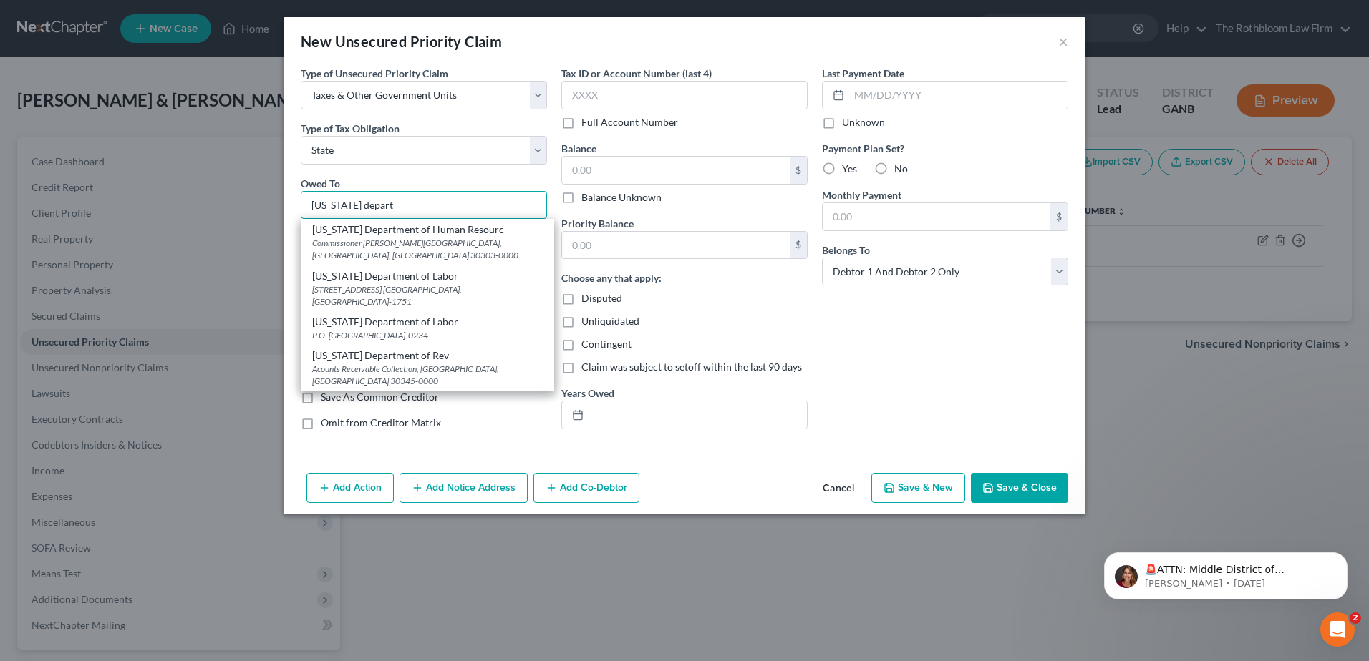
scroll to position [72, 0]
click at [419, 356] on div "Georgia Department of Revenue" at bounding box center [427, 363] width 230 height 14
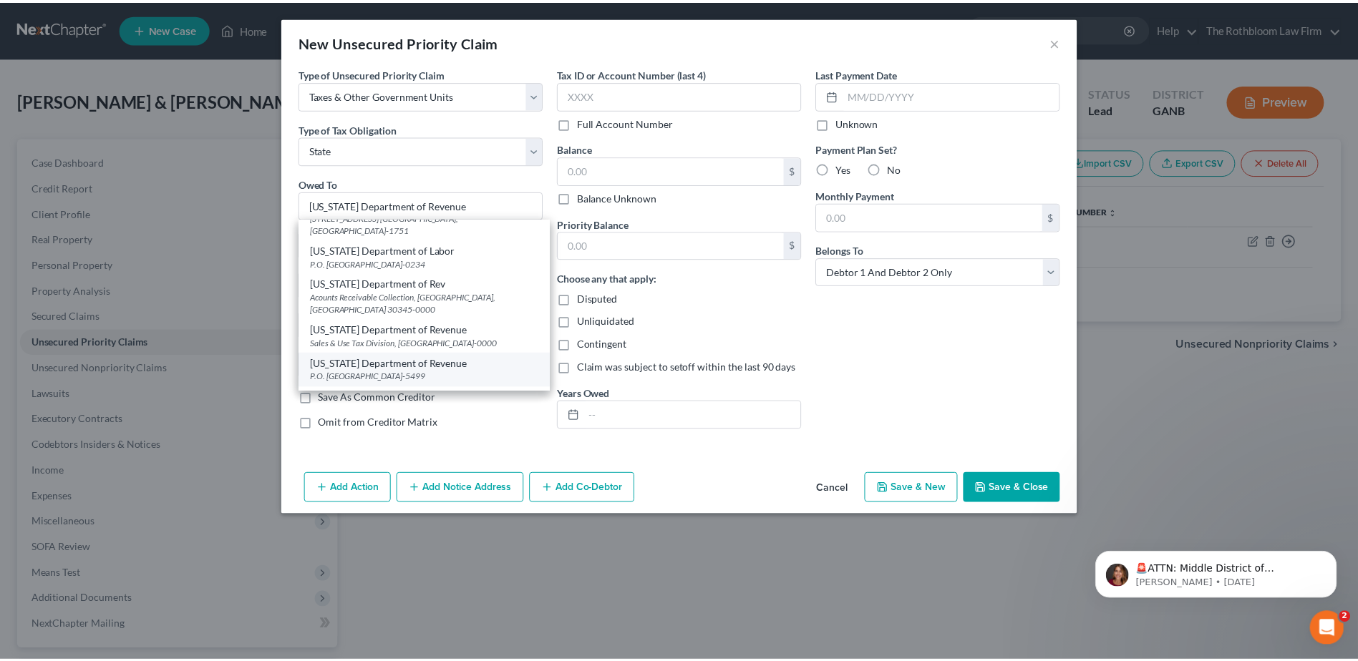
scroll to position [0, 0]
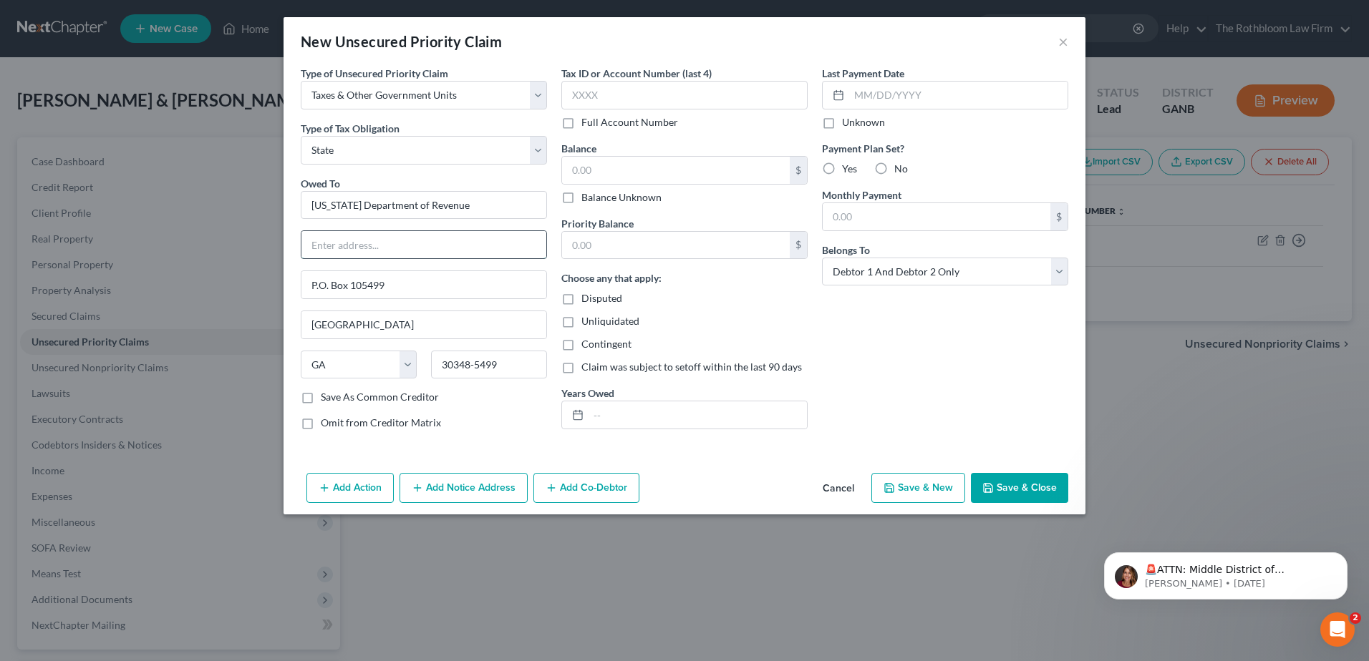
click at [344, 246] on input "text" at bounding box center [423, 244] width 245 height 27
click at [443, 274] on input "2595 Century Parkway, NE" at bounding box center [423, 284] width 245 height 27
click at [515, 359] on input "30348-5499" at bounding box center [489, 365] width 116 height 29
drag, startPoint x: 515, startPoint y: 359, endPoint x: 432, endPoint y: 367, distance: 83.4
click at [432, 367] on input "30348-5499" at bounding box center [489, 365] width 116 height 29
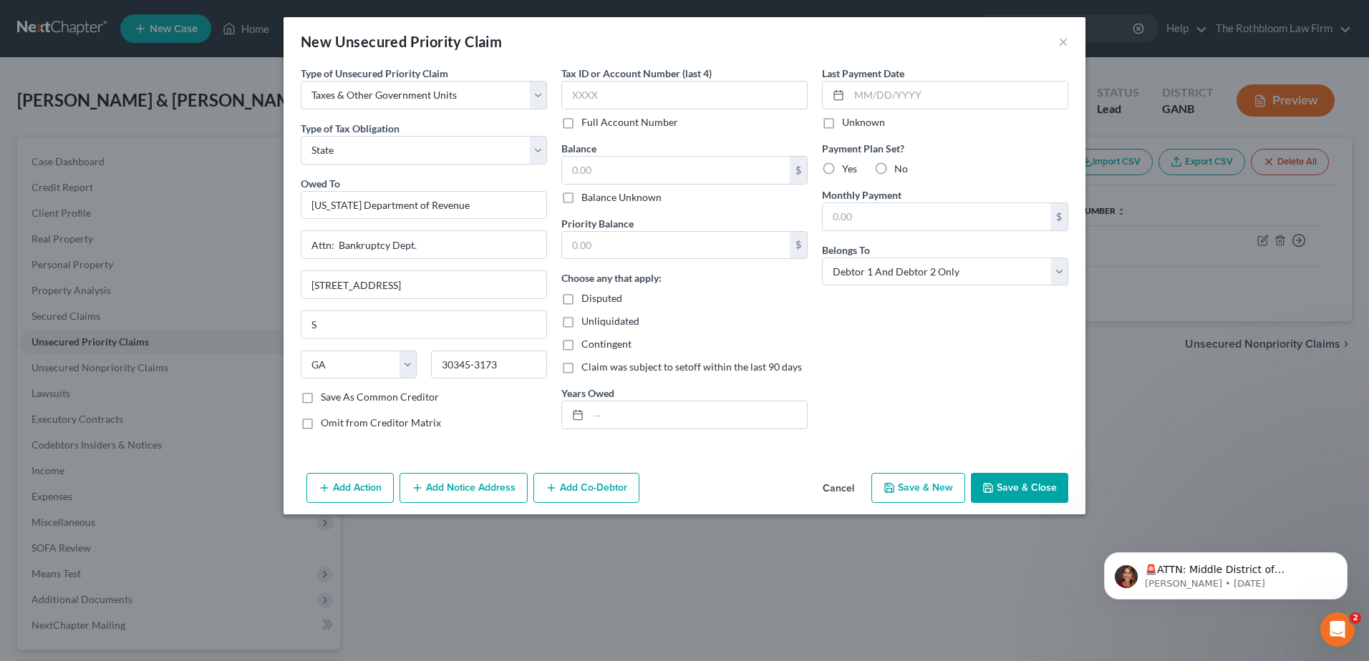
click at [581, 200] on label "Balance Unknown" at bounding box center [621, 197] width 80 height 14
click at [587, 200] on input "Balance Unknown" at bounding box center [591, 194] width 9 height 9
click at [607, 407] on input "text" at bounding box center [697, 415] width 218 height 27
click at [321, 397] on label "Save As Common Creditor" at bounding box center [380, 397] width 118 height 14
click at [326, 397] on input "Save As Common Creditor" at bounding box center [330, 394] width 9 height 9
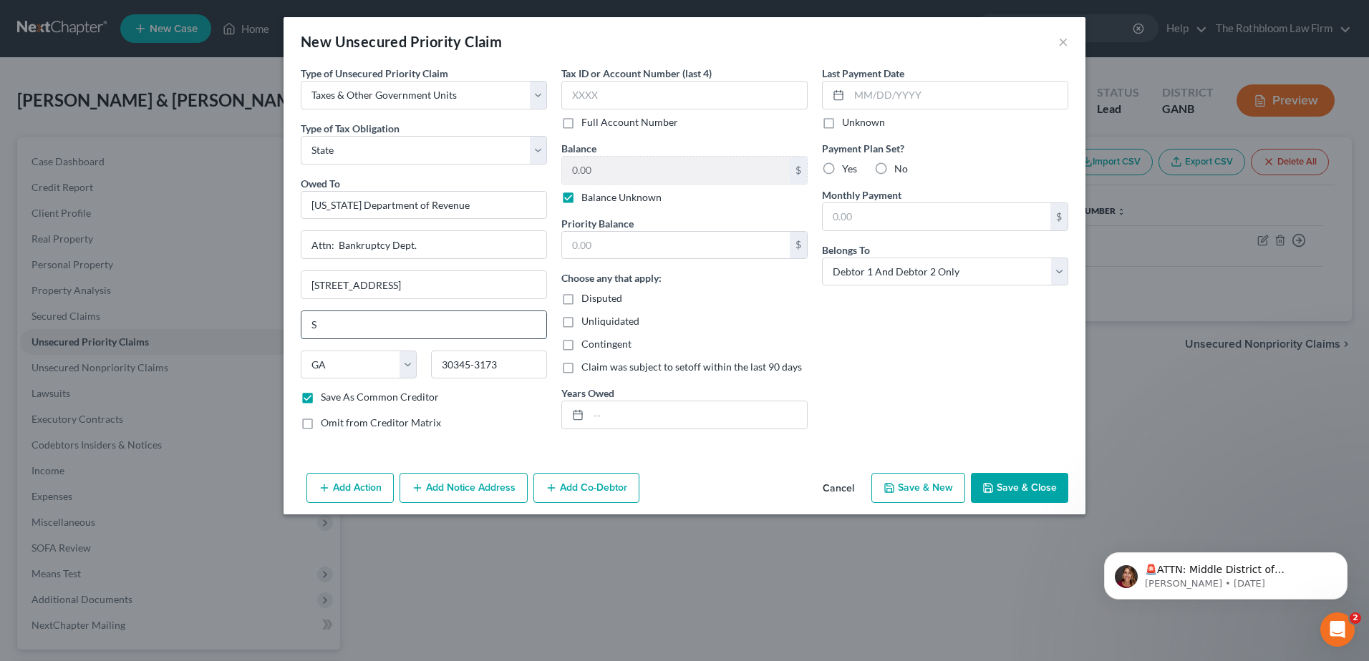
click at [328, 334] on input "S" at bounding box center [423, 324] width 245 height 27
drag, startPoint x: 474, startPoint y: 368, endPoint x: 533, endPoint y: 367, distance: 58.7
click at [533, 367] on input "30345-3173" at bounding box center [489, 365] width 116 height 29
click at [1001, 496] on button "Save & Close" at bounding box center [1019, 488] width 97 height 30
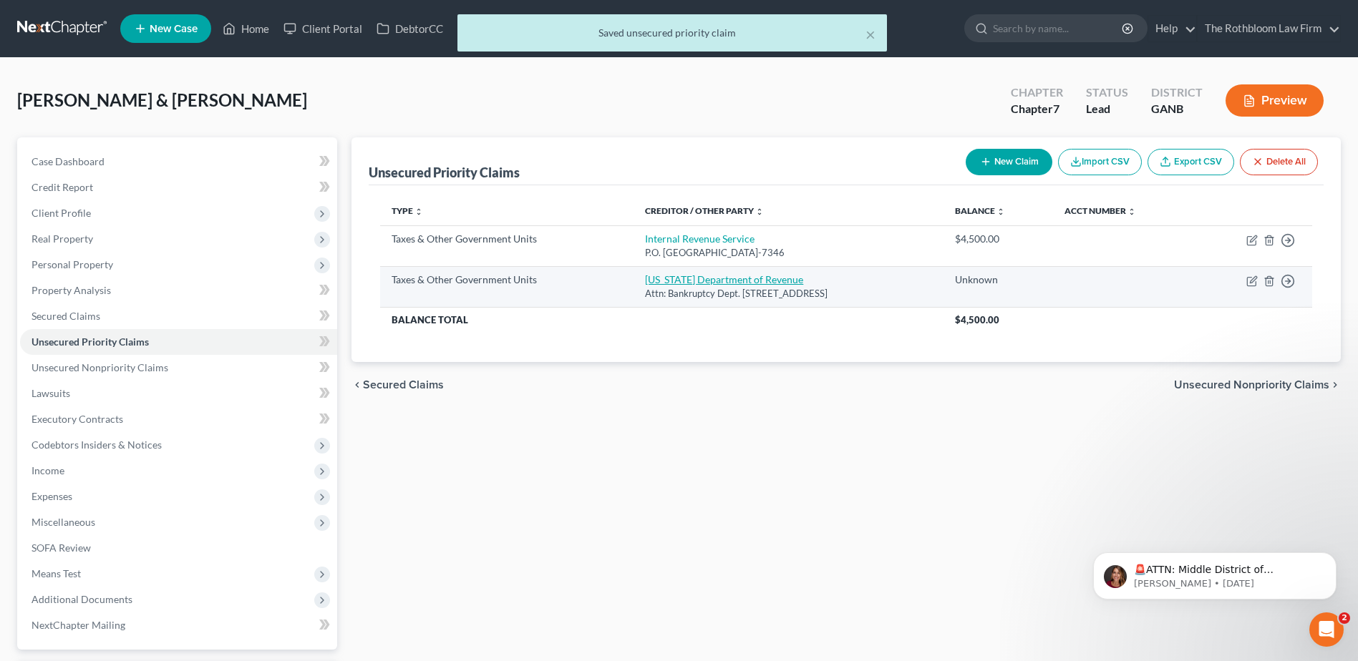
click at [675, 283] on link "Georgia Department of Revenue" at bounding box center [724, 279] width 158 height 12
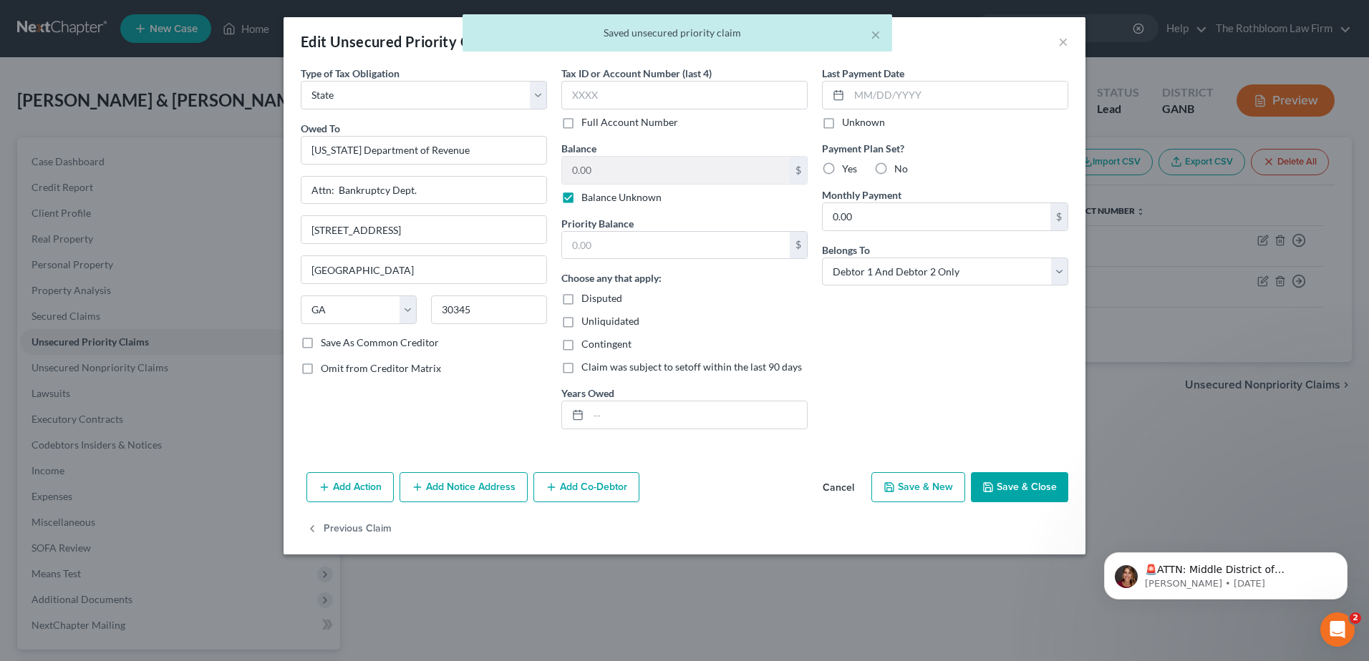
click at [321, 349] on label "Save As Common Creditor" at bounding box center [380, 343] width 118 height 14
click at [326, 345] on input "Save As Common Creditor" at bounding box center [330, 340] width 9 height 9
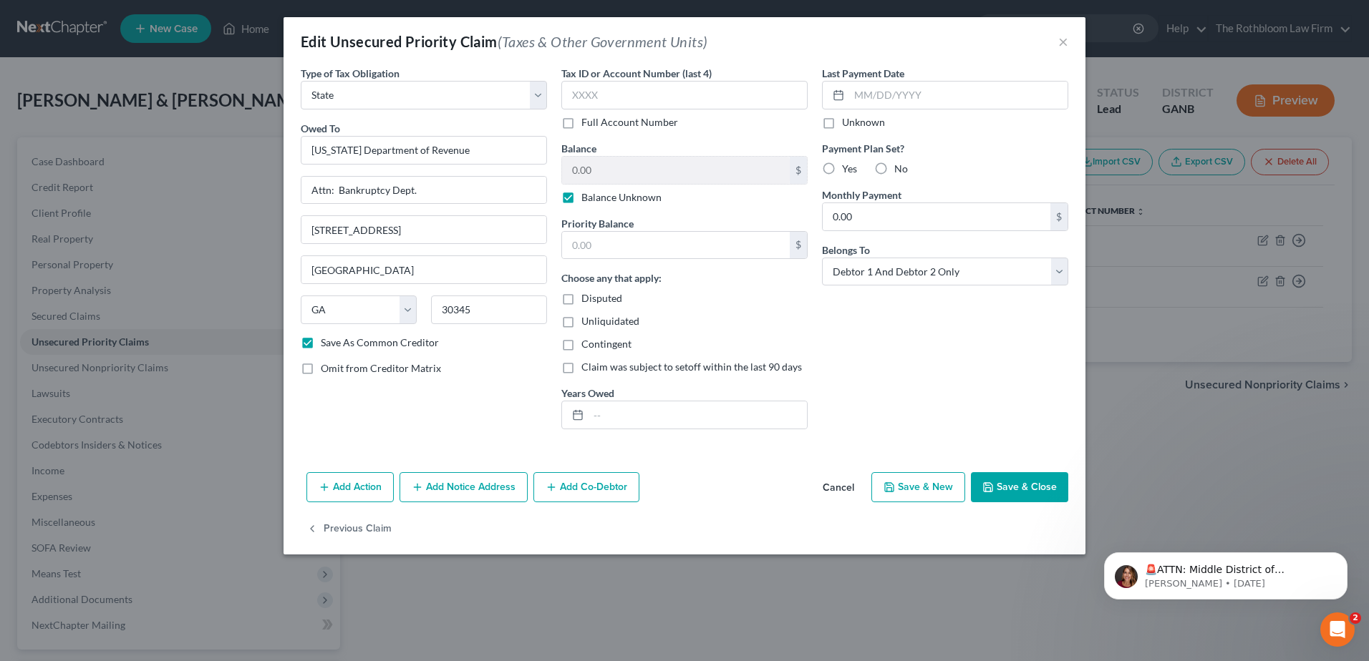
click at [1006, 489] on button "Save & Close" at bounding box center [1019, 487] width 97 height 30
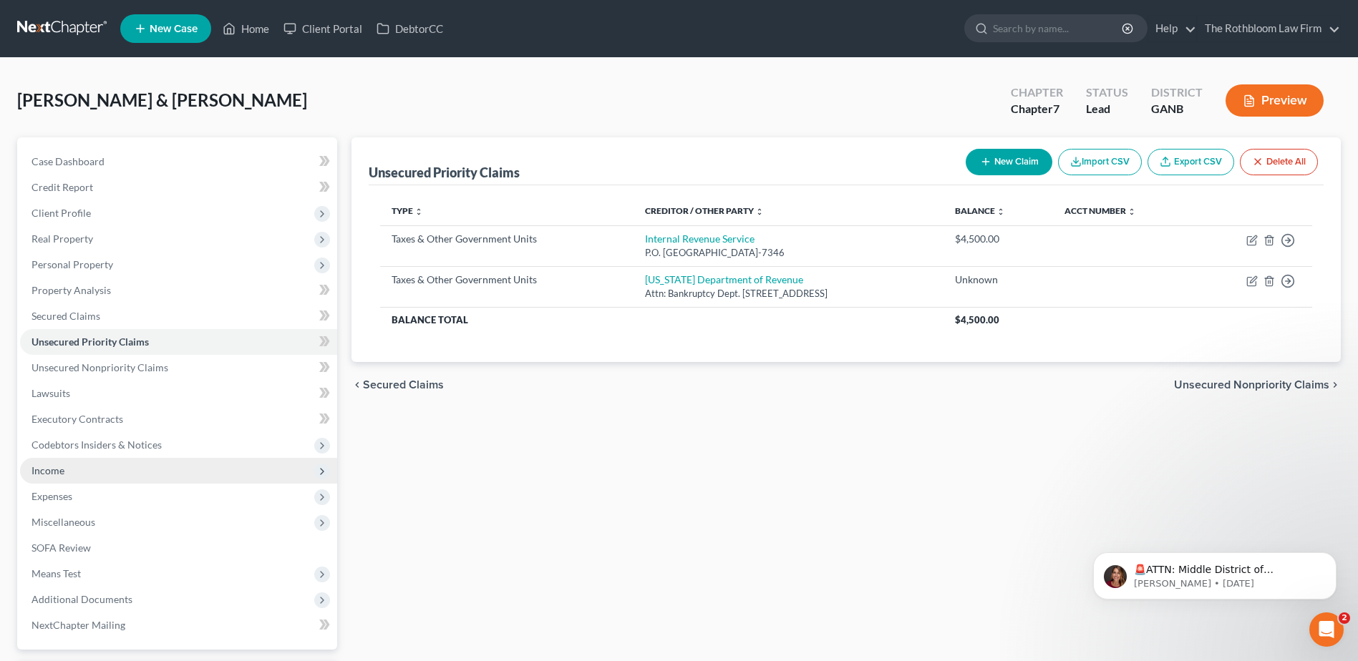
click at [49, 475] on span "Income" at bounding box center [47, 471] width 33 height 12
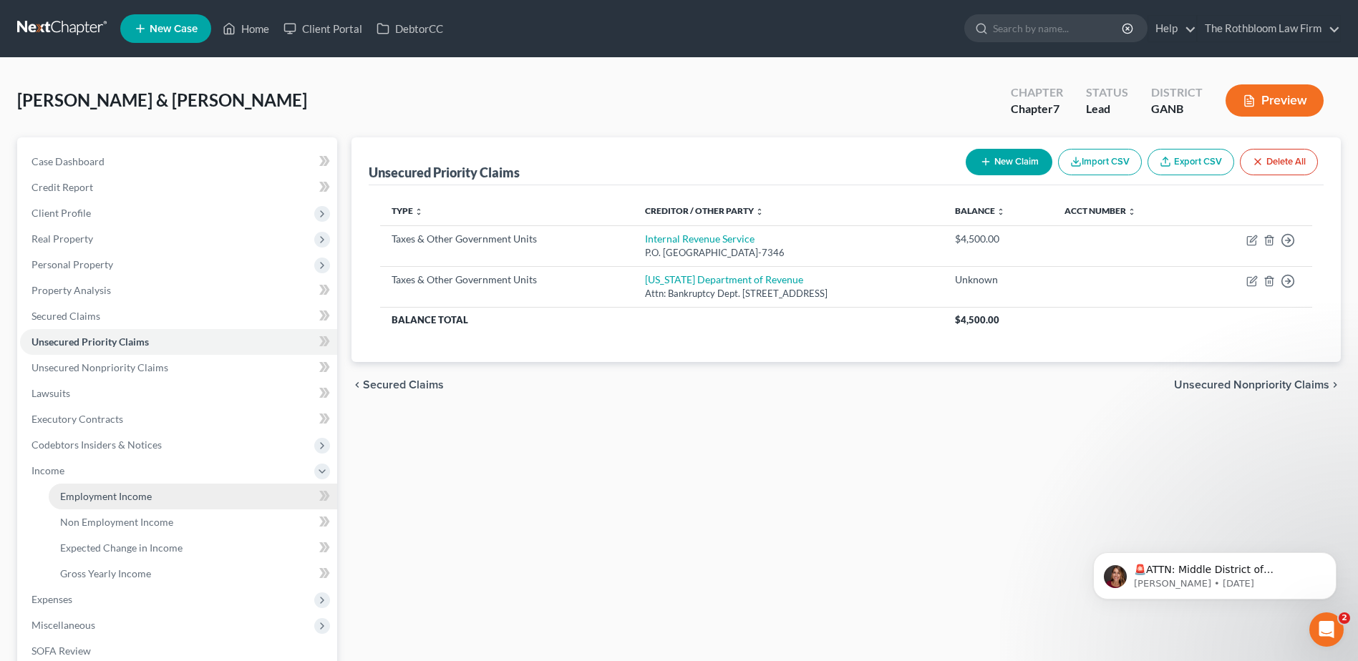
click at [104, 492] on span "Employment Income" at bounding box center [106, 496] width 92 height 12
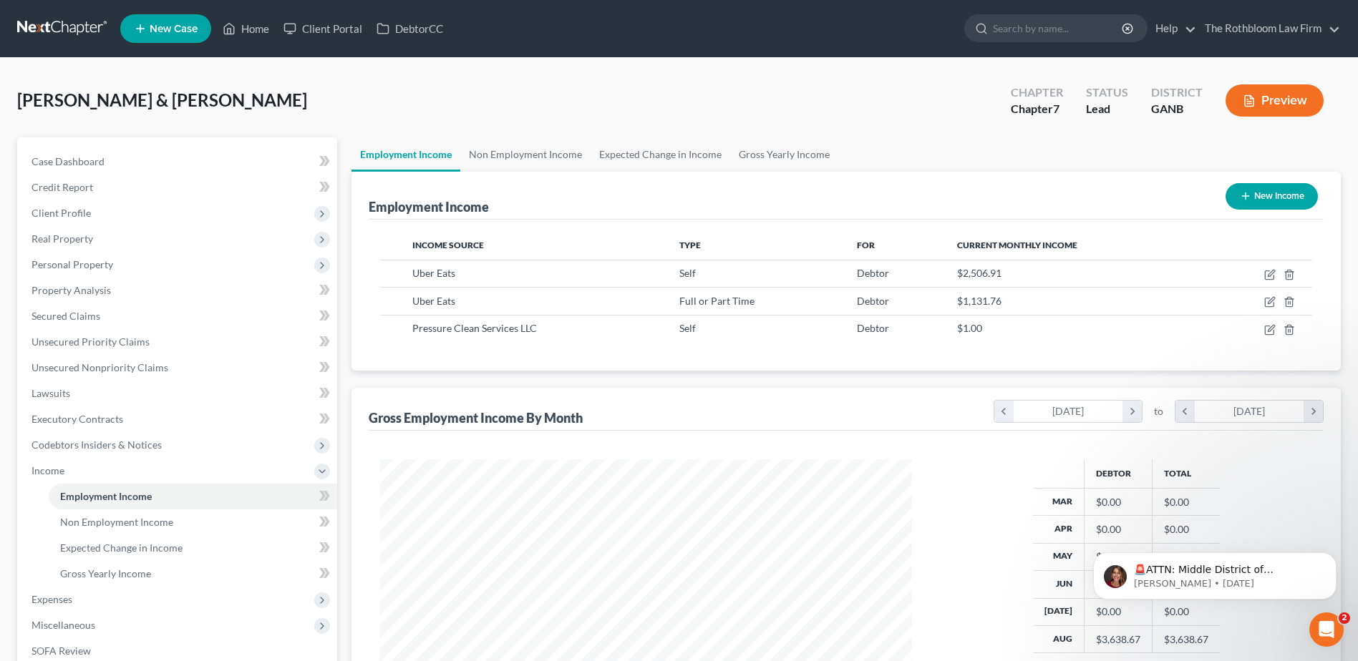
scroll to position [266, 560]
click at [533, 150] on link "Non Employment Income" at bounding box center [525, 154] width 130 height 34
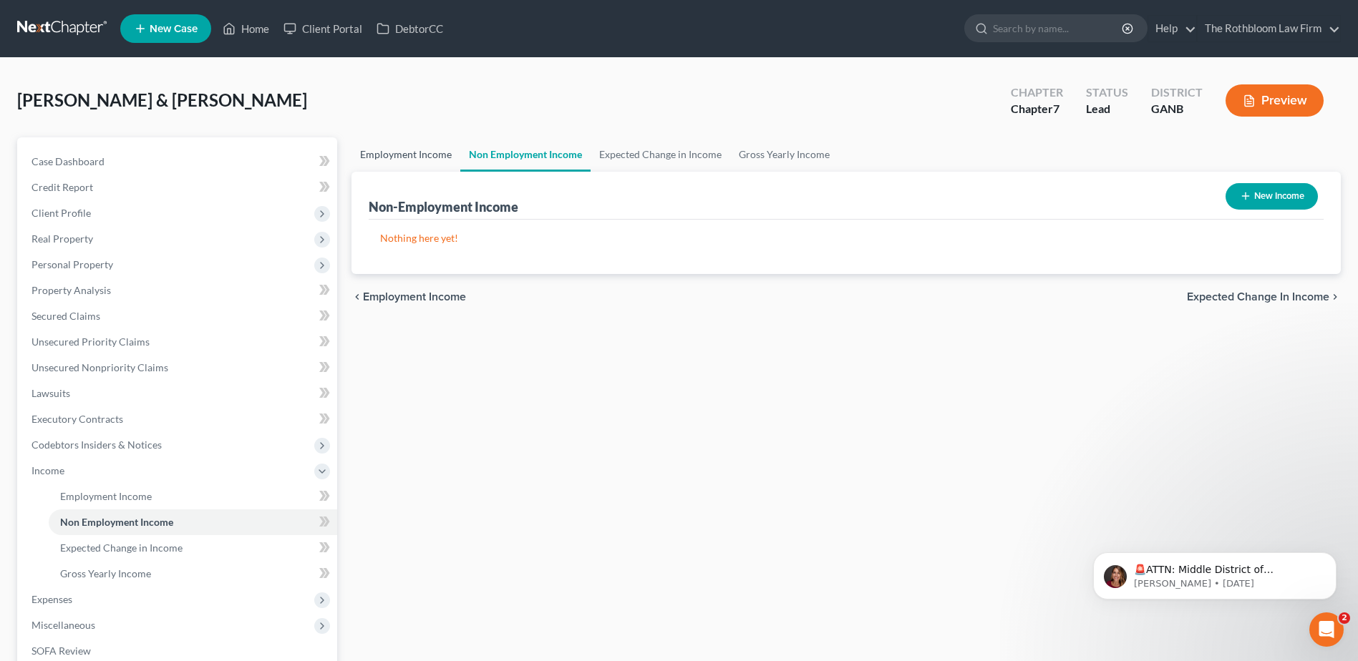
click at [415, 162] on link "Employment Income" at bounding box center [405, 154] width 109 height 34
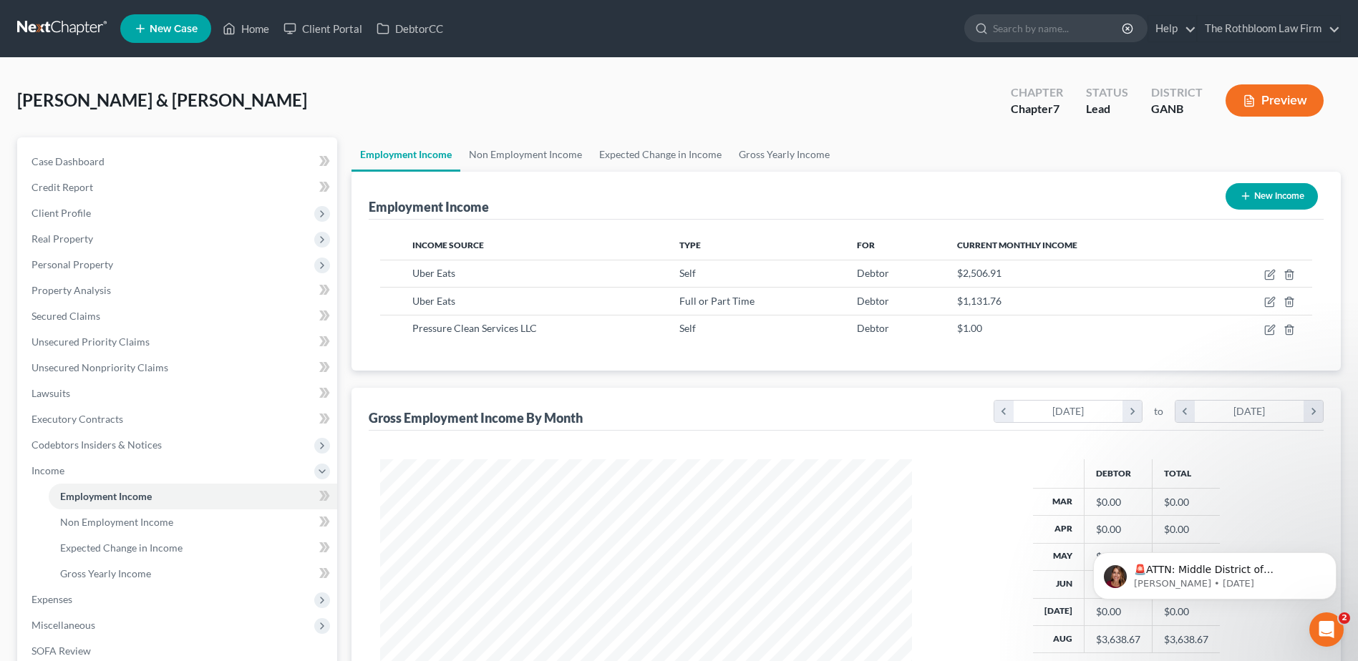
scroll to position [266, 560]
click at [52, 264] on span "Personal Property" at bounding box center [72, 264] width 82 height 12
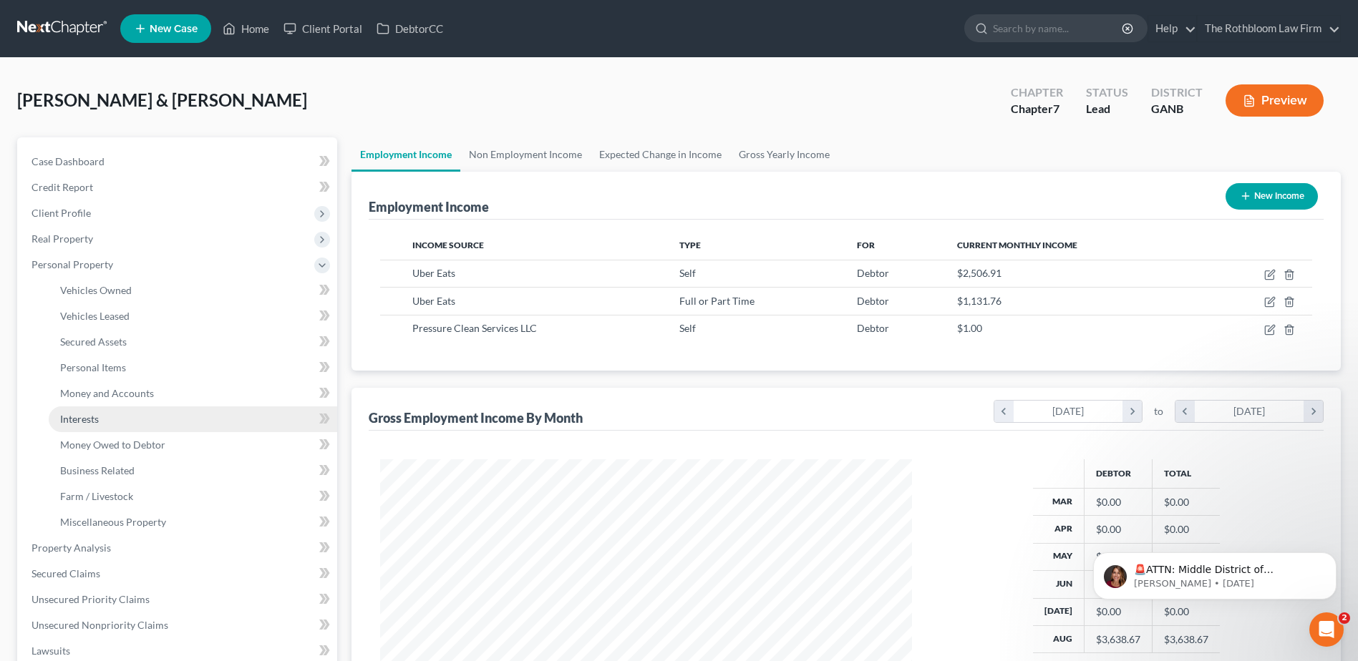
click at [94, 420] on span "Interests" at bounding box center [79, 419] width 39 height 12
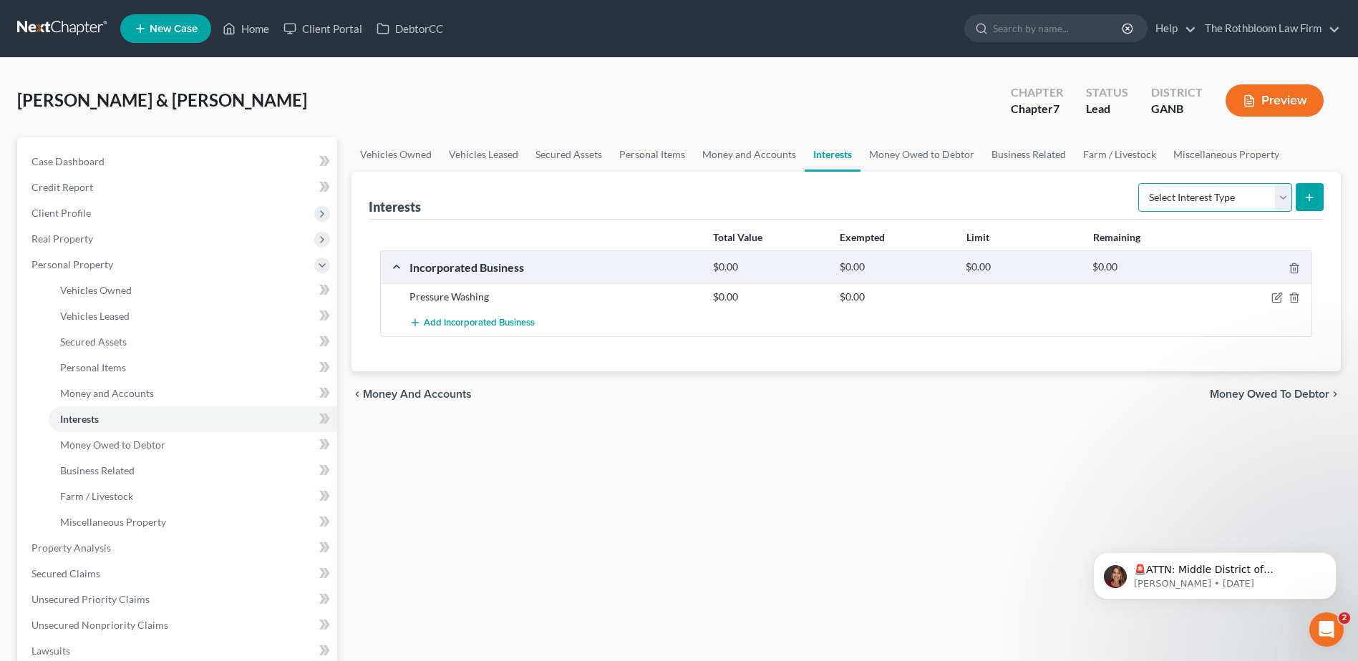
click at [1288, 201] on select "Select Interest Type 401K Annuity Bond Education IRA Government Bond Government…" at bounding box center [1215, 197] width 154 height 29
click at [968, 533] on div "Vehicles Owned Vehicles Leased Secured Assets Personal Items Money and Accounts…" at bounding box center [846, 563] width 1004 height 853
click at [109, 442] on span "Money Owed to Debtor" at bounding box center [112, 445] width 105 height 12
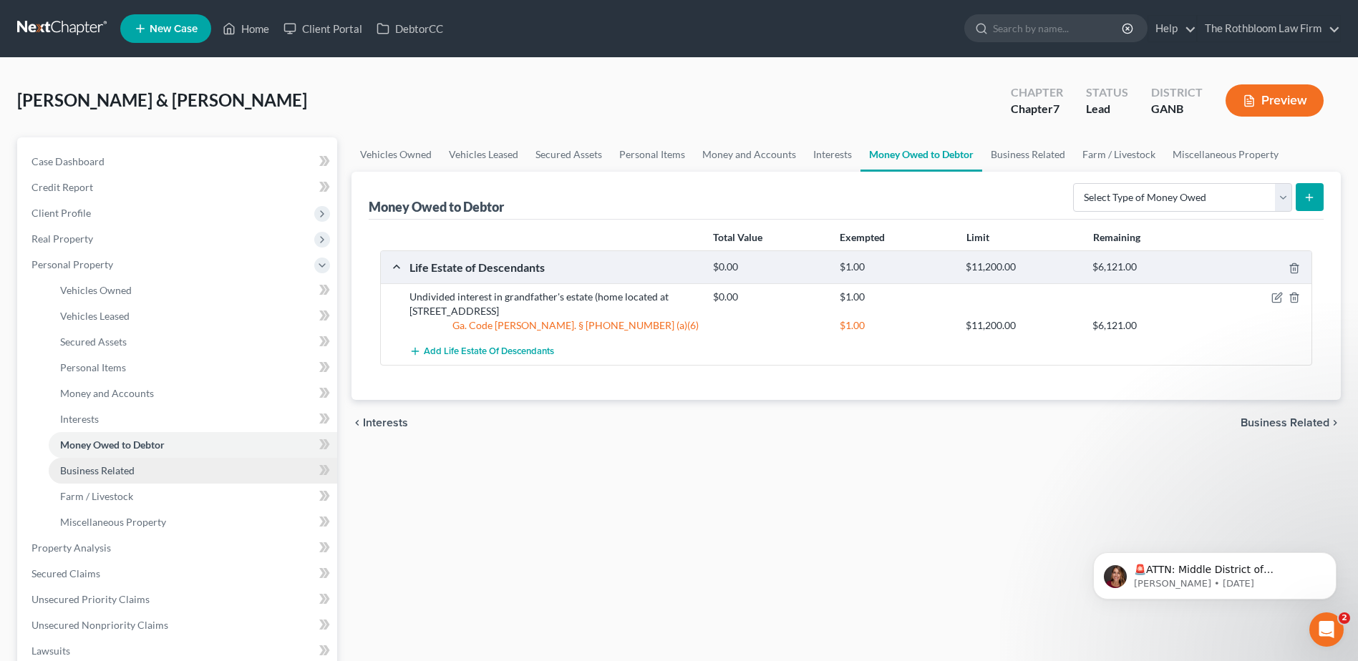
scroll to position [286, 0]
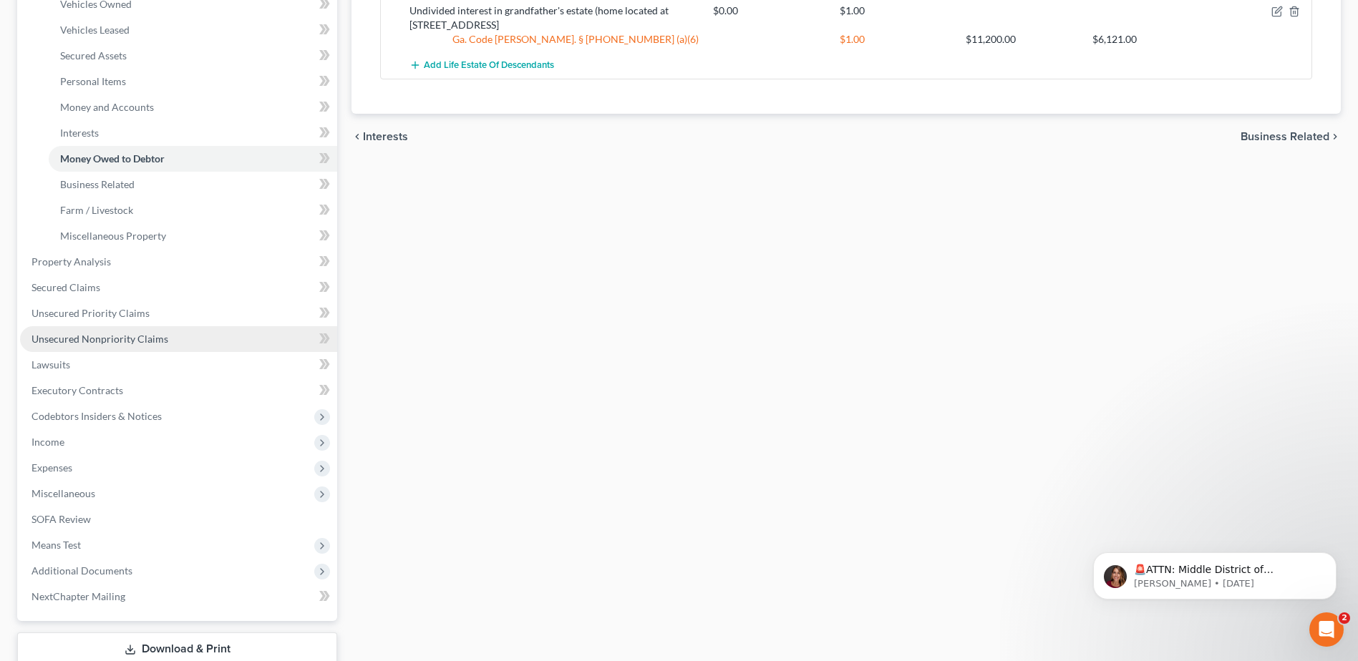
click at [102, 344] on span "Unsecured Nonpriority Claims" at bounding box center [99, 339] width 137 height 12
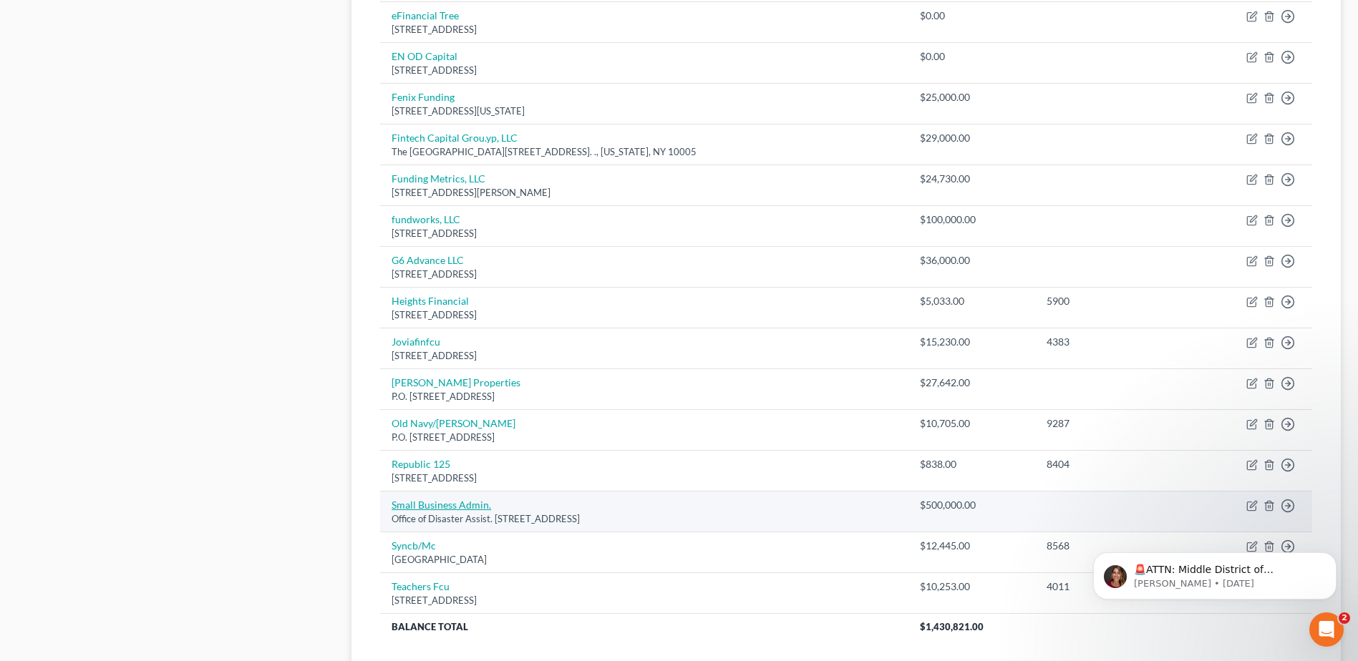
scroll to position [991, 0]
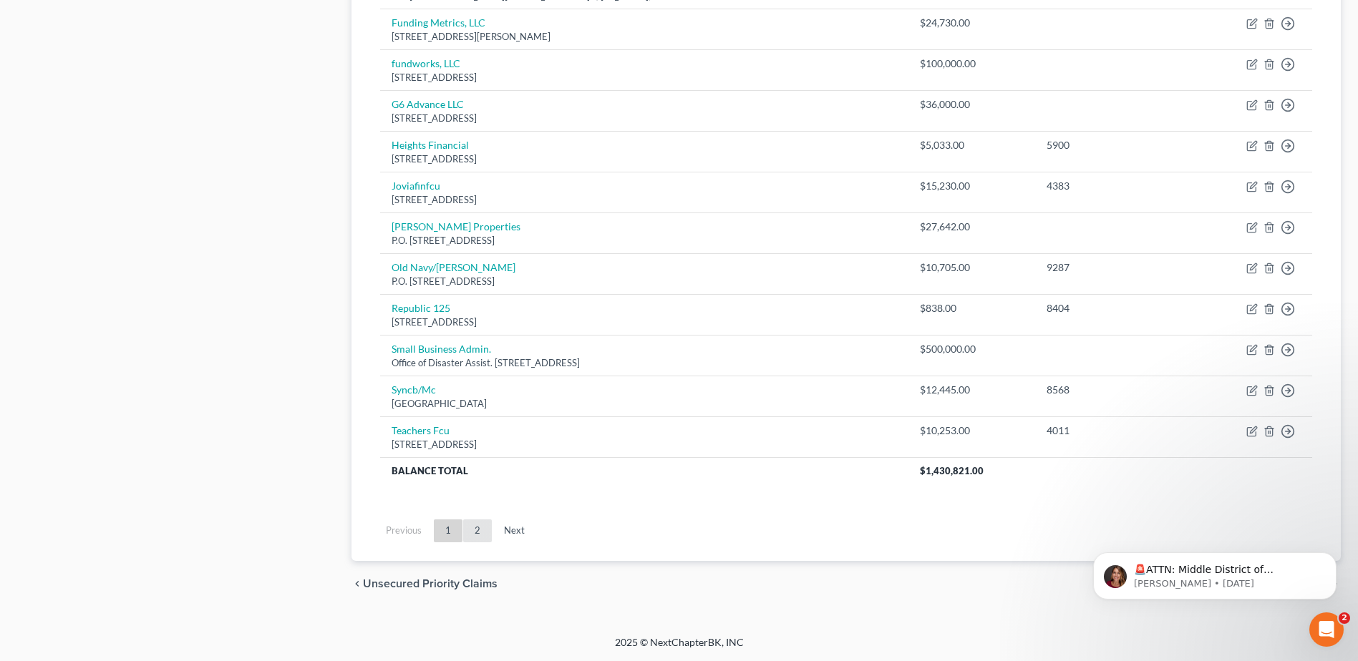
click at [471, 534] on link "2" at bounding box center [477, 531] width 29 height 23
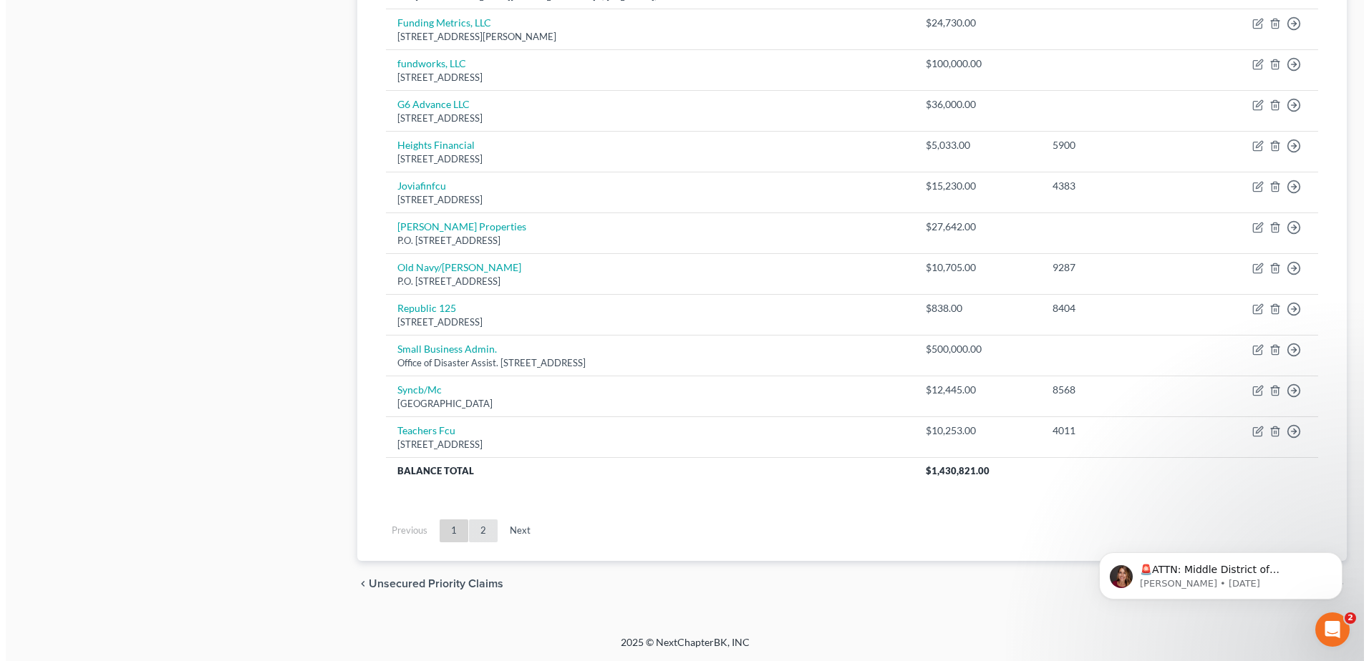
scroll to position [175, 0]
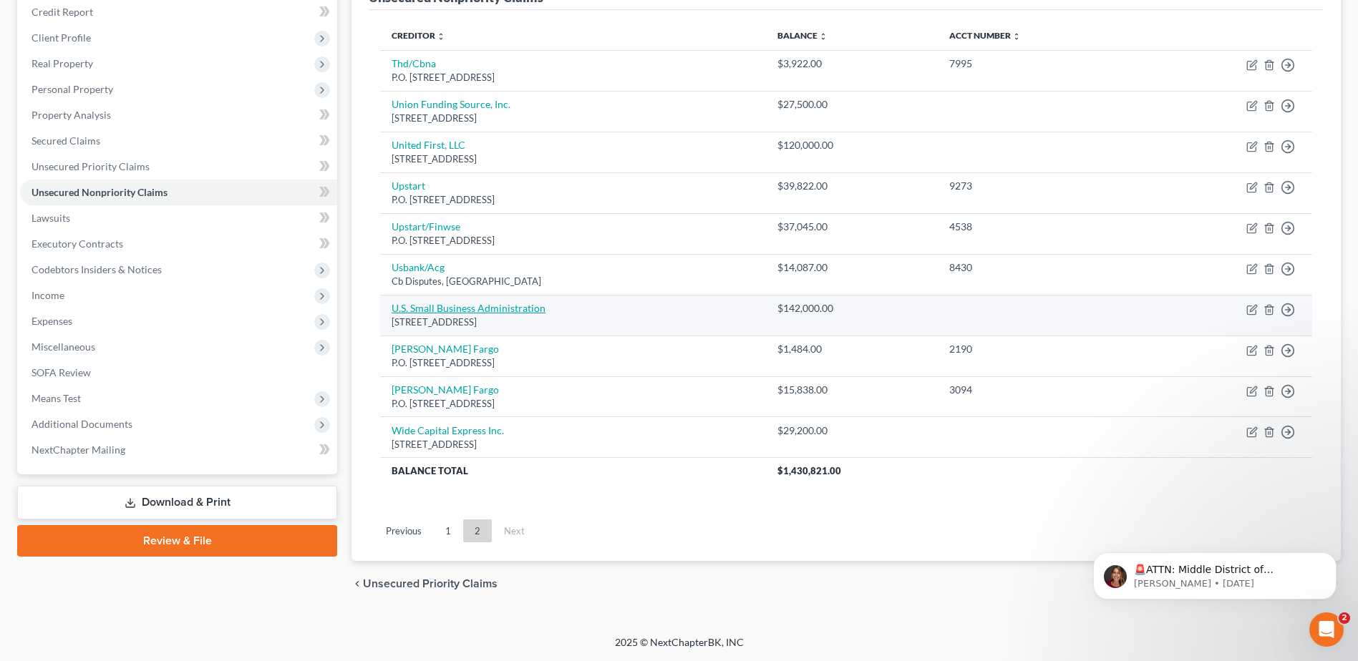
click at [438, 310] on link "U.S. Small Business Administration" at bounding box center [469, 308] width 154 height 12
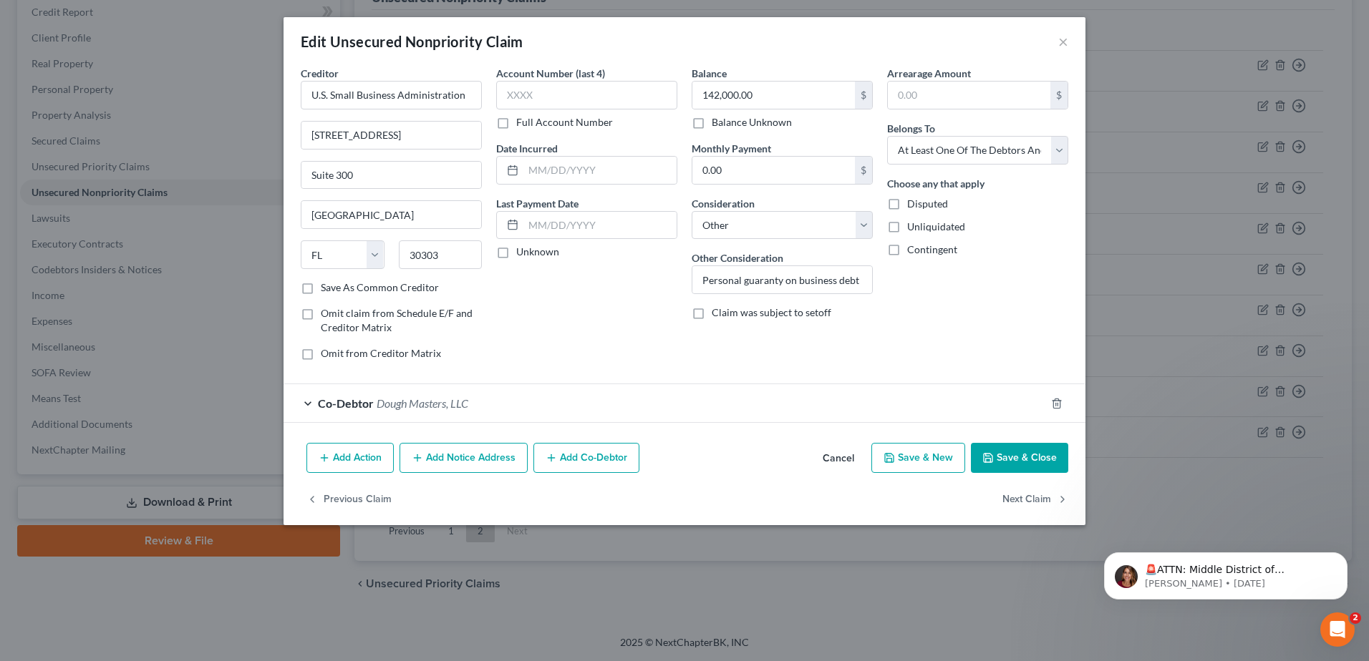
click at [467, 463] on button "Add Notice Address" at bounding box center [463, 458] width 128 height 30
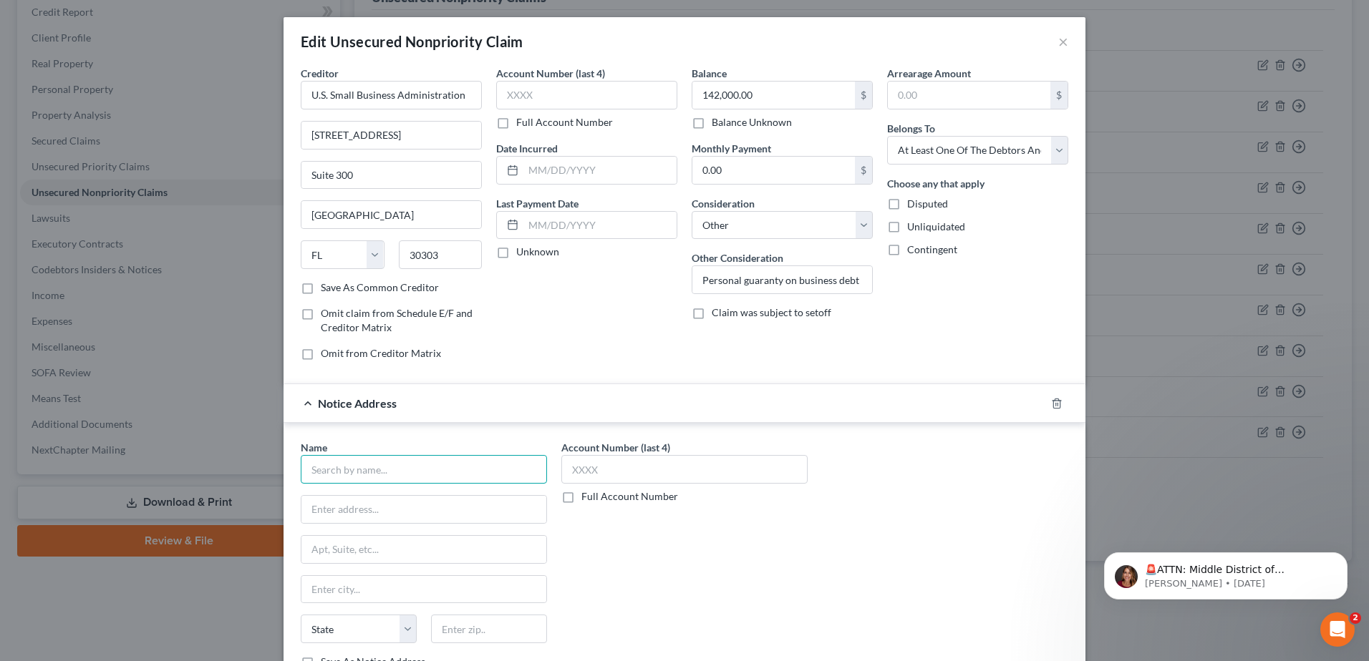
click at [357, 474] on input "text" at bounding box center [424, 469] width 246 height 29
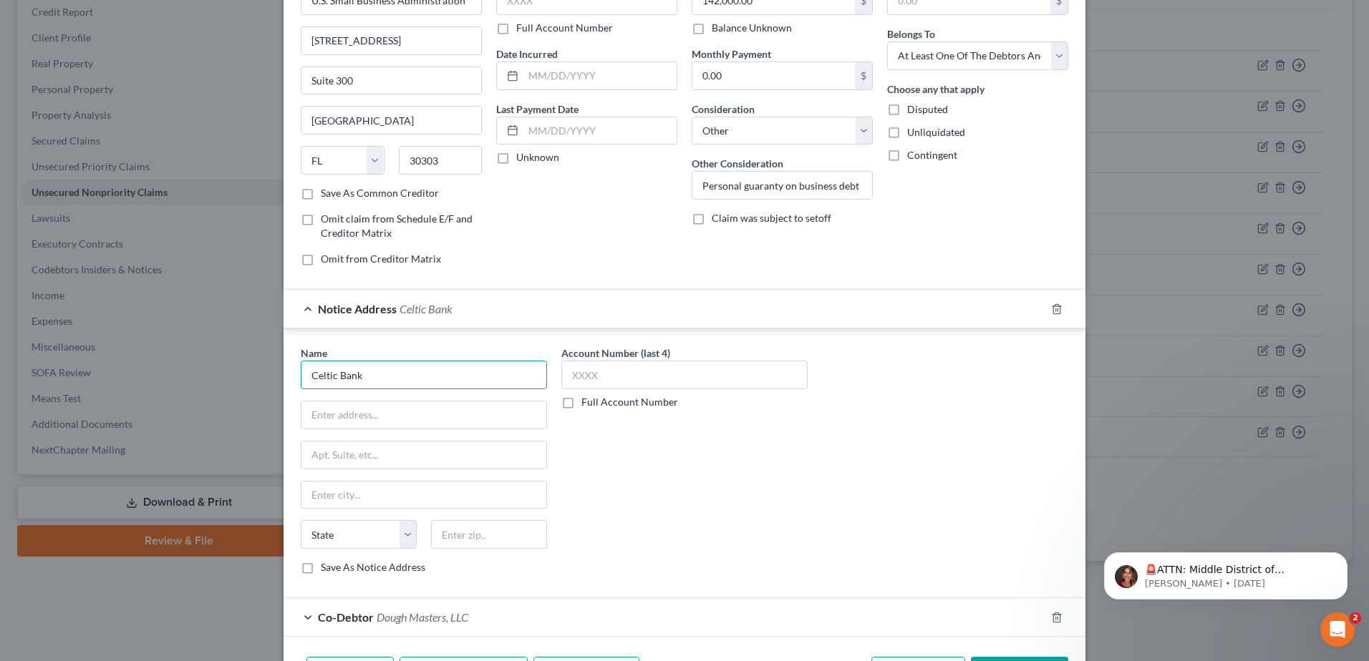
scroll to position [190, 0]
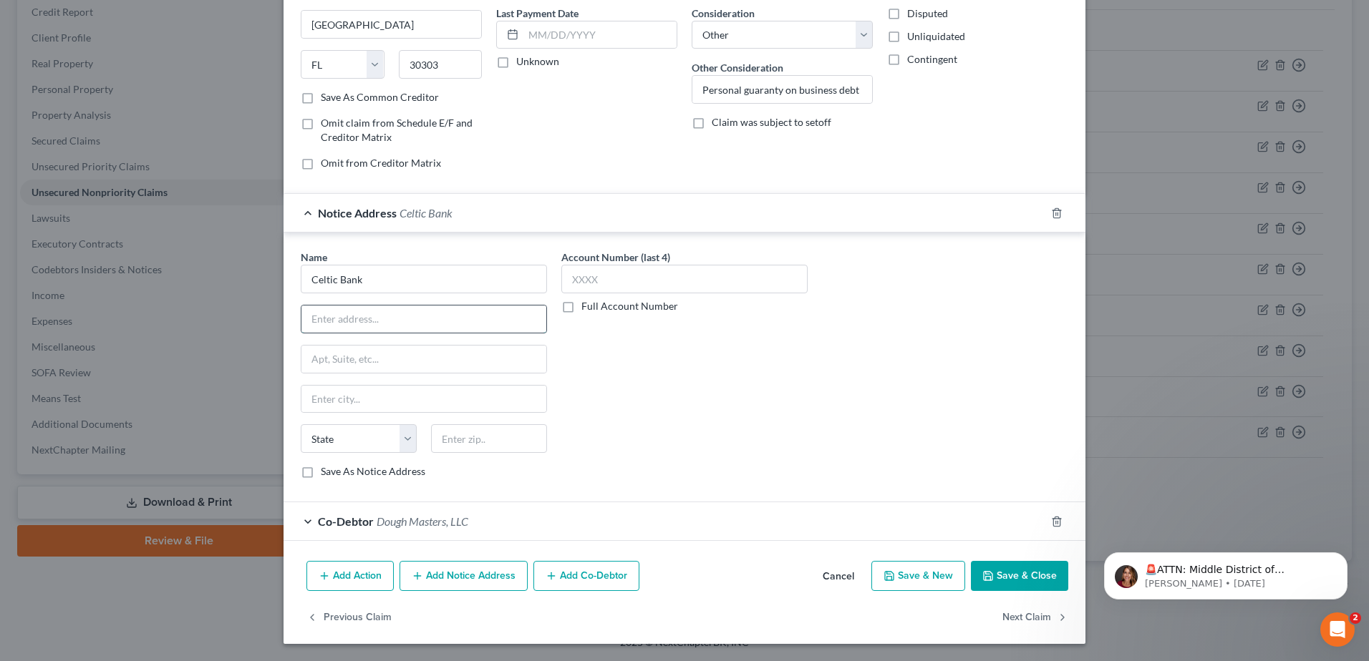
paste input "268 South State Street, Suite 300 Salt Lake City, Utah 84111"
drag, startPoint x: 417, startPoint y: 321, endPoint x: 556, endPoint y: 326, distance: 139.7
click at [556, 326] on div "Name * Celtic Bank 268 South State Street, Suite 300 Salt Lake City, Utah 84111…" at bounding box center [684, 370] width 782 height 241
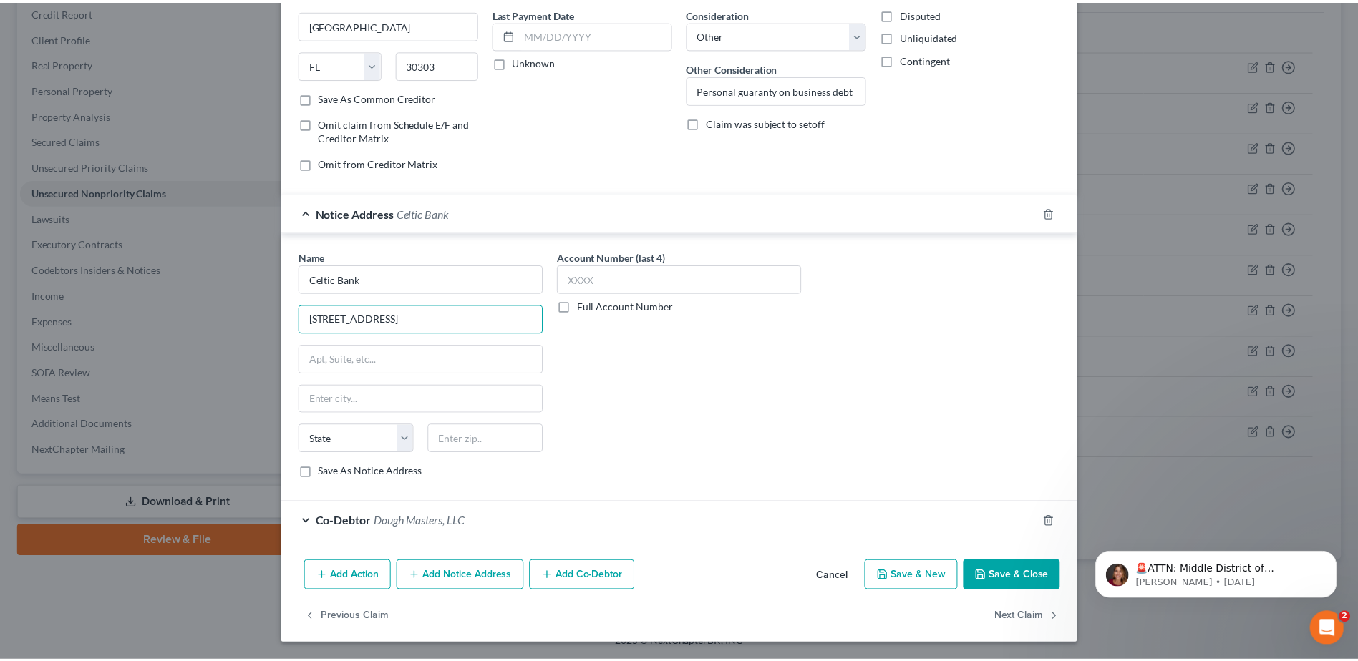
scroll to position [0, 0]
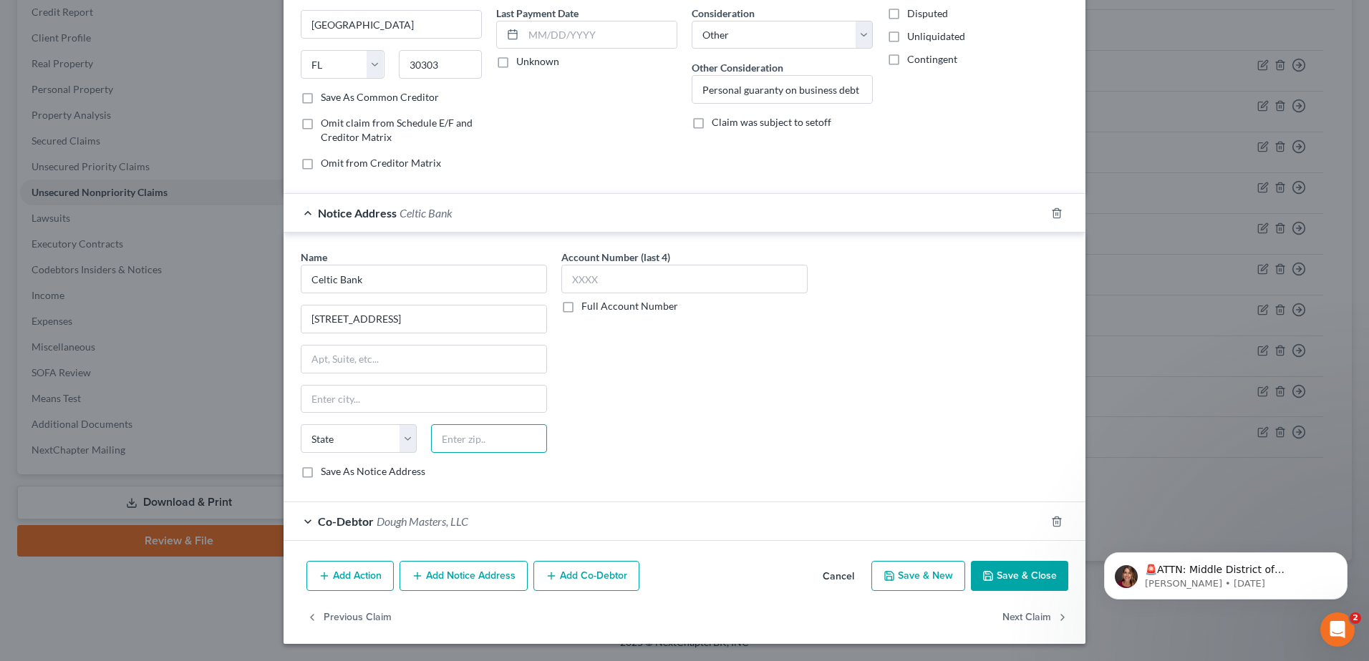
click at [446, 447] on input "text" at bounding box center [489, 438] width 116 height 29
click at [1008, 582] on button "Save & Close" at bounding box center [1019, 576] width 97 height 30
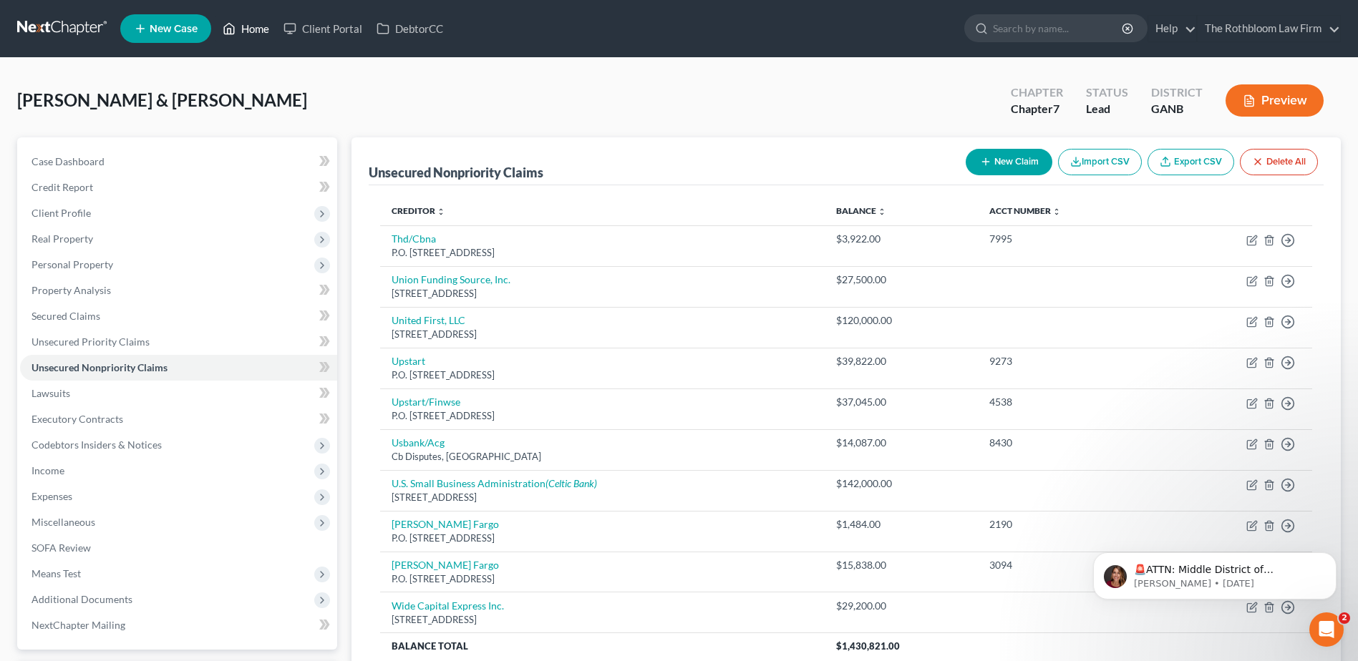
click at [245, 31] on link "Home" at bounding box center [245, 29] width 61 height 26
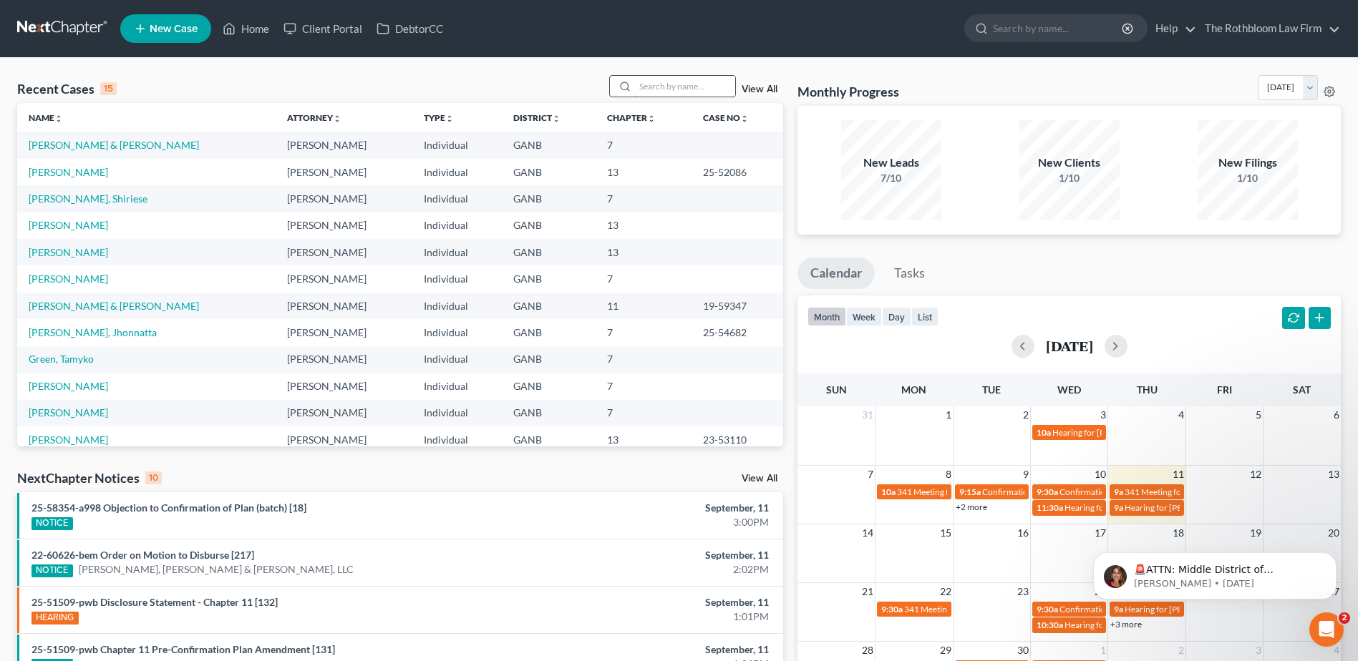
click at [678, 94] on input "search" at bounding box center [685, 86] width 100 height 21
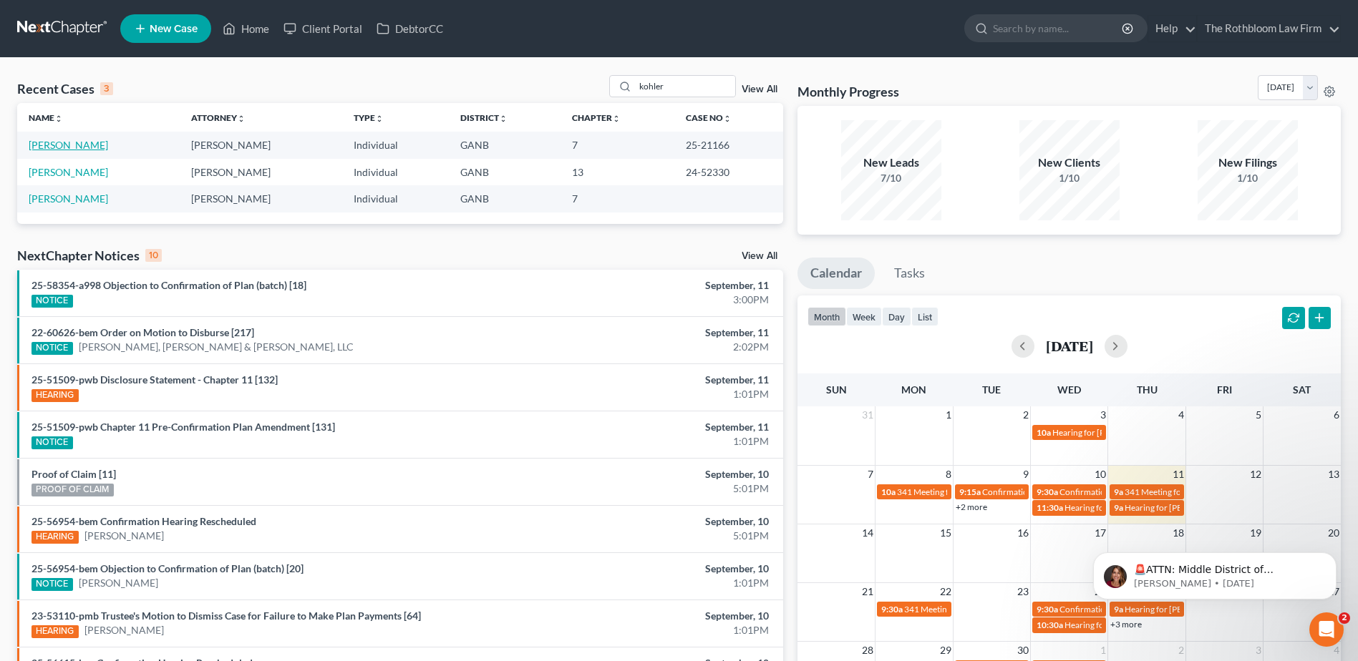
click at [72, 142] on link "Kohler, Kenneth" at bounding box center [68, 145] width 79 height 12
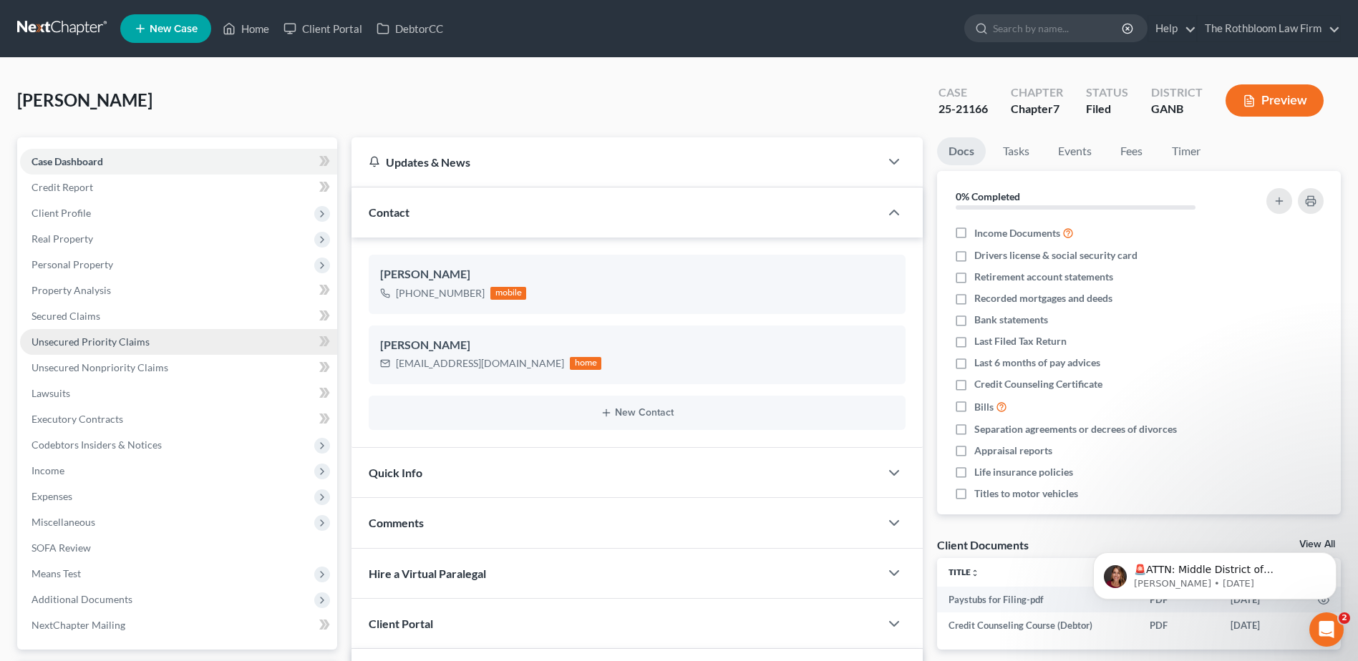
scroll to position [611, 0]
click at [81, 321] on span "Secured Claims" at bounding box center [65, 316] width 69 height 12
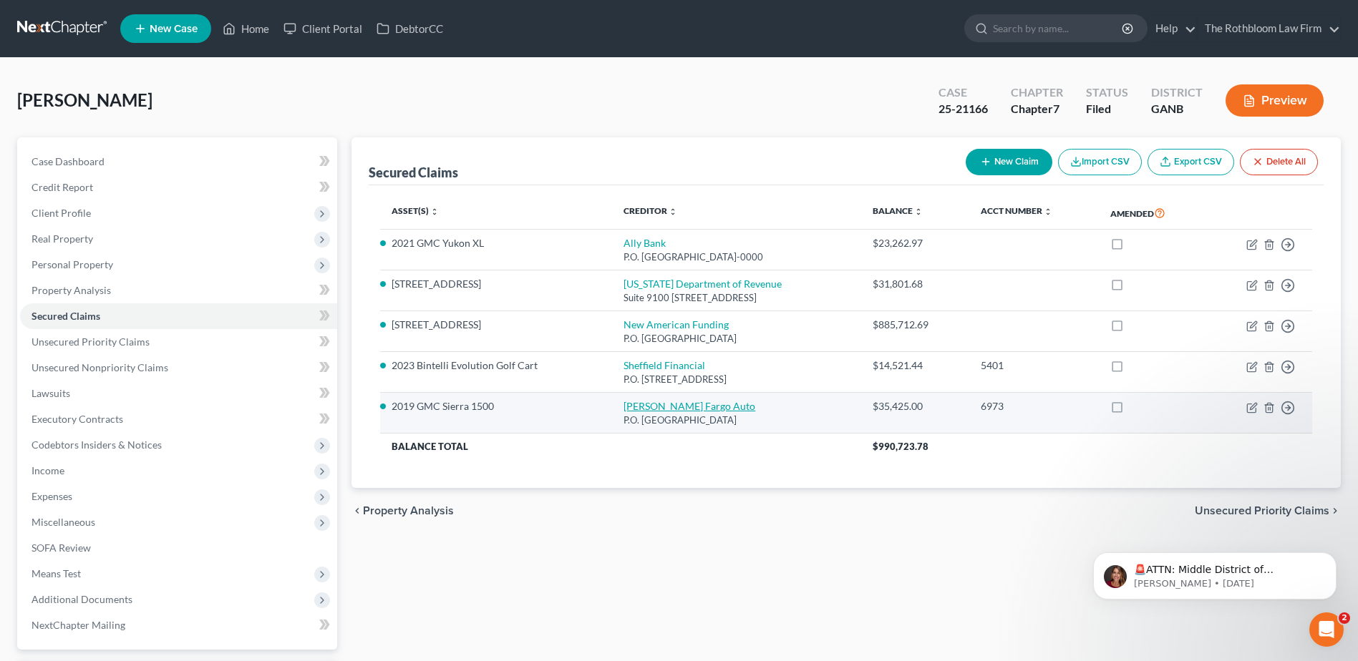
click at [623, 410] on link "Wells Fargo Auto" at bounding box center [689, 406] width 132 height 12
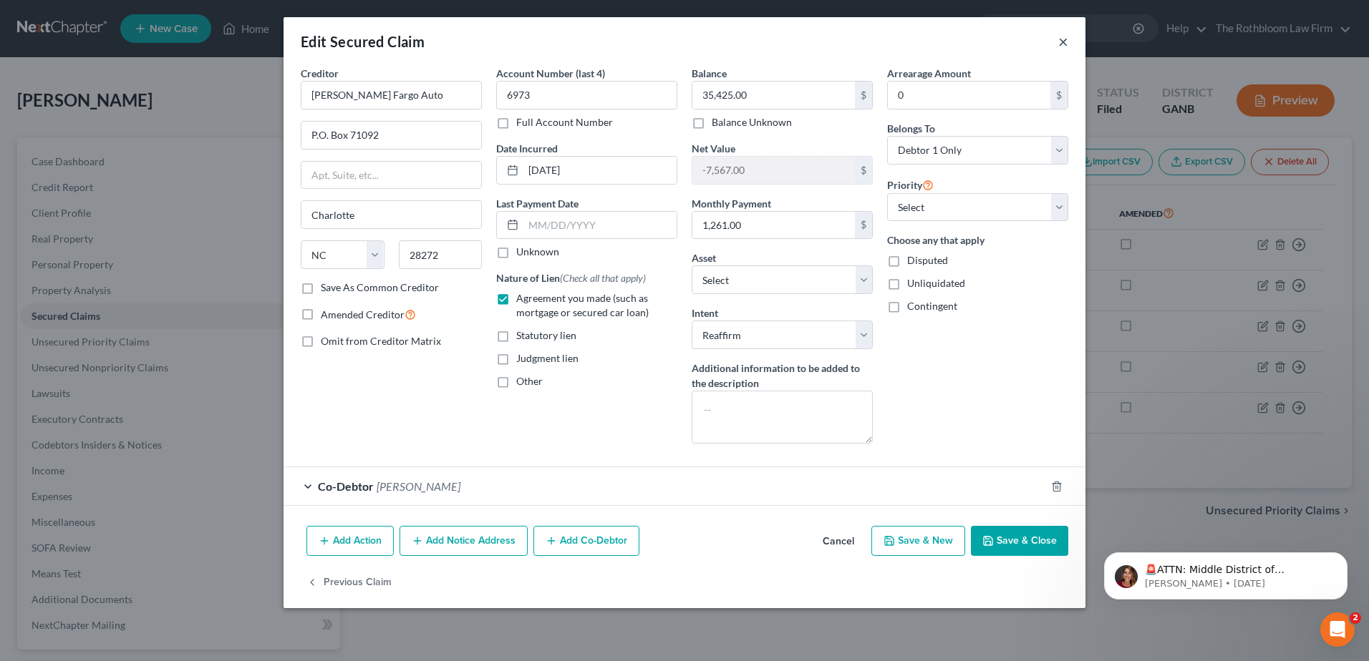
click at [1063, 34] on button "×" at bounding box center [1063, 41] width 10 height 17
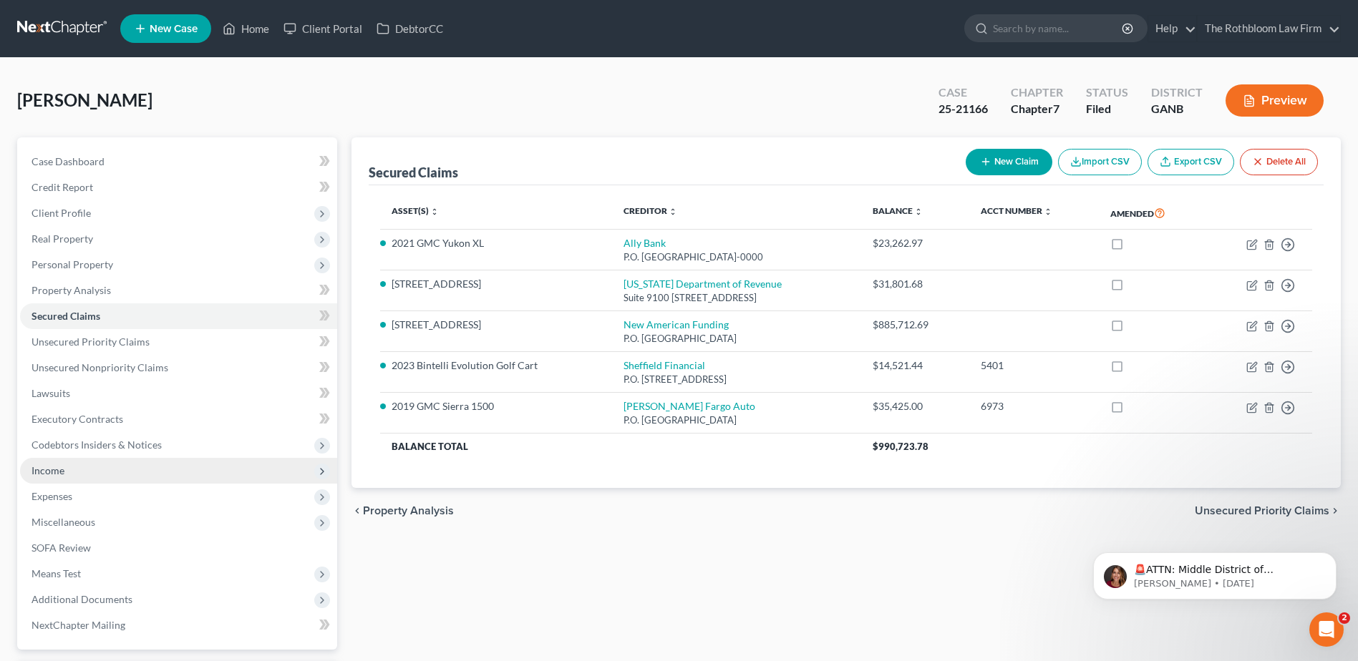
click at [47, 467] on span "Income" at bounding box center [47, 471] width 33 height 12
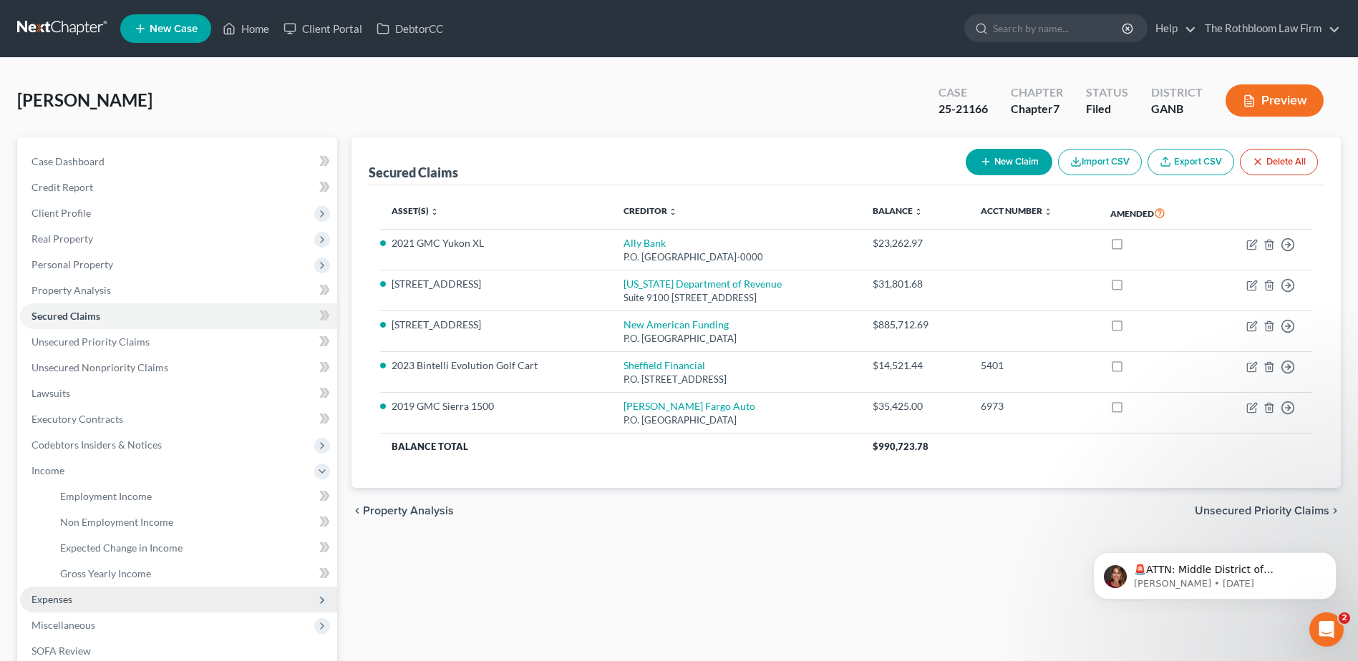
click at [65, 606] on span "Expenses" at bounding box center [178, 600] width 317 height 26
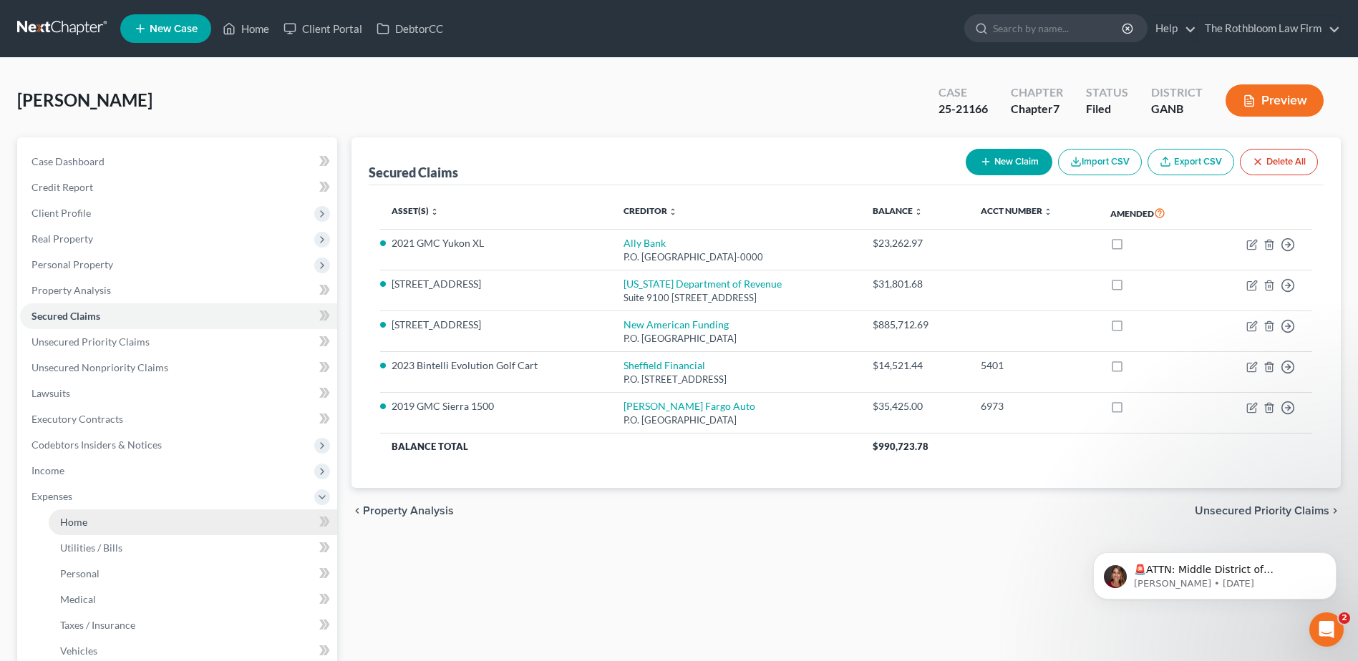
click at [83, 523] on span "Home" at bounding box center [73, 522] width 27 height 12
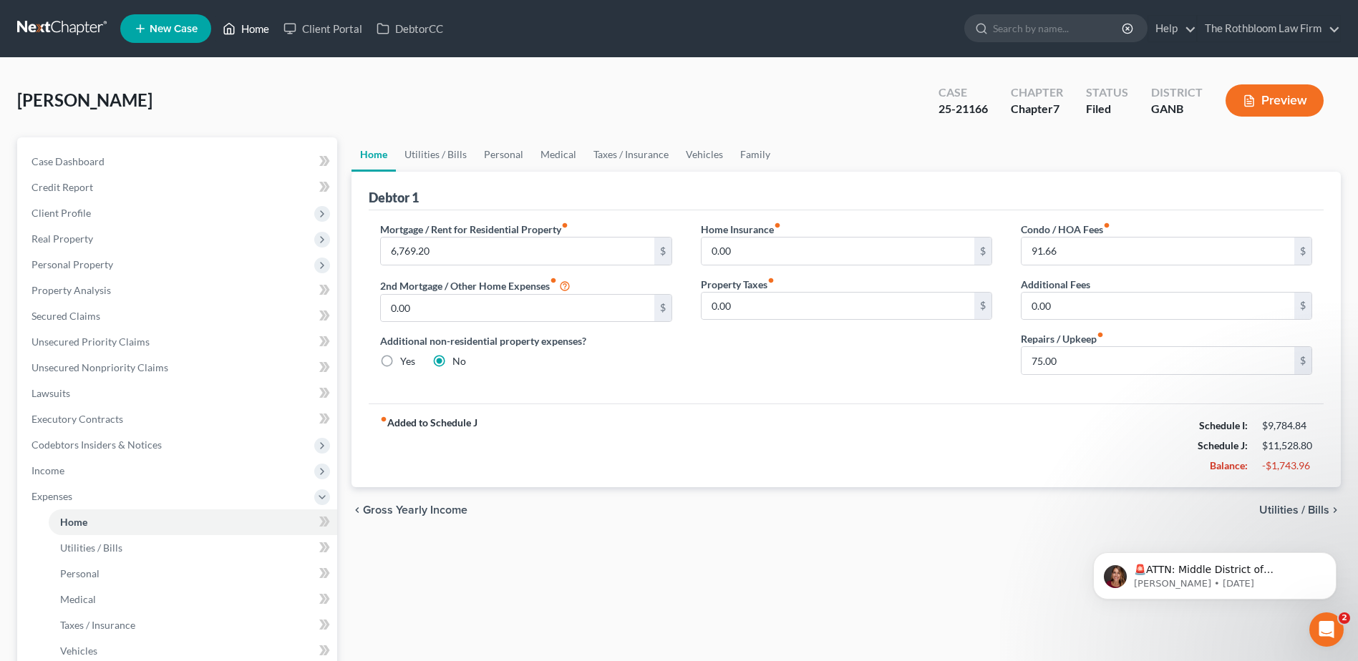
click at [273, 31] on link "Home" at bounding box center [245, 29] width 61 height 26
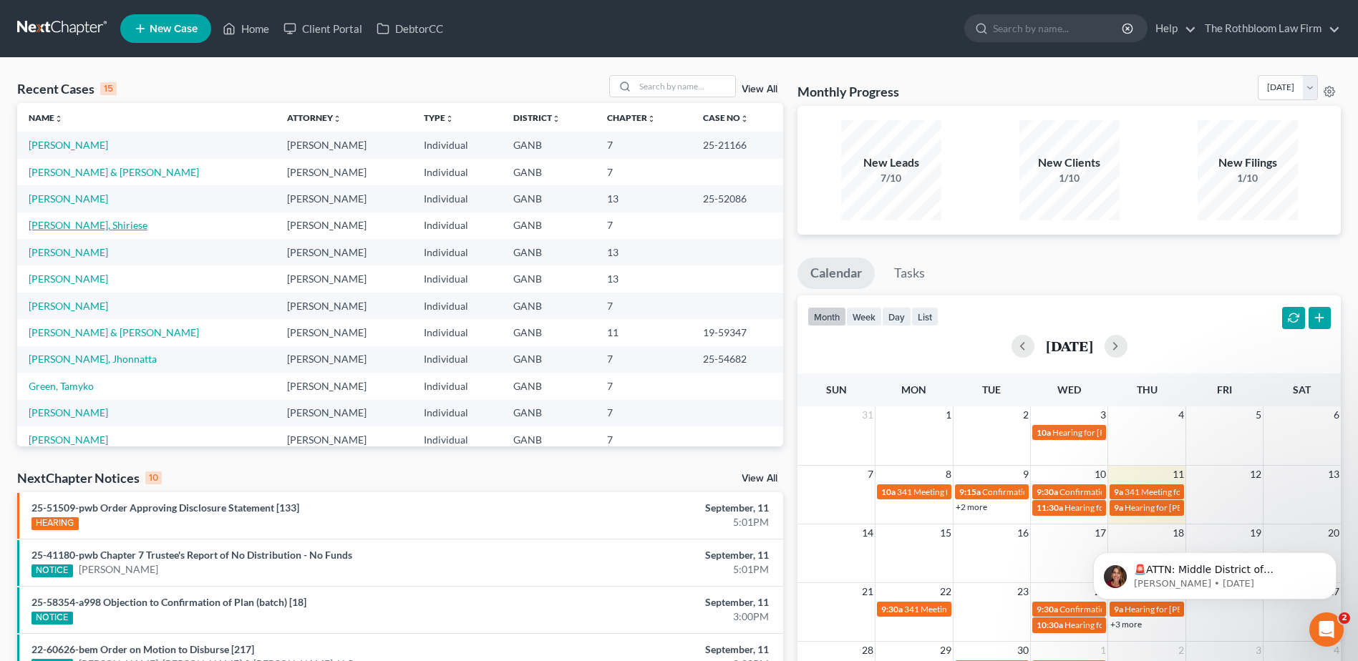
click at [54, 228] on link "[PERSON_NAME], Shiriese" at bounding box center [88, 225] width 119 height 12
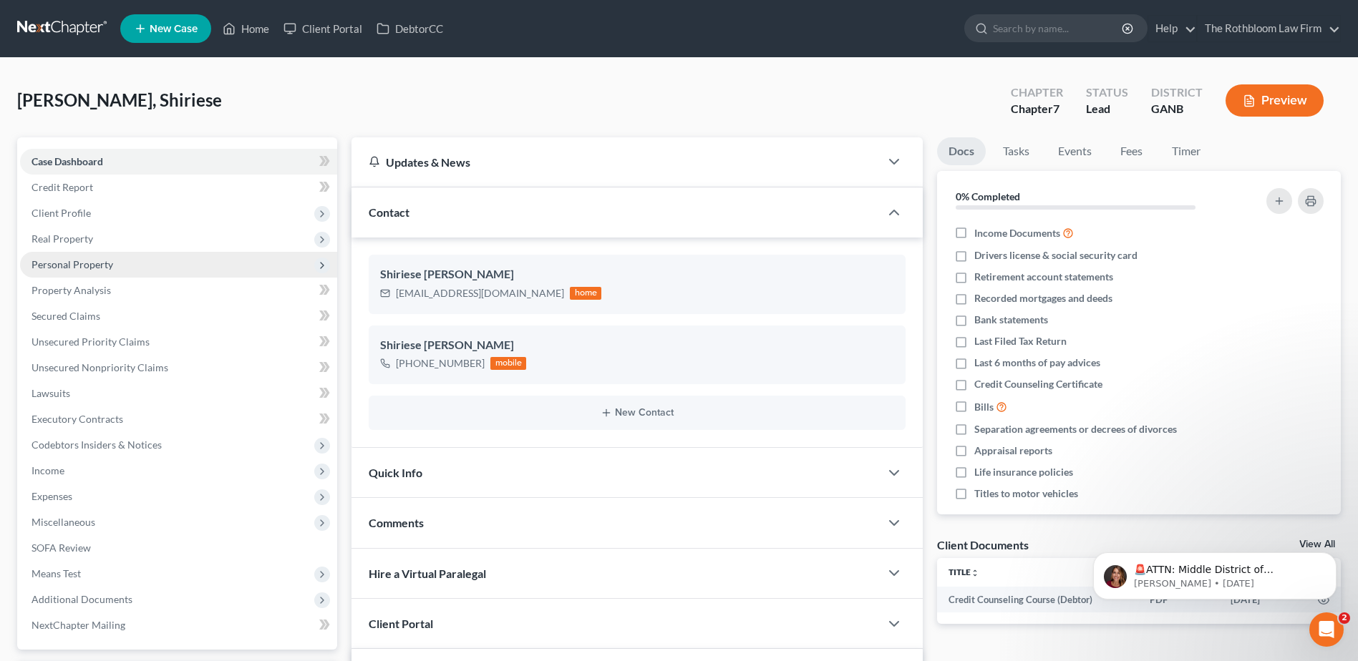
scroll to position [72, 0]
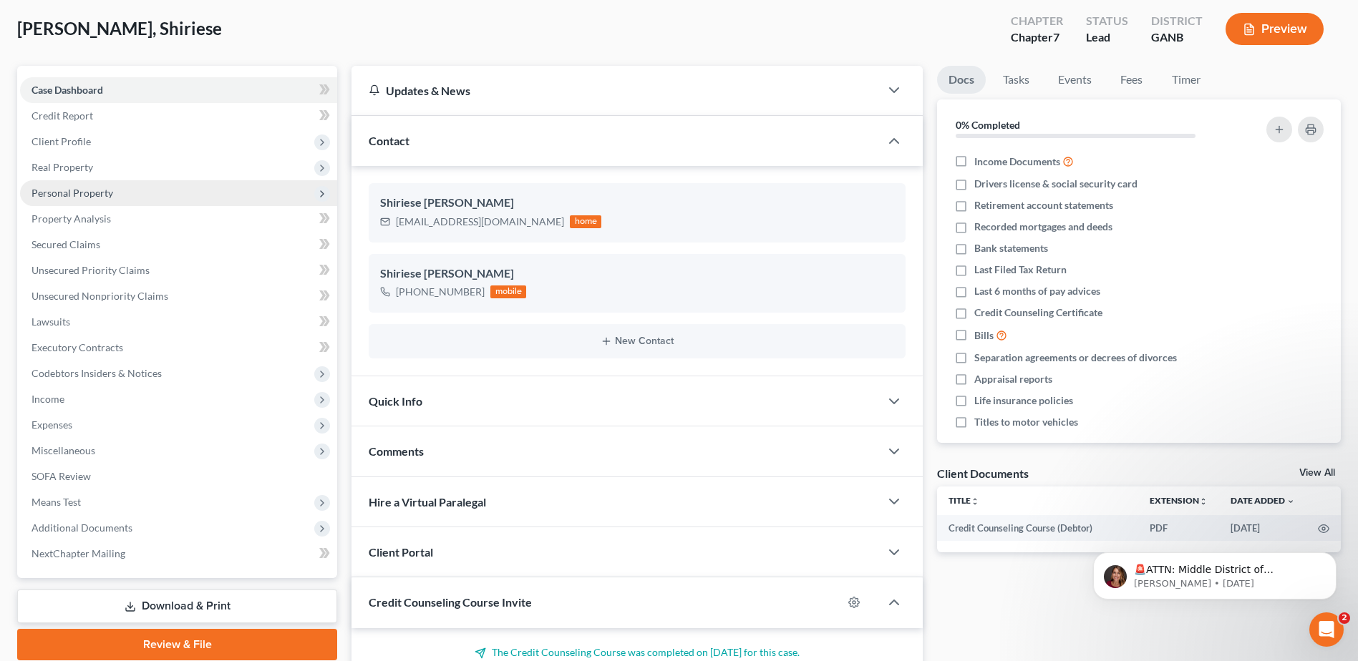
click at [65, 191] on span "Personal Property" at bounding box center [72, 193] width 82 height 12
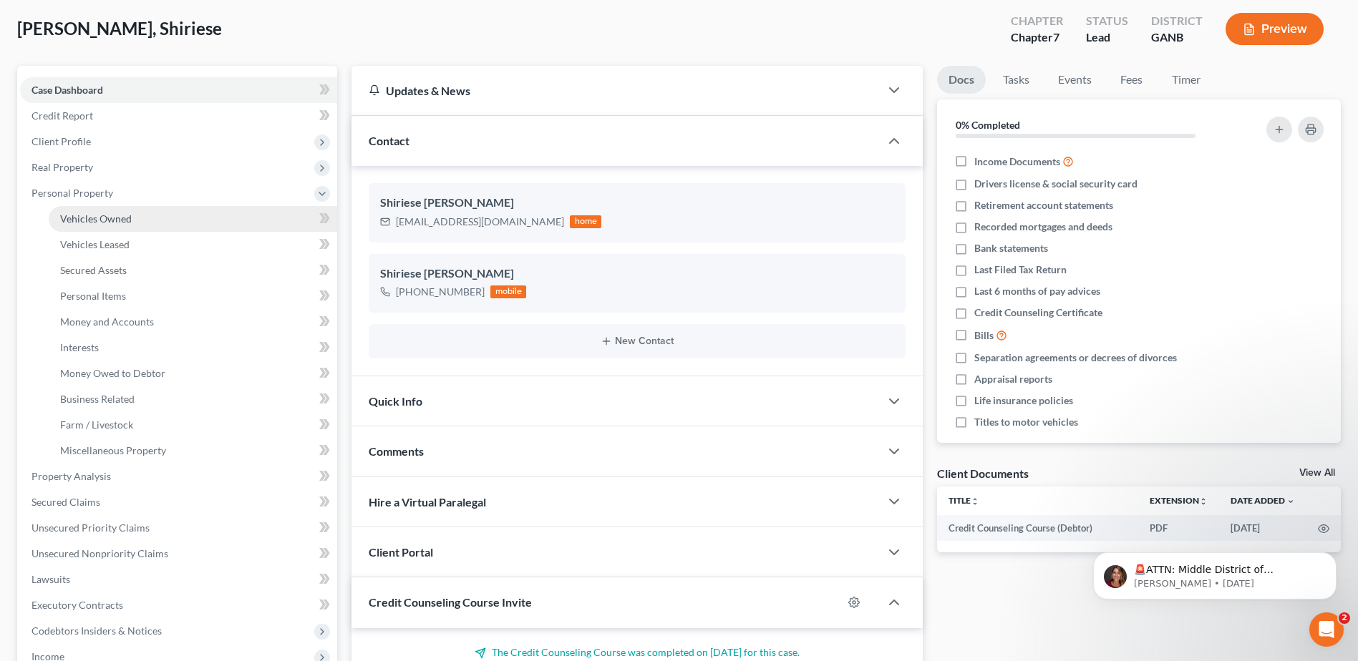
click at [75, 215] on span "Vehicles Owned" at bounding box center [96, 219] width 72 height 12
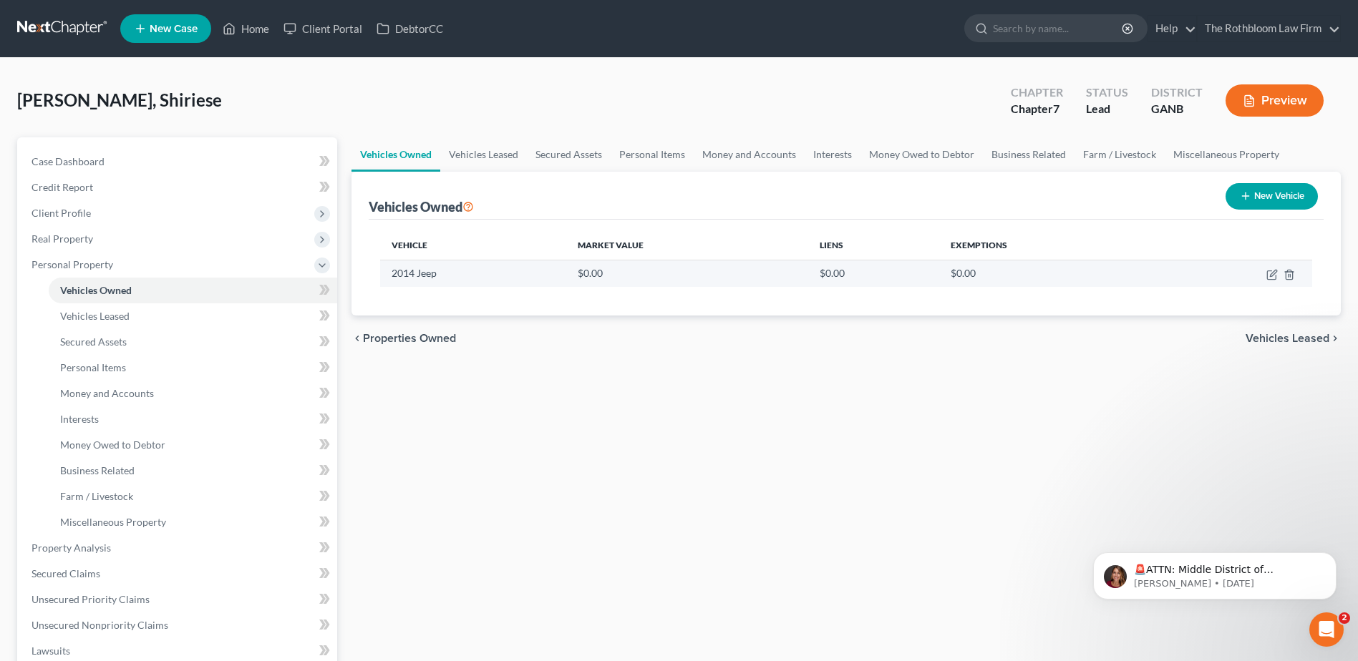
click at [1269, 281] on td at bounding box center [1234, 273] width 156 height 27
click at [1273, 271] on icon "button" at bounding box center [1271, 274] width 11 height 11
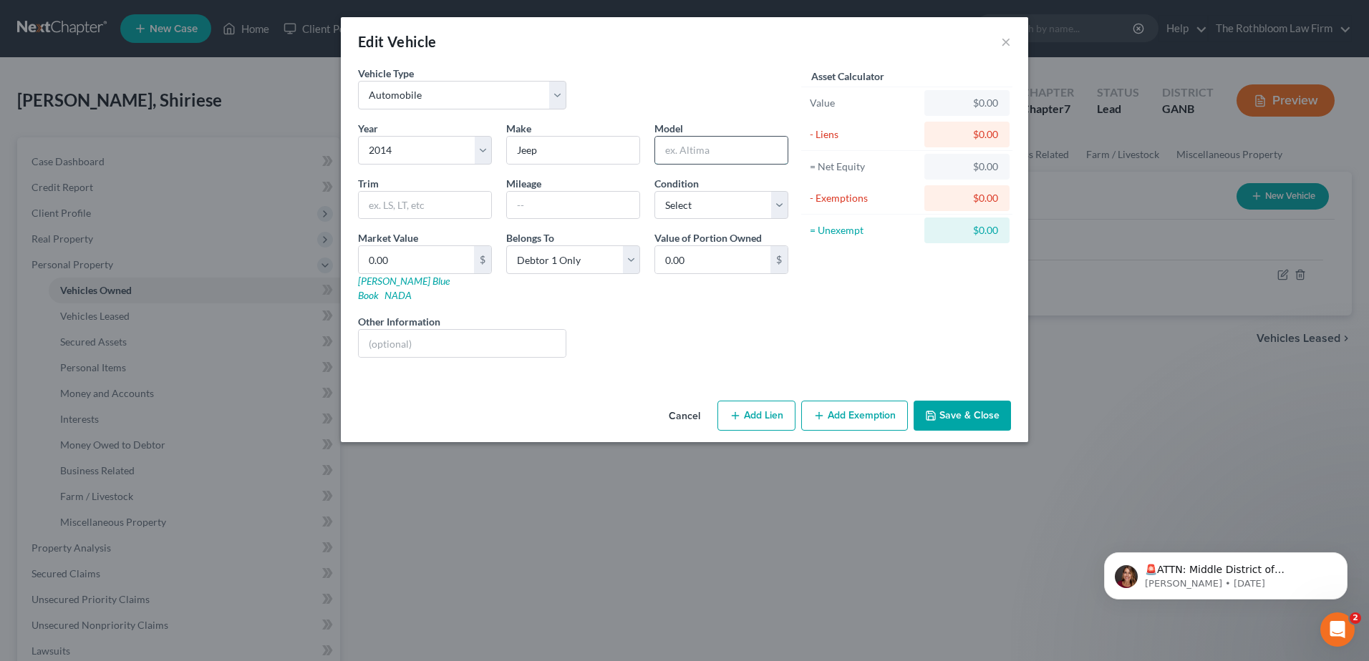
click at [703, 148] on input "text" at bounding box center [721, 150] width 132 height 27
click at [368, 281] on link "Kelly Blue Book" at bounding box center [404, 288] width 92 height 26
click at [400, 263] on input "0.00" at bounding box center [416, 259] width 115 height 27
click at [832, 401] on button "Add Exemption" at bounding box center [854, 416] width 107 height 30
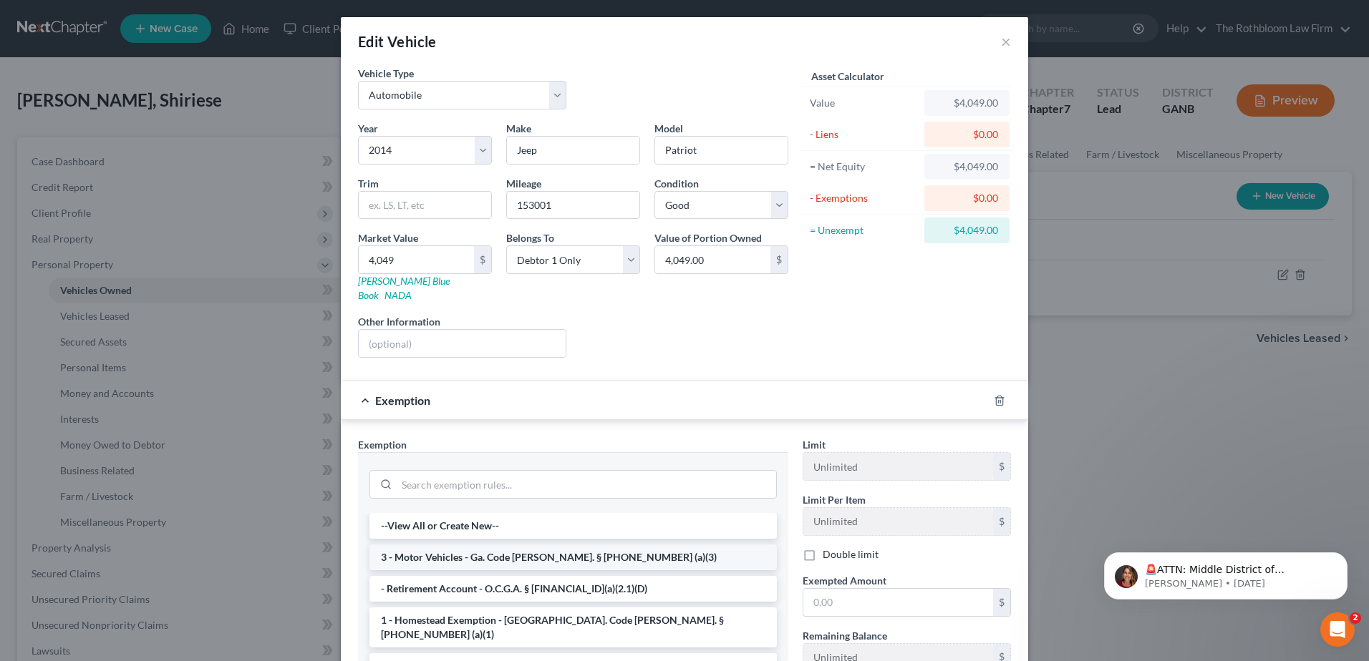
click at [437, 550] on li "3 - Motor Vehicles - Ga. Code Ann. § 44-13-100 (a)(3)" at bounding box center [572, 558] width 407 height 26
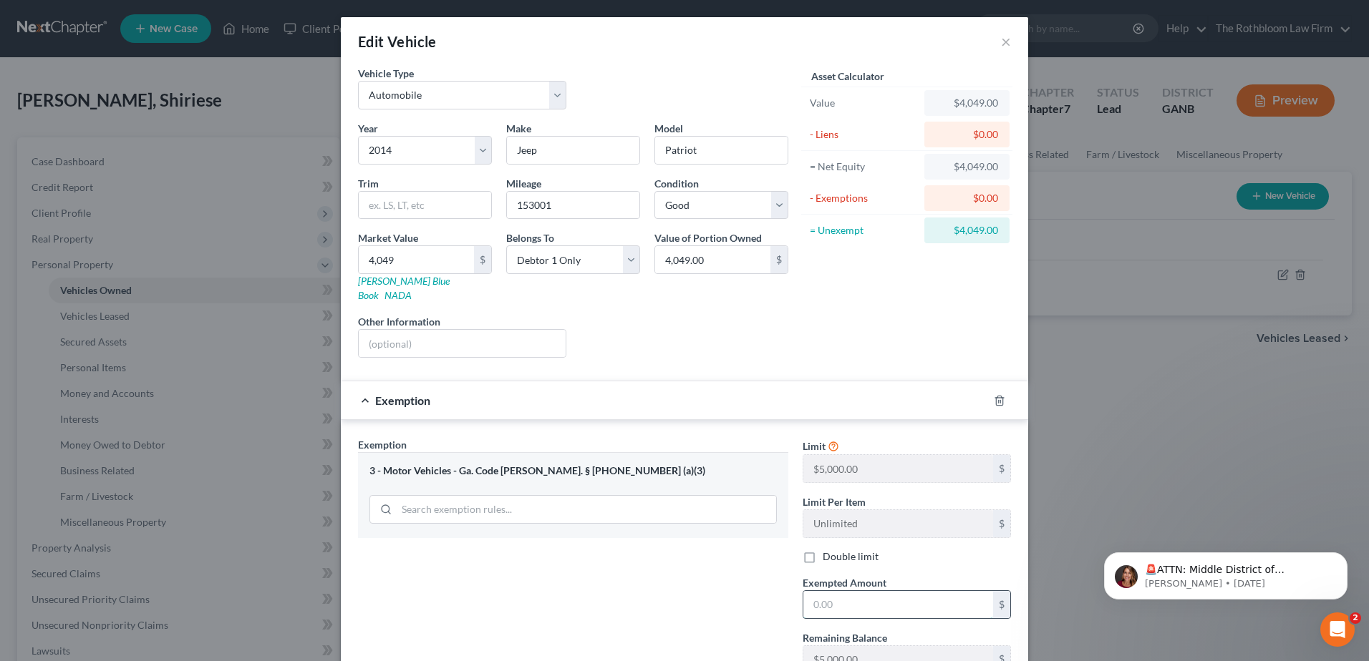
click at [933, 595] on input "text" at bounding box center [898, 604] width 190 height 27
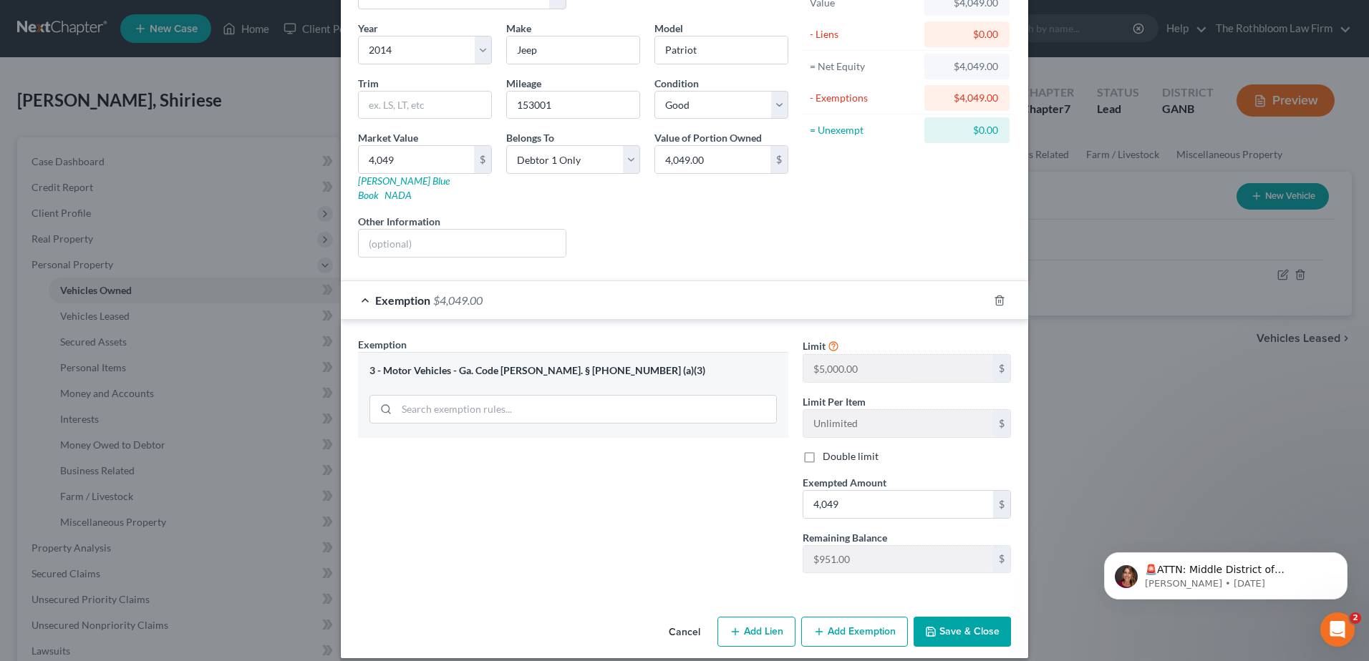
click at [961, 620] on button "Save & Close" at bounding box center [961, 632] width 97 height 30
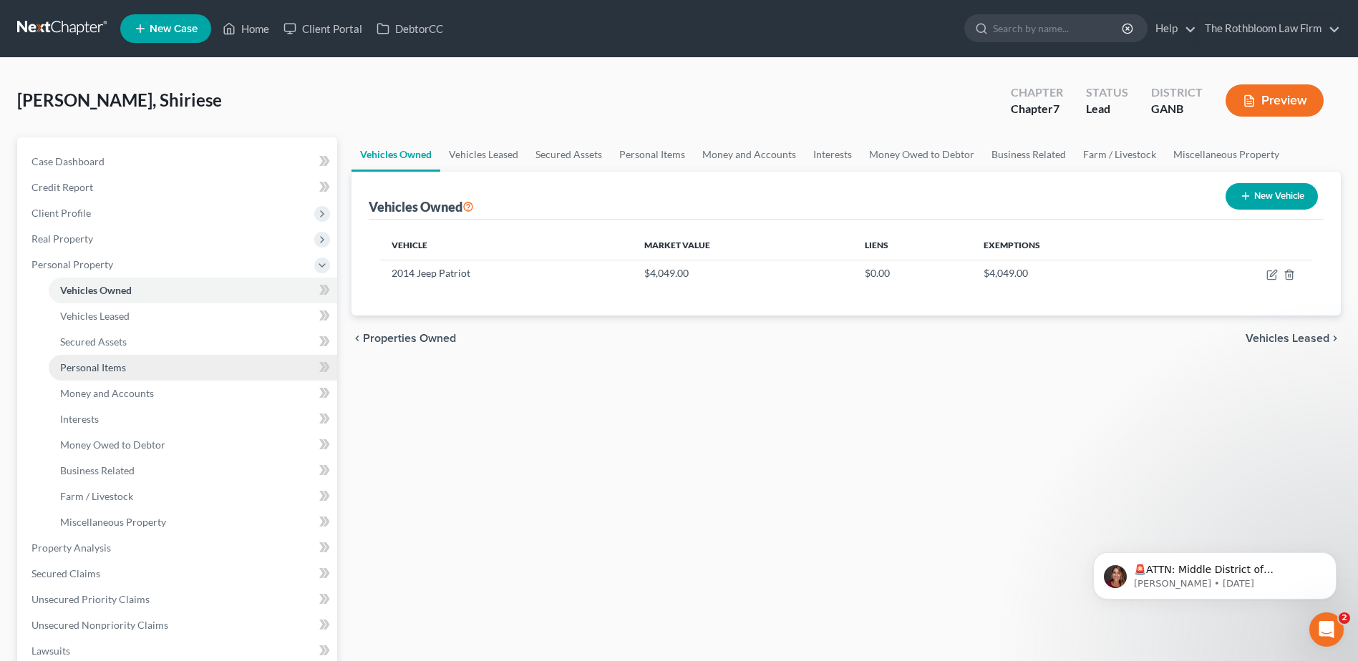
click at [90, 368] on span "Personal Items" at bounding box center [93, 367] width 66 height 12
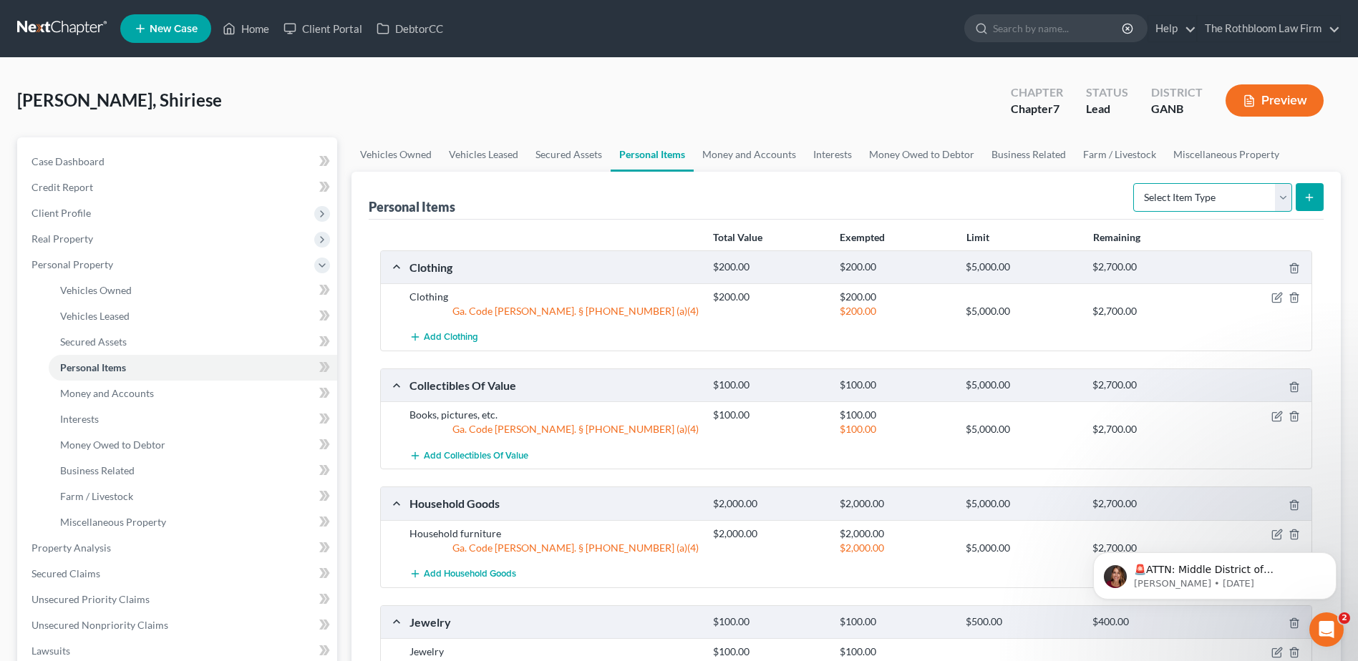
drag, startPoint x: 1290, startPoint y: 206, endPoint x: 1278, endPoint y: 201, distance: 13.2
click at [1290, 206] on select "Select Item Type Clothing Collectibles Of Value Electronics Firearms Household …" at bounding box center [1212, 197] width 159 height 29
click at [1135, 183] on select "Select Item Type Clothing Collectibles Of Value Electronics Firearms Household …" at bounding box center [1212, 197] width 159 height 29
click at [1311, 195] on icon "submit" at bounding box center [1309, 197] width 11 height 11
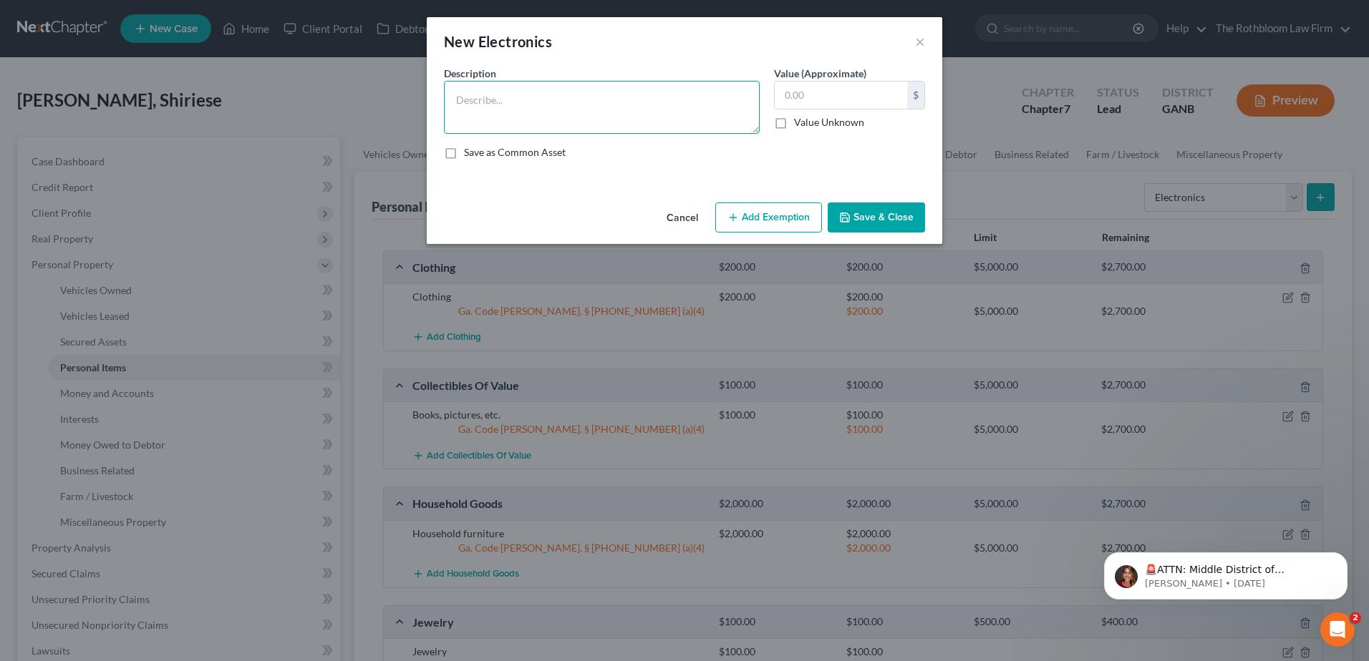
click at [467, 89] on textarea at bounding box center [602, 107] width 316 height 53
click at [755, 216] on button "Add Exemption" at bounding box center [768, 218] width 107 height 30
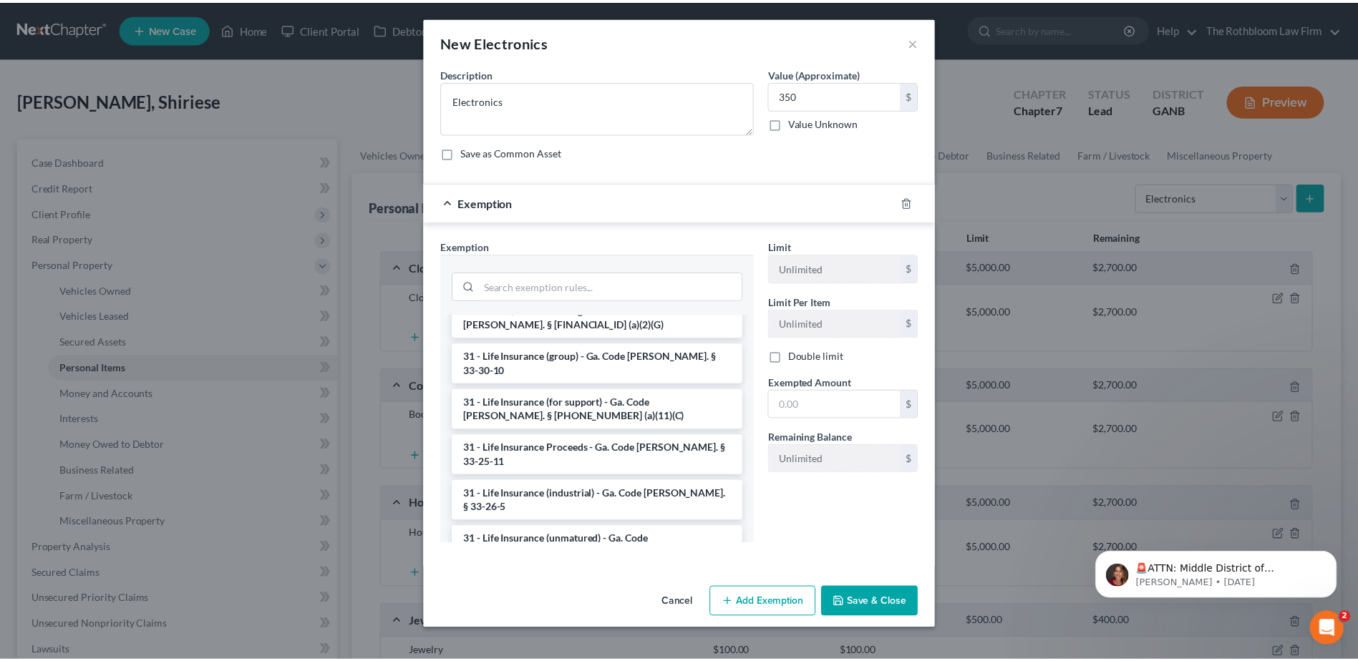
scroll to position [1933, 0]
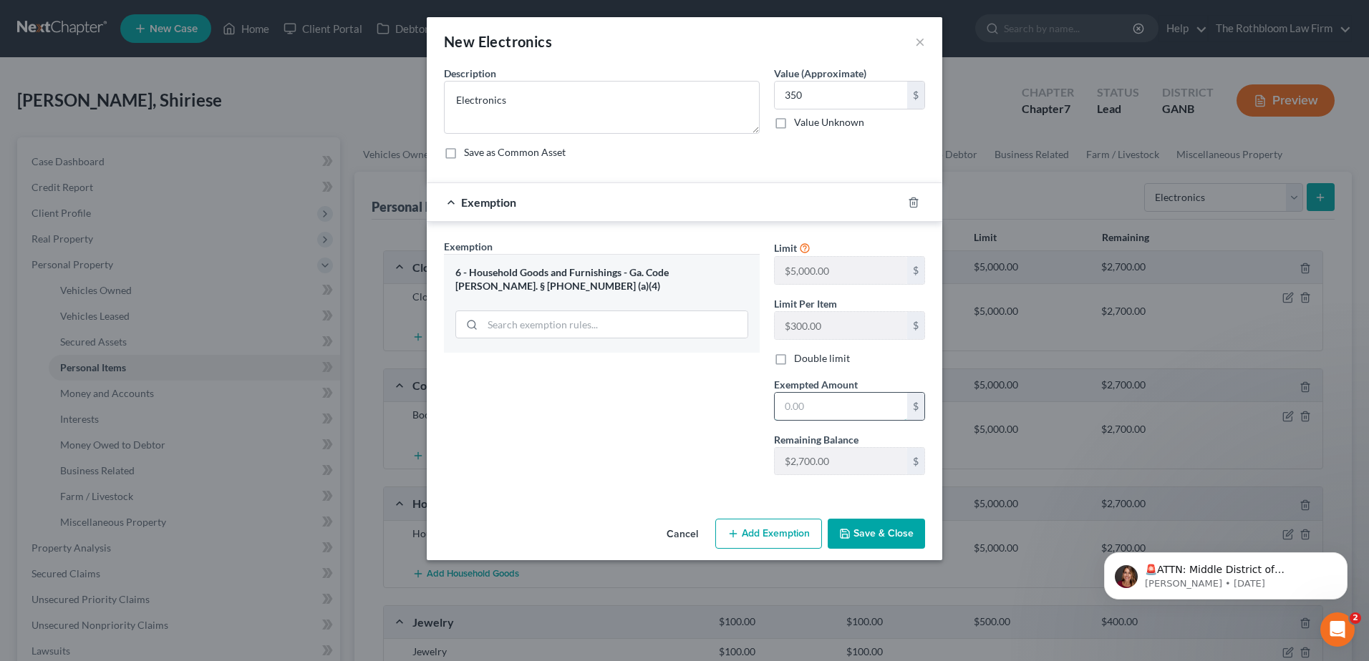
click at [833, 400] on input "text" at bounding box center [841, 406] width 132 height 27
click at [862, 540] on button "Save & Close" at bounding box center [875, 534] width 97 height 30
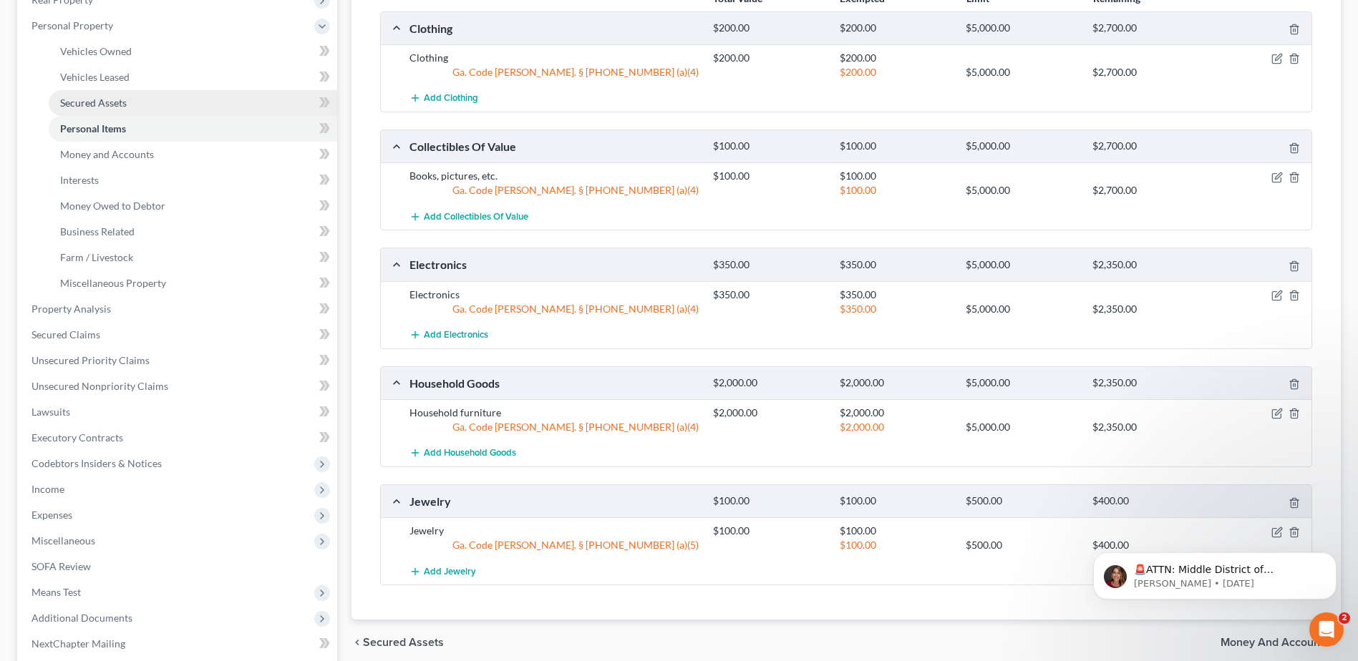
scroll to position [286, 0]
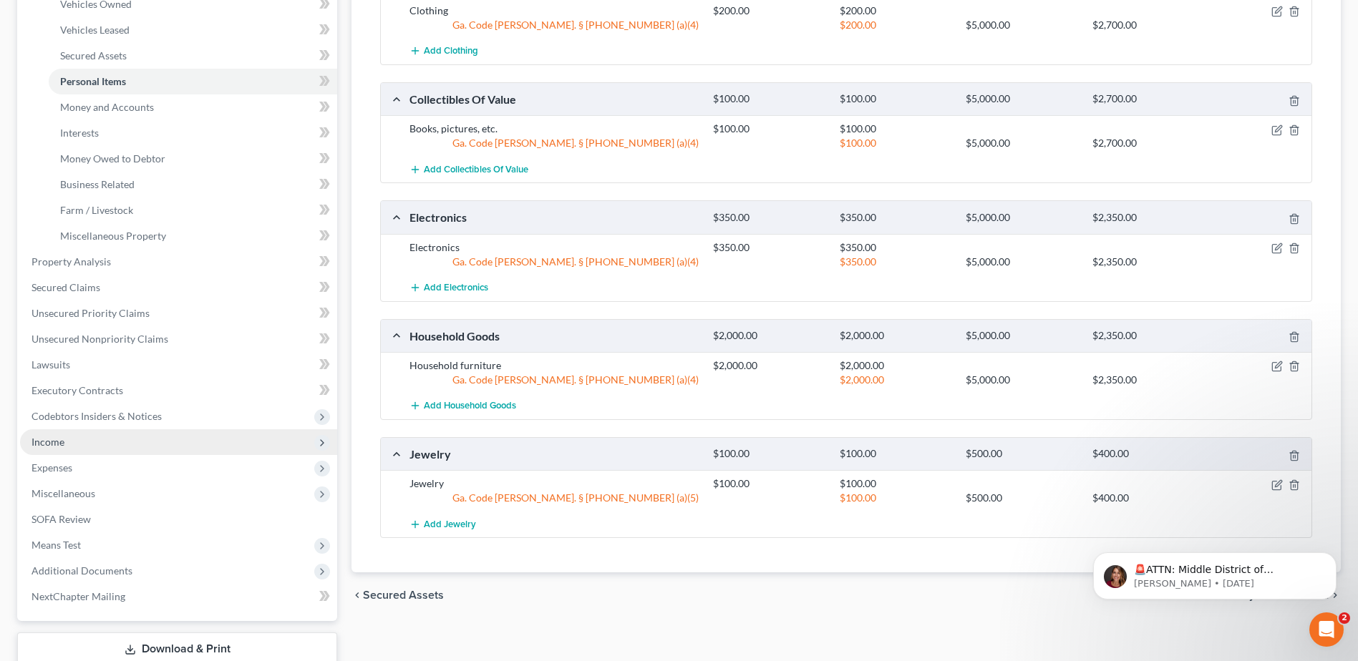
click at [64, 440] on span "Income" at bounding box center [178, 442] width 317 height 26
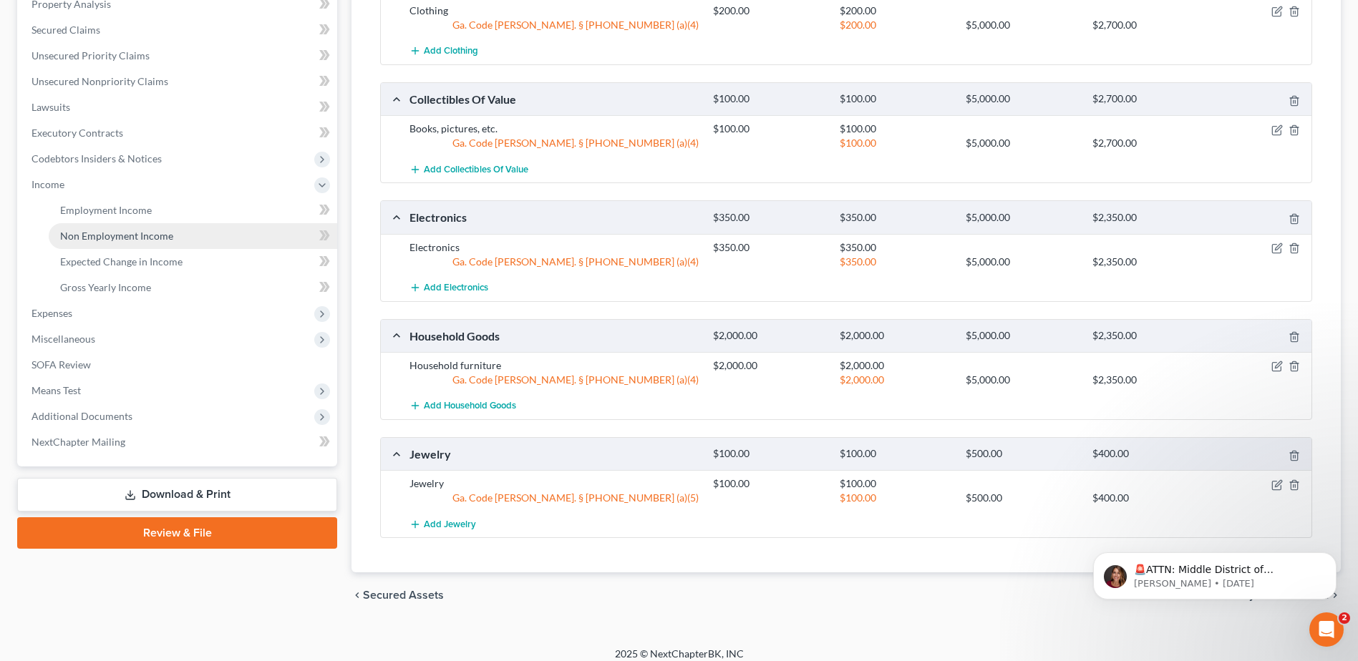
click at [99, 233] on span "Non Employment Income" at bounding box center [116, 236] width 113 height 12
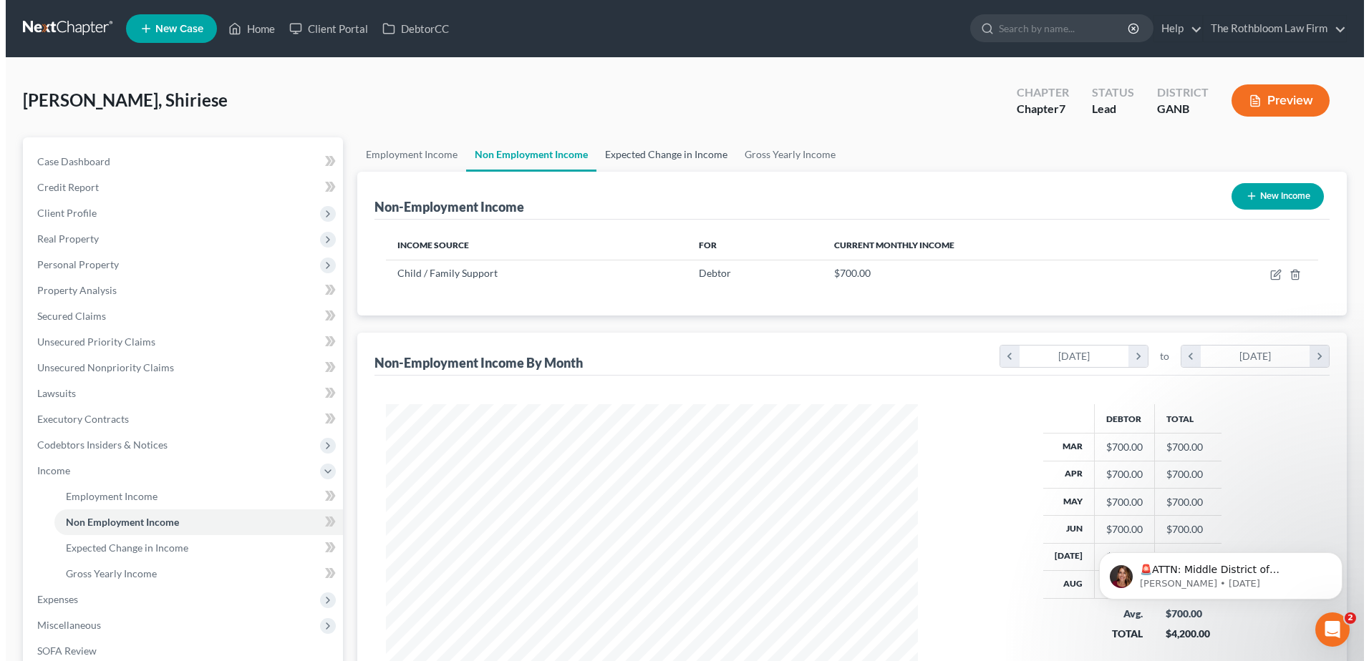
scroll to position [266, 560]
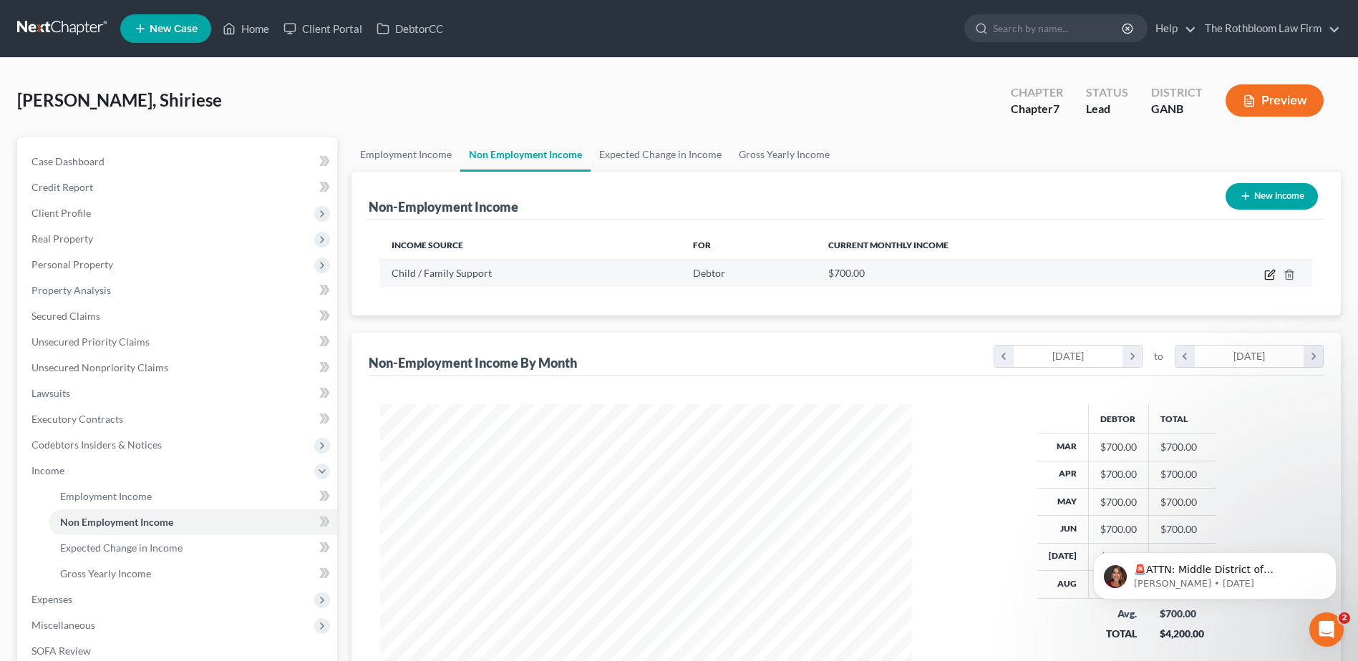
click at [1267, 276] on icon "button" at bounding box center [1269, 274] width 11 height 11
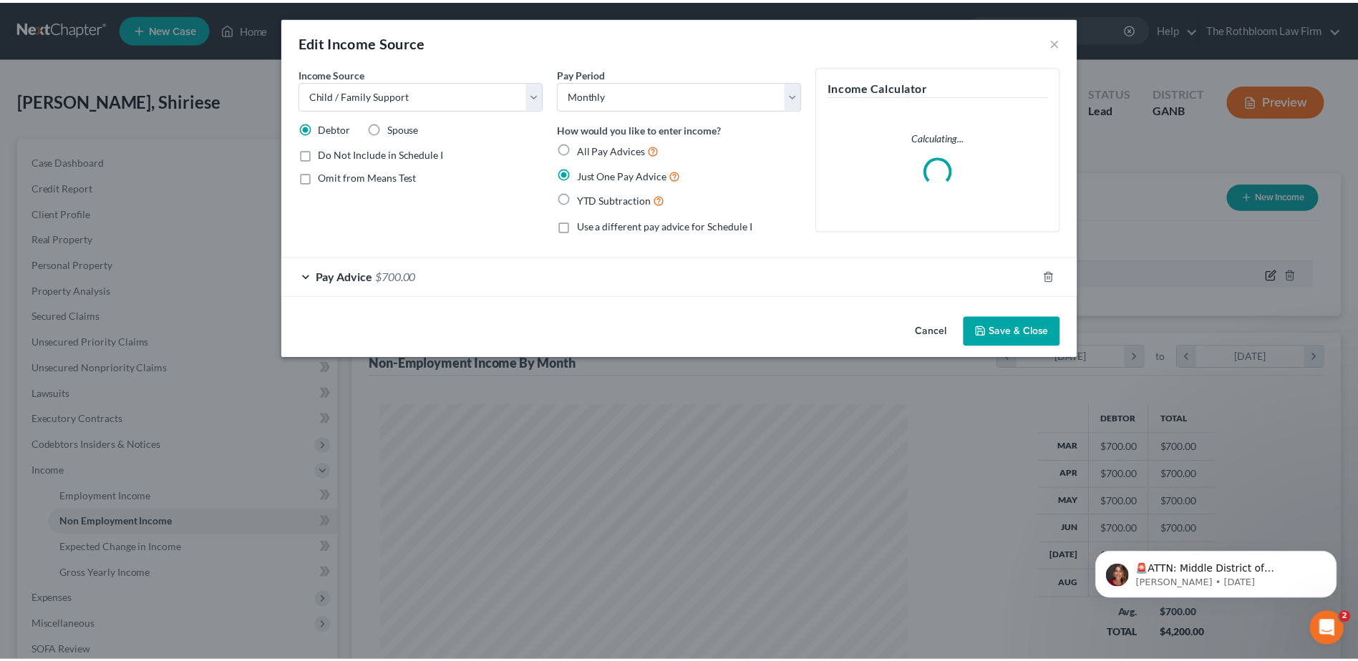
scroll to position [268, 565]
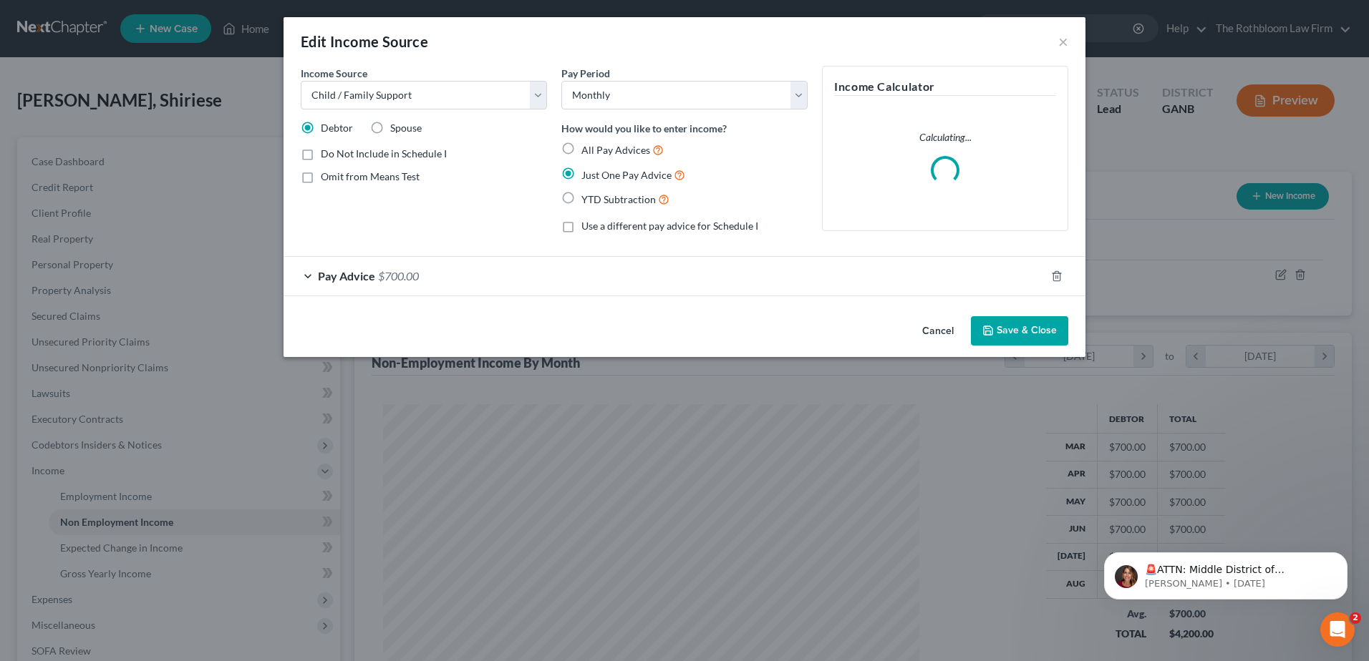
click at [407, 277] on span "$700.00" at bounding box center [398, 276] width 41 height 14
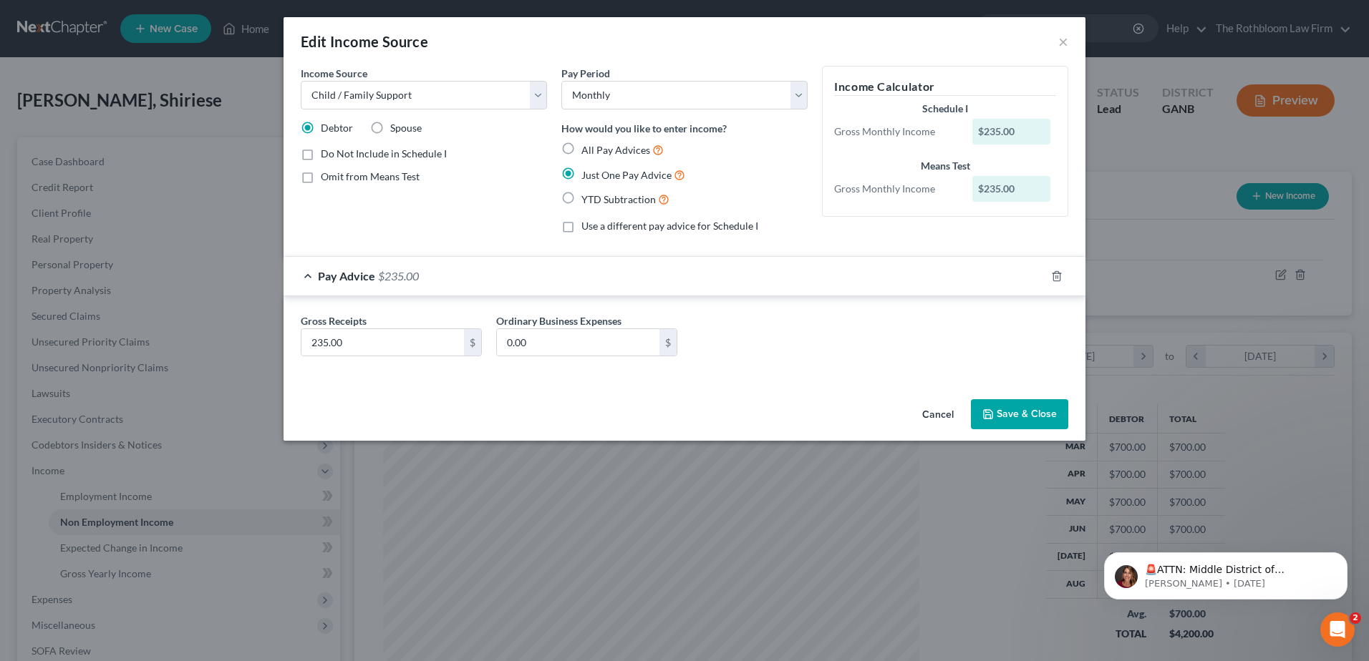
click at [1024, 421] on button "Save & Close" at bounding box center [1019, 414] width 97 height 30
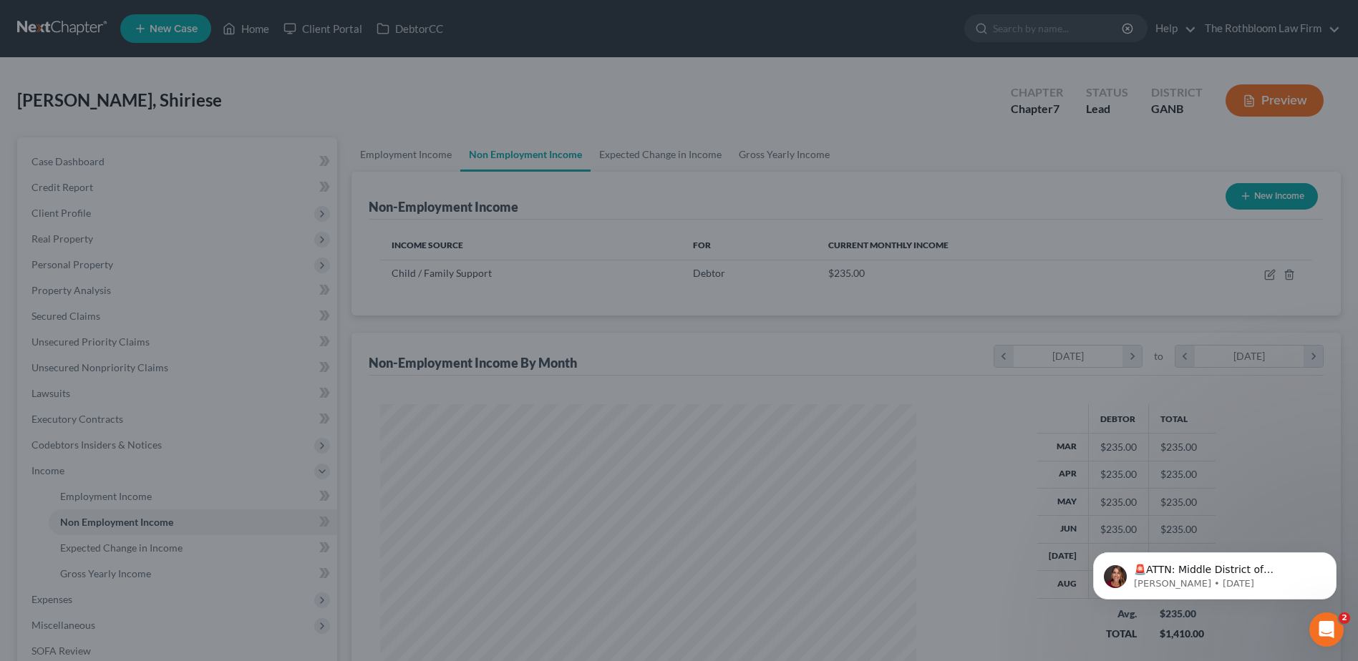
scroll to position [715553, 715258]
